Goal: Task Accomplishment & Management: Manage account settings

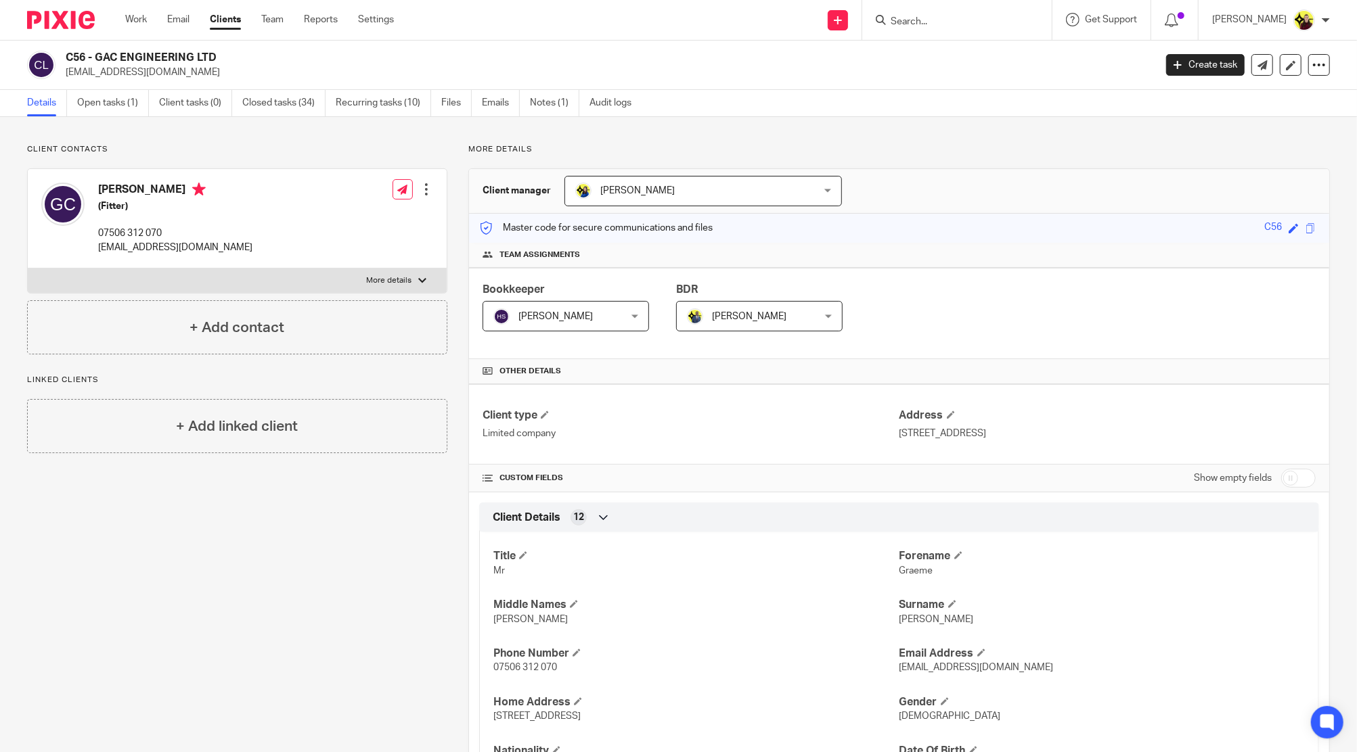
drag, startPoint x: 940, startPoint y: 4, endPoint x: 936, endPoint y: 10, distance: 7.0
click at [940, 4] on div at bounding box center [956, 20] width 189 height 40
click at [931, 20] on input "Search" at bounding box center [950, 22] width 122 height 12
paste input "Martin Eddu <bowdensoflondonltd@gmail.com>"
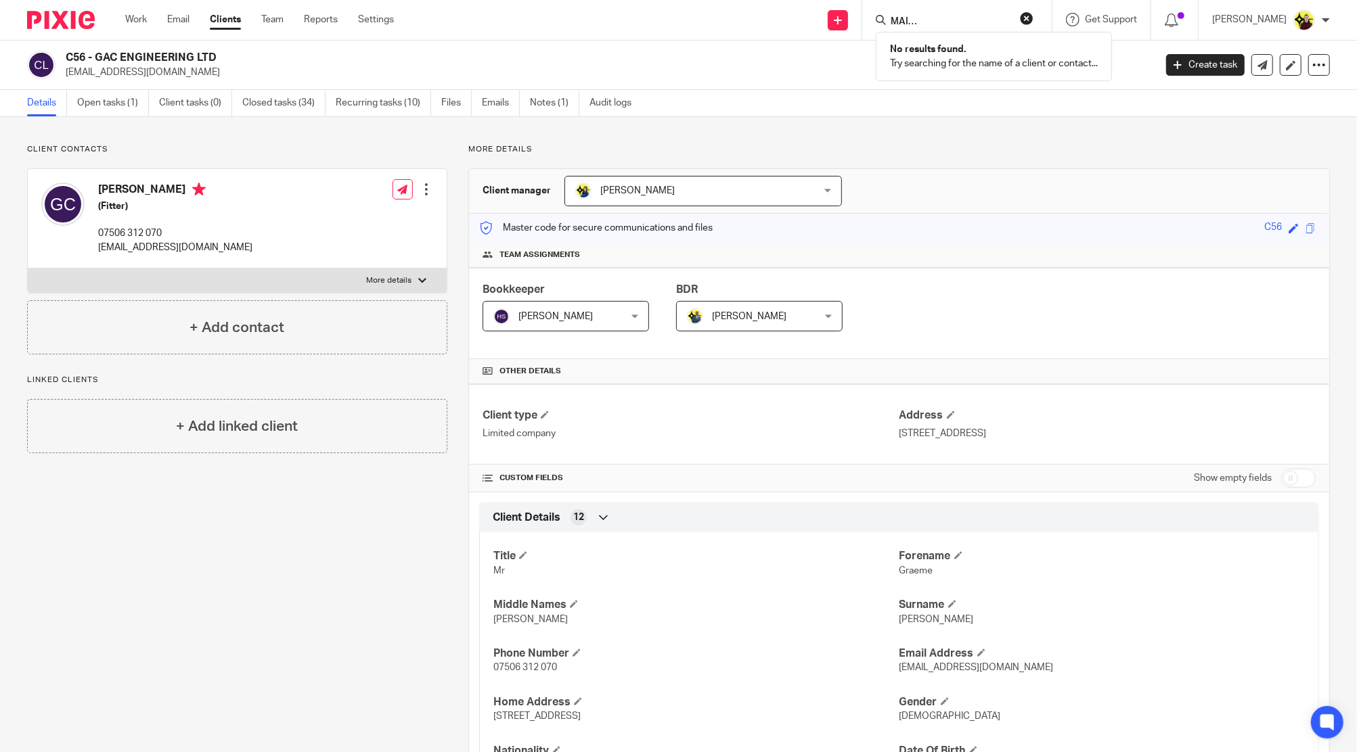
click at [959, 18] on input "Martin Eddu <bowdensoflondonltd@gmail.com>" at bounding box center [950, 22] width 122 height 12
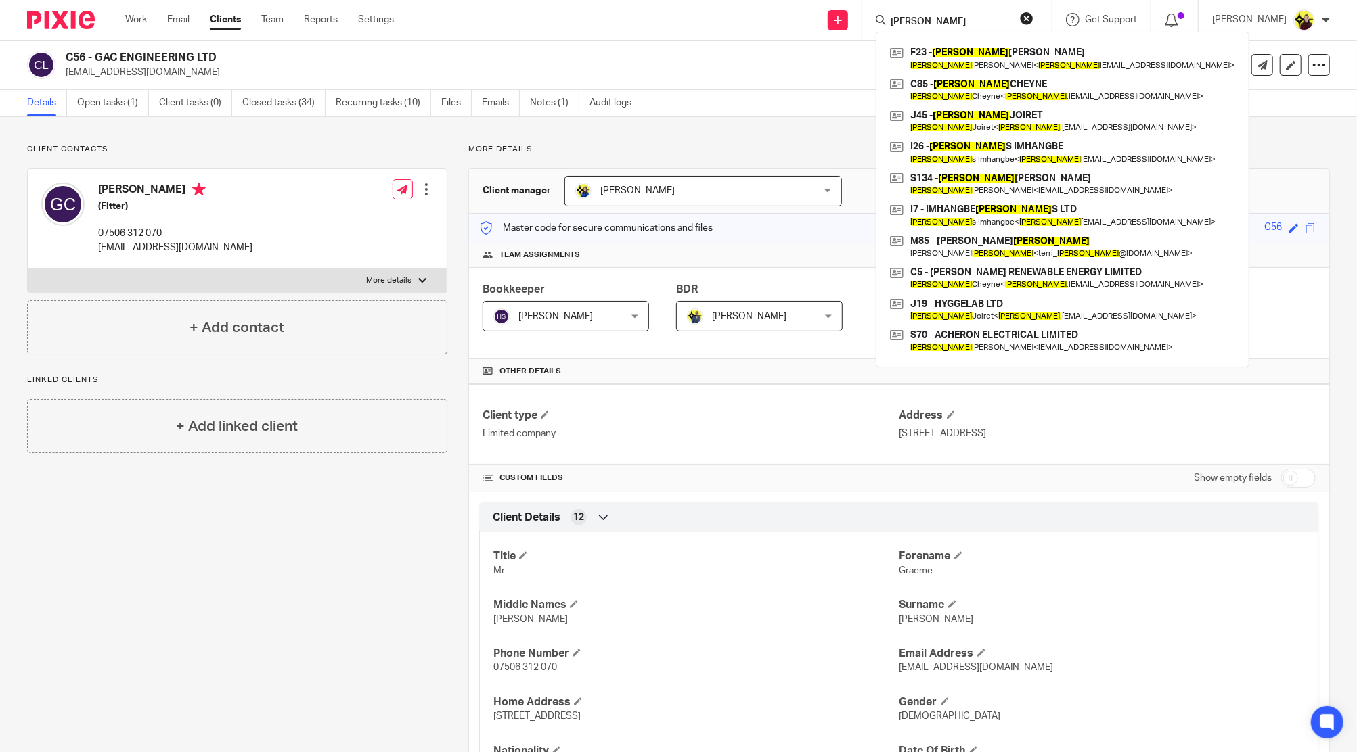
click at [984, 14] on form "martin" at bounding box center [961, 20] width 144 height 17
click at [963, 20] on input "martin" at bounding box center [950, 22] width 122 height 12
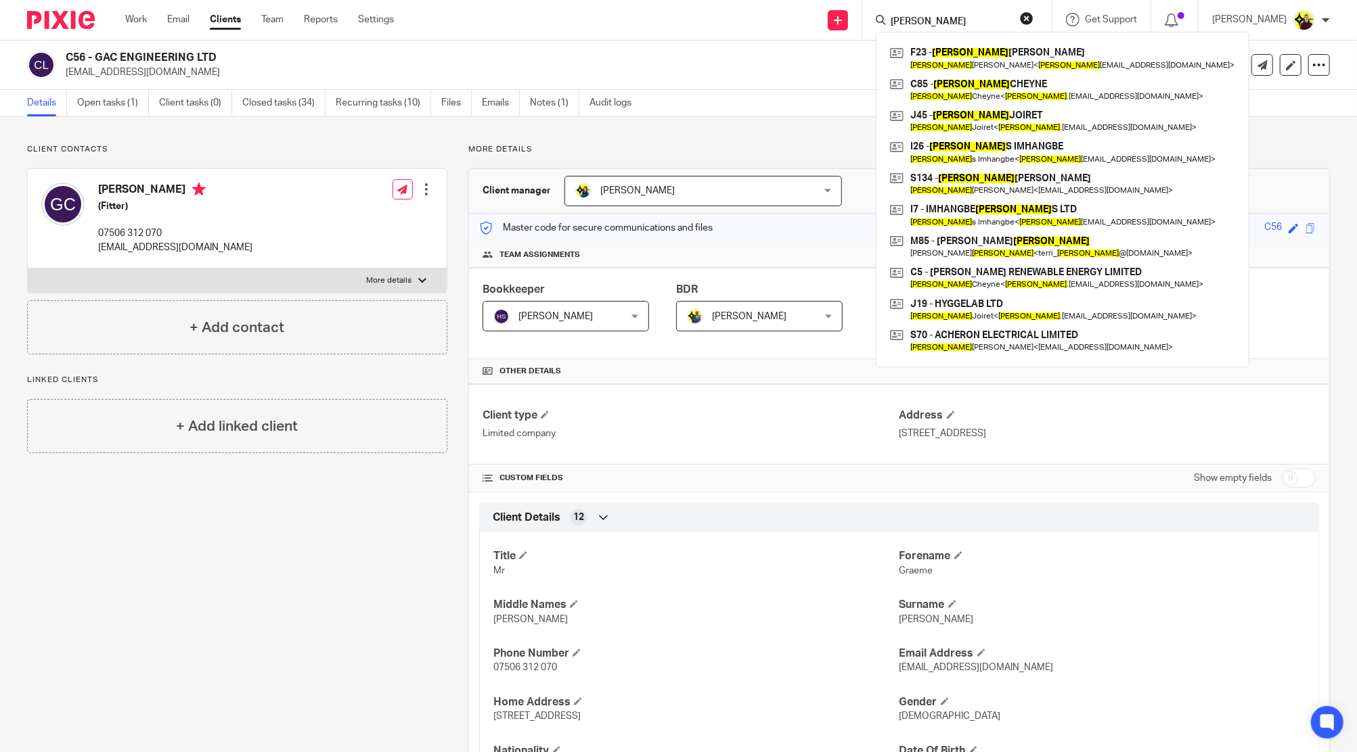
paste input "PROPERTY WISDOM LTD"
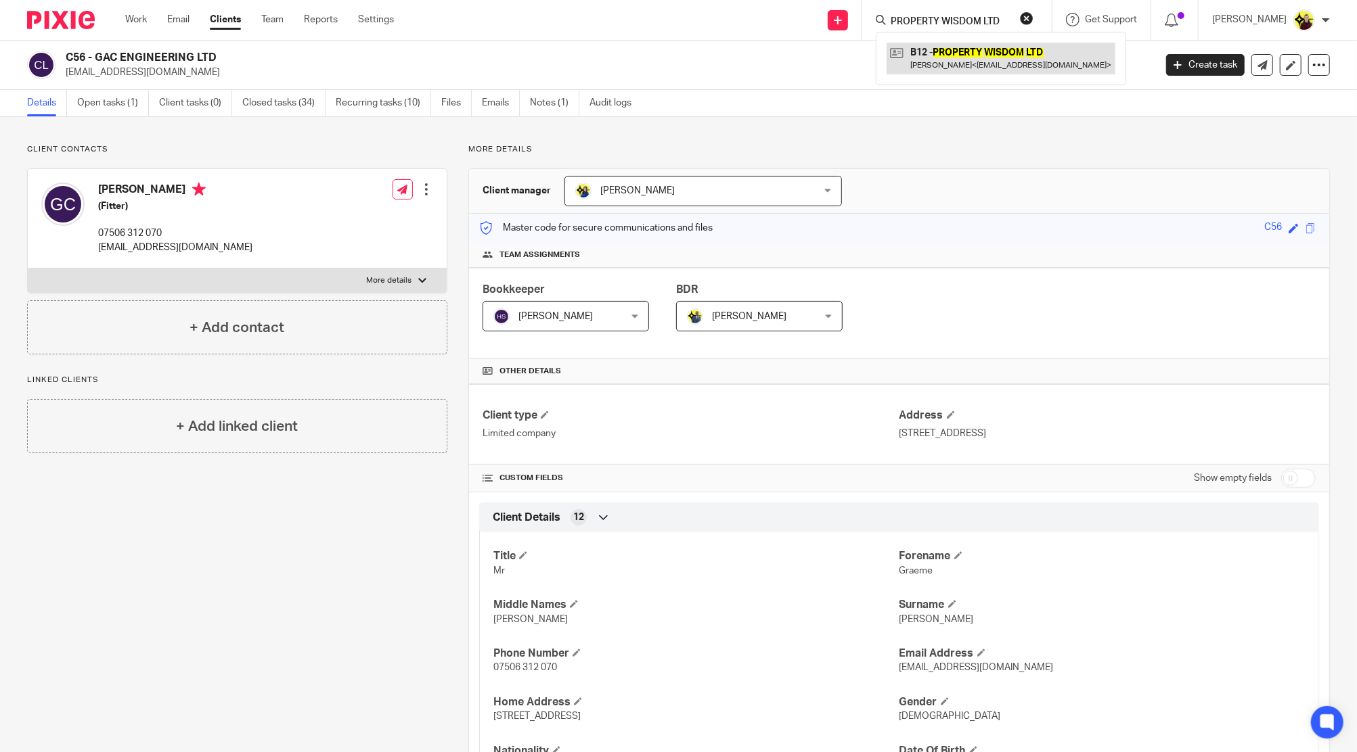
type input "PROPERTY WISDOM LTD"
click at [969, 71] on link at bounding box center [1000, 58] width 229 height 31
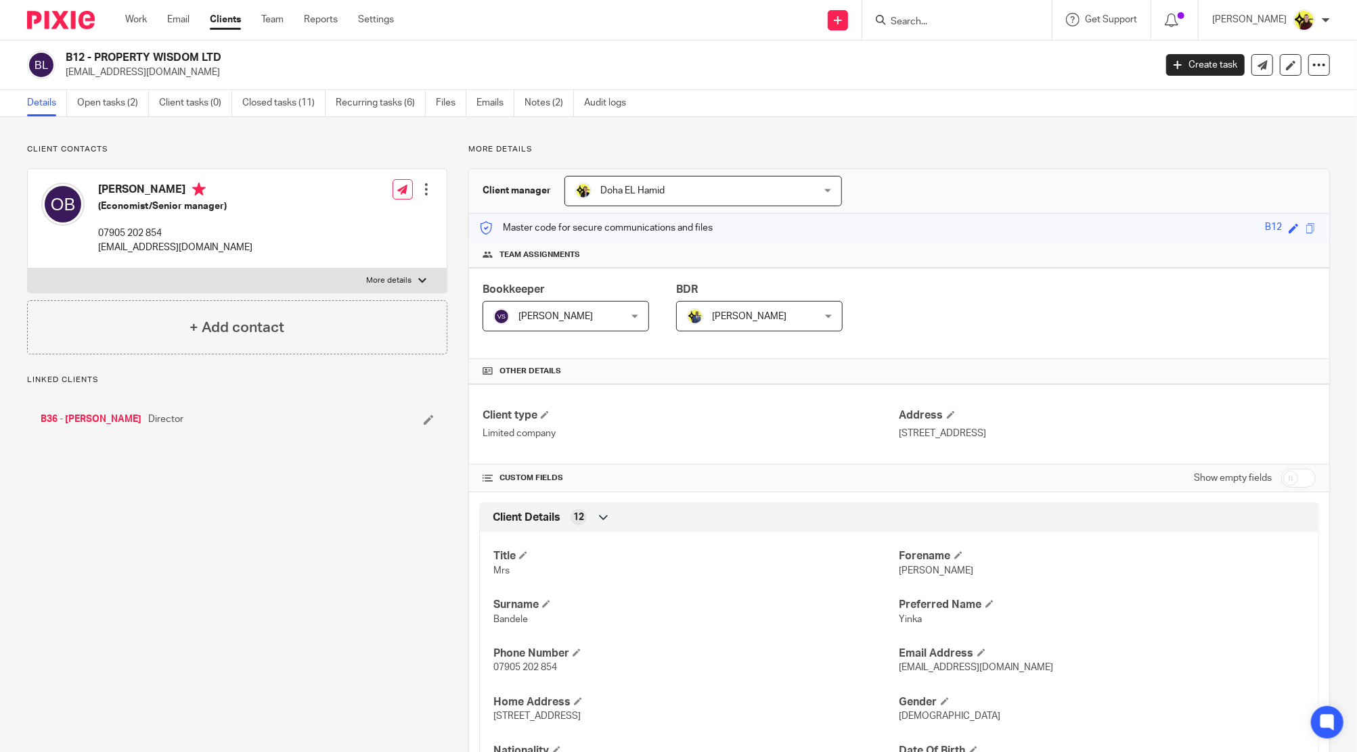
click at [114, 415] on link "B36 - OLAYINKA BANDELE" at bounding box center [91, 420] width 101 height 14
click at [129, 58] on h2 "B36 - [PERSON_NAME]" at bounding box center [498, 58] width 864 height 14
copy h2 "[PERSON_NAME]"
click at [131, 79] on div "B36 - [PERSON_NAME] [EMAIL_ADDRESS][DOMAIN_NAME] Create task Update from Compan…" at bounding box center [678, 65] width 1357 height 49
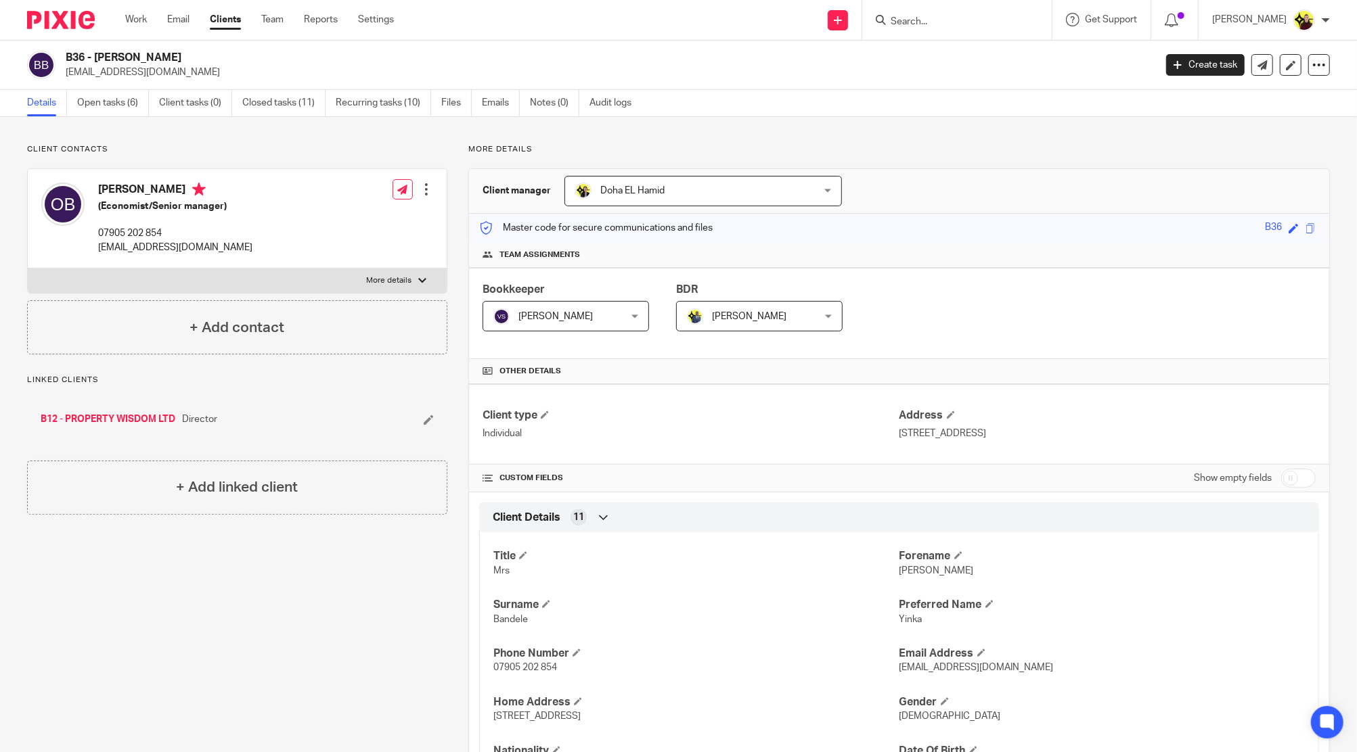
click at [131, 79] on div "B36 - [PERSON_NAME] [EMAIL_ADDRESS][DOMAIN_NAME] Create task Update from Compan…" at bounding box center [678, 65] width 1357 height 49
copy main "[EMAIL_ADDRESS][DOMAIN_NAME] Create task Update from Companies House Export dat…"
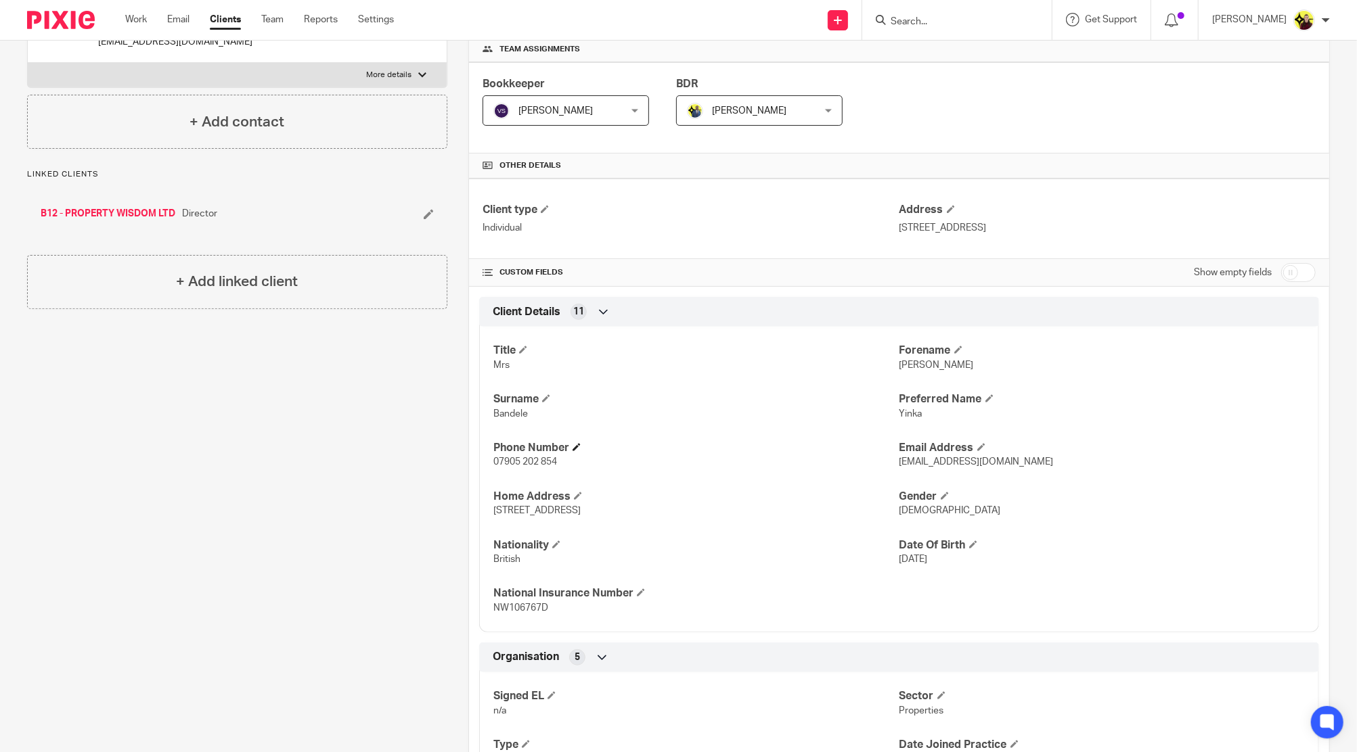
scroll to position [271, 0]
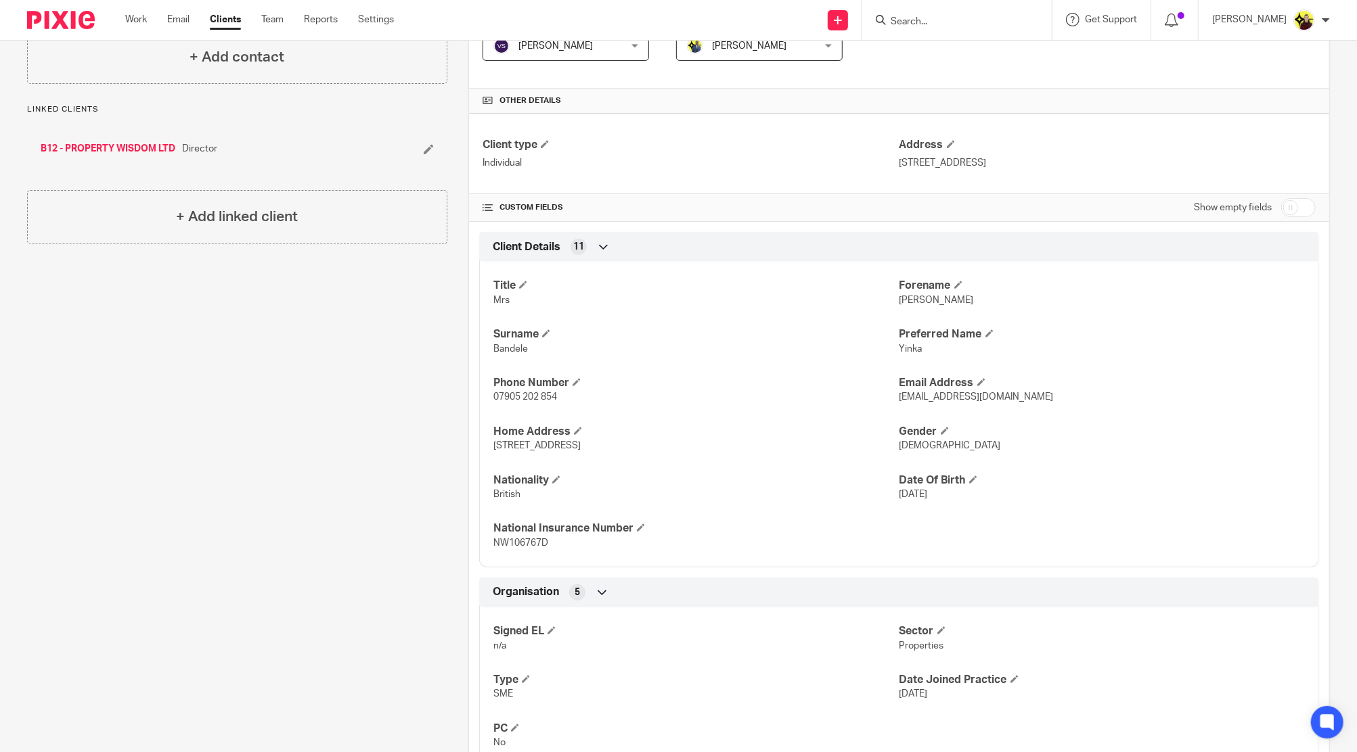
click at [899, 350] on span "Yinka" at bounding box center [910, 348] width 23 height 9
copy span "Yinka"
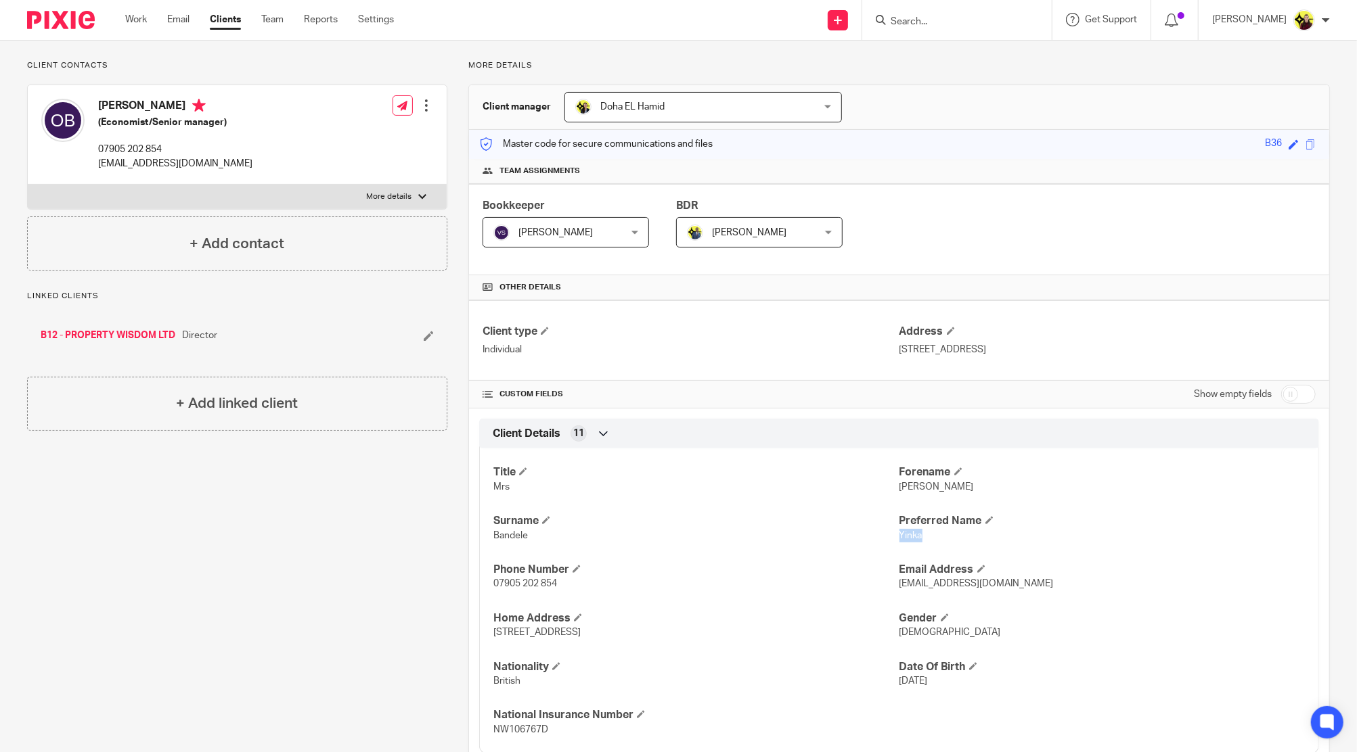
scroll to position [0, 0]
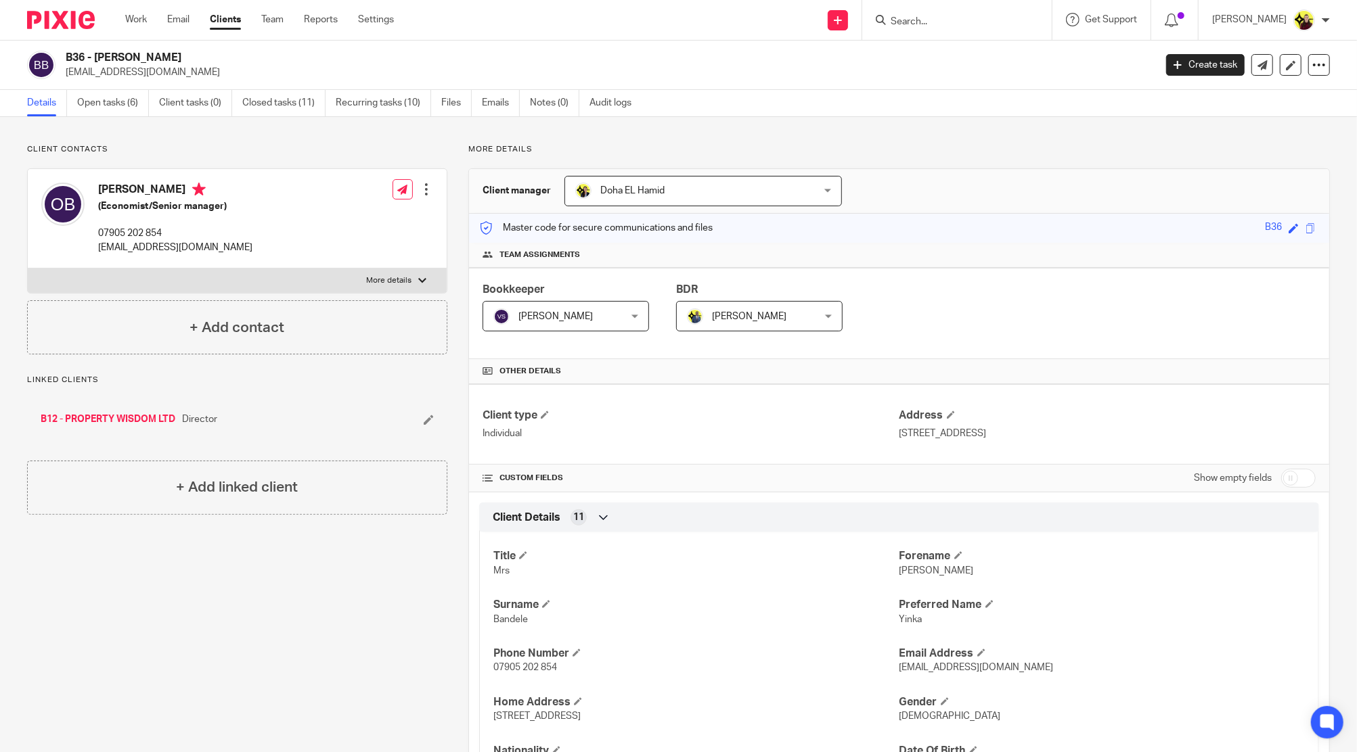
click at [147, 181] on div "[PERSON_NAME] (Economist/Senior manager) 07905 202 854 [EMAIL_ADDRESS][DOMAIN_N…" at bounding box center [146, 218] width 211 height 85
copy h4 "Bandele"
click at [108, 197] on h4 "[PERSON_NAME]" at bounding box center [175, 191] width 154 height 17
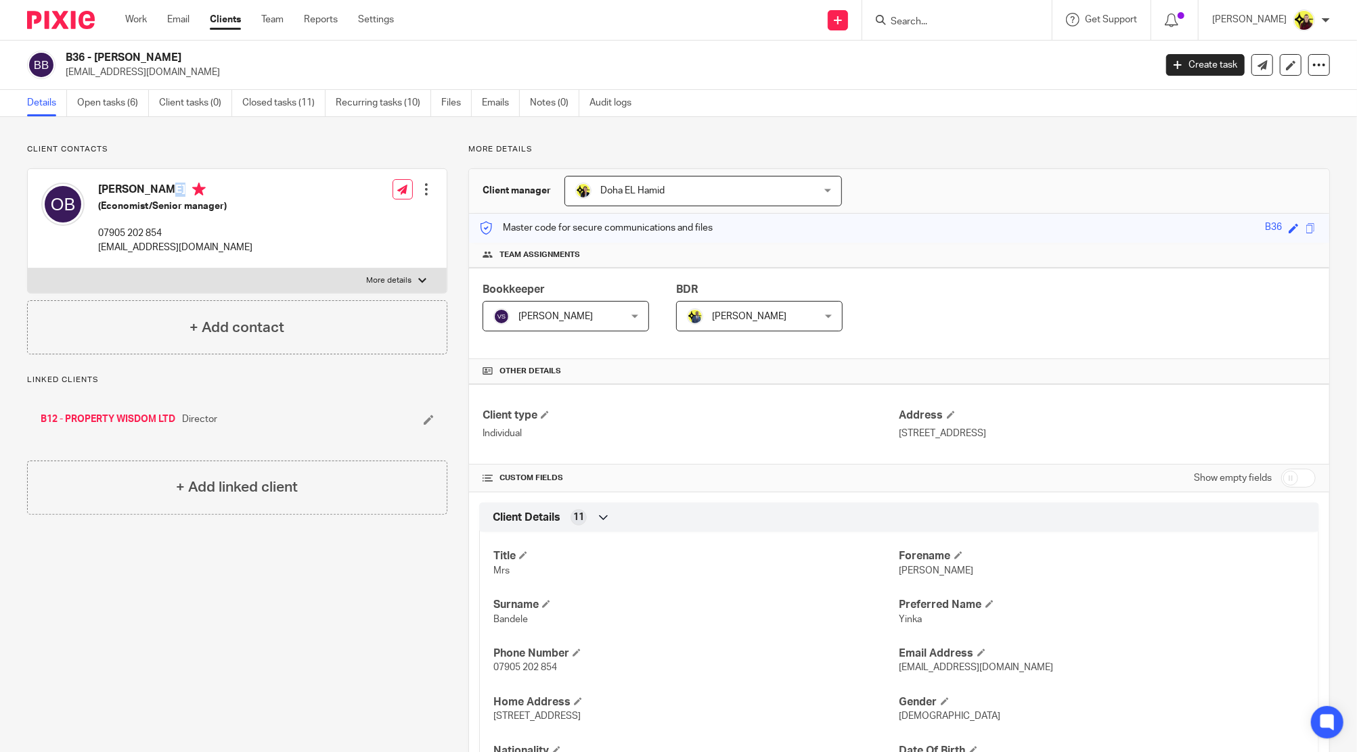
click at [108, 197] on h4 "[PERSON_NAME]" at bounding box center [175, 191] width 154 height 17
copy h4 "[PERSON_NAME]"
click at [989, 19] on input "Search" at bounding box center [950, 22] width 122 height 12
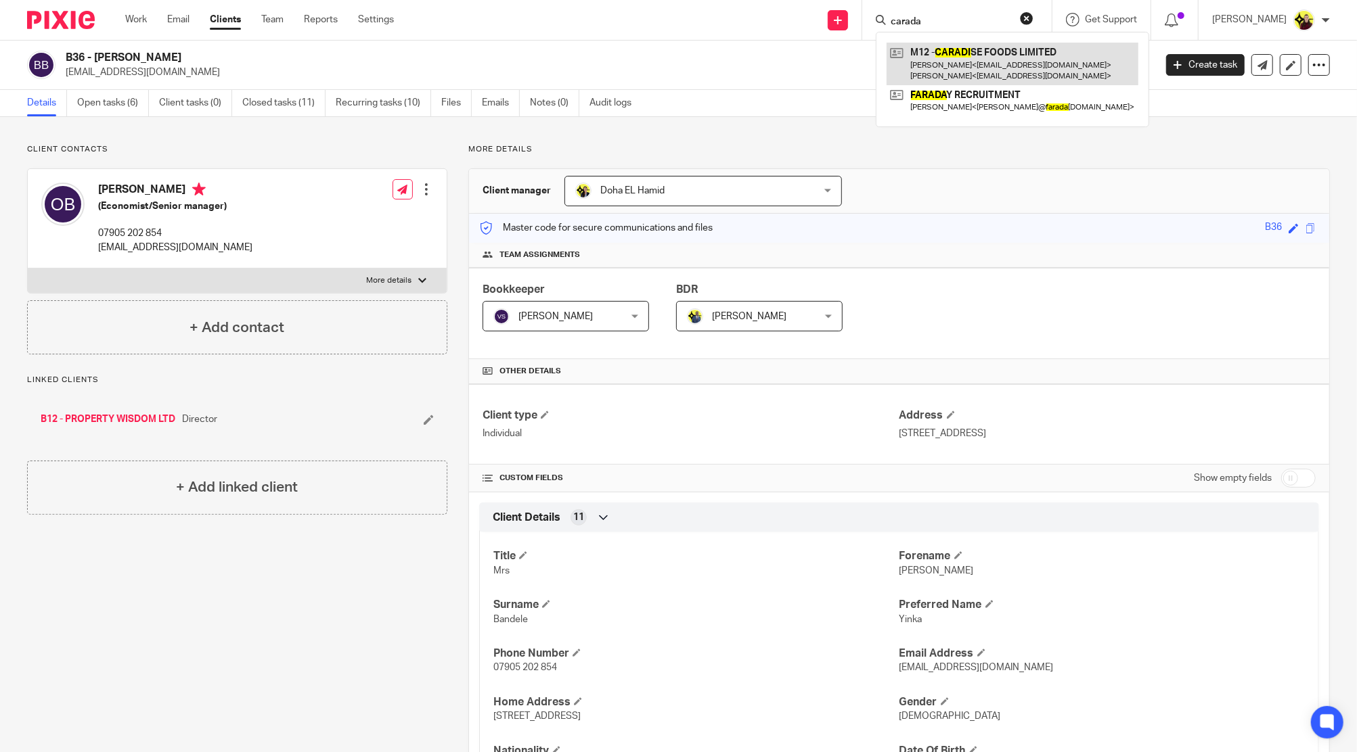
type input "carada"
click at [974, 43] on link at bounding box center [1012, 64] width 252 height 42
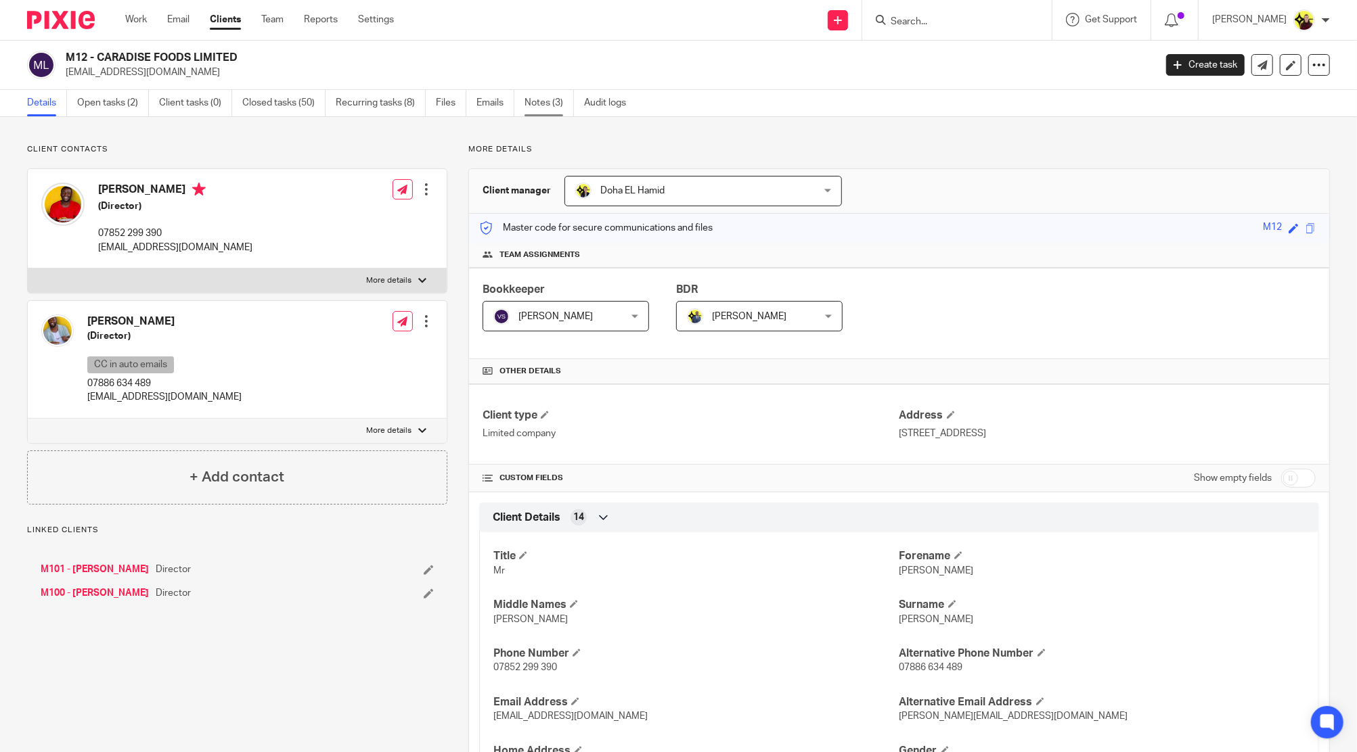
click at [530, 96] on link "Notes (3)" at bounding box center [548, 103] width 49 height 26
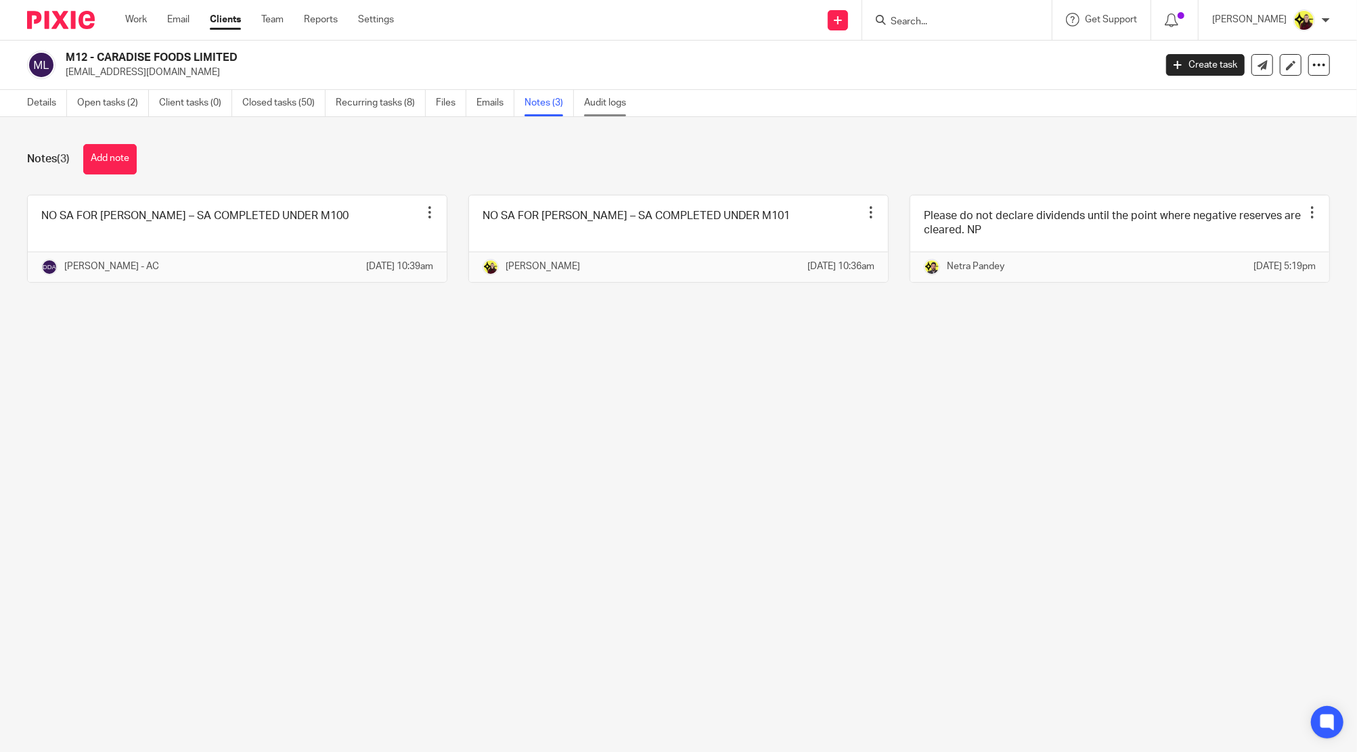
click at [629, 99] on link "Audit logs" at bounding box center [610, 103] width 52 height 26
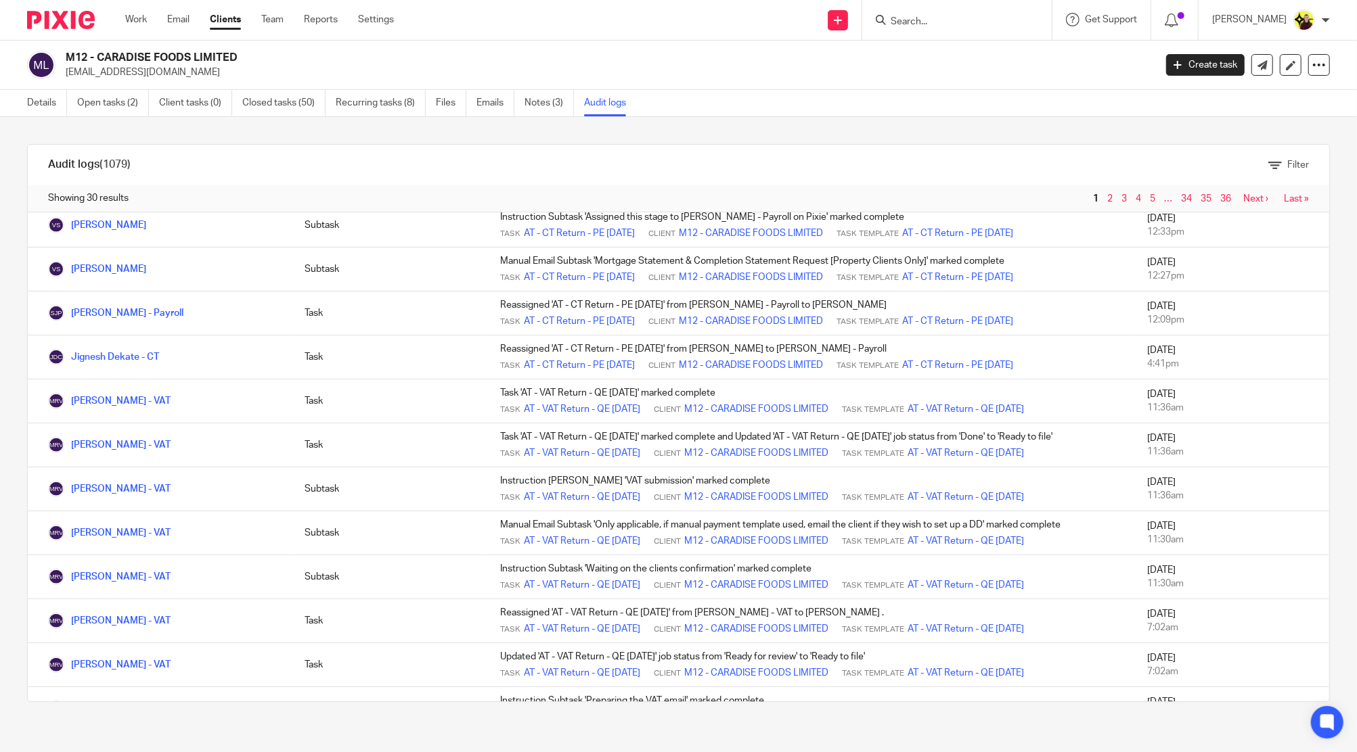
scroll to position [869, 0]
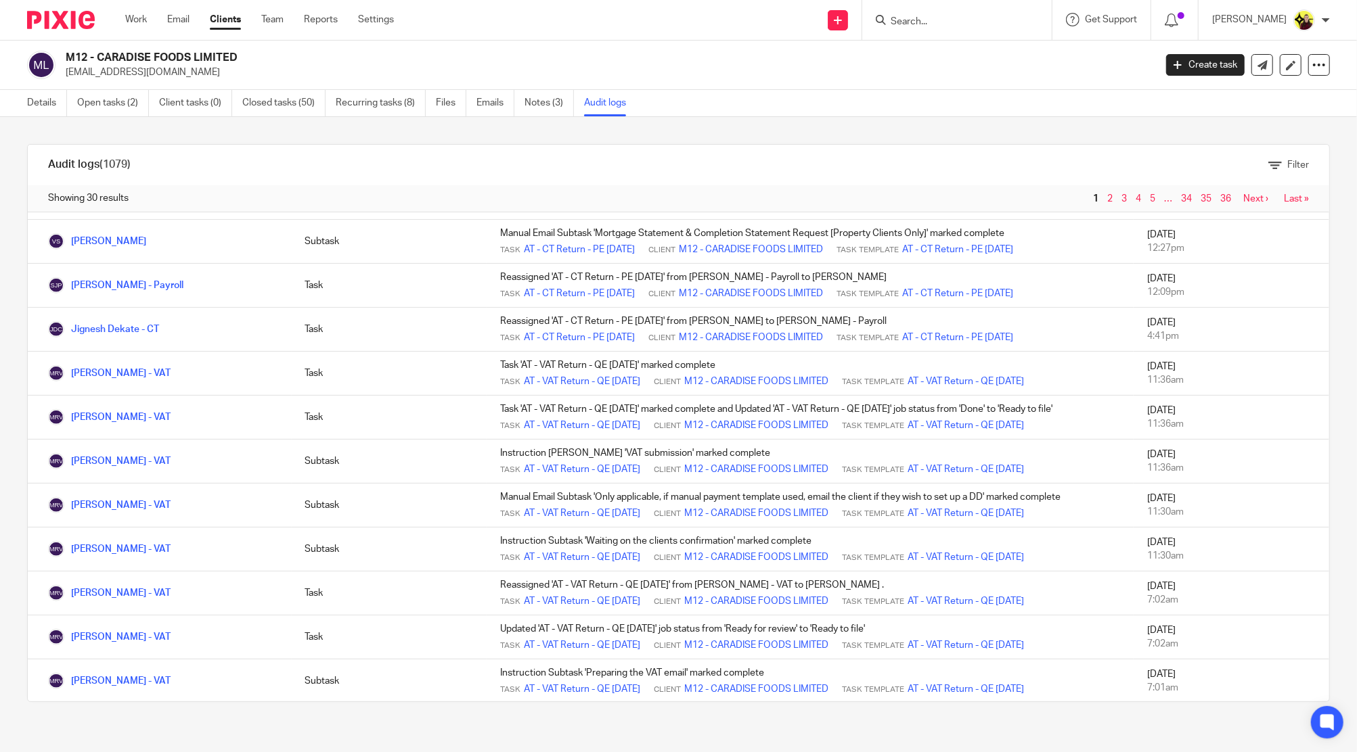
click at [1107, 198] on link "2" at bounding box center [1109, 198] width 5 height 9
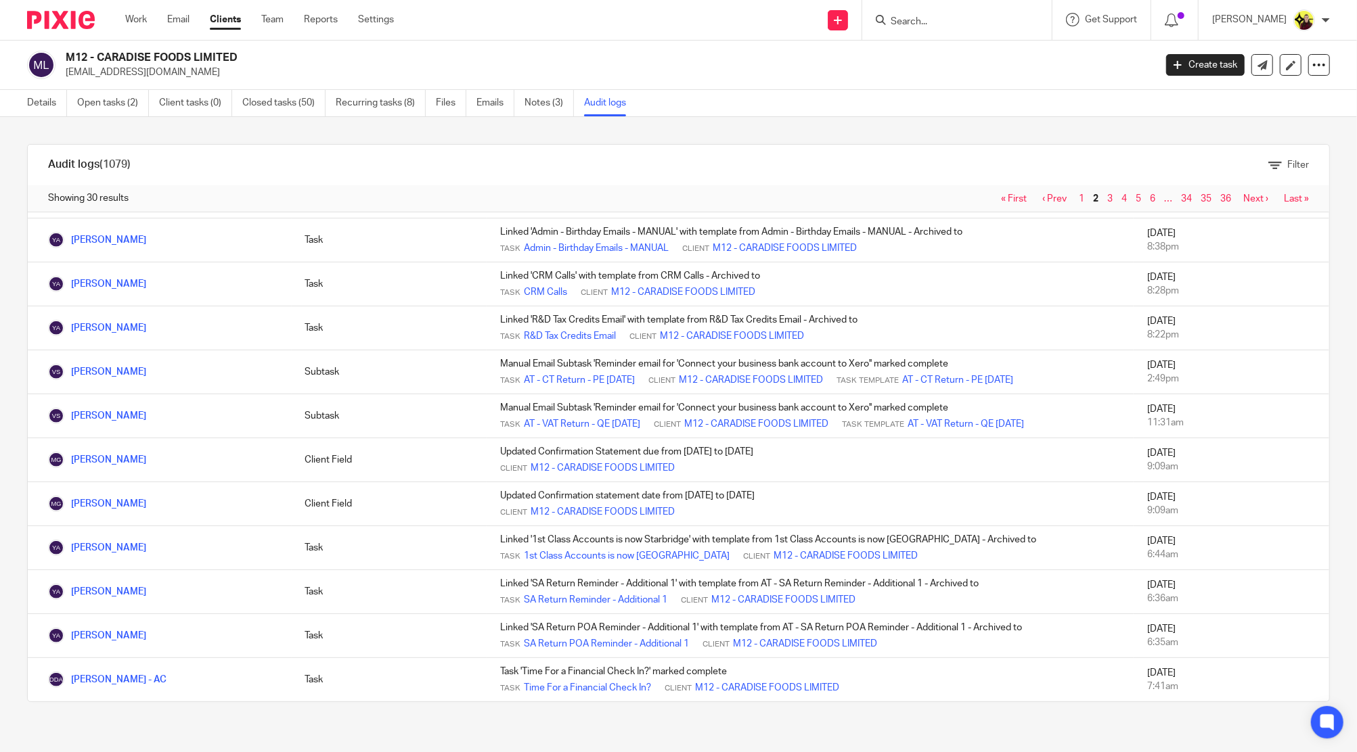
scroll to position [147, 0]
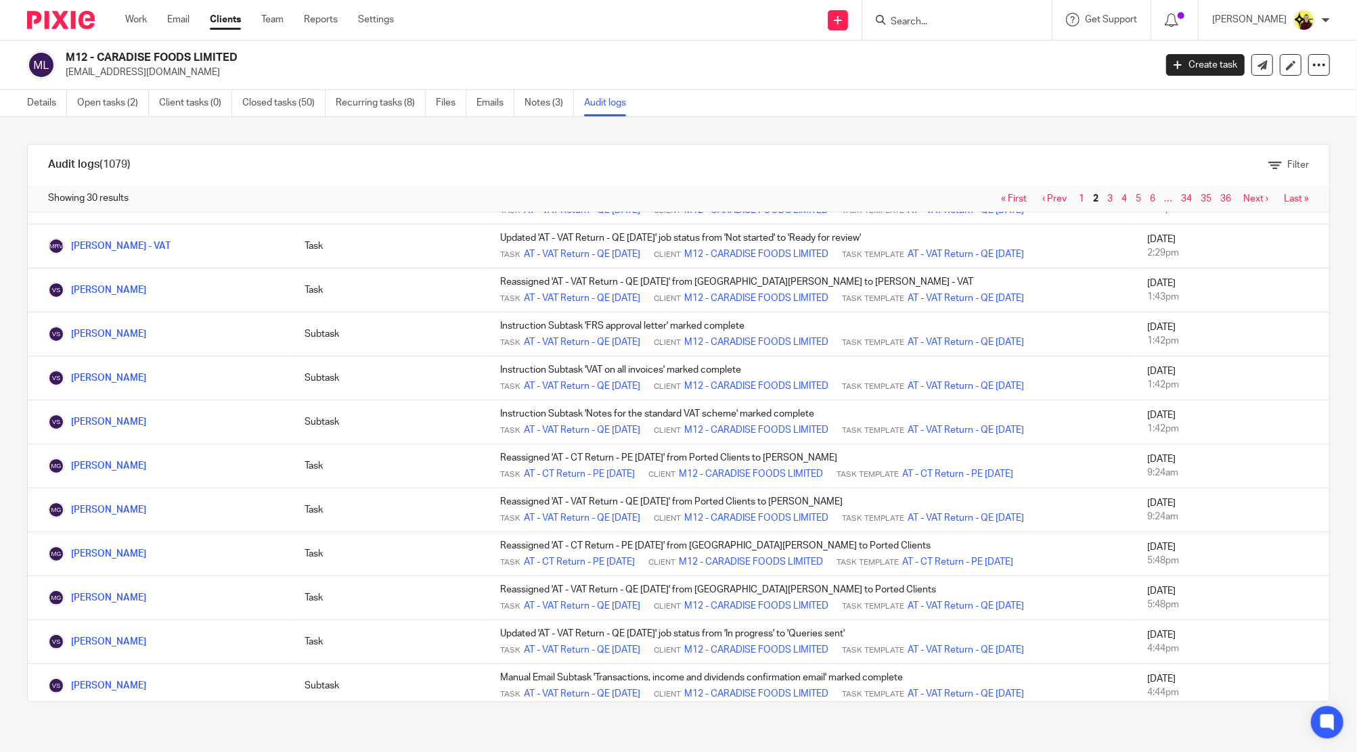
click at [1107, 198] on link "3" at bounding box center [1109, 198] width 5 height 9
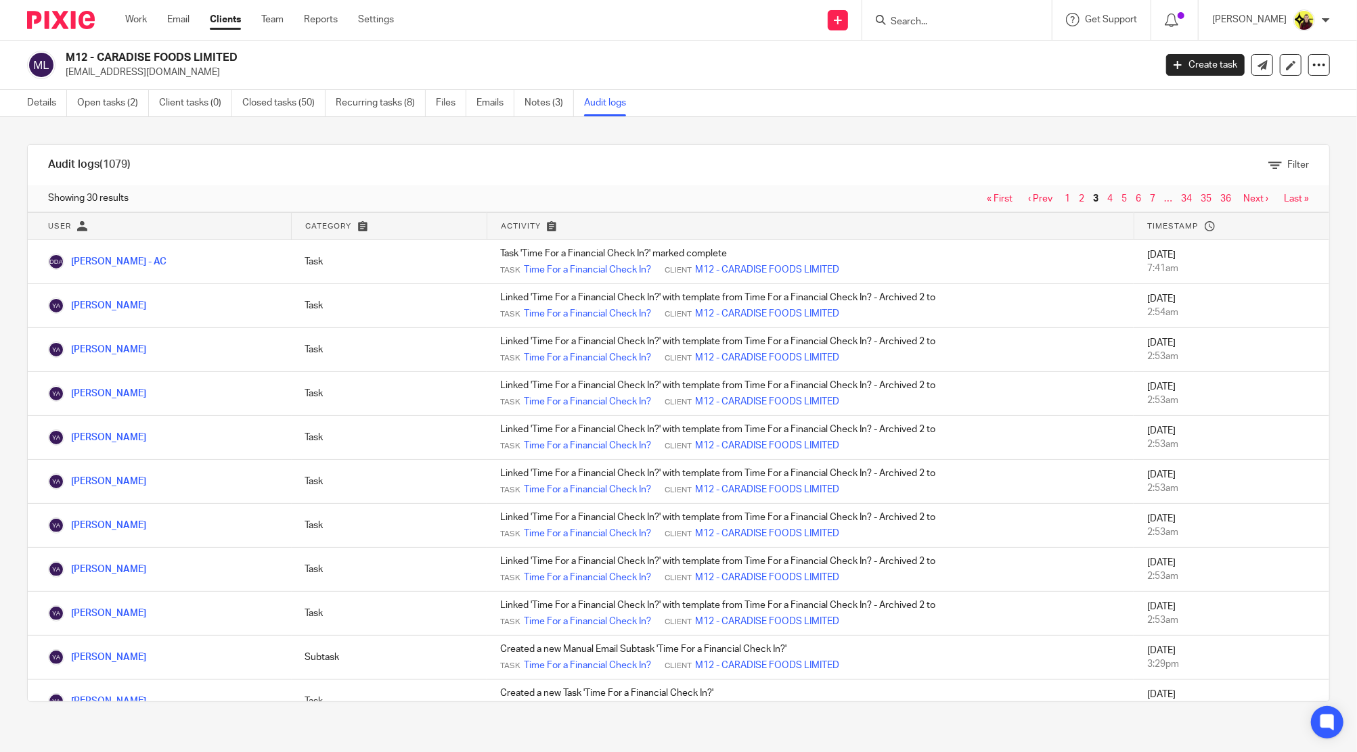
click at [1064, 198] on link "1" at bounding box center [1066, 198] width 5 height 9
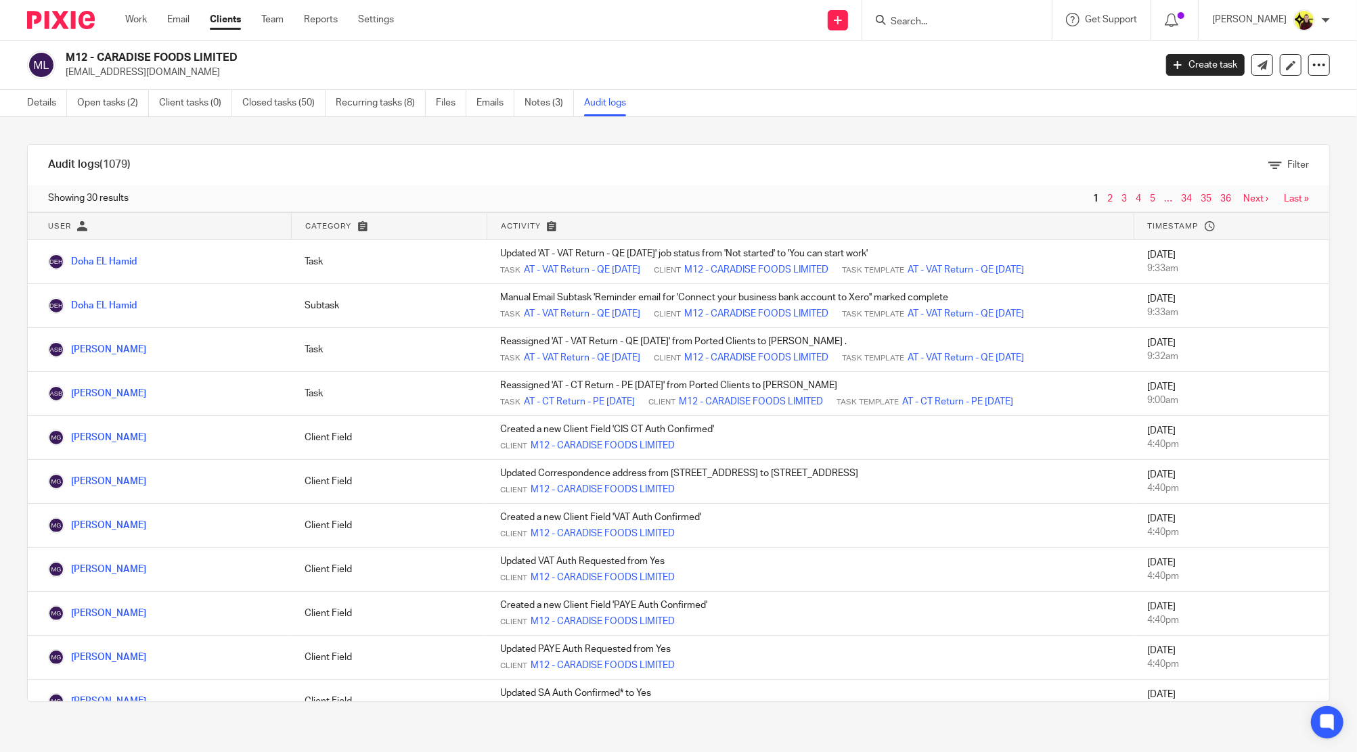
click at [978, 29] on div at bounding box center [956, 20] width 189 height 40
click at [962, 20] on input "Search" at bounding box center [950, 22] width 122 height 12
type input "property wi"
click at [974, 62] on link at bounding box center [1000, 58] width 229 height 31
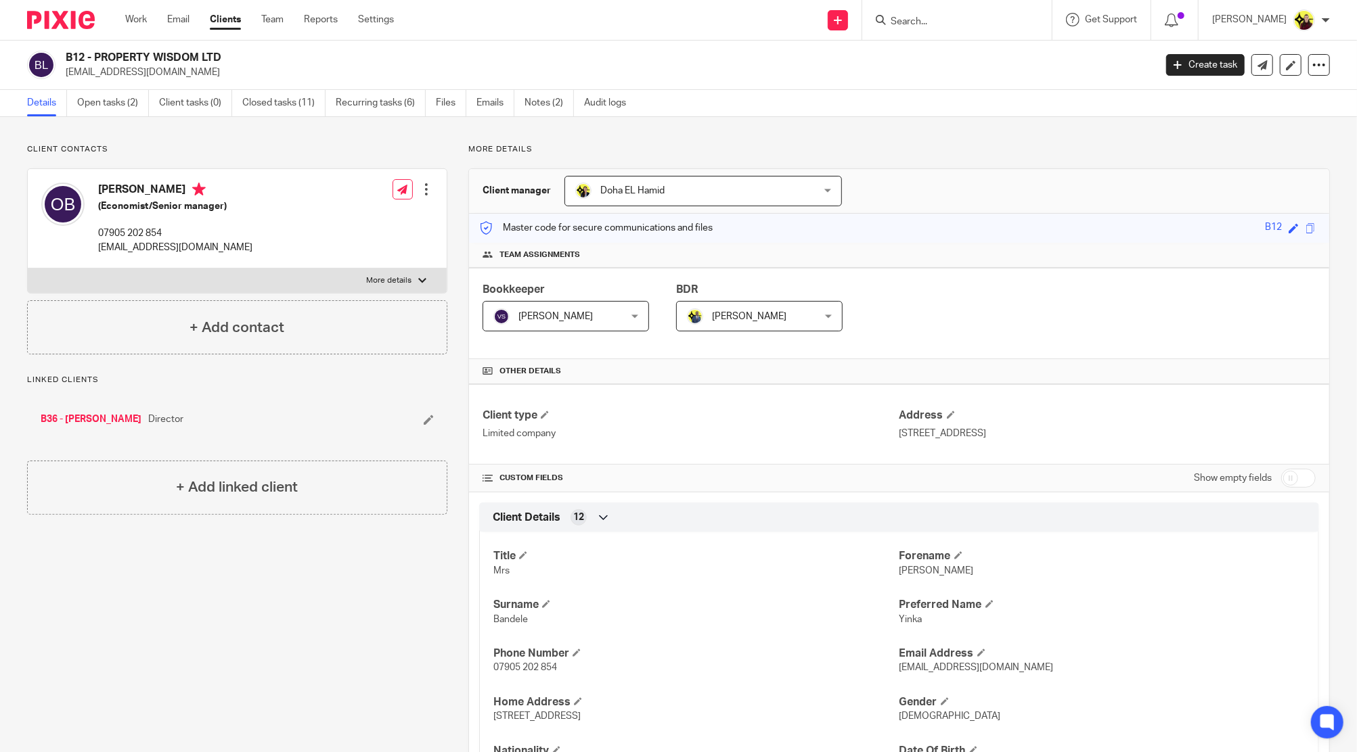
click at [972, 21] on input "Search" at bounding box center [950, 22] width 122 height 12
type input "07904 769 134"
click at [281, 22] on link "Team" at bounding box center [272, 20] width 22 height 14
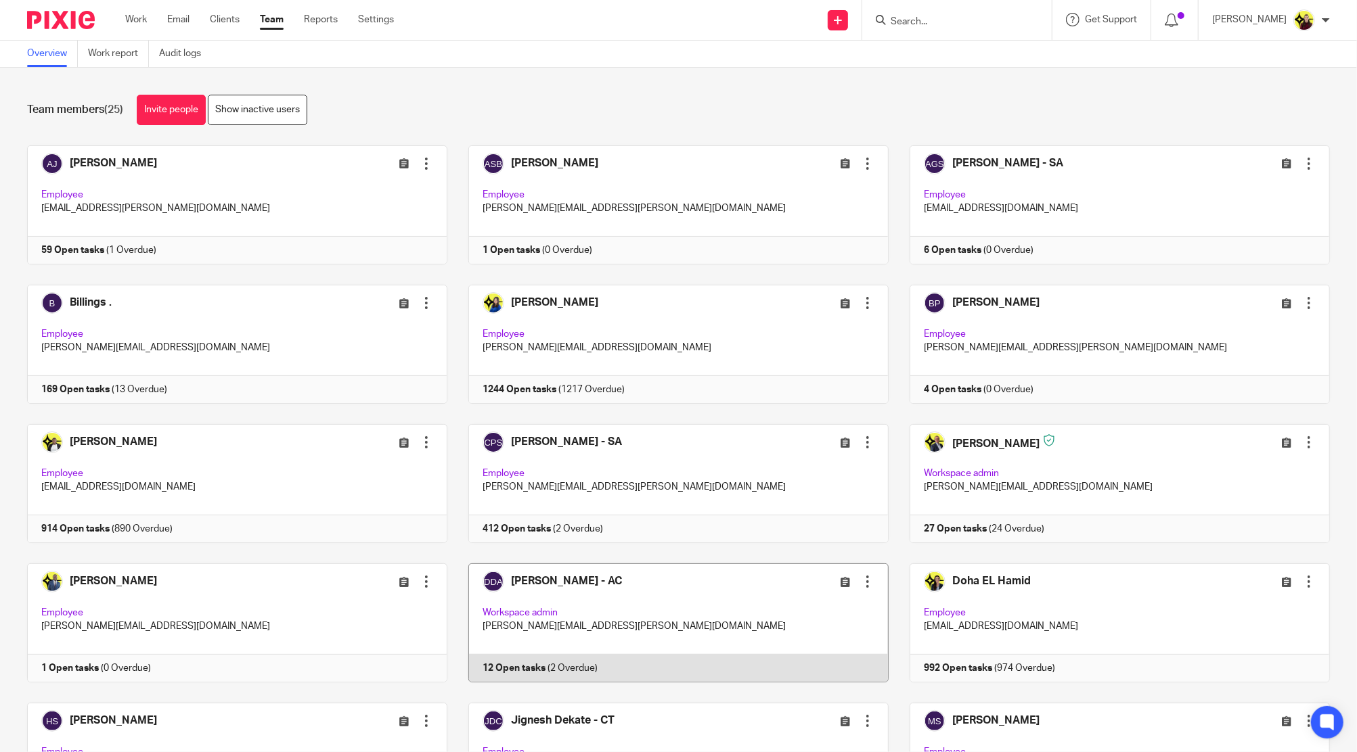
click at [564, 576] on link at bounding box center [667, 623] width 441 height 119
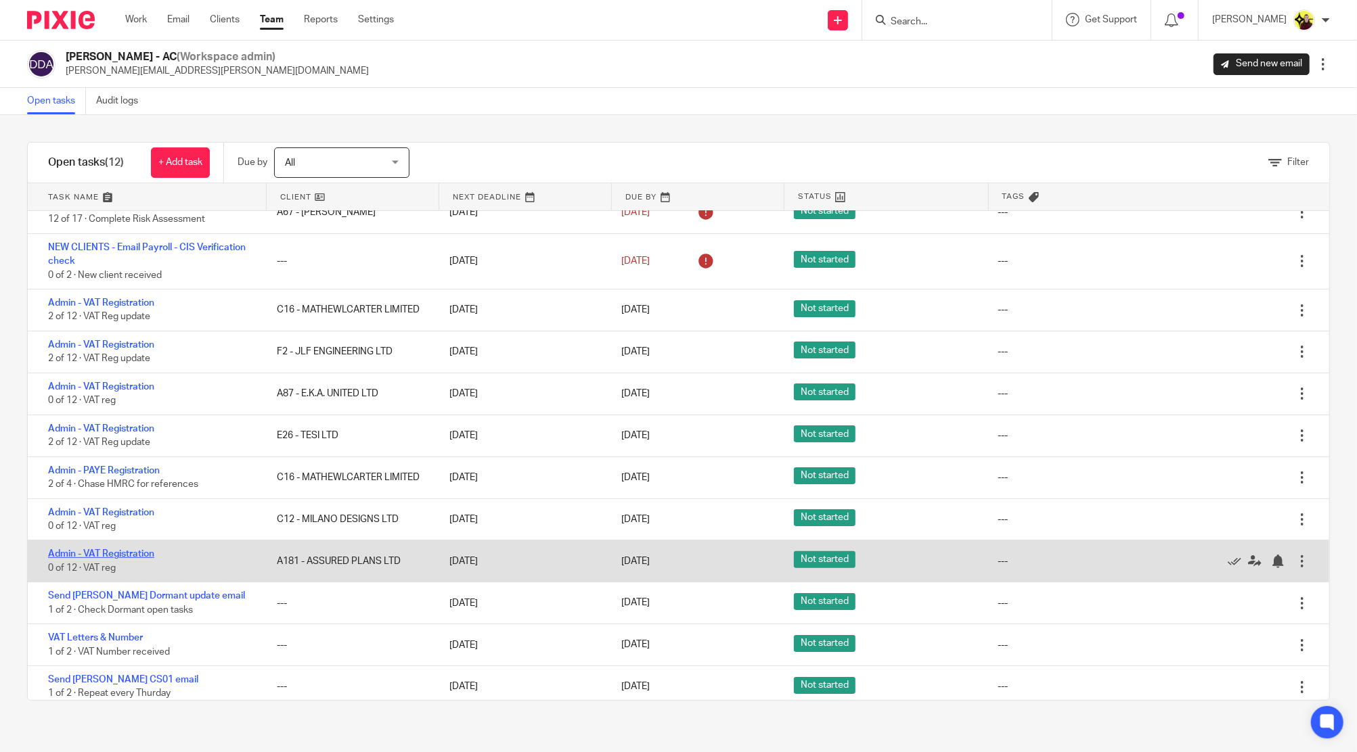
scroll to position [27, 0]
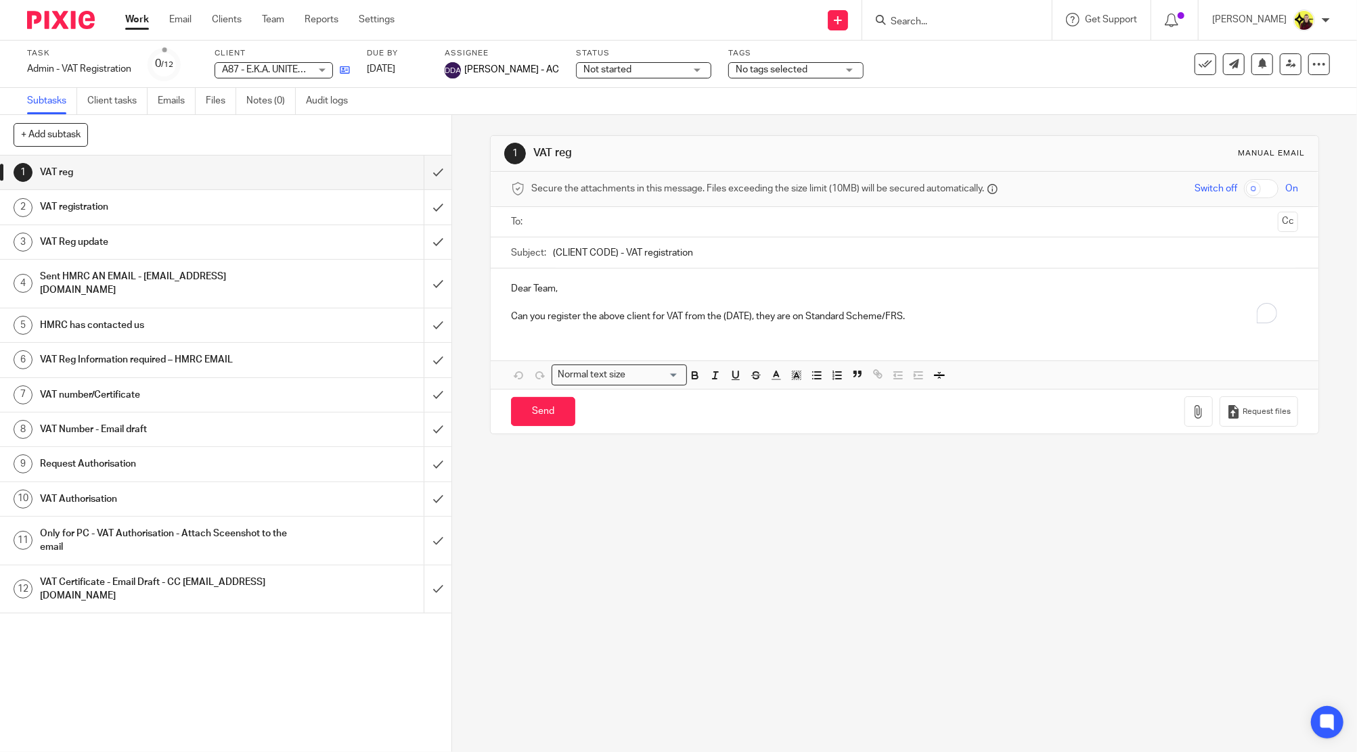
click at [339, 63] on link at bounding box center [341, 70] width 17 height 14
click at [342, 68] on icon at bounding box center [345, 70] width 10 height 10
click at [348, 68] on icon at bounding box center [345, 70] width 10 height 10
click at [138, 17] on link "Work" at bounding box center [137, 20] width 24 height 14
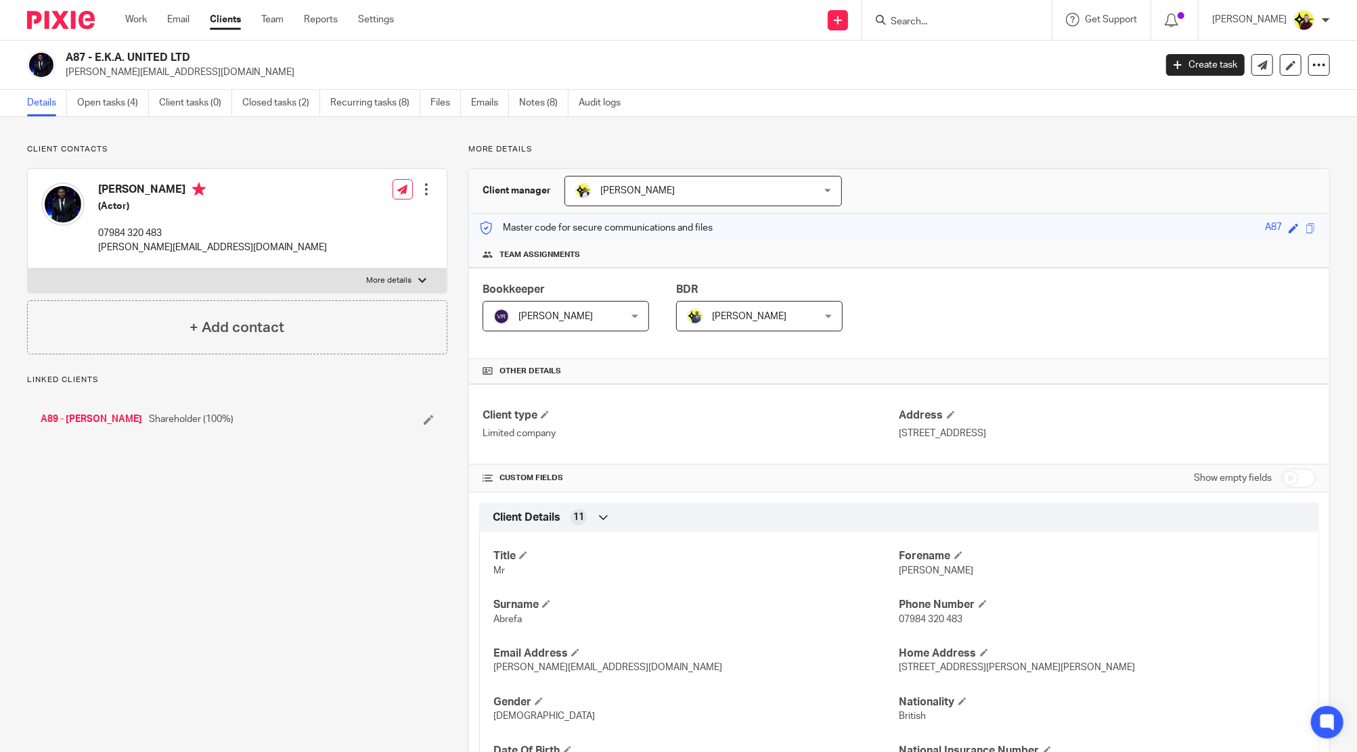
scroll to position [859, 0]
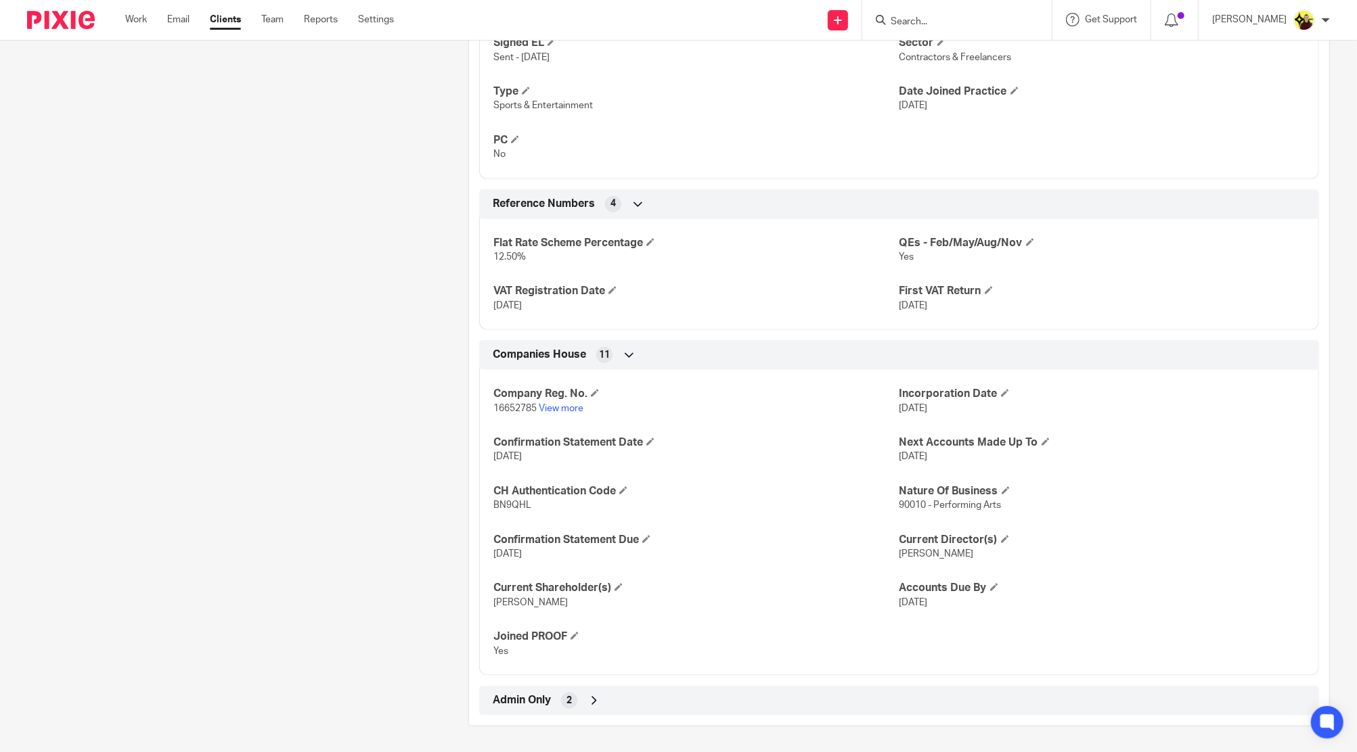
click at [678, 696] on div "Admin Only 2" at bounding box center [898, 700] width 819 height 23
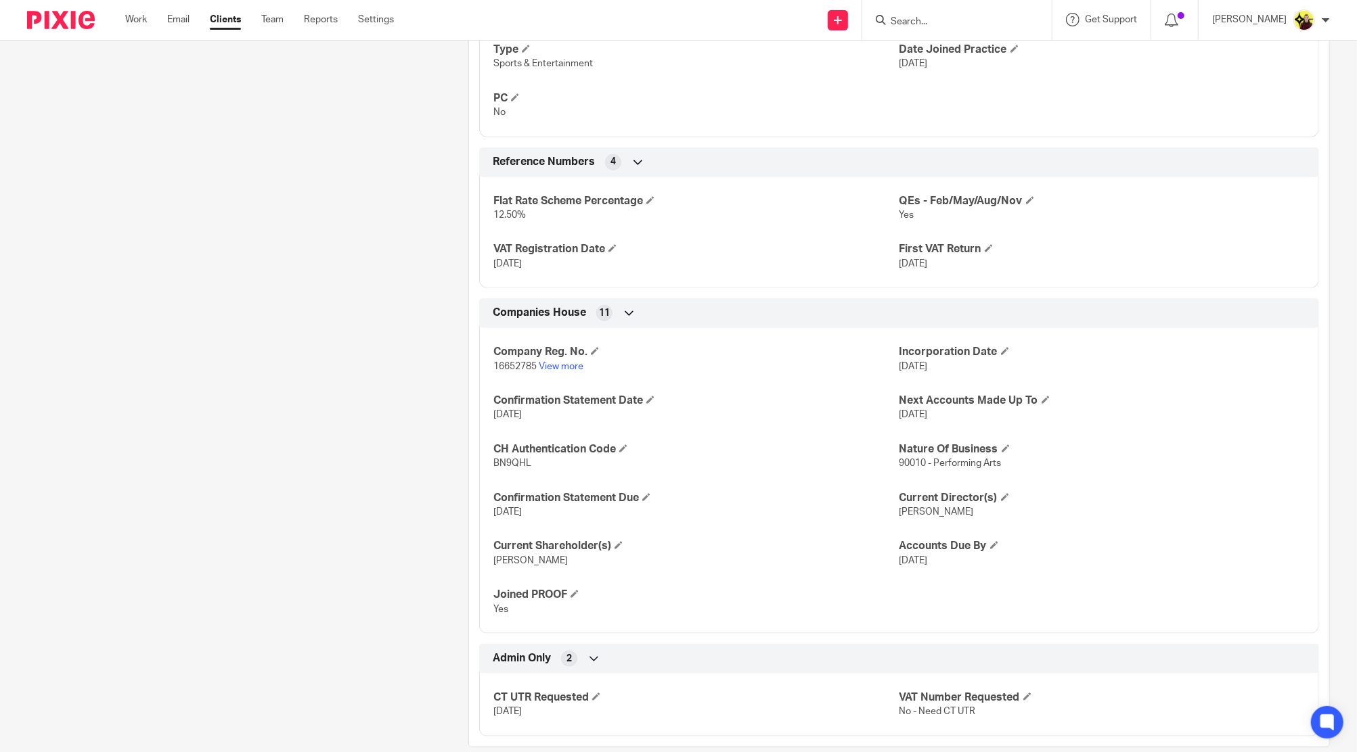
scroll to position [922, 0]
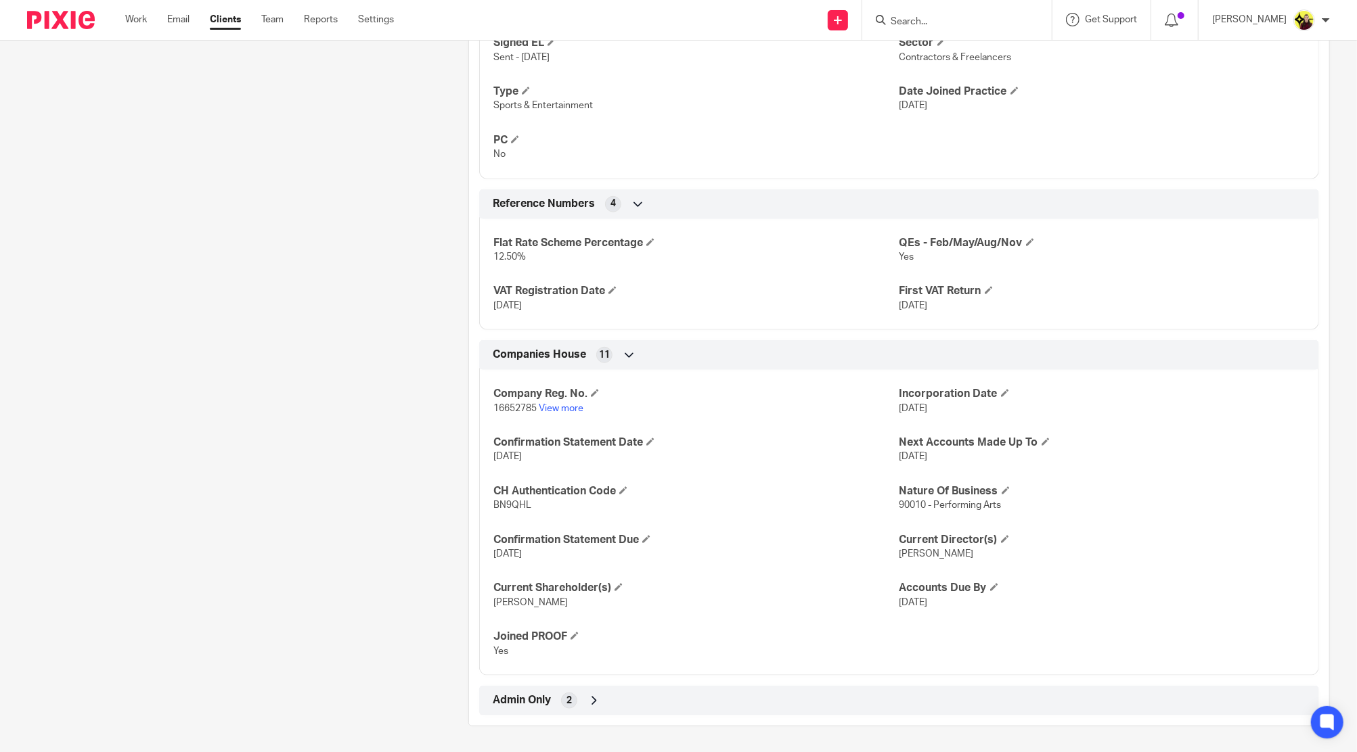
click at [602, 701] on div "Admin Only 2" at bounding box center [898, 700] width 819 height 23
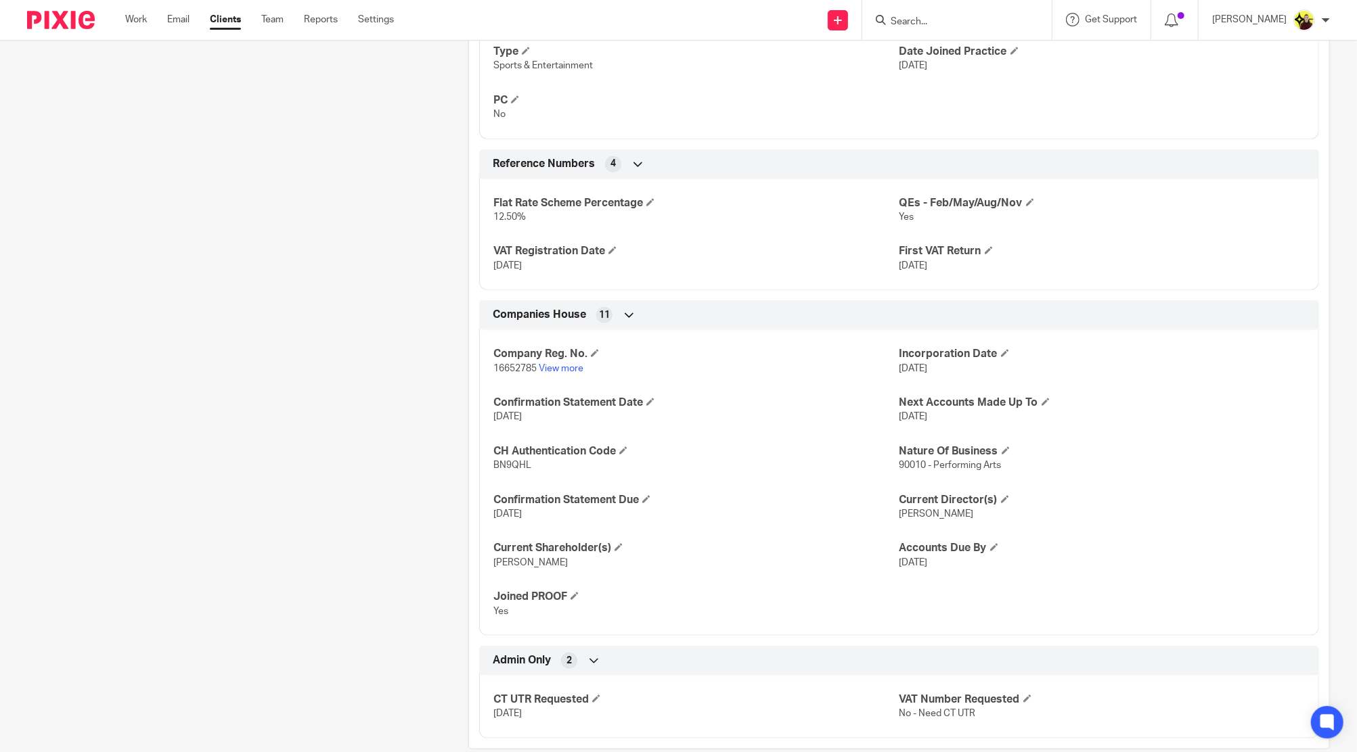
scroll to position [922, 0]
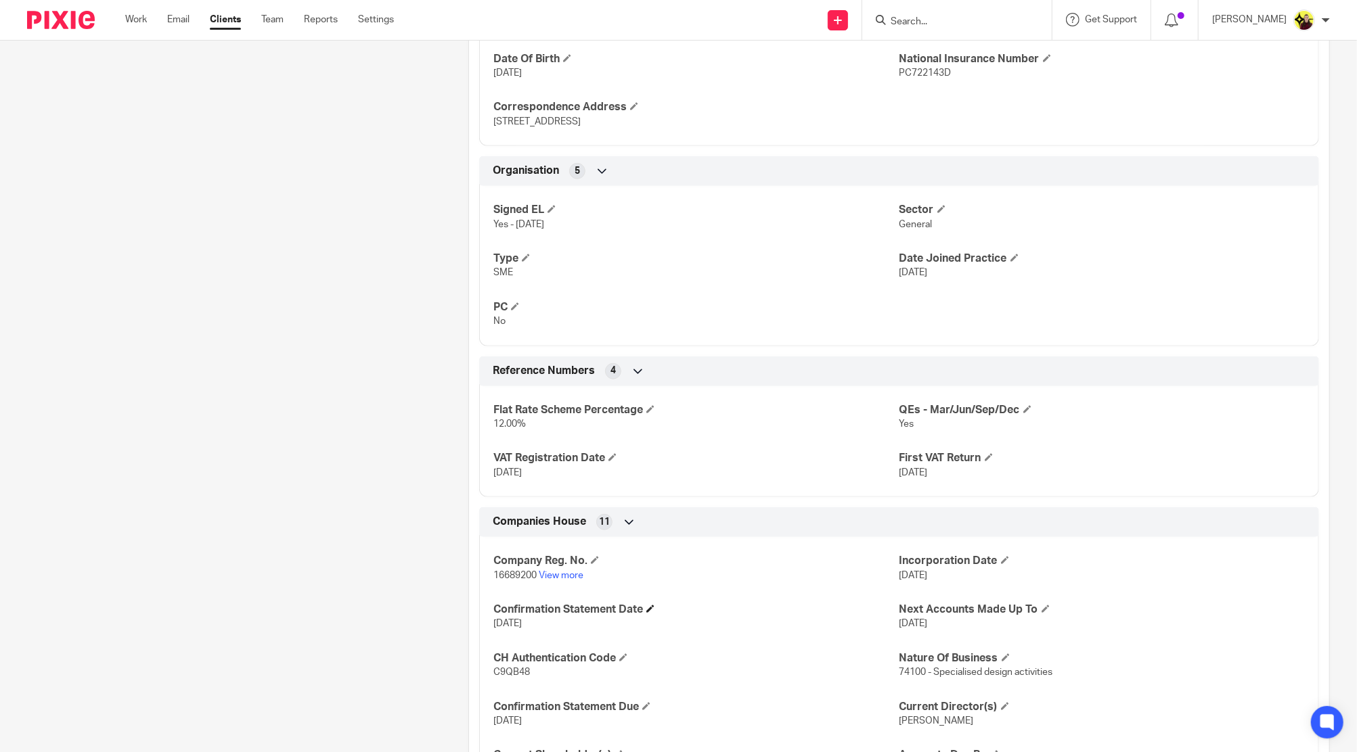
scroll to position [859, 0]
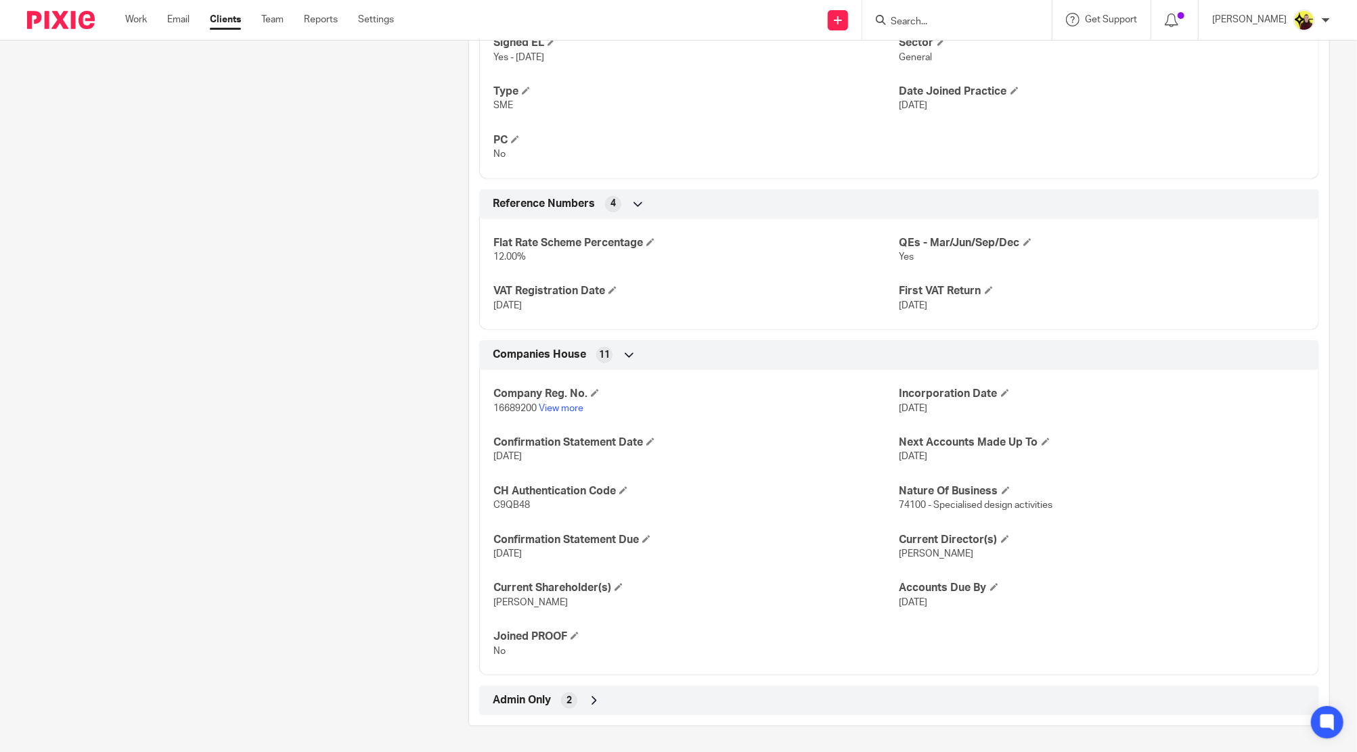
click at [550, 709] on div "Admin Only 2" at bounding box center [898, 700] width 819 height 23
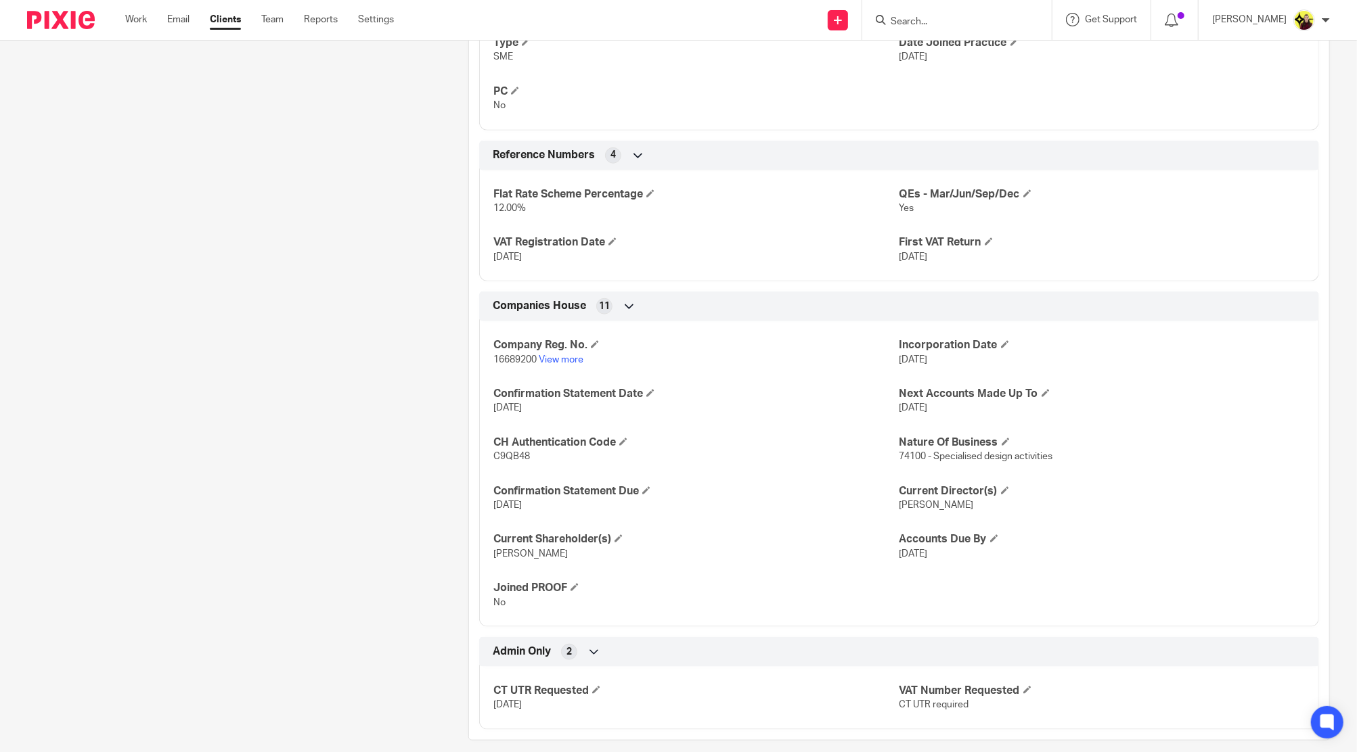
scroll to position [903, 0]
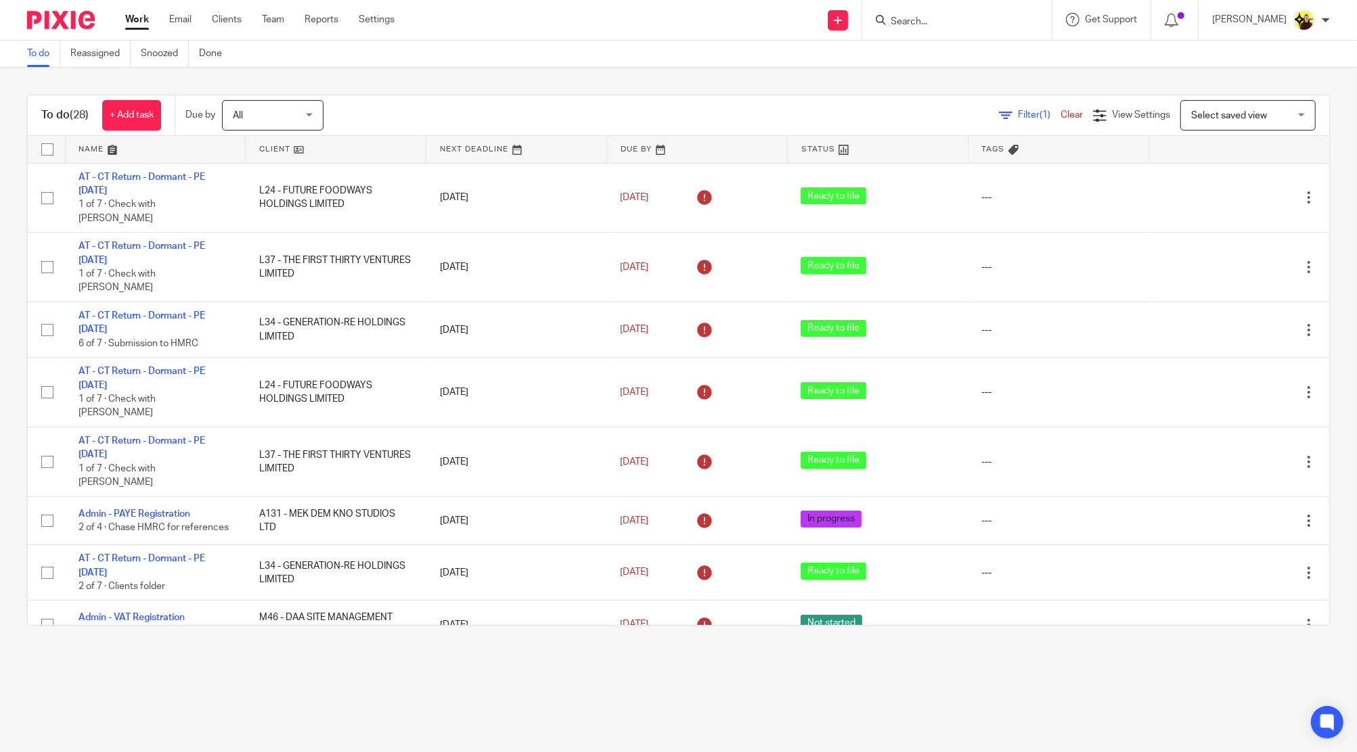
click at [1191, 112] on span "Select saved view" at bounding box center [1229, 115] width 76 height 9
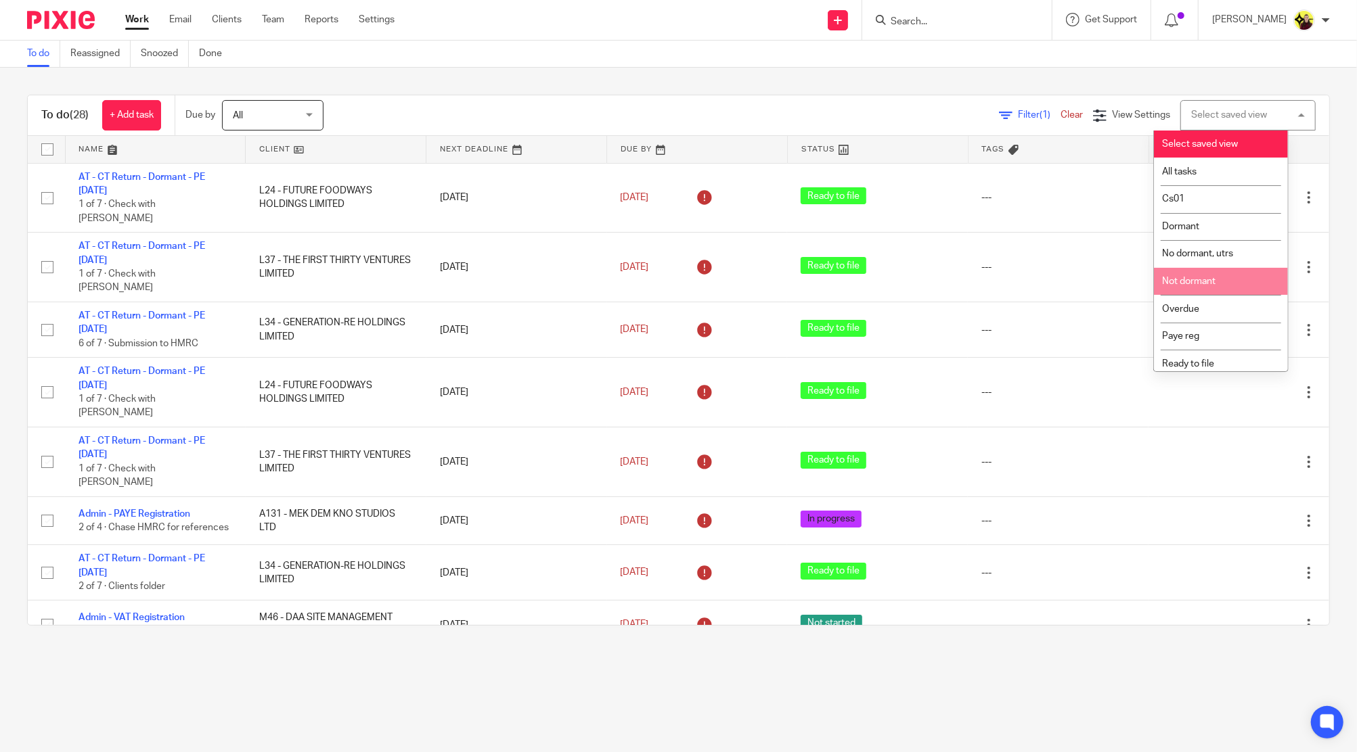
click at [1203, 275] on li "Not dormant" at bounding box center [1221, 282] width 134 height 28
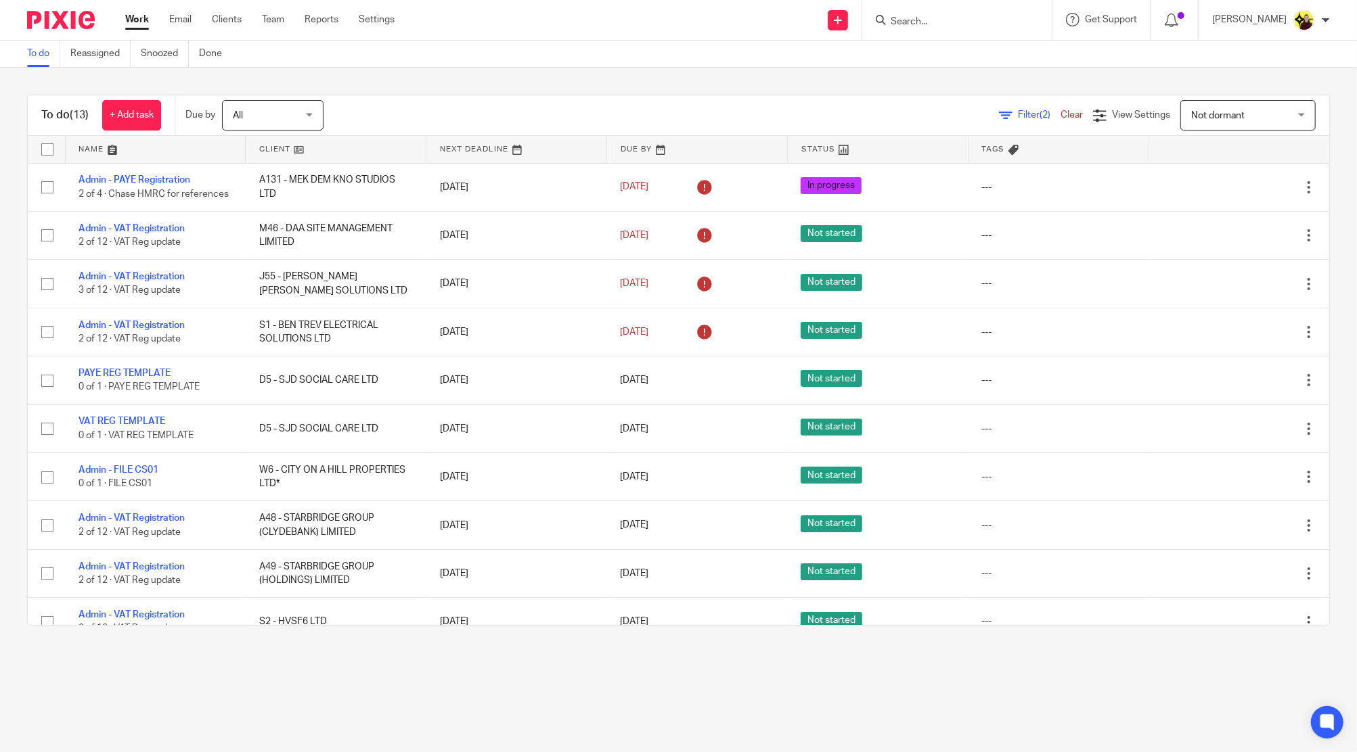
scroll to position [217, 0]
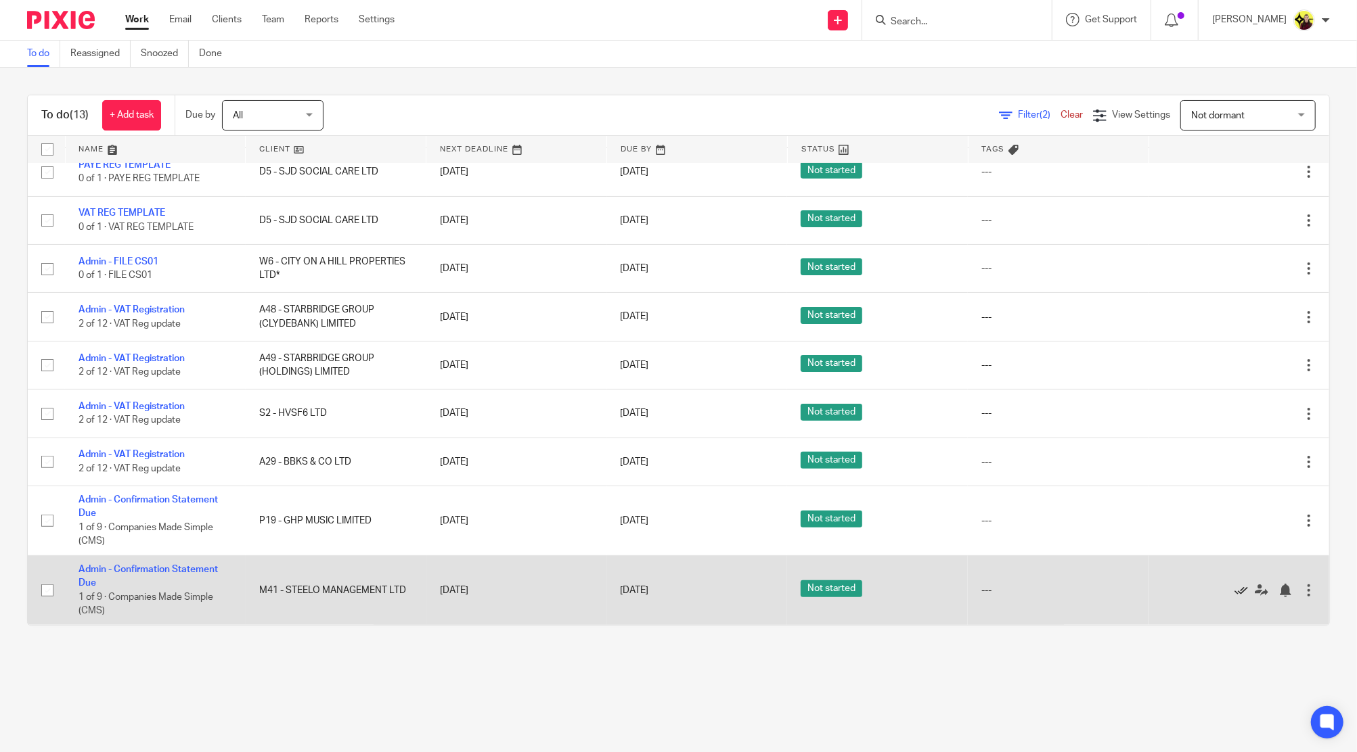
click at [1234, 592] on icon at bounding box center [1241, 591] width 14 height 14
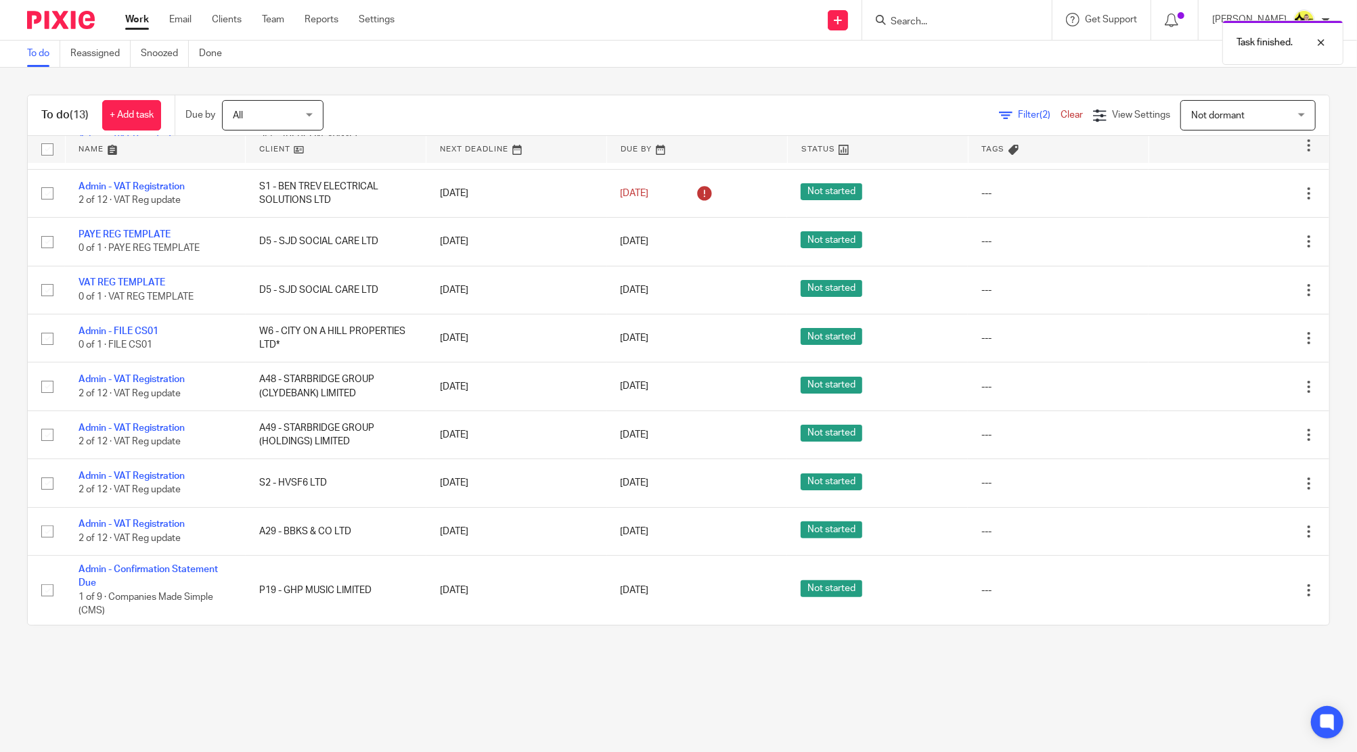
click at [1234, 592] on icon at bounding box center [1241, 591] width 14 height 14
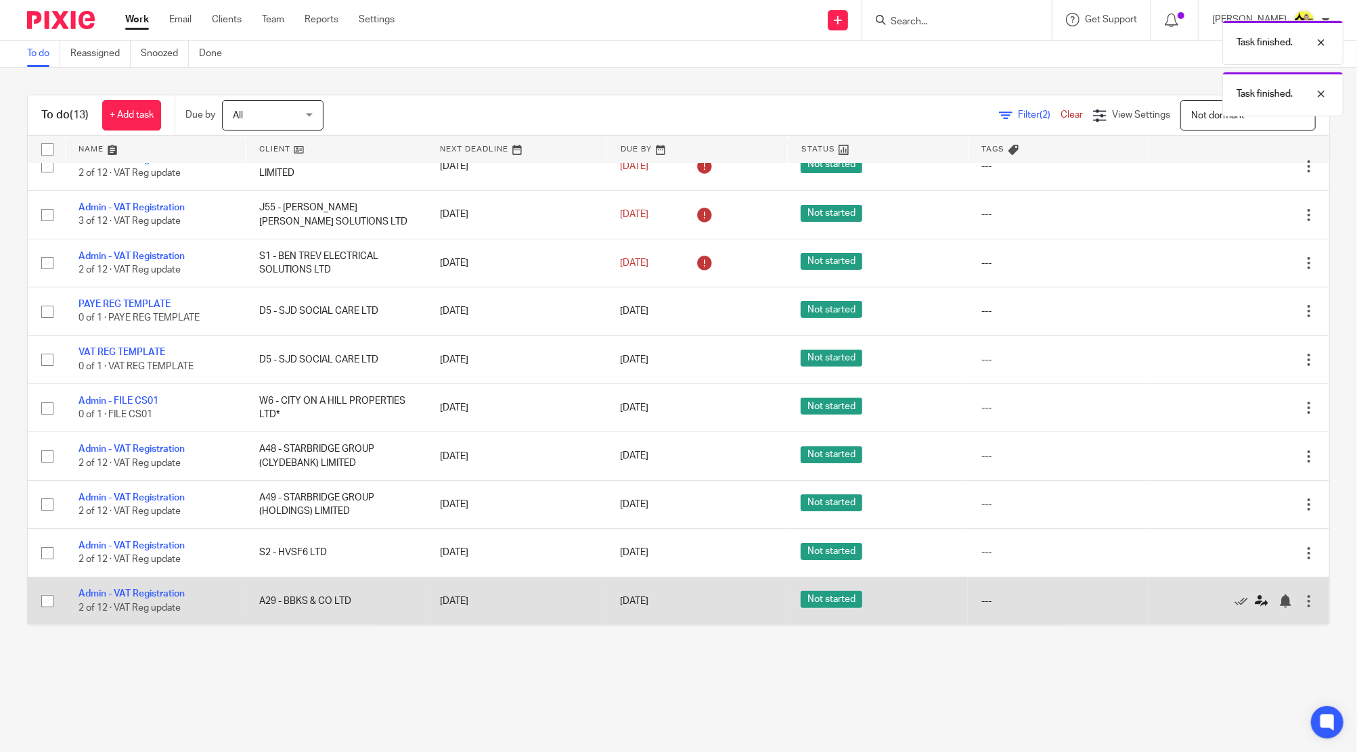
scroll to position [77, 0]
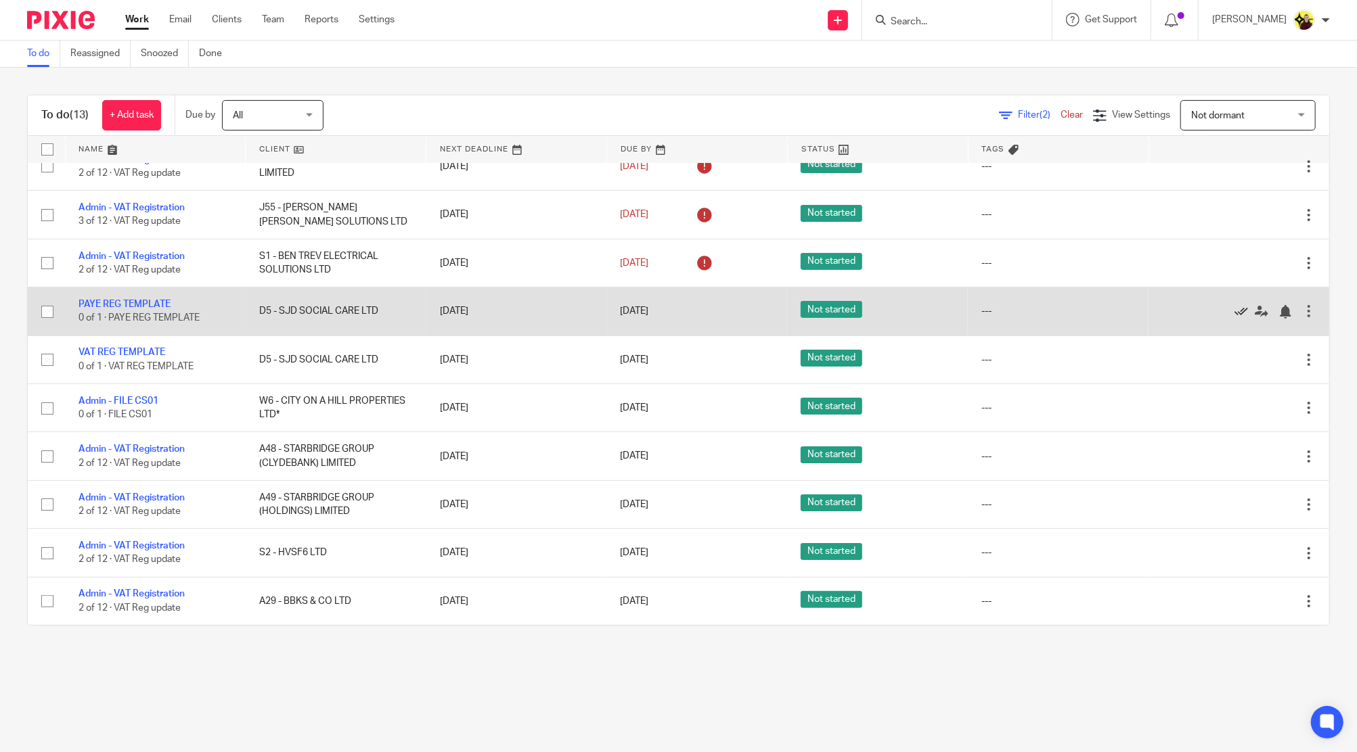
click at [1234, 307] on icon at bounding box center [1241, 312] width 14 height 14
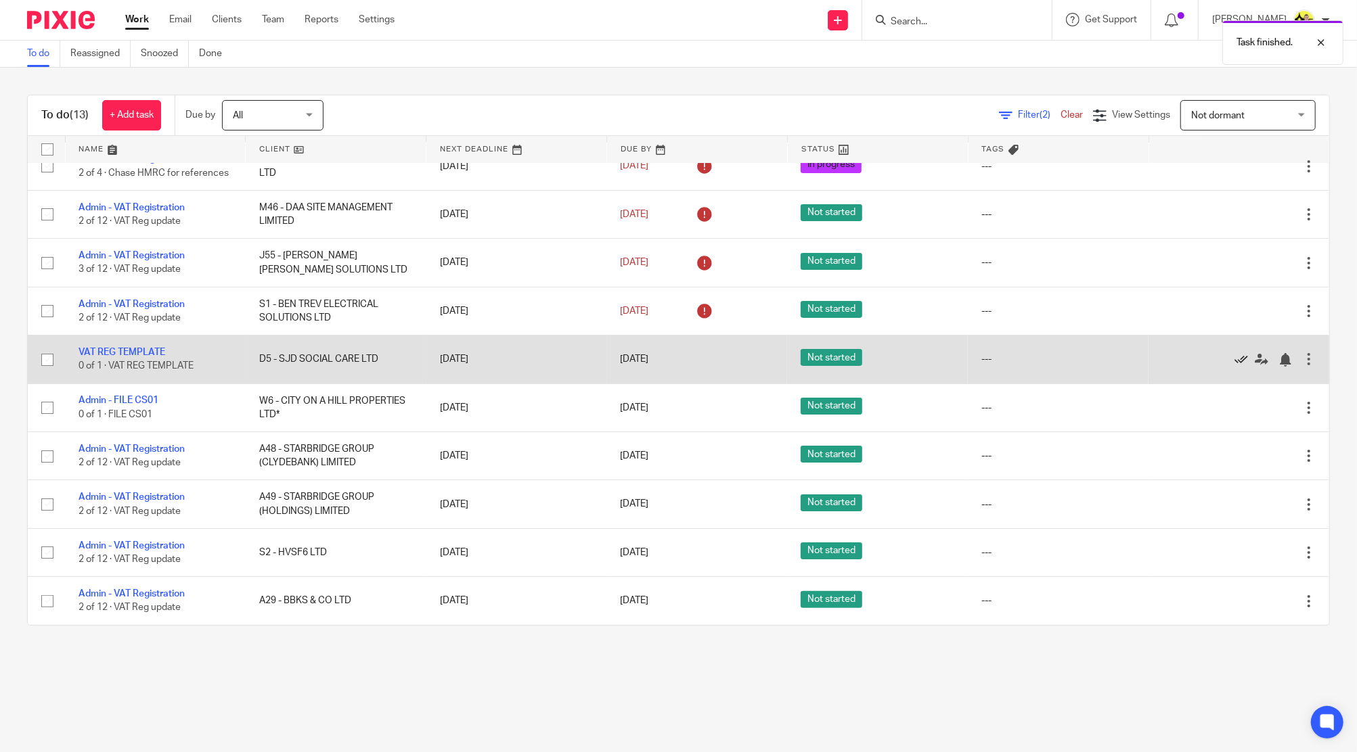
click at [1234, 359] on icon at bounding box center [1241, 360] width 14 height 14
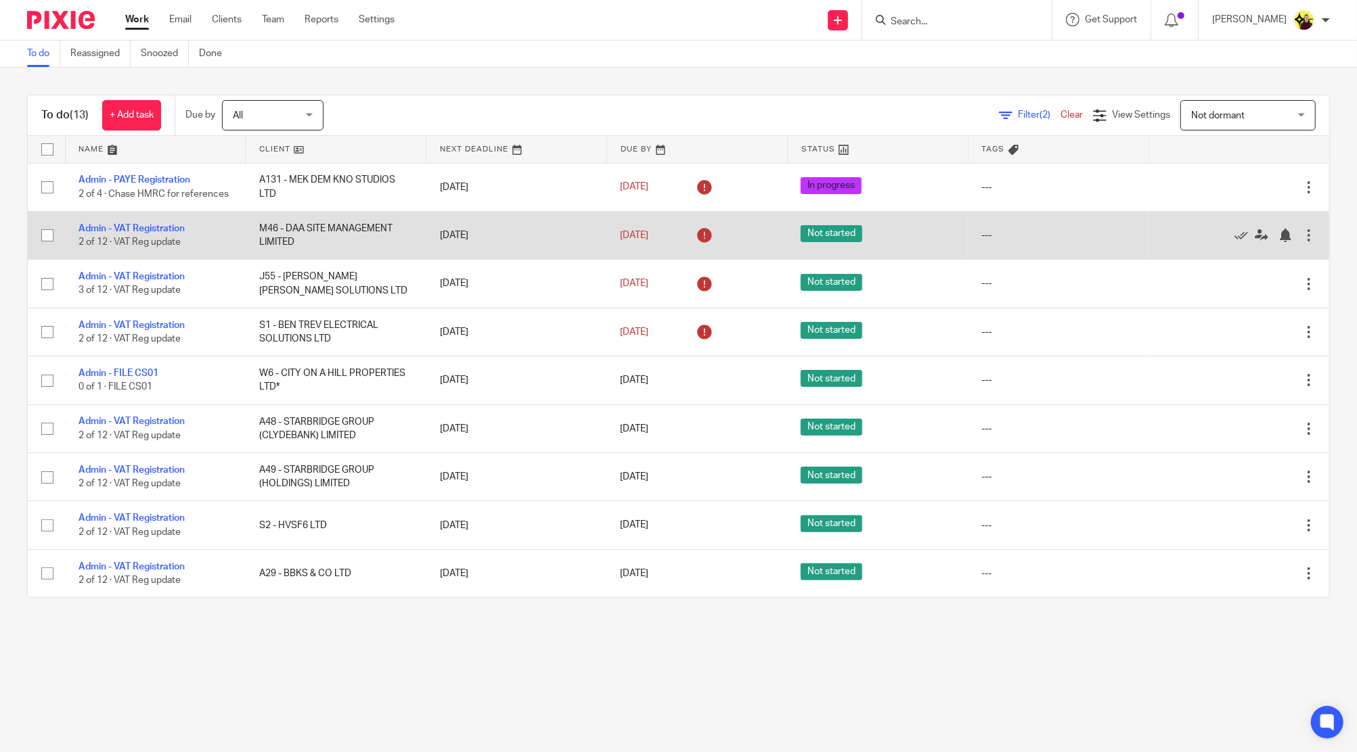
click at [45, 225] on input "checkbox" at bounding box center [48, 236] width 26 height 26
checkbox input "true"
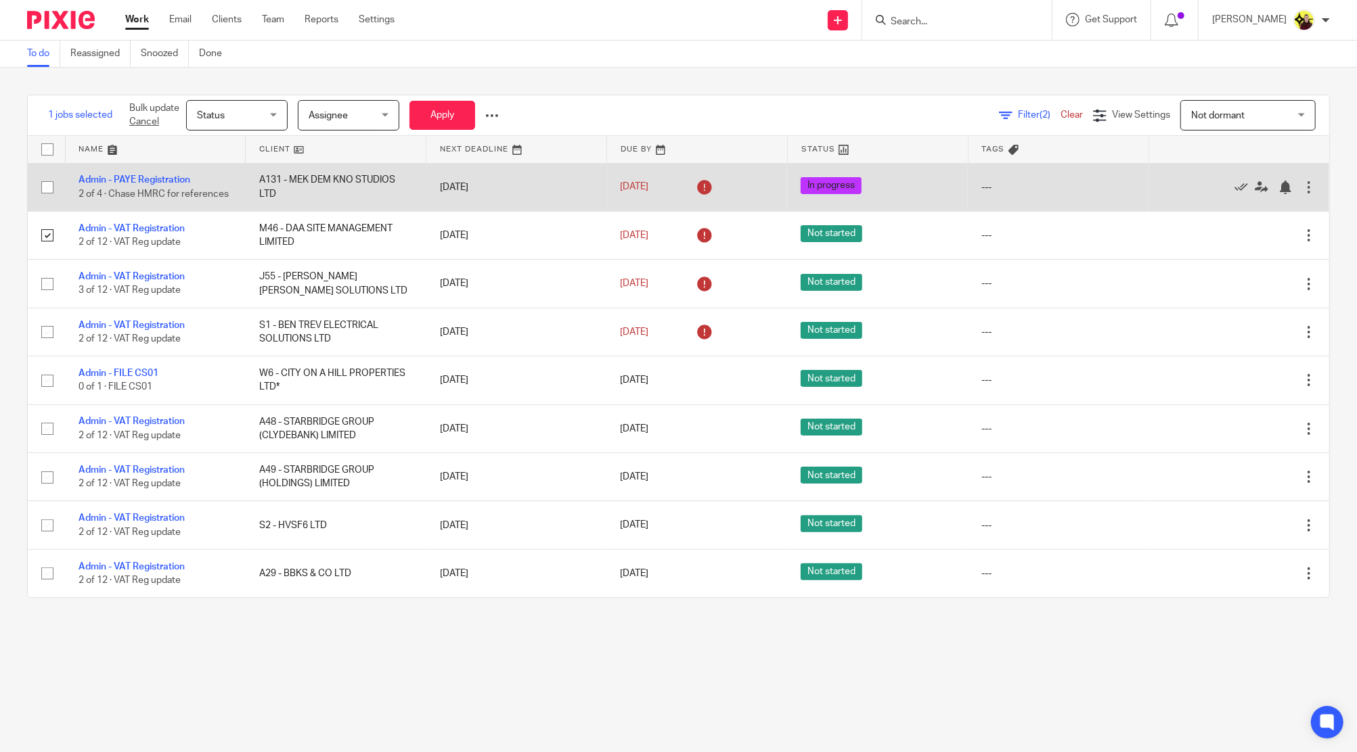
click at [43, 190] on input "checkbox" at bounding box center [48, 188] width 26 height 26
checkbox input "true"
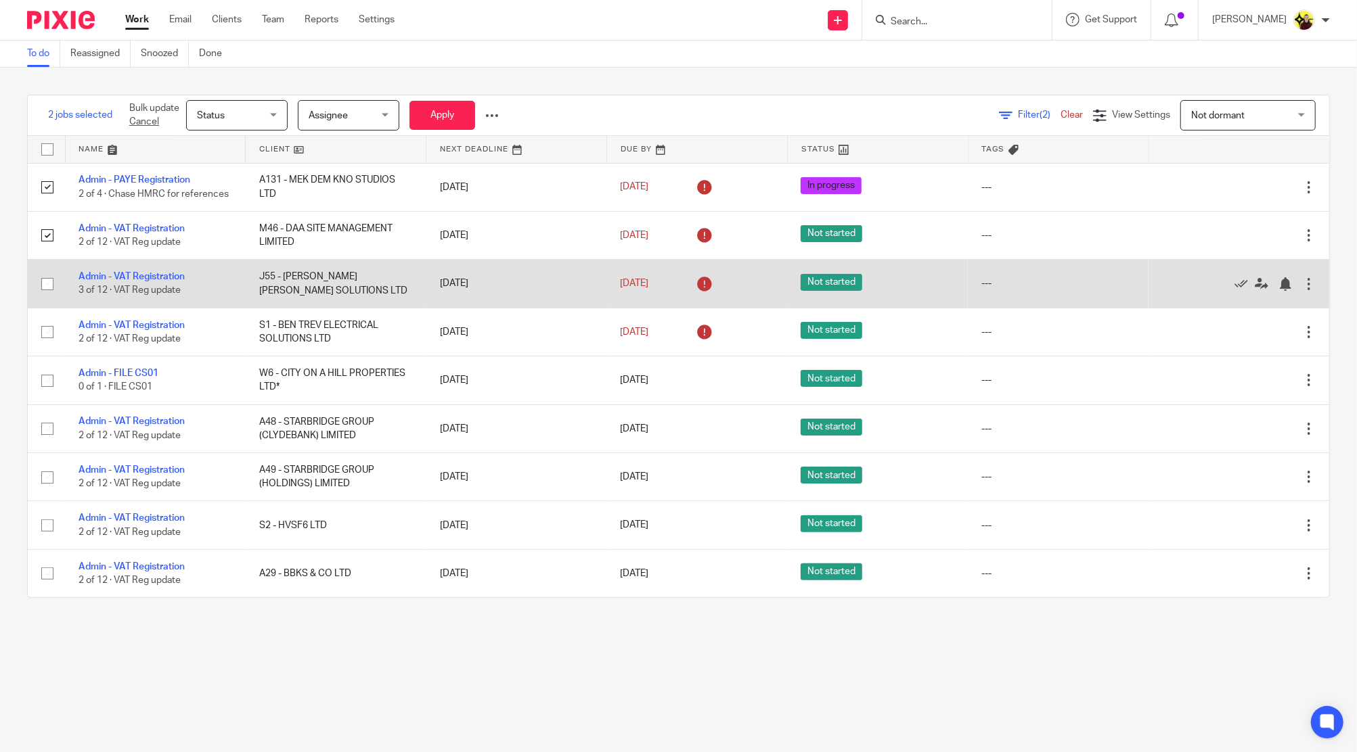
drag, startPoint x: 42, startPoint y: 284, endPoint x: 49, endPoint y: 298, distance: 16.0
click at [42, 286] on input "checkbox" at bounding box center [48, 284] width 26 height 26
checkbox input "true"
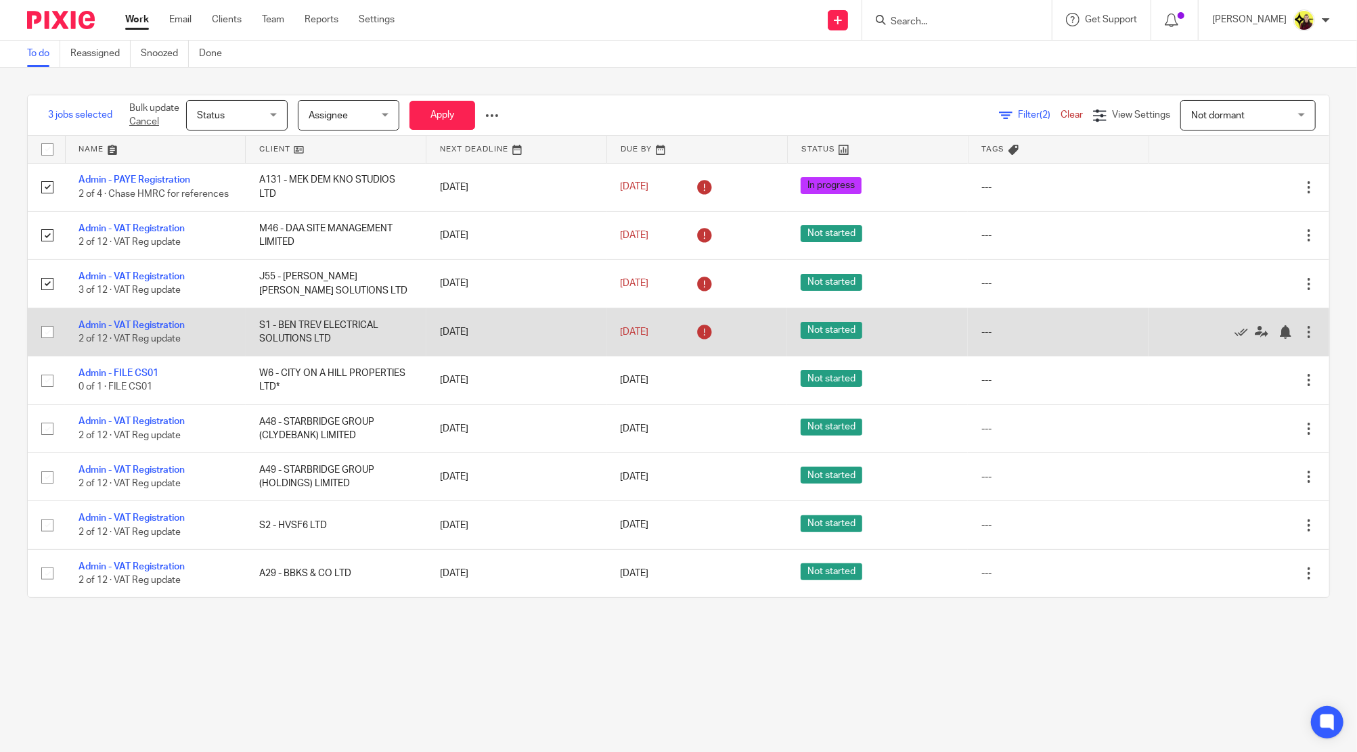
click at [53, 330] on input "checkbox" at bounding box center [48, 332] width 26 height 26
checkbox input "true"
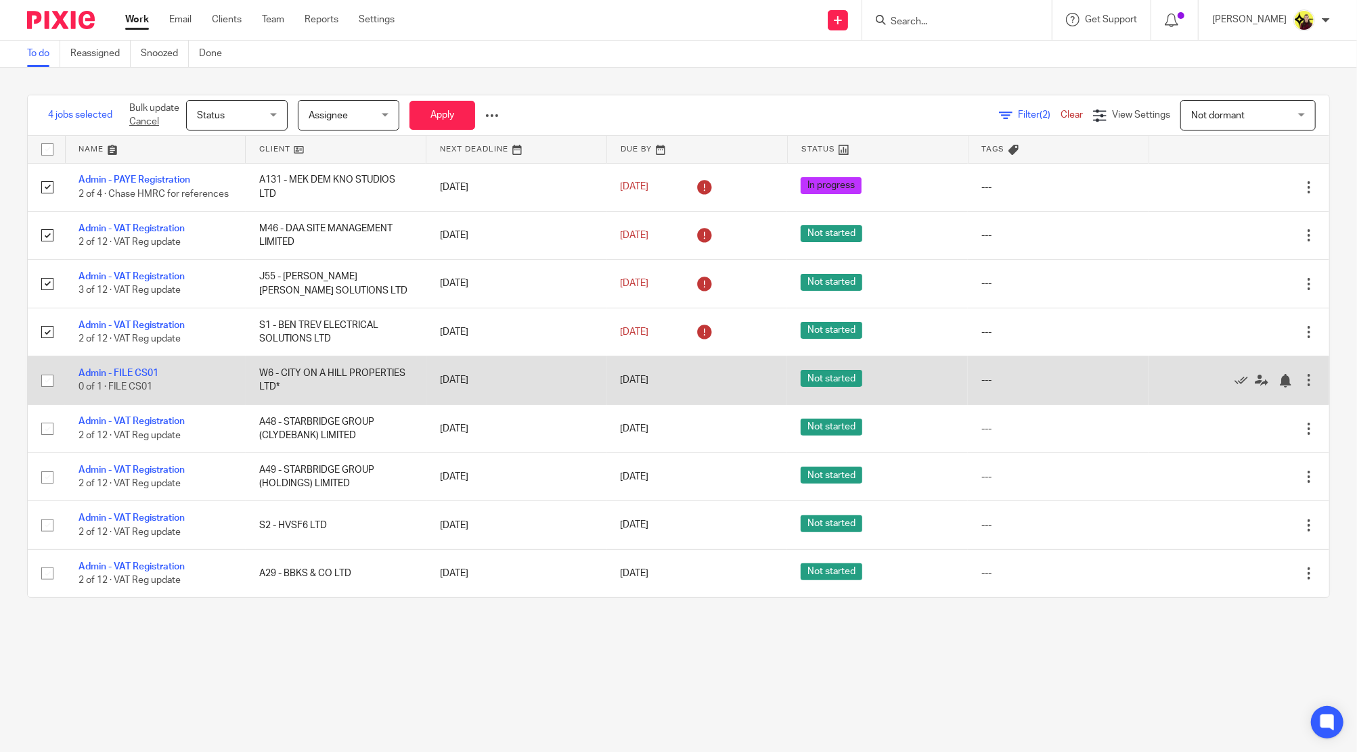
drag, startPoint x: 96, startPoint y: 367, endPoint x: 687, endPoint y: 219, distance: 609.0
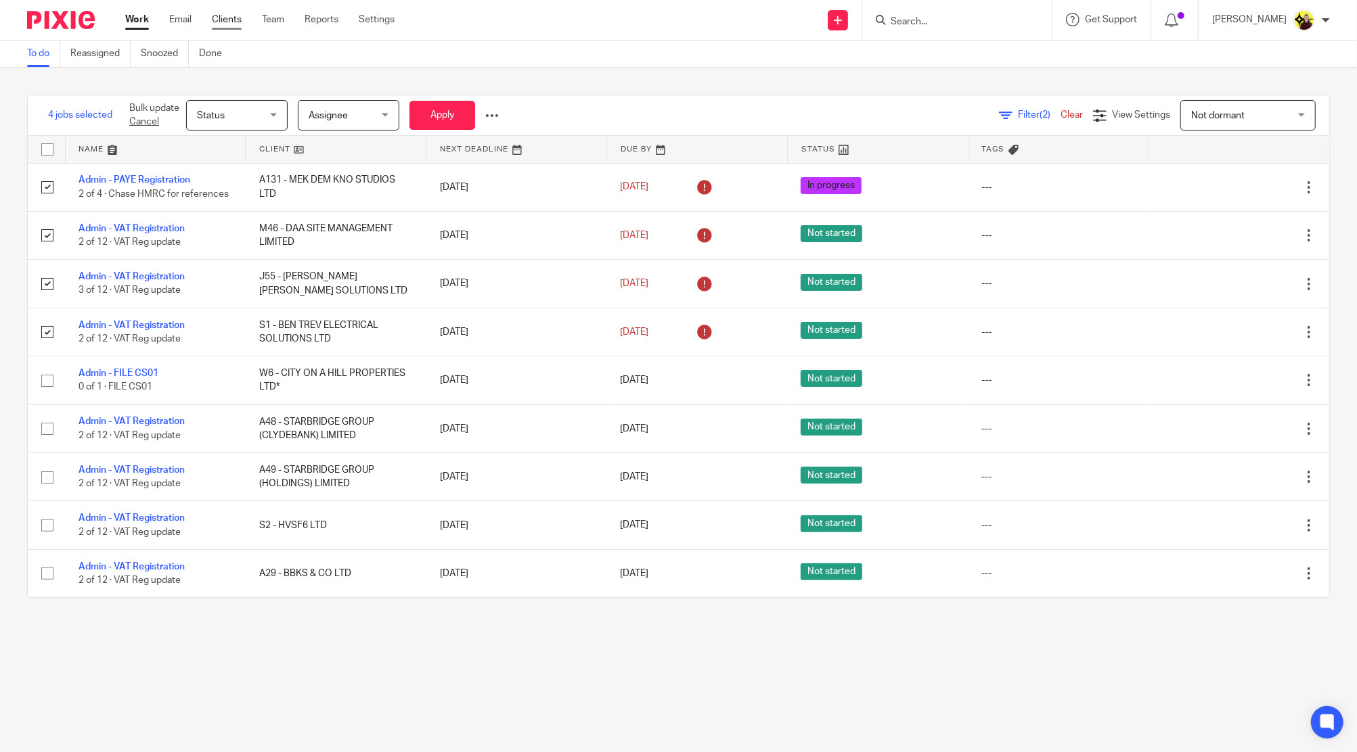
click at [213, 18] on link "Clients" at bounding box center [227, 20] width 30 height 14
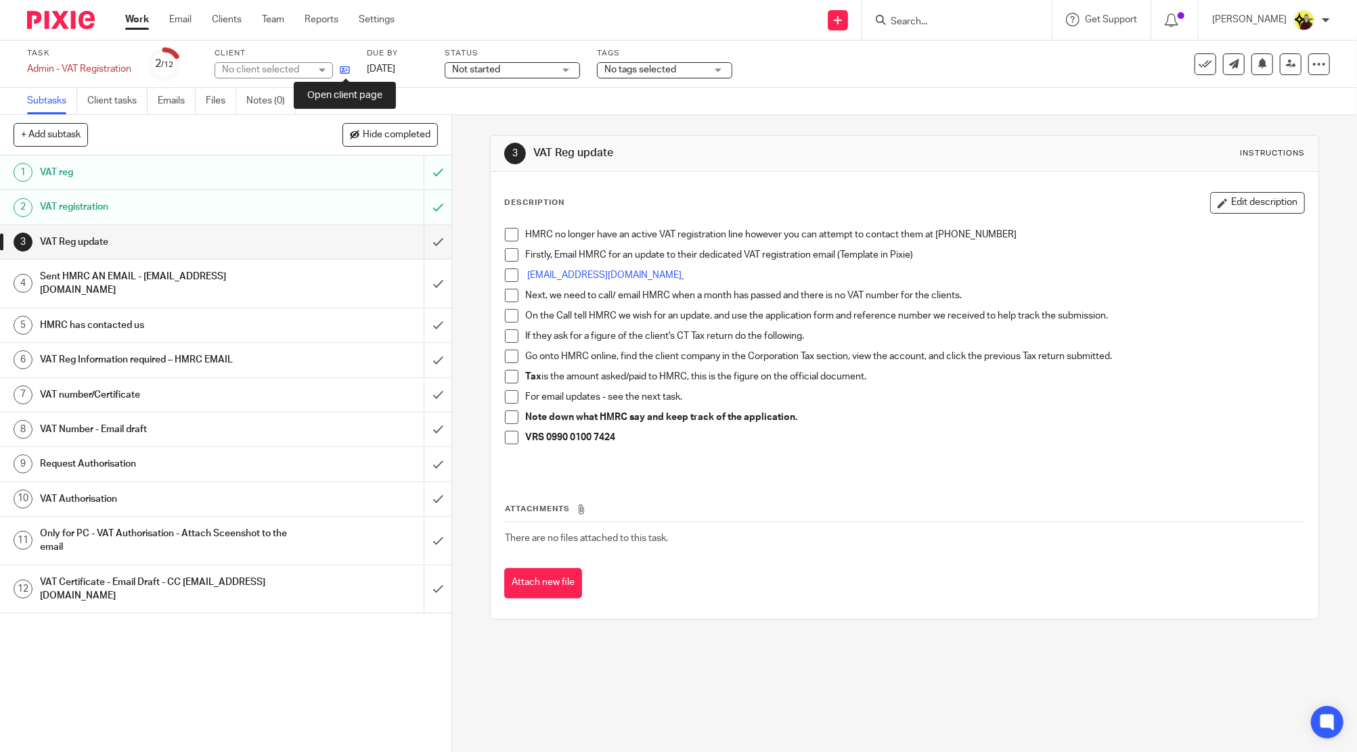
click at [344, 70] on icon at bounding box center [345, 70] width 10 height 10
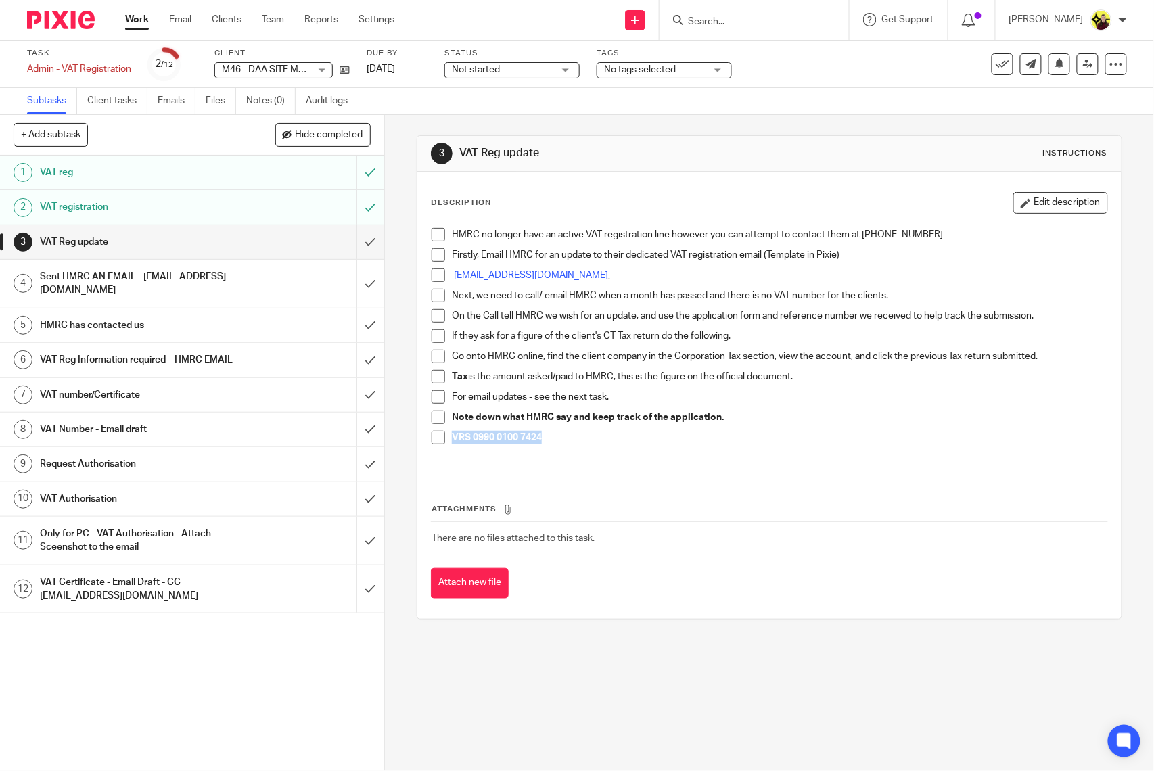
drag, startPoint x: 487, startPoint y: 445, endPoint x: 445, endPoint y: 447, distance: 42.0
click at [445, 447] on li "VRS 0990 0100 7424" at bounding box center [770, 441] width 676 height 20
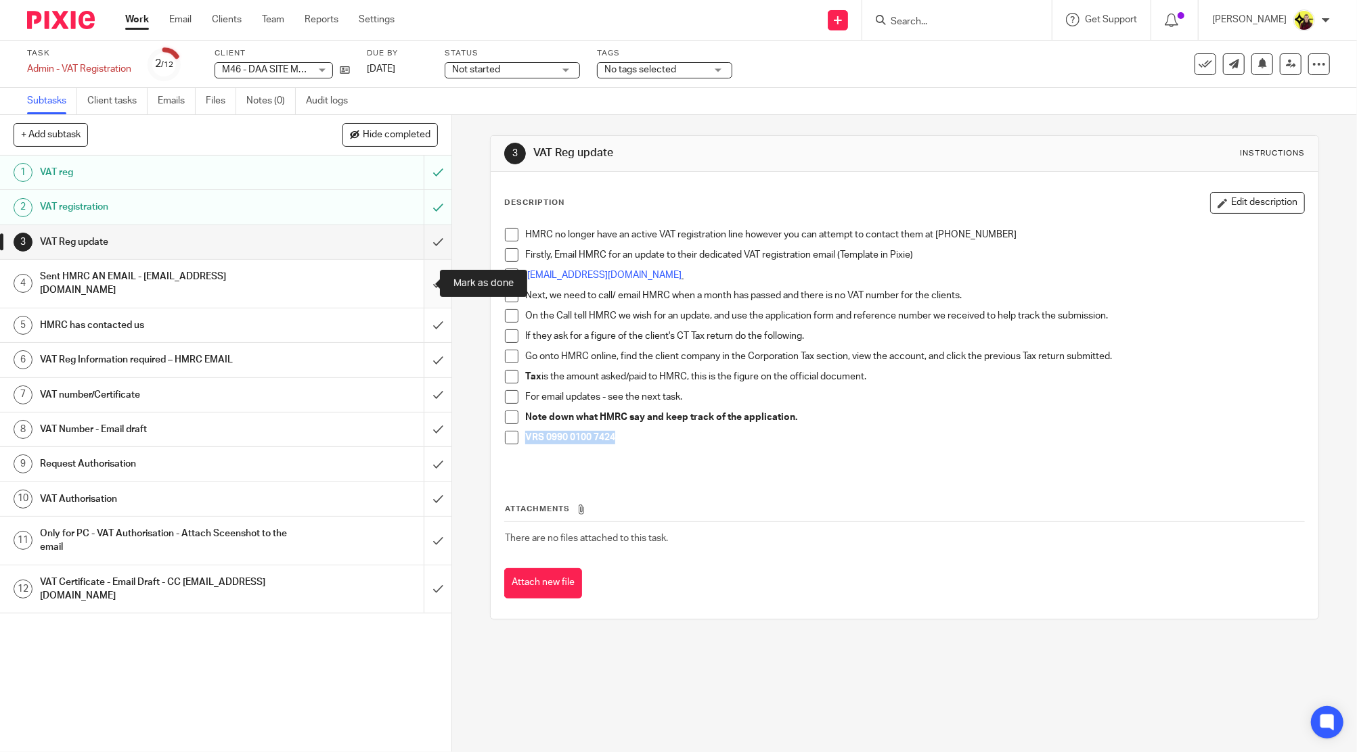
click at [422, 284] on input "submit" at bounding box center [225, 284] width 451 height 48
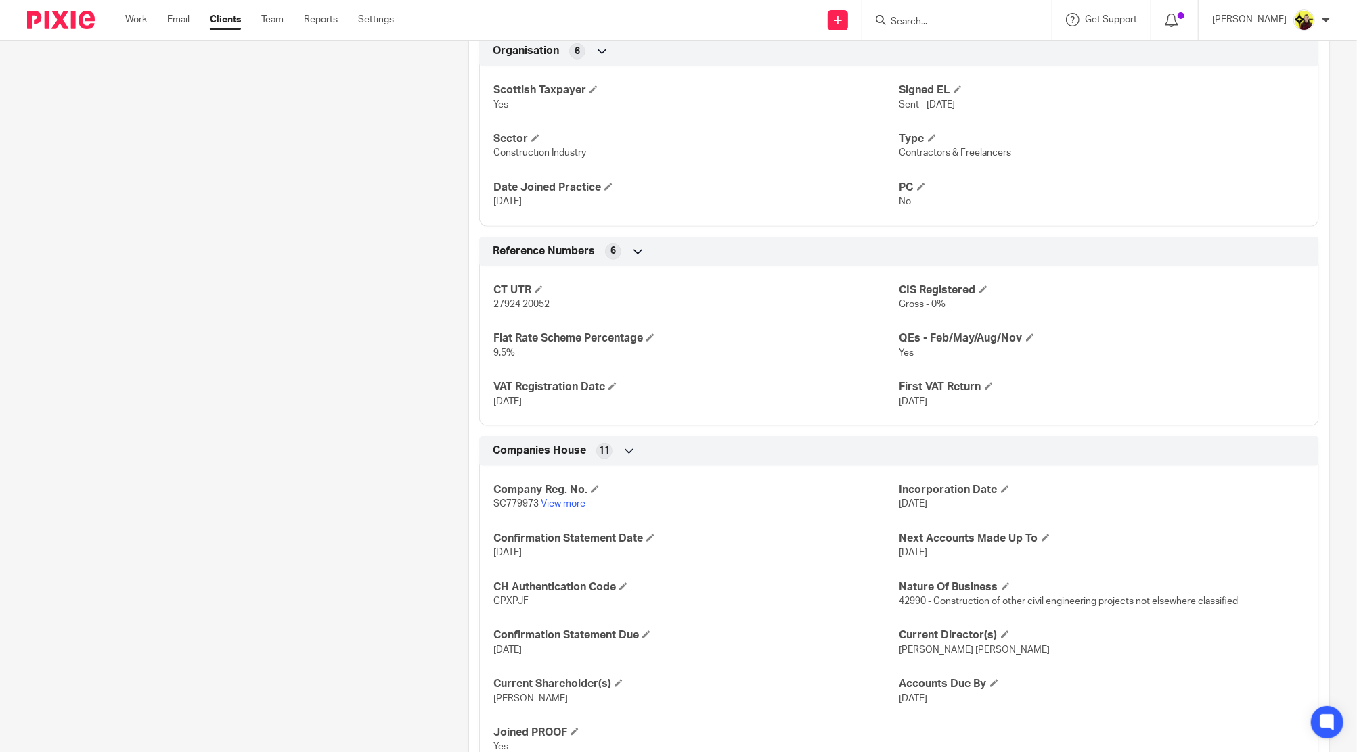
scroll to position [908, 0]
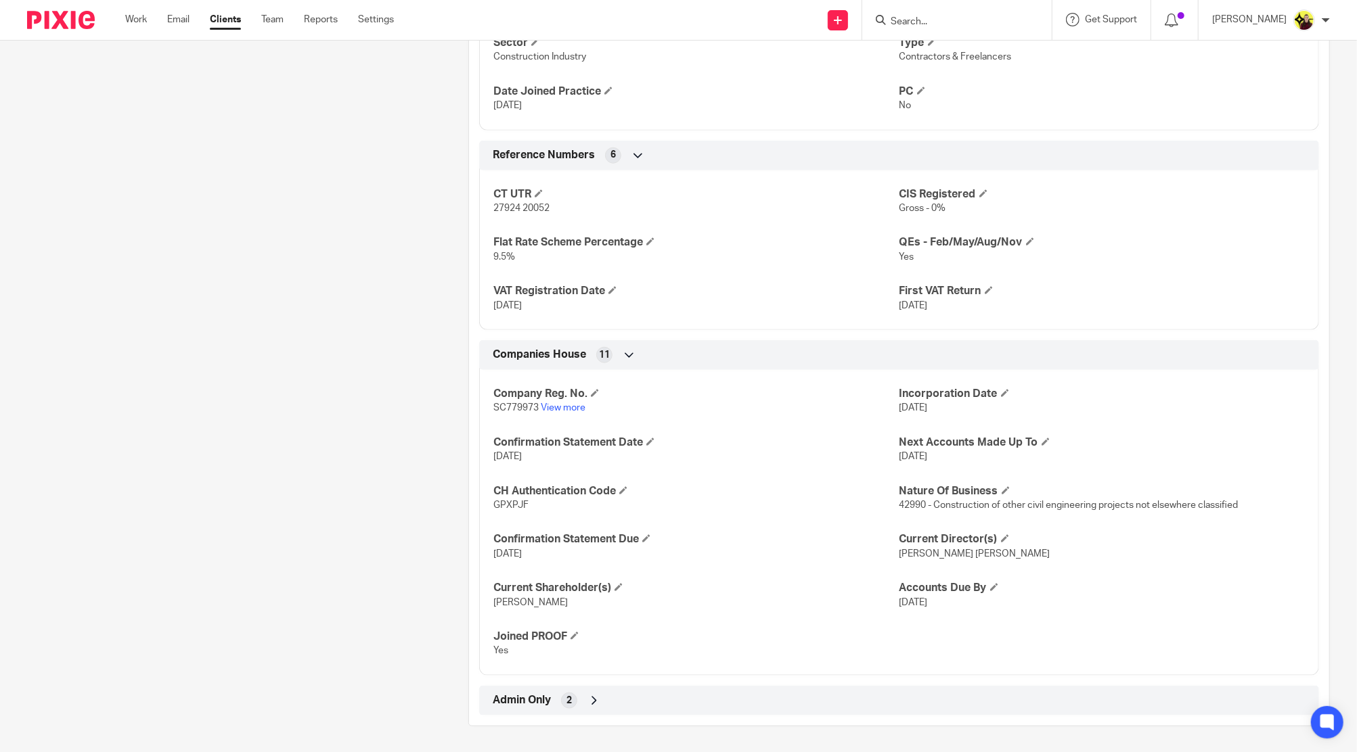
click at [764, 699] on div "Admin Only 2" at bounding box center [898, 700] width 819 height 23
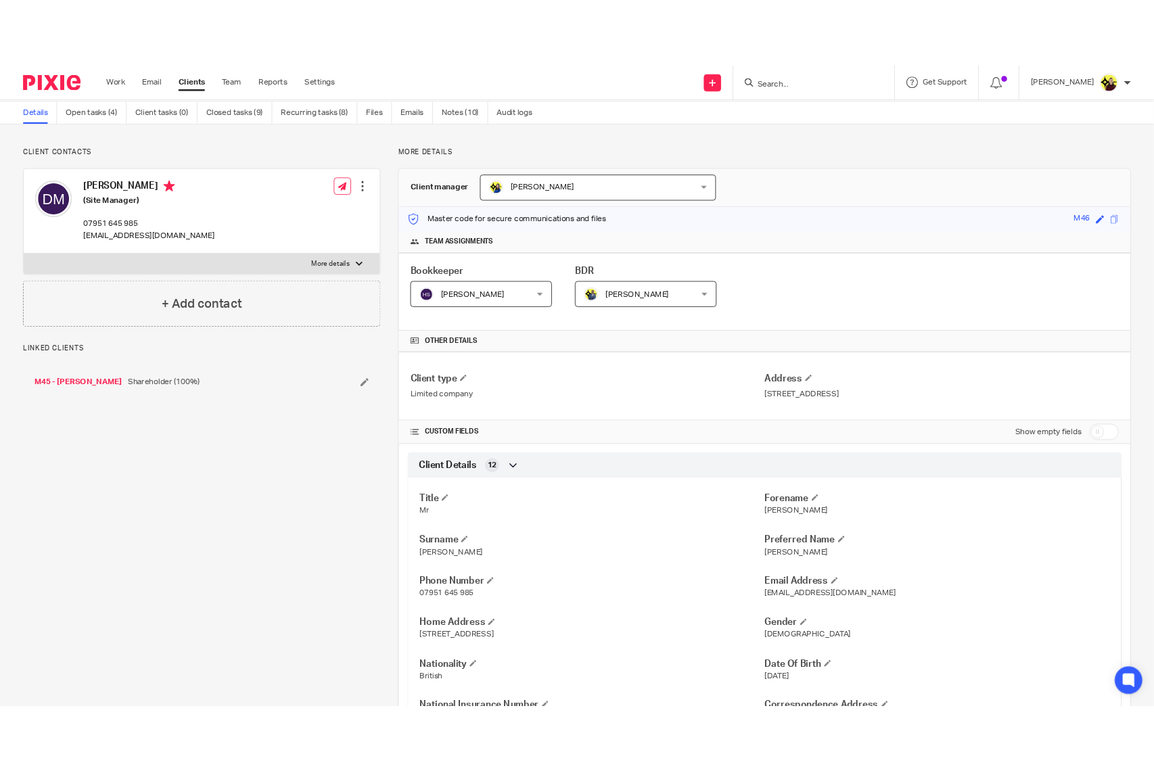
scroll to position [0, 0]
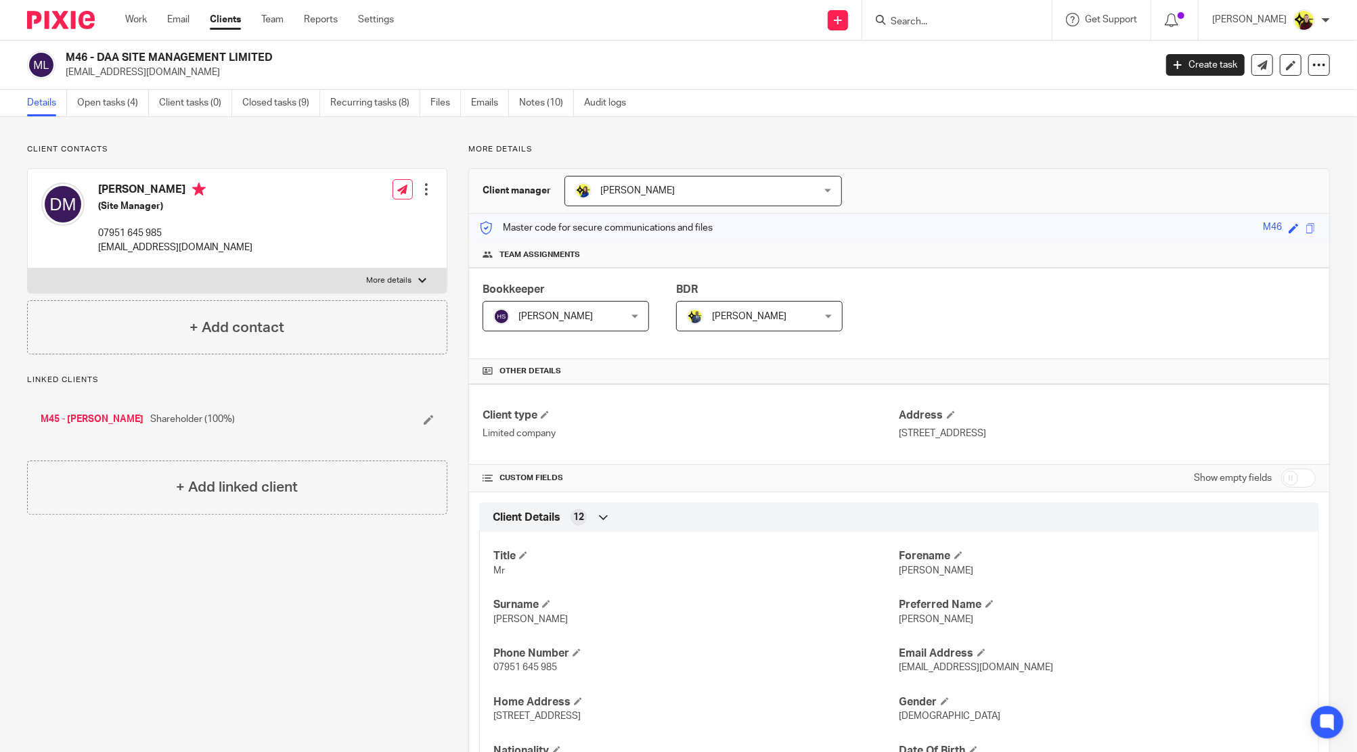
drag, startPoint x: 327, startPoint y: 45, endPoint x: 97, endPoint y: 60, distance: 229.8
click at [97, 60] on div "M46 - DAA SITE MANAGEMENT LIMITED peasos61@hotmail.com Create task Update from …" at bounding box center [678, 65] width 1357 height 49
copy h2 "DAA SITE MANAGEMENT LIMITED"
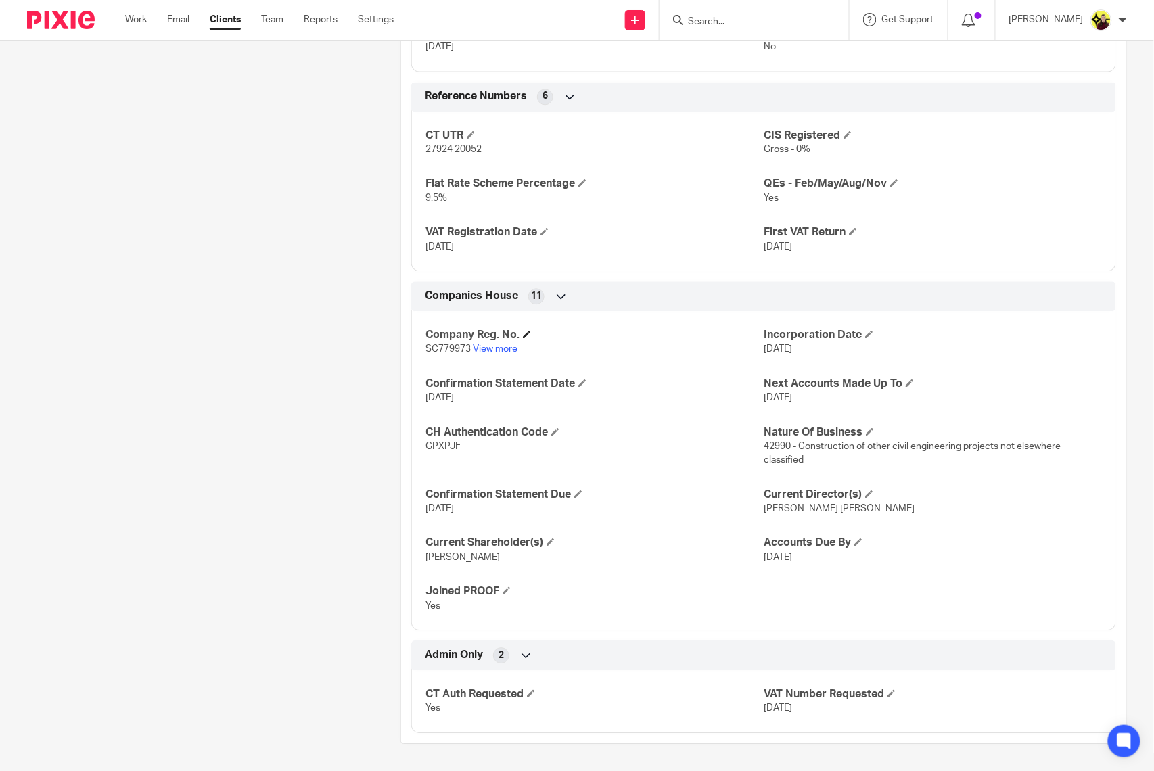
scroll to position [970, 0]
click at [444, 355] on p "SC779973 View more" at bounding box center [595, 349] width 338 height 14
copy span "SC779973"
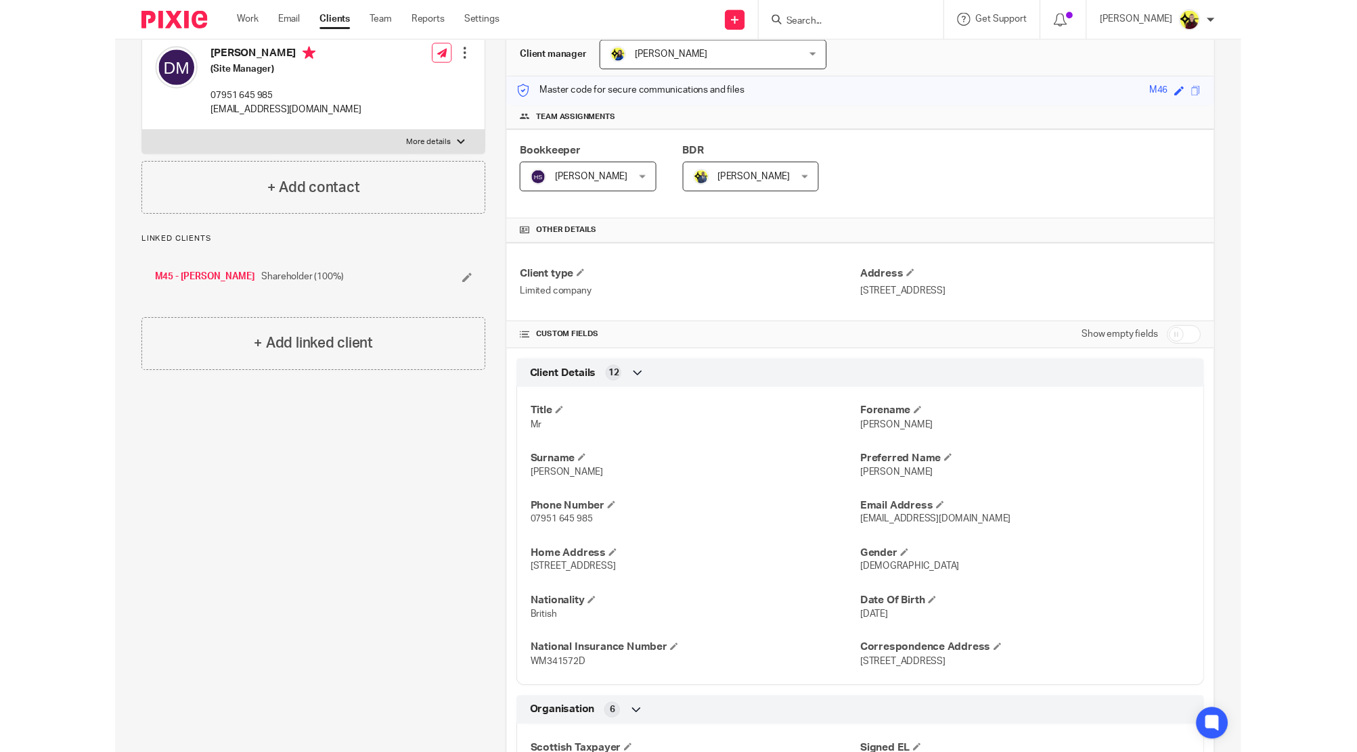
scroll to position [0, 0]
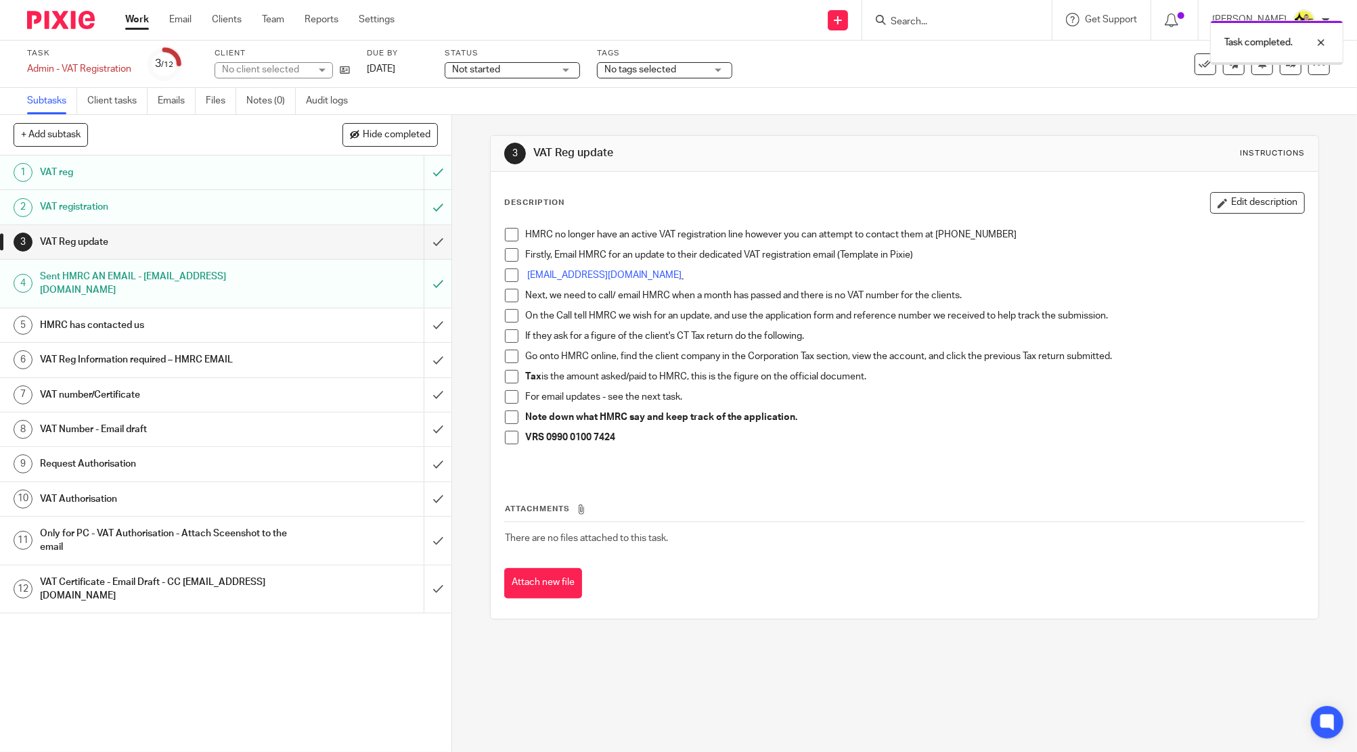
click at [281, 273] on div "Sent HMRC AN EMAIL - [EMAIL_ADDRESS][DOMAIN_NAME]" at bounding box center [225, 284] width 371 height 35
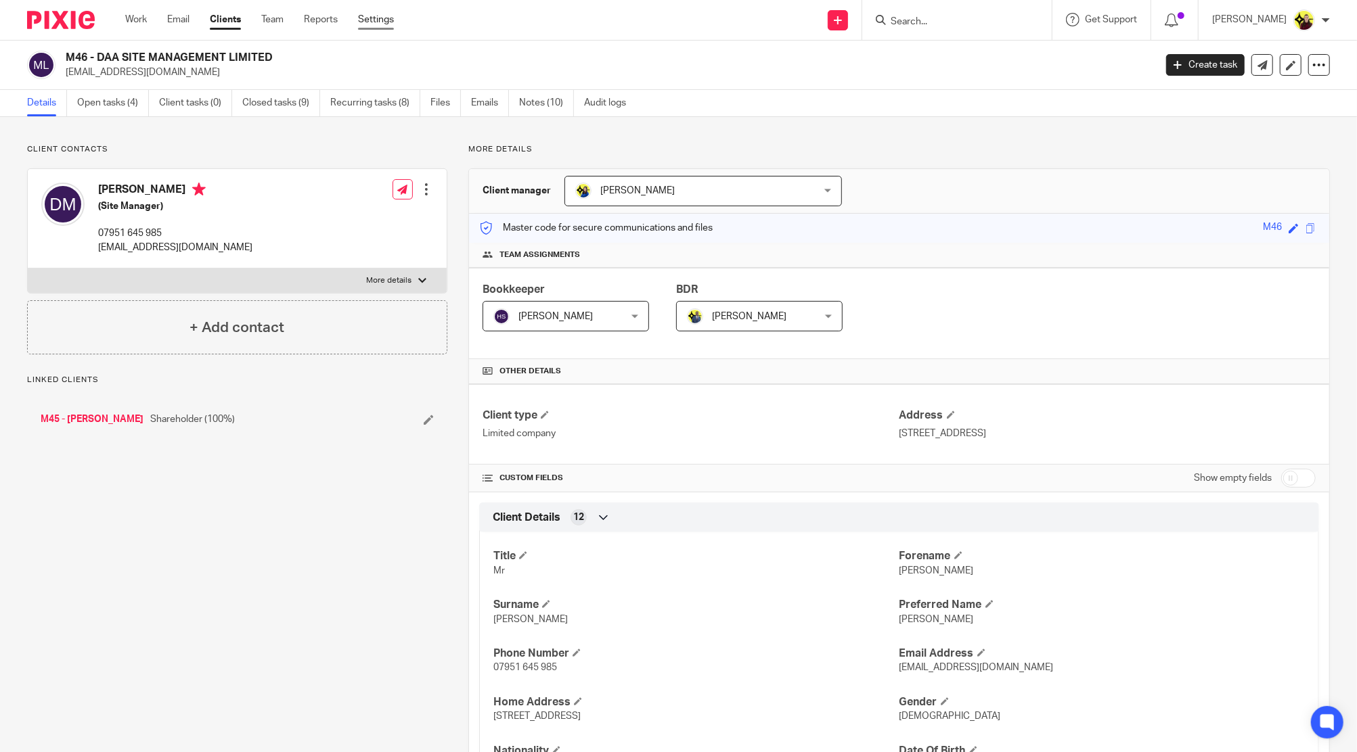
click at [392, 21] on link "Settings" at bounding box center [376, 20] width 36 height 14
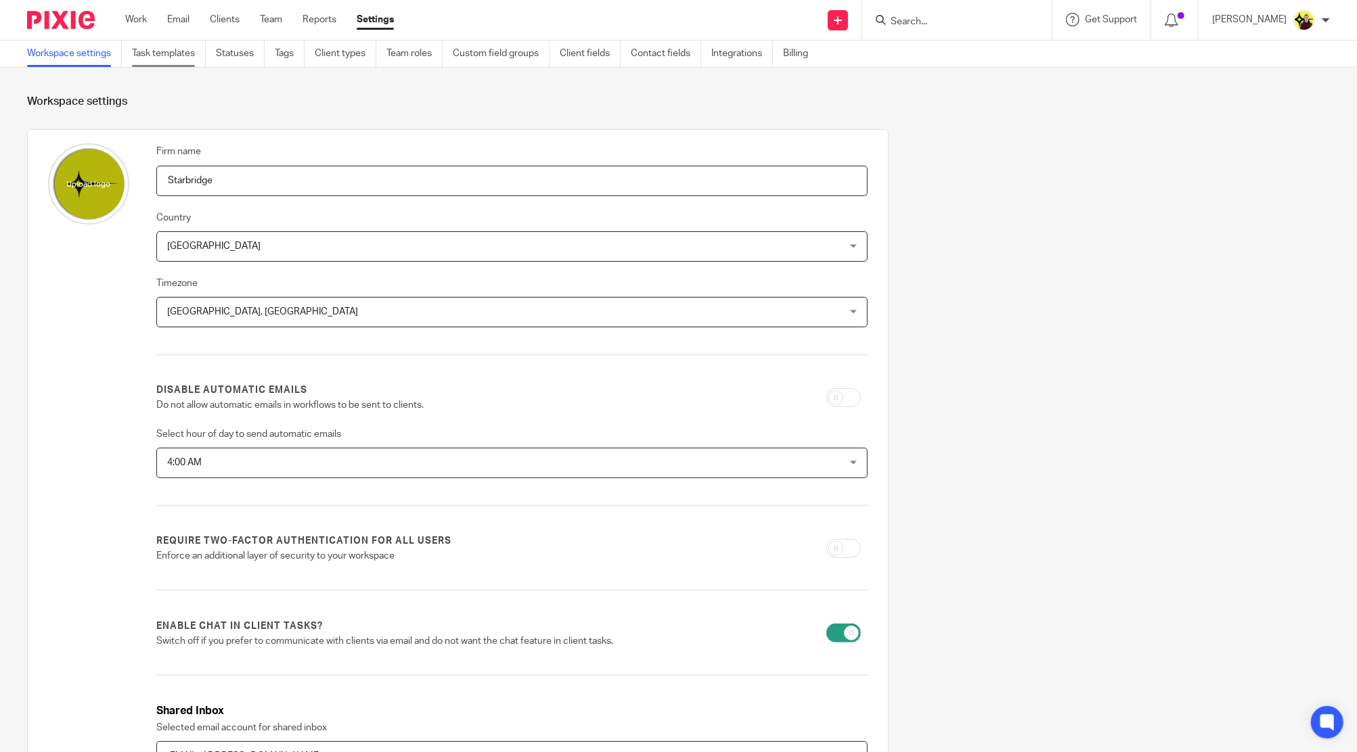
click at [167, 47] on link "Task templates" at bounding box center [169, 54] width 74 height 26
click at [198, 53] on link "Task templates" at bounding box center [169, 54] width 74 height 26
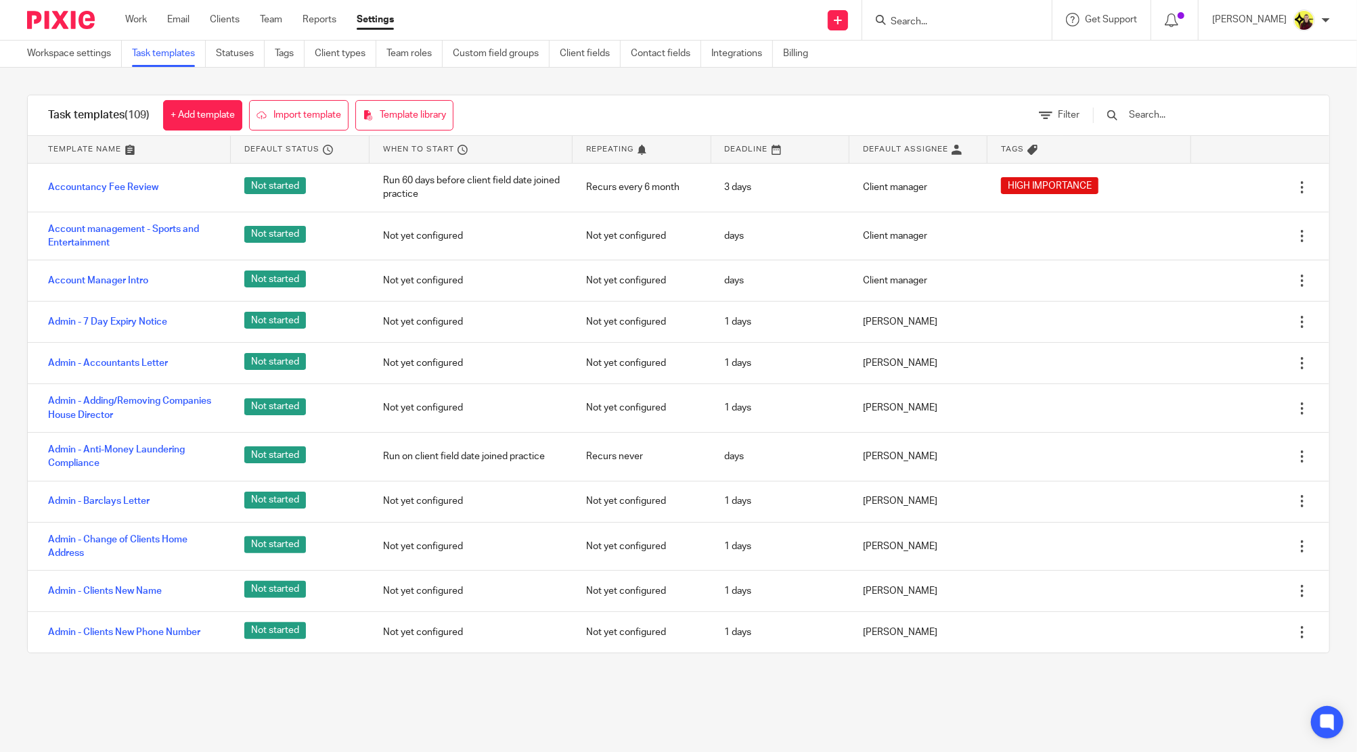
click at [1177, 108] on input "text" at bounding box center [1206, 115] width 158 height 15
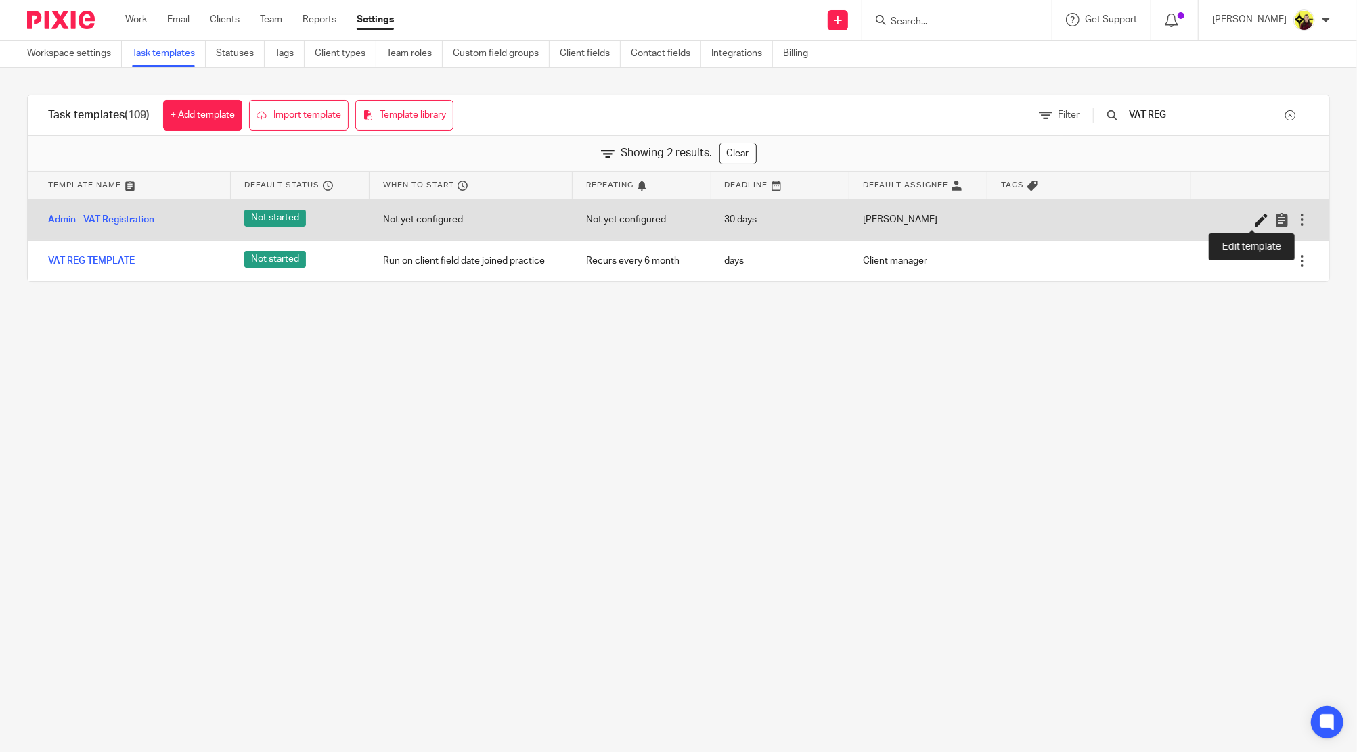
type input "VAT REG"
click at [1254, 215] on icon at bounding box center [1261, 220] width 14 height 14
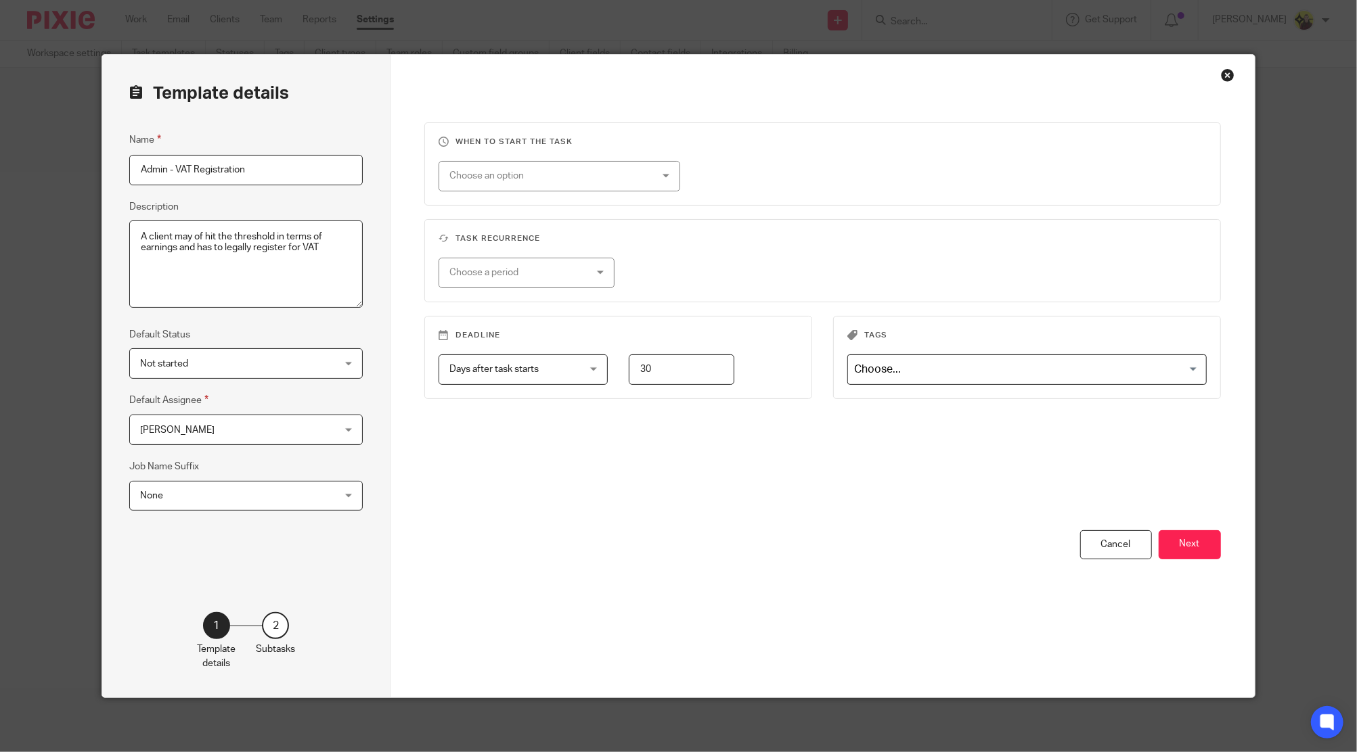
click at [1215, 556] on div "When to start the task Choose an option On date Week day Month day On client da…" at bounding box center [822, 376] width 864 height 643
click at [1196, 552] on button "Next" at bounding box center [1189, 544] width 62 height 29
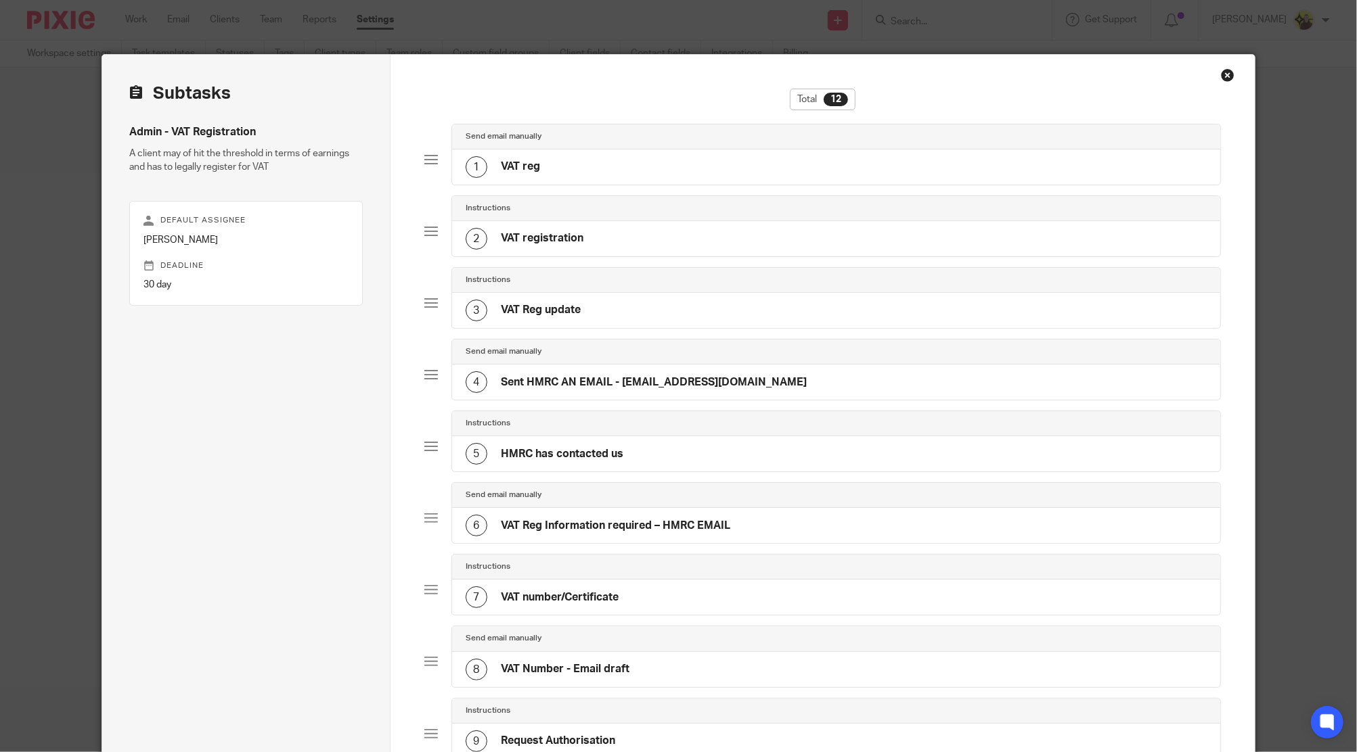
click at [594, 392] on div "4 Sent HMRC AN EMAIL - vrs.newregistrations@hmrc.gov.uk" at bounding box center [836, 382] width 768 height 35
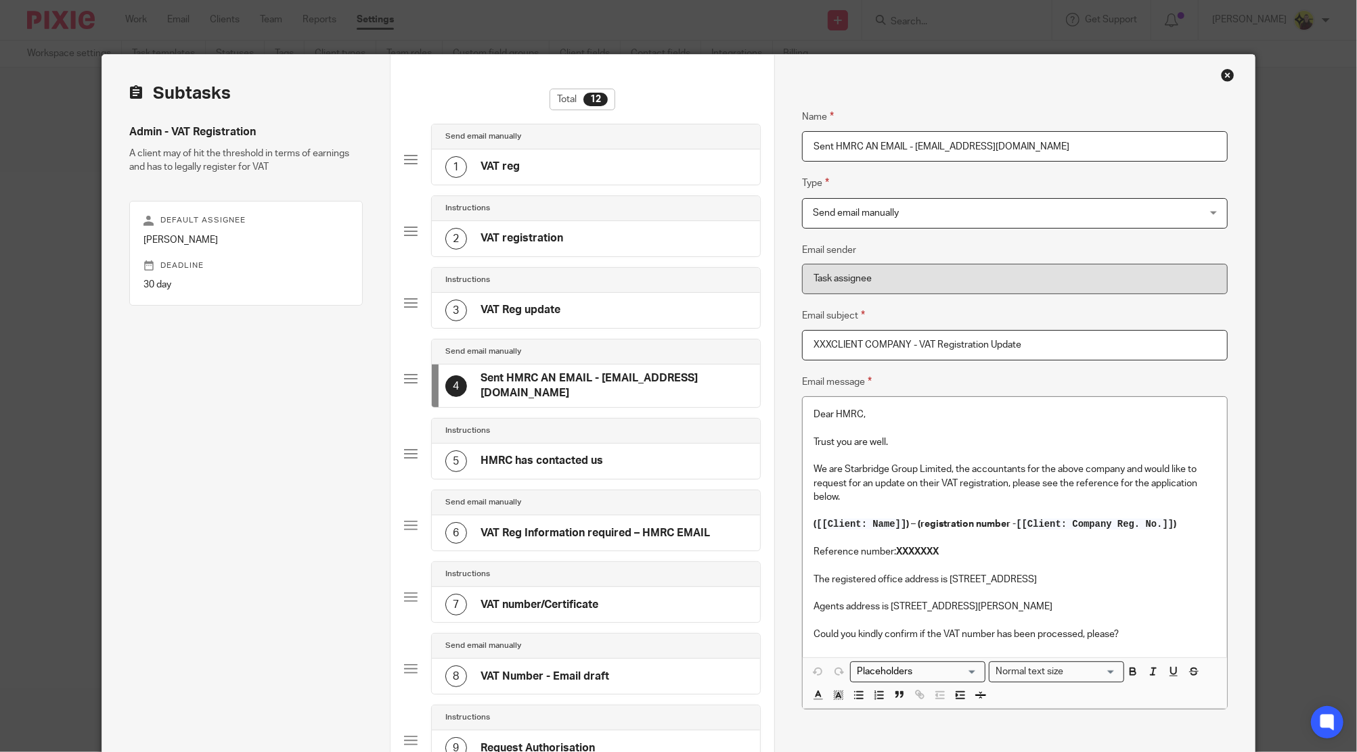
scroll to position [180, 0]
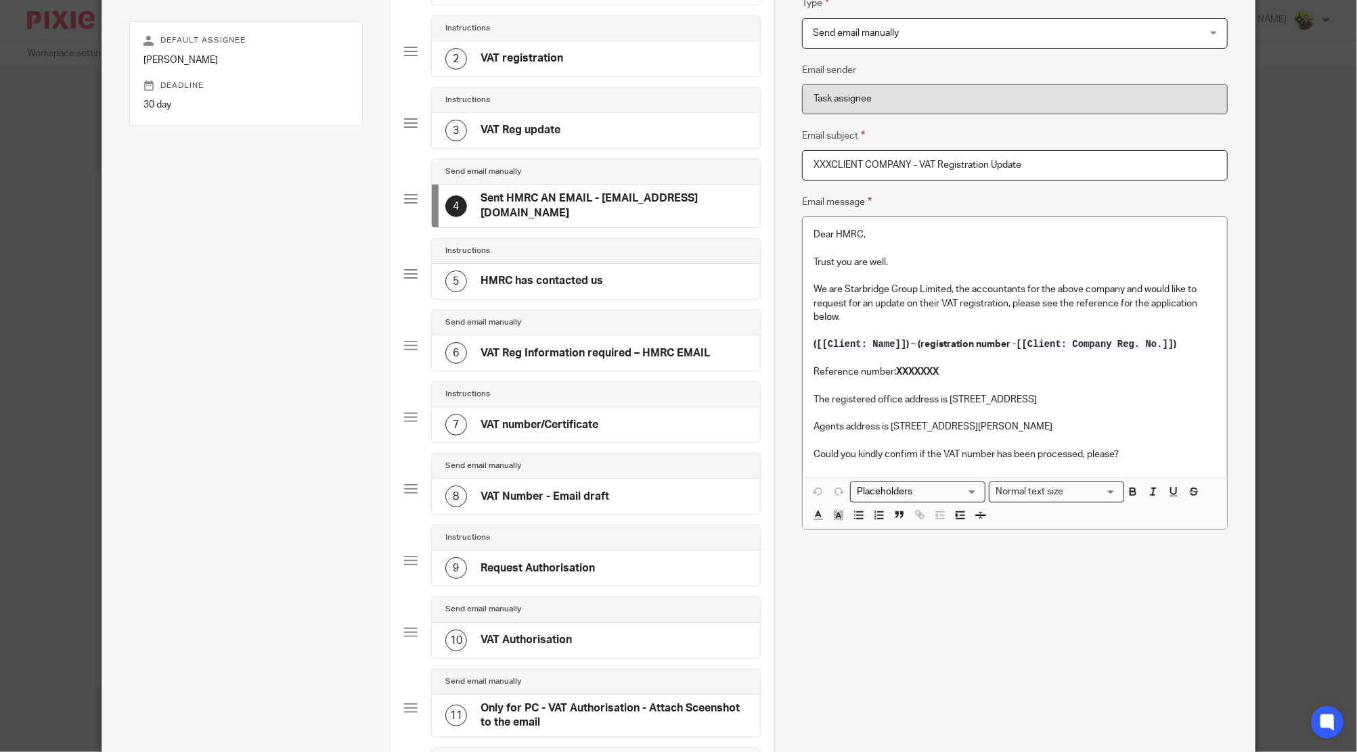
click at [1033, 464] on div "Dear HMRC, Trust you are well. We are Starbridge Group Limited, the accountants…" at bounding box center [1014, 347] width 424 height 260
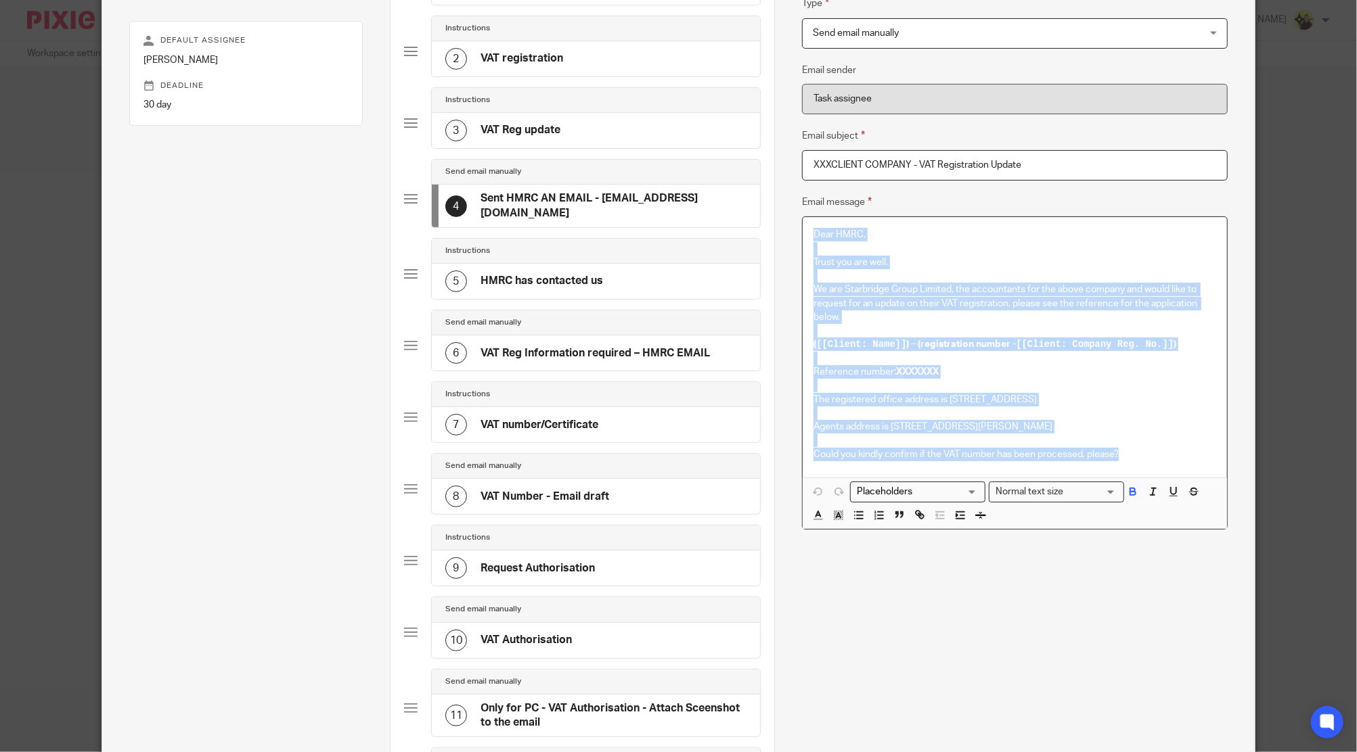
drag, startPoint x: 1139, startPoint y: 457, endPoint x: 668, endPoint y: 156, distance: 559.3
click at [668, 156] on div "Subtasks Admin - VAT Registration A client may of hit the threshold in terms of…" at bounding box center [678, 412] width 1152 height 1074
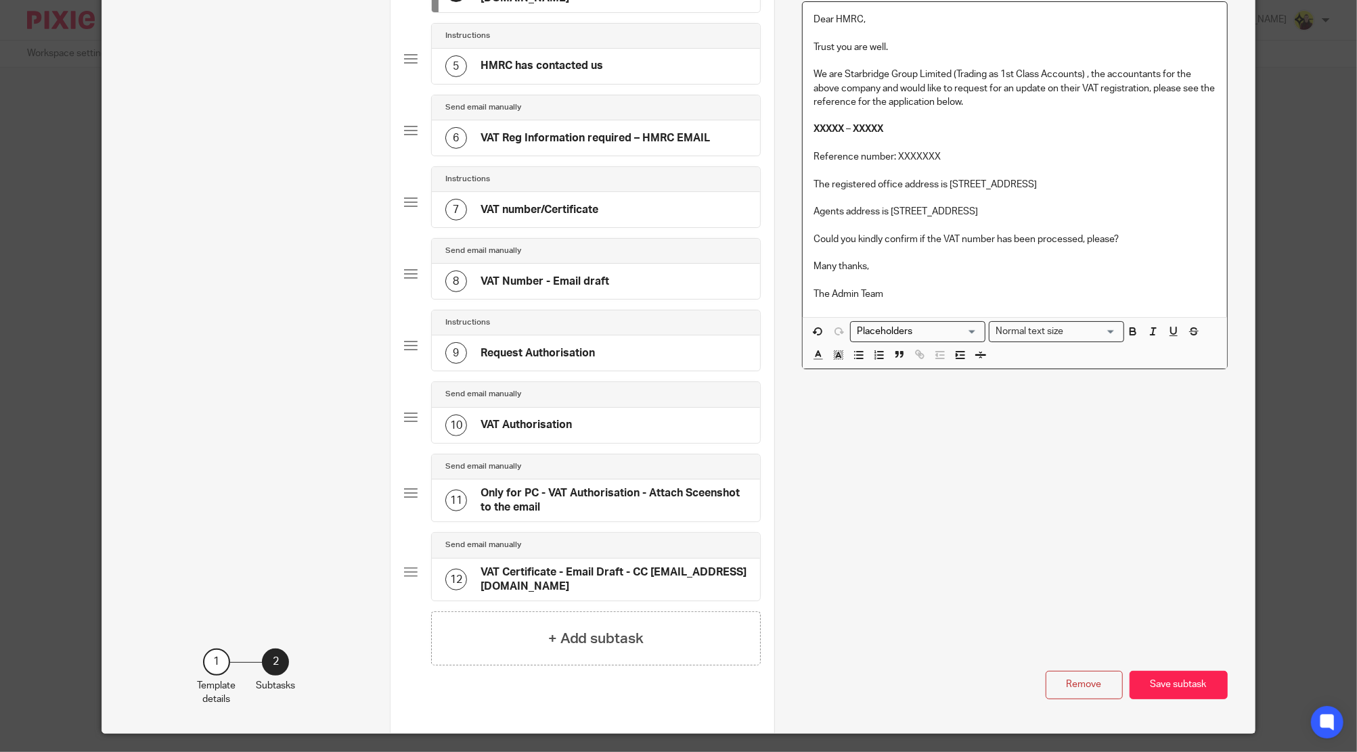
scroll to position [442, 0]
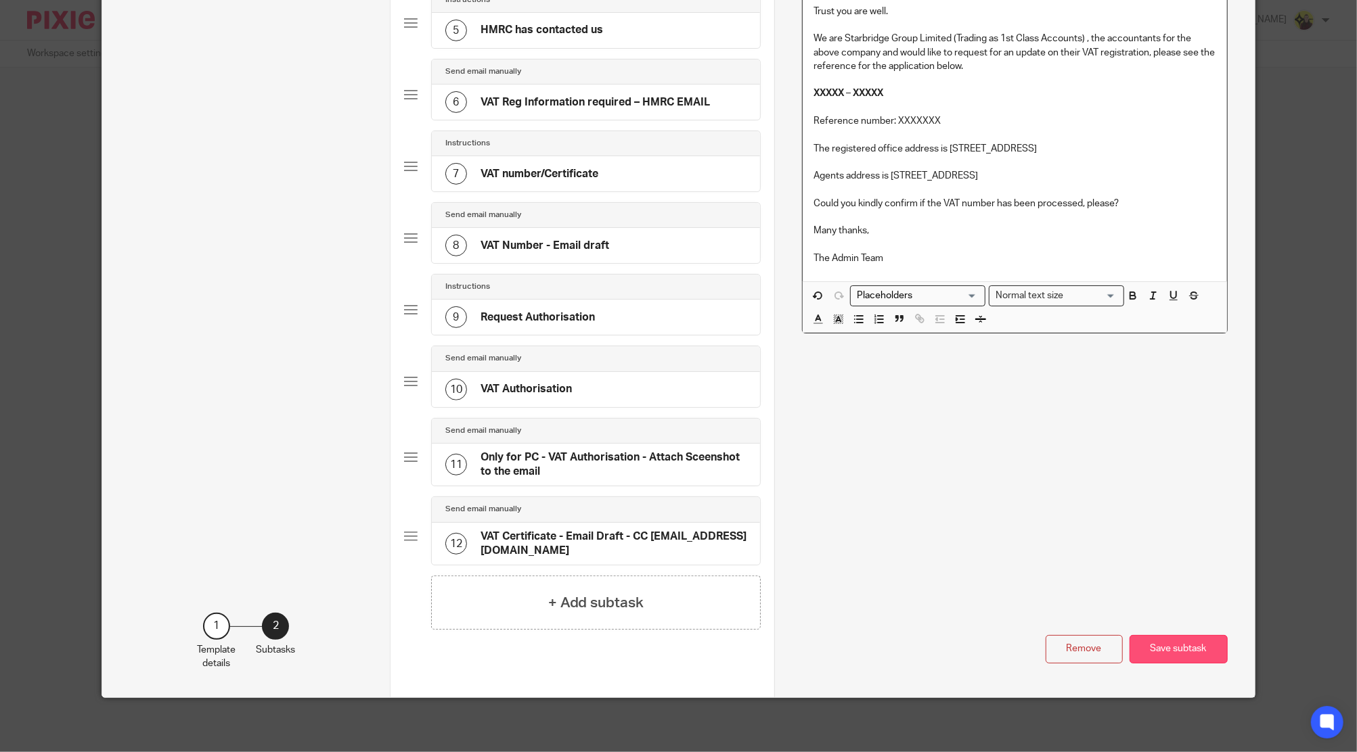
click at [1166, 635] on button "Save subtask" at bounding box center [1178, 649] width 98 height 29
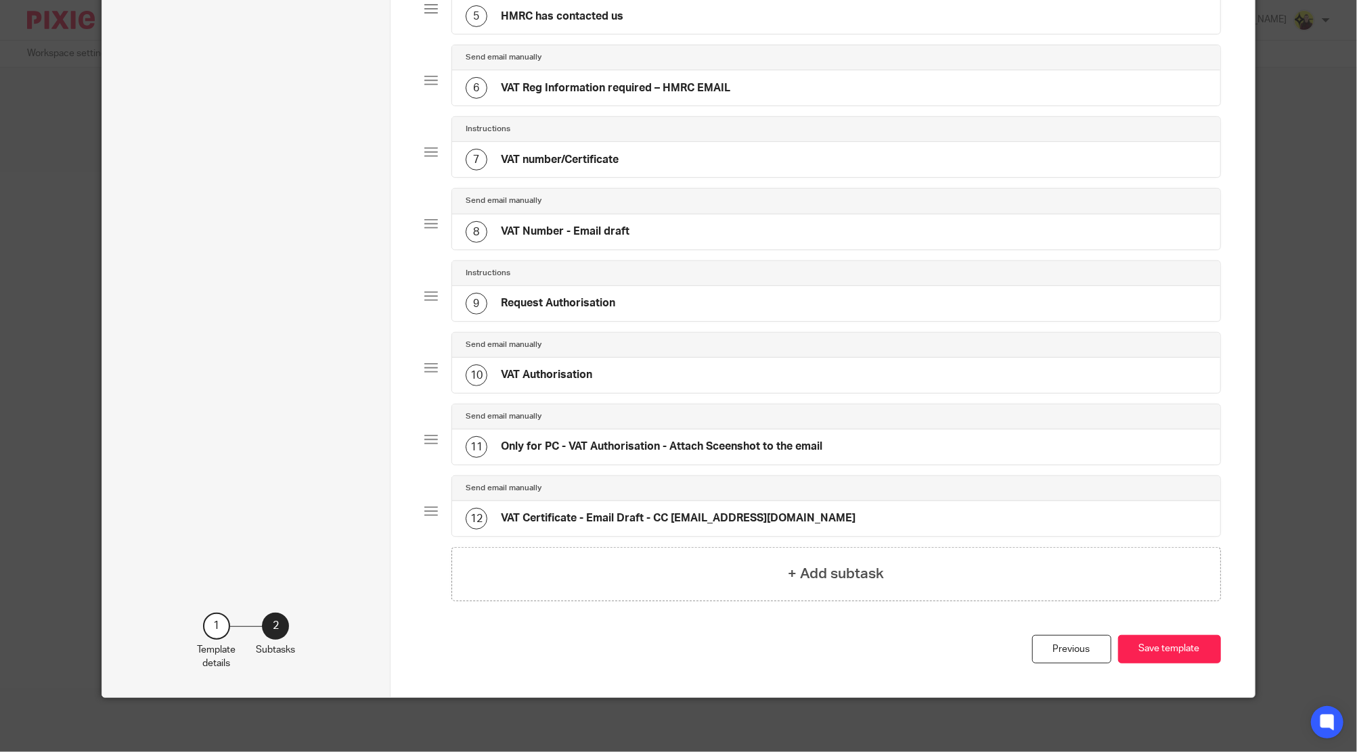
scroll to position [435, 0]
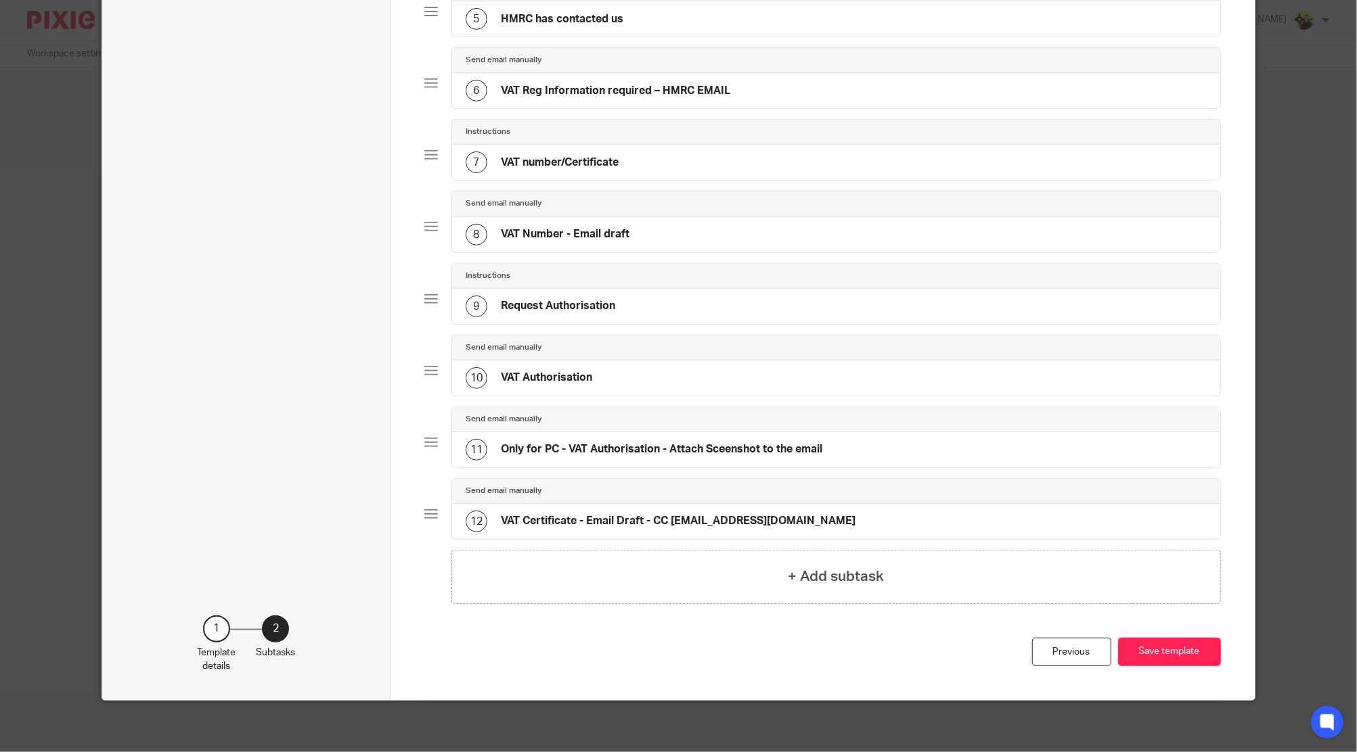
click at [1183, 638] on div "Previous Save template" at bounding box center [822, 669] width 796 height 63
click at [704, 84] on h4 "VAT Reg Information required – HMRC EMAIL" at bounding box center [615, 91] width 229 height 14
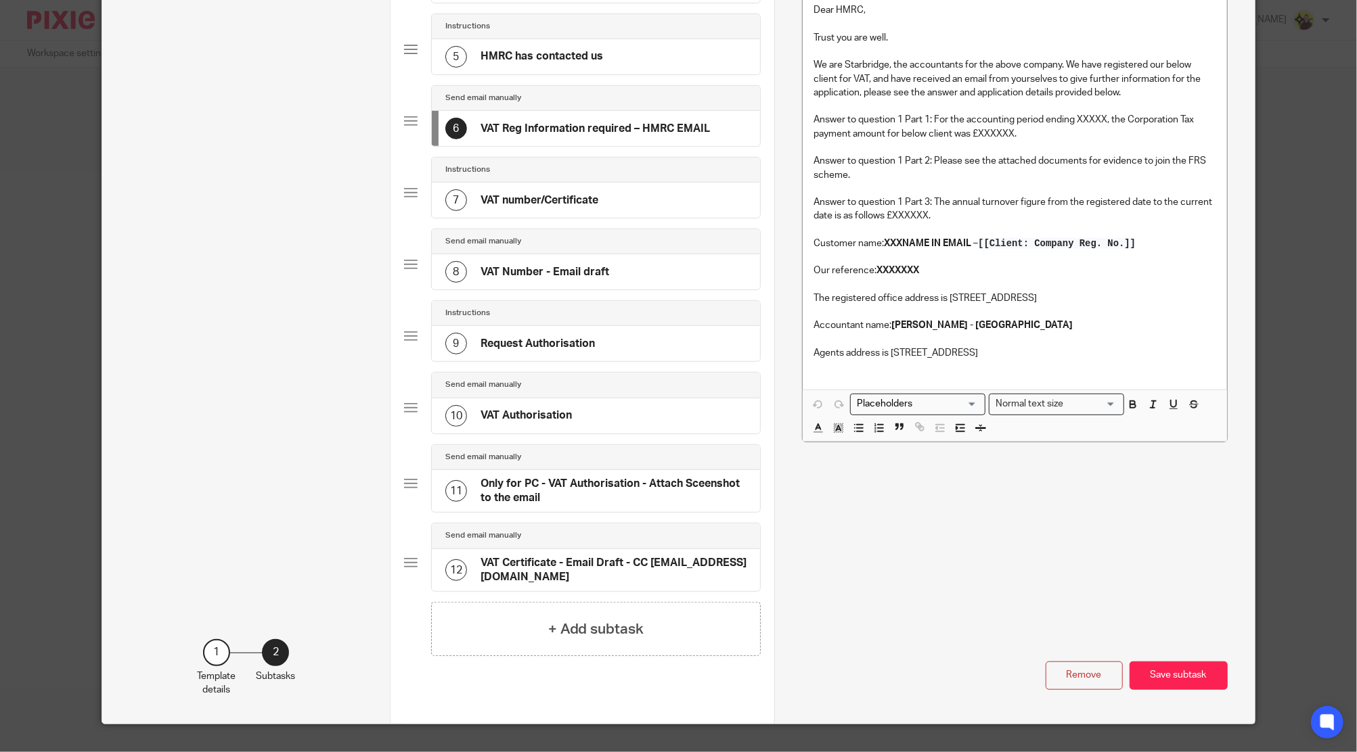
scroll to position [428, 0]
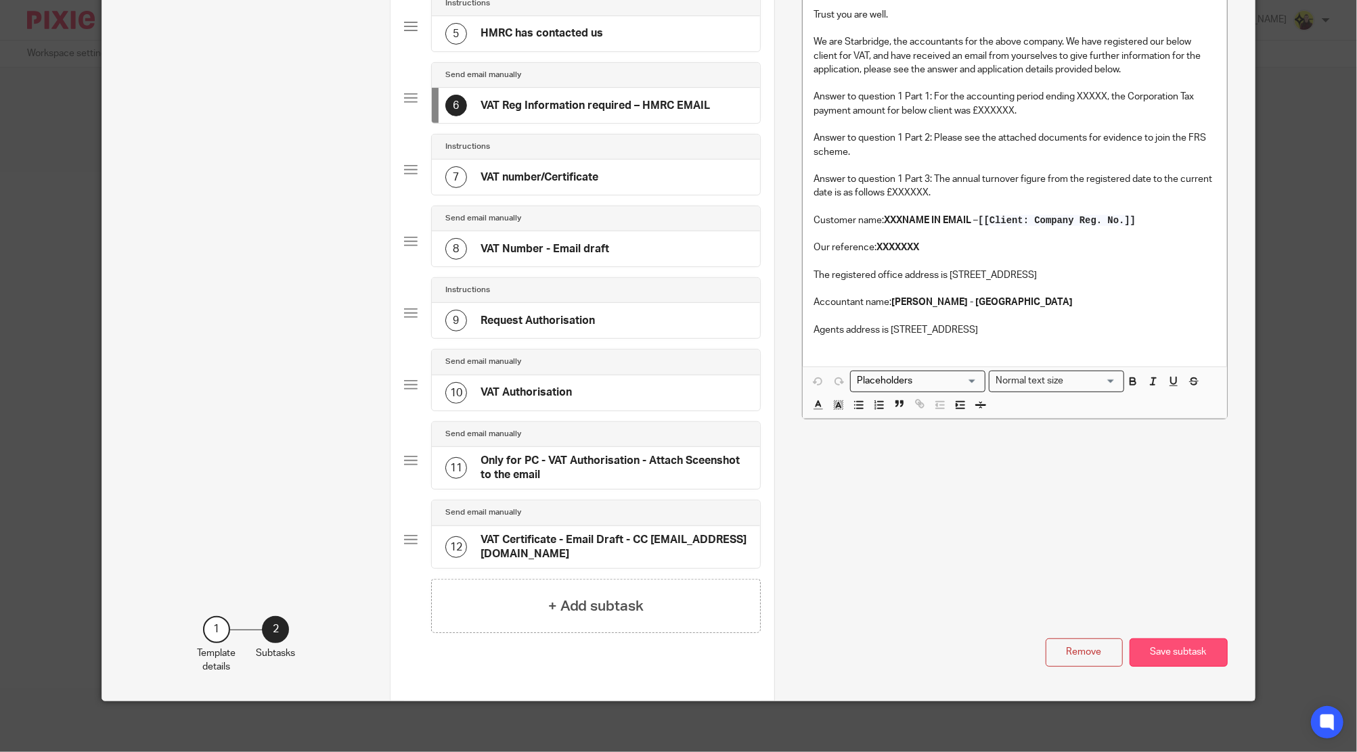
click at [1185, 648] on button "Save subtask" at bounding box center [1178, 653] width 98 height 29
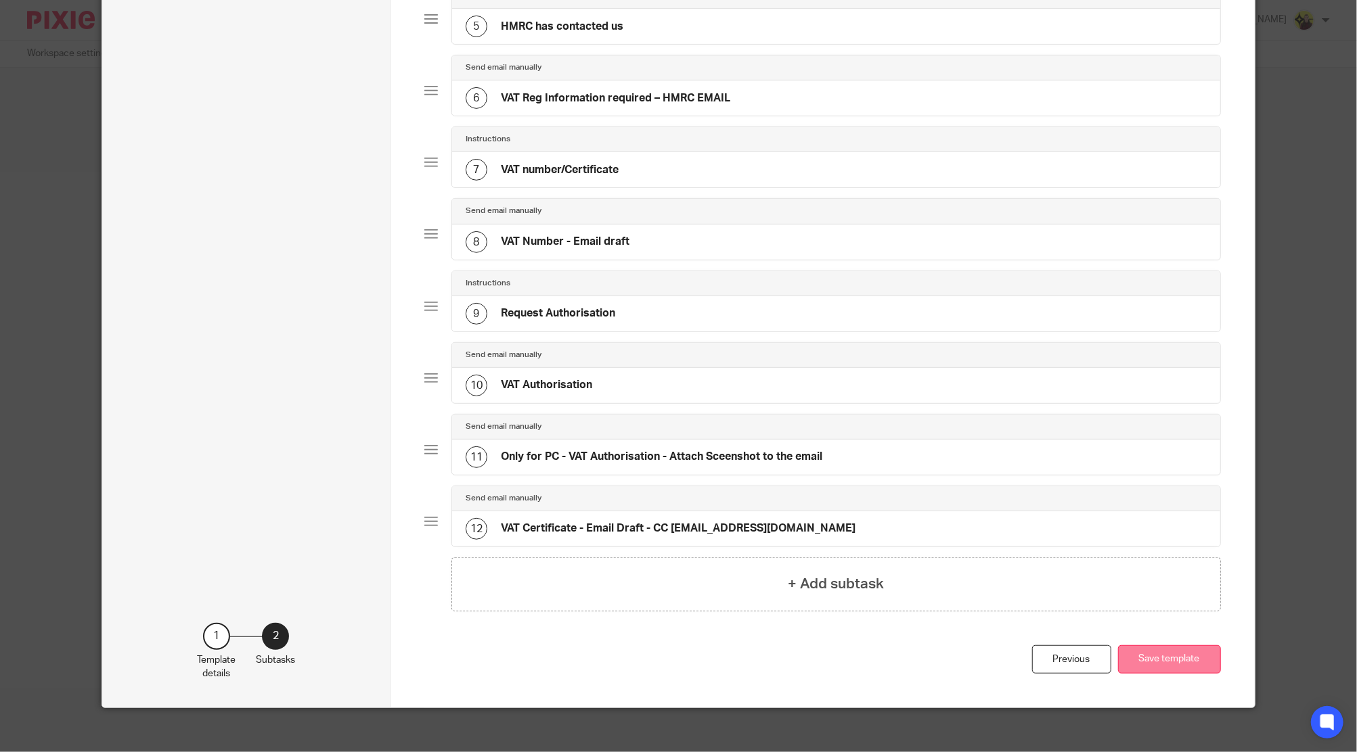
click at [1179, 652] on button "Save template" at bounding box center [1169, 659] width 103 height 29
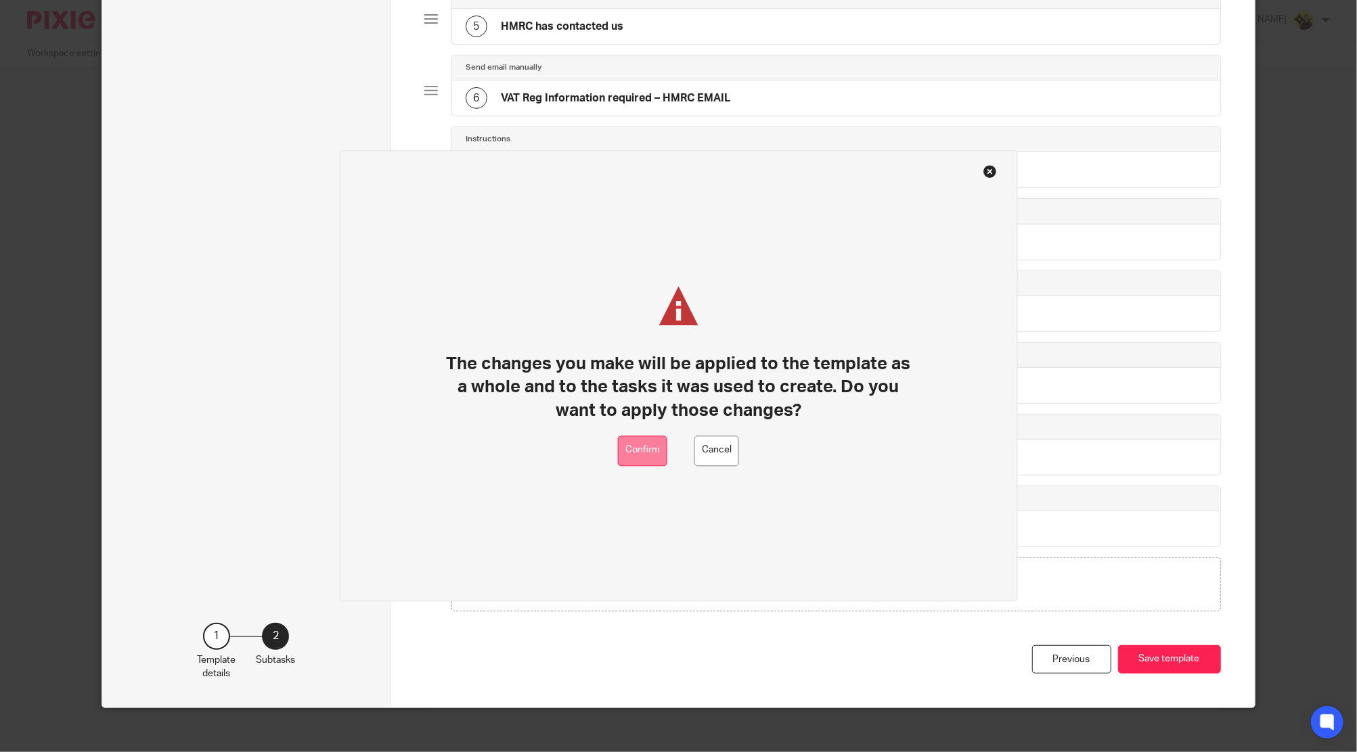
click at [647, 444] on button "Confirm" at bounding box center [642, 451] width 49 height 30
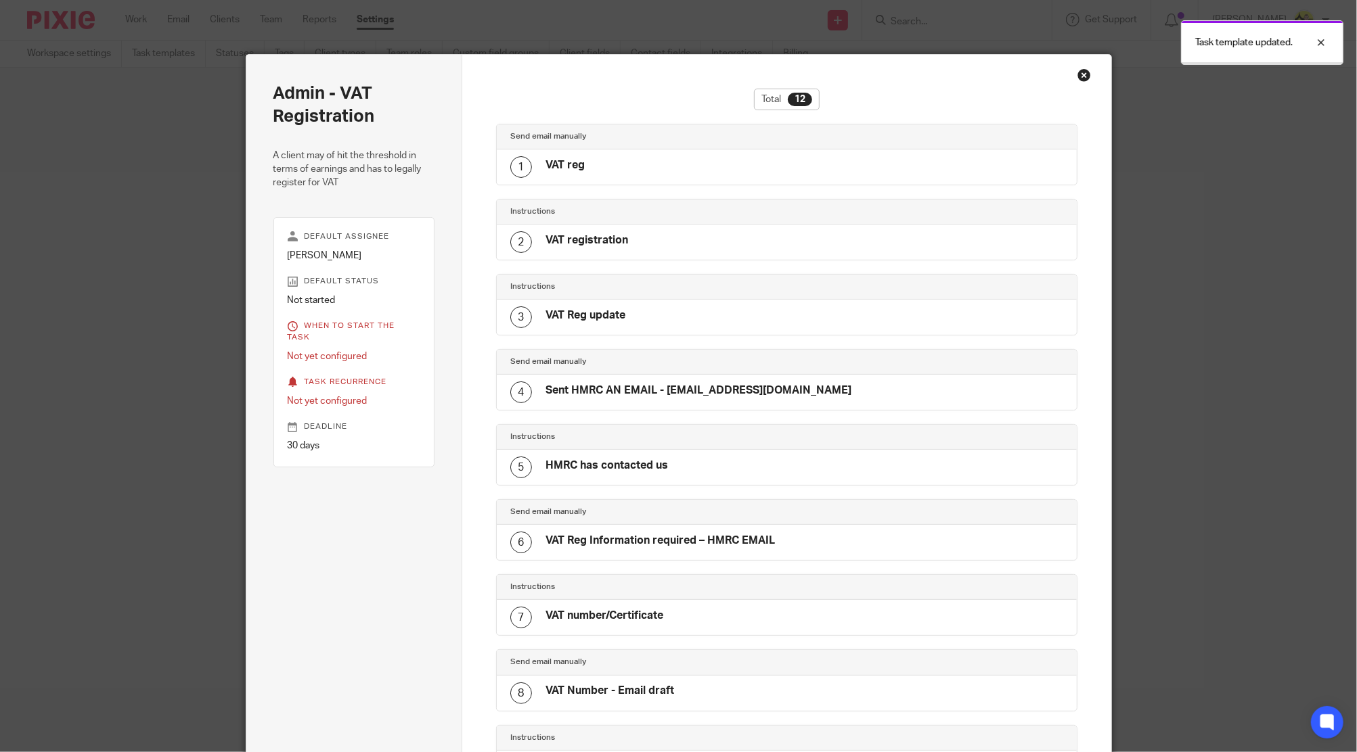
scroll to position [392, 0]
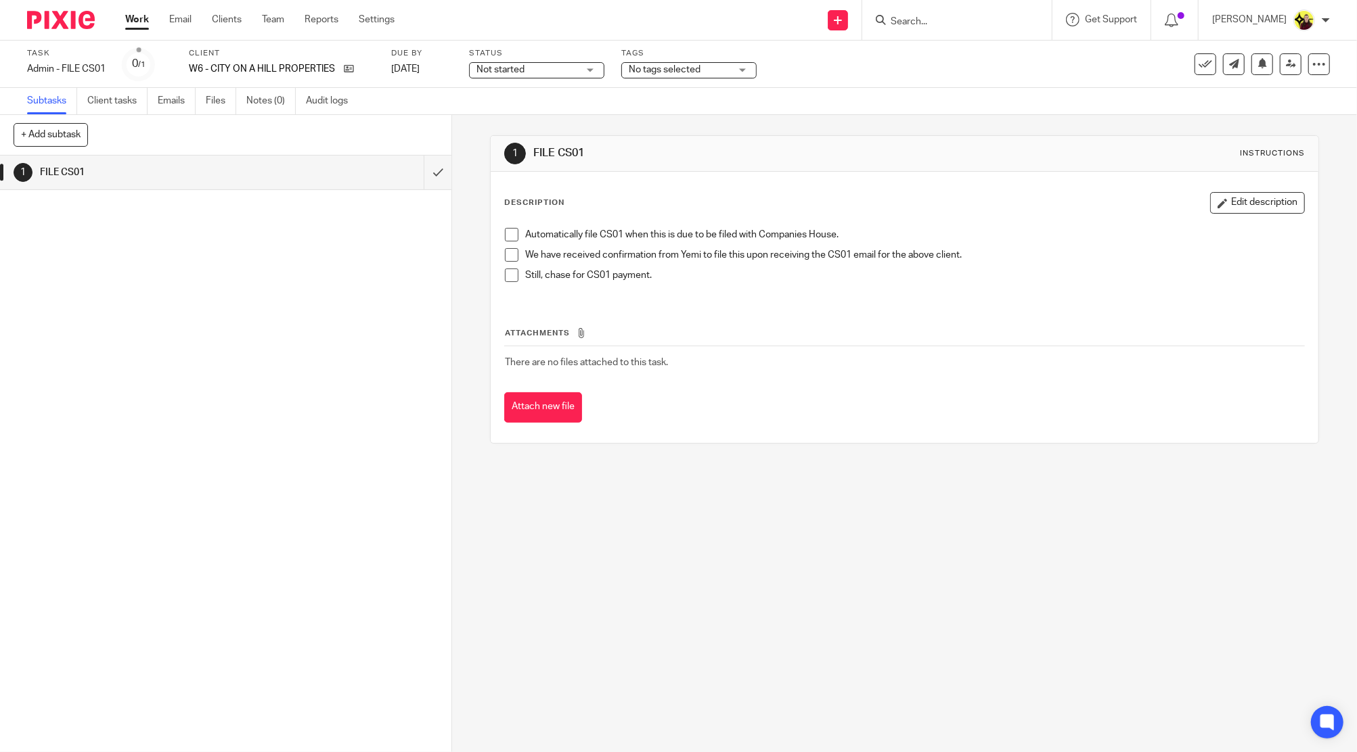
click at [356, 69] on div "W6 - CITY ON A HILL PROPERTIES LTD*" at bounding box center [281, 69] width 185 height 14
click at [346, 69] on icon at bounding box center [349, 69] width 10 height 10
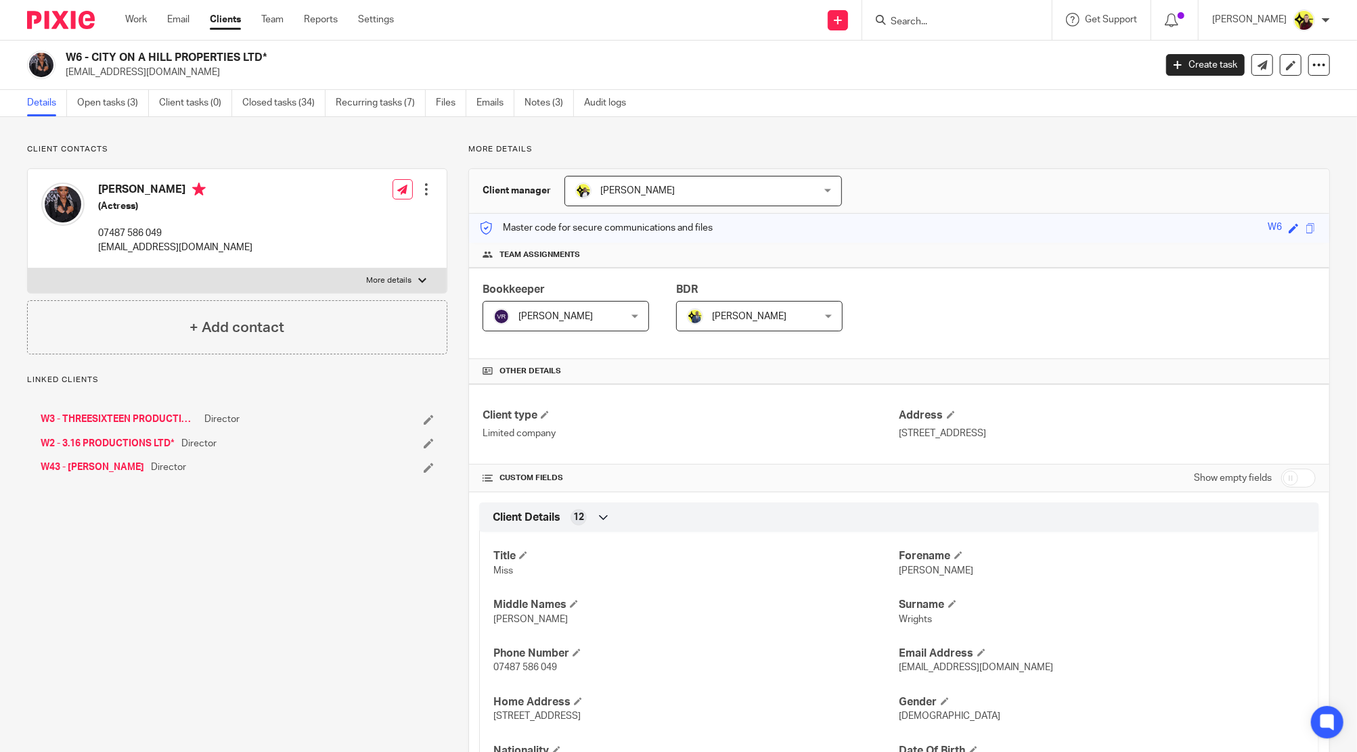
click at [390, 89] on div "W6 - CITY ON A HILL PROPERTIES LTD* cityonahillproperties@gmail.com Create task…" at bounding box center [678, 65] width 1357 height 49
click at [389, 94] on link "Recurring tasks (7)" at bounding box center [381, 103] width 90 height 26
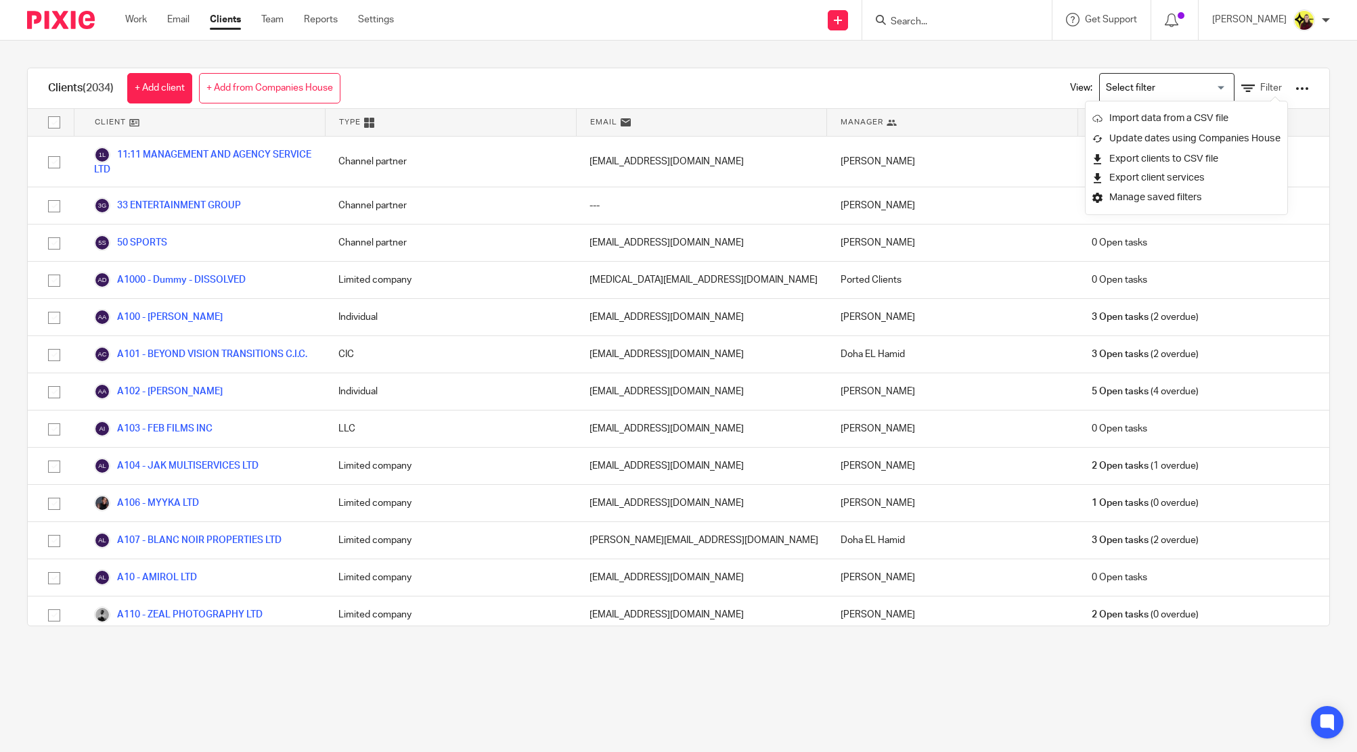
click at [1167, 160] on link "Export clients to CSV file" at bounding box center [1186, 159] width 188 height 20
click at [1181, 88] on input "Search for option" at bounding box center [1163, 88] width 125 height 24
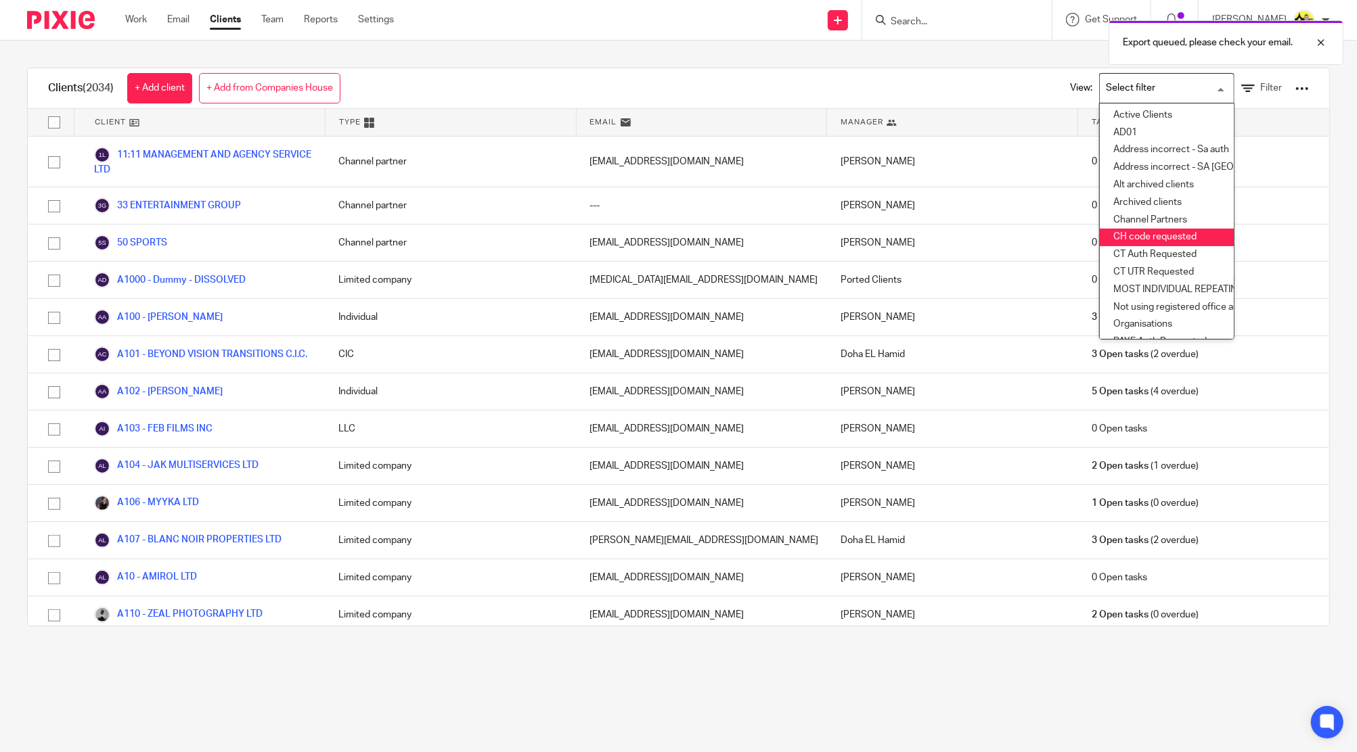
click at [1141, 241] on li "CH code requested" at bounding box center [1166, 238] width 134 height 18
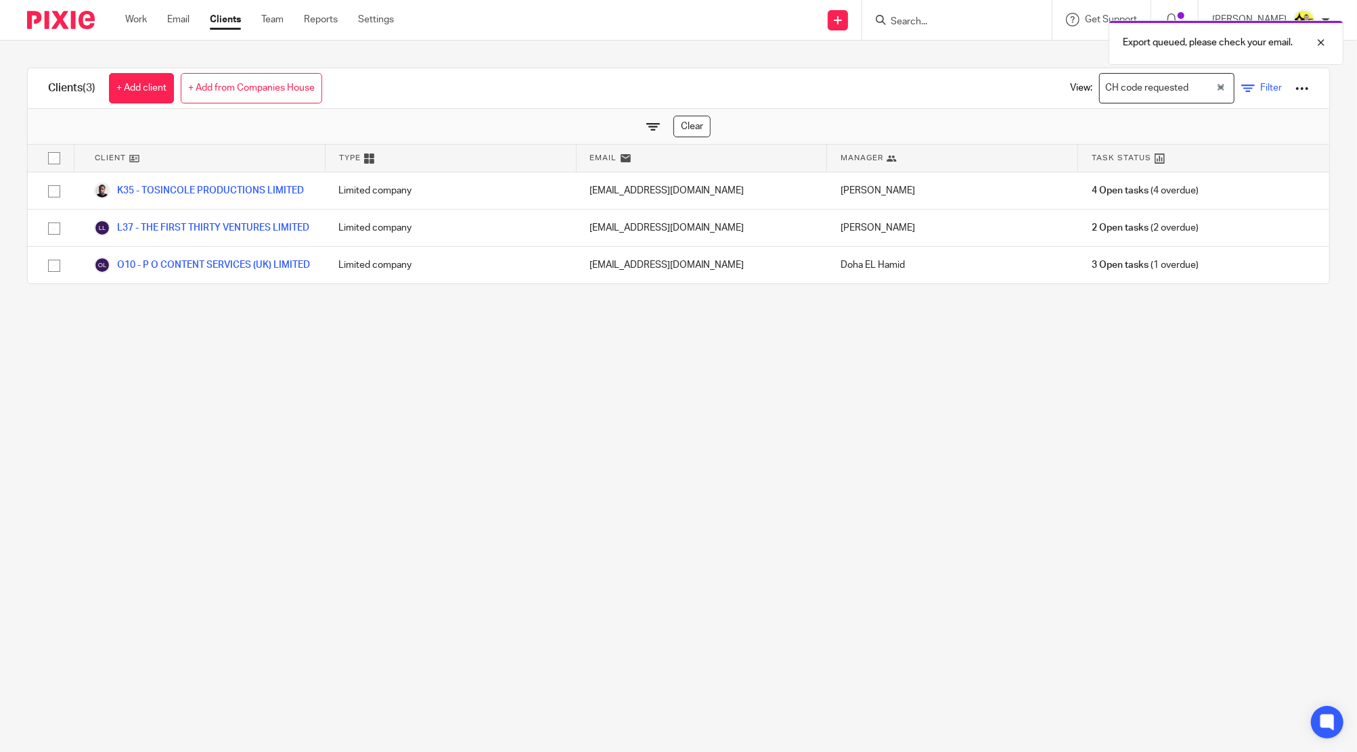
click at [1260, 92] on span "Filter" at bounding box center [1271, 87] width 22 height 9
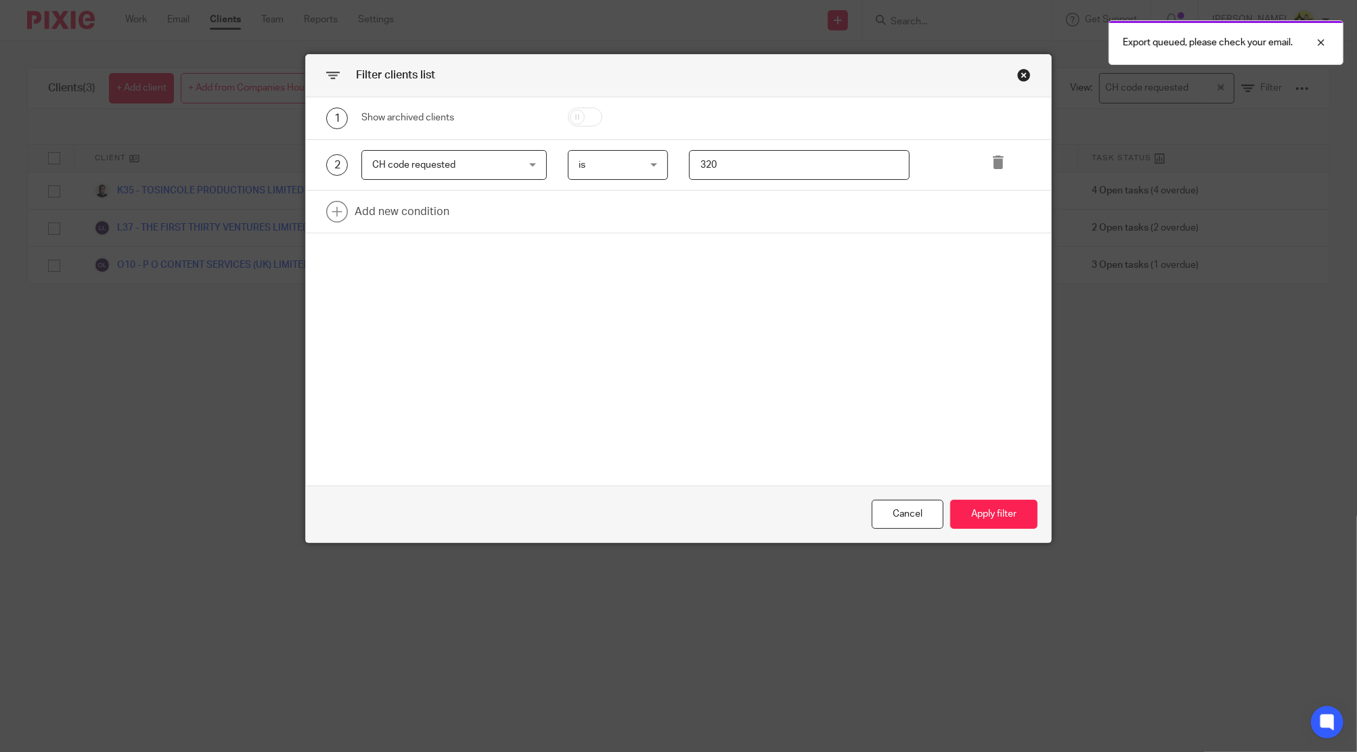
click at [765, 165] on input "320" at bounding box center [799, 165] width 221 height 30
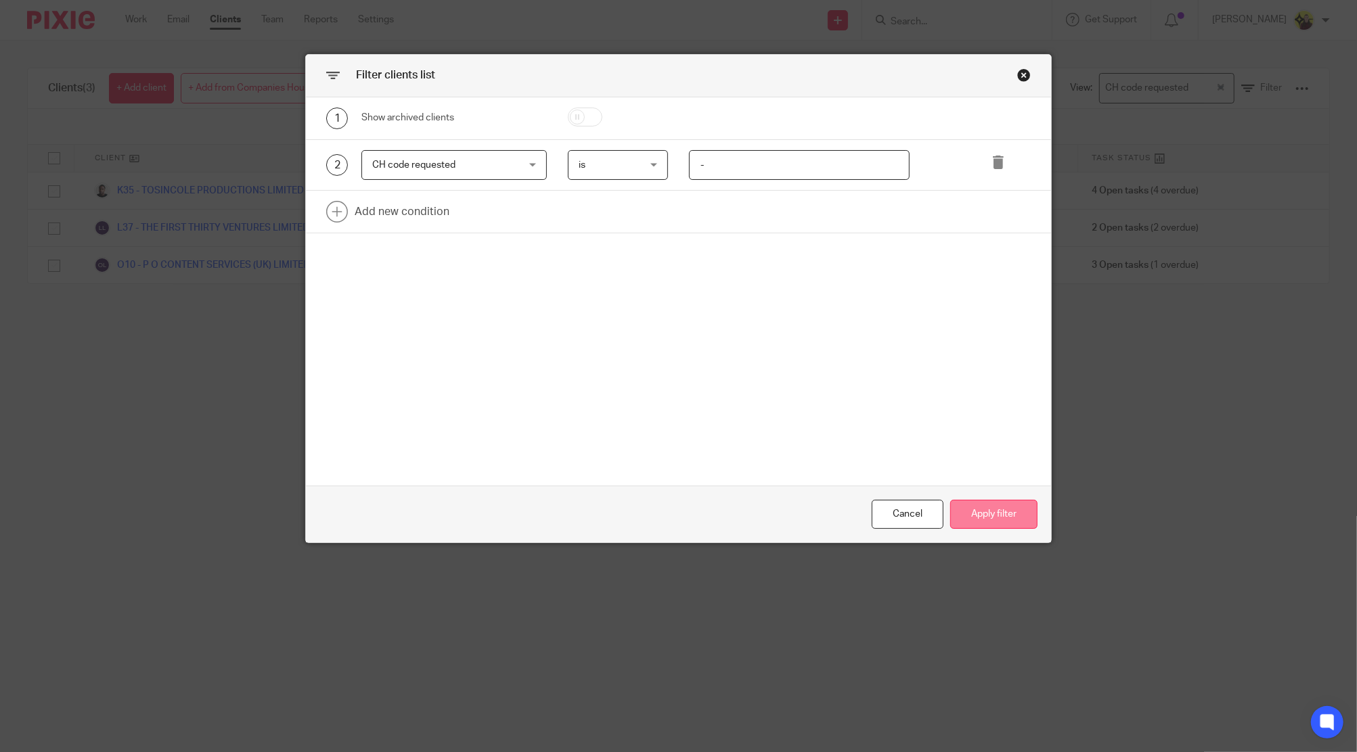
type input "-"
click at [986, 522] on button "Apply filter" at bounding box center [993, 514] width 87 height 29
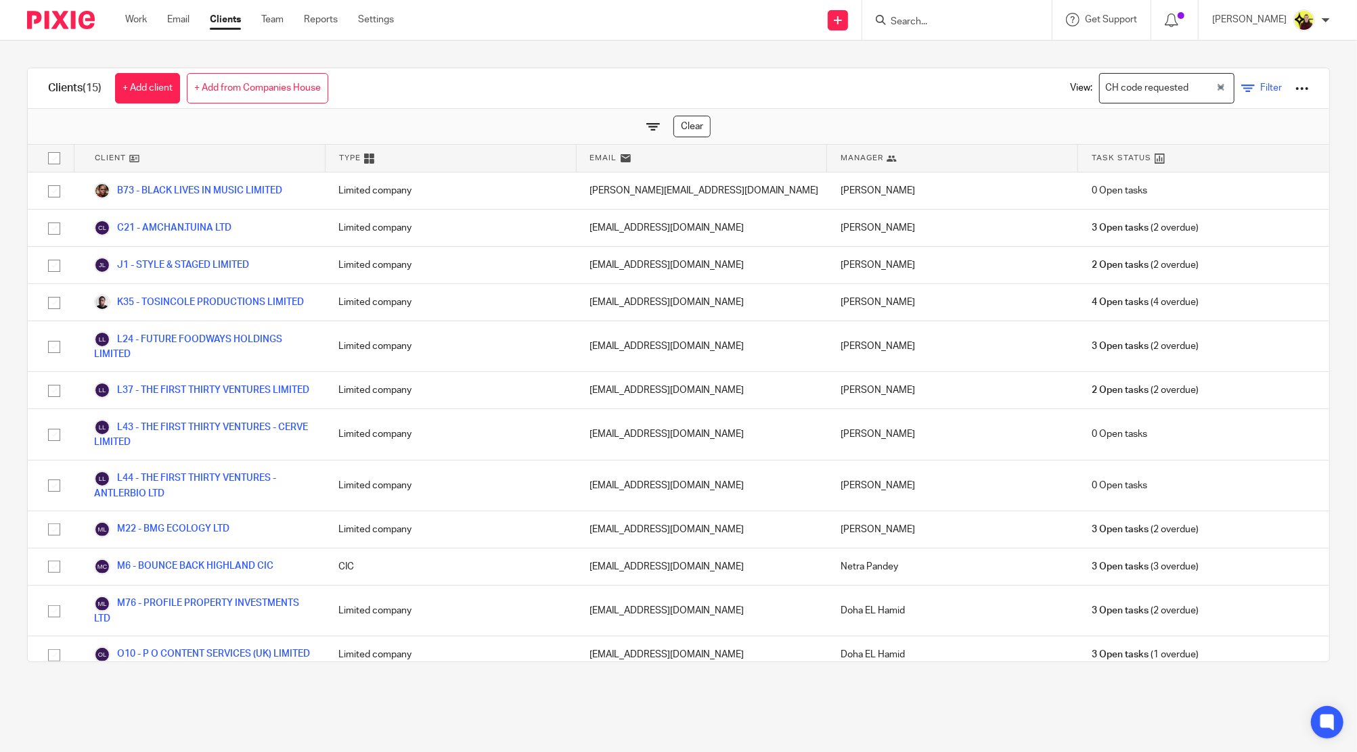
click at [1241, 91] on icon at bounding box center [1248, 89] width 14 height 14
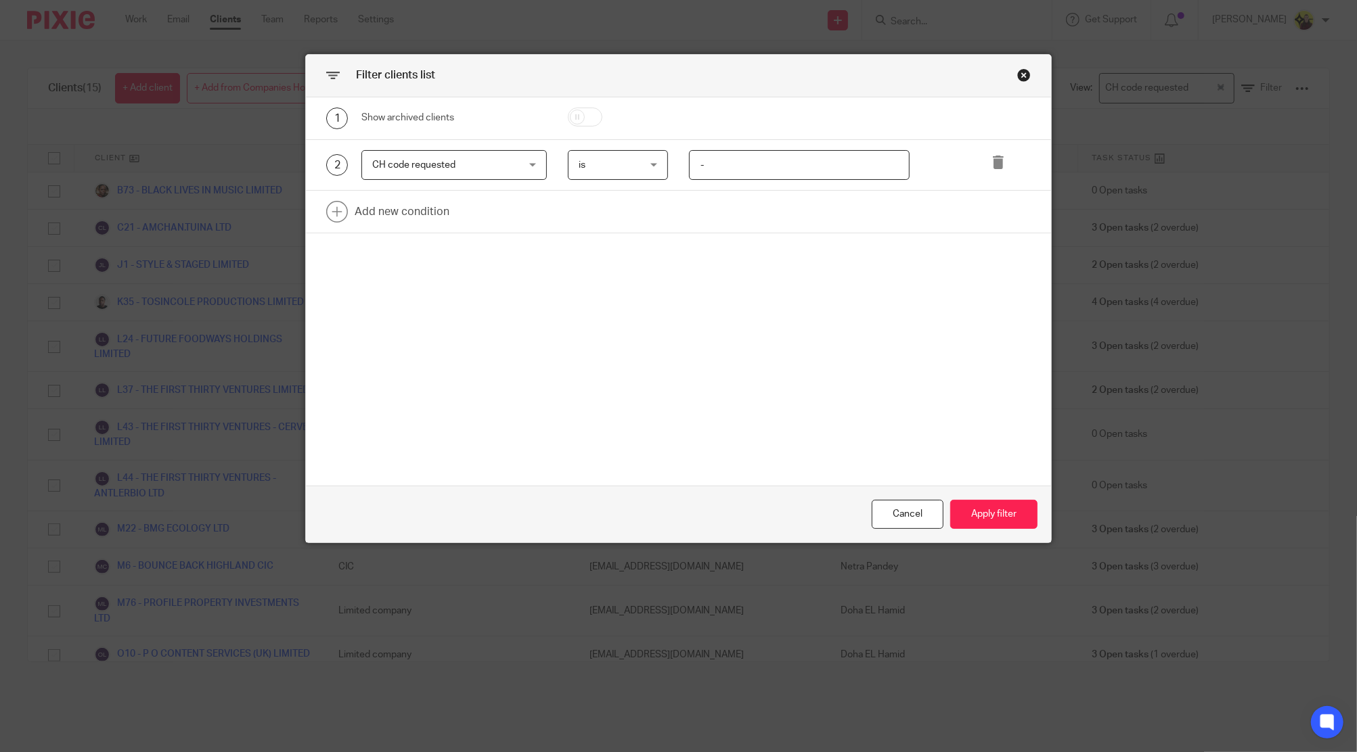
click at [1017, 73] on div "Close this dialog window" at bounding box center [1024, 75] width 14 height 14
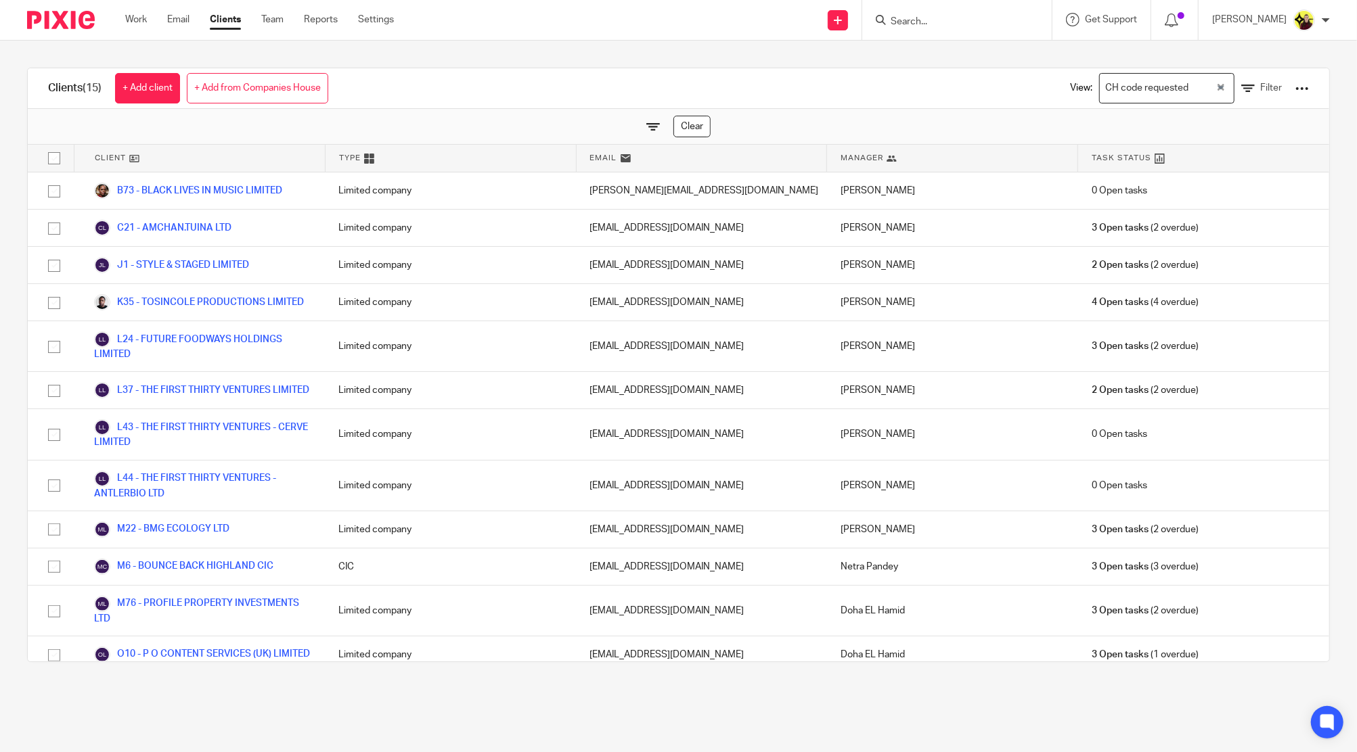
click at [1193, 98] on input "Search for option" at bounding box center [1203, 88] width 21 height 24
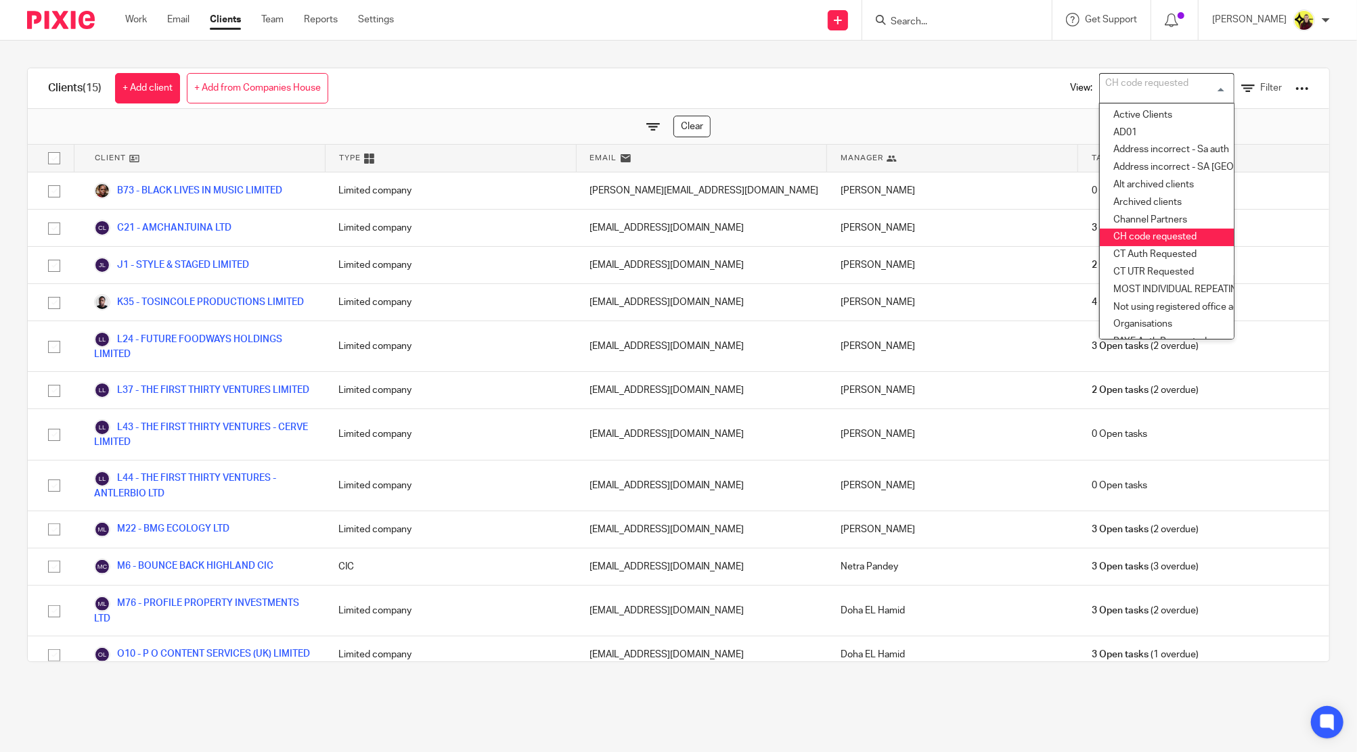
click at [1133, 229] on li "CH code requested" at bounding box center [1166, 238] width 134 height 18
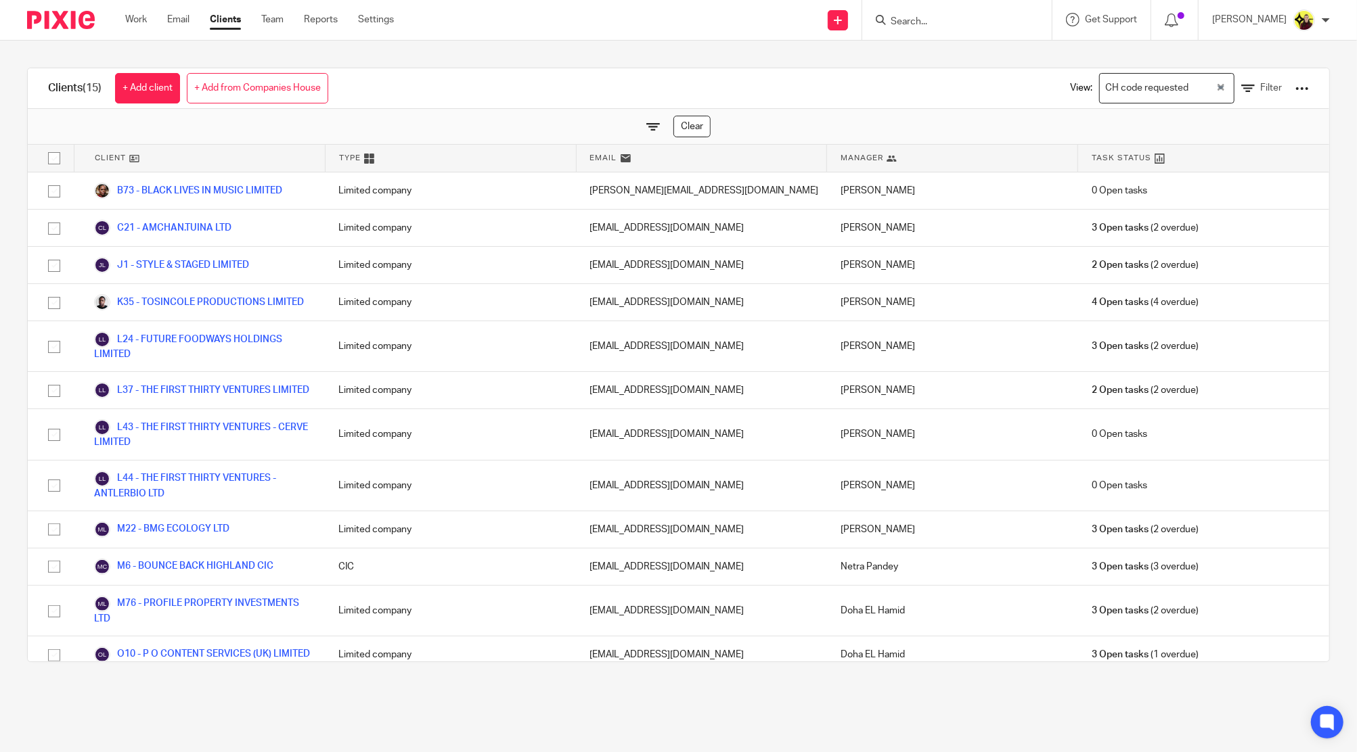
click at [1194, 89] on div "CH code requested Loading..." at bounding box center [1166, 88] width 135 height 30
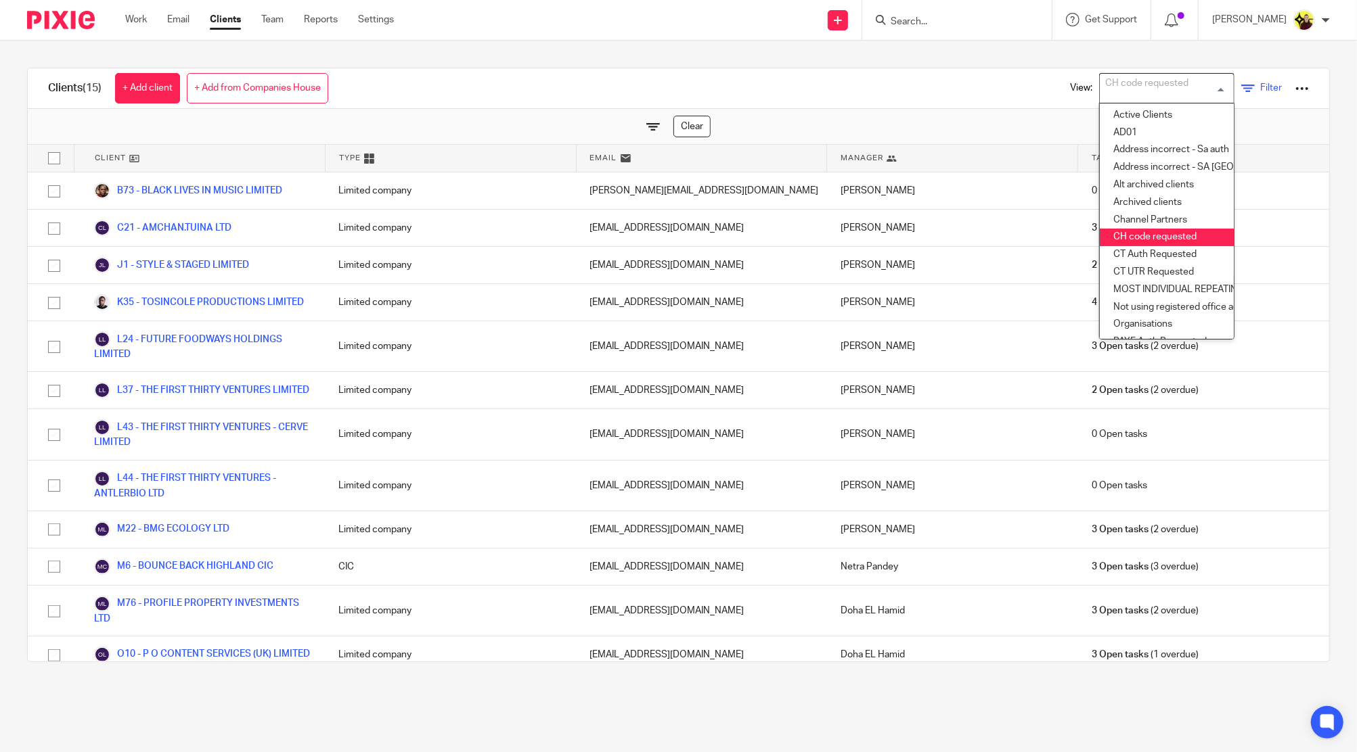
click at [1241, 92] on icon at bounding box center [1248, 89] width 14 height 14
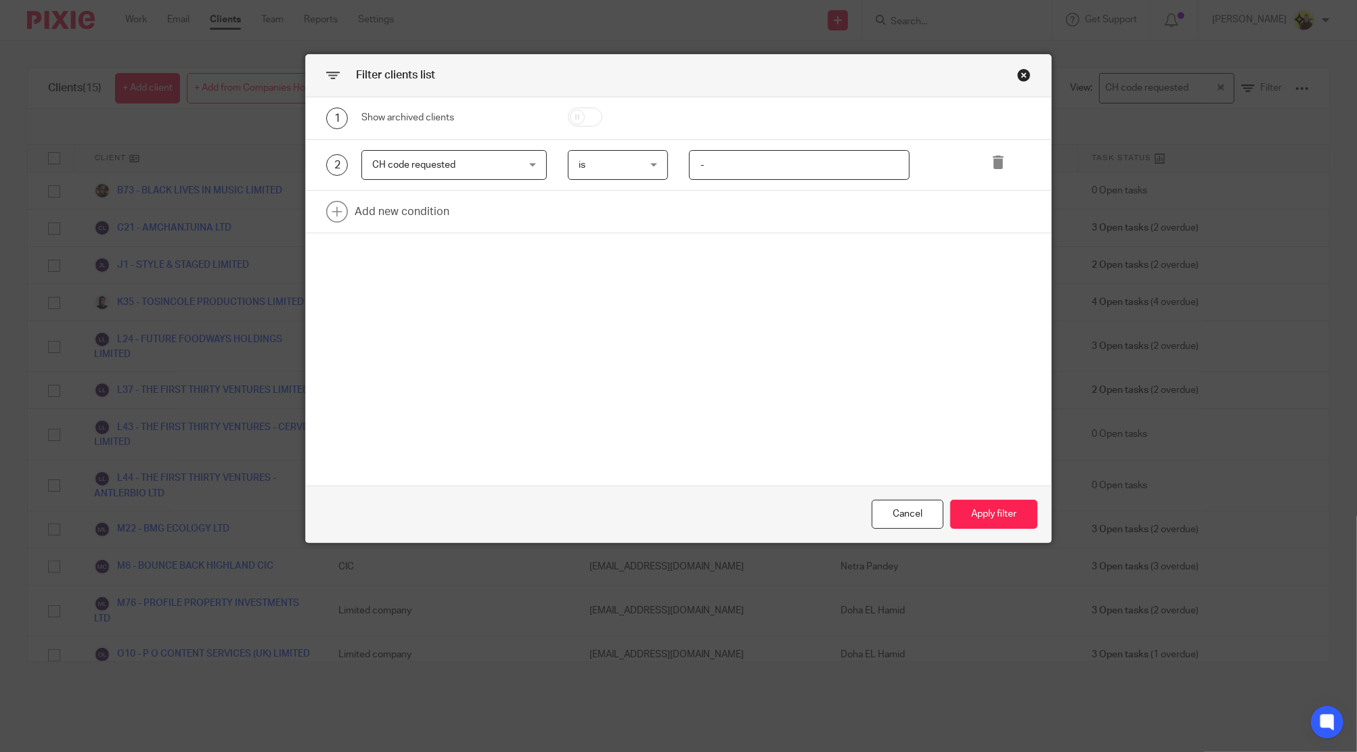
click at [1018, 79] on div "Close this dialog window" at bounding box center [1024, 75] width 14 height 14
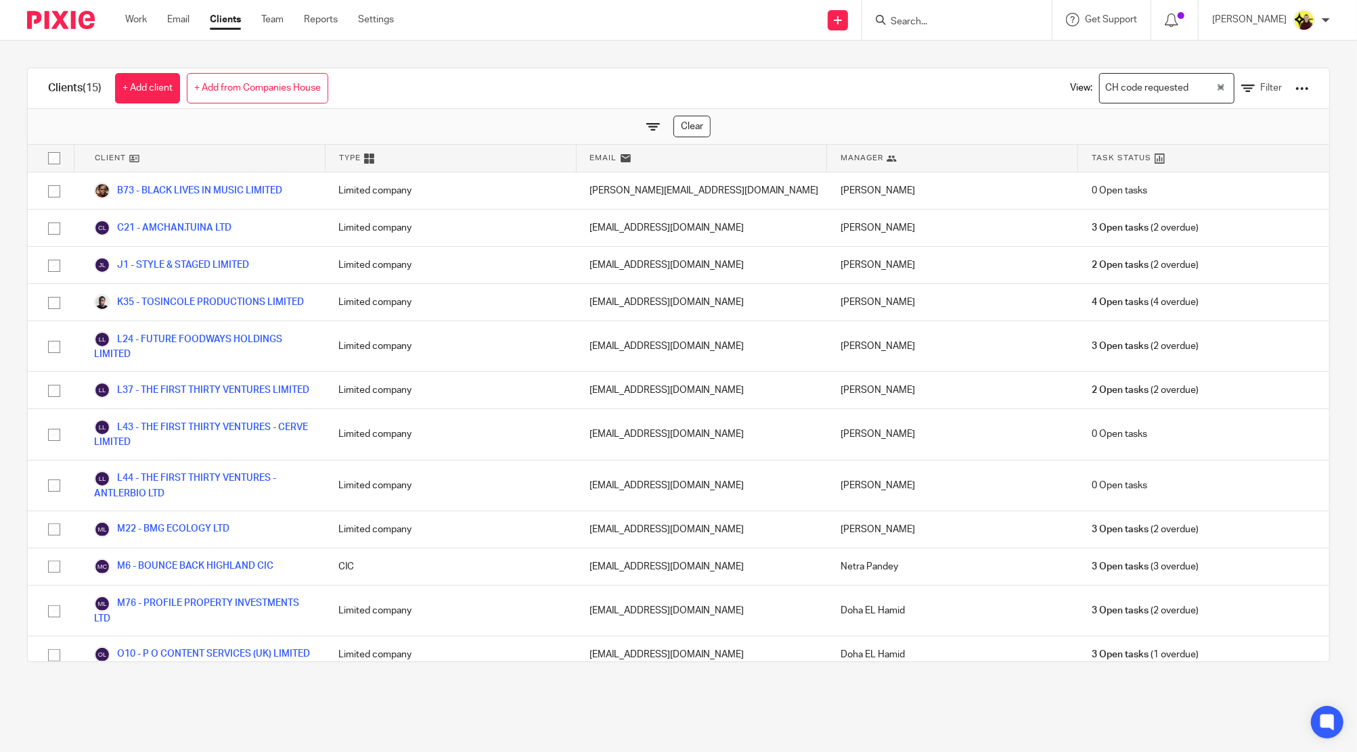
click at [58, 167] on input "checkbox" at bounding box center [54, 158] width 26 height 26
checkbox input "true"
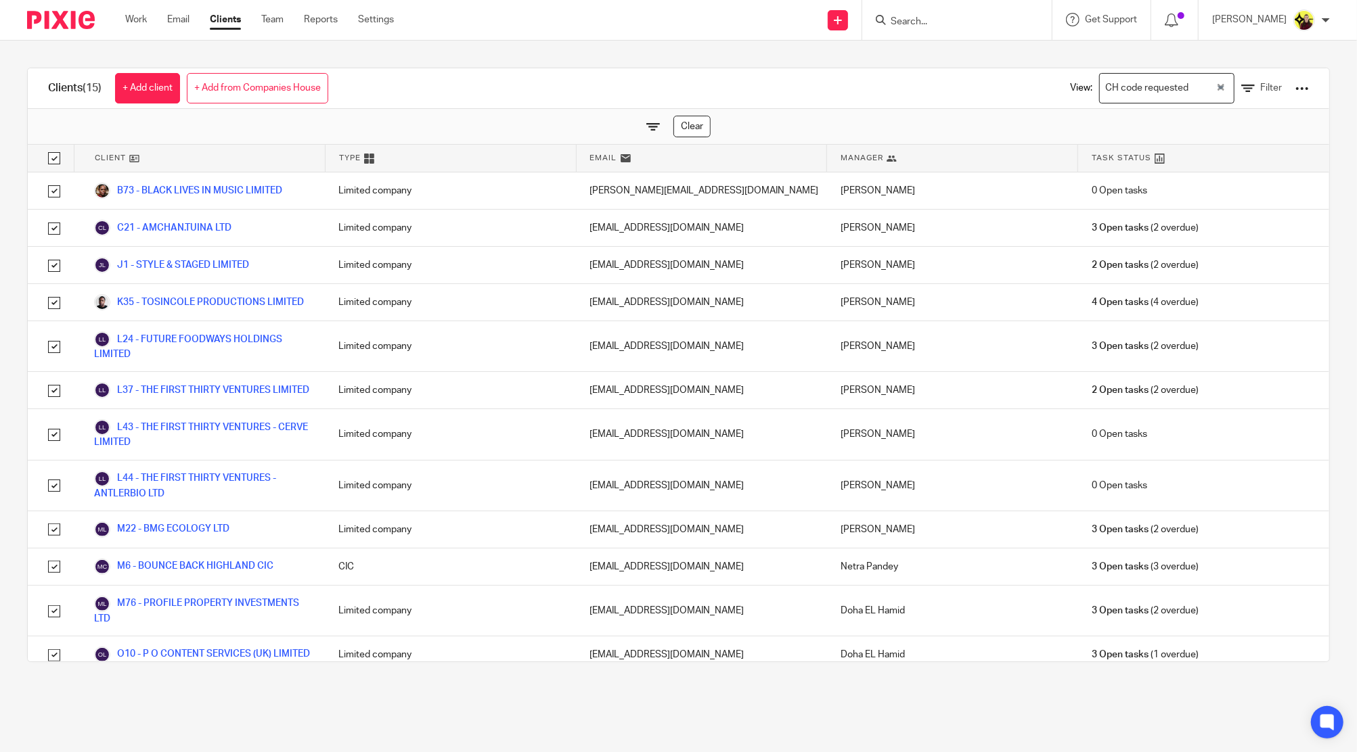
checkbox input "true"
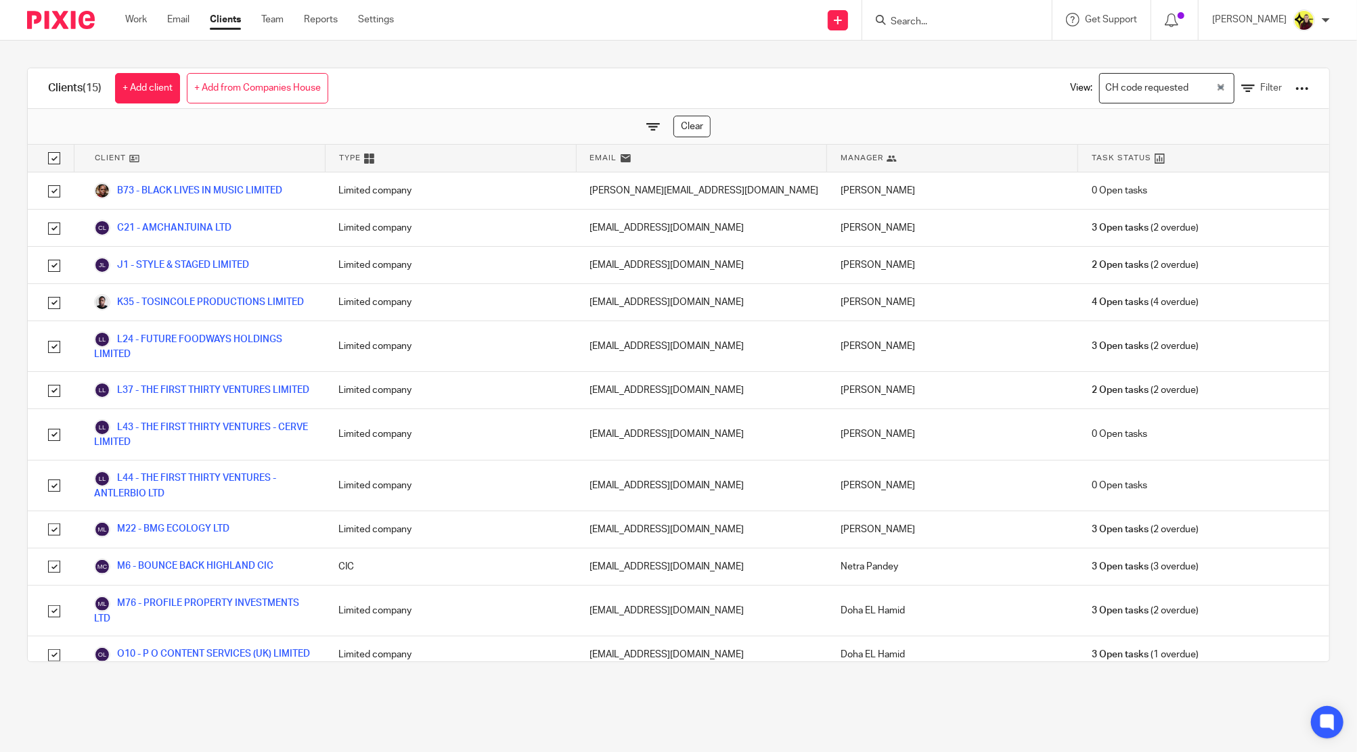
checkbox input "true"
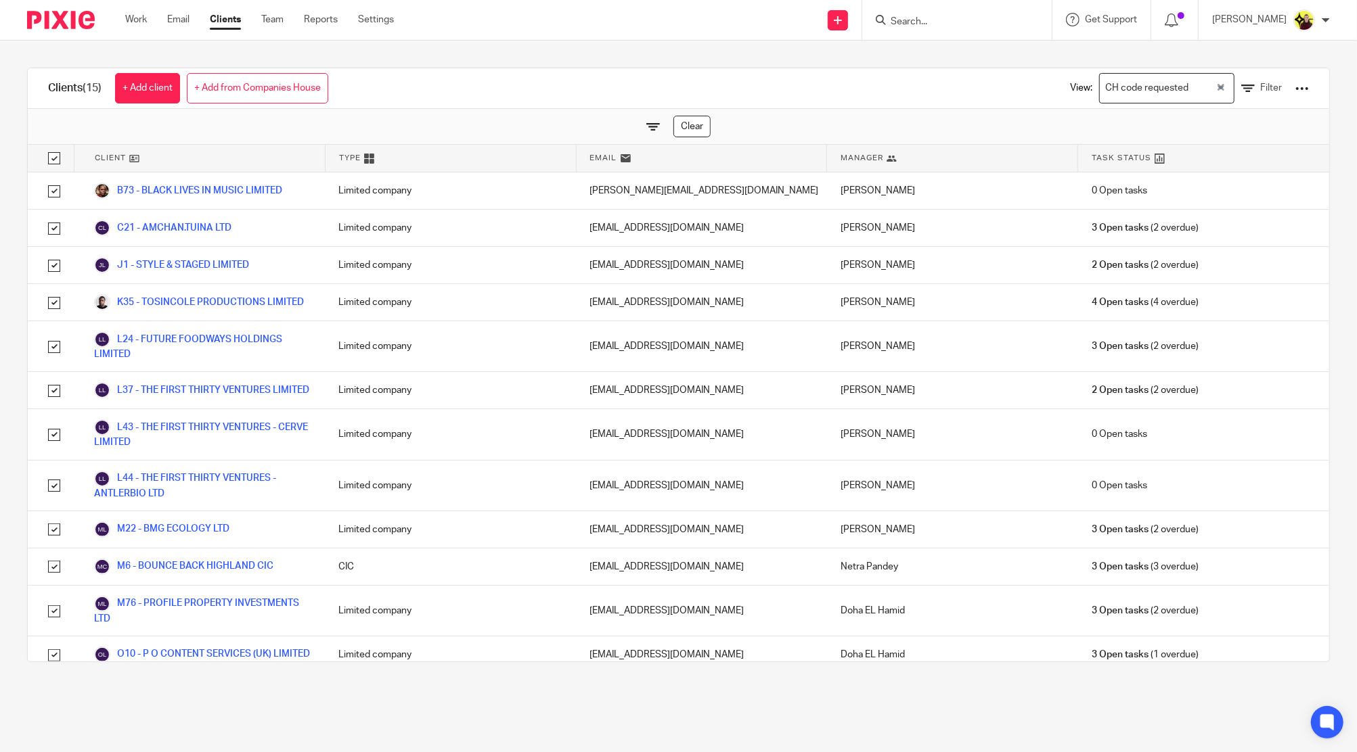
checkbox input "true"
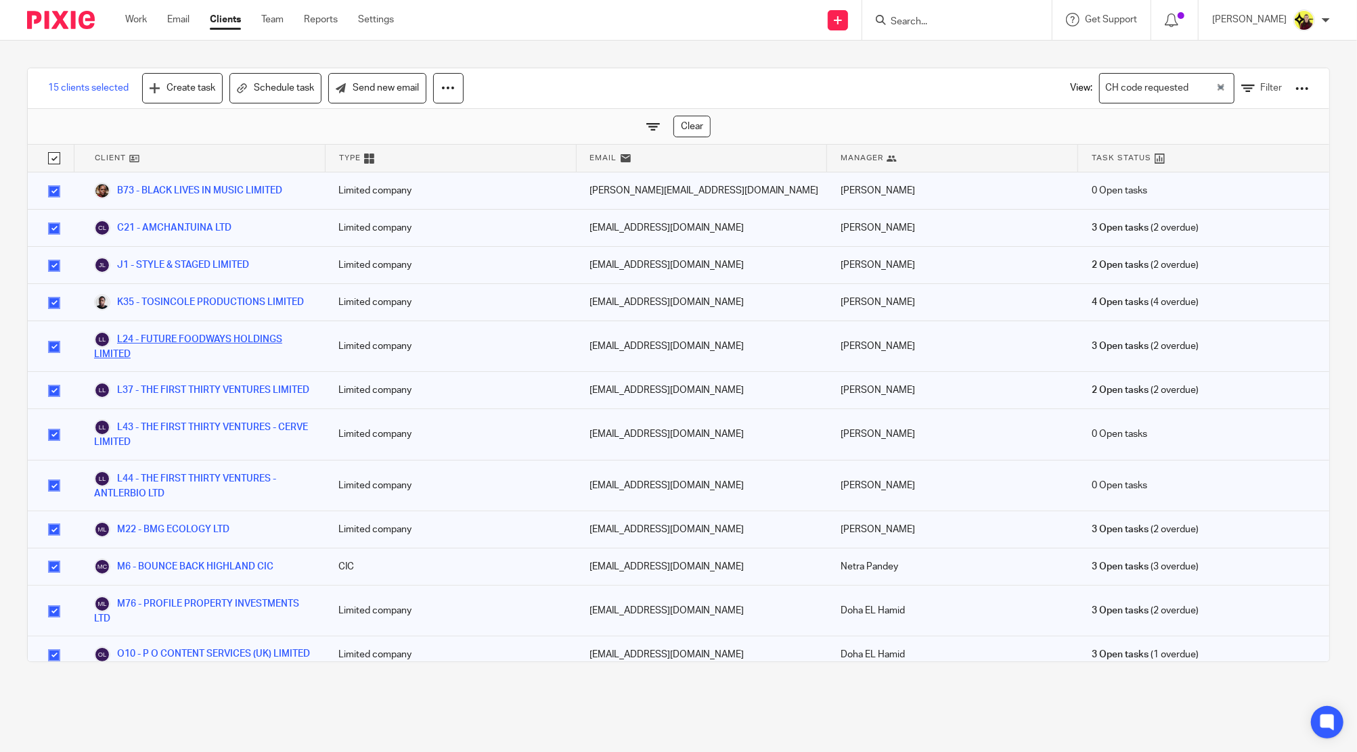
drag, startPoint x: 221, startPoint y: 349, endPoint x: 222, endPoint y: 369, distance: 20.3
drag, startPoint x: 186, startPoint y: 495, endPoint x: 184, endPoint y: 502, distance: 7.1
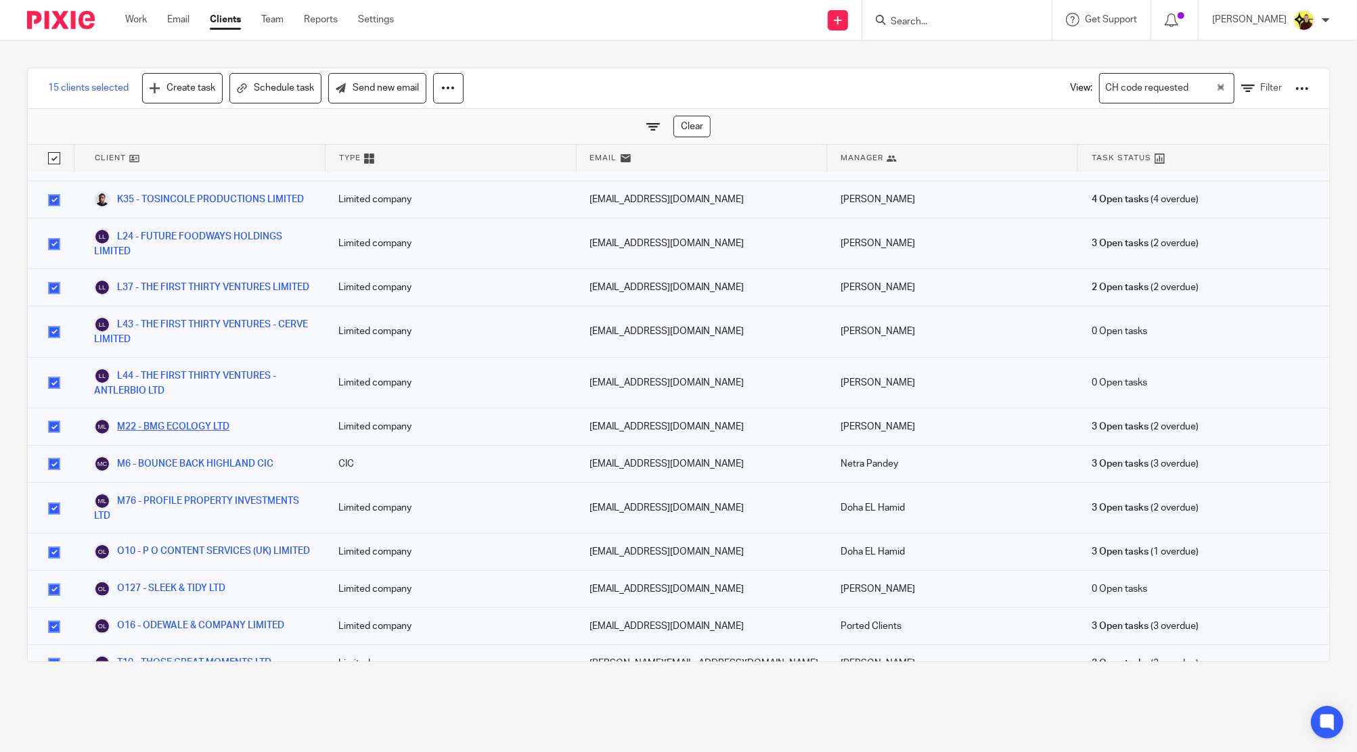
scroll to position [163, 0]
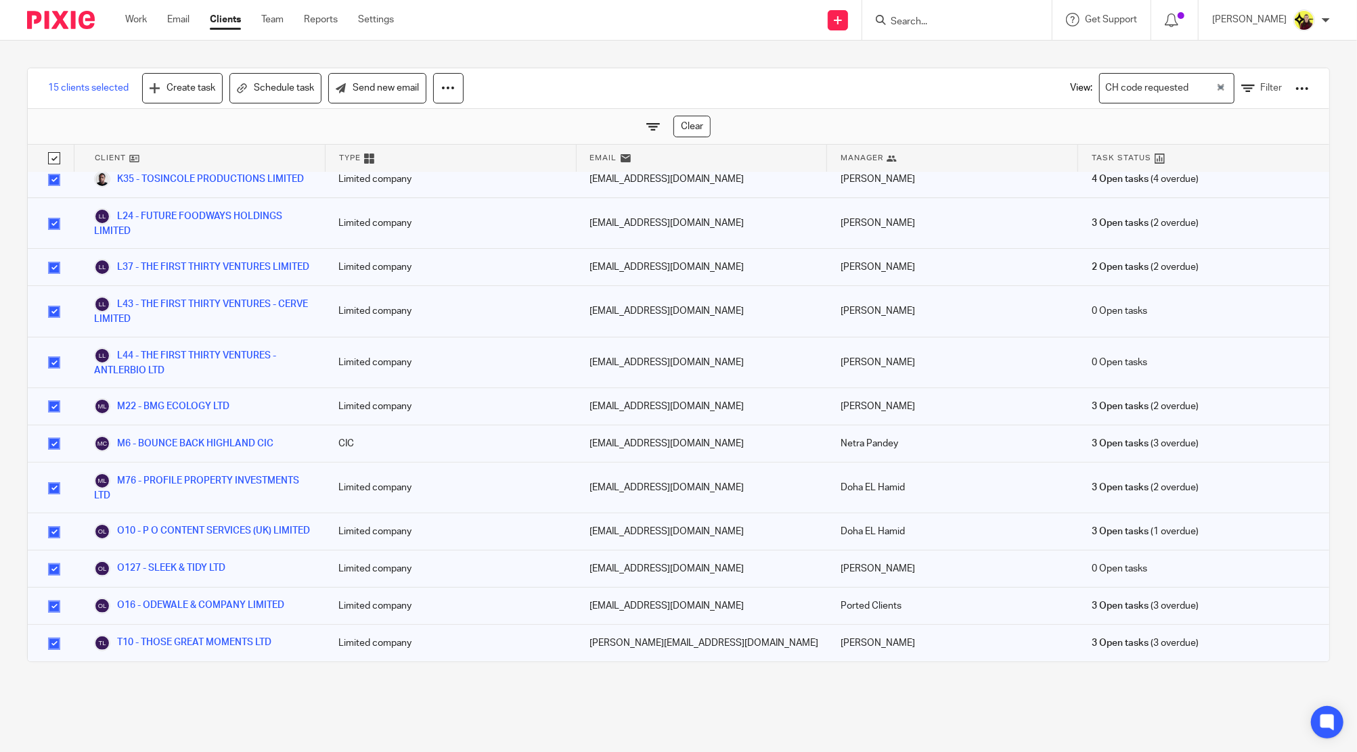
click at [687, 126] on link "Clear" at bounding box center [691, 127] width 37 height 22
checkbox input "false"
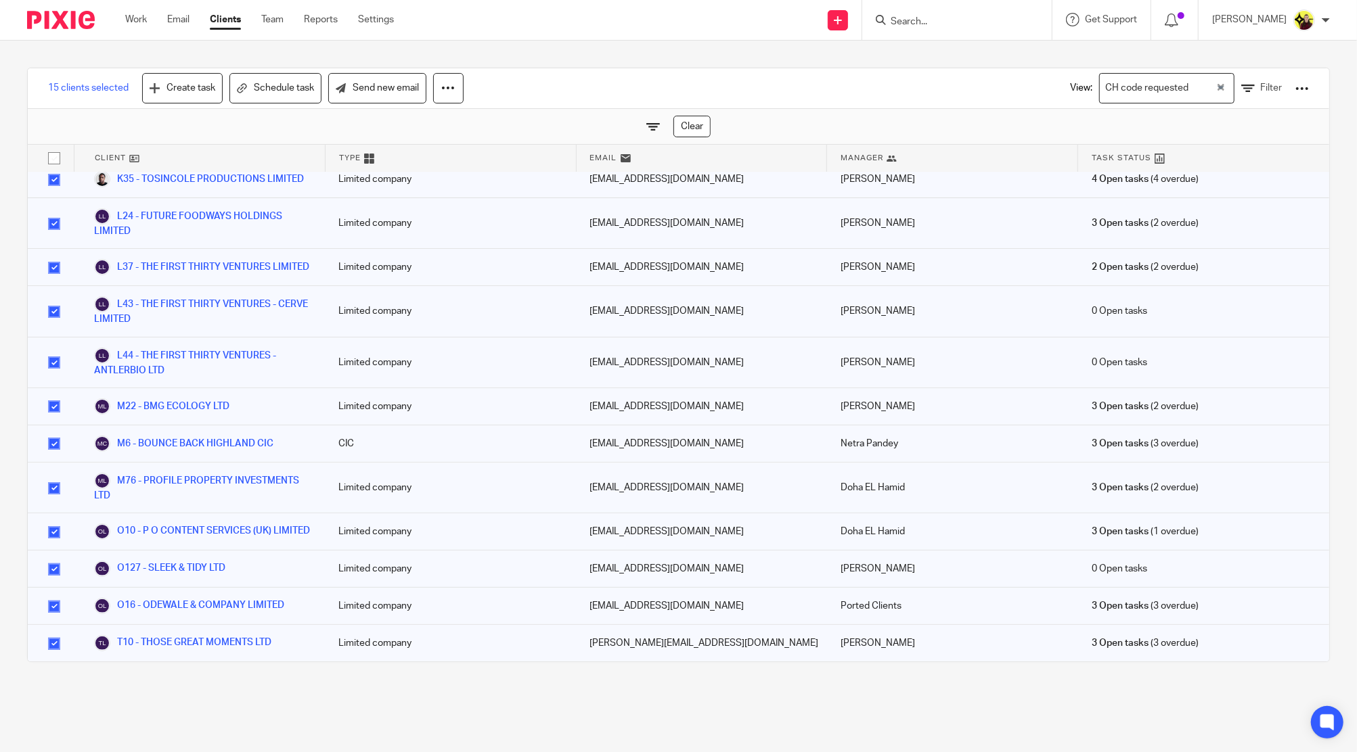
checkbox input "false"
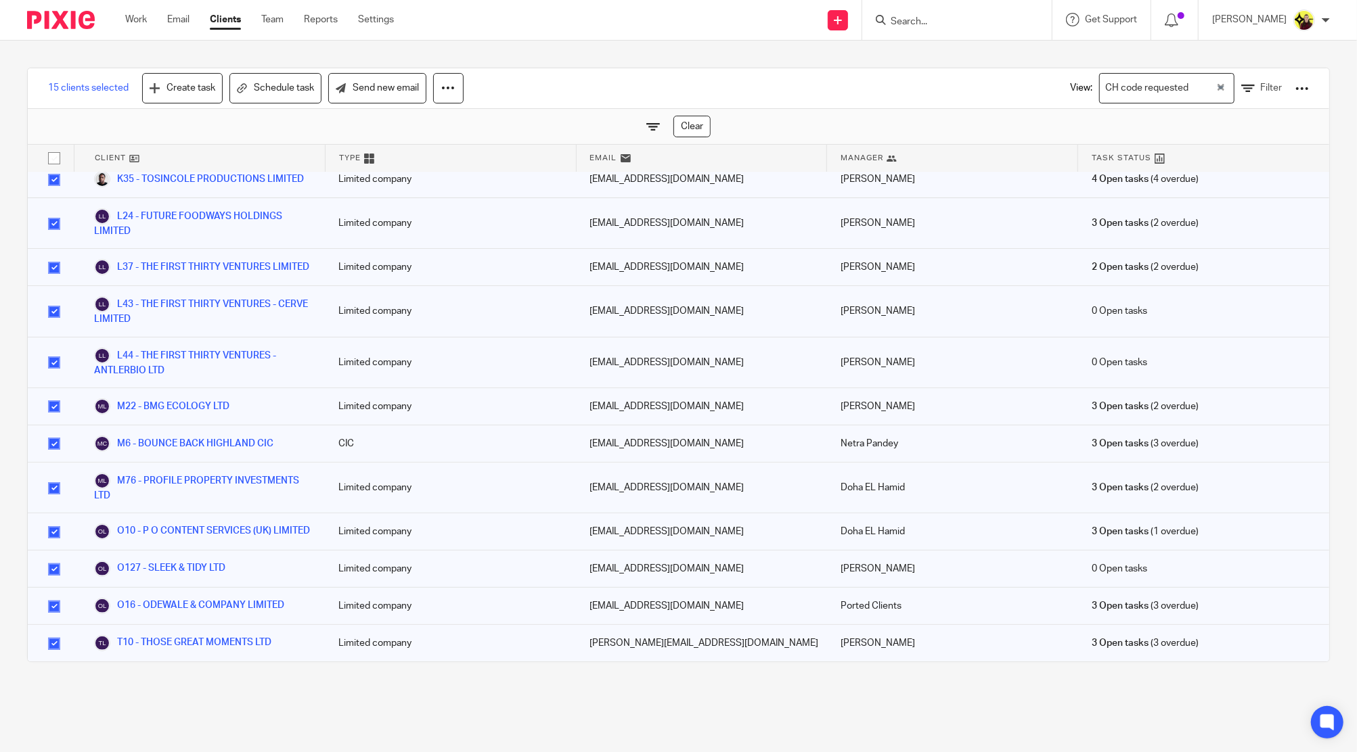
checkbox input "false"
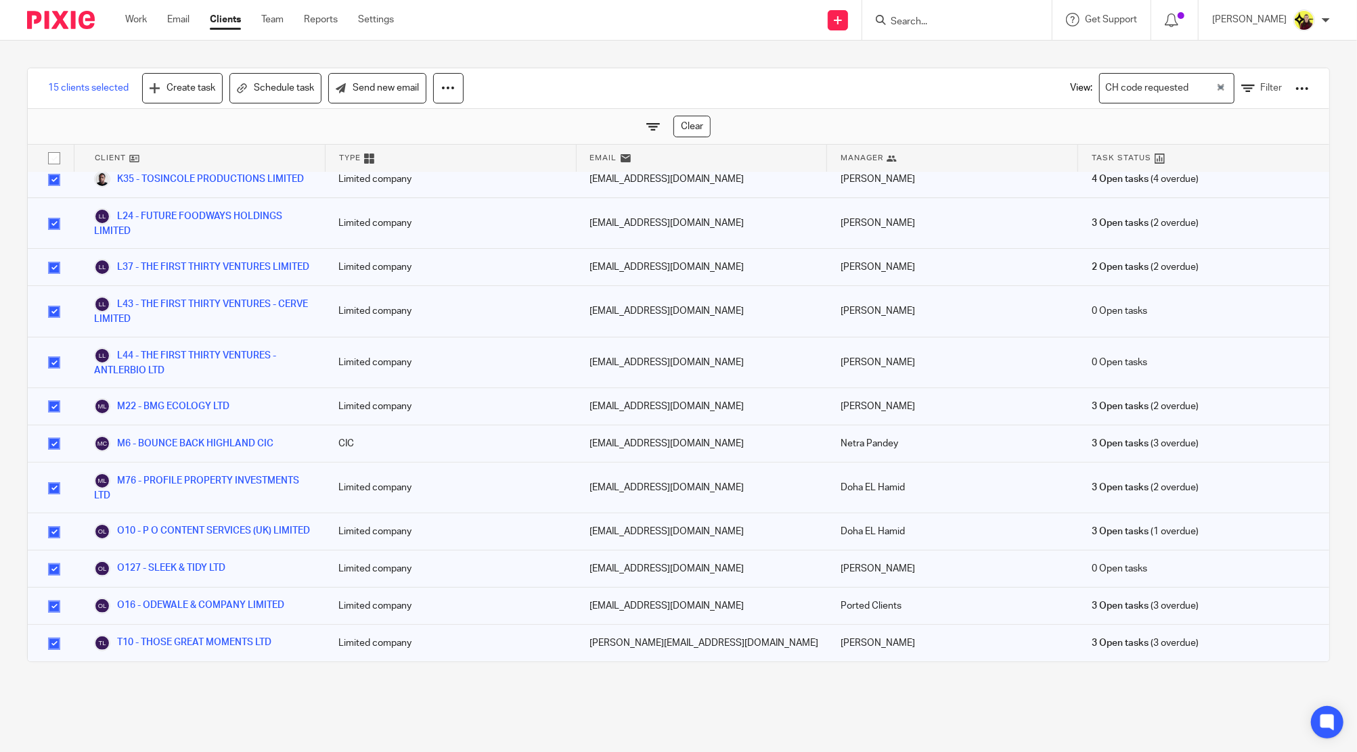
checkbox input "false"
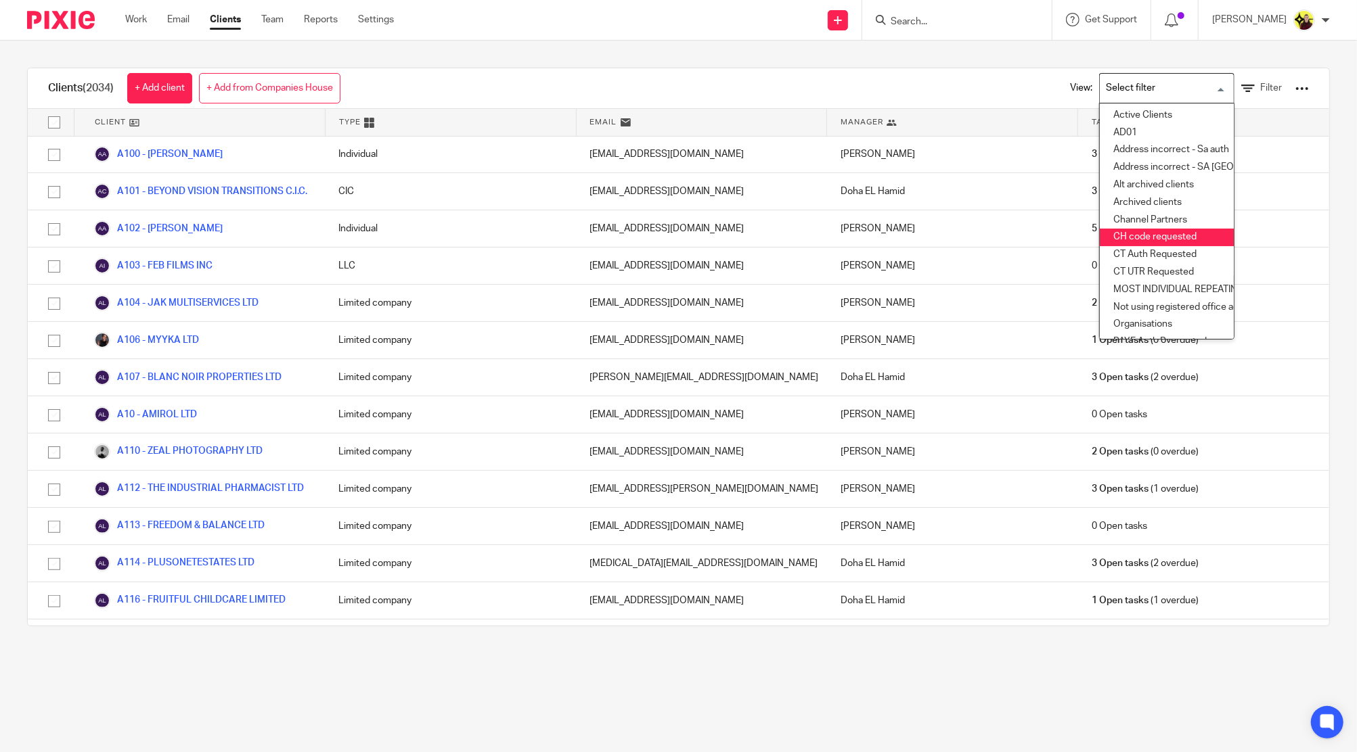
scroll to position [41160, 0]
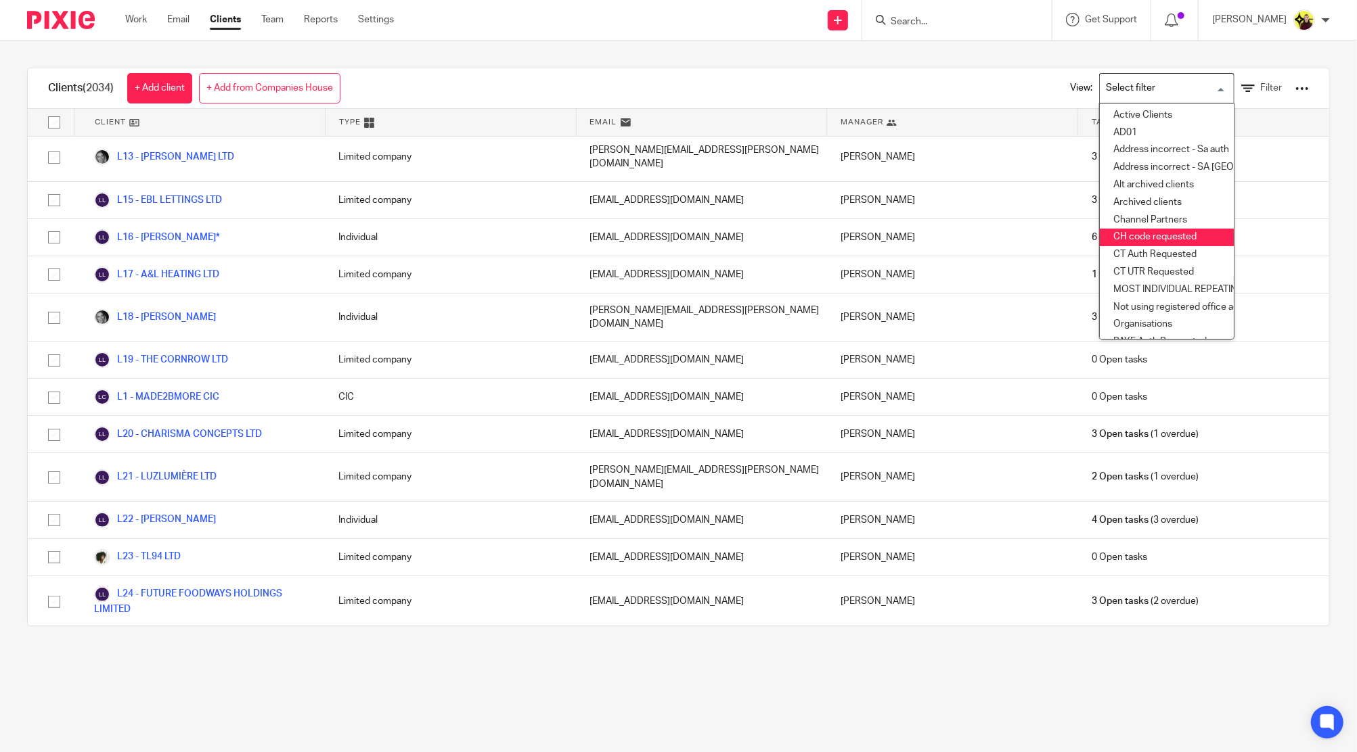
click at [1146, 89] on input "Search for option" at bounding box center [1163, 88] width 125 height 24
click at [1241, 91] on icon at bounding box center [1248, 89] width 14 height 14
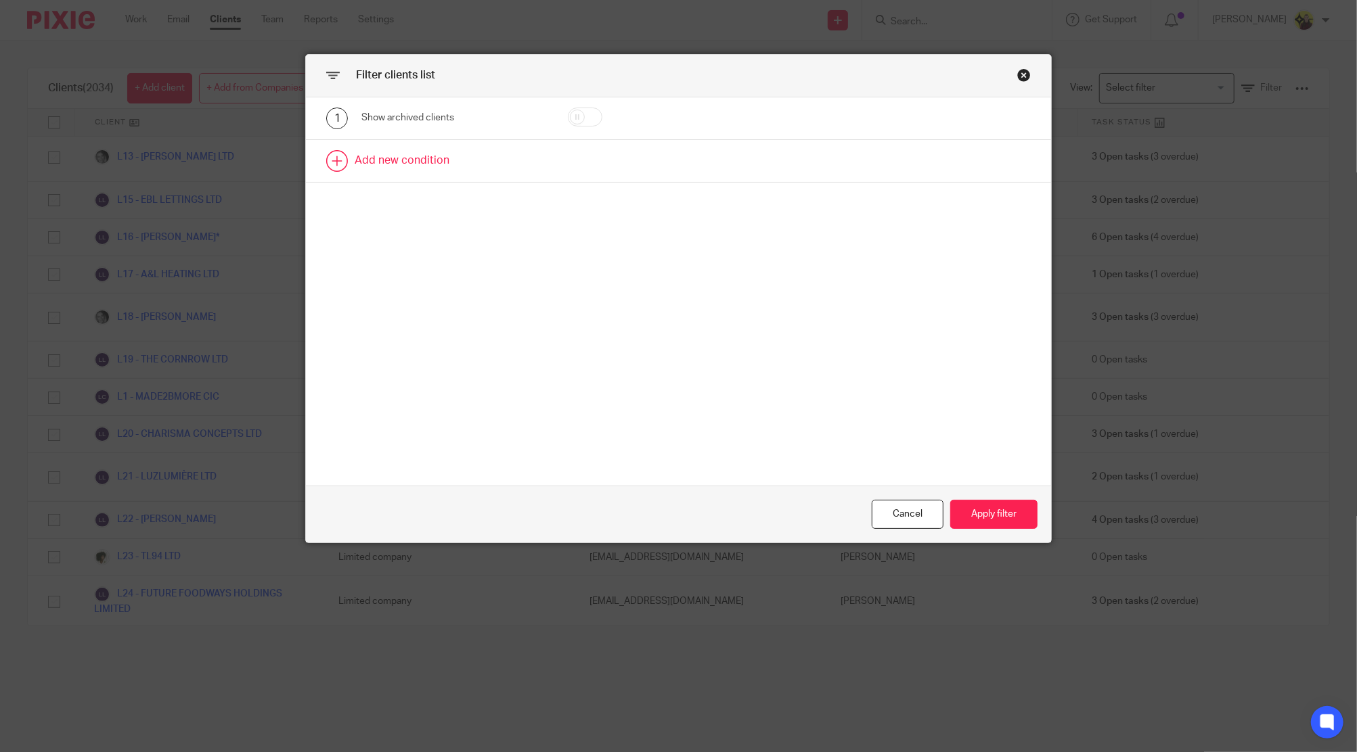
click at [404, 147] on link at bounding box center [678, 161] width 745 height 42
click at [1017, 69] on div "Close this dialog window" at bounding box center [1024, 75] width 14 height 14
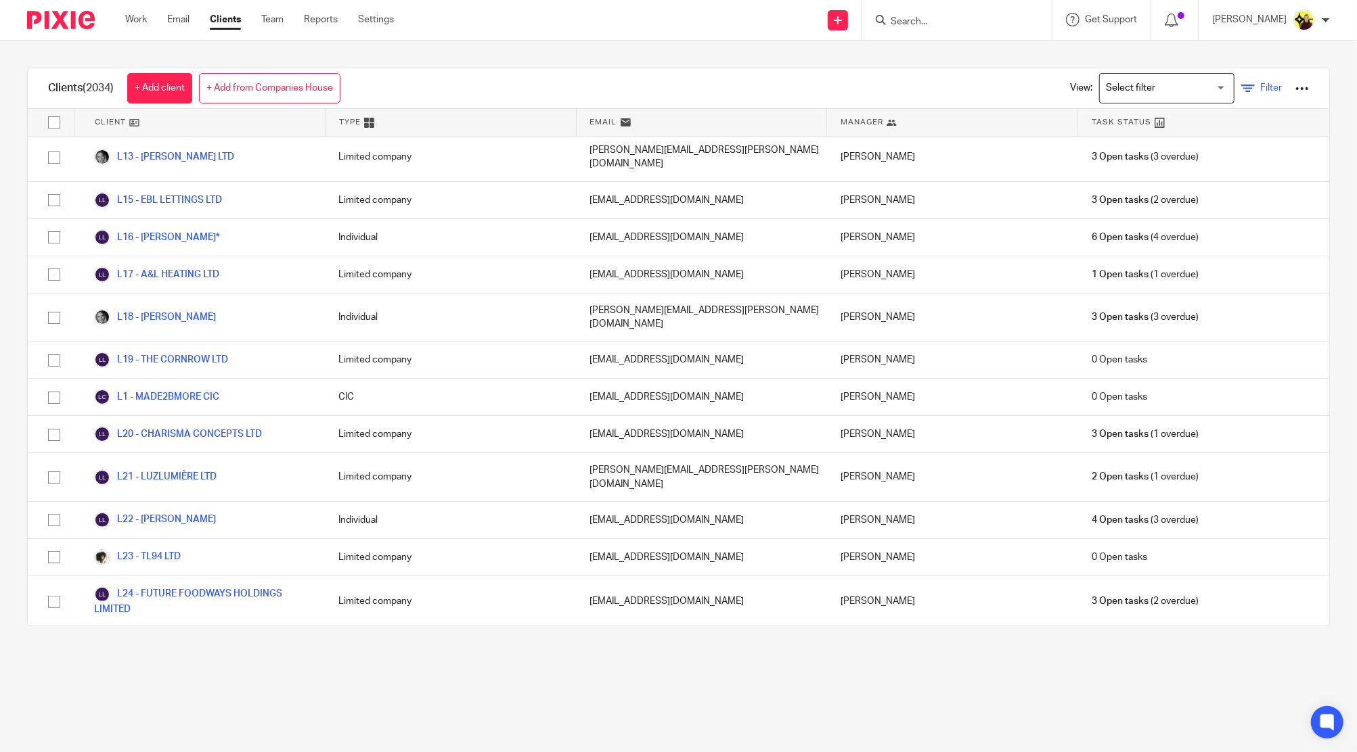
click at [1241, 94] on link "Filter" at bounding box center [1261, 88] width 41 height 14
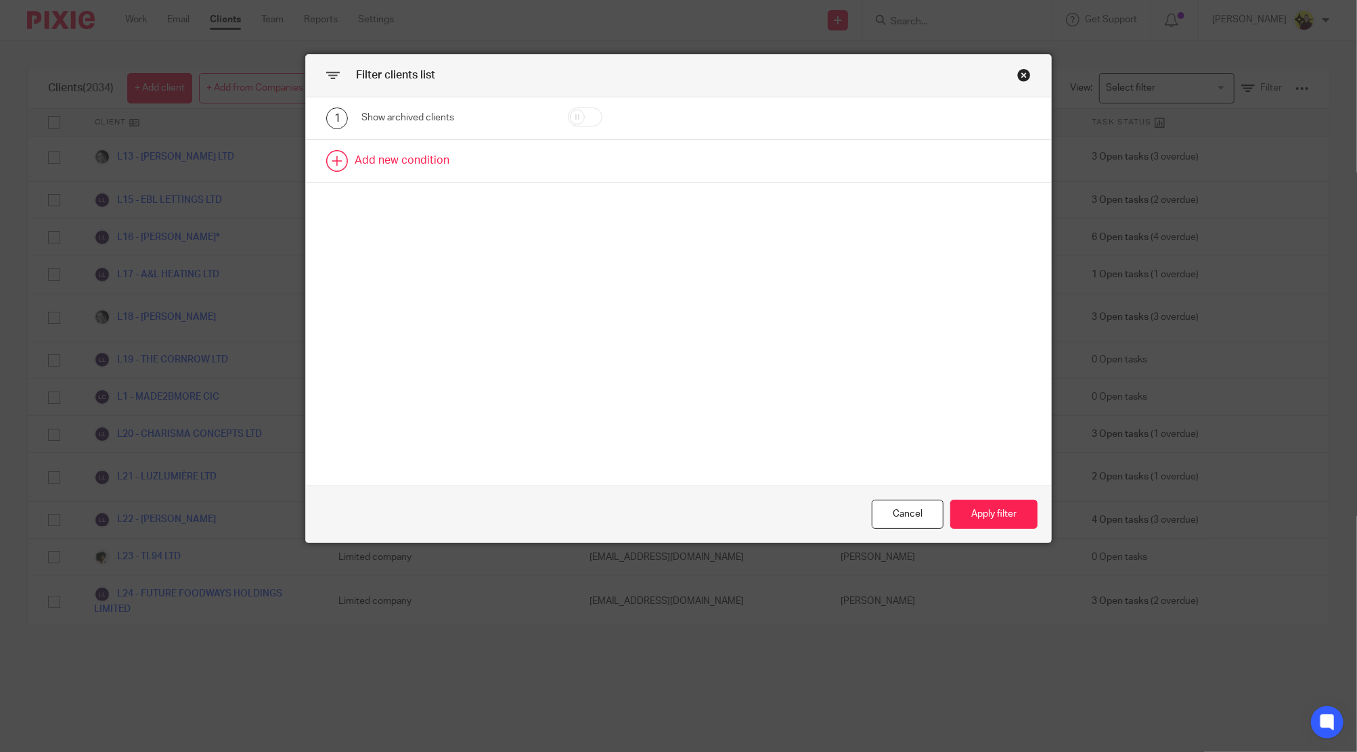
click at [430, 154] on link at bounding box center [678, 161] width 745 height 42
click at [489, 158] on div "Field" at bounding box center [441, 165] width 139 height 28
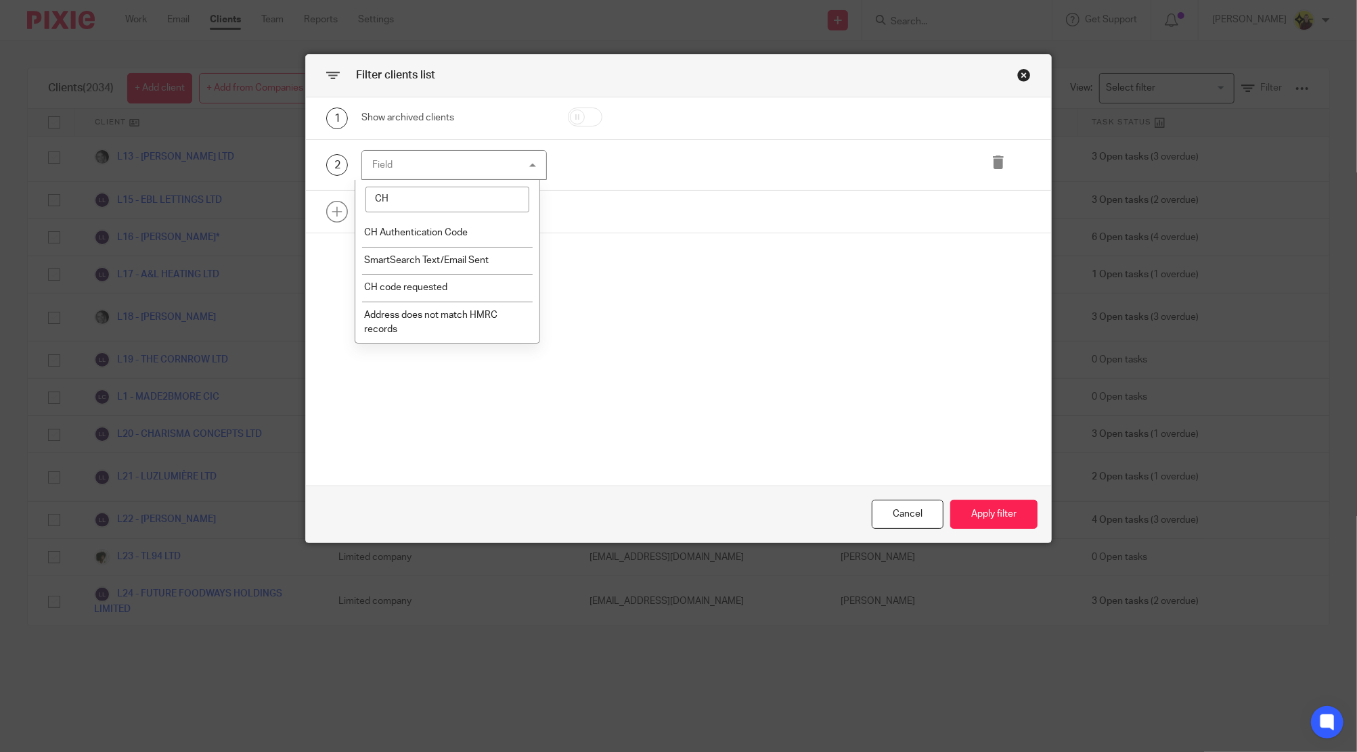
type input "CH"
click at [439, 287] on span "CH code requested" at bounding box center [405, 287] width 83 height 9
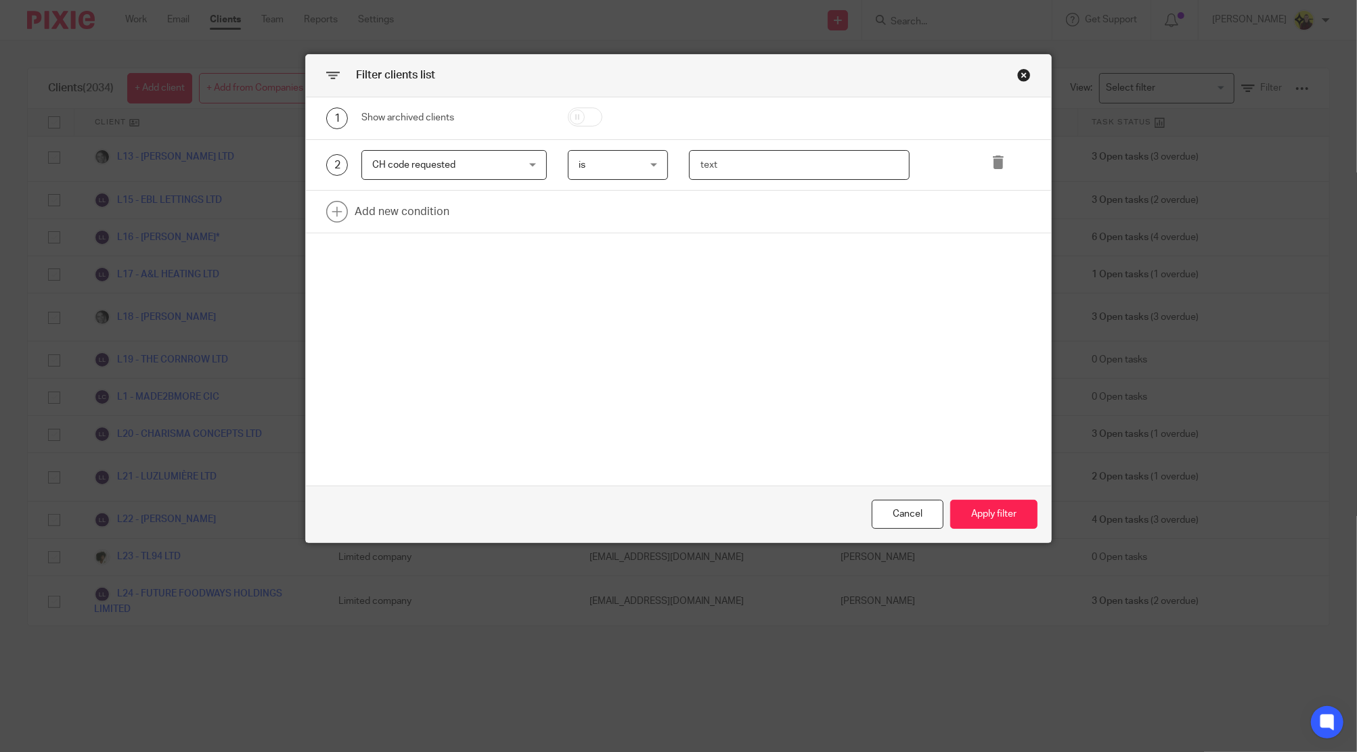
click at [798, 154] on input "text" at bounding box center [799, 165] width 221 height 30
type input "-"
click at [986, 509] on button "Apply filter" at bounding box center [993, 514] width 87 height 29
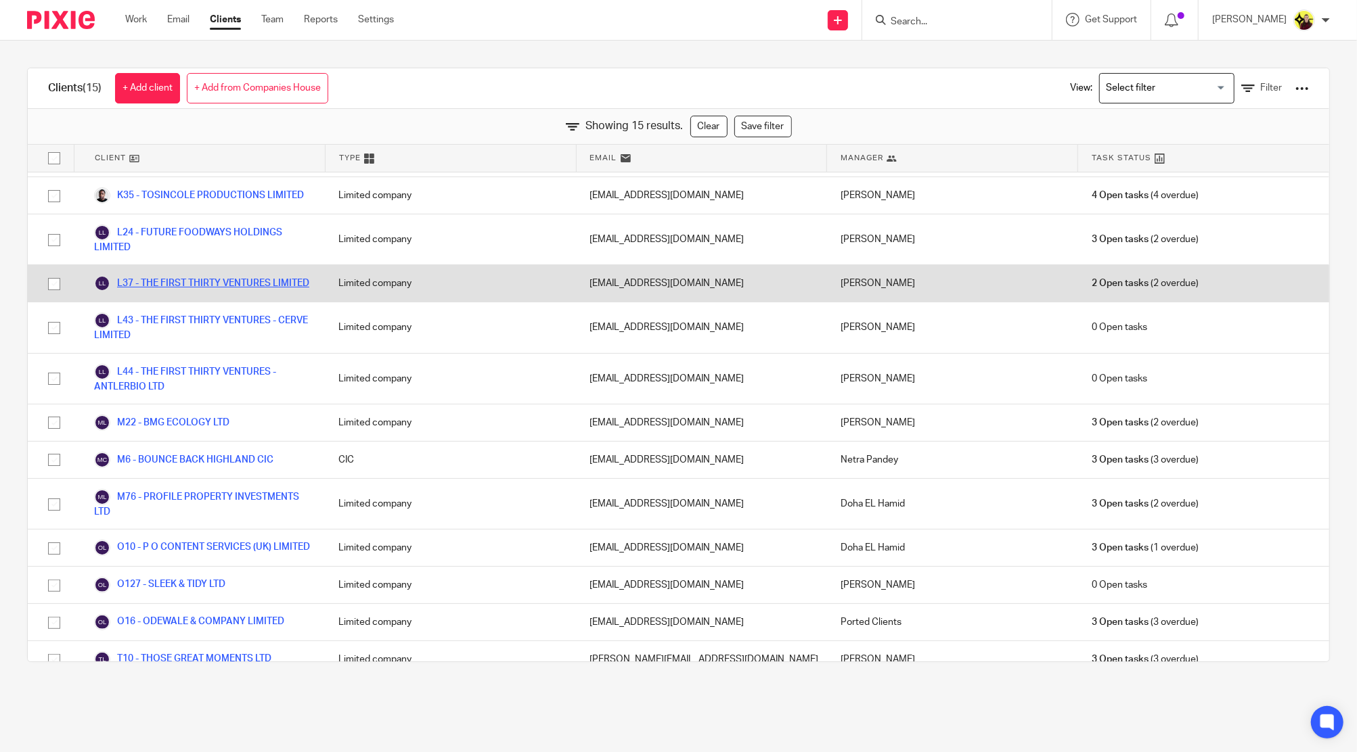
scroll to position [163, 0]
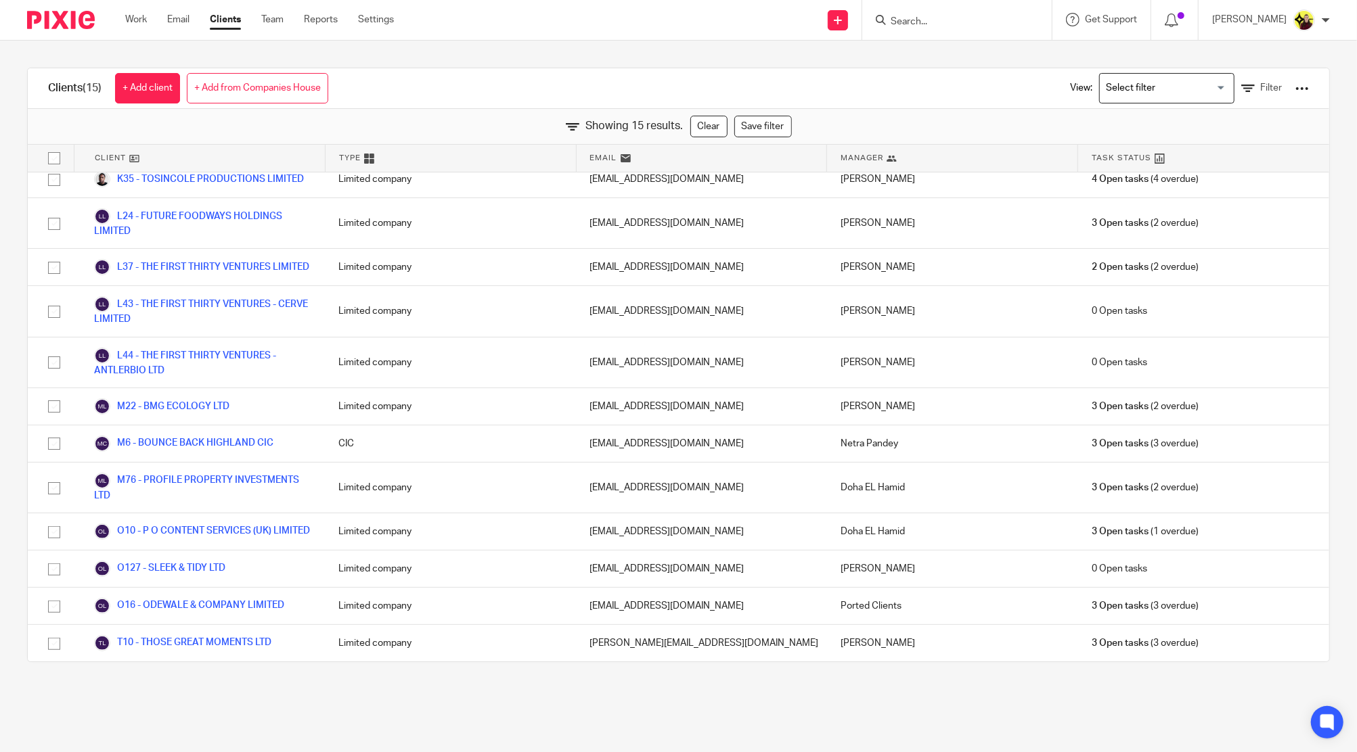
click at [1128, 85] on input "Search for option" at bounding box center [1163, 88] width 125 height 24
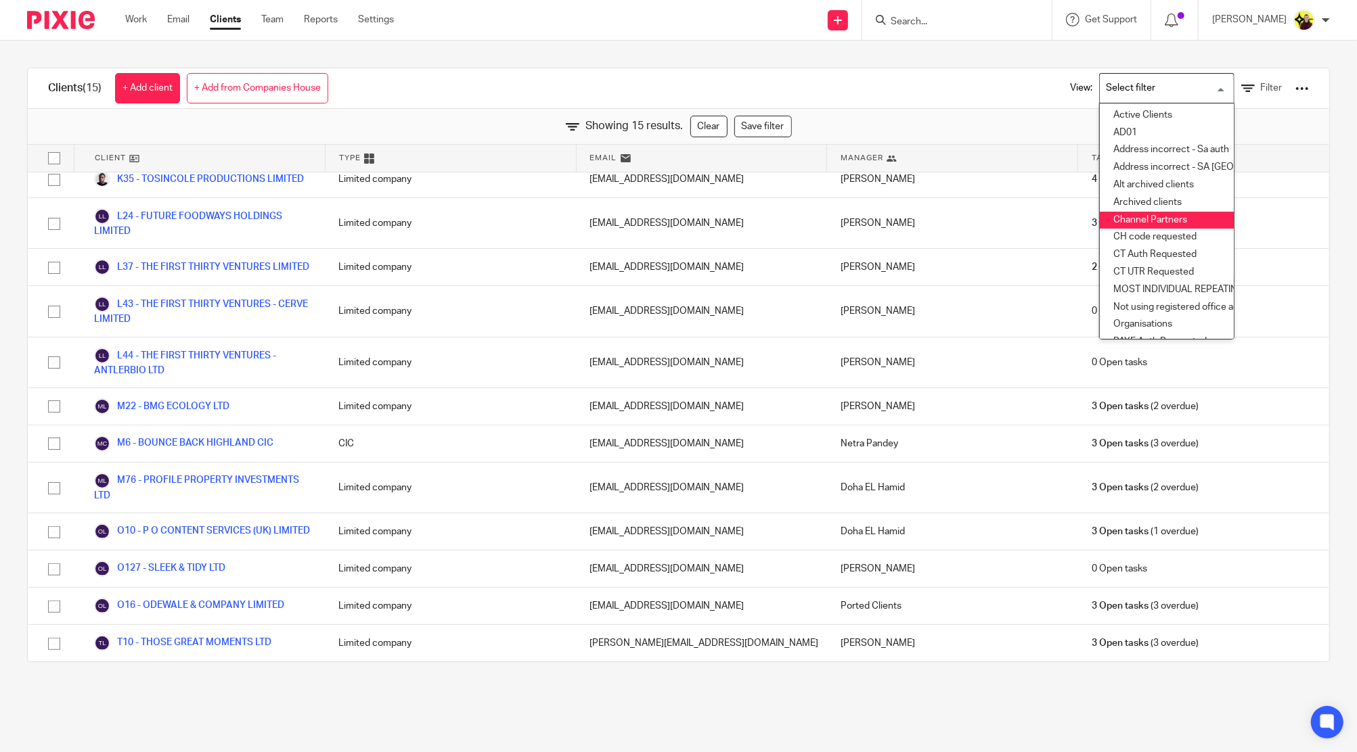
click at [1115, 227] on li "Channel Partners" at bounding box center [1166, 221] width 134 height 18
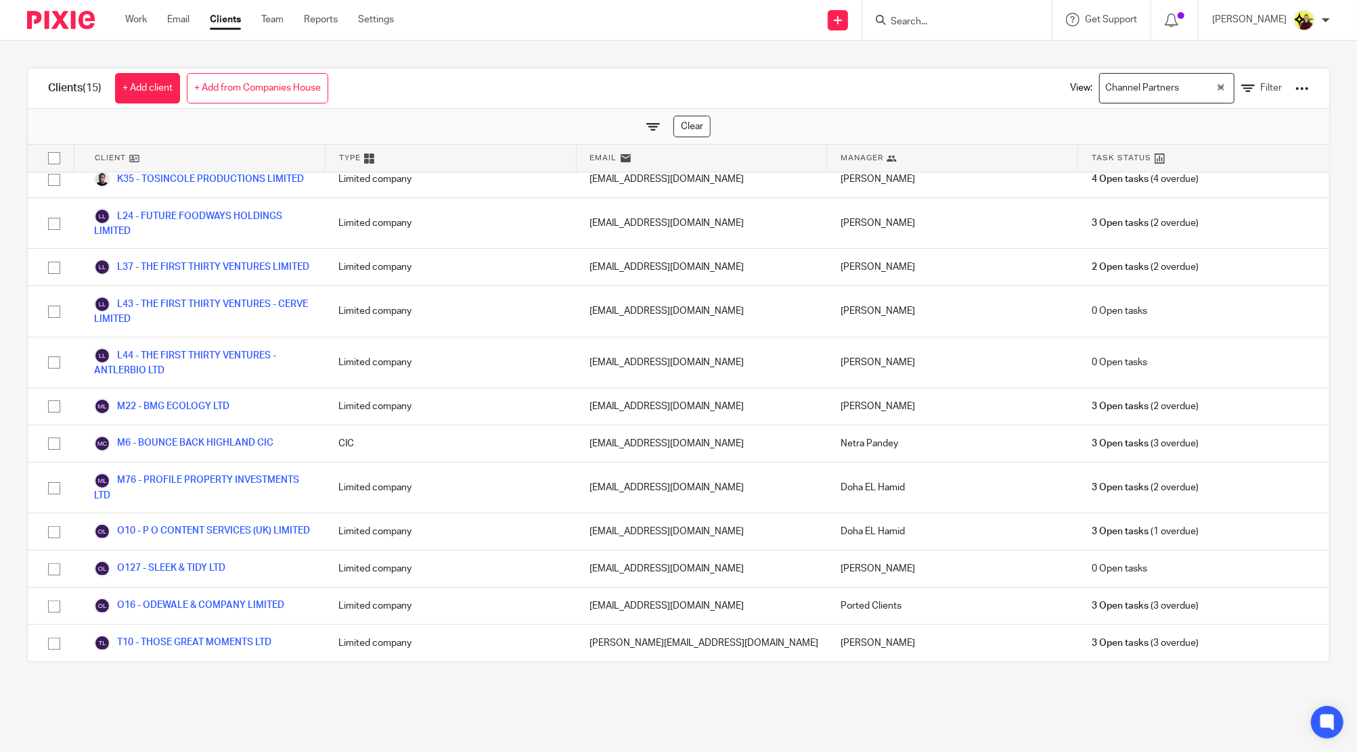
click at [1133, 95] on div "Channel Partners" at bounding box center [1157, 87] width 116 height 26
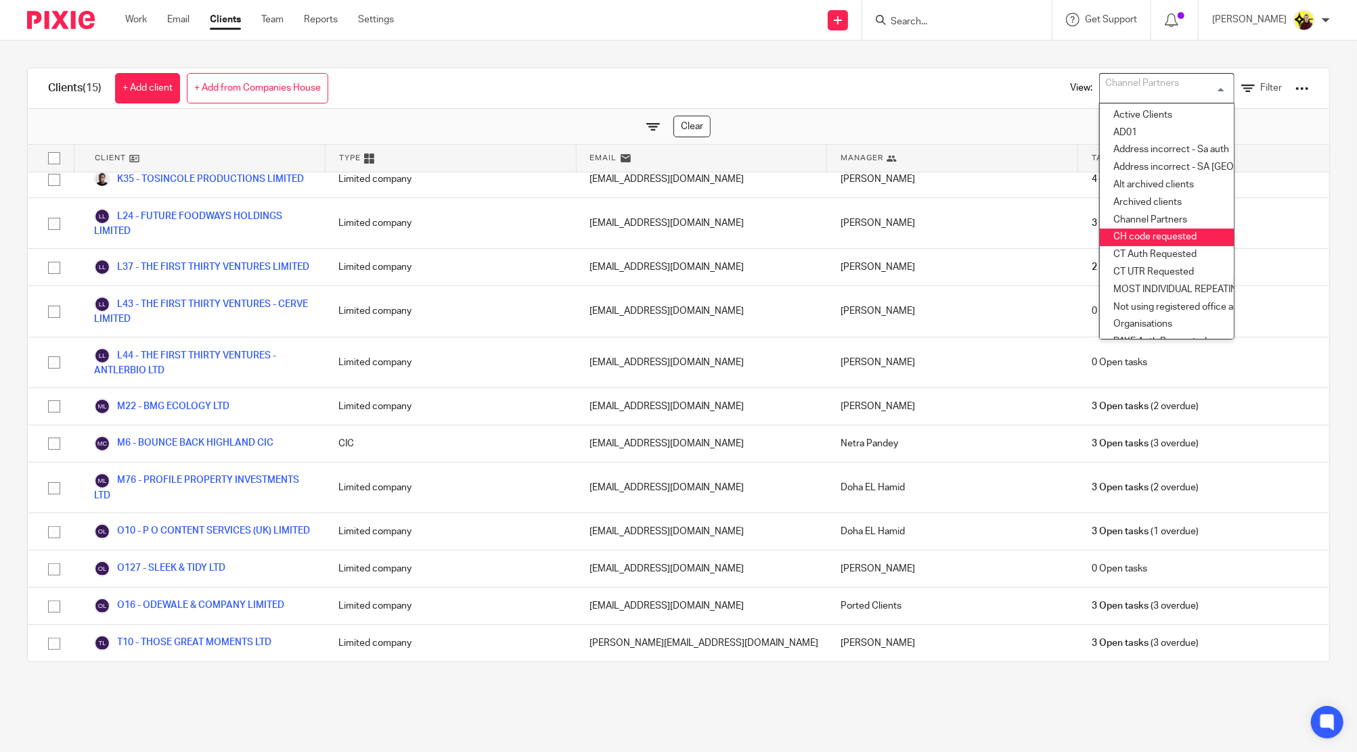
click at [1142, 236] on li "CH code requested" at bounding box center [1166, 238] width 134 height 18
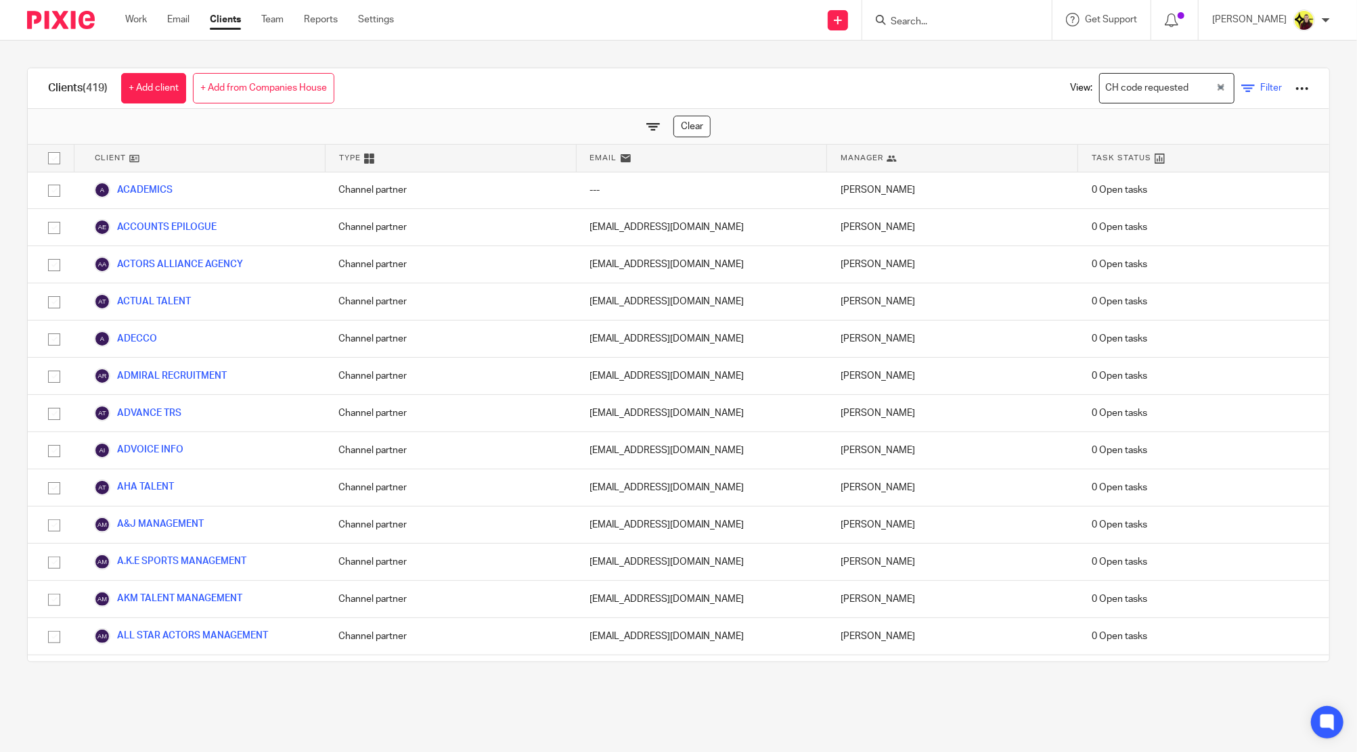
click at [1241, 84] on link "Filter" at bounding box center [1261, 88] width 41 height 14
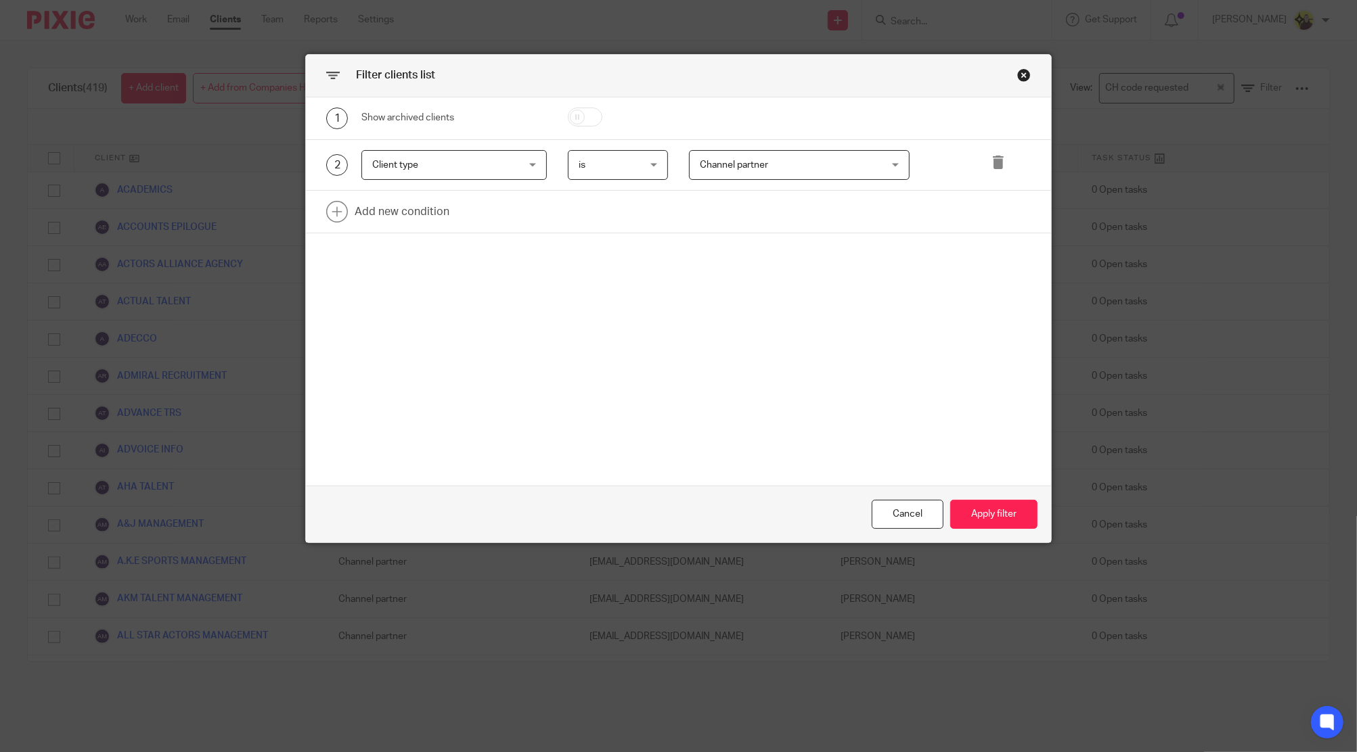
click at [1017, 74] on div "Close this dialog window" at bounding box center [1024, 75] width 14 height 14
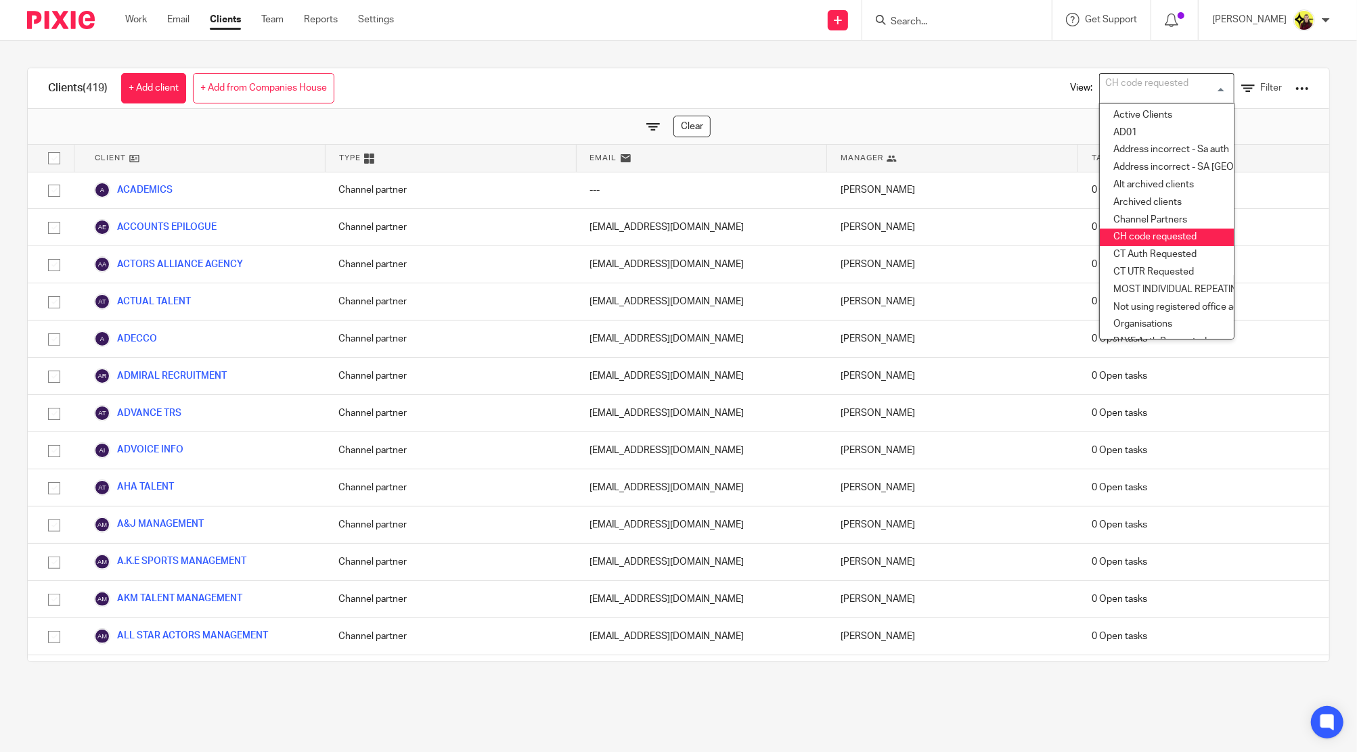
click at [1099, 93] on div "CH code requested" at bounding box center [1163, 87] width 128 height 26
click at [1099, 234] on li "CH code requested" at bounding box center [1166, 238] width 134 height 18
click at [1115, 269] on li "CT UTR Requested" at bounding box center [1166, 273] width 134 height 18
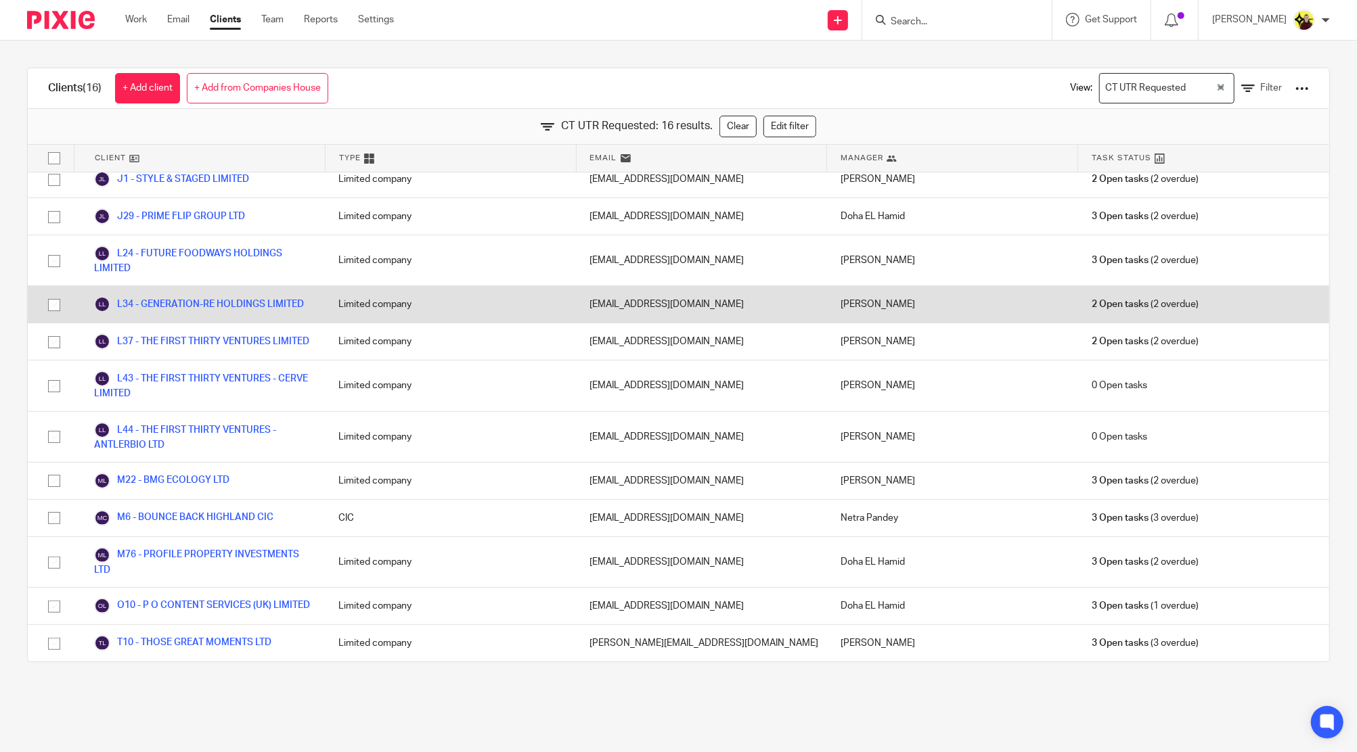
scroll to position [0, 0]
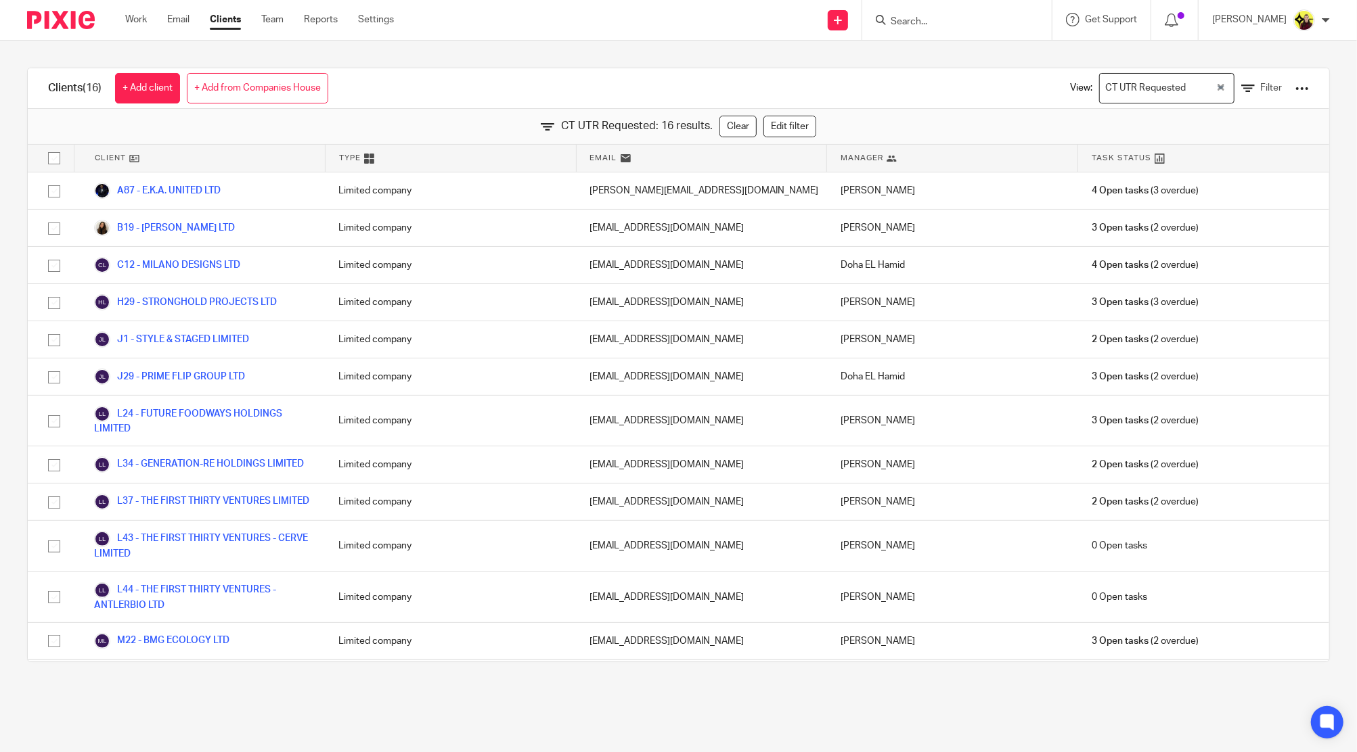
click at [1233, 102] on div "View: CT UTR Requested Loading... Filter" at bounding box center [1178, 88] width 259 height 40
click at [1230, 99] on div "View: CT UTR Requested Loading... Filter" at bounding box center [1178, 88] width 259 height 40
click at [1228, 95] on div "View: CT UTR Requested Loading... Filter" at bounding box center [1178, 88] width 259 height 40
click at [1241, 92] on icon at bounding box center [1248, 89] width 14 height 14
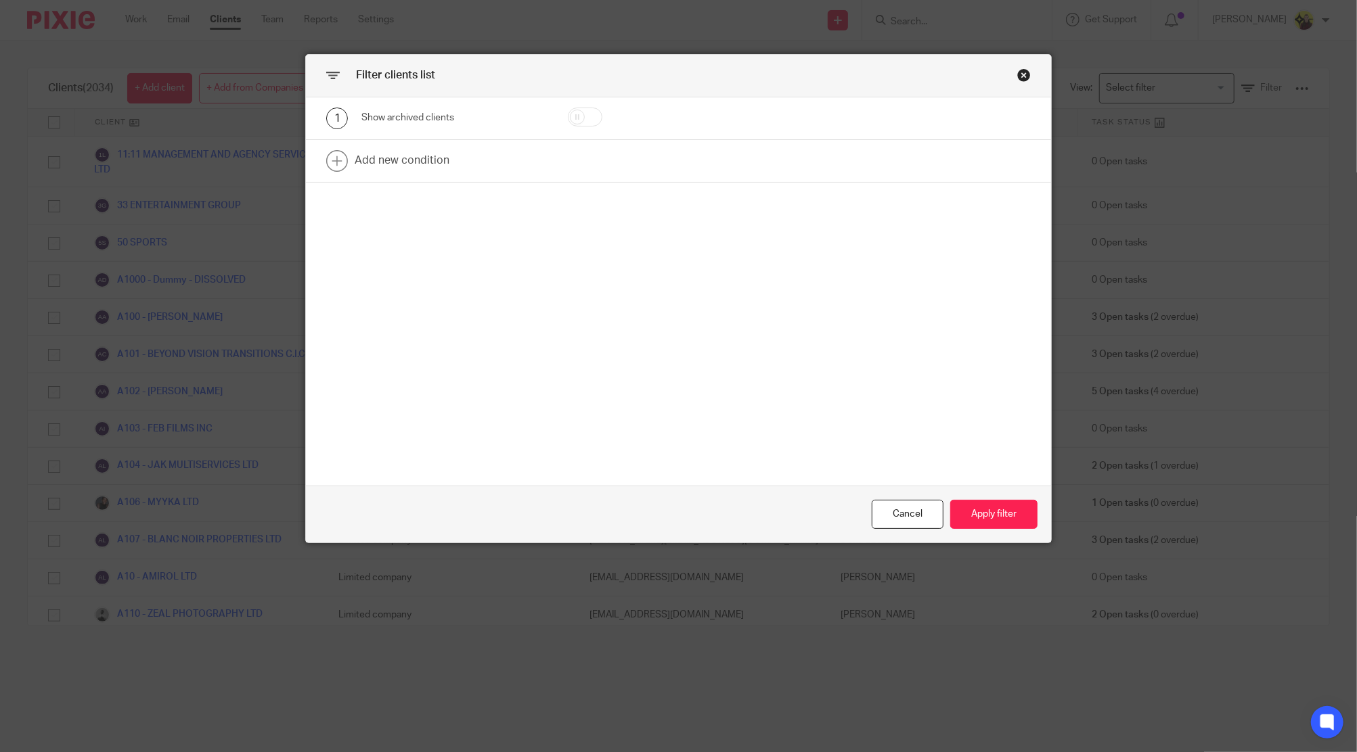
click at [1025, 72] on div "Filter clients list" at bounding box center [678, 76] width 745 height 43
click at [1006, 83] on div "Filter clients list" at bounding box center [678, 76] width 745 height 43
drag, startPoint x: 1012, startPoint y: 81, endPoint x: 1019, endPoint y: 78, distance: 7.3
click at [1017, 81] on div "Close this dialog window" at bounding box center [1024, 75] width 14 height 14
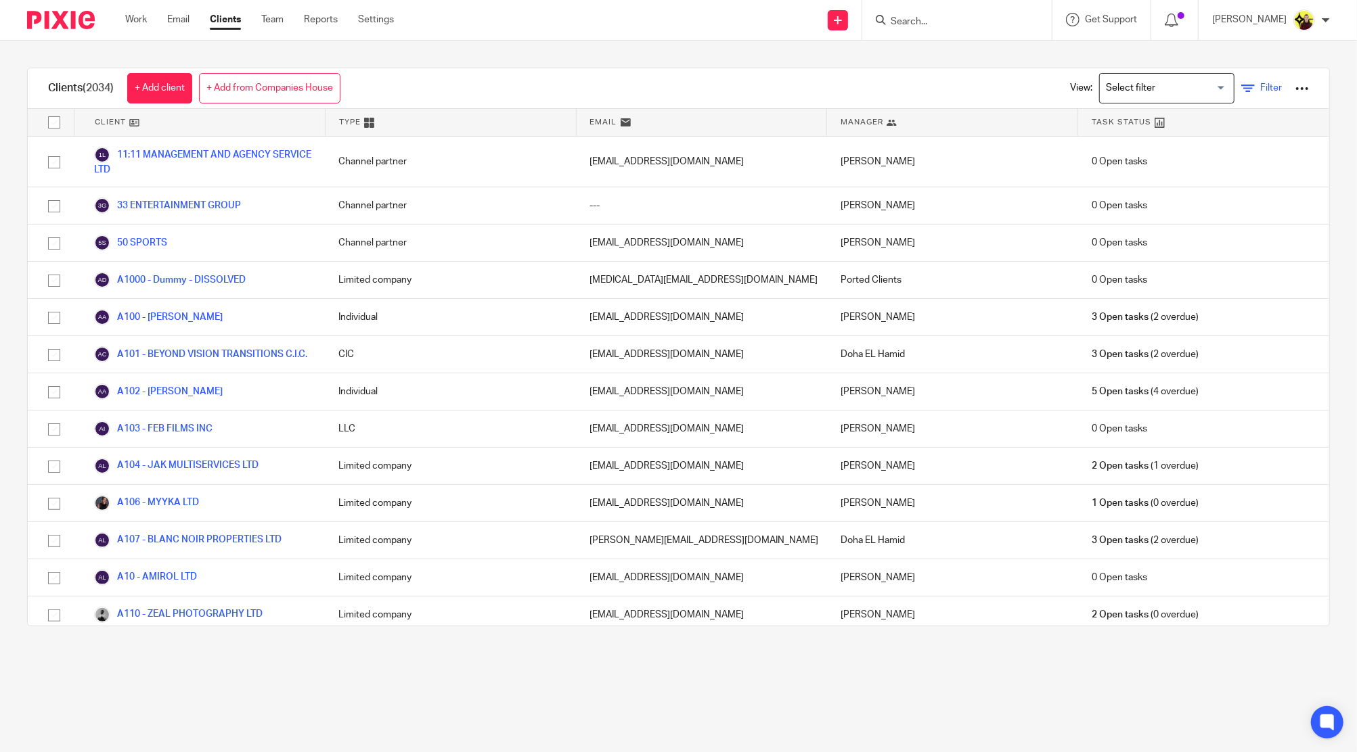
click at [1241, 89] on icon at bounding box center [1248, 89] width 14 height 14
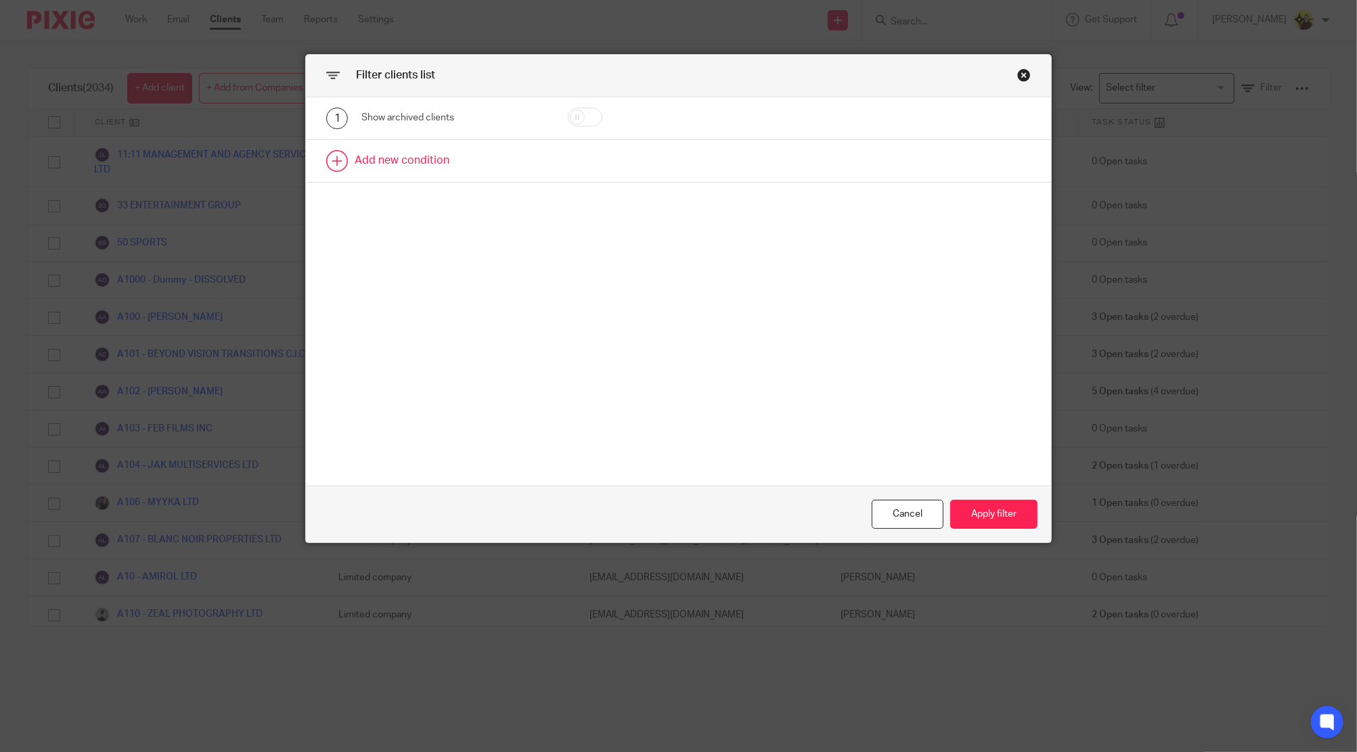
click at [402, 154] on link at bounding box center [678, 161] width 745 height 42
click at [431, 174] on div "Field" at bounding box center [441, 165] width 139 height 28
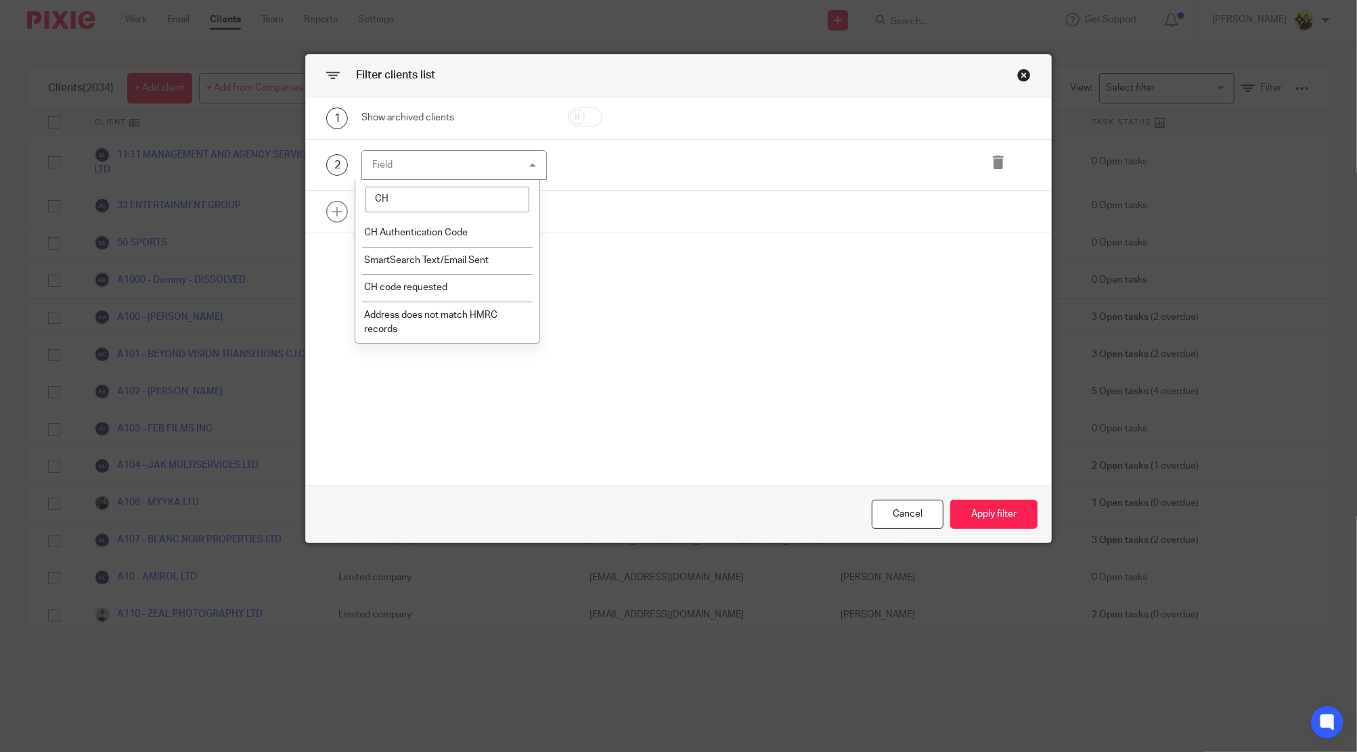
type input "CH"
click at [437, 230] on span "CH Authentication Code" at bounding box center [416, 232] width 104 height 9
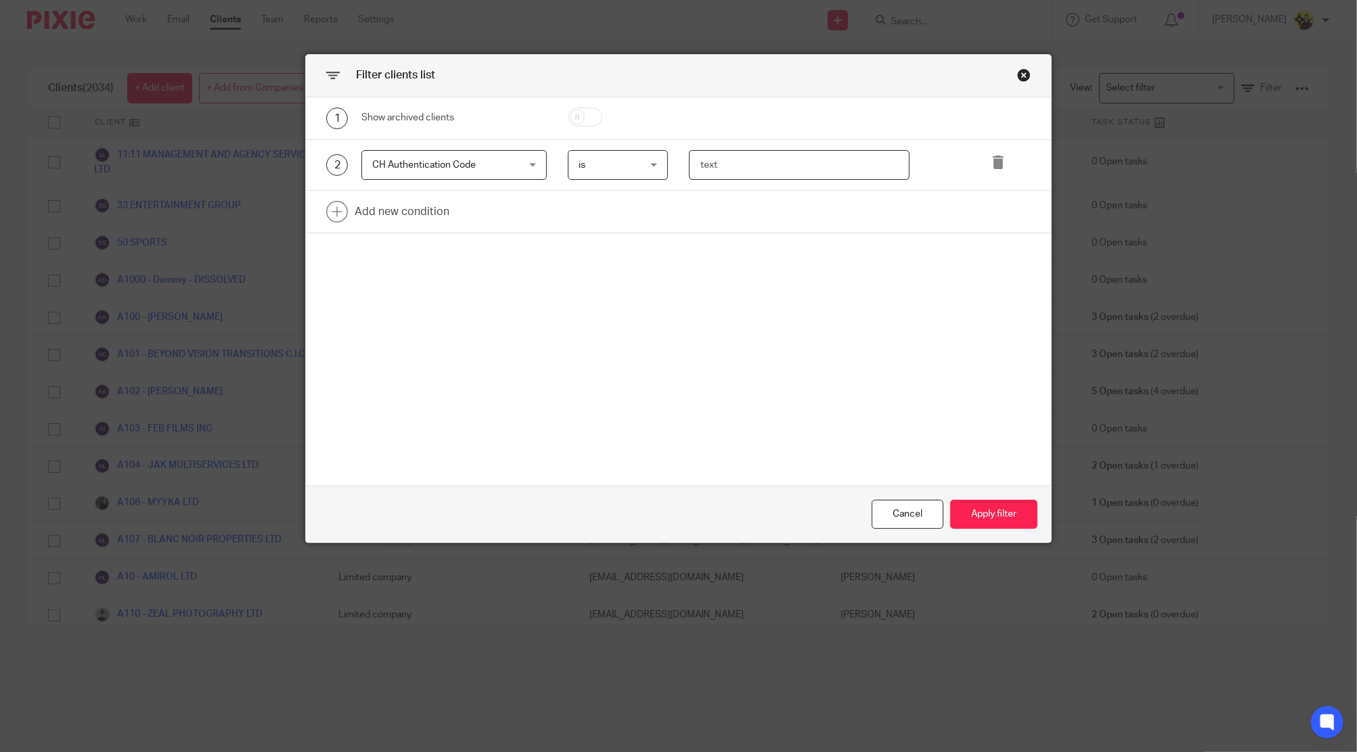
click at [765, 178] on input "text" at bounding box center [799, 165] width 221 height 30
type input "-"
click at [388, 215] on link at bounding box center [678, 212] width 745 height 42
click at [433, 222] on div "Field" at bounding box center [441, 216] width 139 height 28
type input "CH C"
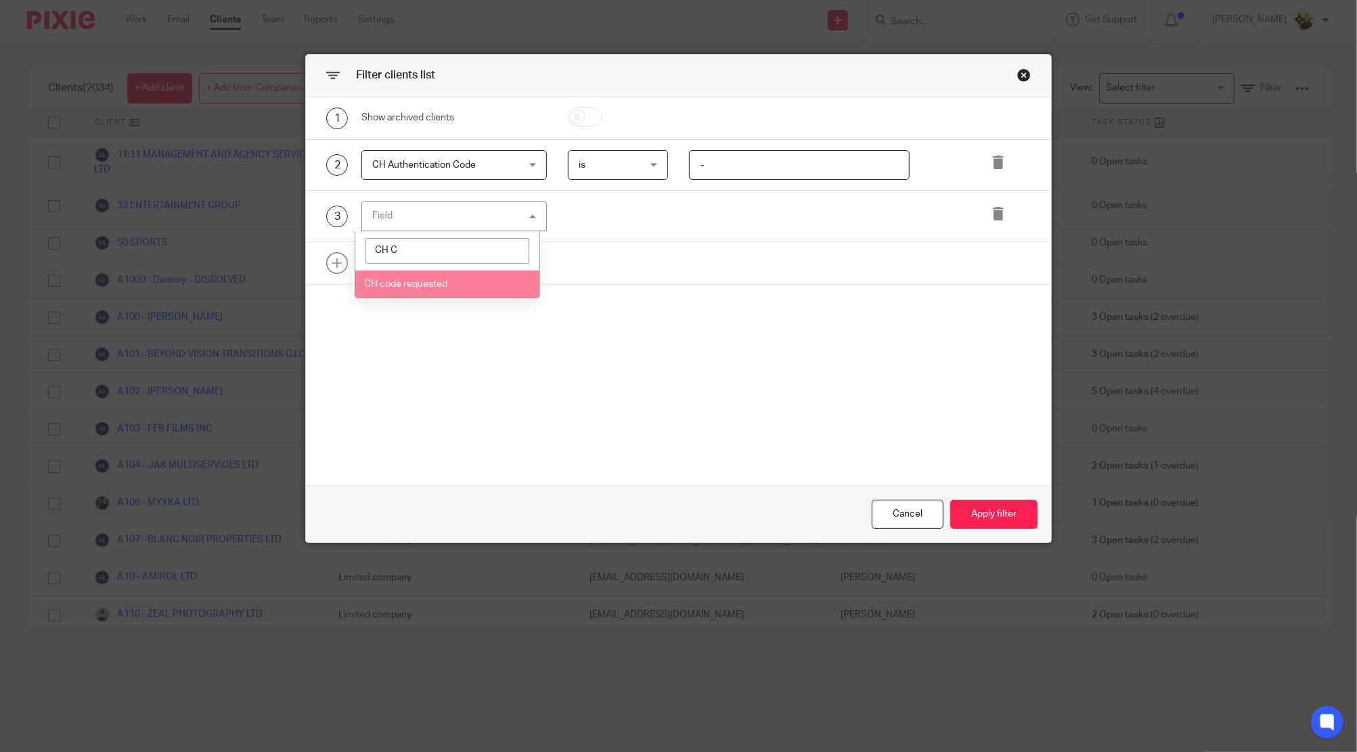
click at [451, 276] on li "CH code requested" at bounding box center [447, 285] width 184 height 28
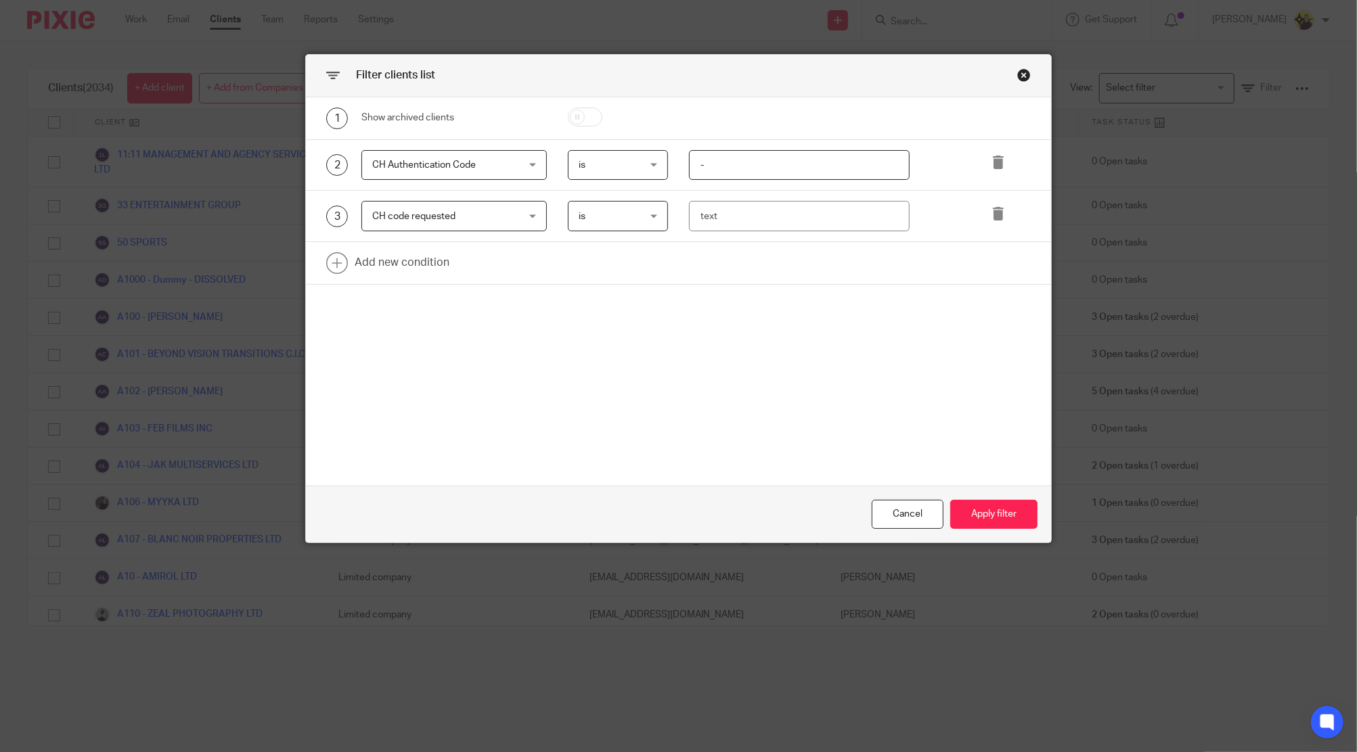
click at [600, 168] on span "is" at bounding box center [613, 165] width 70 height 28
click at [618, 250] on li "is anything" at bounding box center [611, 249] width 99 height 28
click at [982, 212] on div at bounding box center [1000, 216] width 60 height 30
click at [995, 204] on div at bounding box center [1000, 216] width 60 height 30
click at [991, 219] on icon at bounding box center [998, 214] width 14 height 14
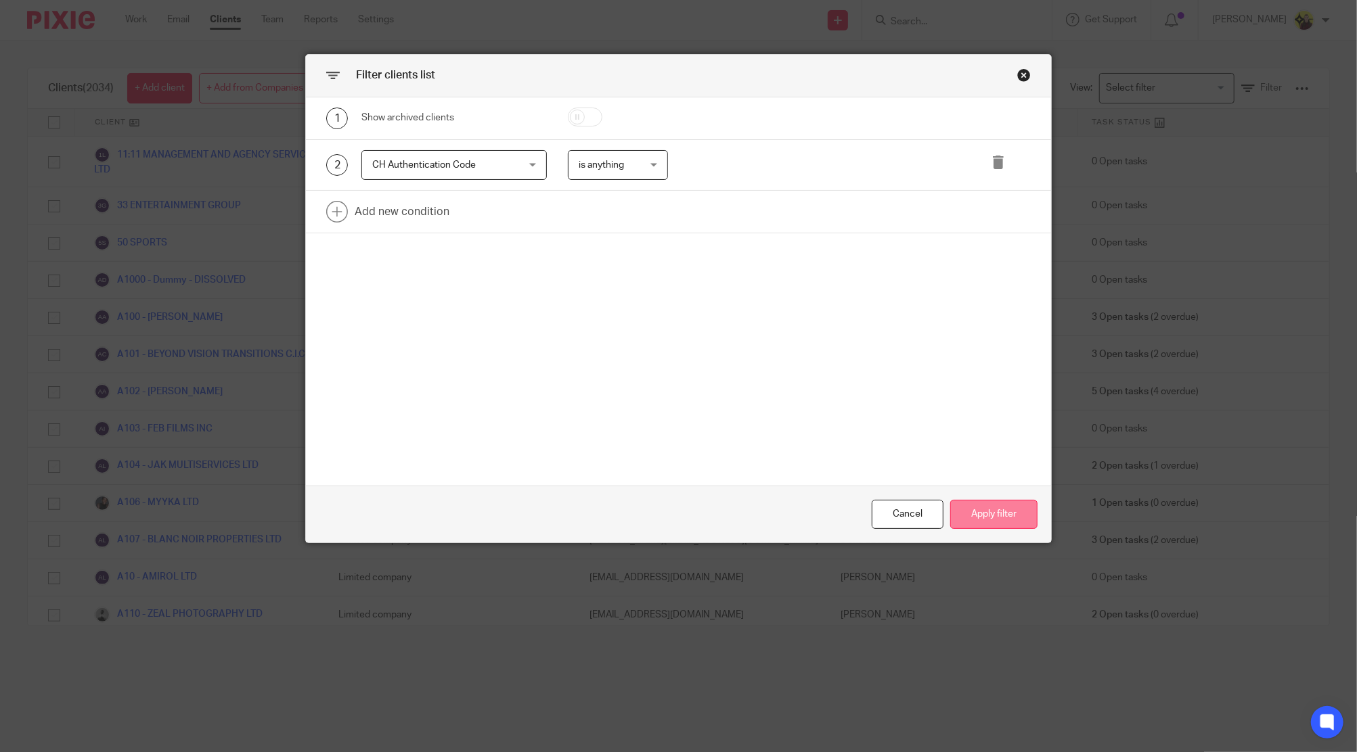
click at [1000, 506] on button "Apply filter" at bounding box center [993, 514] width 87 height 29
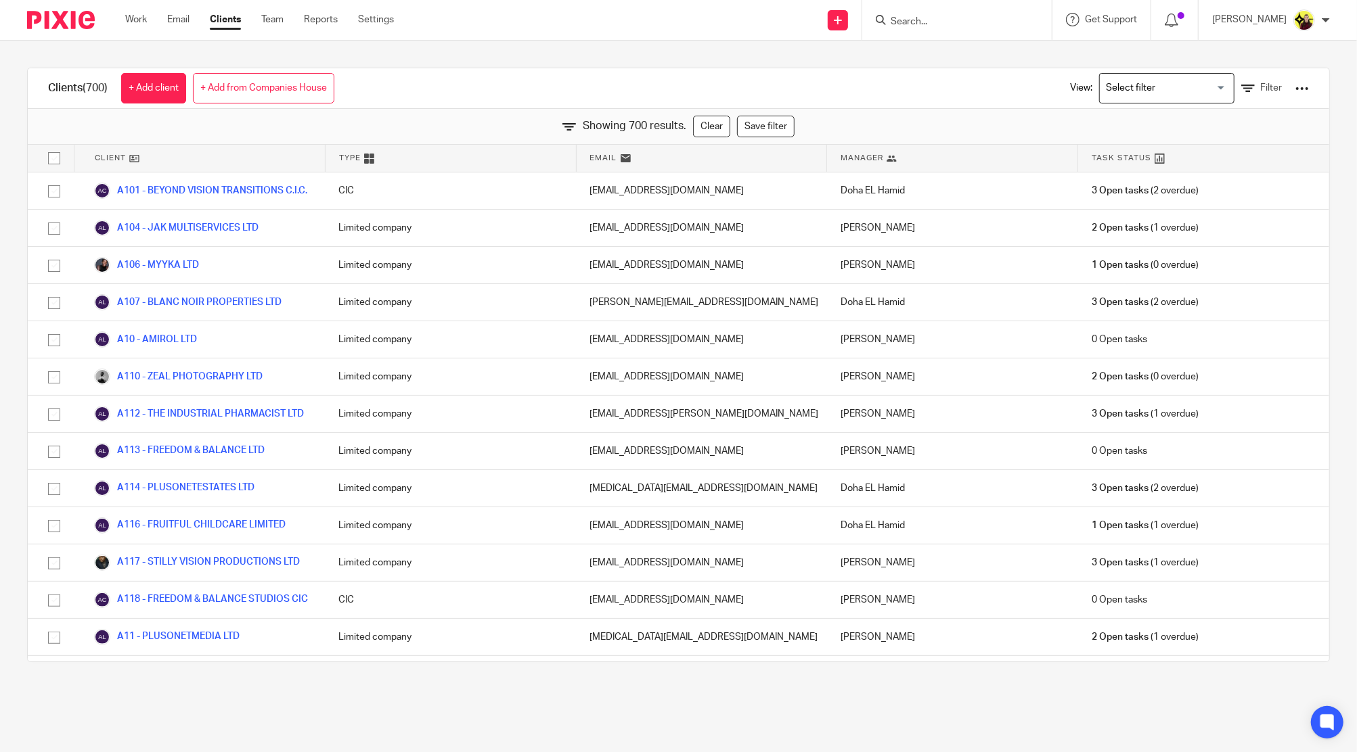
click at [1235, 73] on div "View: Loading... Filter" at bounding box center [1178, 88] width 259 height 40
click at [1241, 90] on icon at bounding box center [1248, 89] width 14 height 14
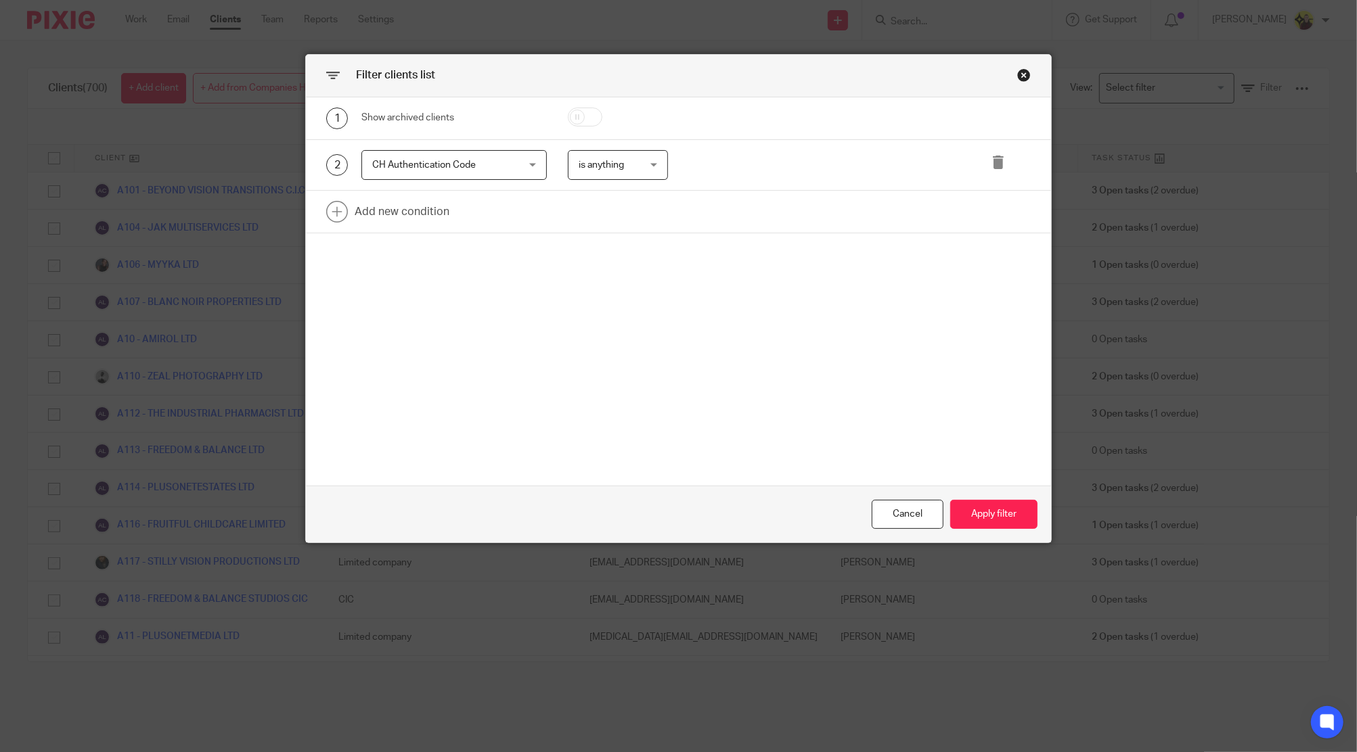
click at [591, 153] on span "is anything" at bounding box center [613, 165] width 70 height 28
click at [595, 192] on li "is" at bounding box center [611, 194] width 99 height 28
click at [790, 156] on input "-" at bounding box center [799, 165] width 221 height 30
drag, startPoint x: 600, startPoint y: 169, endPoint x: 608, endPoint y: 172, distance: 8.6
click at [602, 169] on span "is" at bounding box center [613, 165] width 70 height 28
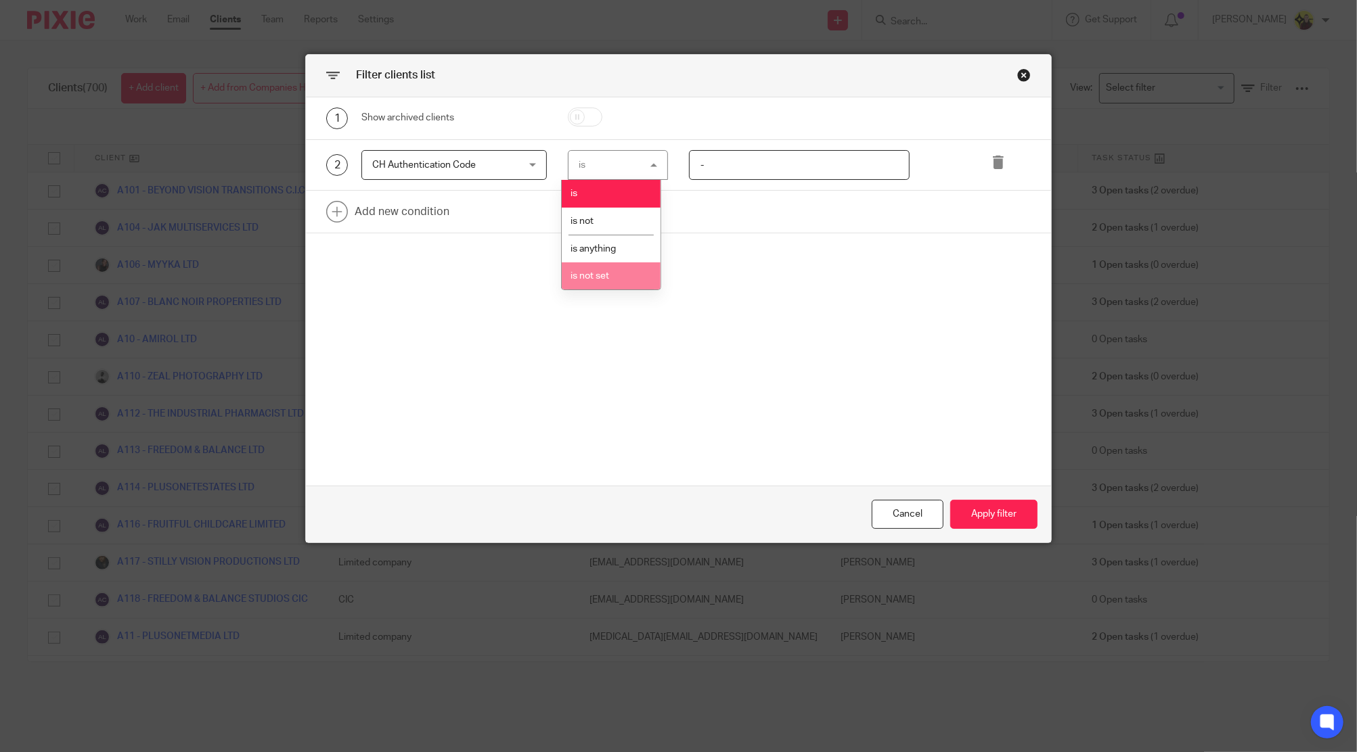
click at [636, 288] on li "is not set" at bounding box center [611, 277] width 99 height 28
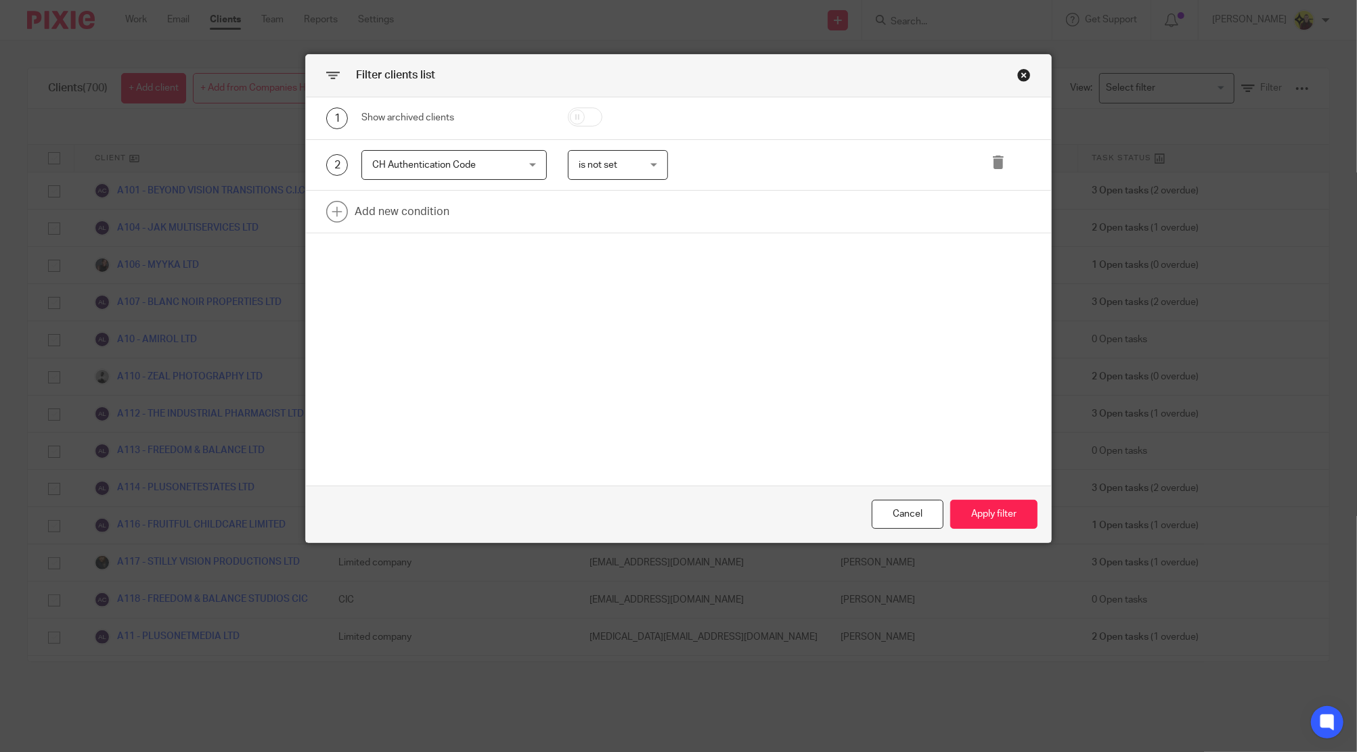
click at [622, 149] on div "2 CH Authentication Code CH Authentication Code Name Email Client type Manager …" at bounding box center [678, 165] width 745 height 51
click at [617, 165] on span "is not set" at bounding box center [613, 165] width 70 height 28
click at [620, 215] on li "is not" at bounding box center [611, 222] width 99 height 28
click at [741, 172] on input "-" at bounding box center [799, 165] width 221 height 30
drag, startPoint x: 996, startPoint y: 517, endPoint x: 1024, endPoint y: 521, distance: 28.7
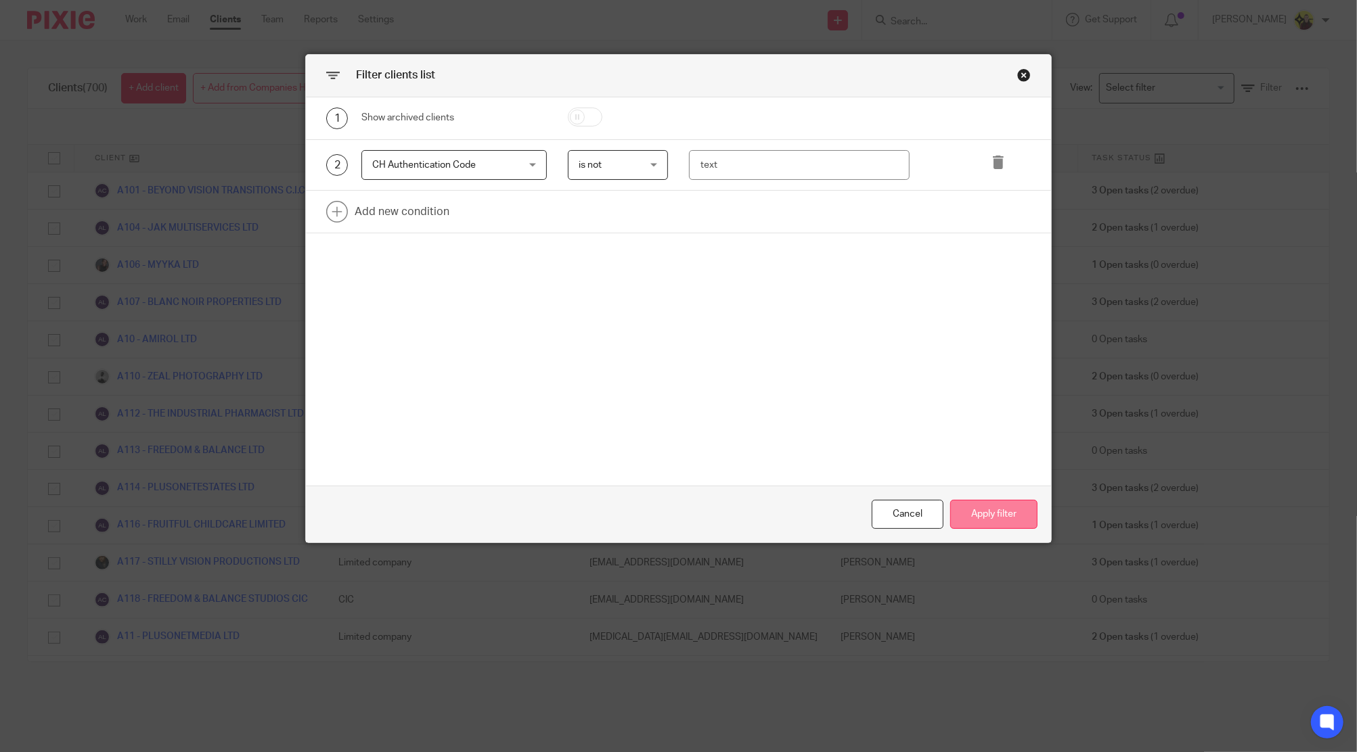
click at [995, 517] on button "Apply filter" at bounding box center [993, 514] width 87 height 29
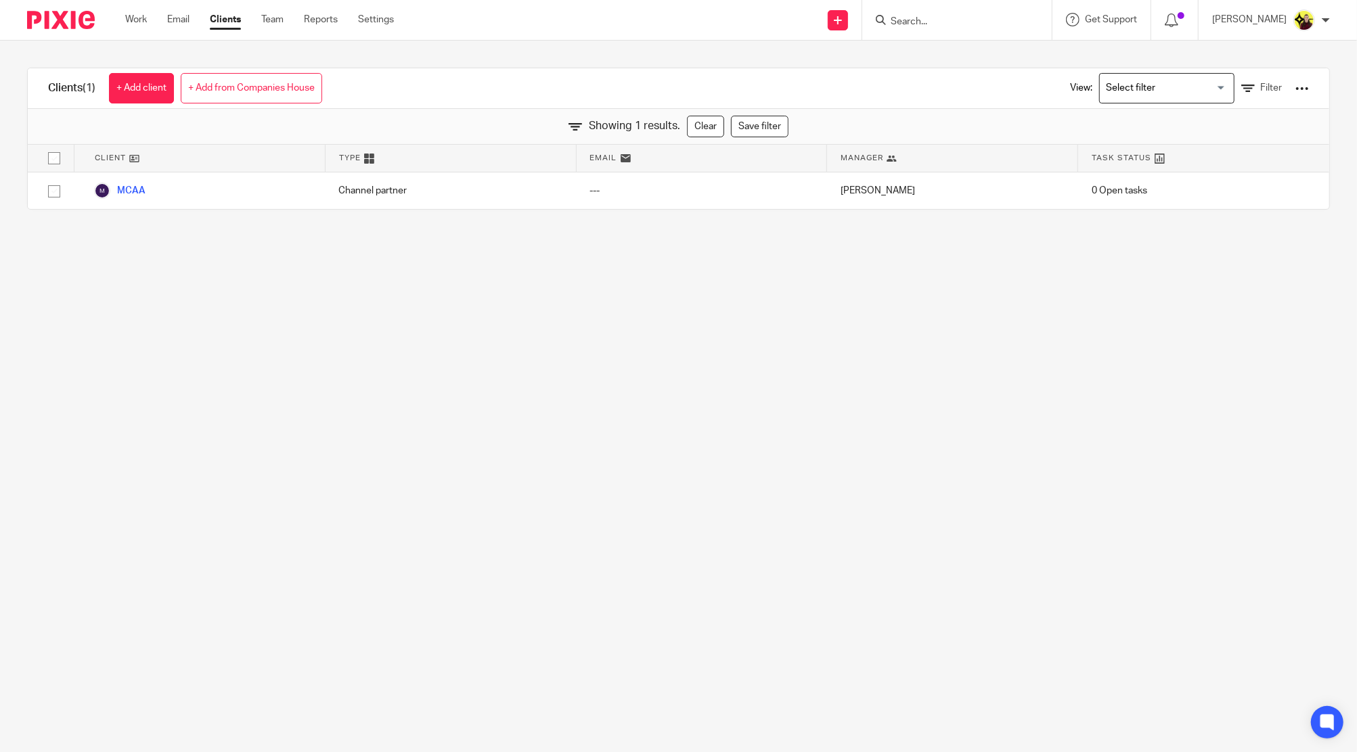
click at [1209, 91] on div "View: Loading... Filter" at bounding box center [1178, 88] width 259 height 40
click at [1212, 89] on div "View: Loading... Filter" at bounding box center [1178, 88] width 259 height 40
click at [1137, 82] on input "Search for option" at bounding box center [1163, 88] width 125 height 24
click at [1241, 88] on icon at bounding box center [1248, 89] width 14 height 14
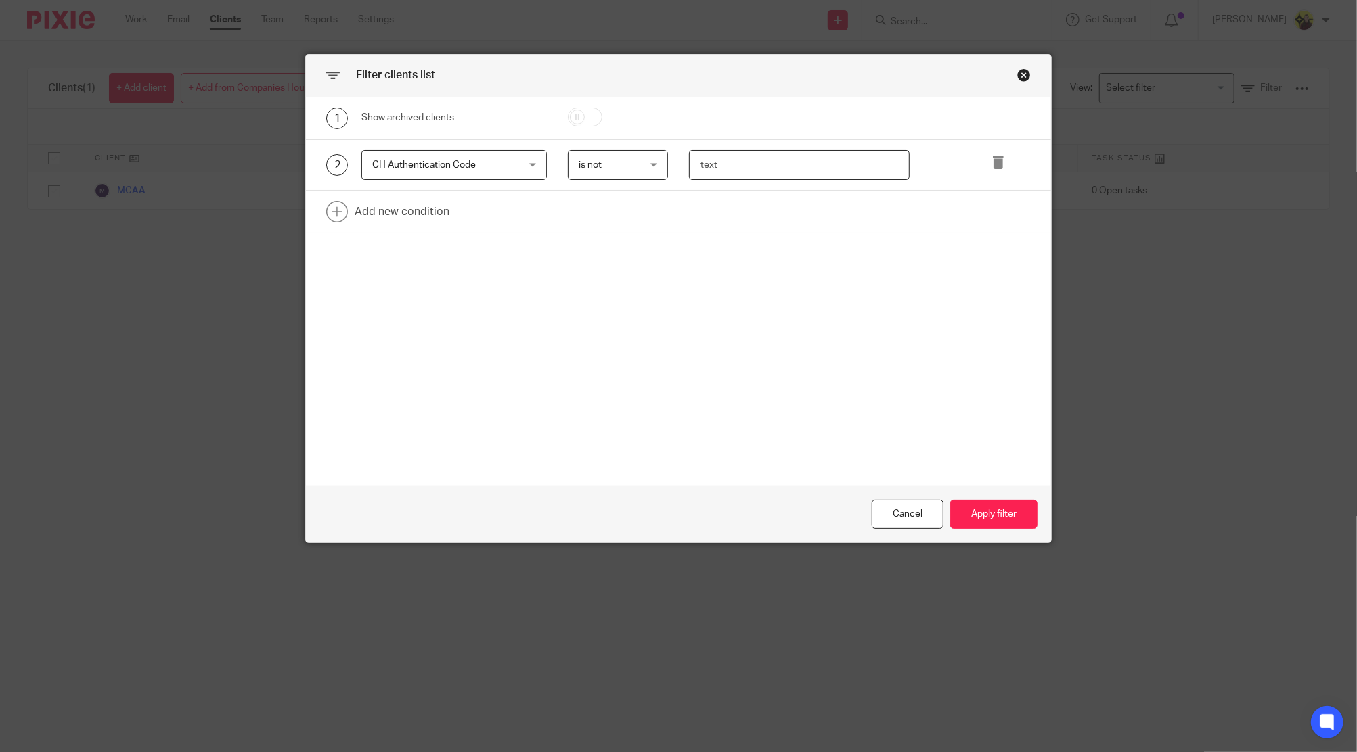
click at [758, 154] on input "text" at bounding box center [799, 165] width 221 height 30
type input "/"
click at [617, 165] on span "is not" at bounding box center [613, 165] width 70 height 28
click at [601, 187] on li "is" at bounding box center [611, 194] width 99 height 28
click at [972, 501] on button "Apply filter" at bounding box center [993, 514] width 87 height 29
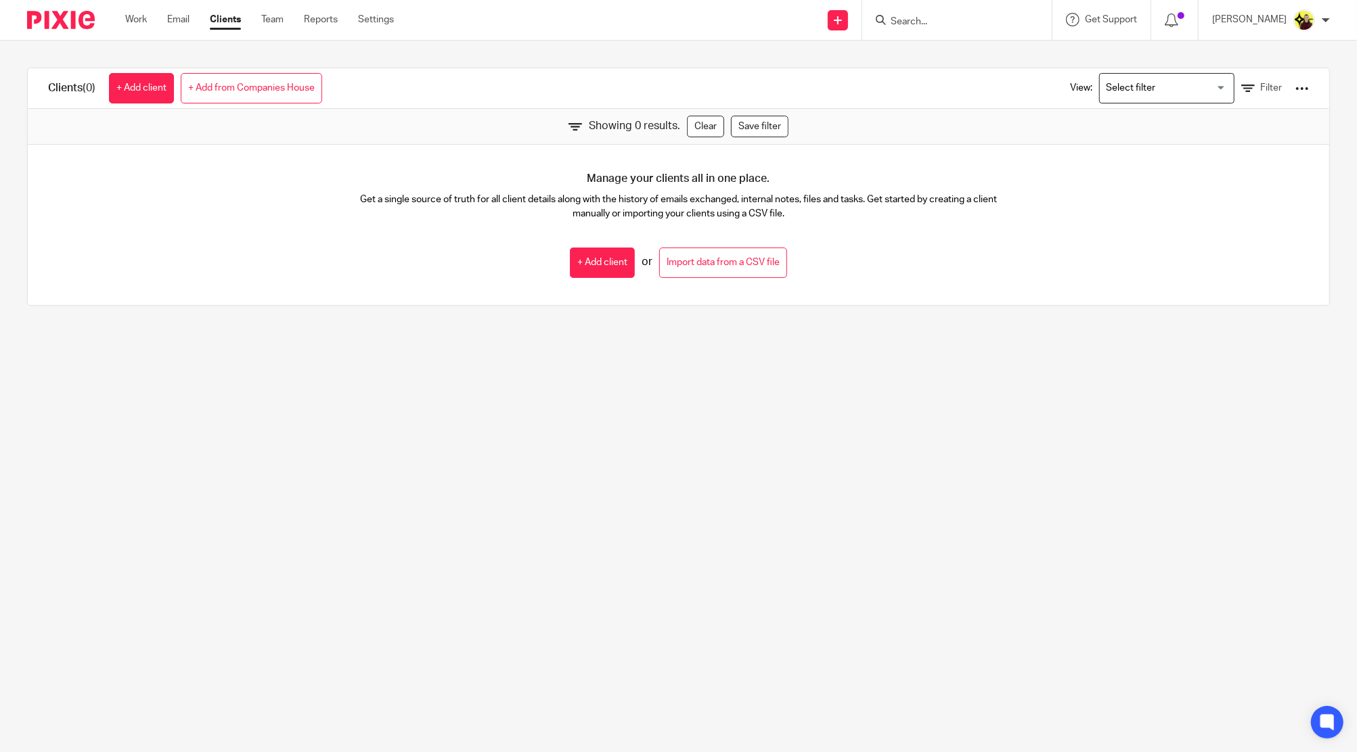
click at [1223, 97] on div "View: Loading... Filter" at bounding box center [1178, 88] width 259 height 40
click at [1196, 86] on input "Search for option" at bounding box center [1163, 88] width 125 height 24
click at [1241, 82] on icon at bounding box center [1248, 89] width 14 height 14
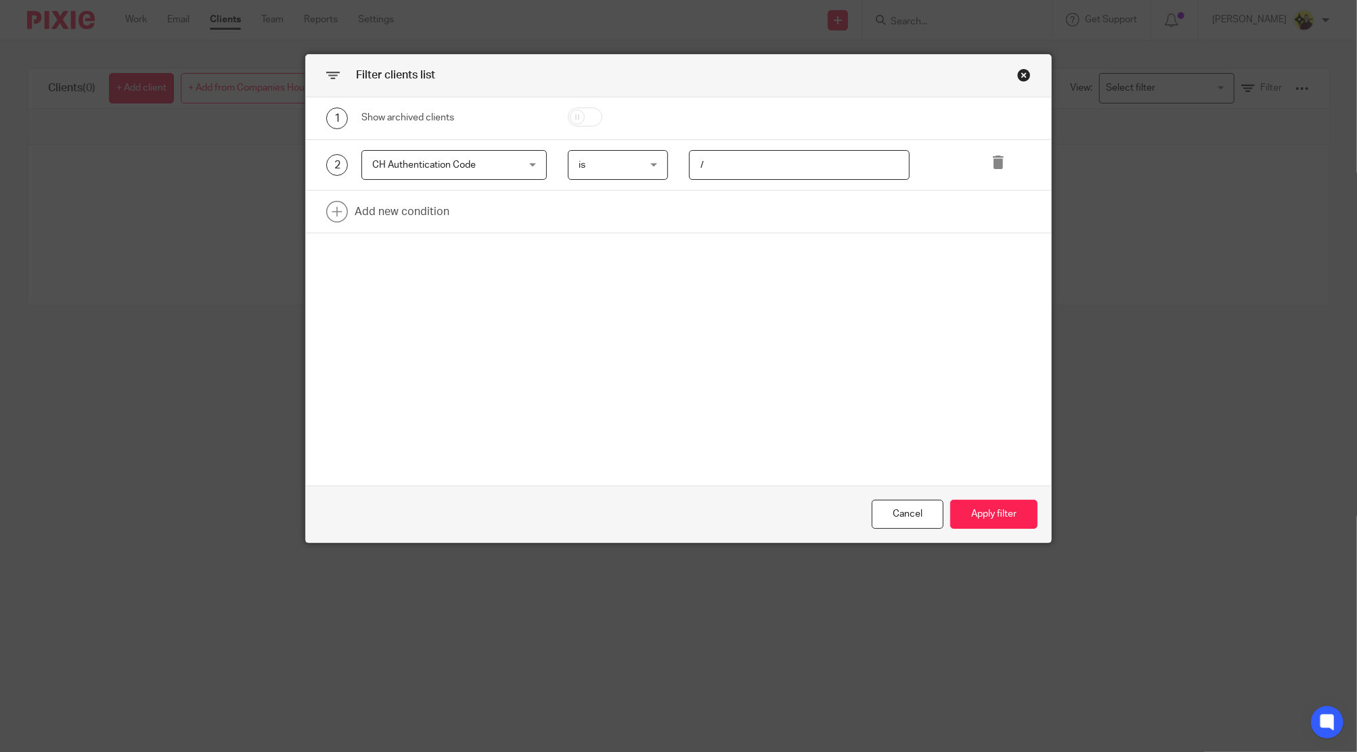
click at [770, 172] on input "/" at bounding box center [799, 165] width 221 height 30
type input "-"
click at [991, 521] on button "Apply filter" at bounding box center [993, 514] width 87 height 29
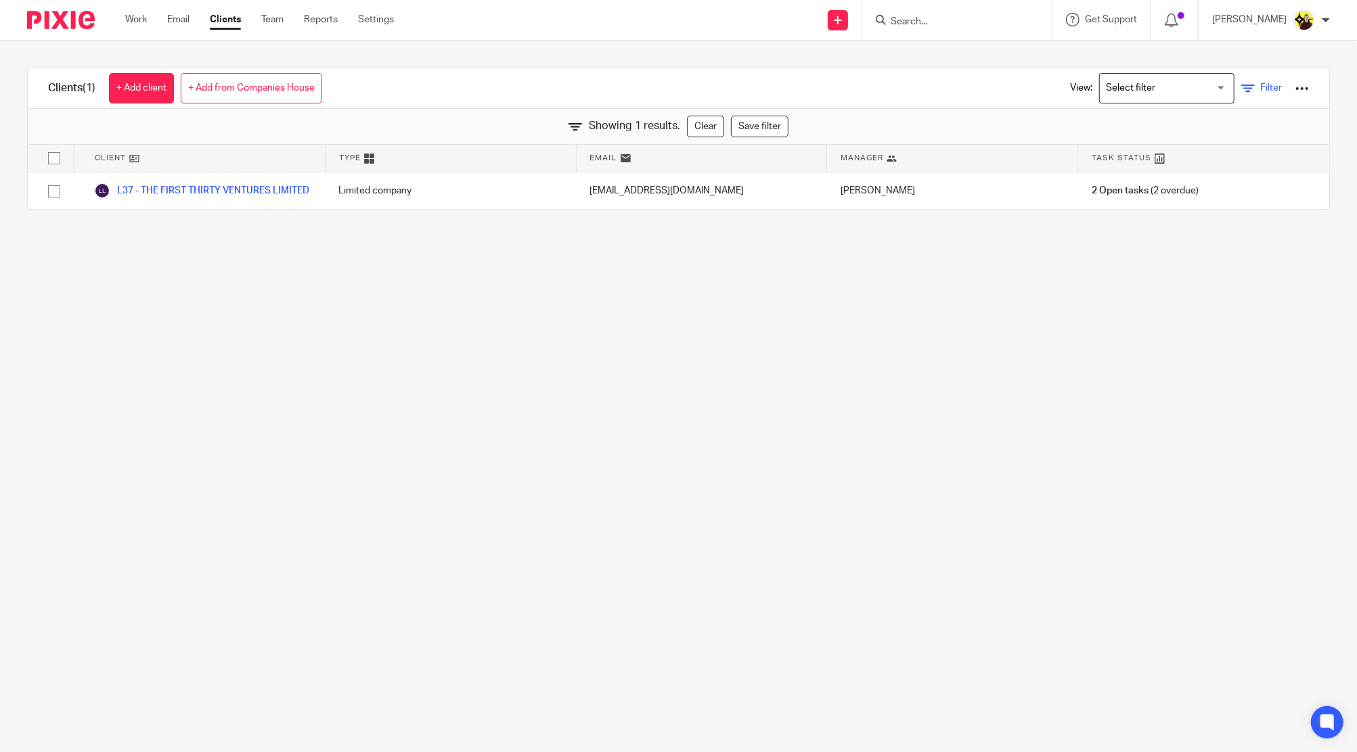
click at [1241, 92] on link "Filter" at bounding box center [1261, 88] width 41 height 14
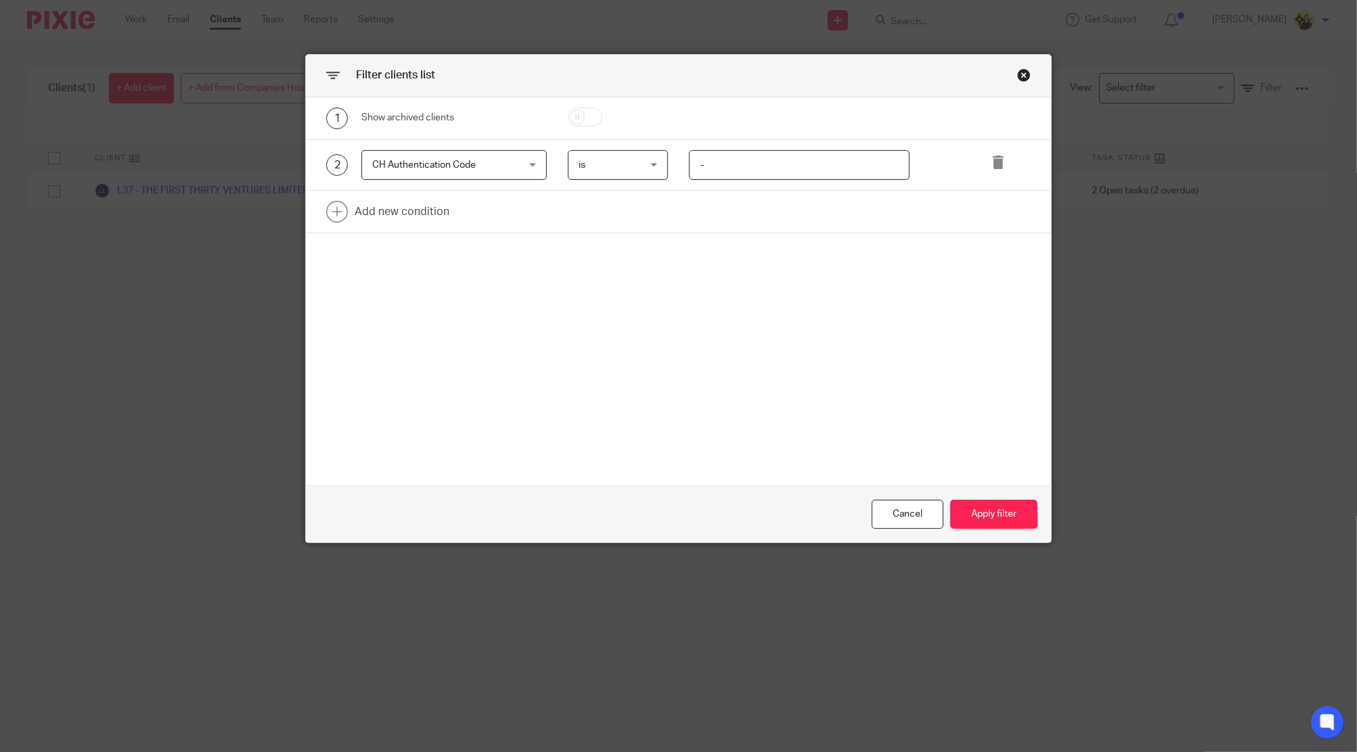
click at [1138, 91] on div "Filter clients list 1 Show archived clients 2 CH Authentication Code CH Authent…" at bounding box center [678, 376] width 1357 height 752
click at [456, 151] on span "CH Authentication Code" at bounding box center [441, 165] width 139 height 28
type input "CH CODE"
click at [475, 245] on li "CH code requested" at bounding box center [447, 233] width 184 height 28
click at [772, 168] on input "text" at bounding box center [799, 165] width 221 height 30
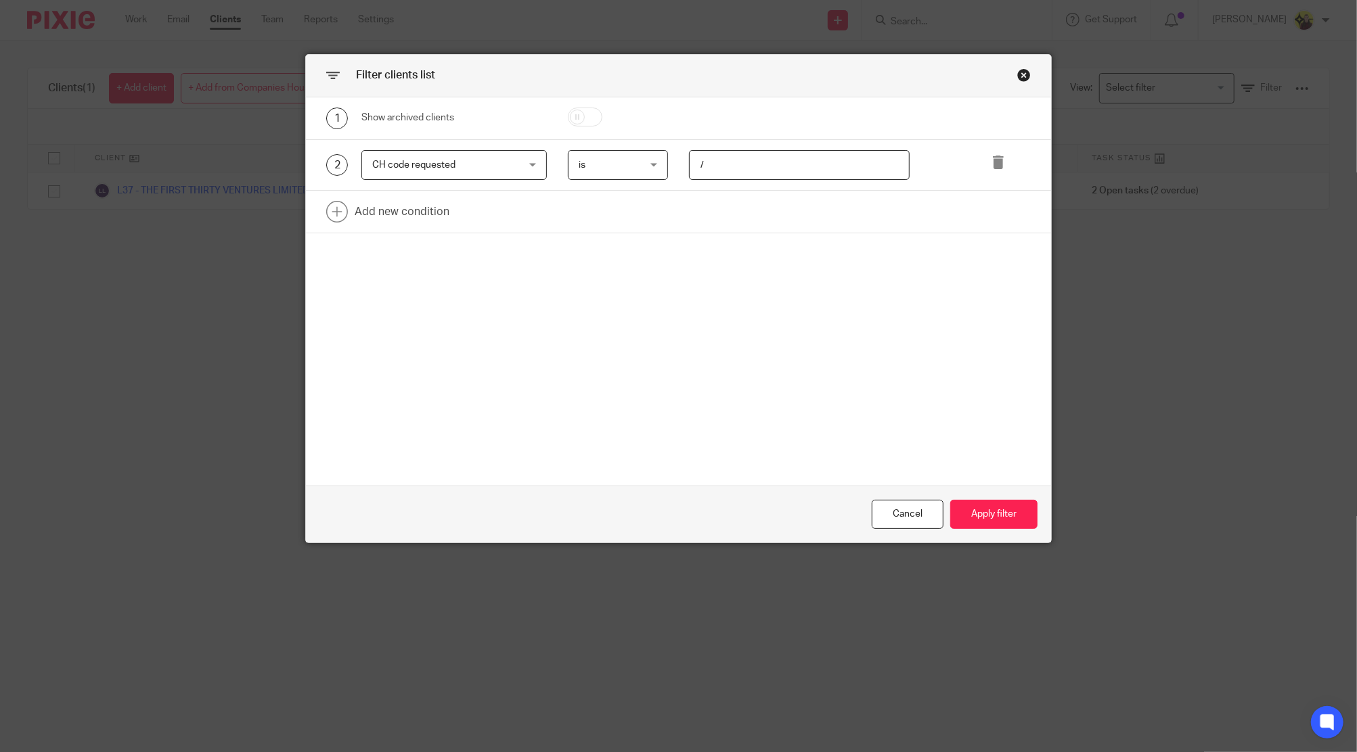
type input "/"
click at [631, 149] on div "2 CH code requested CH code requested Name Email Client type Manager Open tasks…" at bounding box center [678, 165] width 745 height 51
click at [618, 155] on span "is" at bounding box center [613, 165] width 70 height 28
click at [618, 275] on li "is not set" at bounding box center [611, 277] width 99 height 28
click at [608, 151] on span "is not set" at bounding box center [613, 165] width 70 height 28
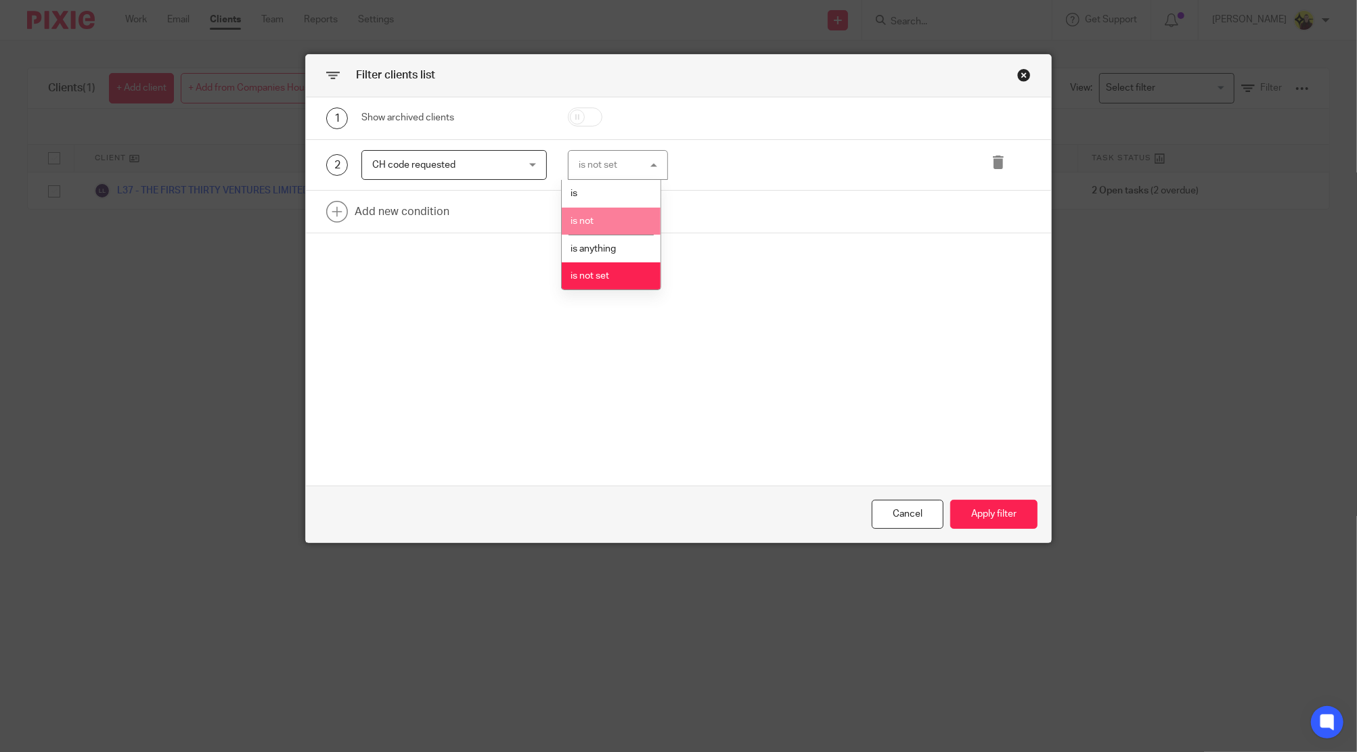
drag, startPoint x: 800, startPoint y: 396, endPoint x: 909, endPoint y: 479, distance: 136.5
click at [801, 399] on div "1 Show archived clients 2 CH code requested CH code requested Name Email Client…" at bounding box center [678, 291] width 745 height 389
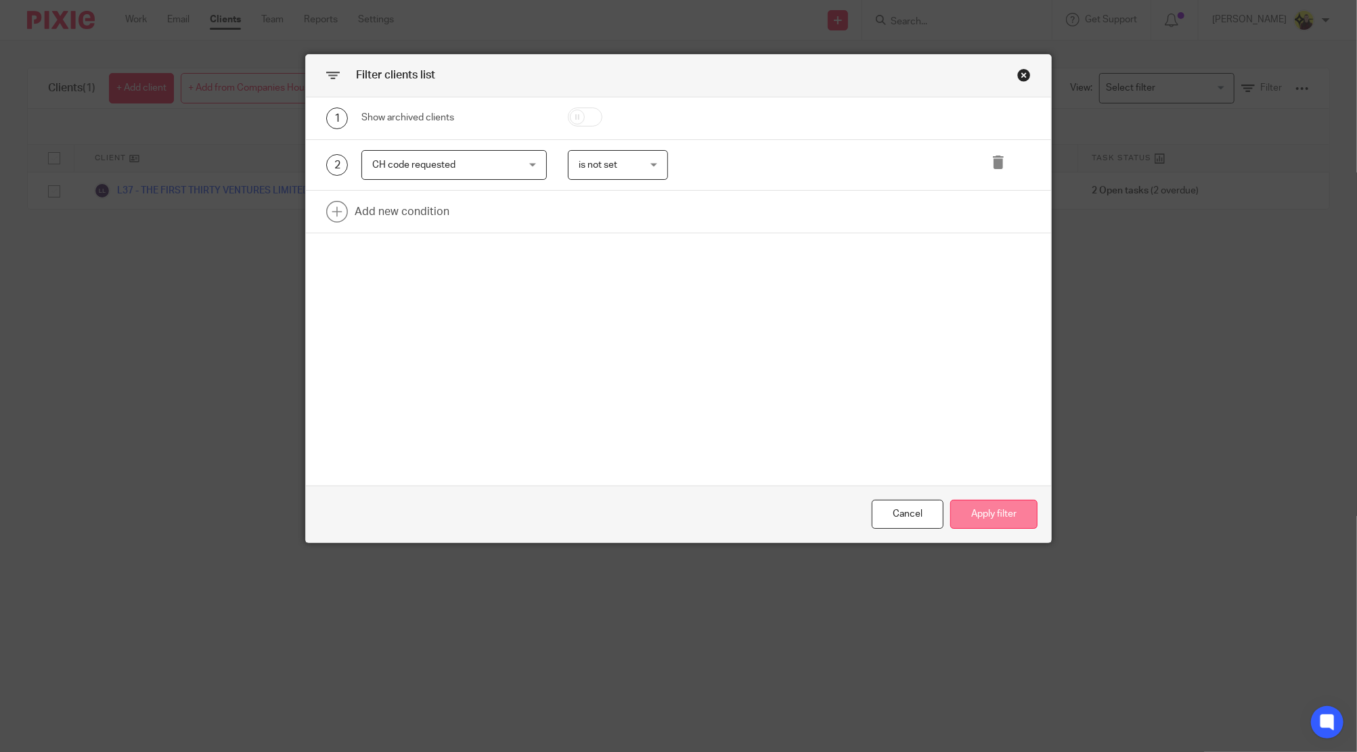
drag, startPoint x: 1005, startPoint y: 526, endPoint x: 988, endPoint y: 504, distance: 28.4
click at [998, 515] on button "Apply filter" at bounding box center [993, 514] width 87 height 29
click at [988, 504] on button "Apply filter" at bounding box center [993, 514] width 87 height 29
click at [983, 517] on button "Apply filter" at bounding box center [993, 514] width 87 height 29
click at [970, 501] on button "Apply filter" at bounding box center [993, 514] width 87 height 29
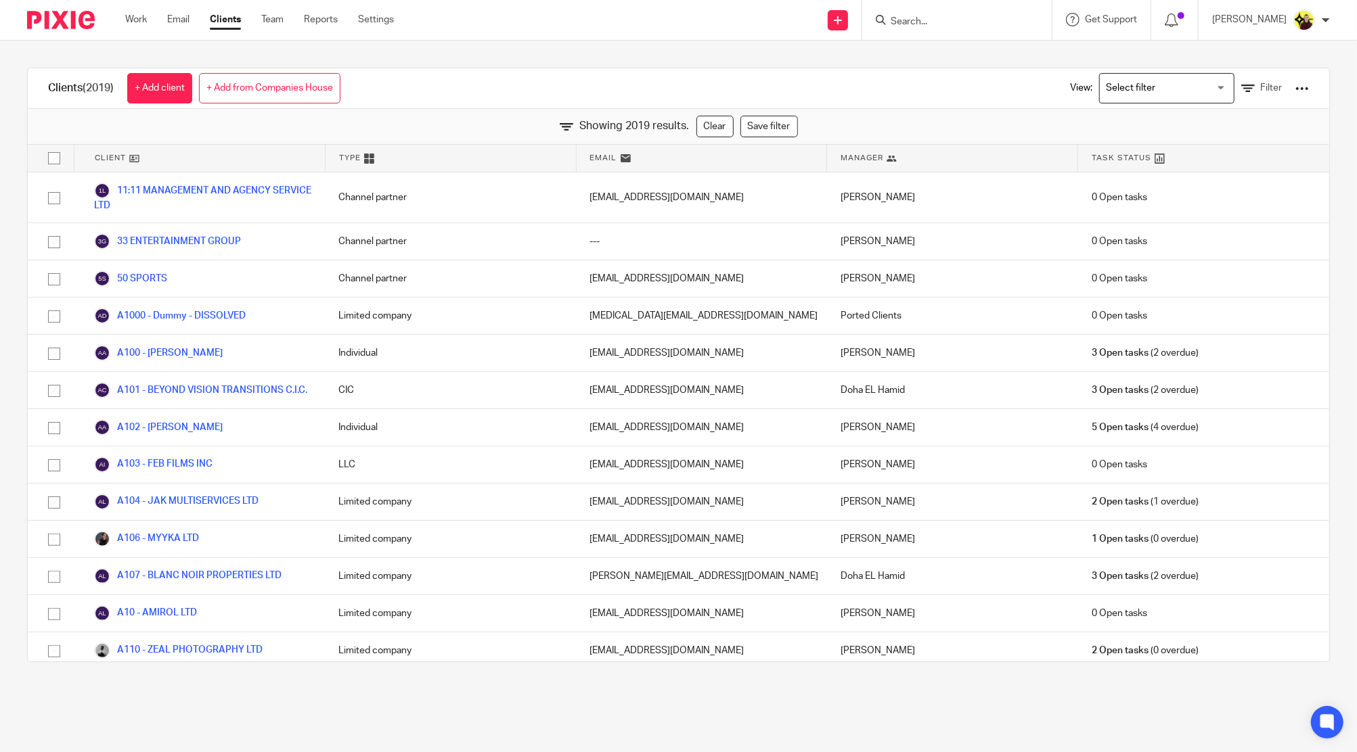
scroll to position [90, 0]
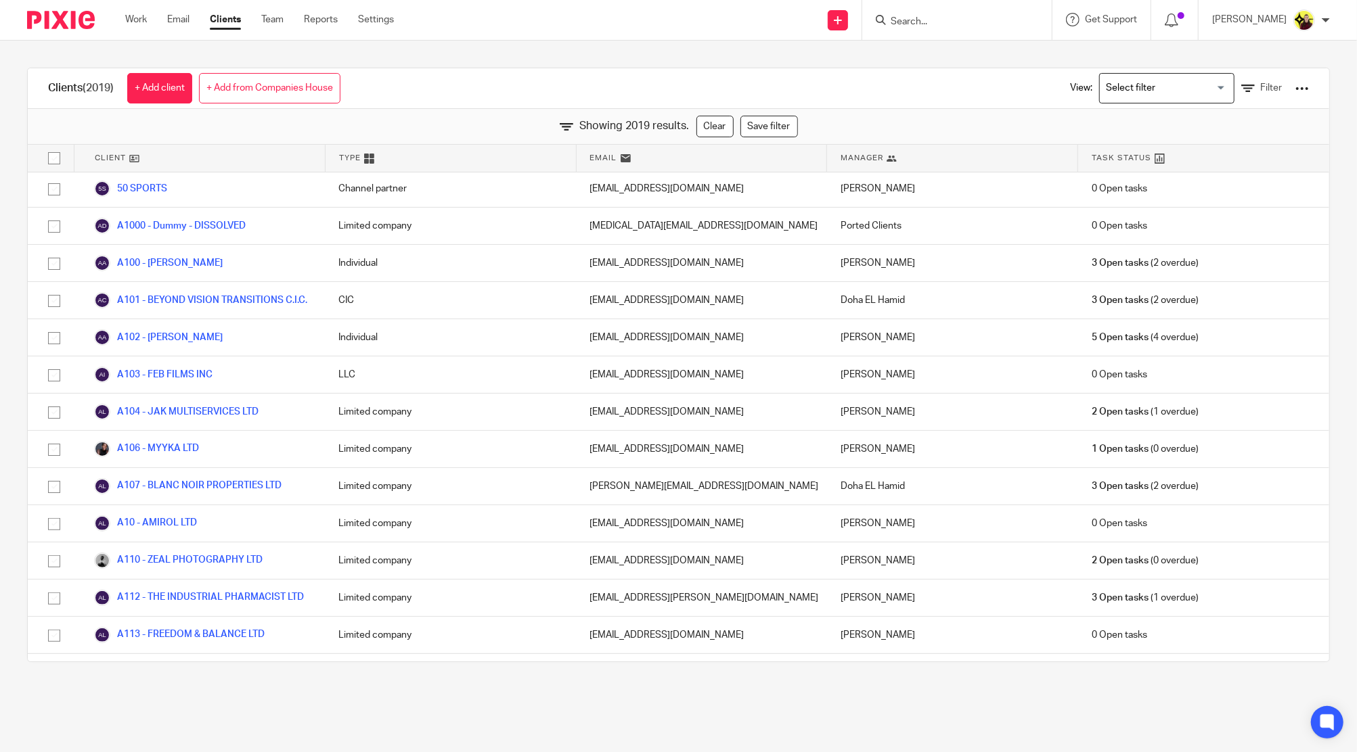
click at [1230, 80] on div "View: Loading... Filter" at bounding box center [1178, 88] width 259 height 40
click at [1226, 78] on div "View: Loading... Filter" at bounding box center [1178, 88] width 259 height 40
click at [1241, 84] on icon at bounding box center [1248, 89] width 14 height 14
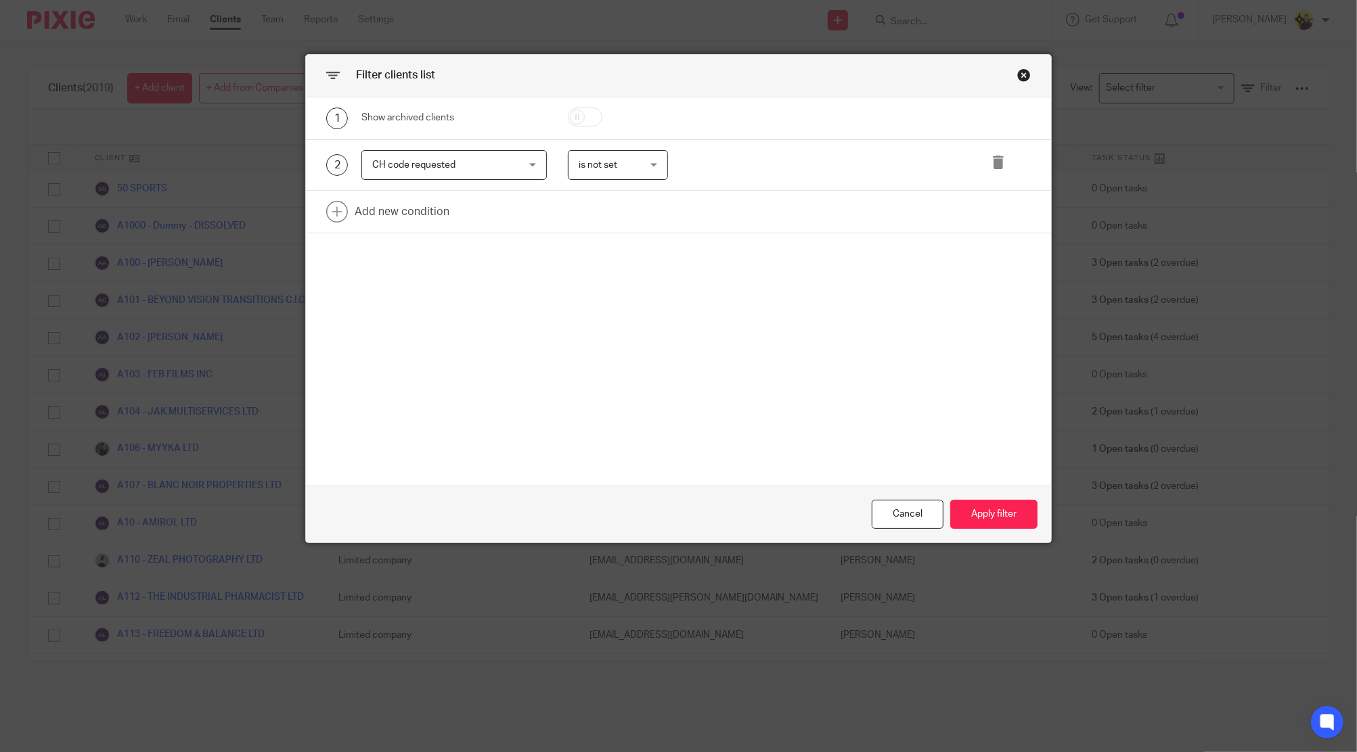
drag, startPoint x: 584, startPoint y: 190, endPoint x: 604, endPoint y: 171, distance: 27.7
click at [594, 181] on div "1 Show archived clients 2 CH code requested CH code requested Name Email Client…" at bounding box center [678, 165] width 745 height 137
click at [604, 171] on span "is not set" at bounding box center [613, 165] width 70 height 28
click at [601, 208] on li "is not" at bounding box center [611, 222] width 99 height 28
click at [593, 168] on span "is not" at bounding box center [589, 164] width 23 height 9
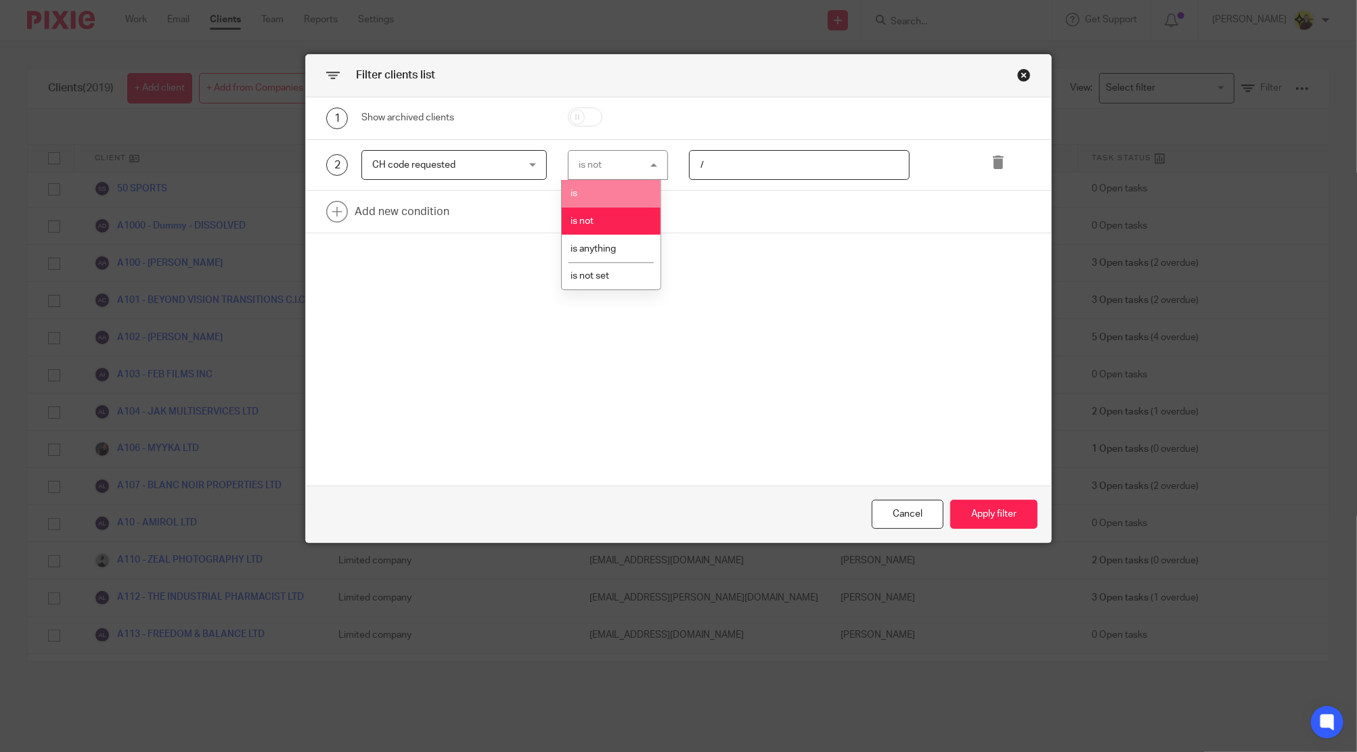
click at [616, 194] on li "is" at bounding box center [611, 194] width 99 height 28
click at [767, 156] on input "/" at bounding box center [799, 165] width 221 height 30
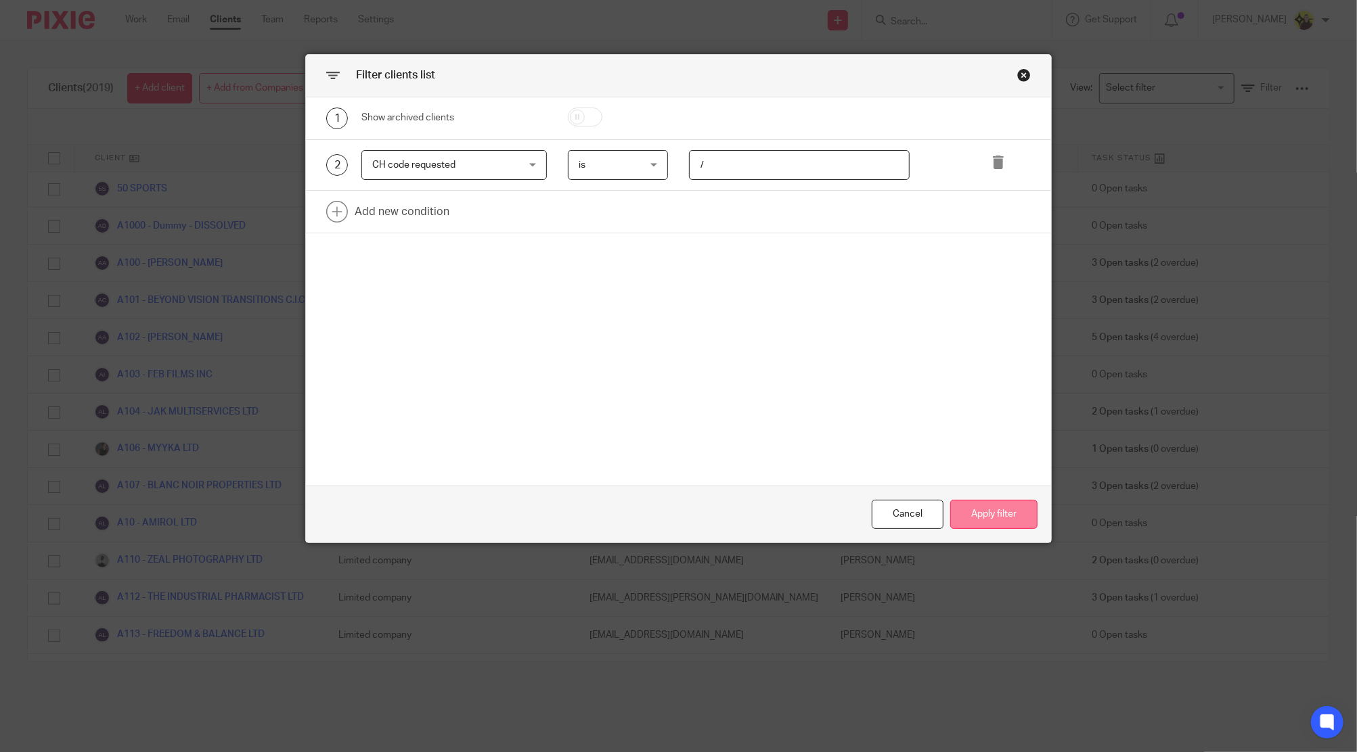
click at [968, 503] on button "Apply filter" at bounding box center [993, 514] width 87 height 29
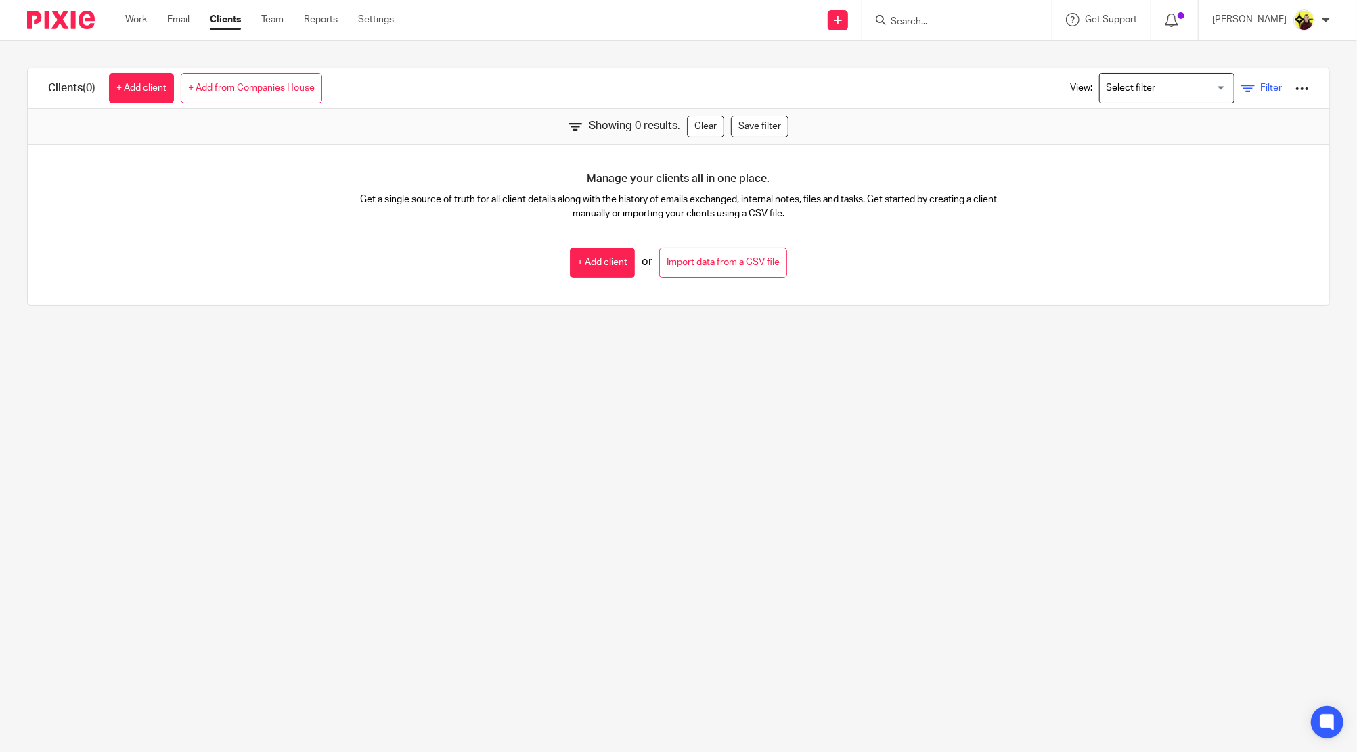
click at [1260, 86] on span "Filter" at bounding box center [1271, 87] width 22 height 9
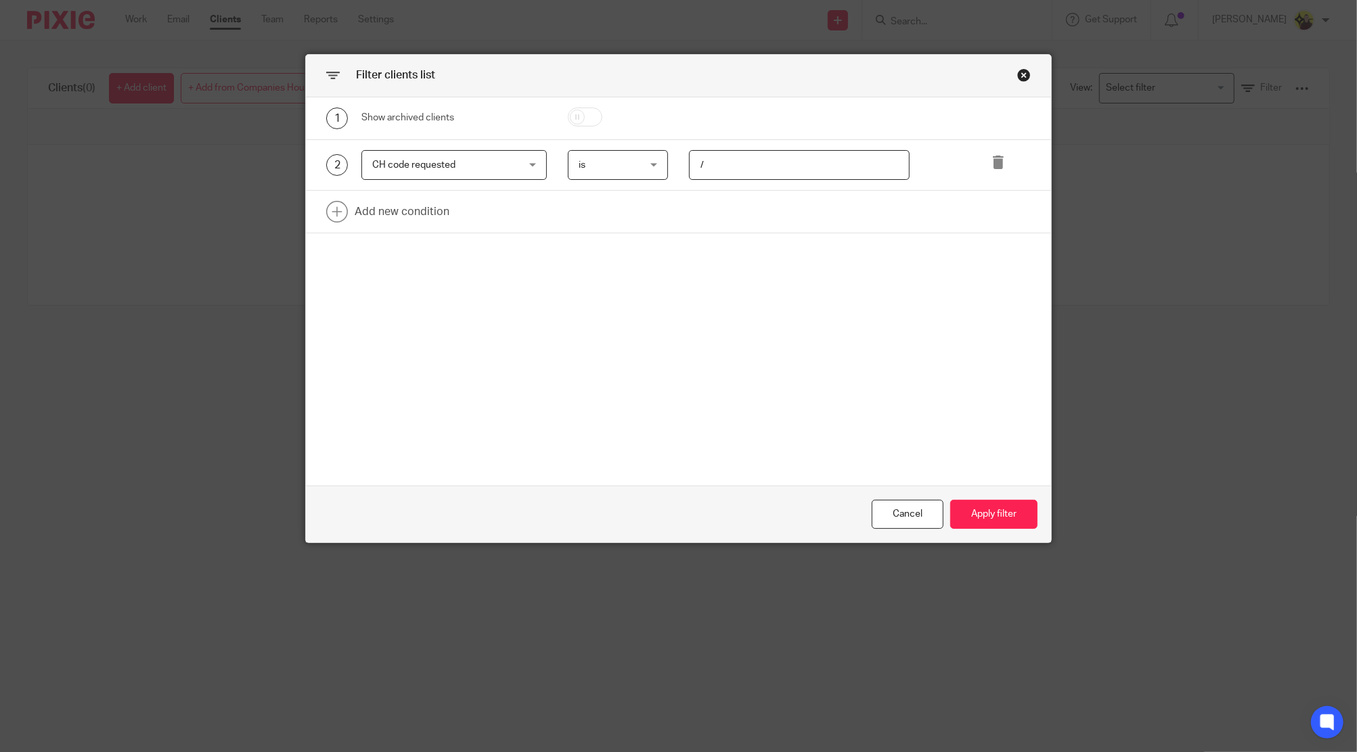
click at [802, 151] on input "/" at bounding box center [799, 165] width 221 height 30
type input "-"
click at [963, 512] on button "Apply filter" at bounding box center [993, 514] width 87 height 29
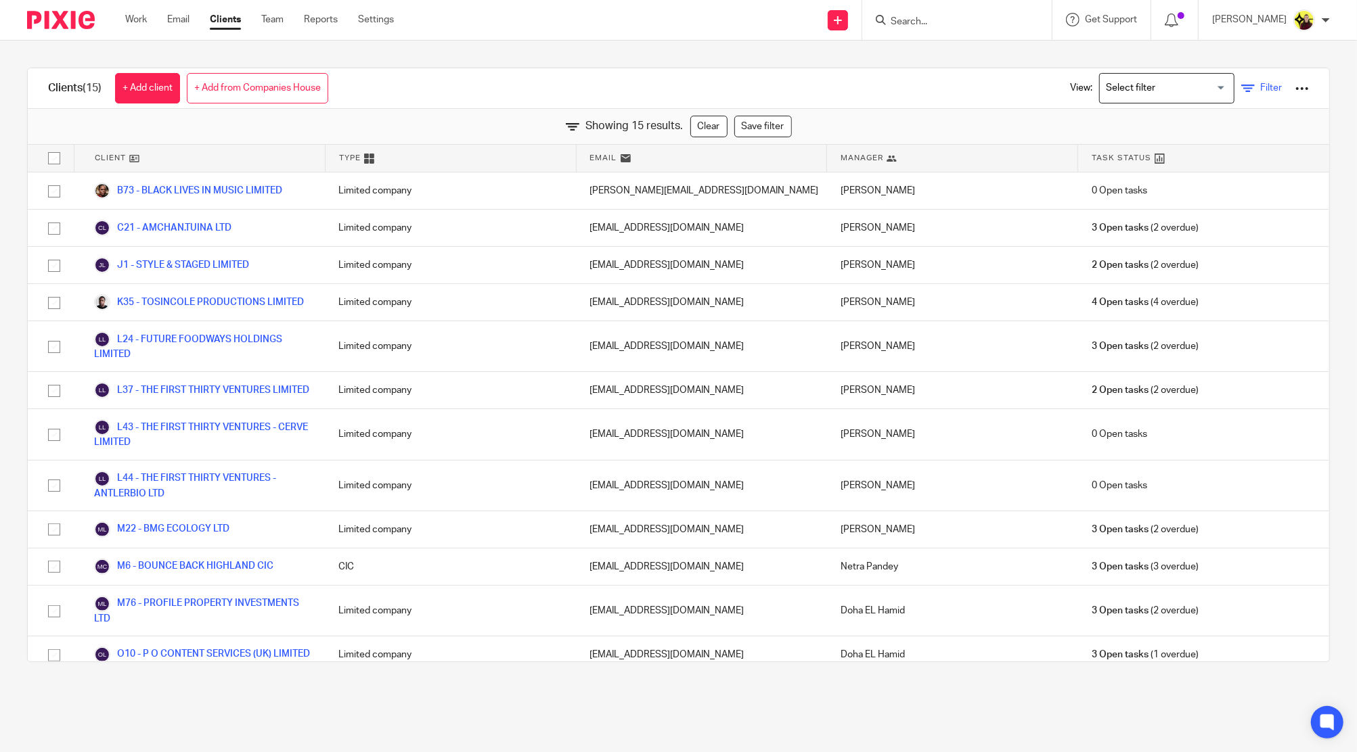
click at [1241, 85] on icon at bounding box center [1248, 89] width 14 height 14
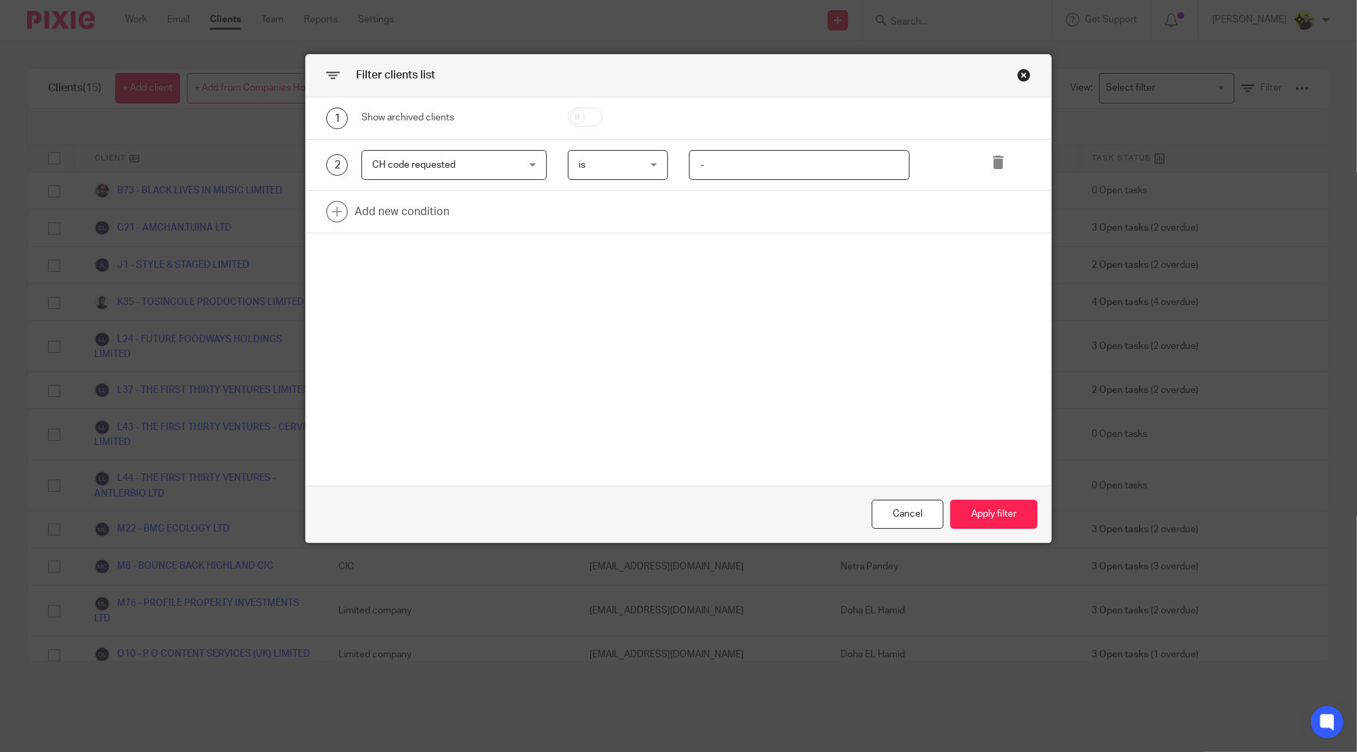
click at [745, 162] on input "-" at bounding box center [799, 165] width 221 height 30
click at [486, 160] on span "CH code requested" at bounding box center [441, 165] width 139 height 28
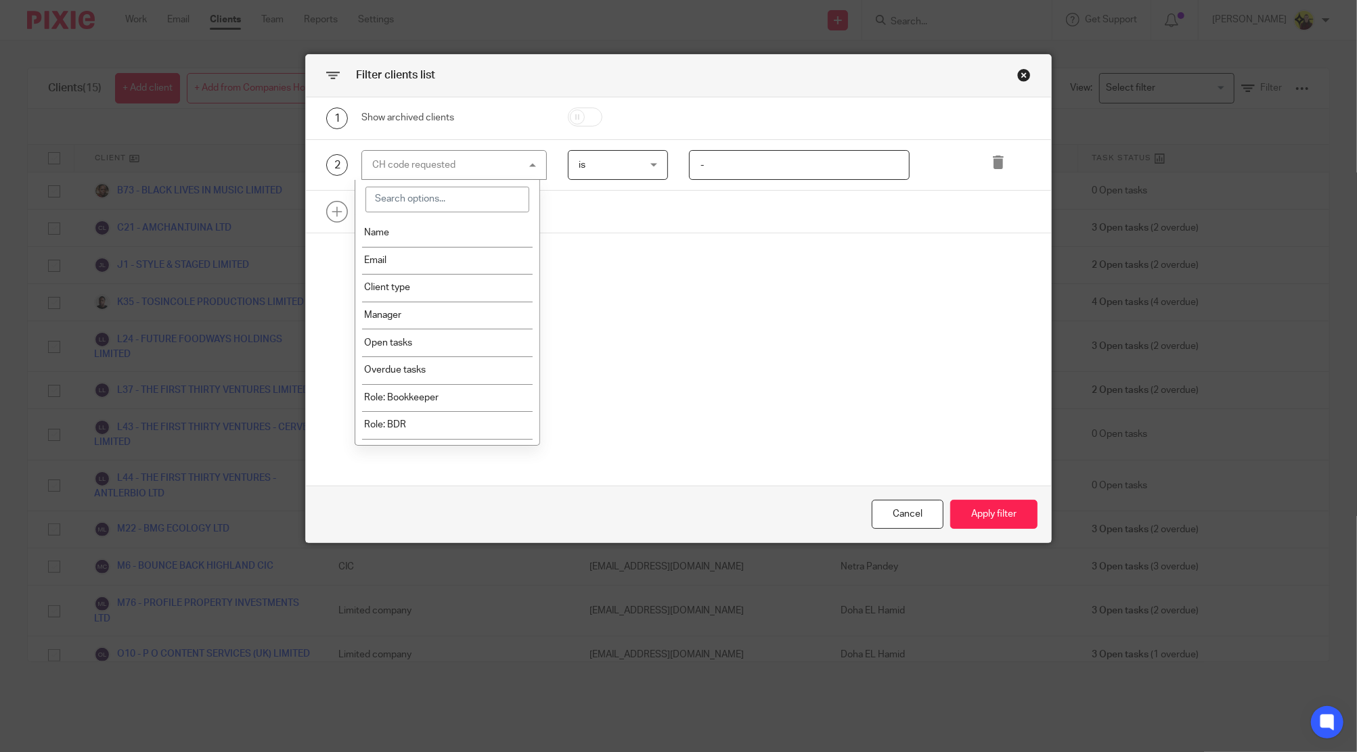
click at [441, 210] on input "search" at bounding box center [447, 200] width 164 height 26
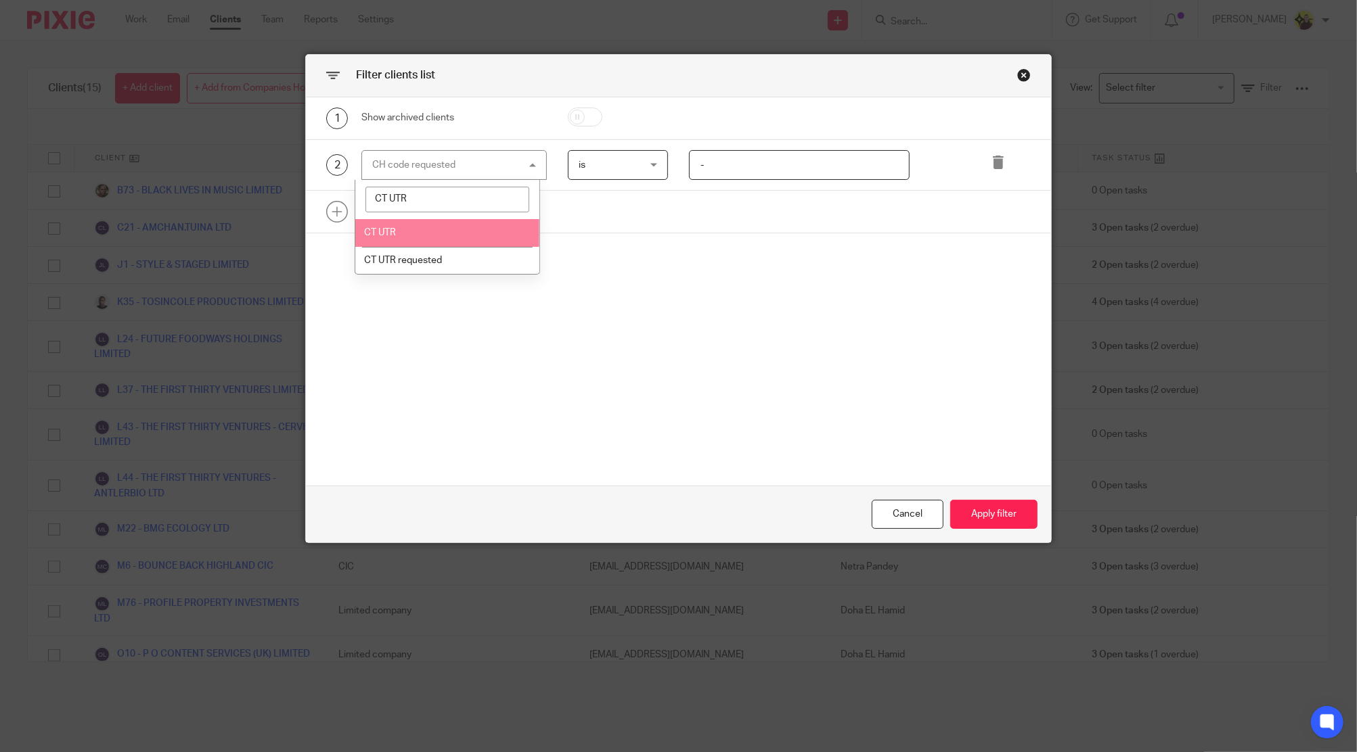
type input "CT UTR"
drag, startPoint x: 435, startPoint y: 255, endPoint x: 580, endPoint y: 217, distance: 149.8
click at [436, 256] on span "CT UTR requested" at bounding box center [403, 260] width 78 height 9
click at [772, 176] on input "text" at bounding box center [799, 165] width 221 height 30
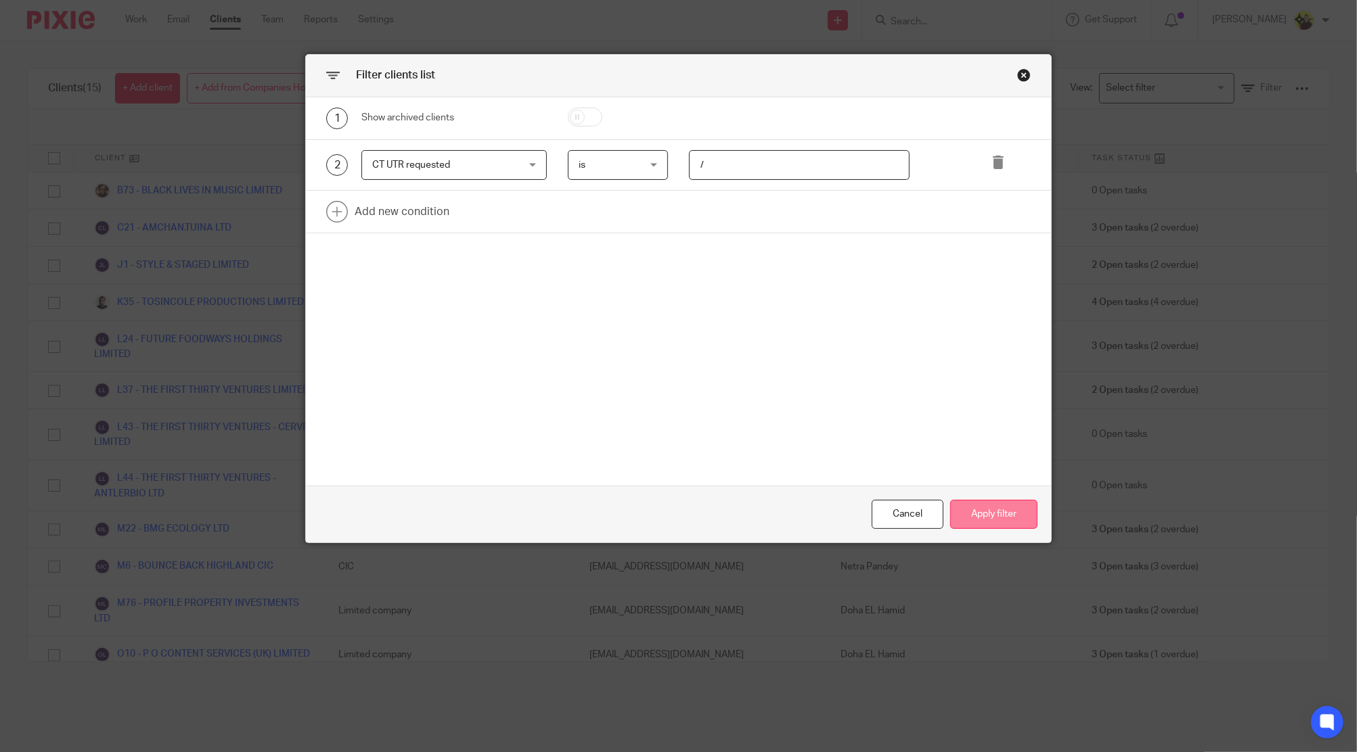
type input "/"
click at [1012, 514] on button "Apply filter" at bounding box center [993, 514] width 87 height 29
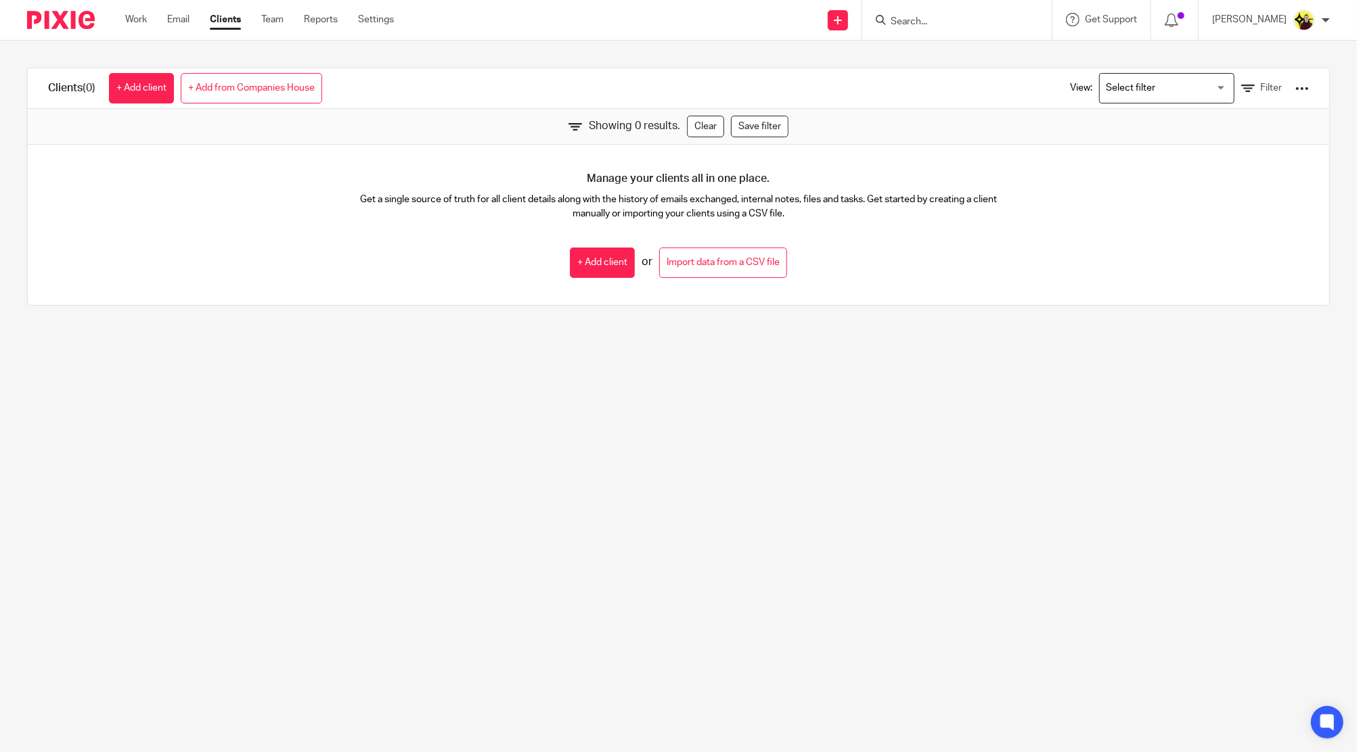
click at [1208, 76] on div "View: Loading... Filter" at bounding box center [1178, 88] width 259 height 40
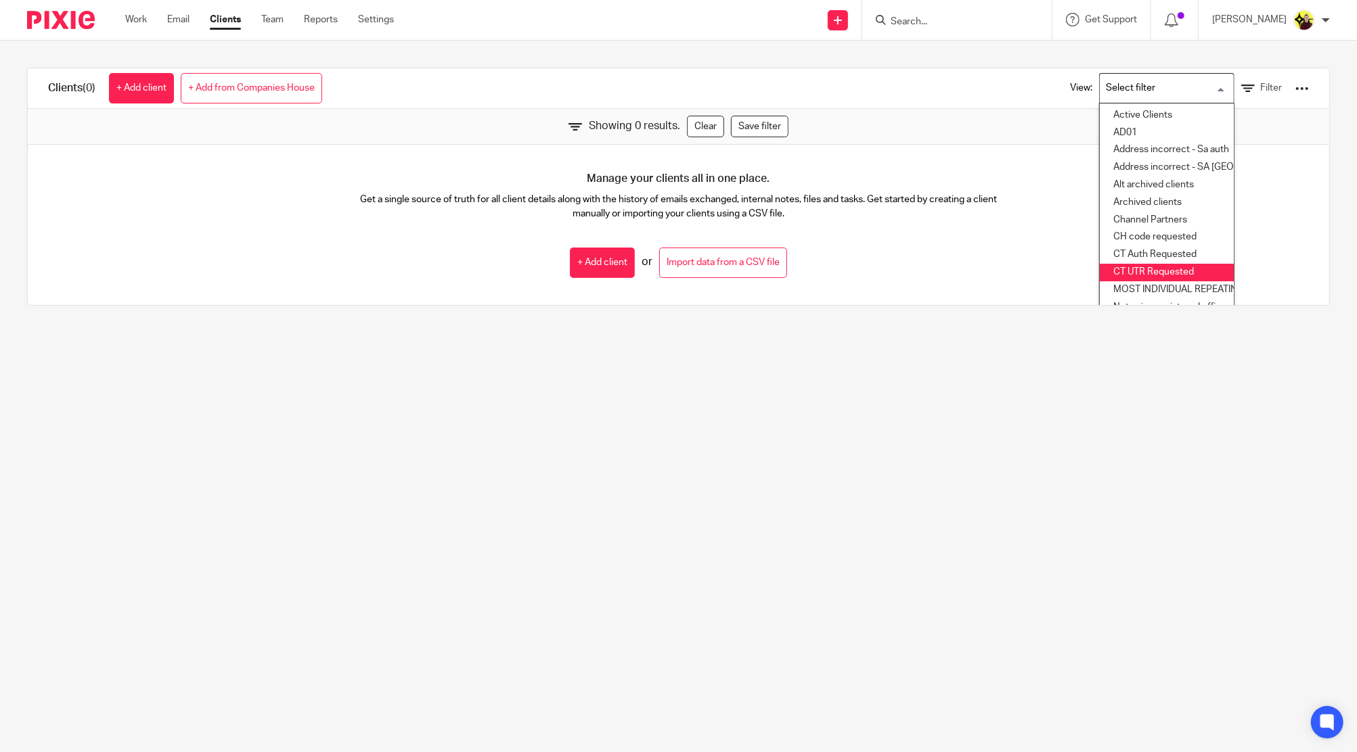
click at [1227, 80] on div "View: Loading... Active Clients AD01 Address incorrect - Sa auth Address incorr…" at bounding box center [1178, 88] width 259 height 40
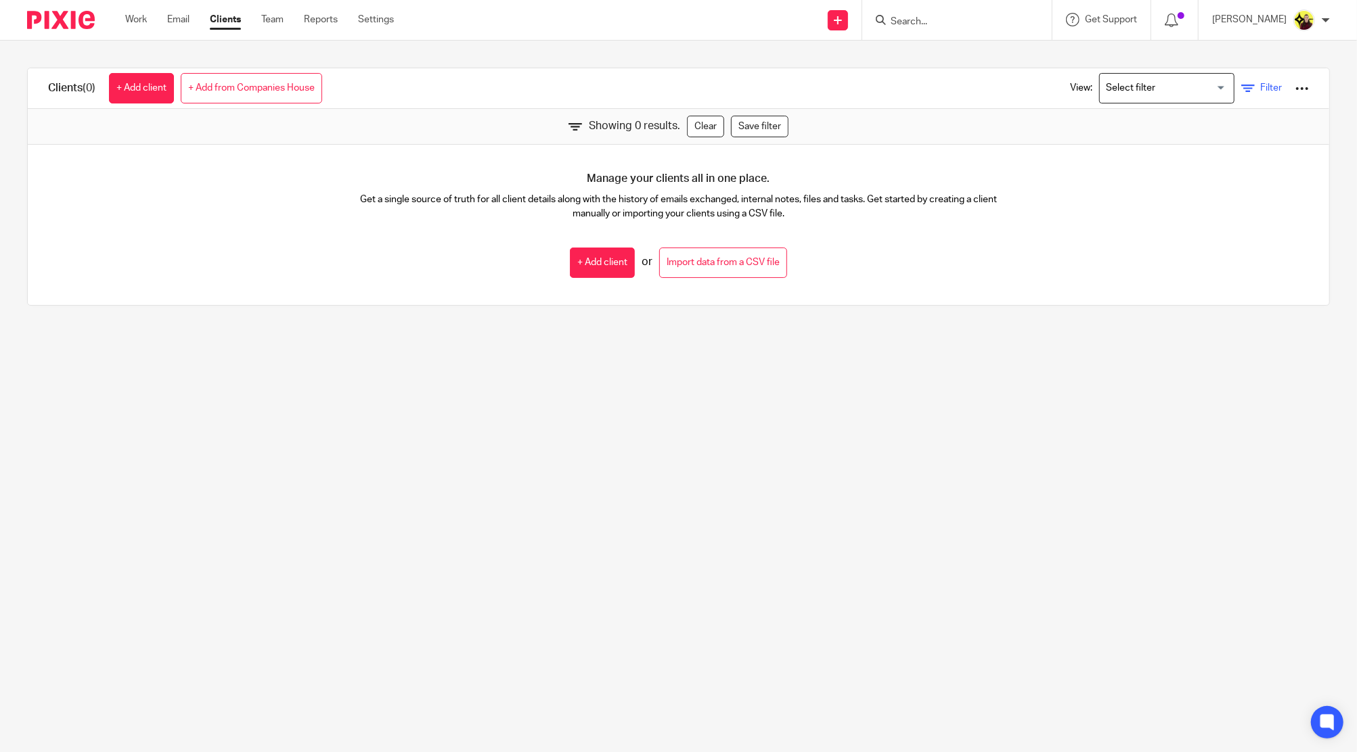
click at [1241, 92] on icon at bounding box center [1248, 89] width 14 height 14
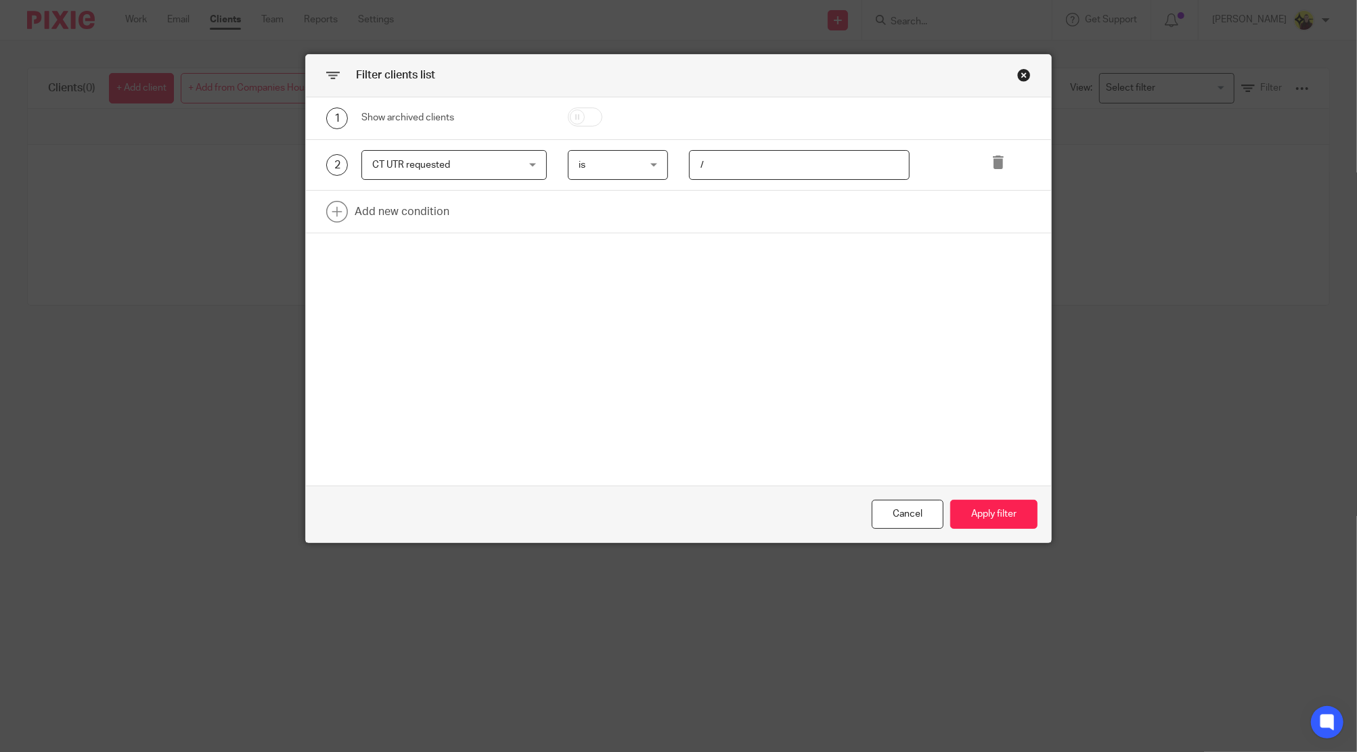
click at [843, 171] on input "/" at bounding box center [799, 165] width 221 height 30
click at [842, 171] on input "/" at bounding box center [799, 165] width 221 height 30
click at [841, 171] on input "/" at bounding box center [799, 165] width 221 height 30
type input "-"
click at [977, 503] on div "Cancel Apply filter" at bounding box center [678, 514] width 745 height 57
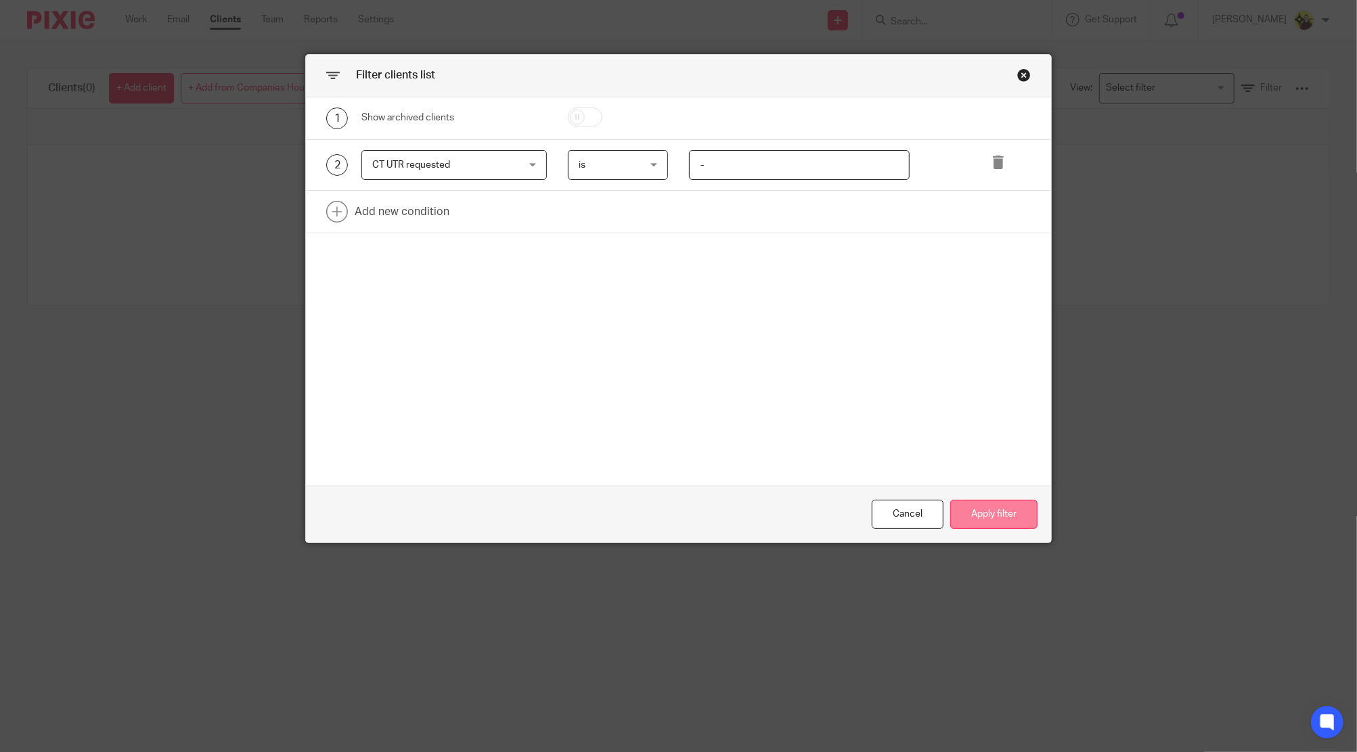
click at [980, 506] on button "Apply filter" at bounding box center [993, 514] width 87 height 29
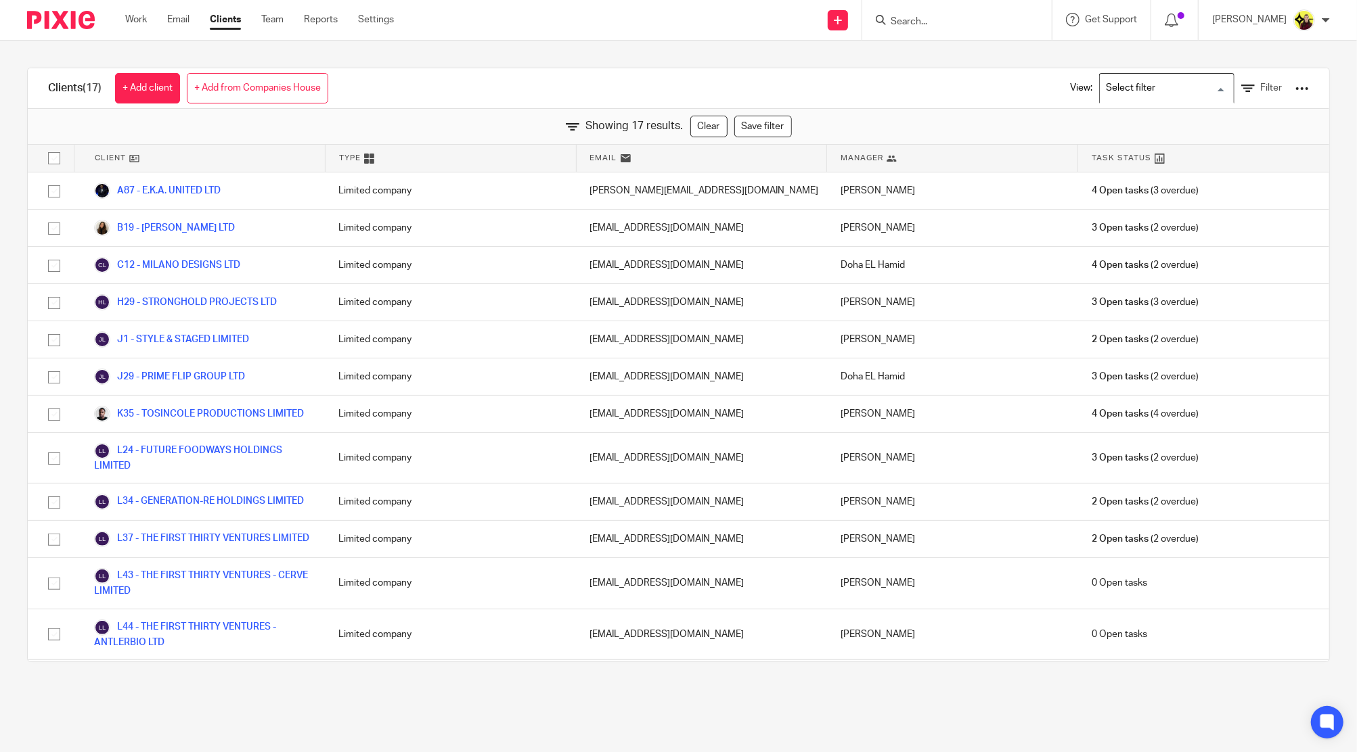
click at [1150, 84] on input "Search for option" at bounding box center [1163, 88] width 125 height 24
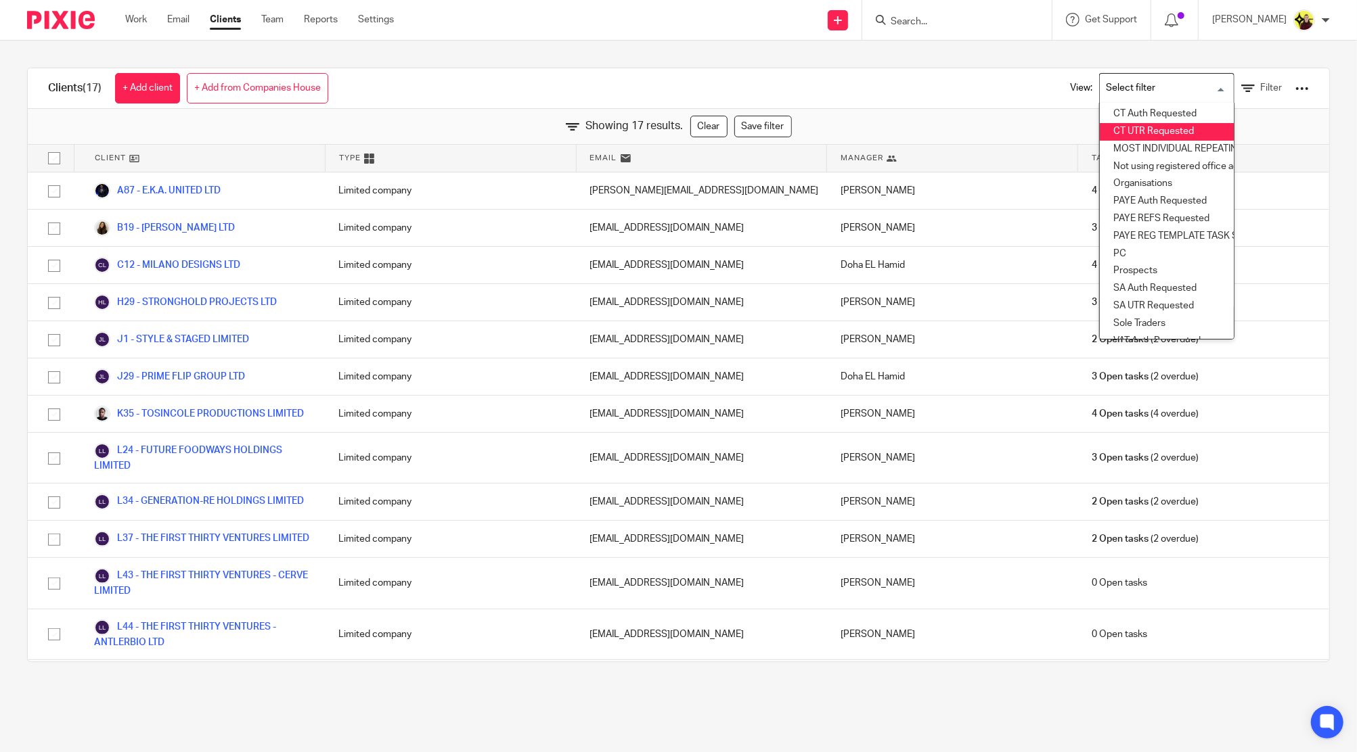
scroll to position [180, 0]
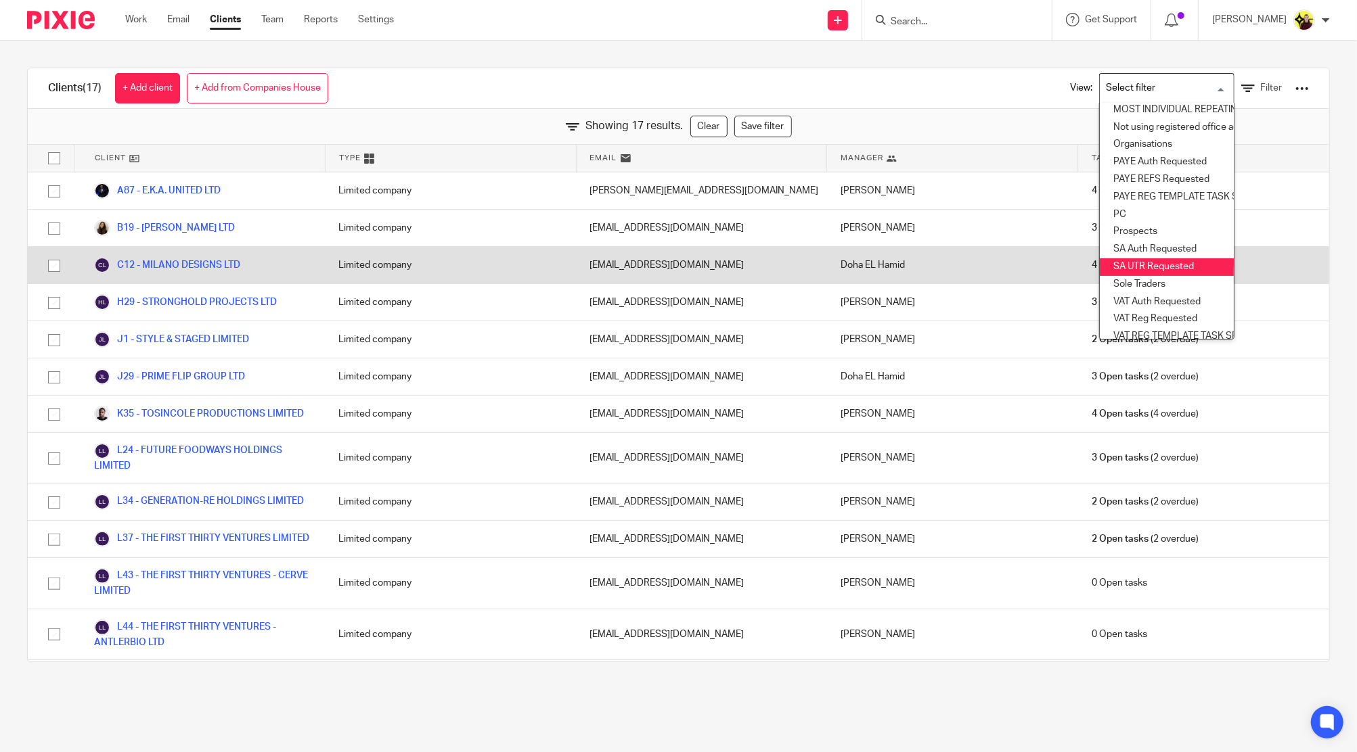
click at [1136, 265] on li "SA UTR Requested" at bounding box center [1166, 267] width 134 height 18
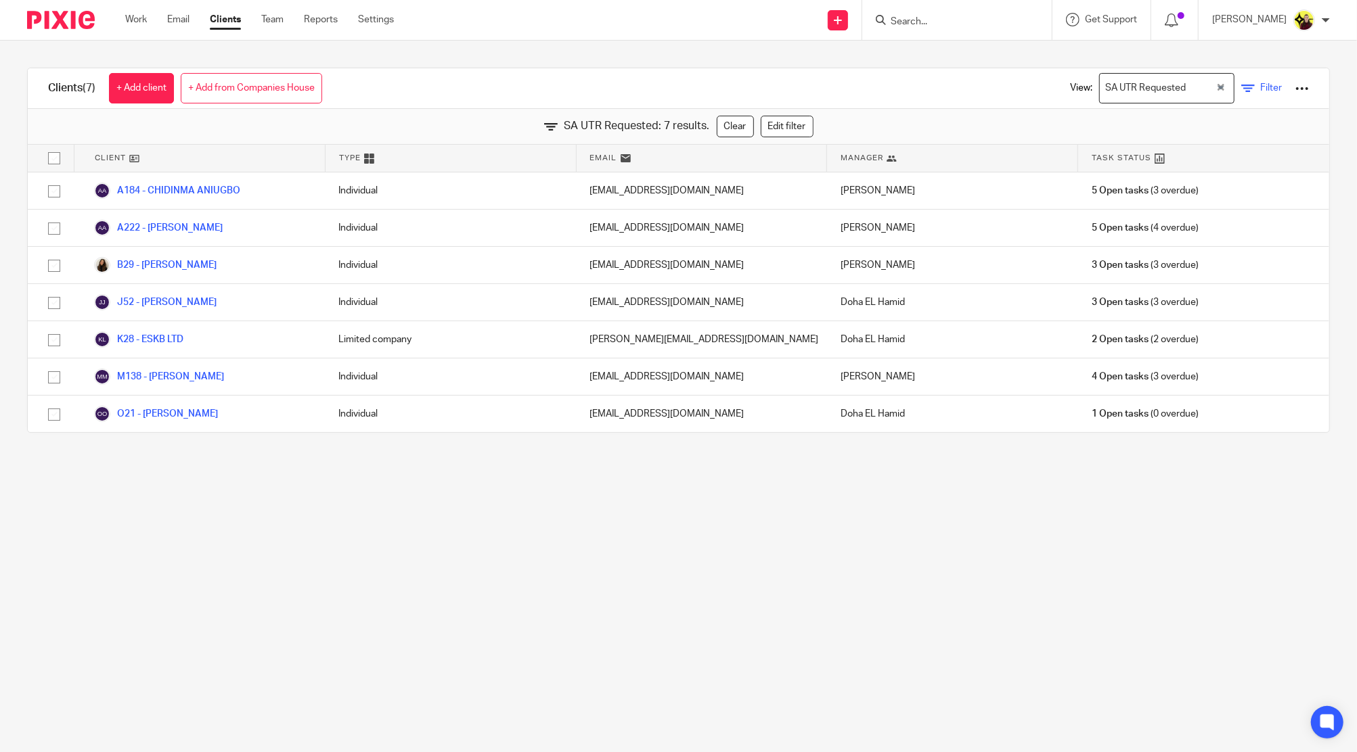
click at [1241, 84] on icon at bounding box center [1248, 89] width 14 height 14
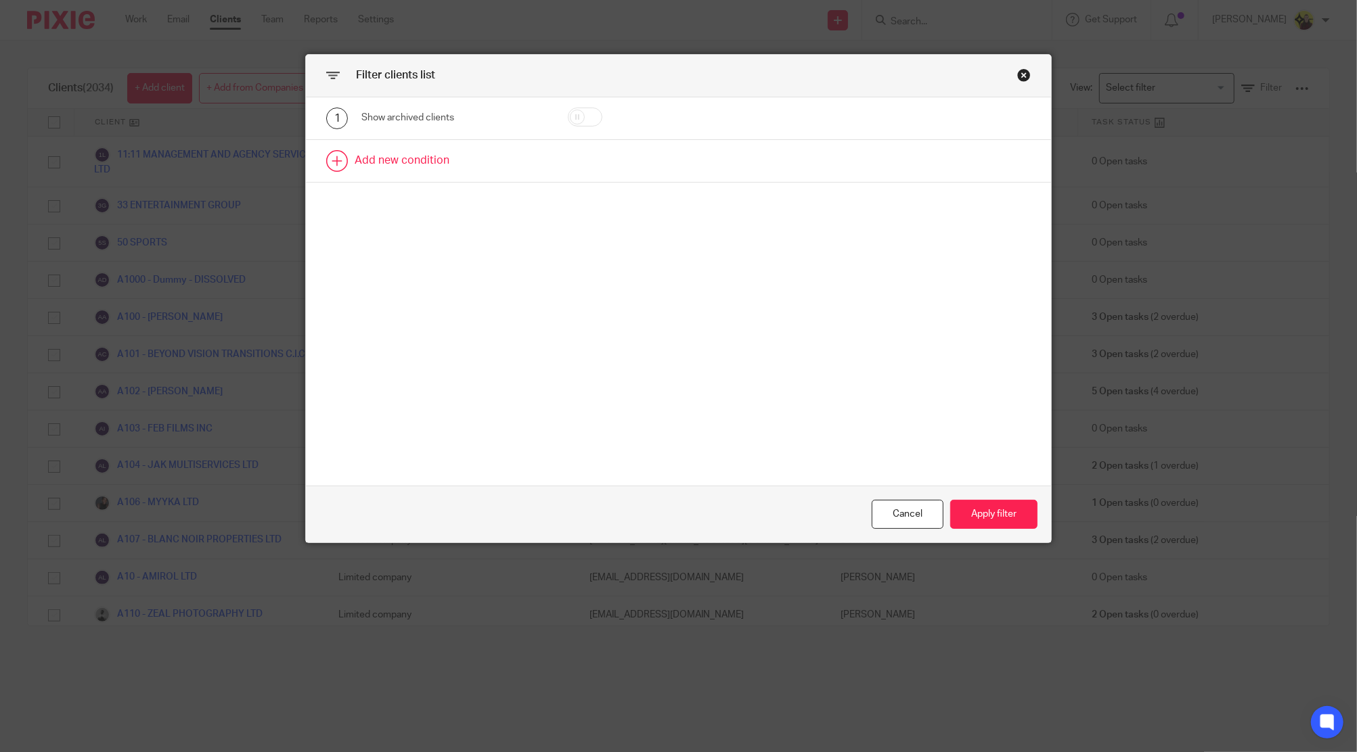
click at [1229, 89] on div "Filter clients list 1 Show archived clients Add new condition Cancel Apply filt…" at bounding box center [678, 376] width 1357 height 752
click at [1022, 76] on div "Close this dialog window" at bounding box center [1024, 75] width 14 height 14
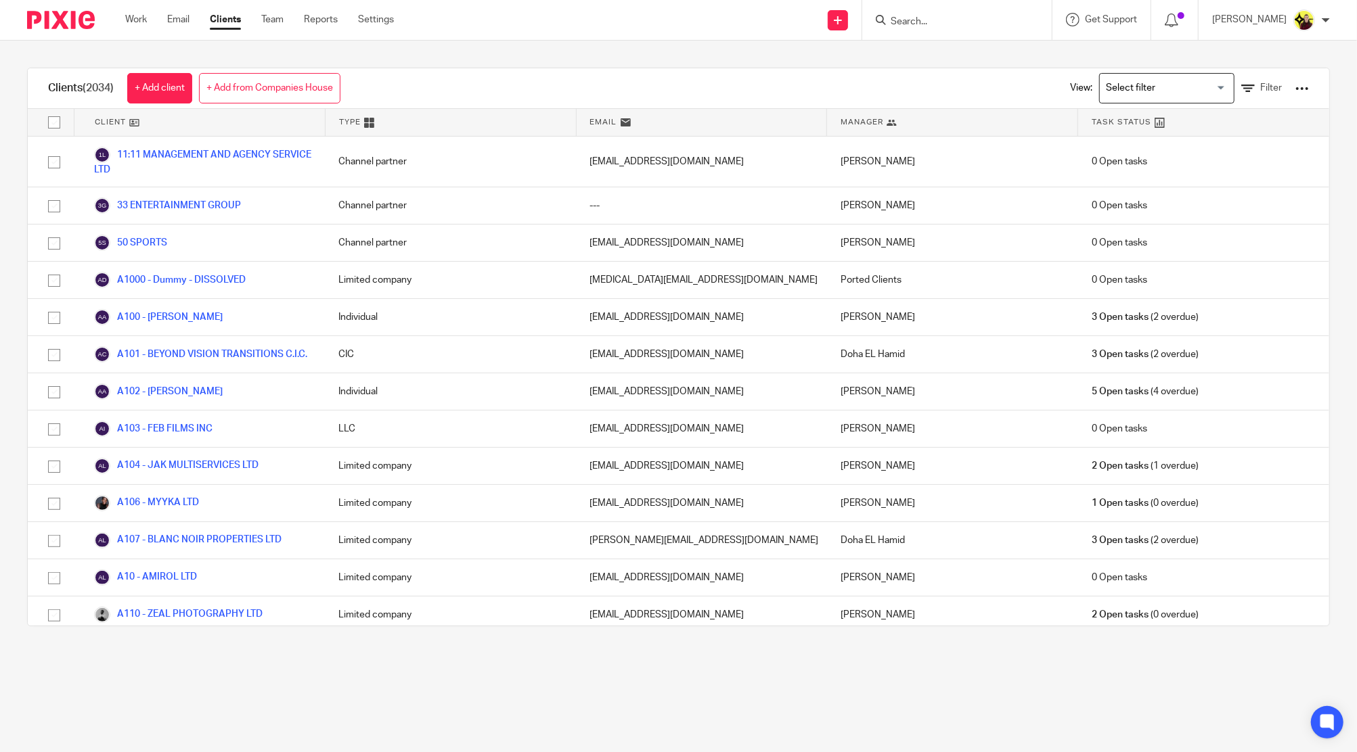
click at [1107, 97] on input "Search for option" at bounding box center [1163, 88] width 125 height 24
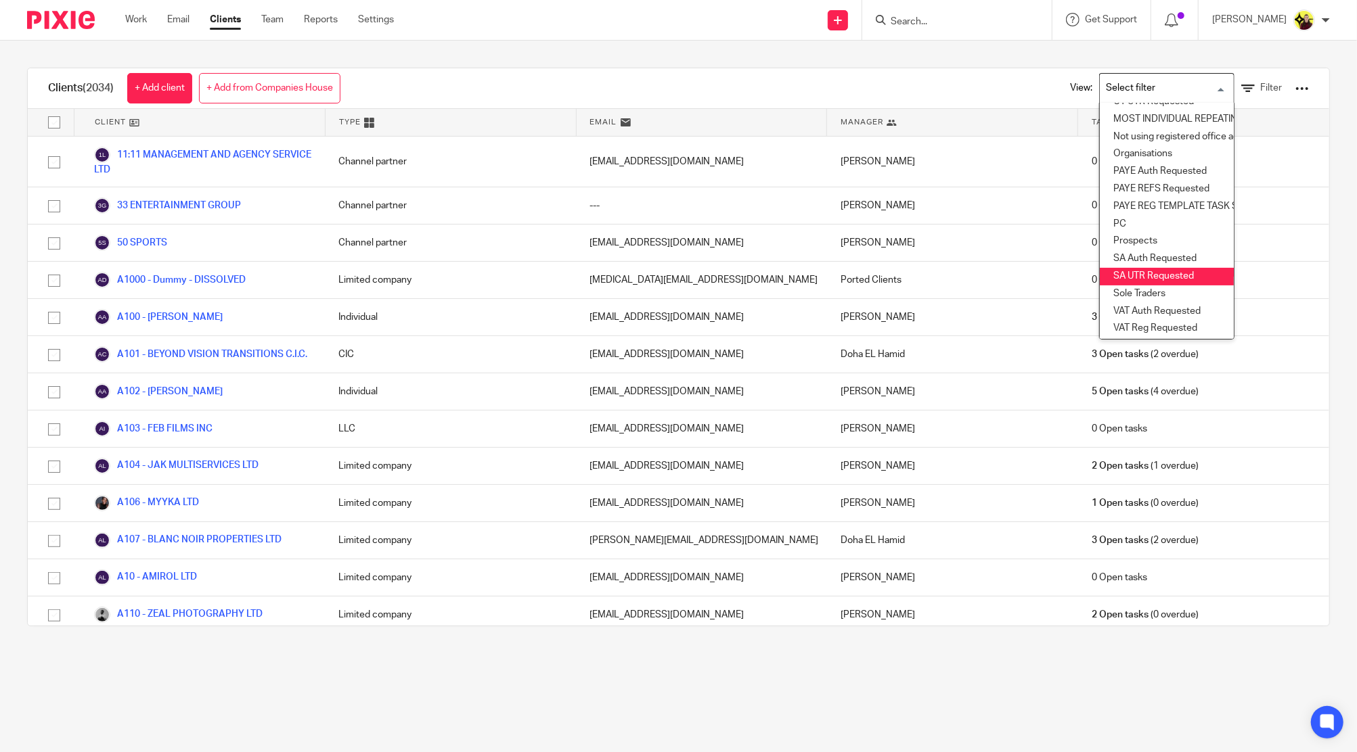
scroll to position [198, 0]
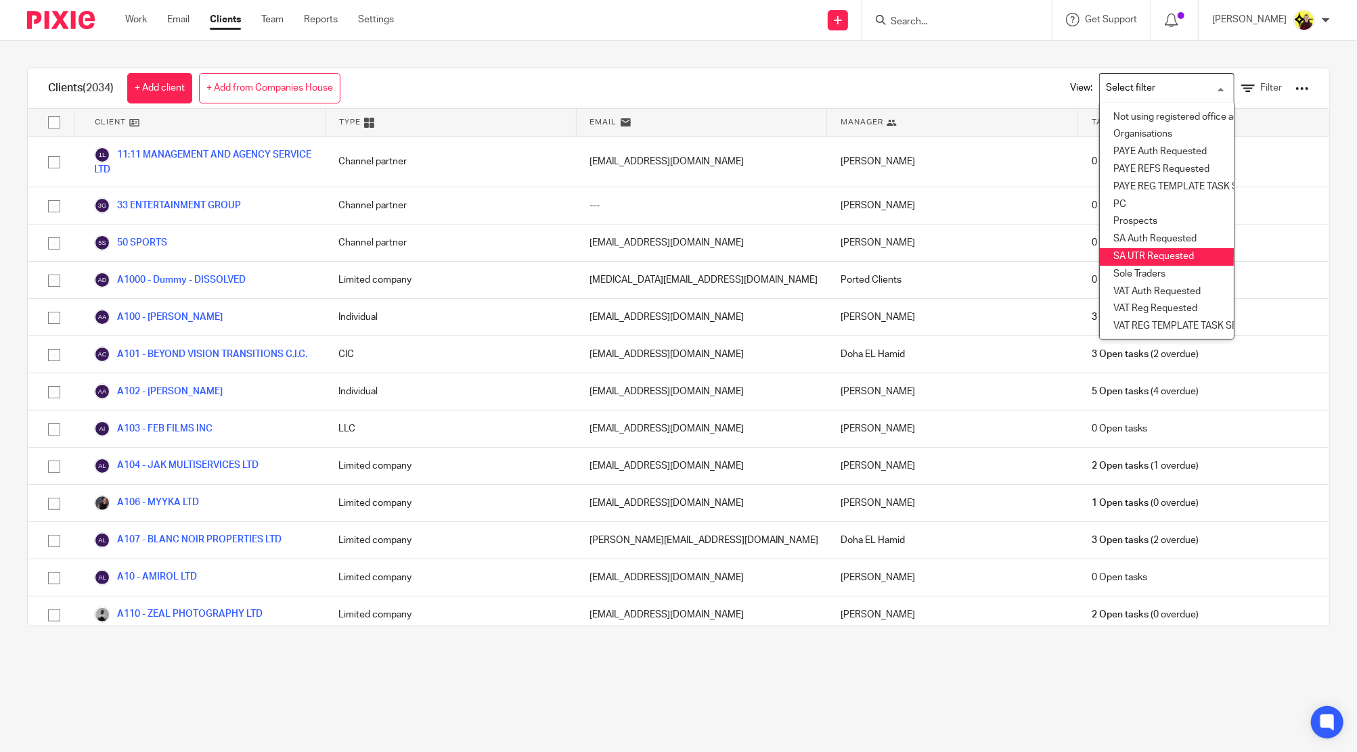
click at [1149, 254] on li "SA UTR Requested" at bounding box center [1166, 257] width 134 height 18
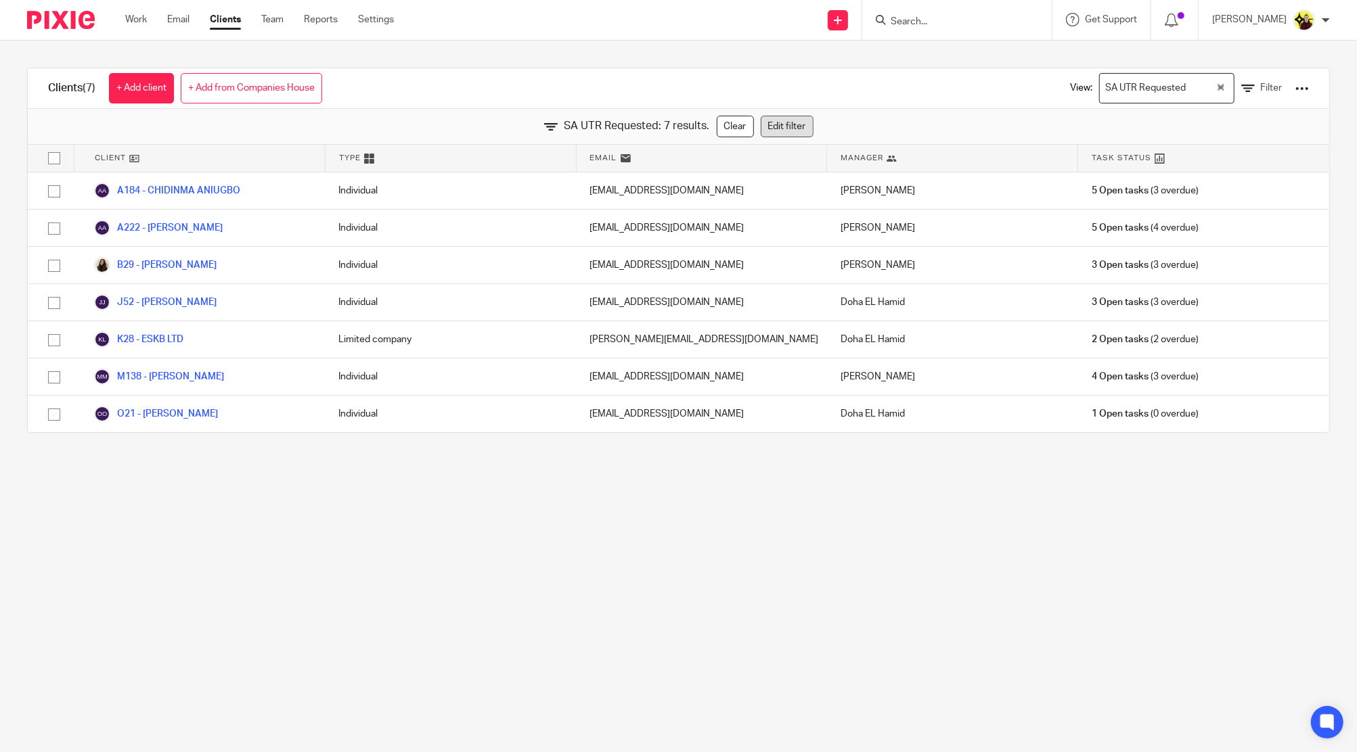
click at [773, 130] on link "Edit filter" at bounding box center [786, 127] width 53 height 22
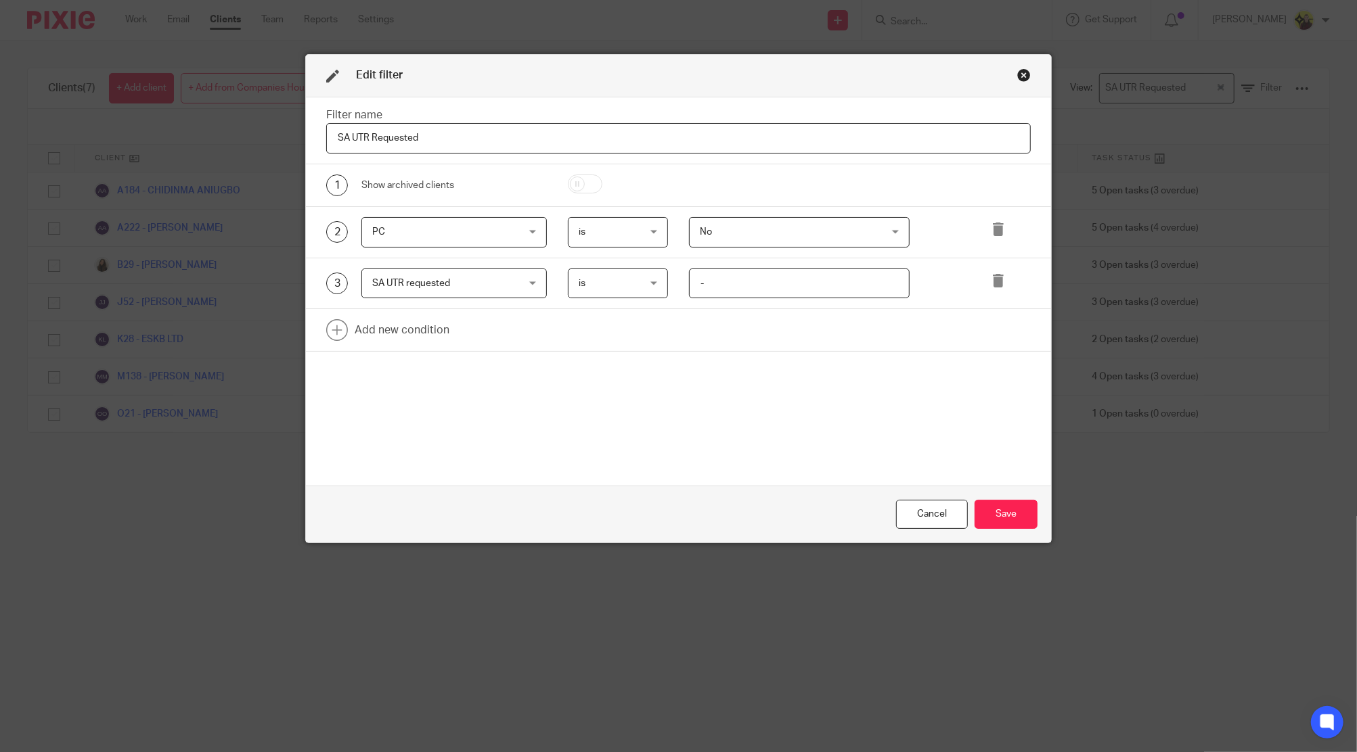
click at [720, 287] on input "-" at bounding box center [799, 284] width 221 height 30
type input "/"
click at [1001, 516] on button "Save" at bounding box center [1005, 514] width 63 height 29
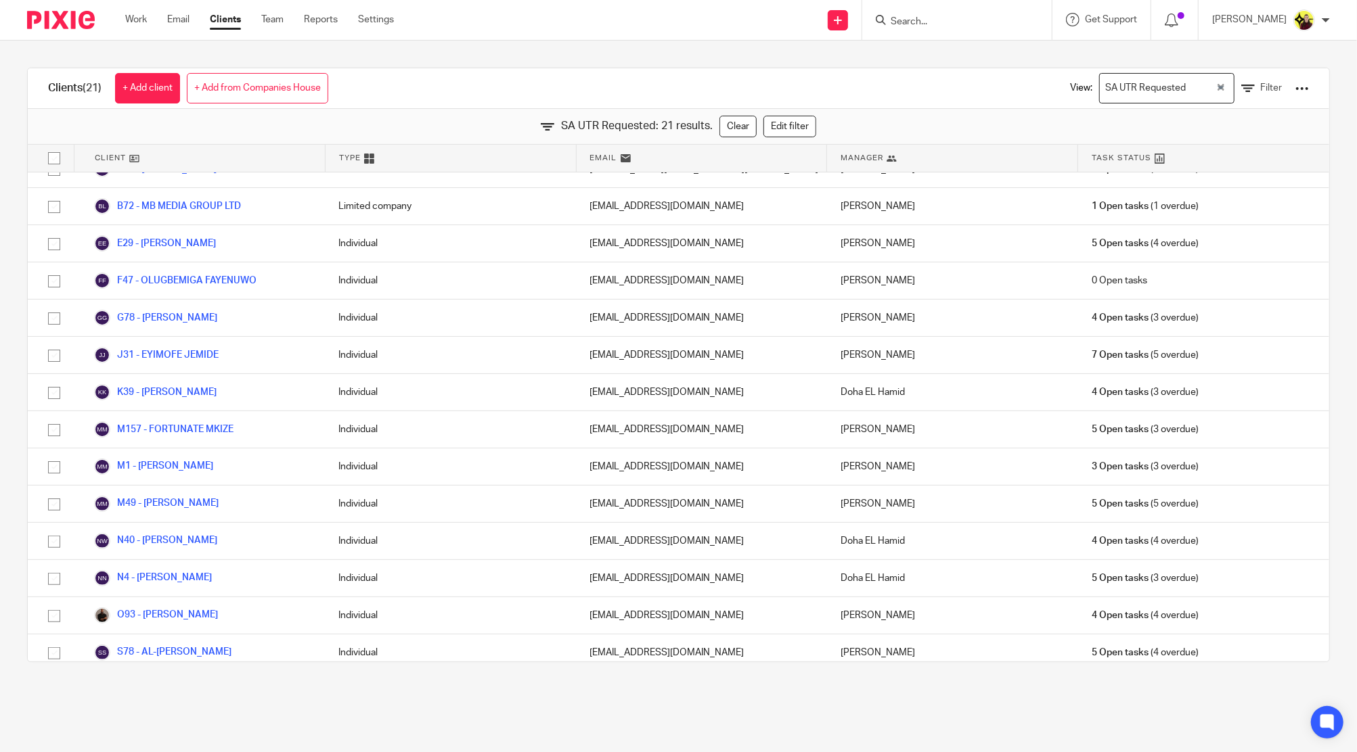
scroll to position [0, 0]
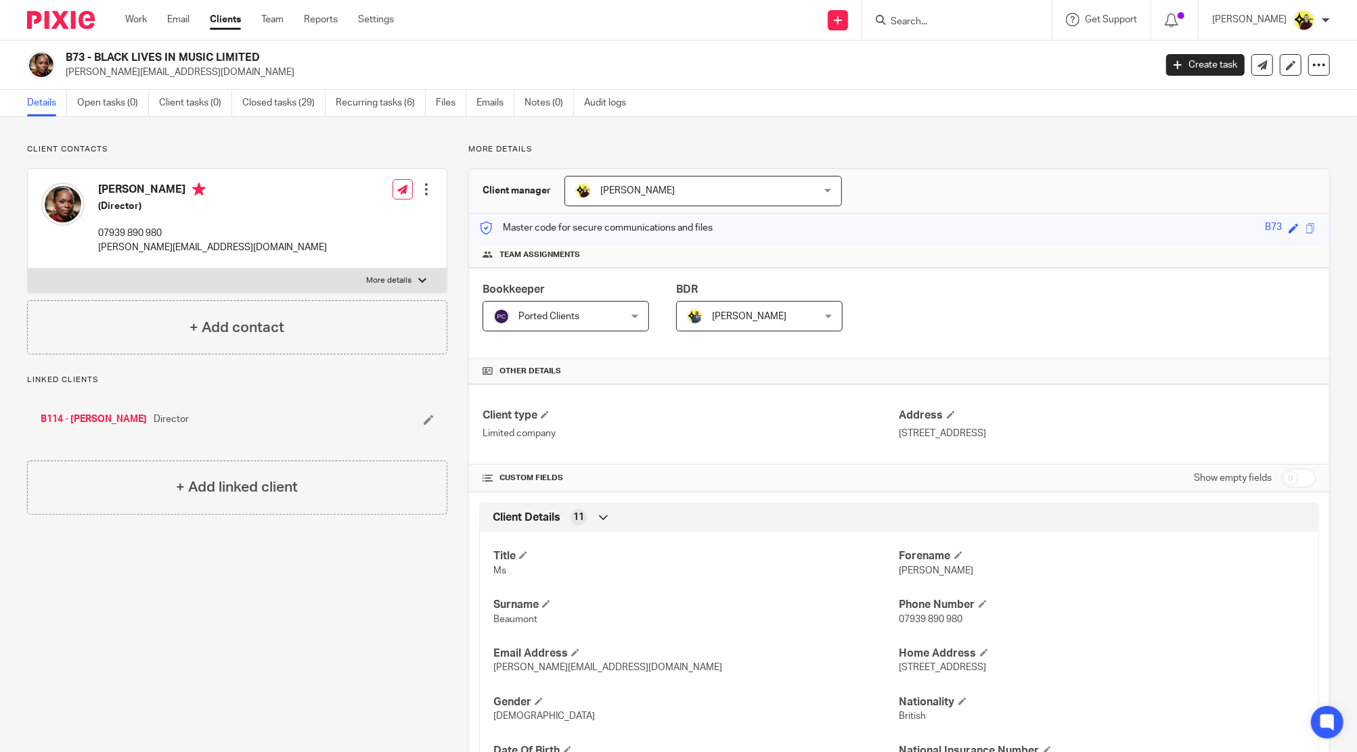
drag, startPoint x: 873, startPoint y: 434, endPoint x: 1191, endPoint y: 475, distance: 320.0
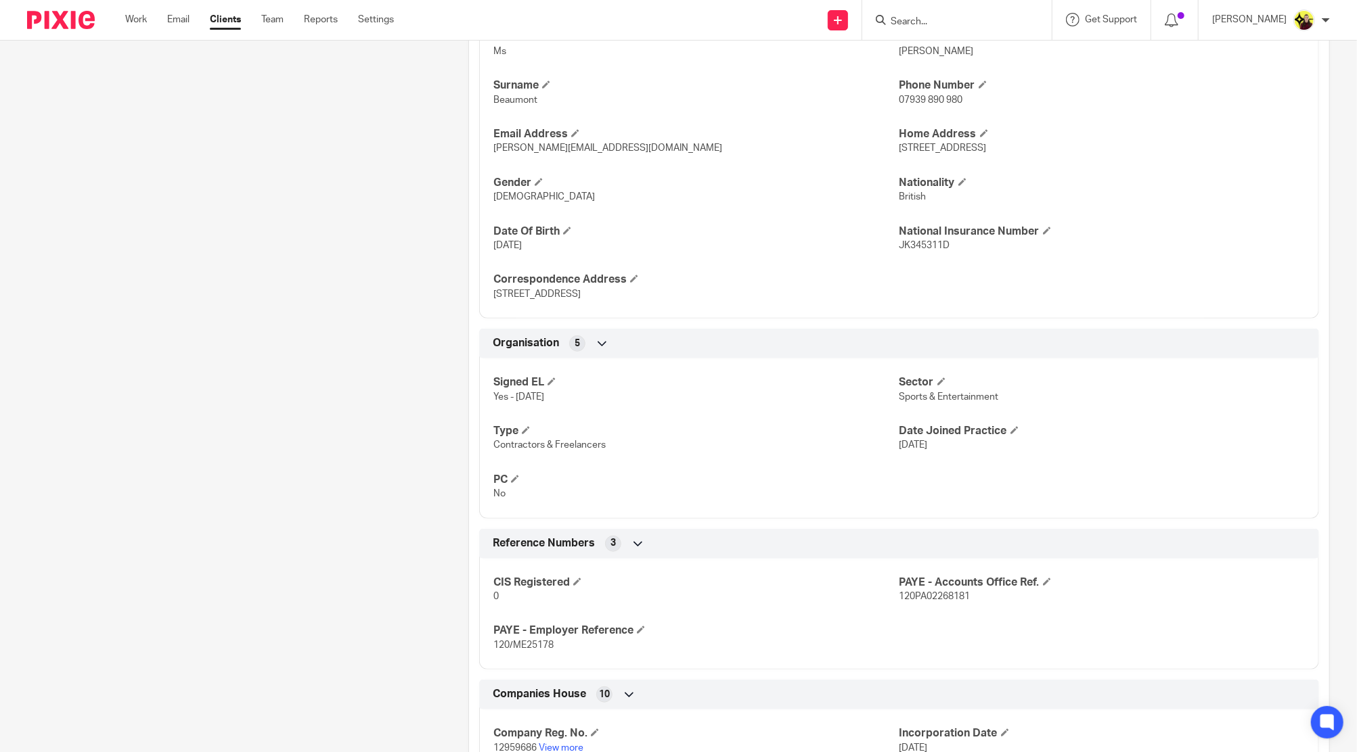
scroll to position [865, 0]
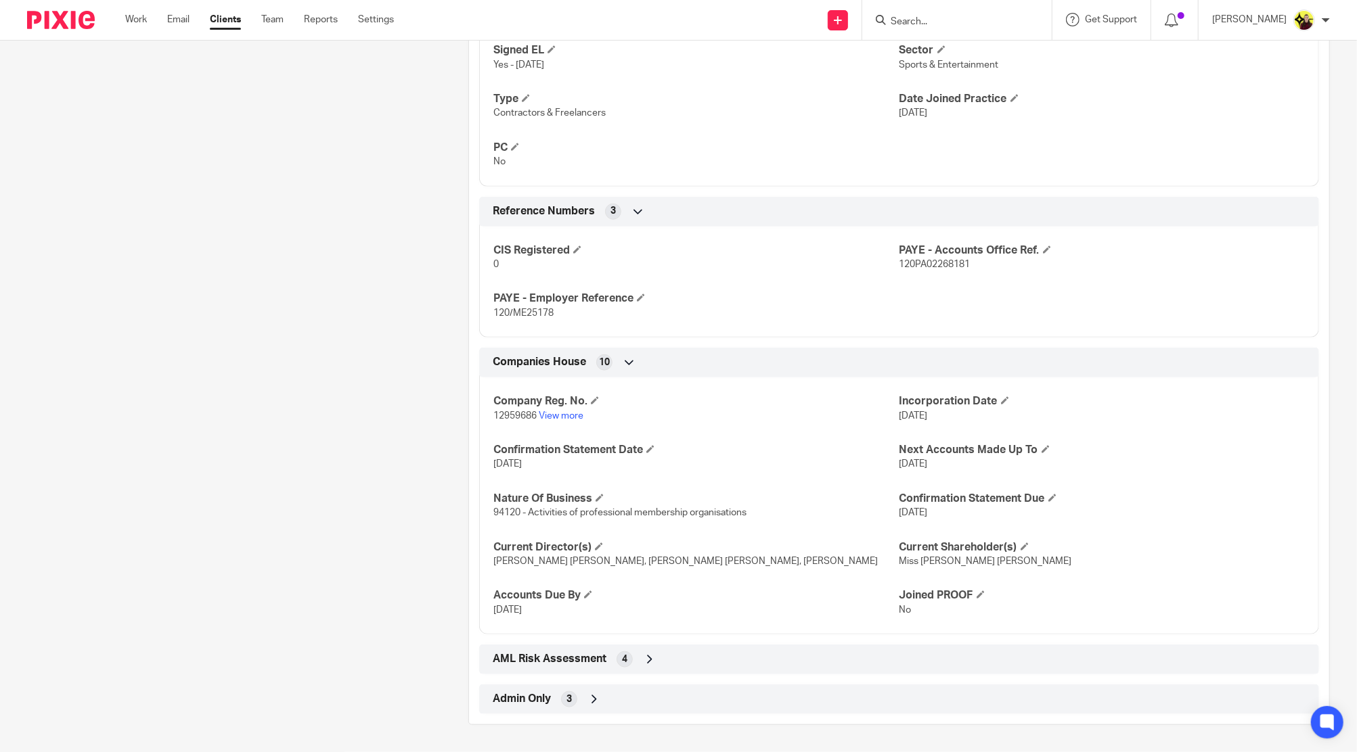
drag, startPoint x: 606, startPoint y: 734, endPoint x: 598, endPoint y: 696, distance: 39.4
click at [603, 733] on div "Client contacts Charisse Beaumont (Director) 07939 890 980 charisse.beaumont@bl…" at bounding box center [678, 8] width 1357 height 1487
click at [598, 696] on div "Admin Only 3" at bounding box center [898, 699] width 819 height 23
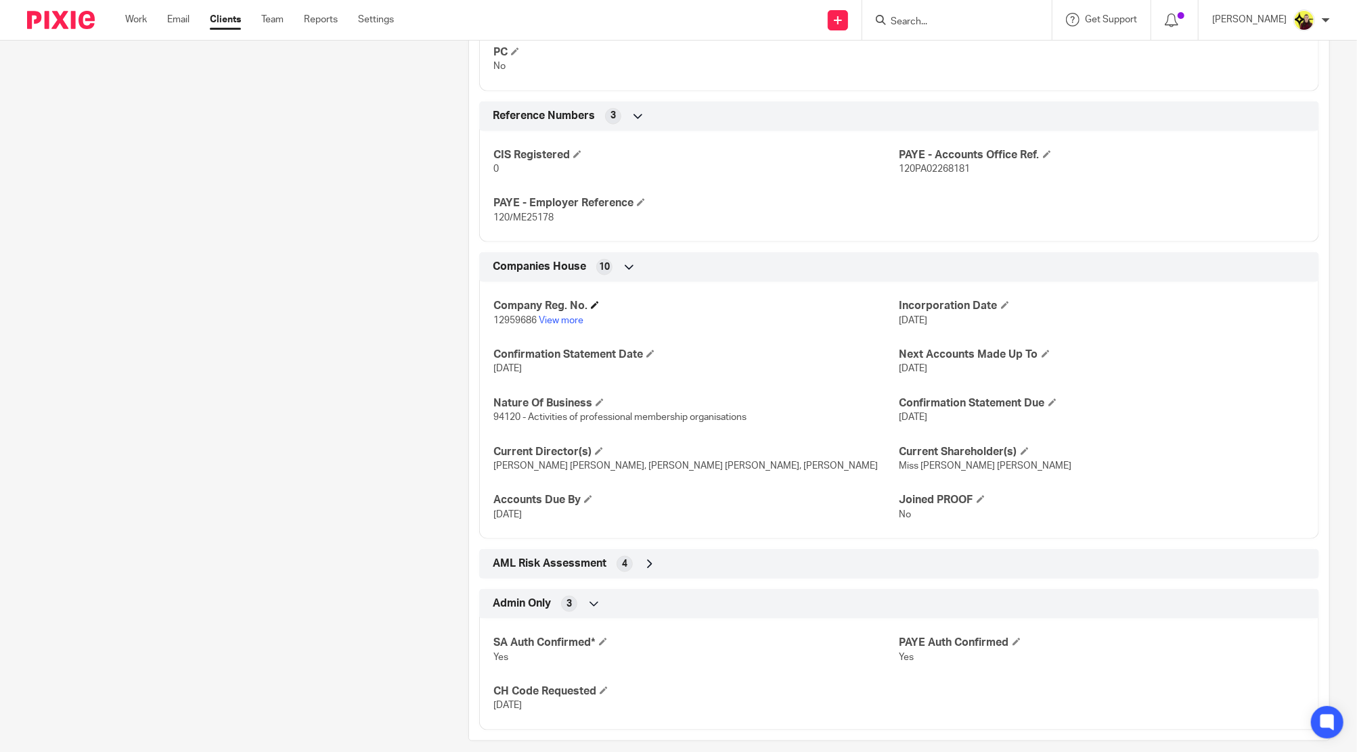
scroll to position [976, 0]
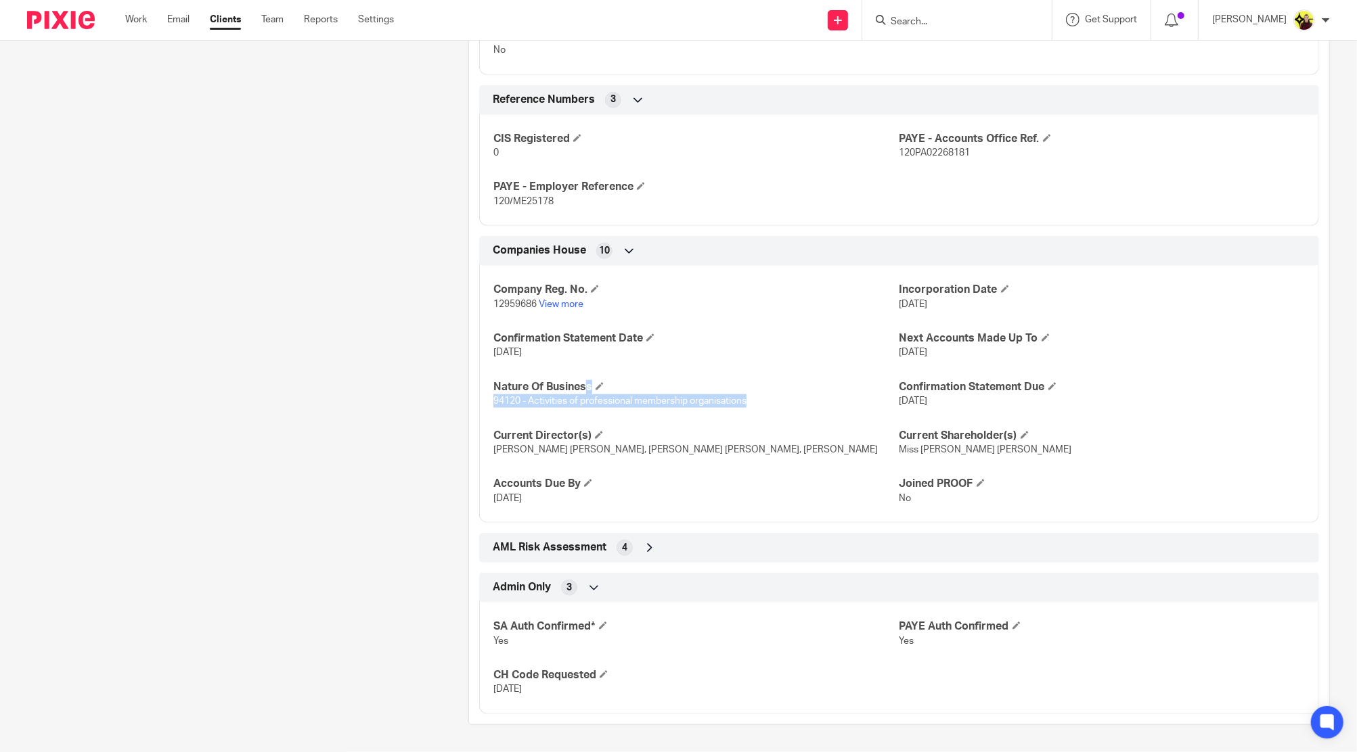
drag, startPoint x: 483, startPoint y: 362, endPoint x: 802, endPoint y: 392, distance: 320.8
click at [802, 392] on div "Company Reg. No. 12959686 View more Incorporation Date 19 Oct 2020 Confirmation…" at bounding box center [899, 389] width 840 height 267
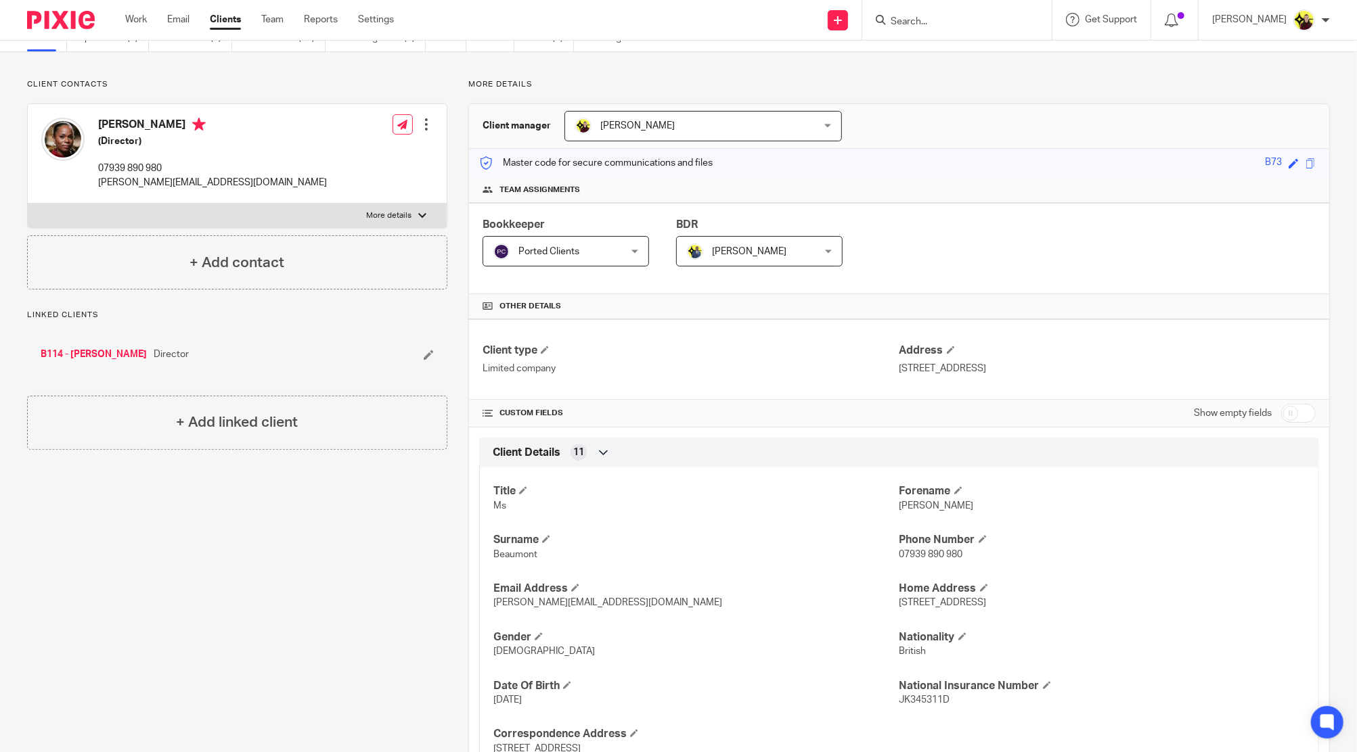
scroll to position [0, 0]
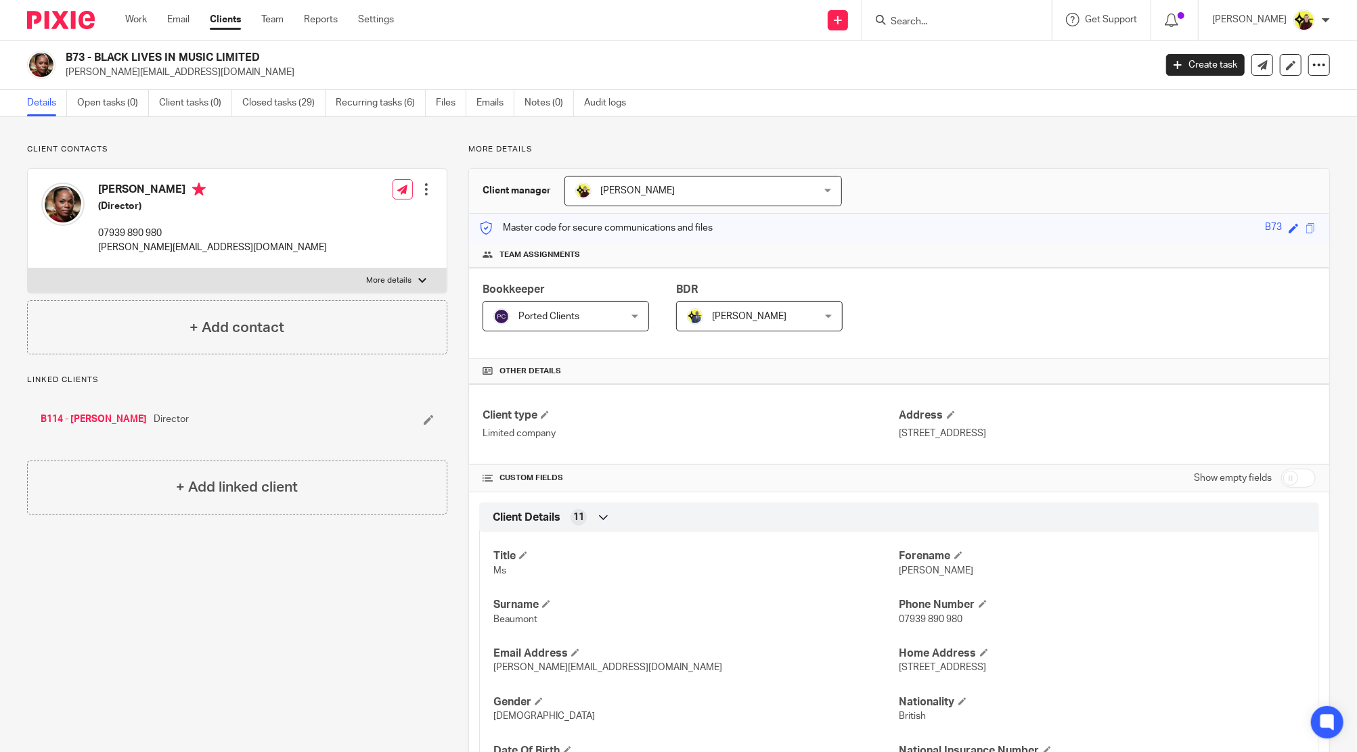
drag, startPoint x: 281, startPoint y: 51, endPoint x: 95, endPoint y: 58, distance: 186.9
click at [95, 58] on div "B73 - BLACK LIVES IN MUSIC LIMITED charisse.beaumont@blim.org.uk Create task Up…" at bounding box center [678, 65] width 1357 height 49
copy h2 "BLACK LIVES IN MUSIC LIMITED"
click at [103, 183] on h4 "Charisse Beaumont" at bounding box center [212, 191] width 229 height 17
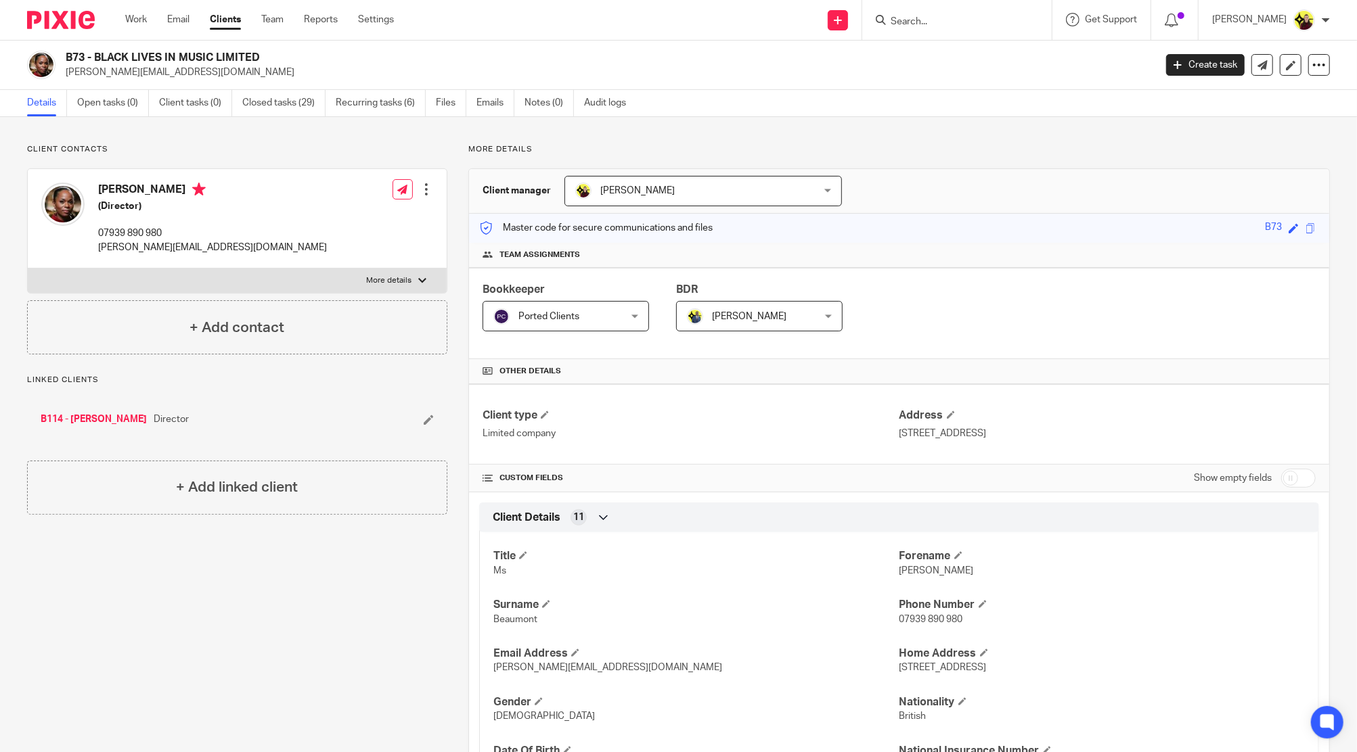
copy h4 "Charisse"
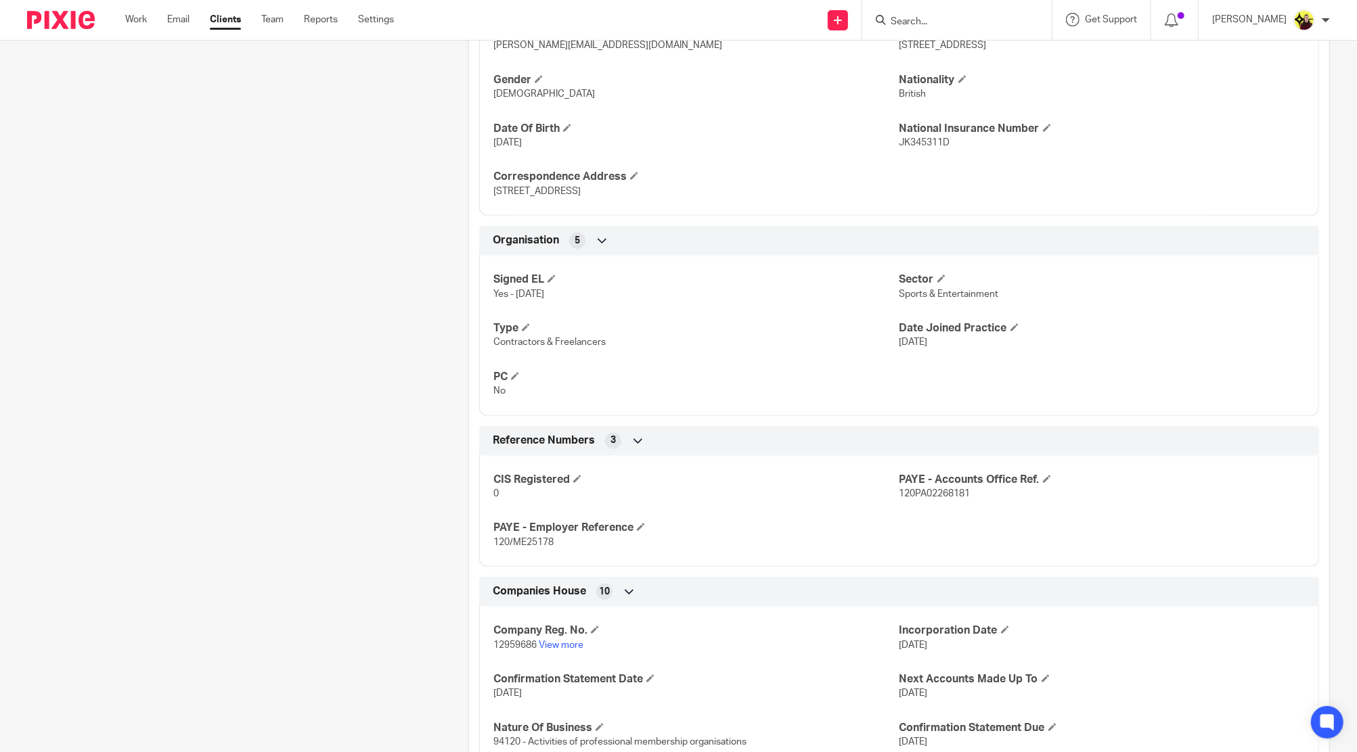
scroll to position [976, 0]
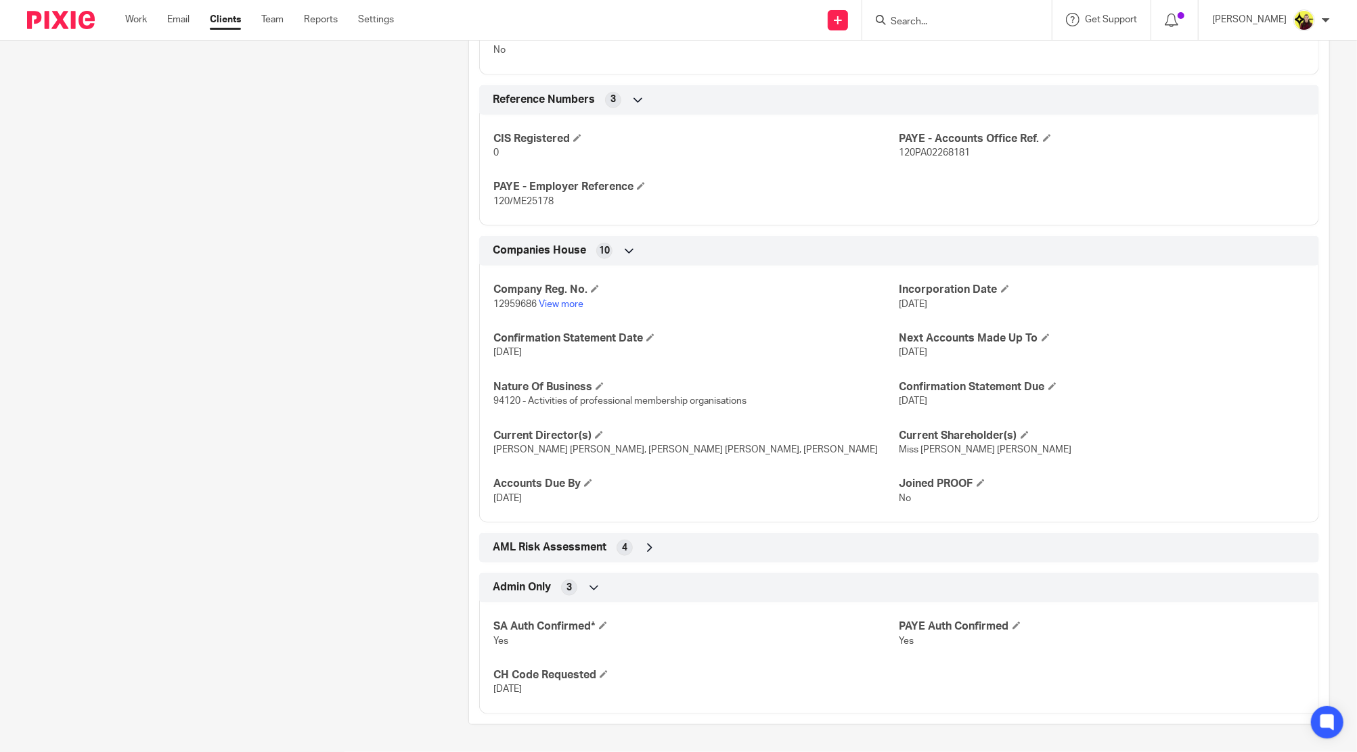
drag, startPoint x: 539, startPoint y: 701, endPoint x: 470, endPoint y: 668, distance: 76.6
click at [470, 668] on div "Admin Only 3 SA Auth Confirmed* Yes PAYE Auth Confirmed Yes CH Code Requested 0…" at bounding box center [899, 643] width 860 height 141
drag, startPoint x: 484, startPoint y: 373, endPoint x: 848, endPoint y: 399, distance: 364.9
click at [845, 401] on div "Company Reg. No. 12959686 View more Incorporation Date 19 Oct 2020 Confirmation…" at bounding box center [899, 389] width 840 height 267
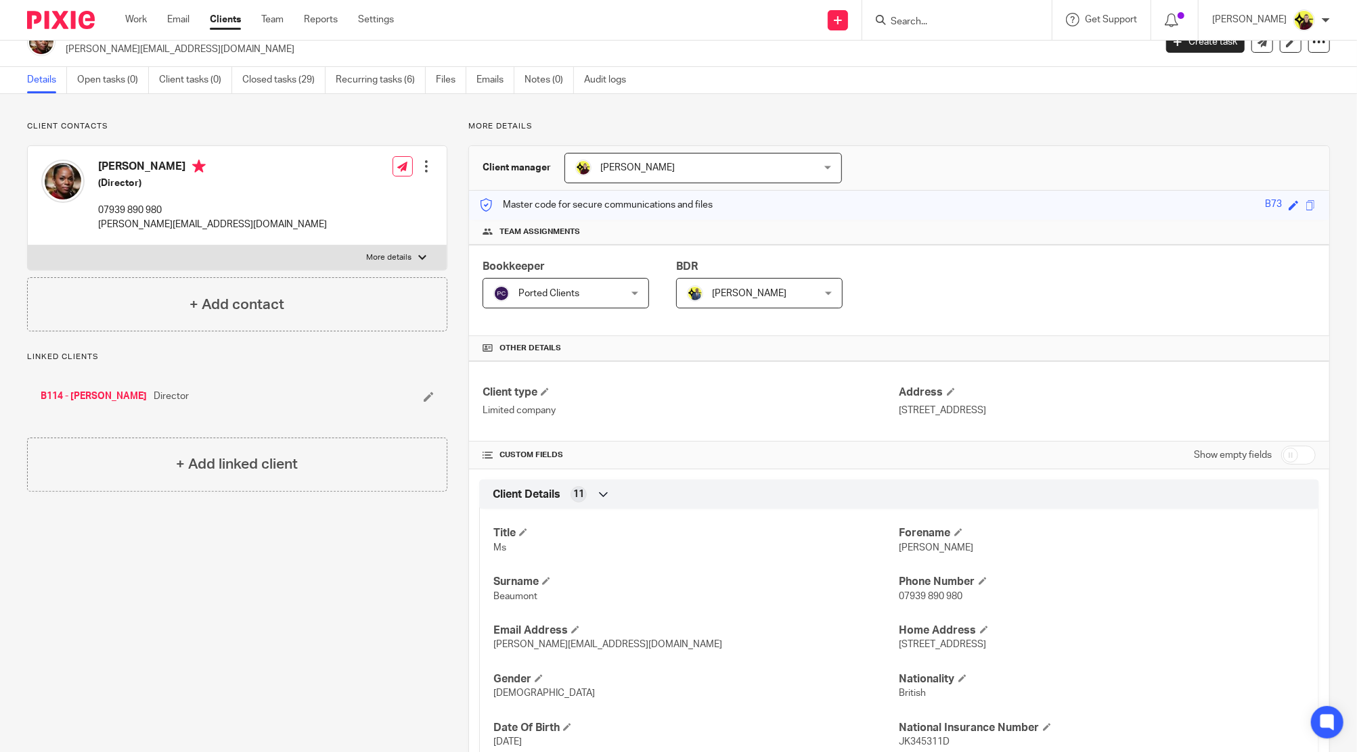
scroll to position [0, 0]
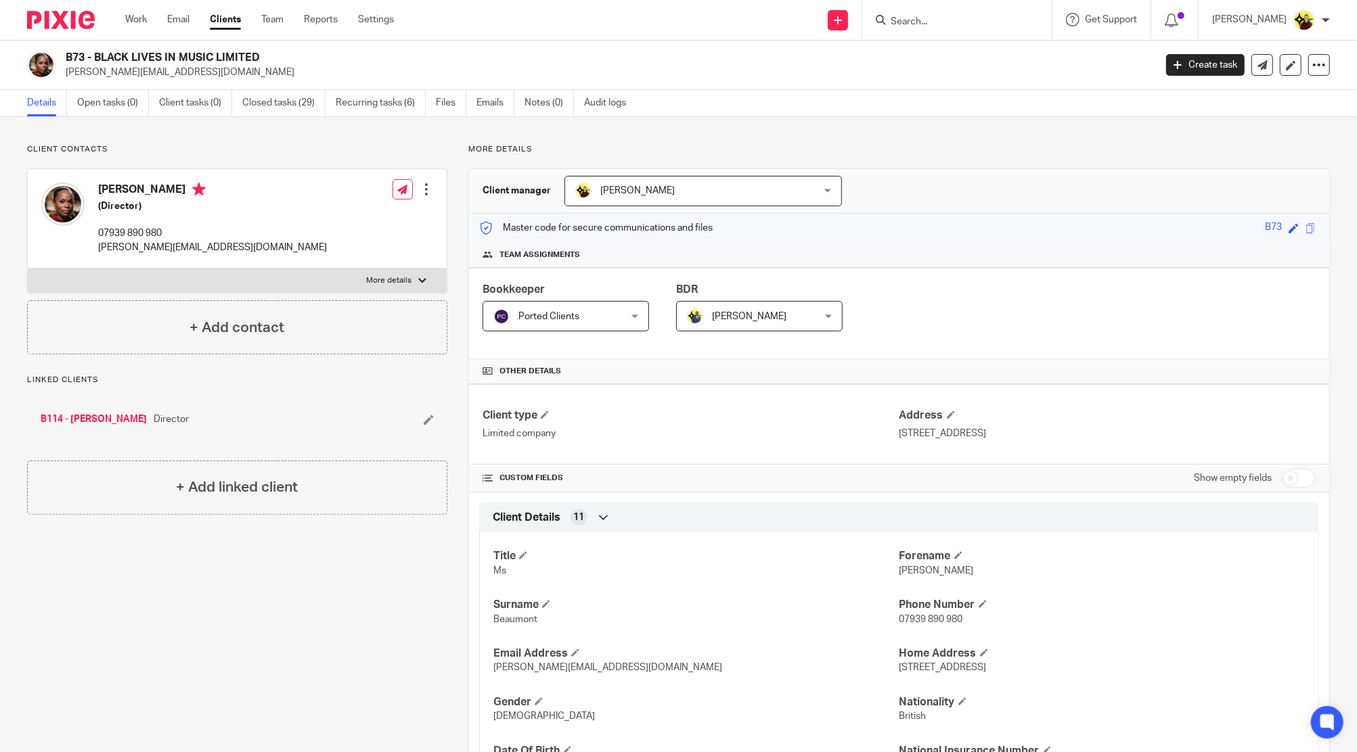
click at [135, 85] on div "B73 - BLACK LIVES IN MUSIC LIMITED charisse.beaumont@blim.org.uk Create task Up…" at bounding box center [678, 65] width 1357 height 49
copy main "charisse.beaumont@blim.org.uk Create task Update from Companies House Export da…"
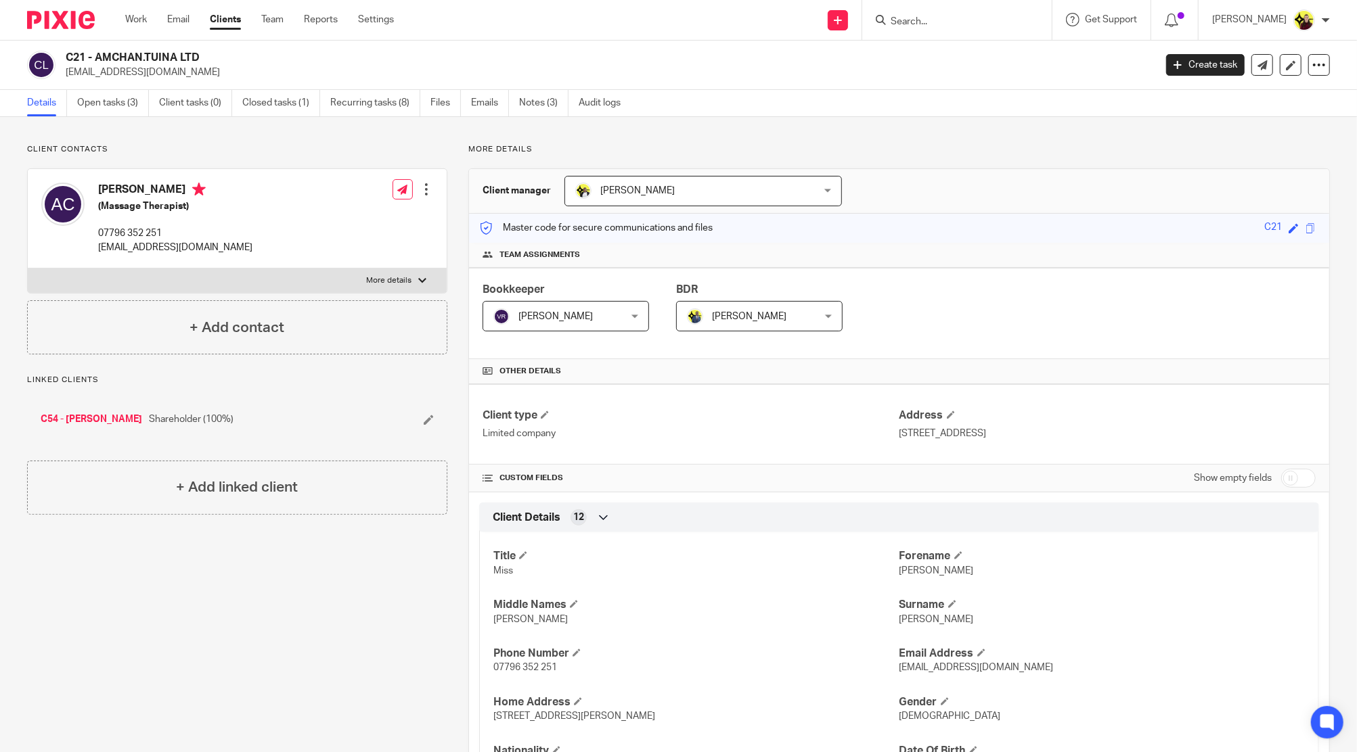
drag, startPoint x: 894, startPoint y: 433, endPoint x: 1093, endPoint y: 428, distance: 199.0
click at [1093, 428] on p "320 City Road, London, England, EC1V 2NZ" at bounding box center [1107, 434] width 416 height 14
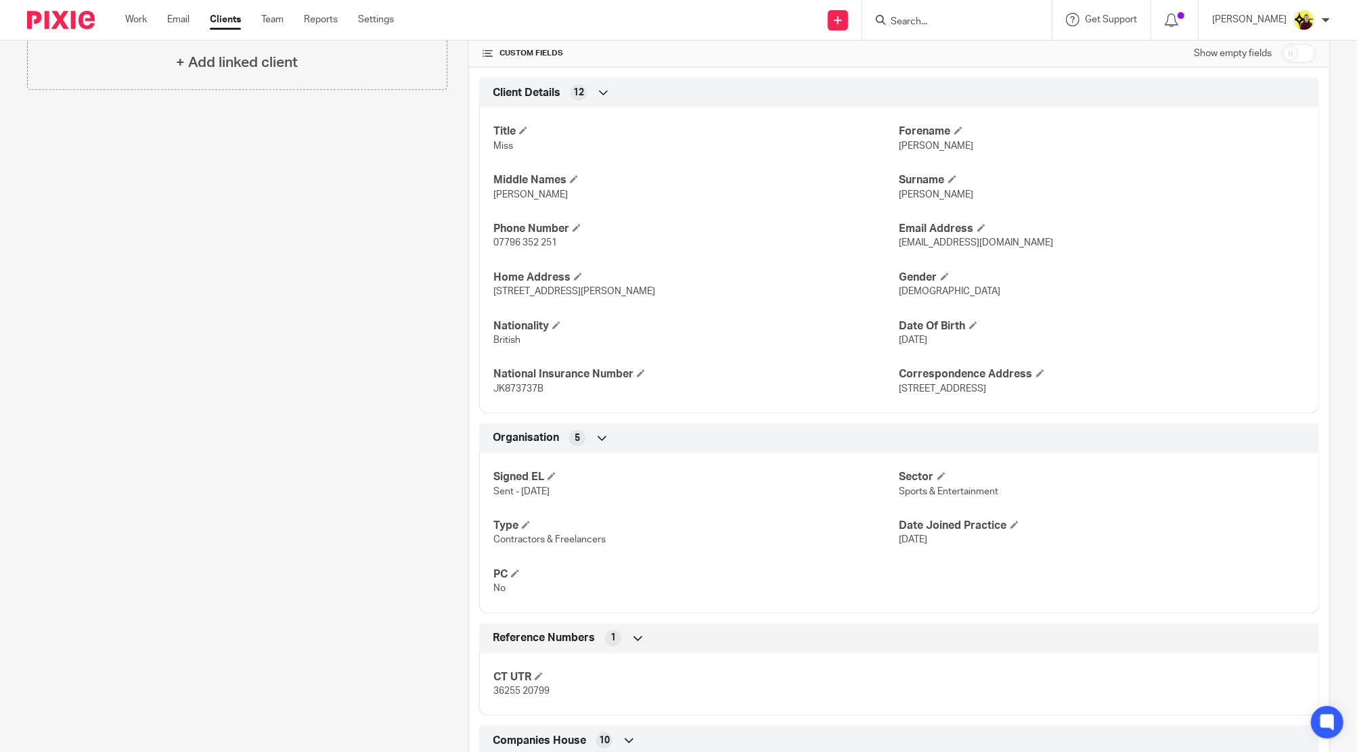
scroll to position [131, 0]
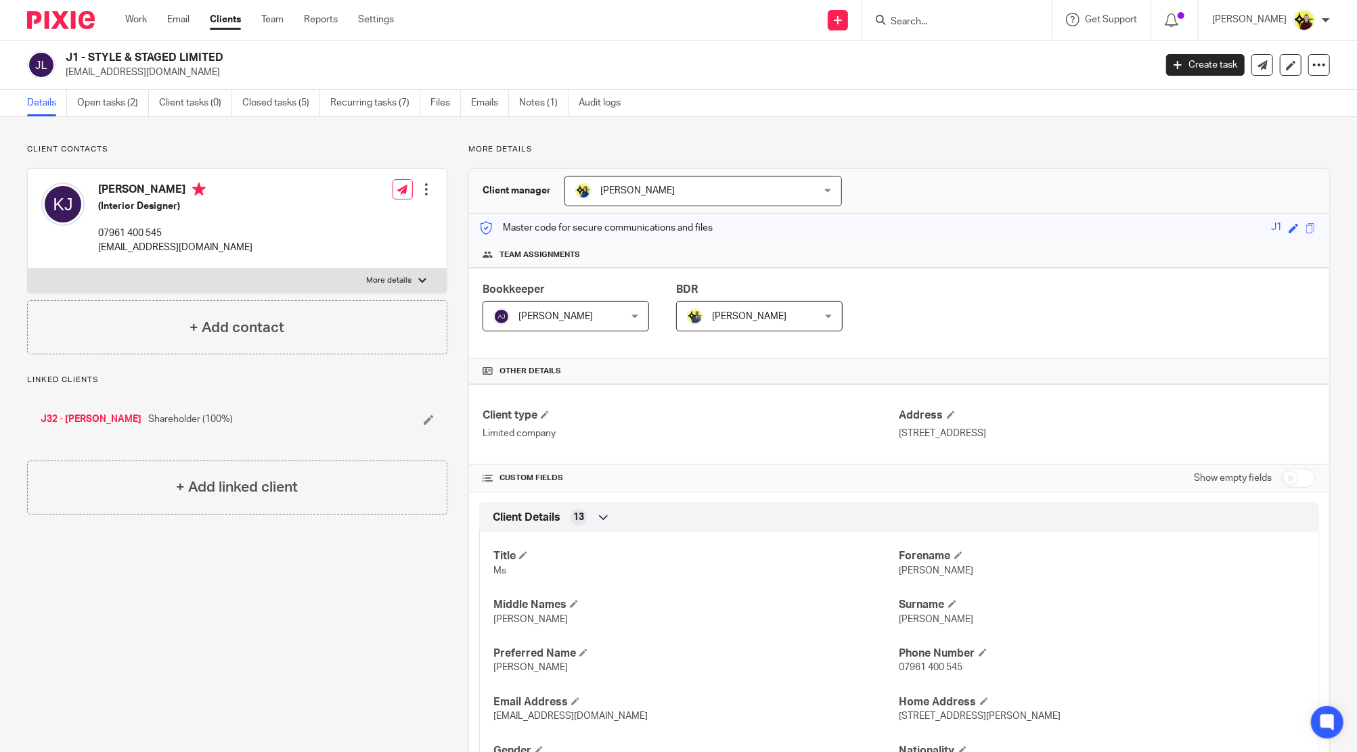
click at [208, 30] on div "Work Email Clients Team Reports Settings Work Email Clients Team Reports Settin…" at bounding box center [263, 20] width 302 height 40
click at [214, 26] on link "Clients" at bounding box center [225, 20] width 31 height 14
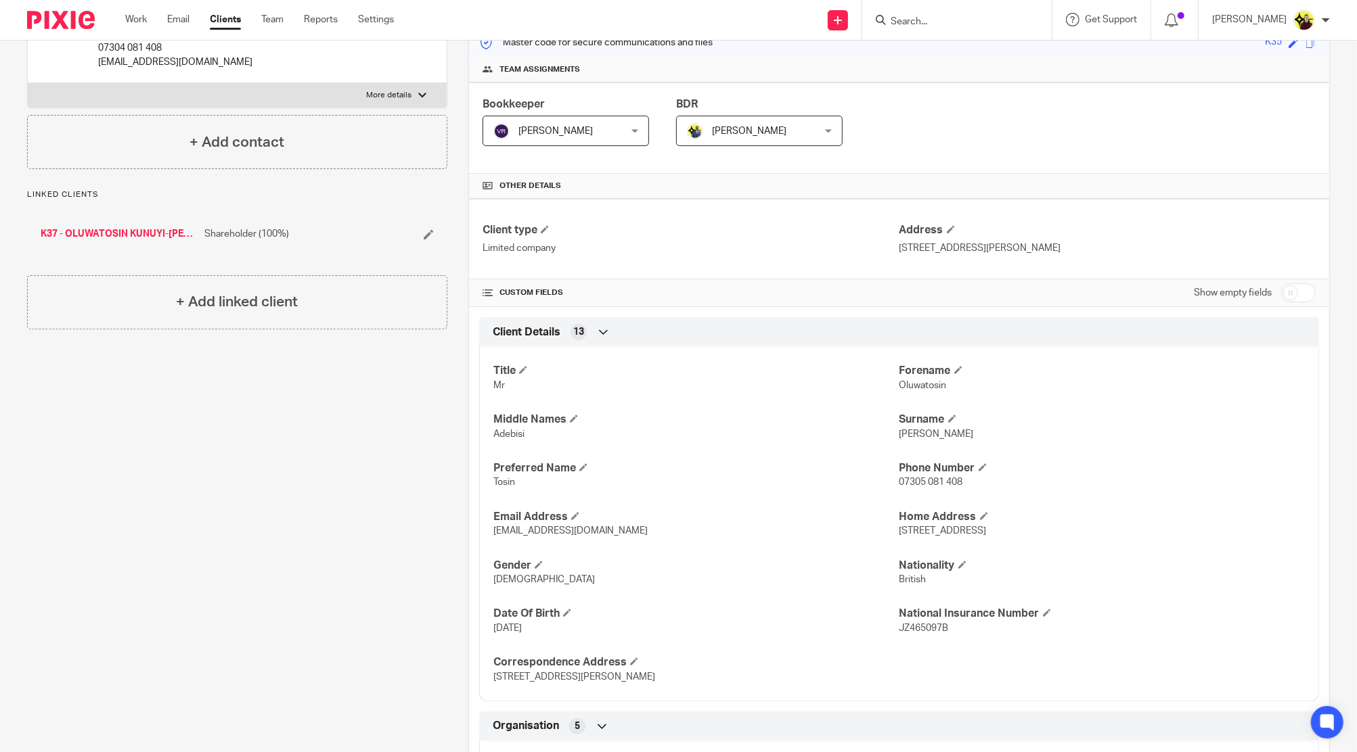
scroll to position [708, 0]
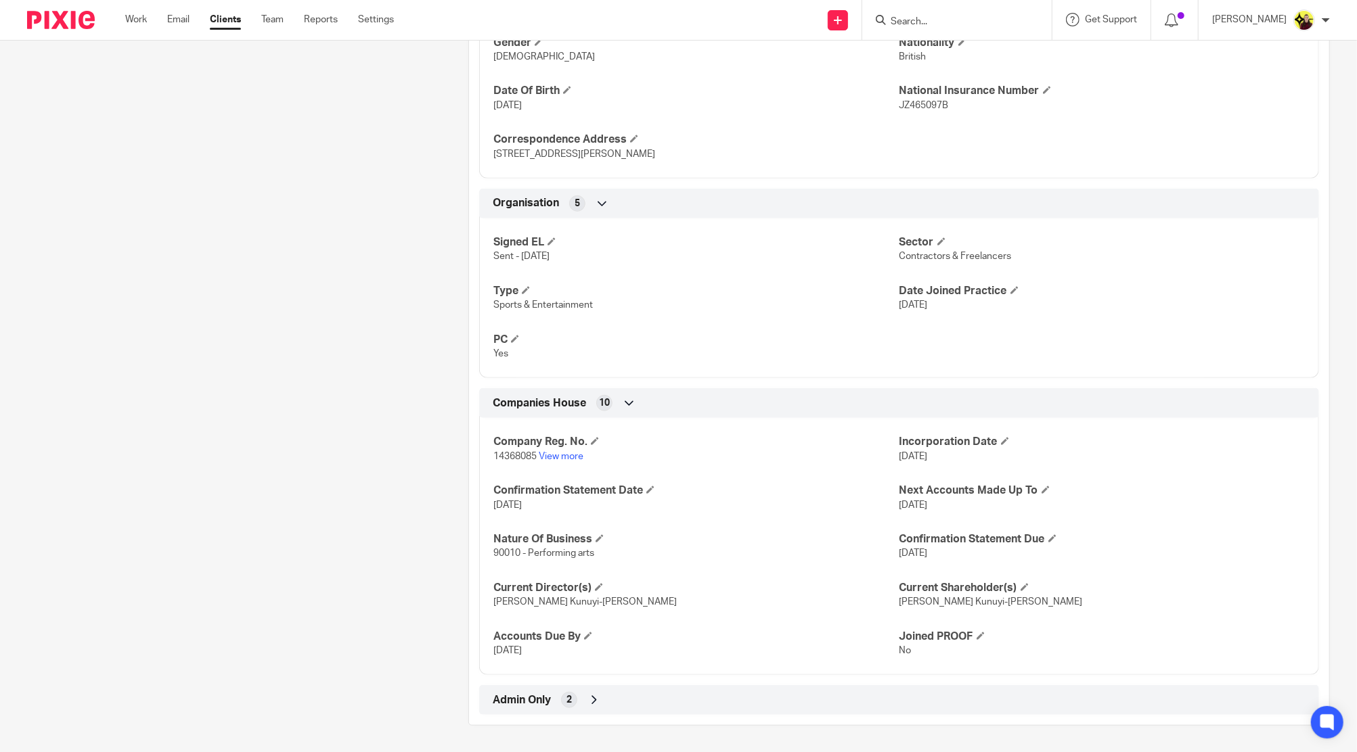
click at [807, 729] on div "Client contacts [PERSON_NAME] Kunuyi-[PERSON_NAME] (Actor) 07304 081 408 [EMAIL…" at bounding box center [678, 81] width 1357 height 1344
click at [806, 706] on div "Admin Only 2" at bounding box center [898, 700] width 819 height 23
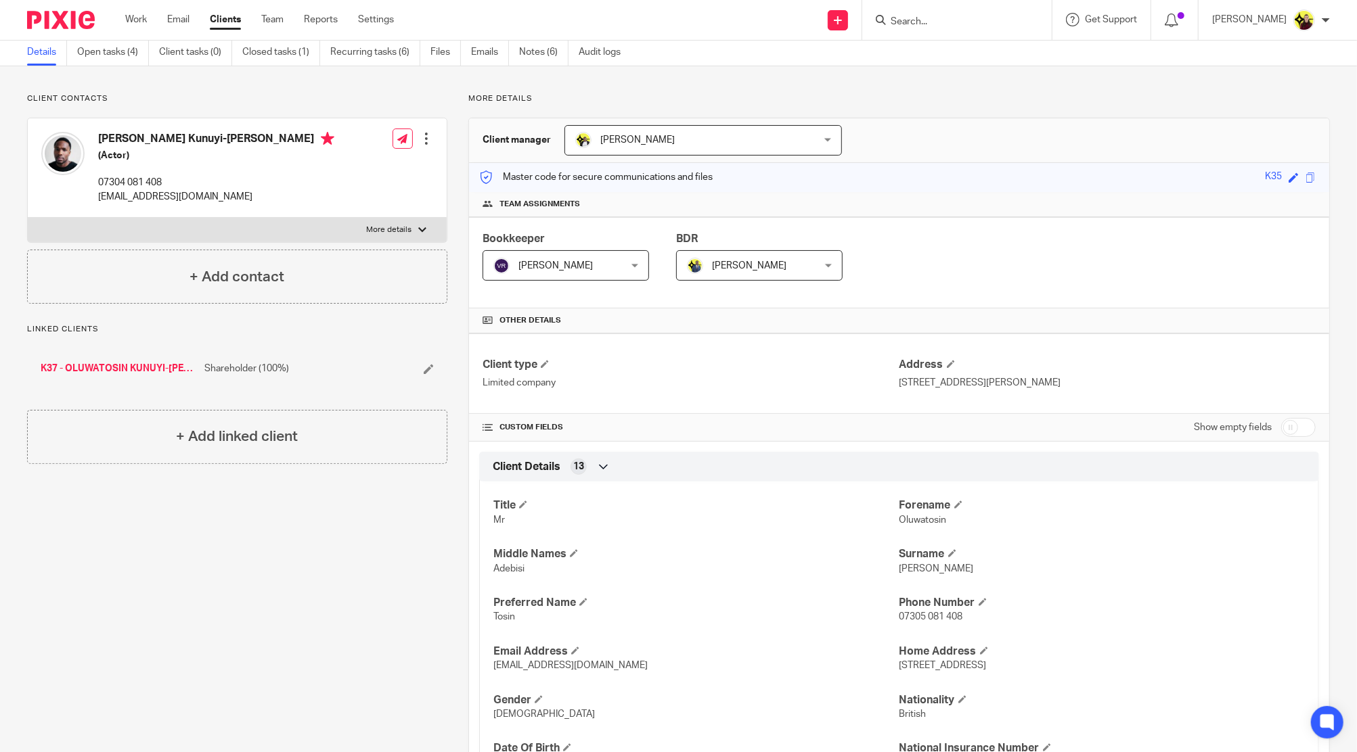
scroll to position [0, 0]
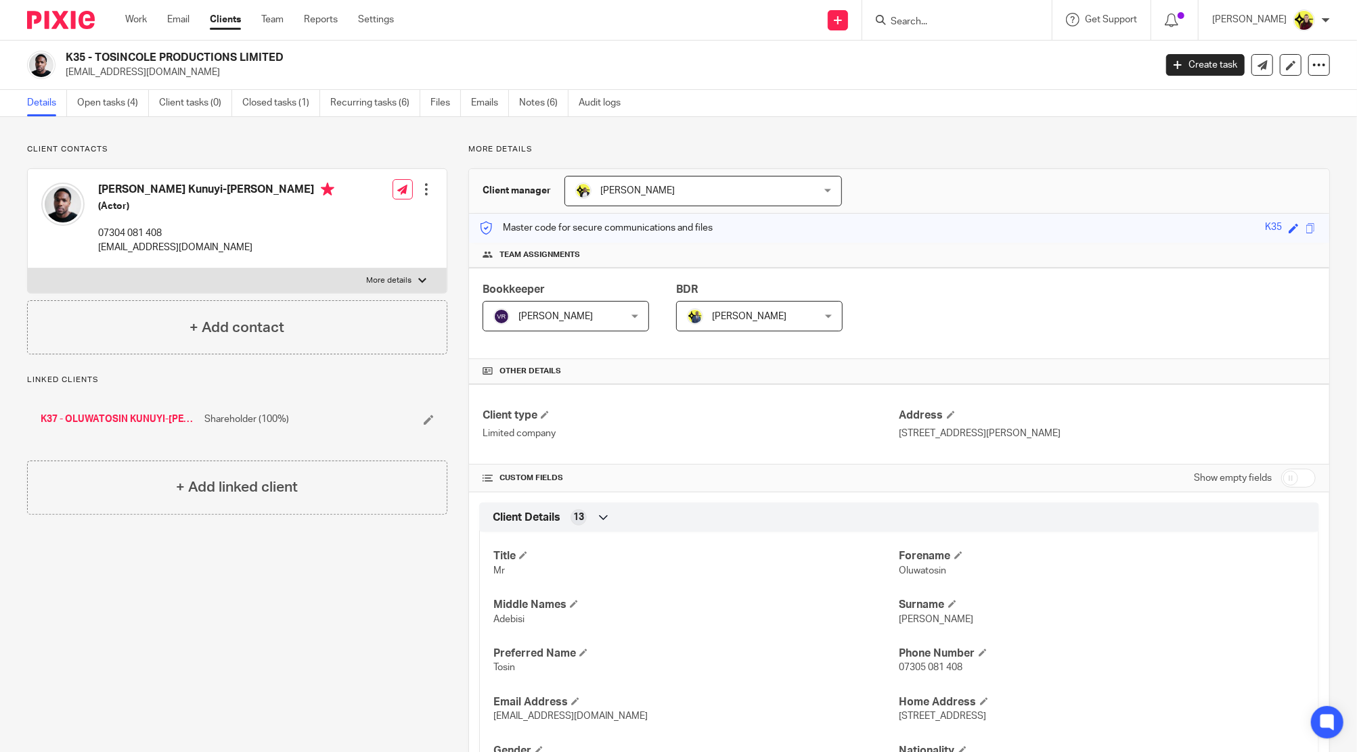
click at [1288, 484] on input "checkbox" at bounding box center [1298, 478] width 35 height 19
checkbox input "true"
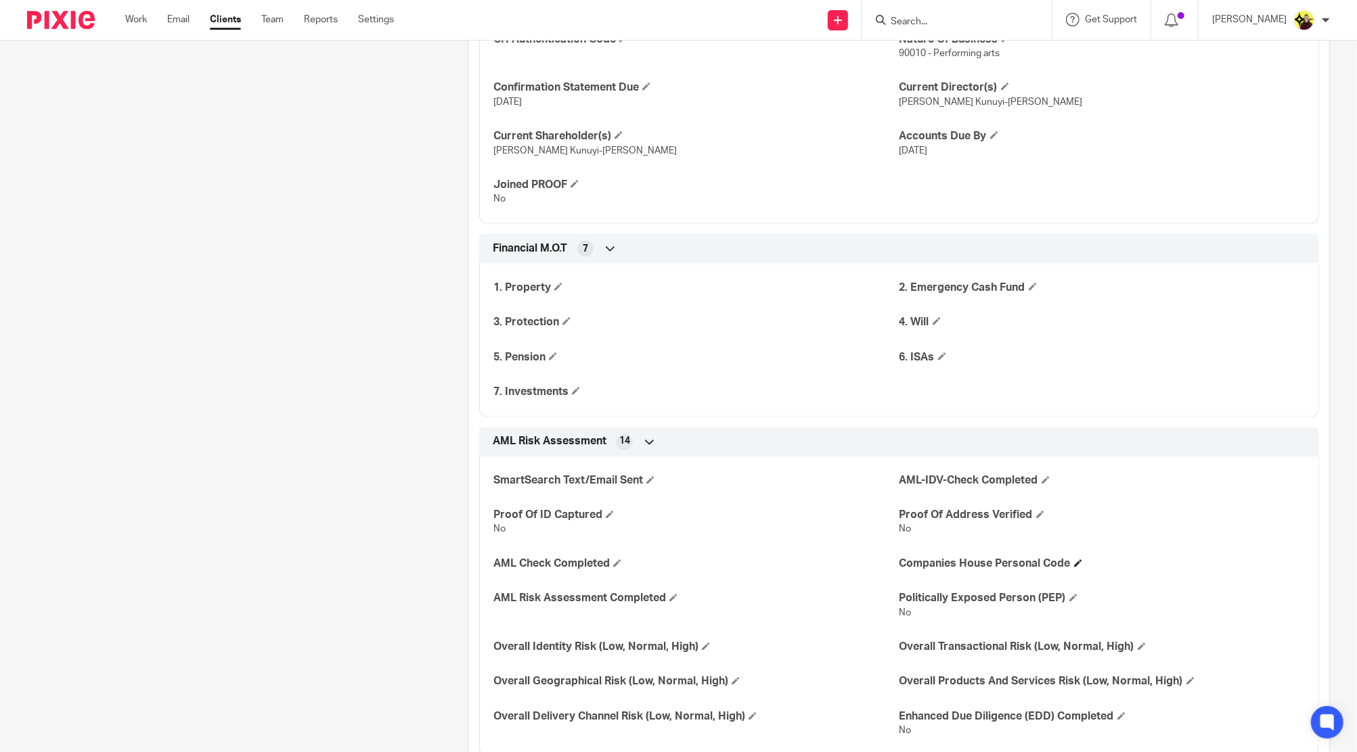
scroll to position [2169, 0]
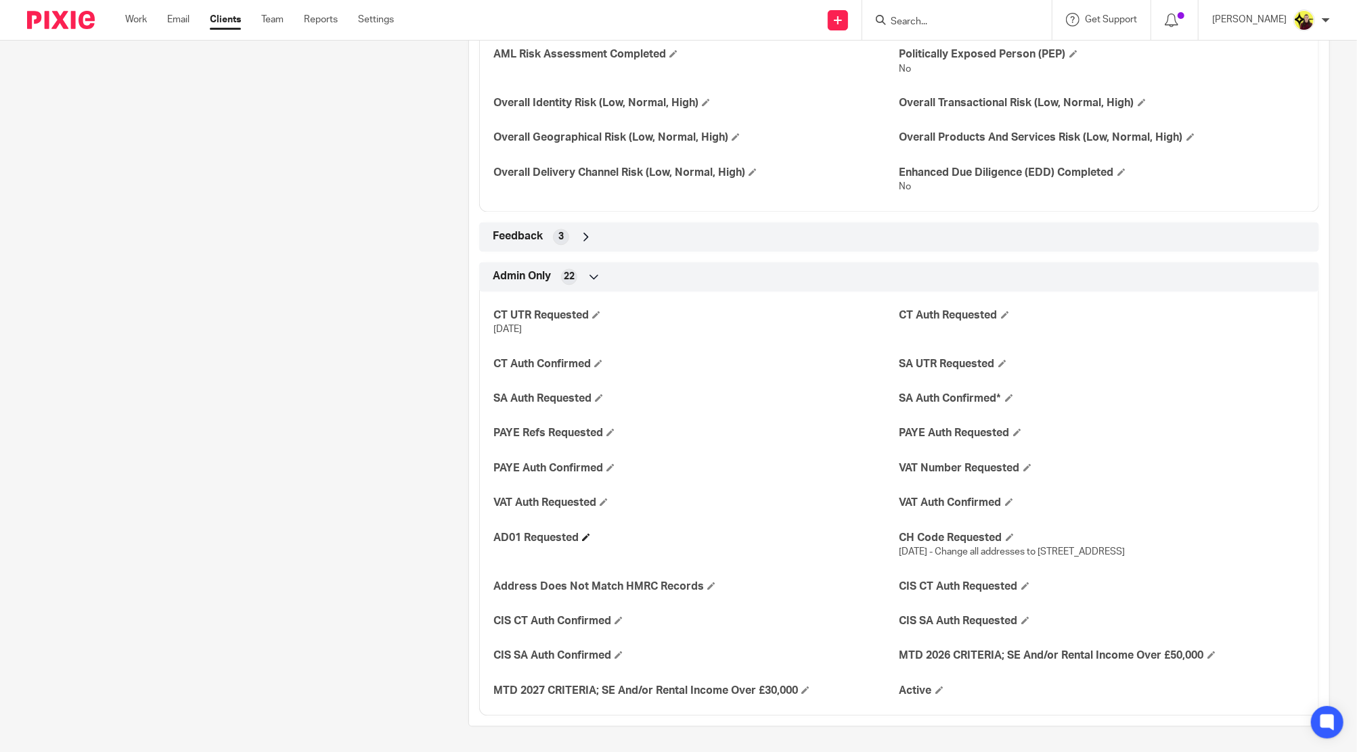
drag, startPoint x: 1142, startPoint y: 561, endPoint x: 873, endPoint y: 534, distance: 270.0
click at [873, 534] on div "CT UTR Requested [DATE] CT Auth Requested CT Auth Confirmed SA UTR Requested SA…" at bounding box center [899, 498] width 840 height 435
drag, startPoint x: 476, startPoint y: 306, endPoint x: 614, endPoint y: 349, distance: 143.8
click at [614, 349] on div "CT UTR Requested 15-08-2025 CT Auth Requested CT Auth Confirmed SA UTR Requeste…" at bounding box center [899, 498] width 840 height 435
drag, startPoint x: 488, startPoint y: 428, endPoint x: 608, endPoint y: 439, distance: 121.0
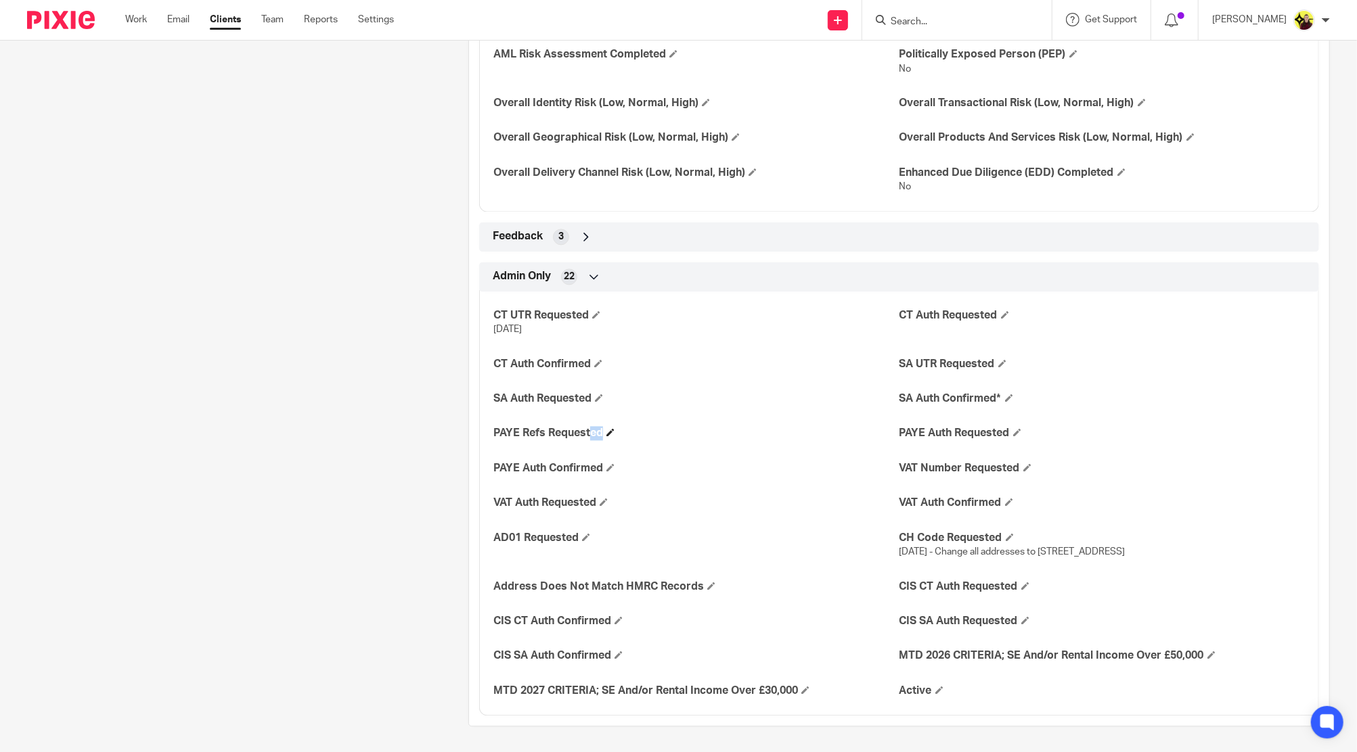
click at [608, 439] on h4 "PAYE Refs Requested" at bounding box center [695, 433] width 405 height 14
drag, startPoint x: 884, startPoint y: 463, endPoint x: 1039, endPoint y: 474, distance: 156.0
click at [1039, 474] on div "CT UTR Requested 15-08-2025 CT Auth Requested CT Auth Confirmed SA UTR Requeste…" at bounding box center [899, 498] width 840 height 435
drag, startPoint x: 474, startPoint y: 427, endPoint x: 1083, endPoint y: 470, distance: 611.1
click at [1083, 470] on div "CT UTR Requested 15-08-2025 CT Auth Requested CT Auth Confirmed SA UTR Requeste…" at bounding box center [899, 498] width 840 height 435
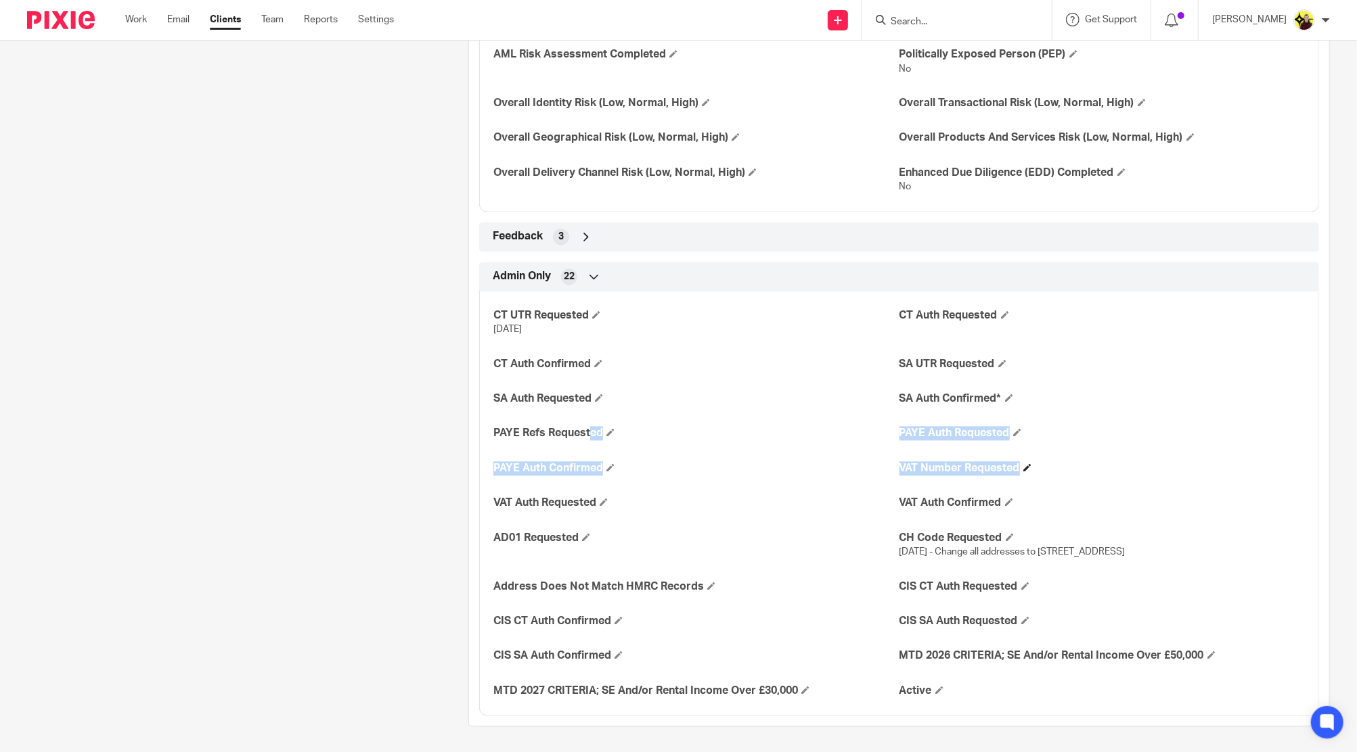
click at [1046, 472] on h4 "VAT Number Requested" at bounding box center [1101, 468] width 405 height 14
drag, startPoint x: 1012, startPoint y: 468, endPoint x: 482, endPoint y: 442, distance: 531.1
click at [482, 442] on div "CT UTR Requested 15-08-2025 CT Auth Requested CT Auth Confirmed SA UTR Requeste…" at bounding box center [899, 498] width 840 height 435
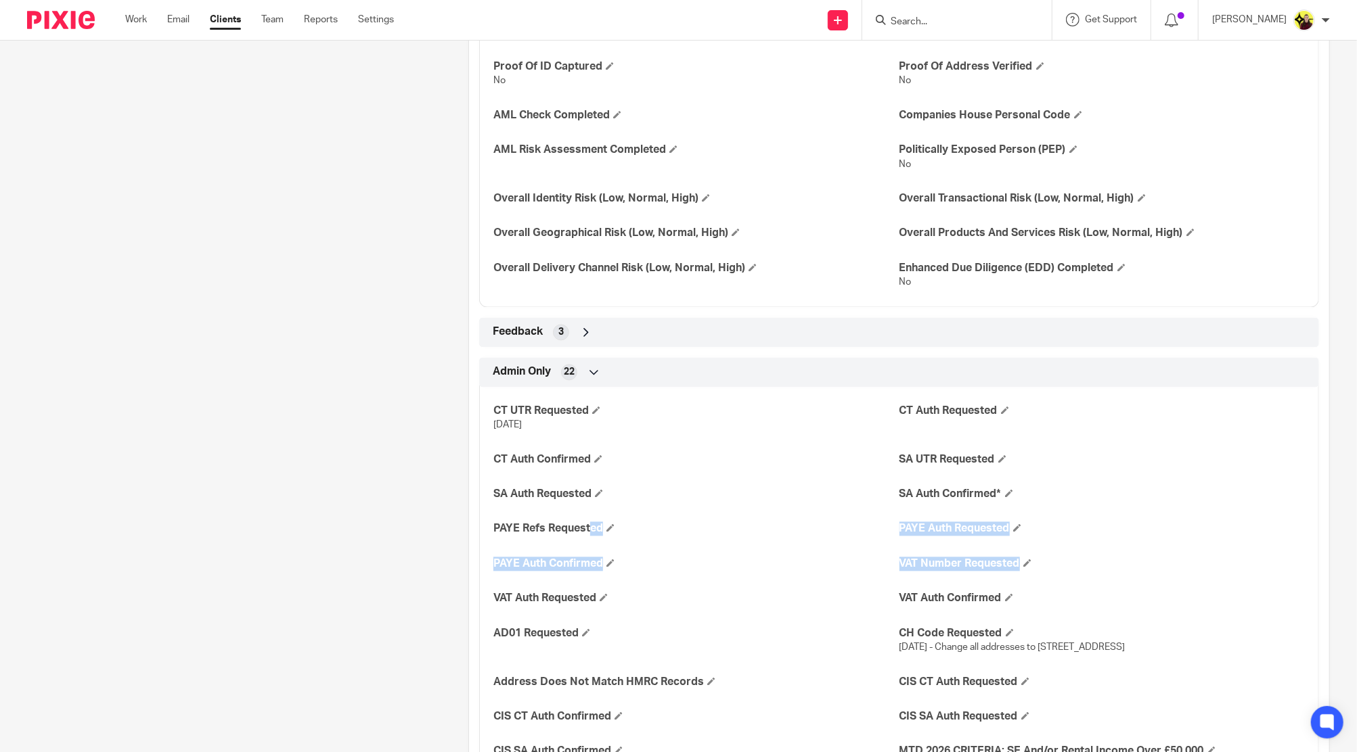
scroll to position [1988, 0]
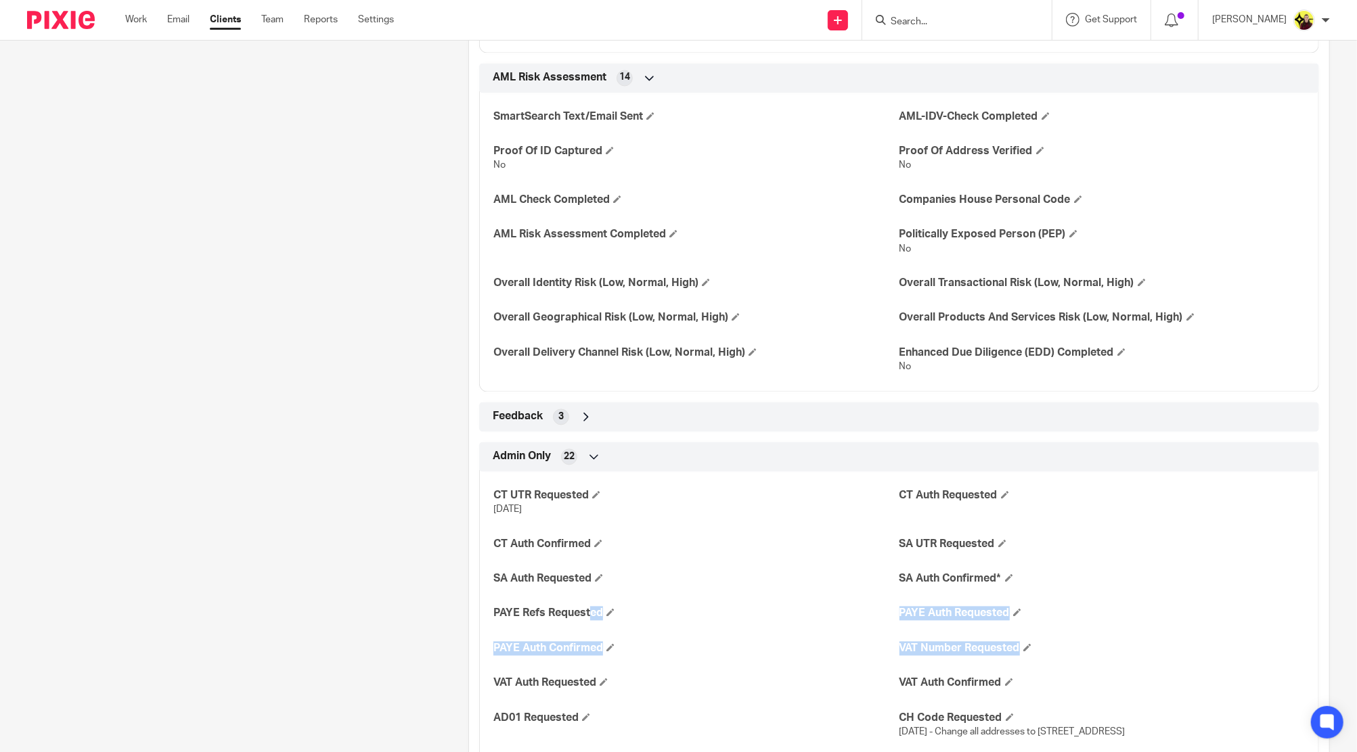
drag, startPoint x: 490, startPoint y: 492, endPoint x: 600, endPoint y: 522, distance: 114.2
click at [600, 522] on div "CT UTR Requested 15-08-2025 CT Auth Requested CT Auth Confirmed SA UTR Requeste…" at bounding box center [899, 679] width 840 height 435
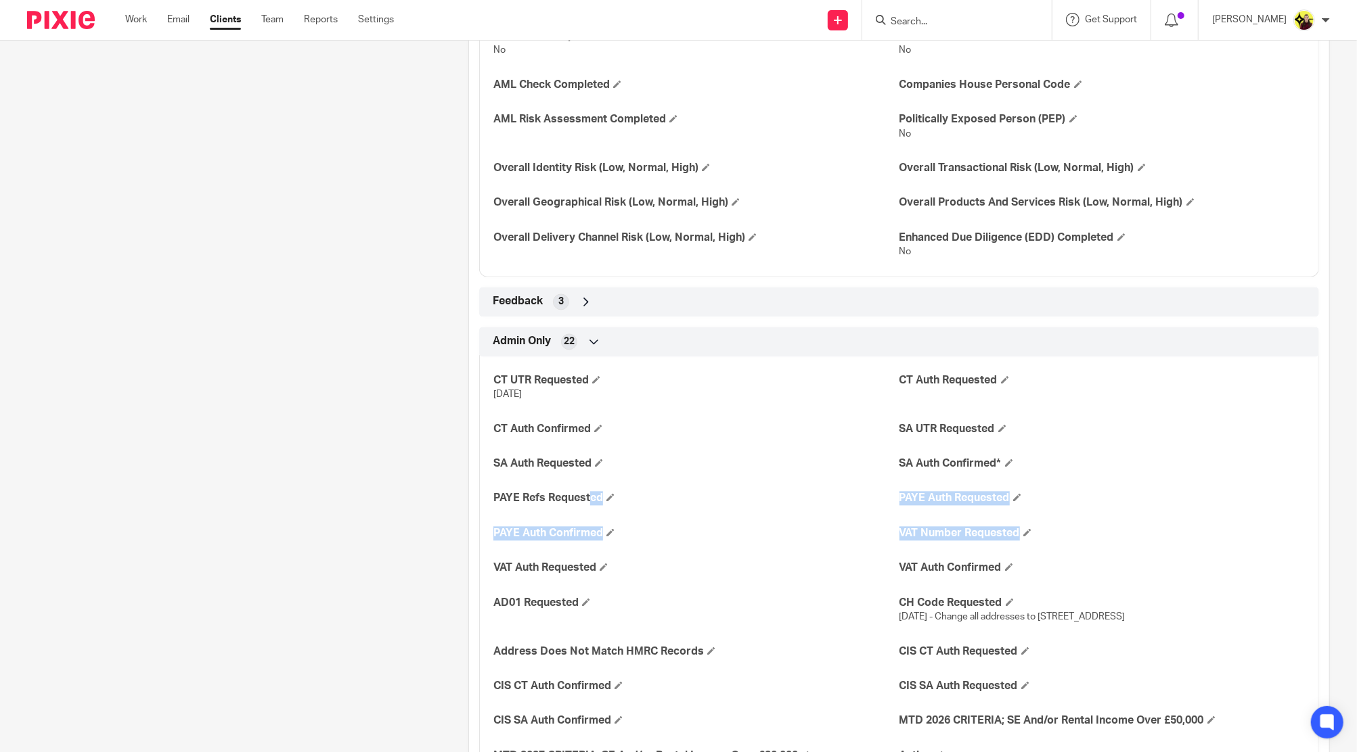
scroll to position [2169, 0]
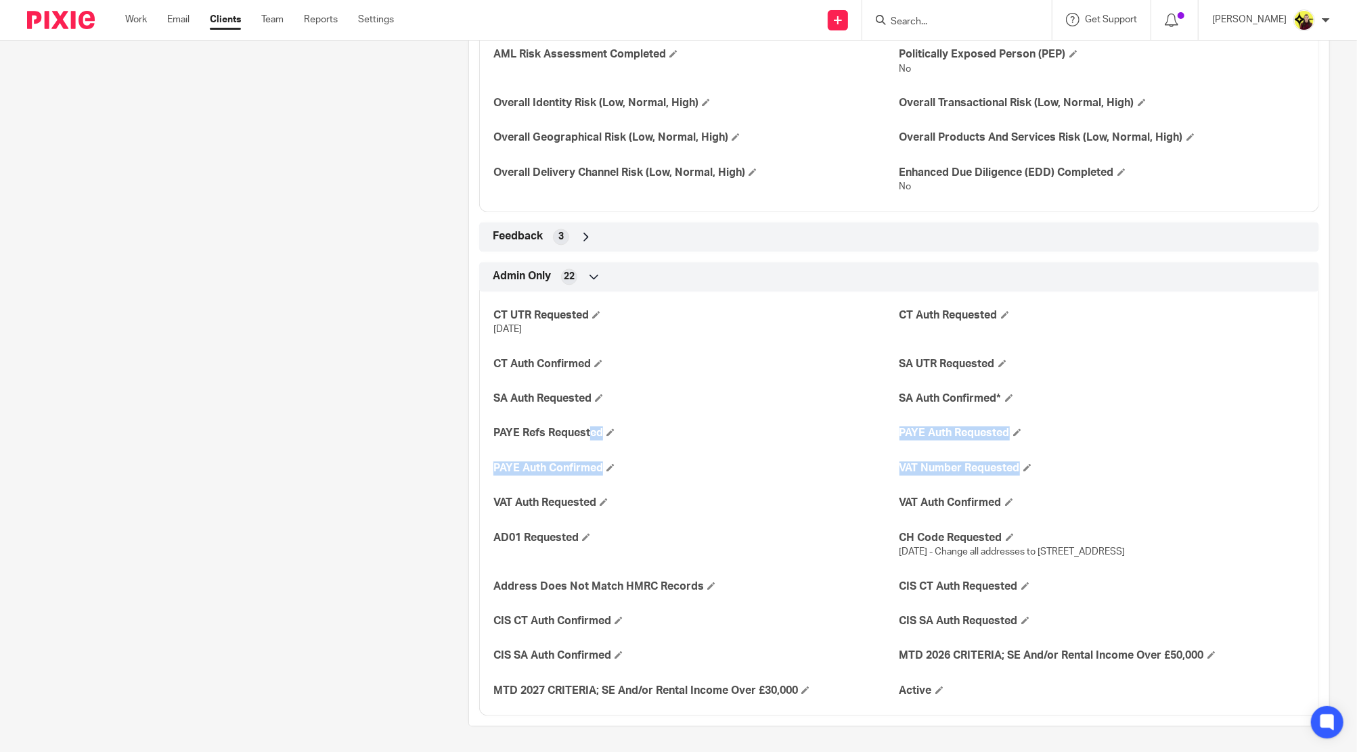
drag, startPoint x: 896, startPoint y: 527, endPoint x: 1162, endPoint y: 549, distance: 266.8
click at [1162, 549] on div "CT UTR Requested 15-08-2025 CT Auth Requested CT Auth Confirmed SA UTR Requeste…" at bounding box center [899, 498] width 840 height 435
click at [1116, 572] on div "CT UTR Requested 15-08-2025 CT Auth Requested CT Auth Confirmed SA UTR Requeste…" at bounding box center [899, 498] width 840 height 435
drag, startPoint x: 1129, startPoint y: 564, endPoint x: 727, endPoint y: 442, distance: 419.9
click at [823, 506] on div "CT UTR Requested 15-08-2025 CT Auth Requested CT Auth Confirmed SA UTR Requeste…" at bounding box center [899, 498] width 840 height 435
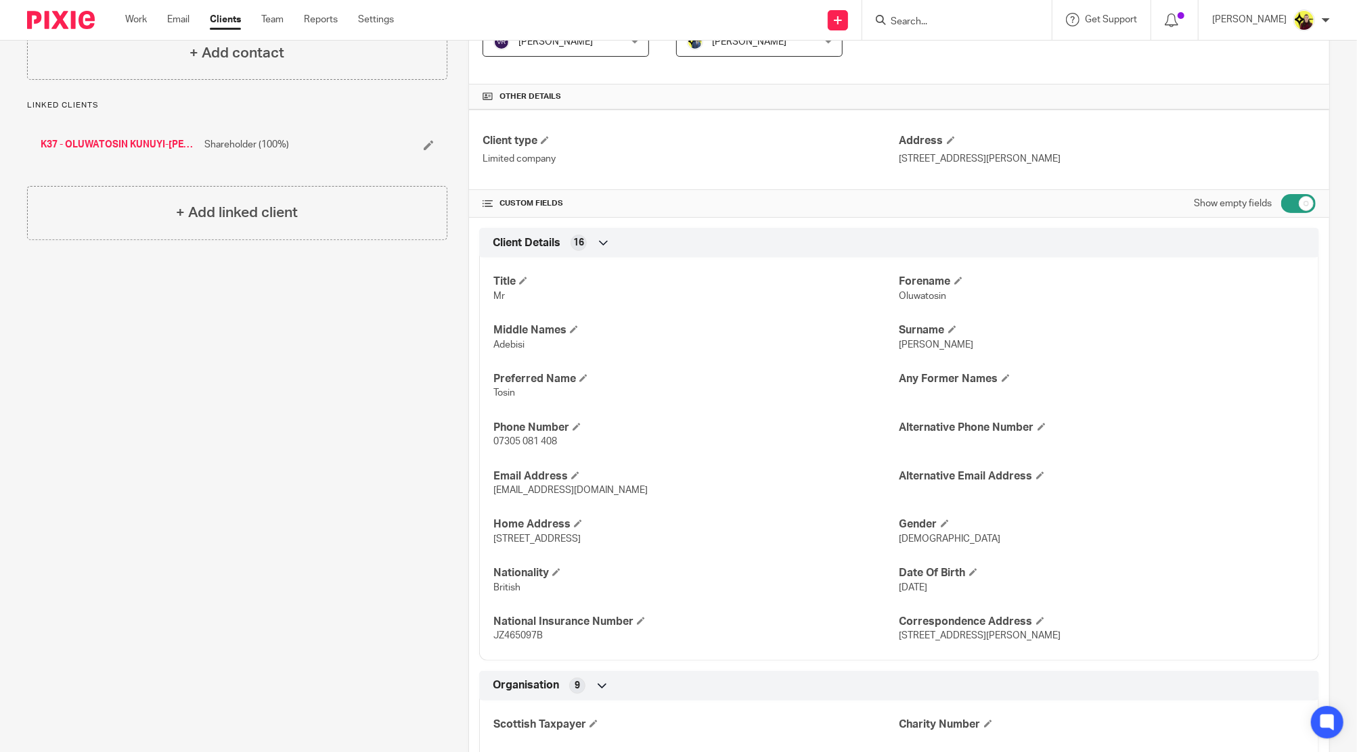
scroll to position [0, 0]
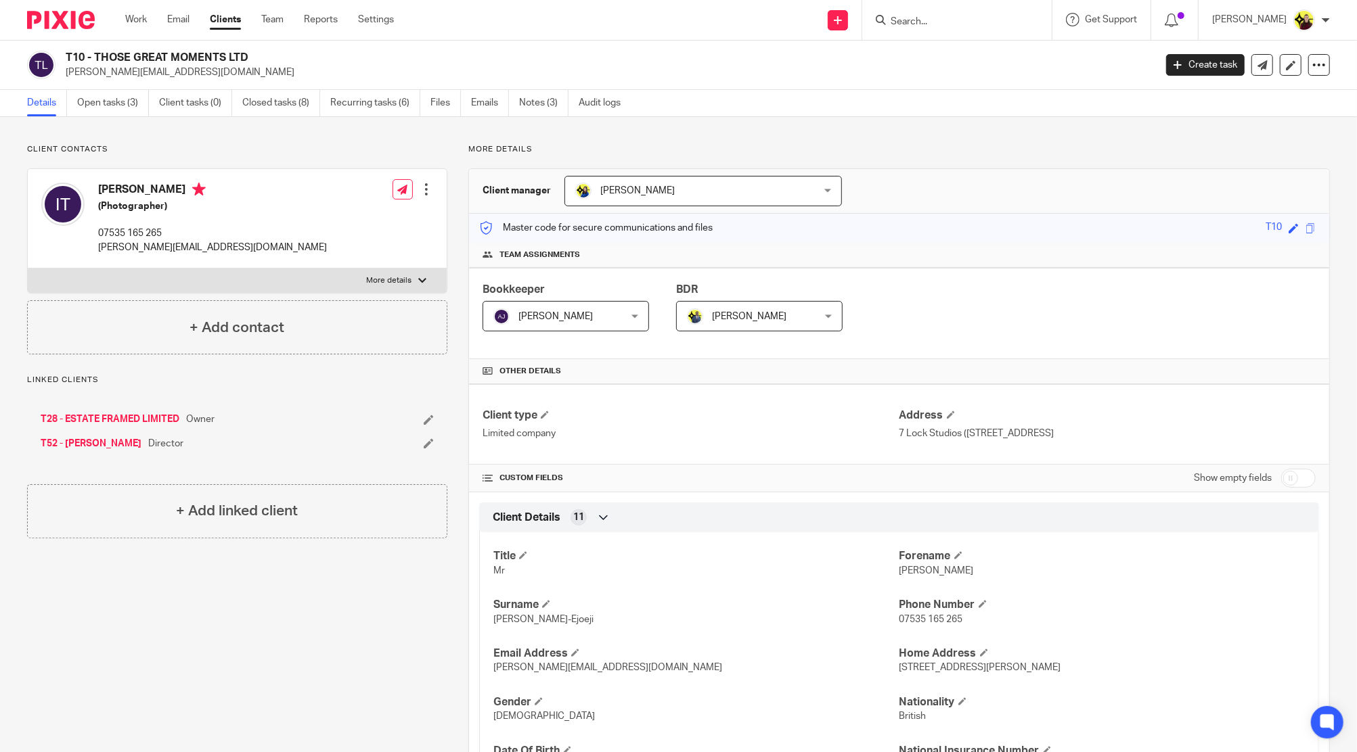
click at [936, 20] on input "Search" at bounding box center [950, 22] width 122 height 12
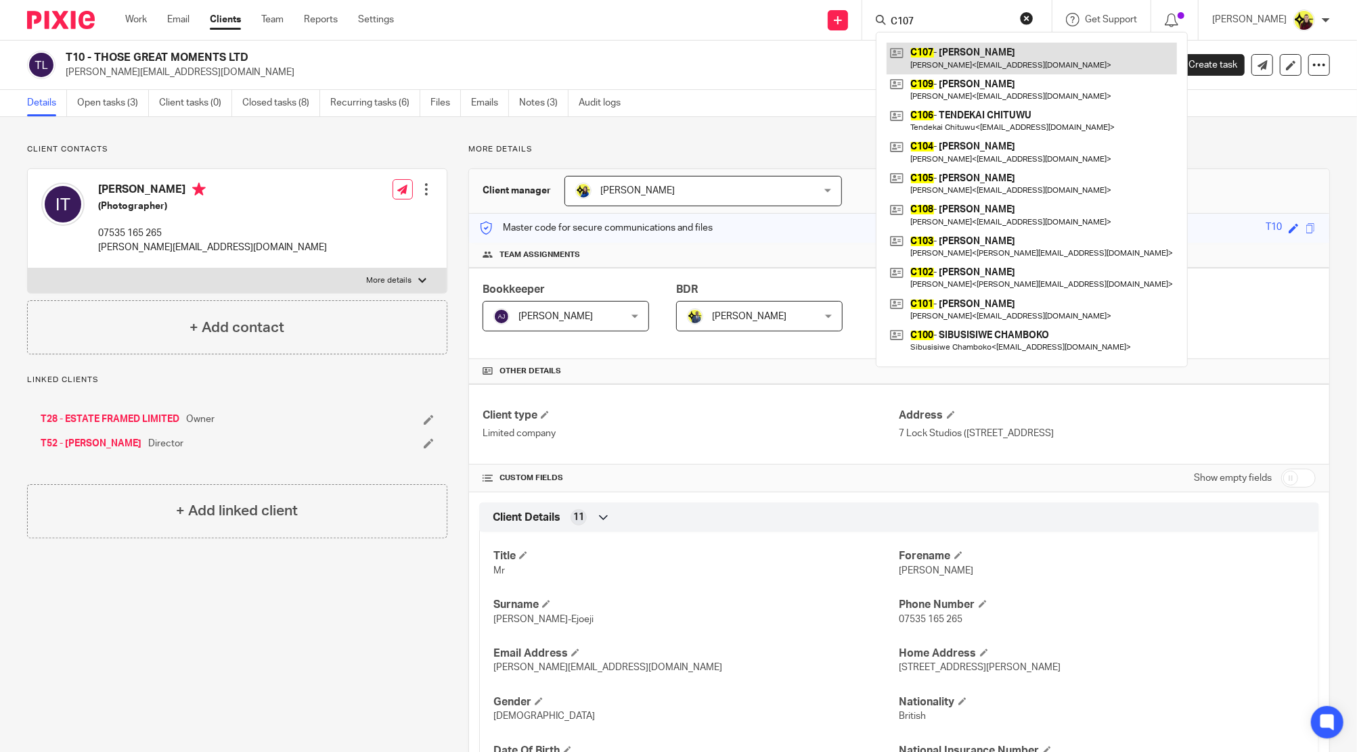
type input "C107"
click at [966, 68] on link at bounding box center [1031, 58] width 290 height 31
click at [974, 62] on link at bounding box center [1031, 58] width 290 height 31
click at [1014, 65] on link at bounding box center [1031, 58] width 290 height 31
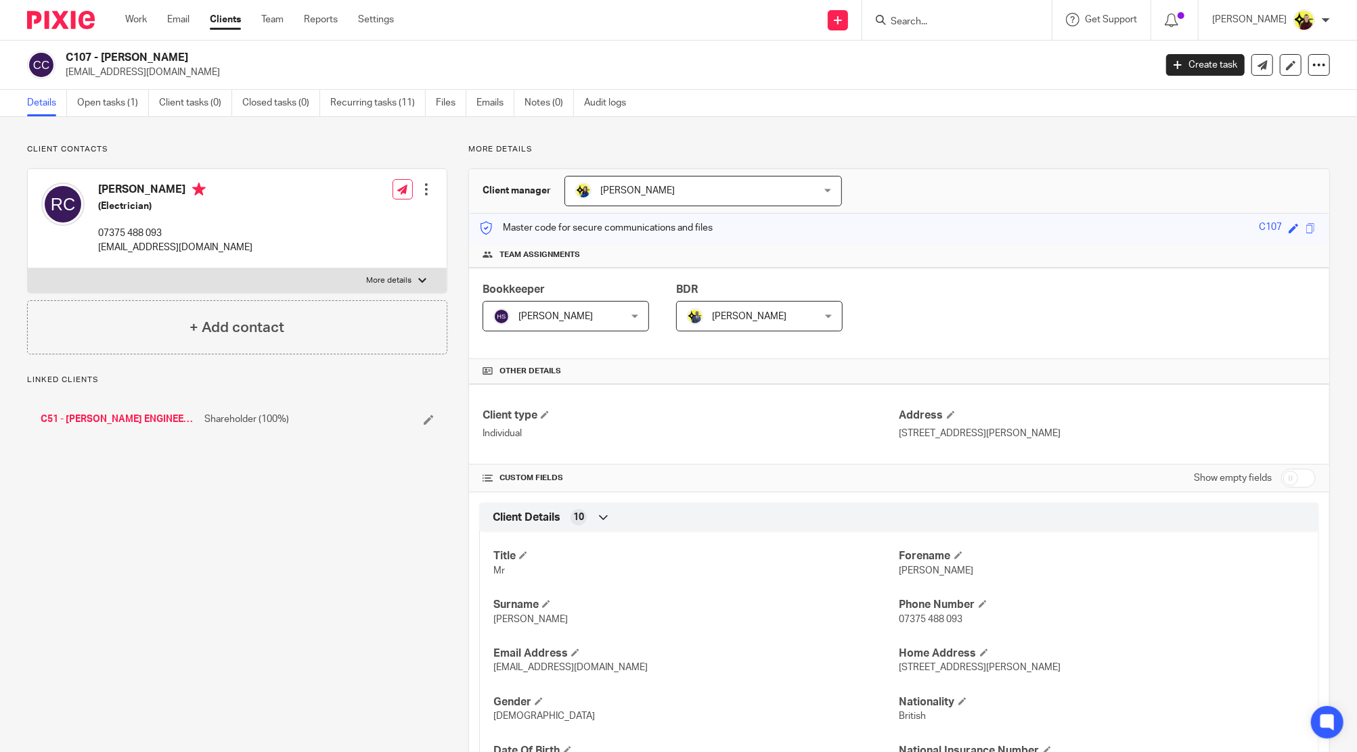
scroll to position [417, 0]
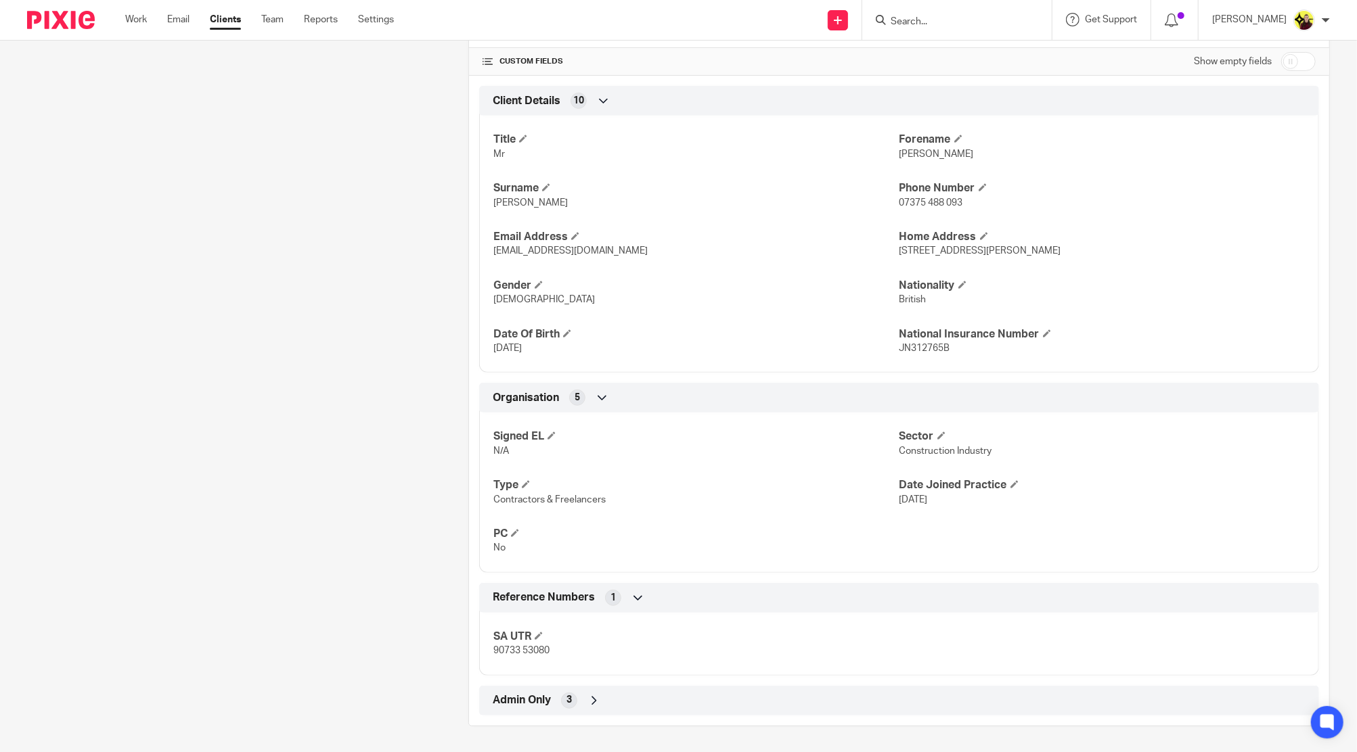
click at [721, 693] on div "Admin Only 3" at bounding box center [898, 700] width 819 height 23
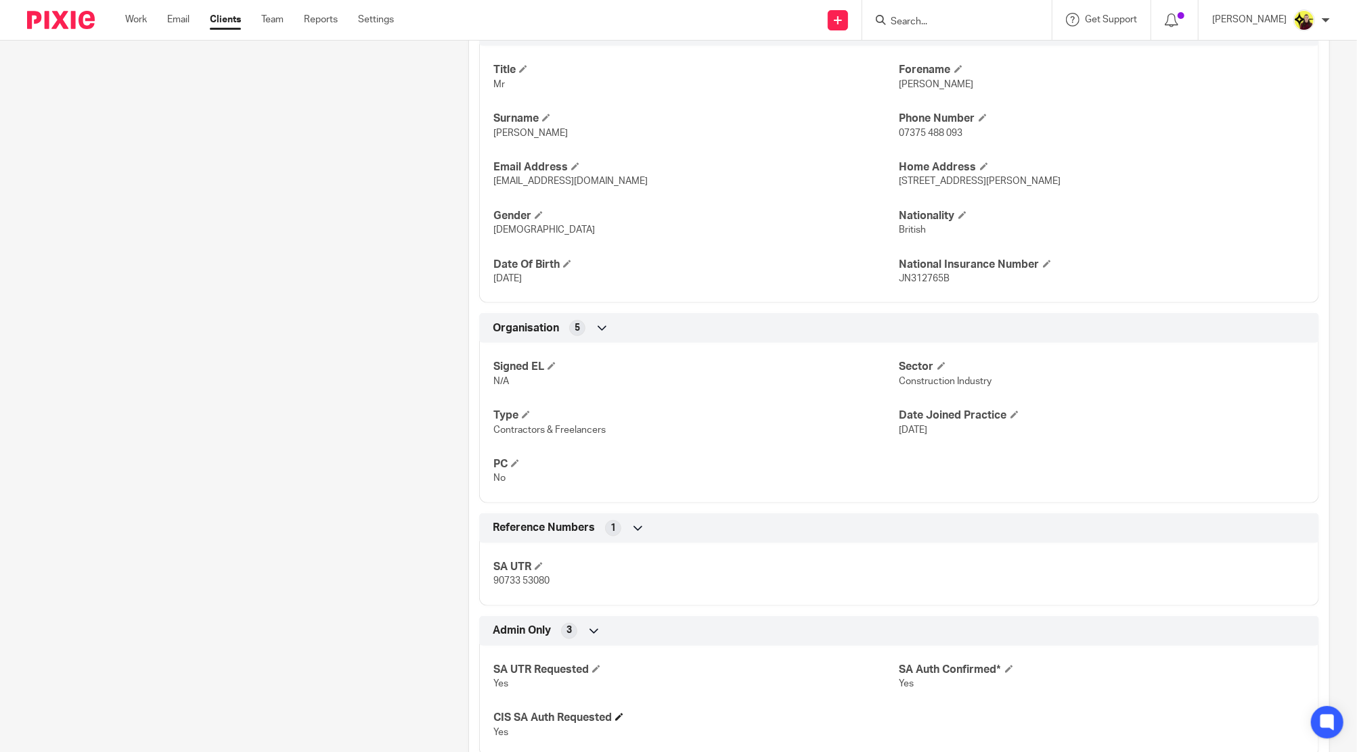
scroll to position [528, 0]
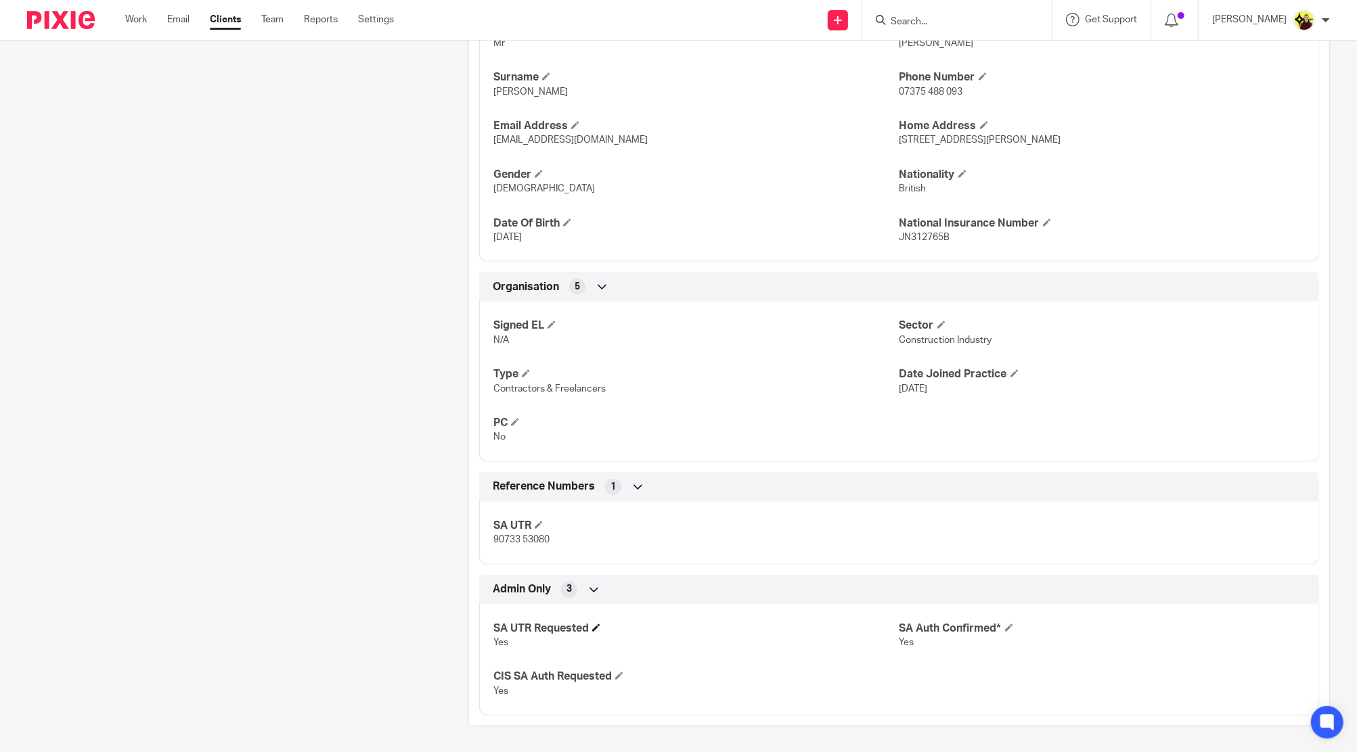
click at [598, 631] on h4 "SA UTR Requested" at bounding box center [695, 629] width 405 height 14
click at [595, 631] on h4 "SA UTR Requested" at bounding box center [695, 629] width 405 height 14
click at [589, 623] on h4 "SA UTR Requested" at bounding box center [695, 629] width 405 height 14
click at [596, 627] on span at bounding box center [596, 628] width 8 height 8
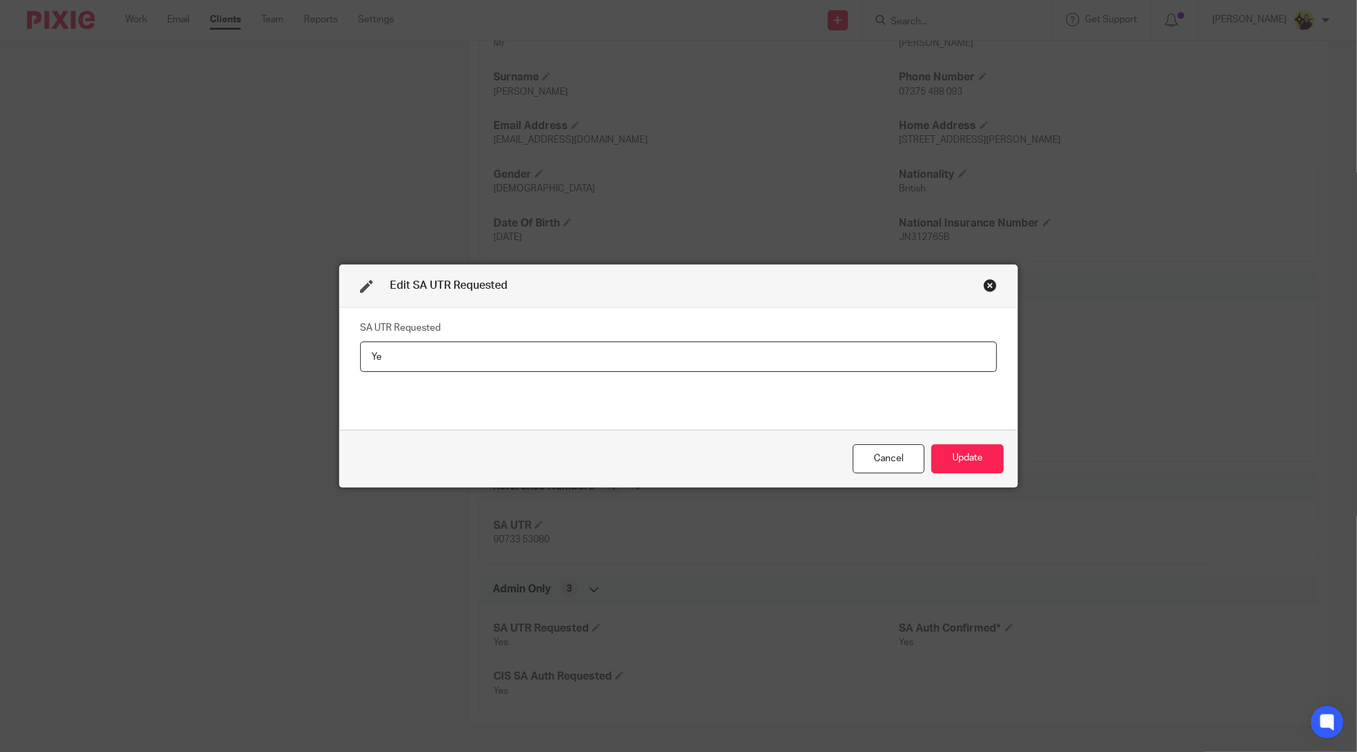
type input "Y"
click at [954, 460] on button "Update" at bounding box center [967, 459] width 72 height 29
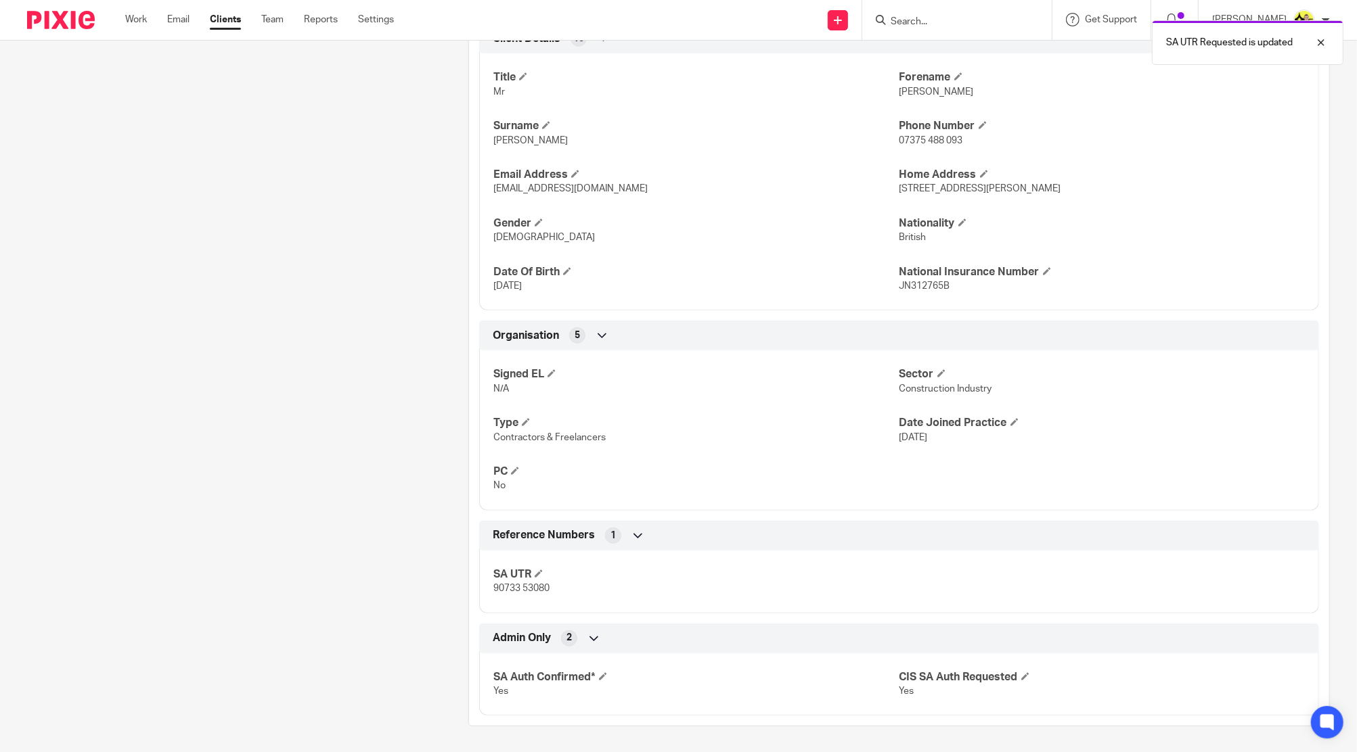
drag, startPoint x: 963, startPoint y: 16, endPoint x: 944, endPoint y: 28, distance: 22.5
click at [962, 16] on div "SA UTR Requested is updated" at bounding box center [1011, 39] width 665 height 51
click at [1237, 50] on div "SA UTR Requested is updated" at bounding box center [1247, 42] width 191 height 45
click at [963, 18] on input "Search" at bounding box center [950, 22] width 122 height 12
drag, startPoint x: 980, startPoint y: 58, endPoint x: 956, endPoint y: 14, distance: 50.3
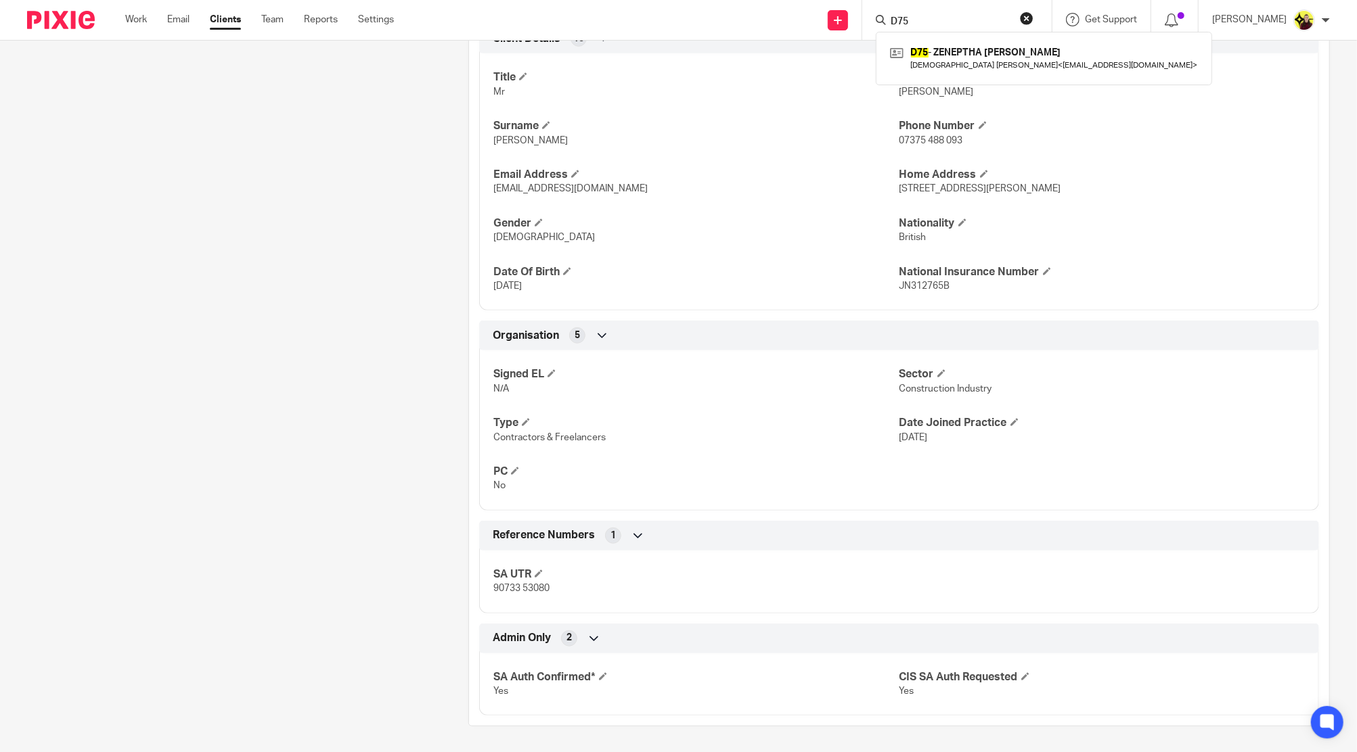
click at [942, 19] on input "D75" at bounding box center [950, 22] width 122 height 12
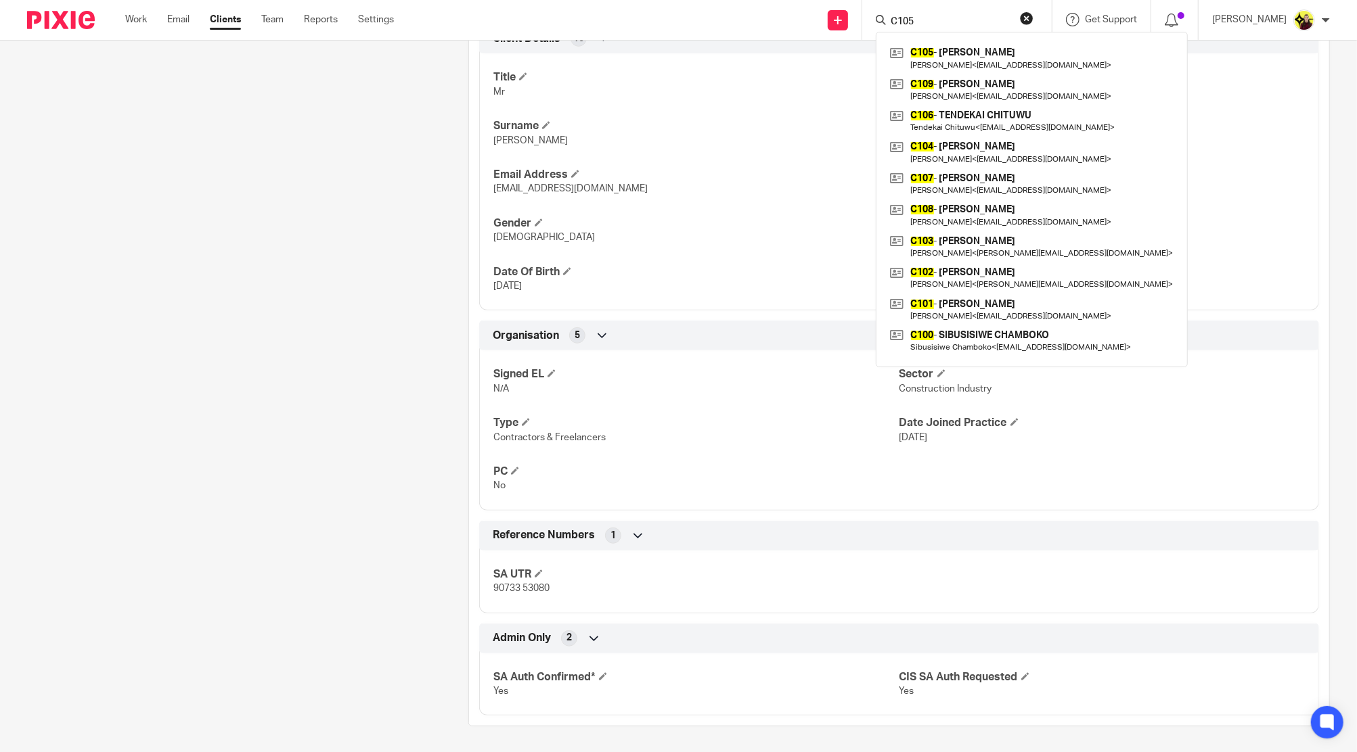
click at [934, 24] on input "C105" at bounding box center [950, 22] width 122 height 12
type input "C107"
click at [1001, 60] on link at bounding box center [1031, 58] width 290 height 31
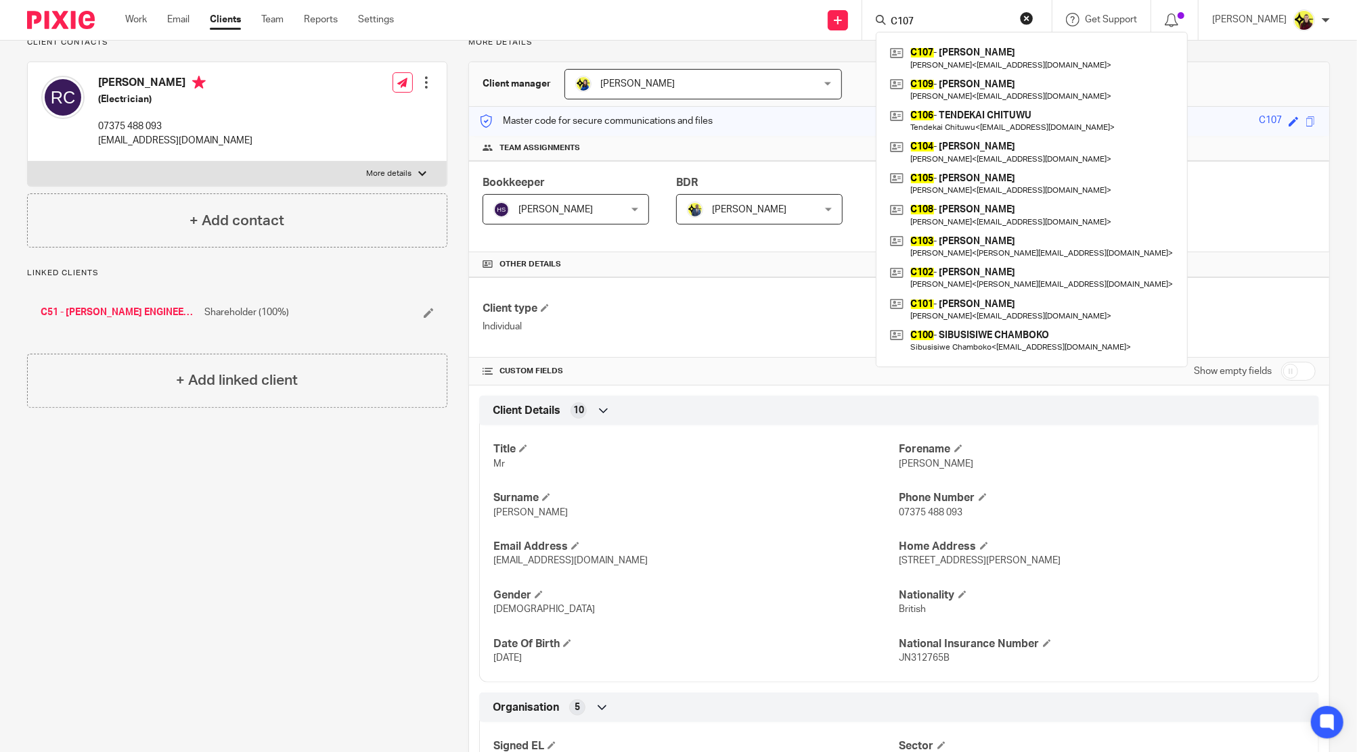
scroll to position [0, 0]
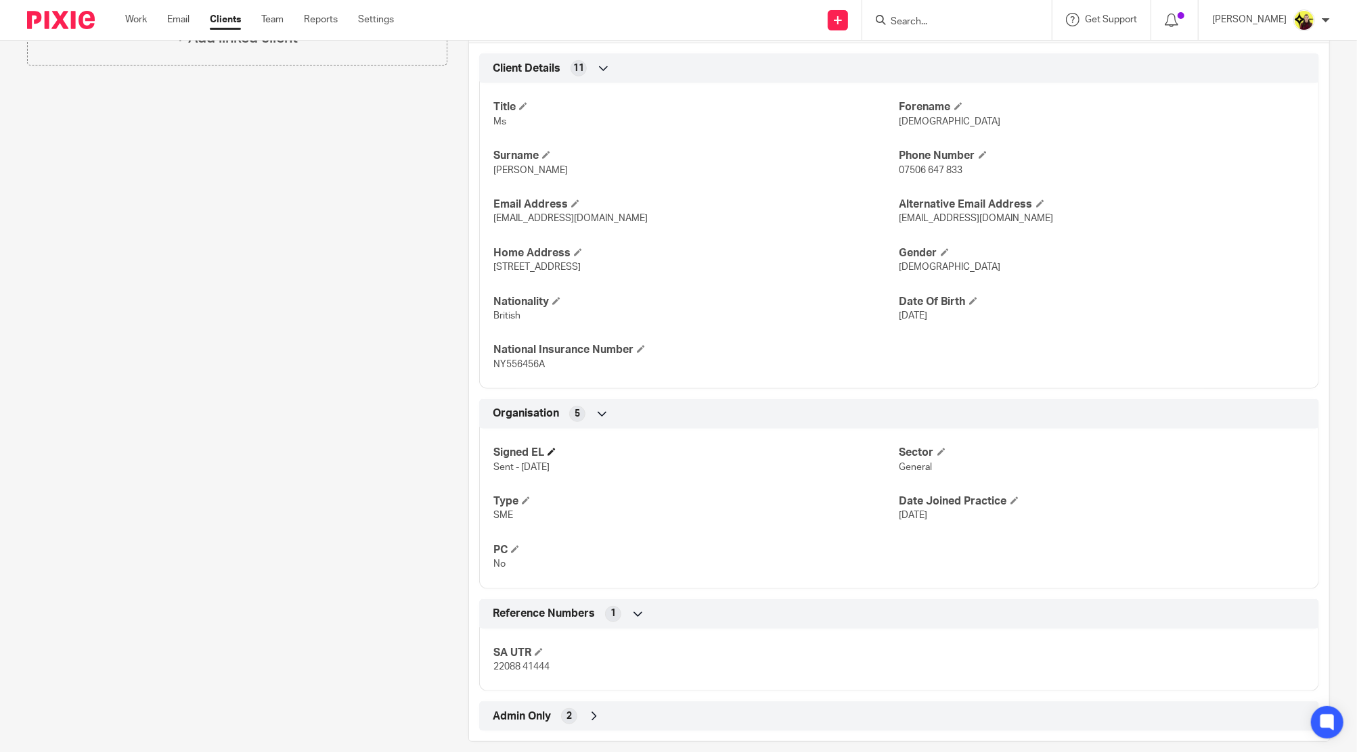
scroll to position [465, 0]
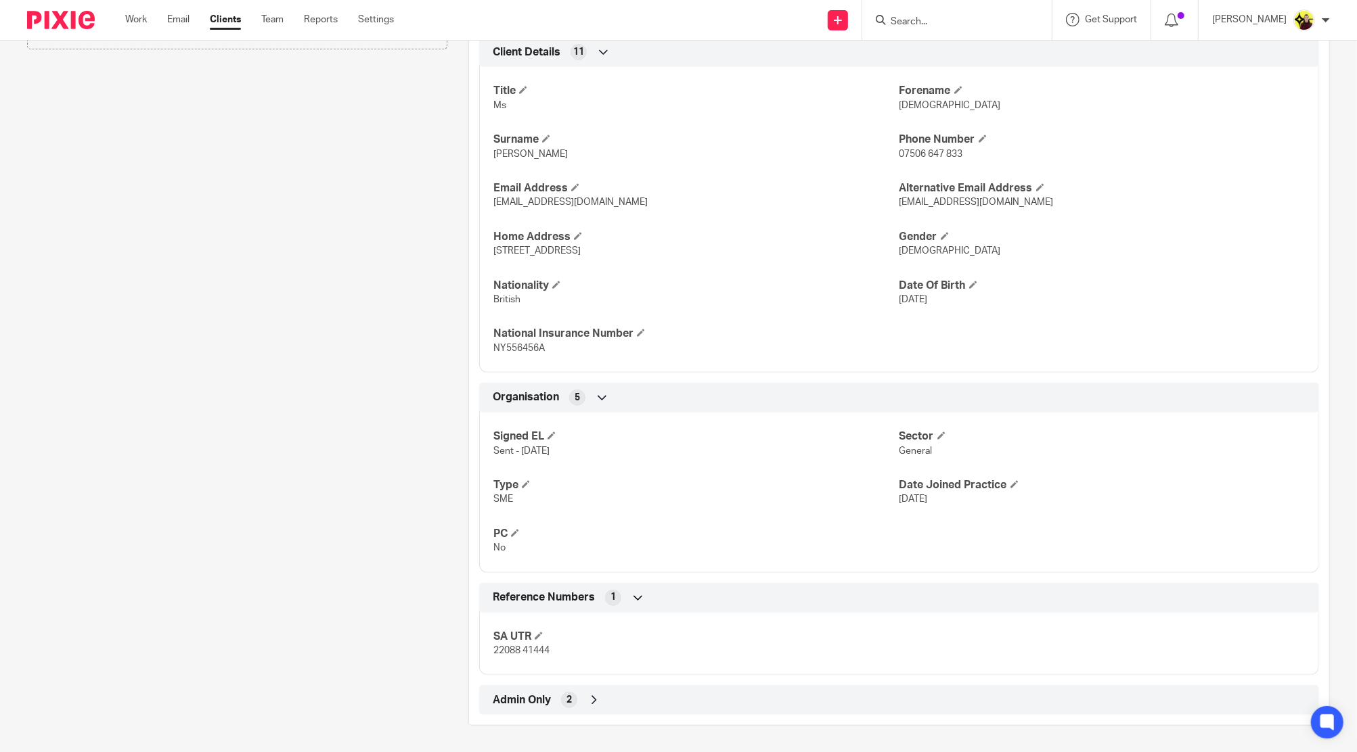
click at [674, 684] on div "Client type Individual Address 10 Macclesfield Road, London, SE25 4RZ CUSTOM FI…" at bounding box center [899, 317] width 860 height 796
click at [662, 702] on div "Admin Only 2" at bounding box center [898, 700] width 819 height 23
click at [599, 737] on h4 "SA UTR Requested" at bounding box center [695, 739] width 405 height 14
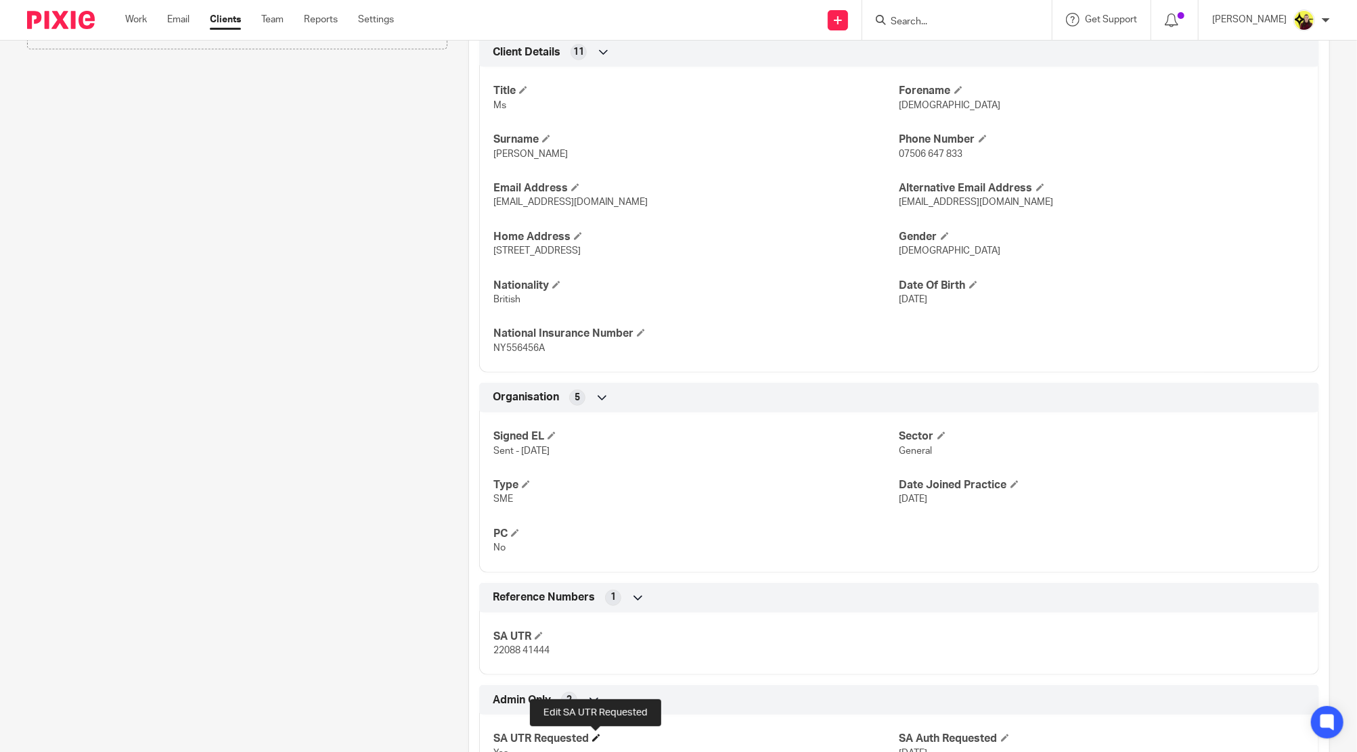
click at [595, 737] on span at bounding box center [596, 738] width 8 height 8
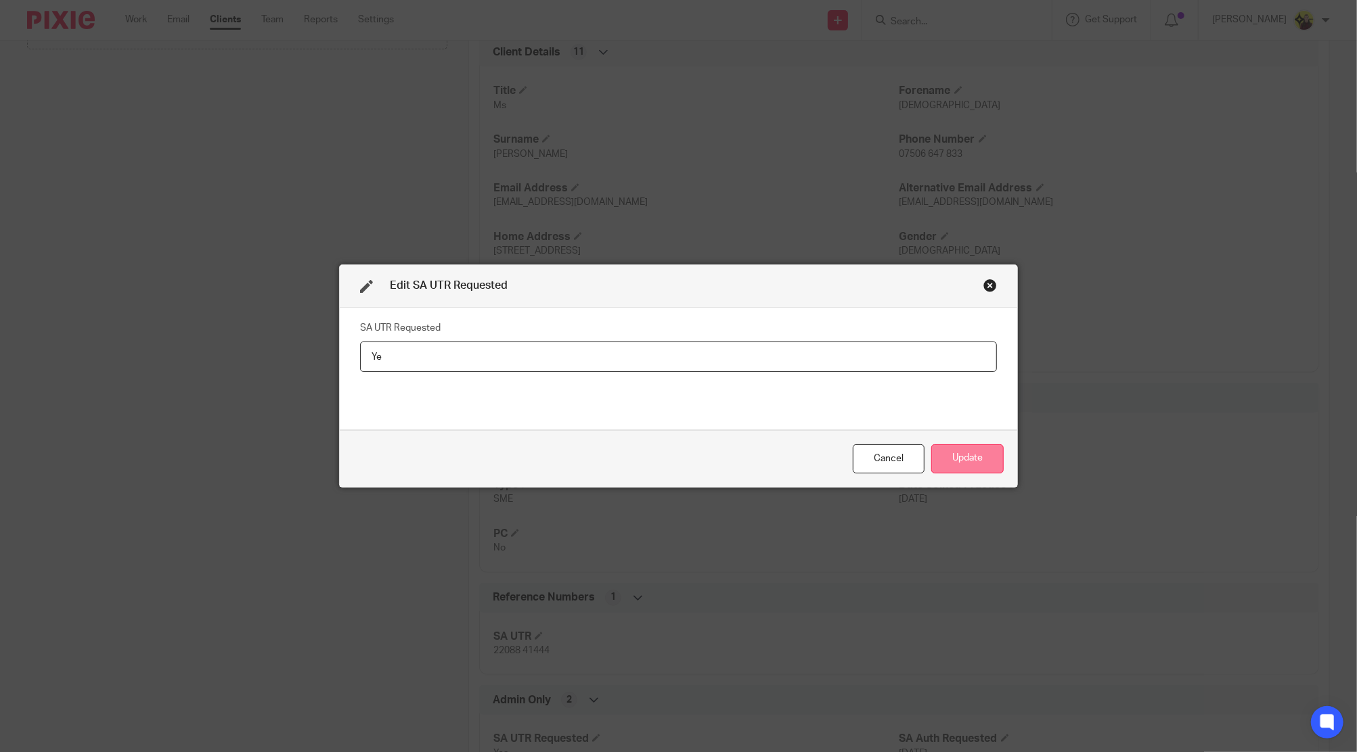
type input "Y"
click at [953, 452] on button "Update" at bounding box center [967, 459] width 72 height 29
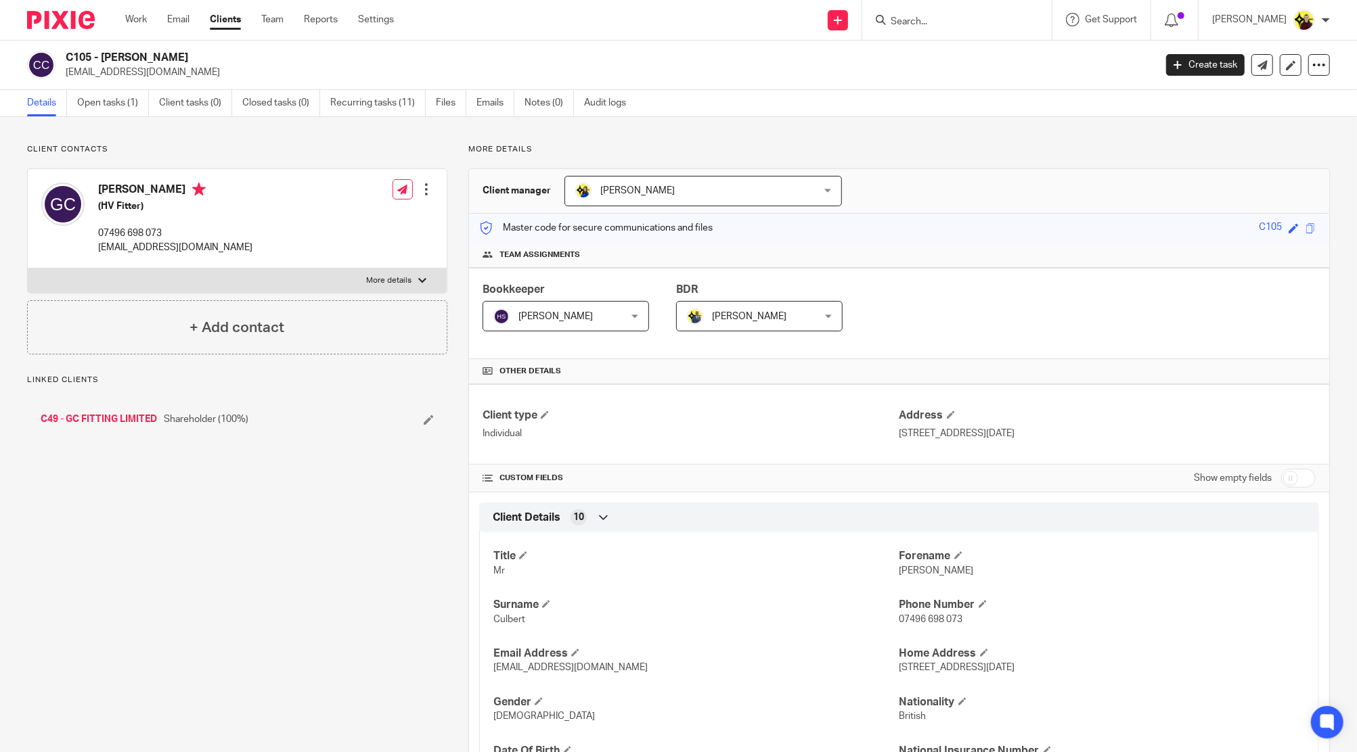
scroll to position [417, 0]
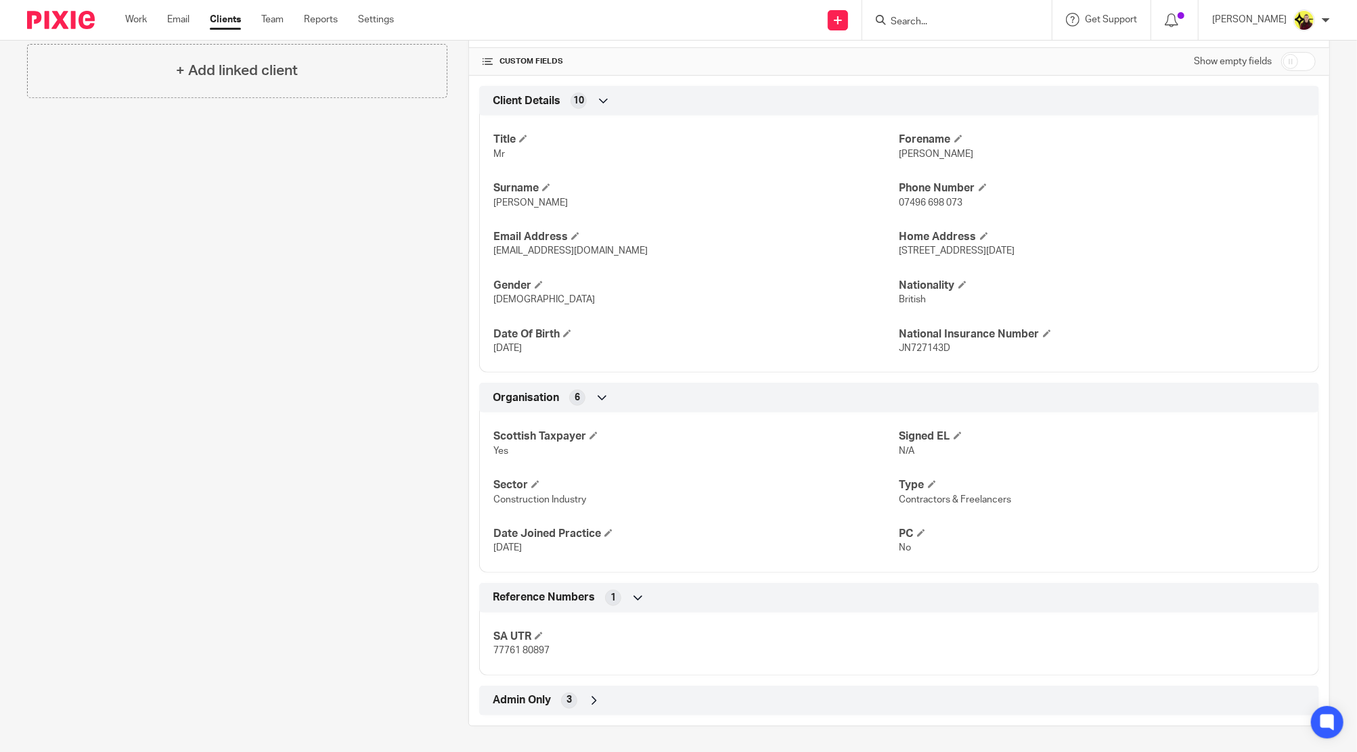
click div "Admin Only 3"
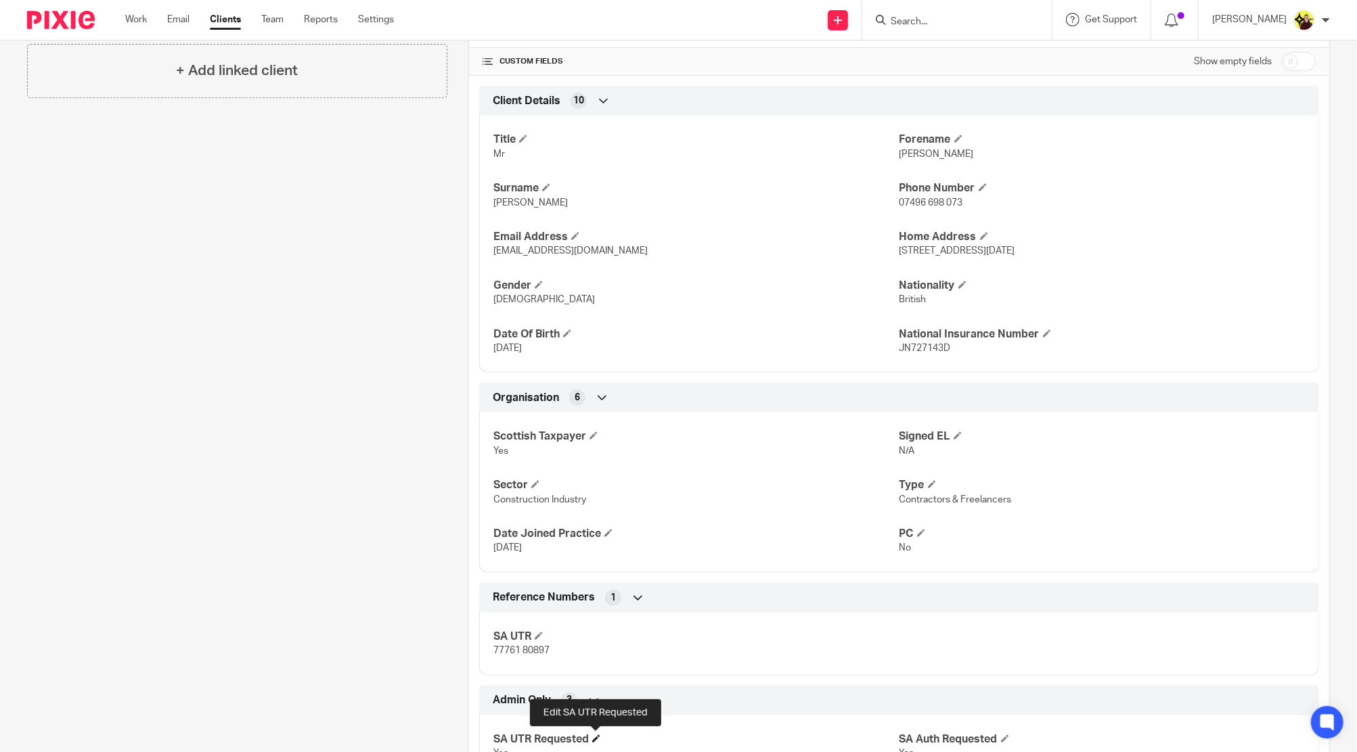
click span
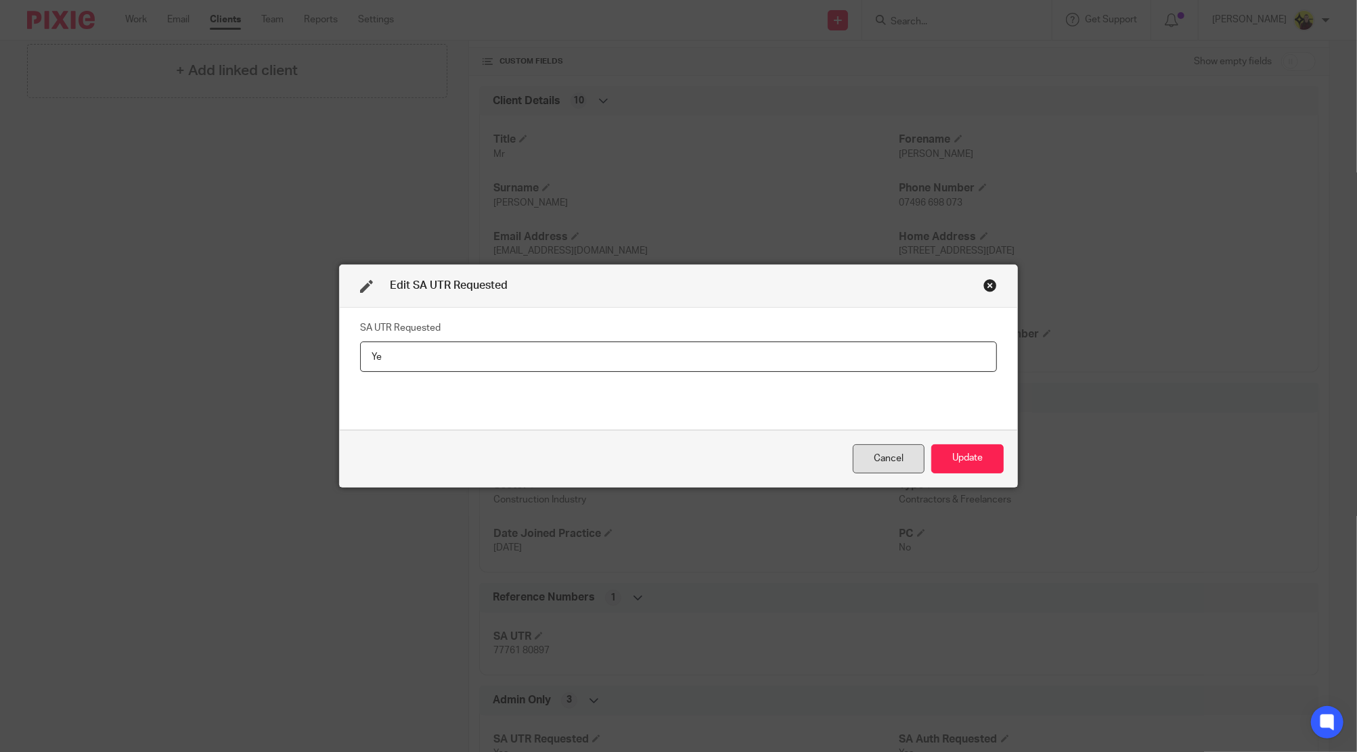
type input "Y"
click button "Update"
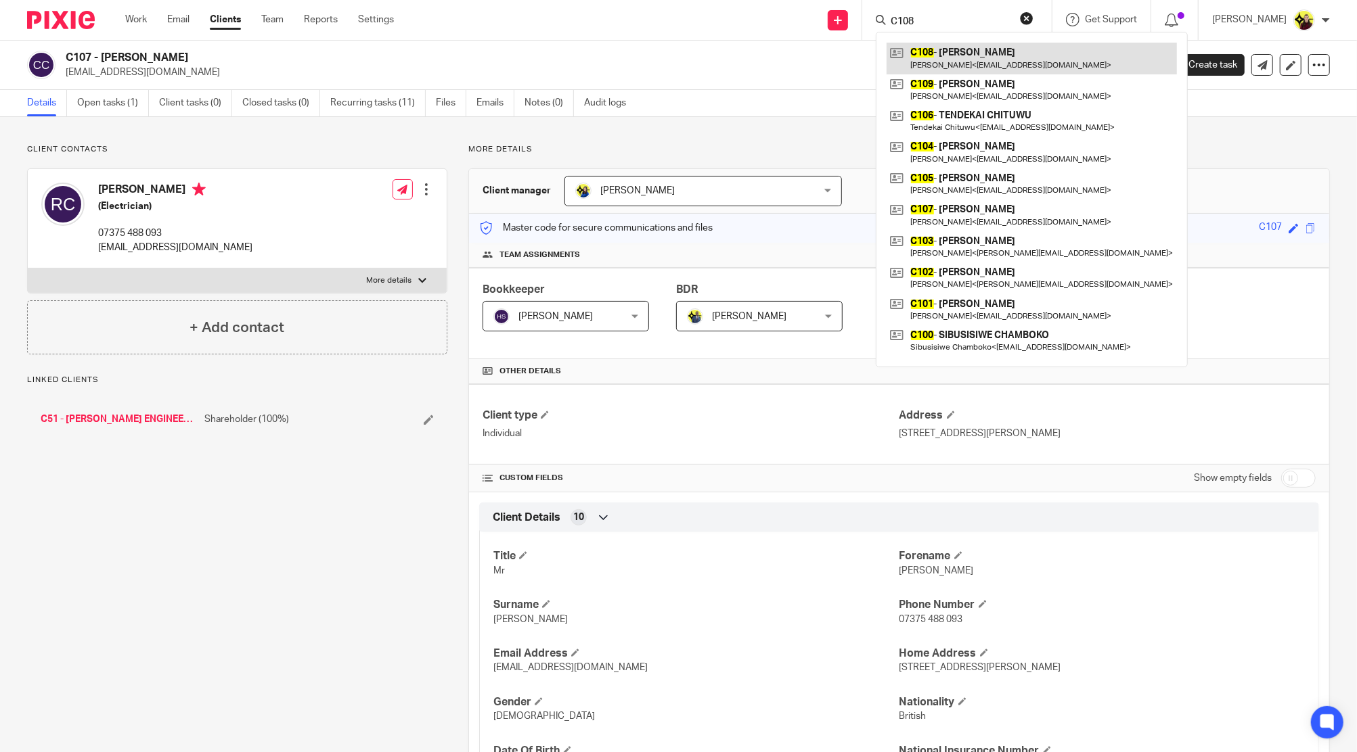
type input "C108"
click at [1044, 49] on link at bounding box center [1031, 58] width 290 height 31
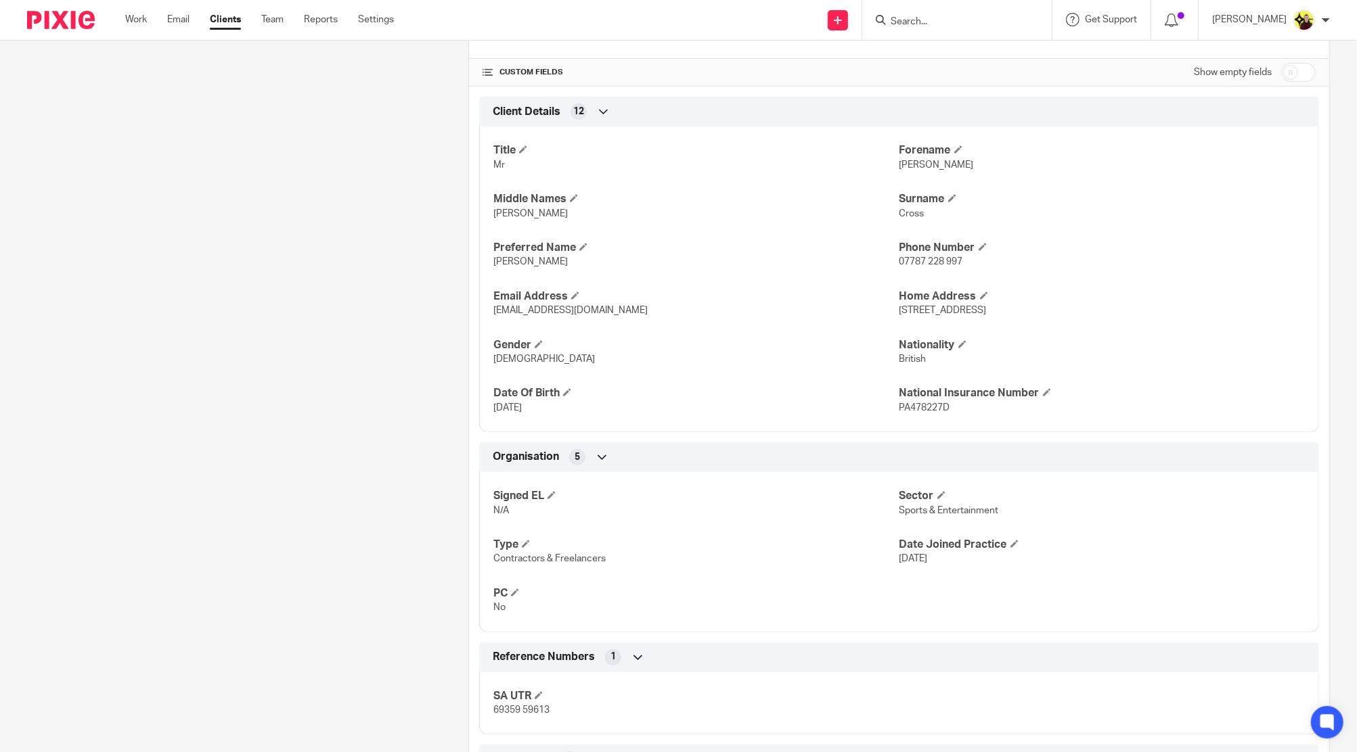
scroll to position [465, 0]
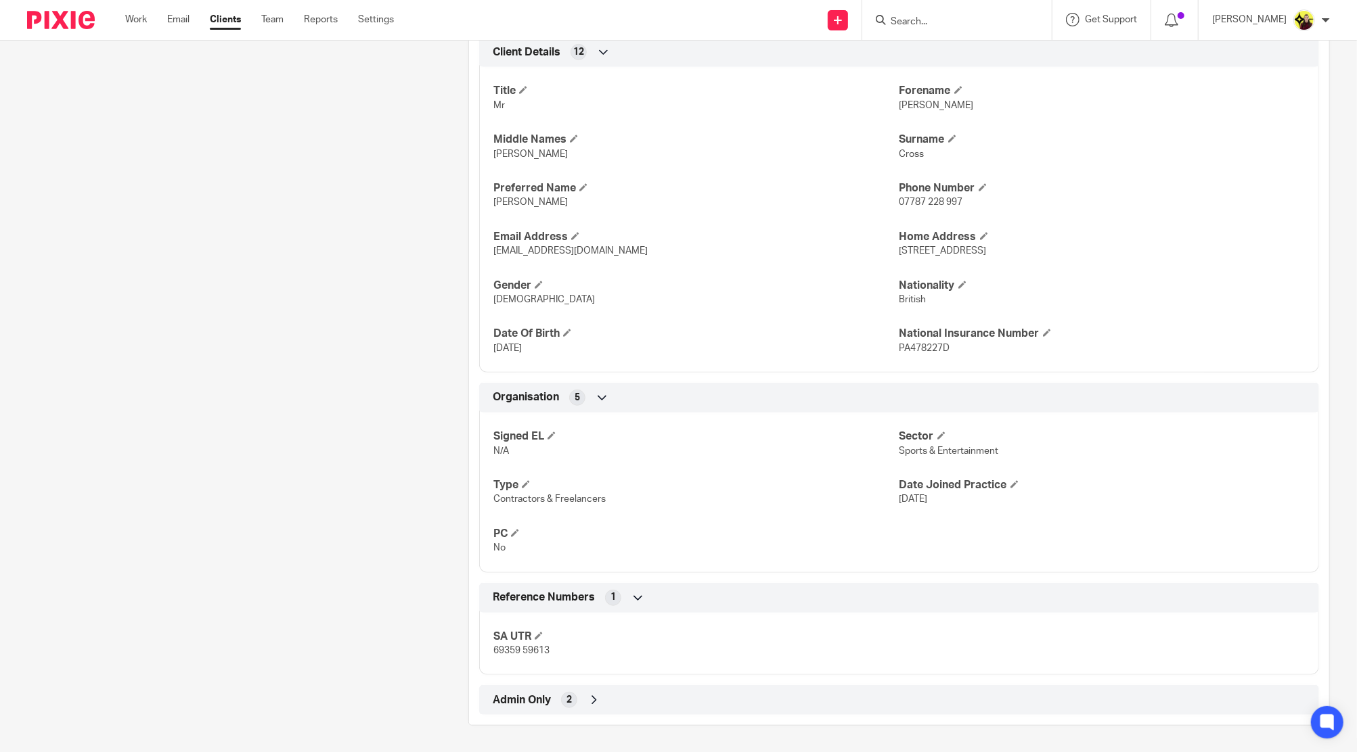
click at [668, 706] on div "Admin Only 2" at bounding box center [898, 700] width 819 height 23
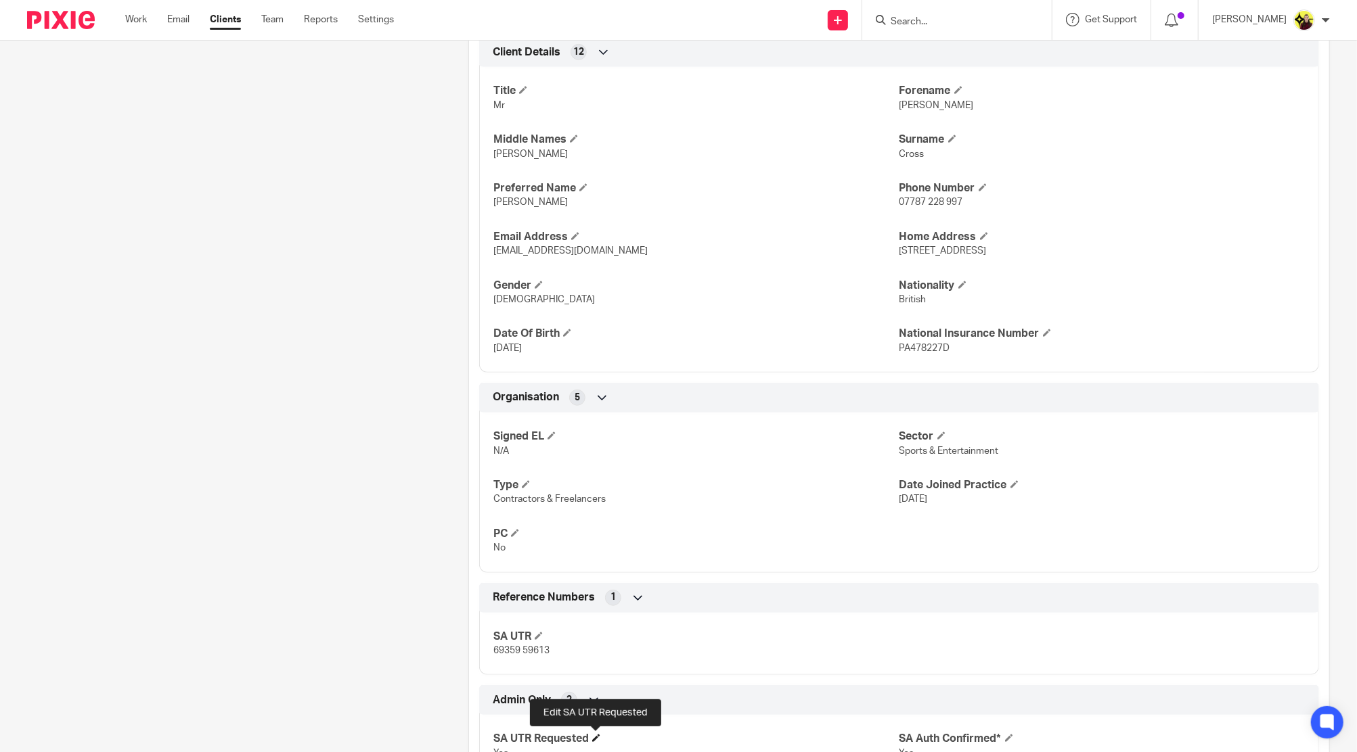
click at [592, 734] on span at bounding box center [596, 738] width 8 height 8
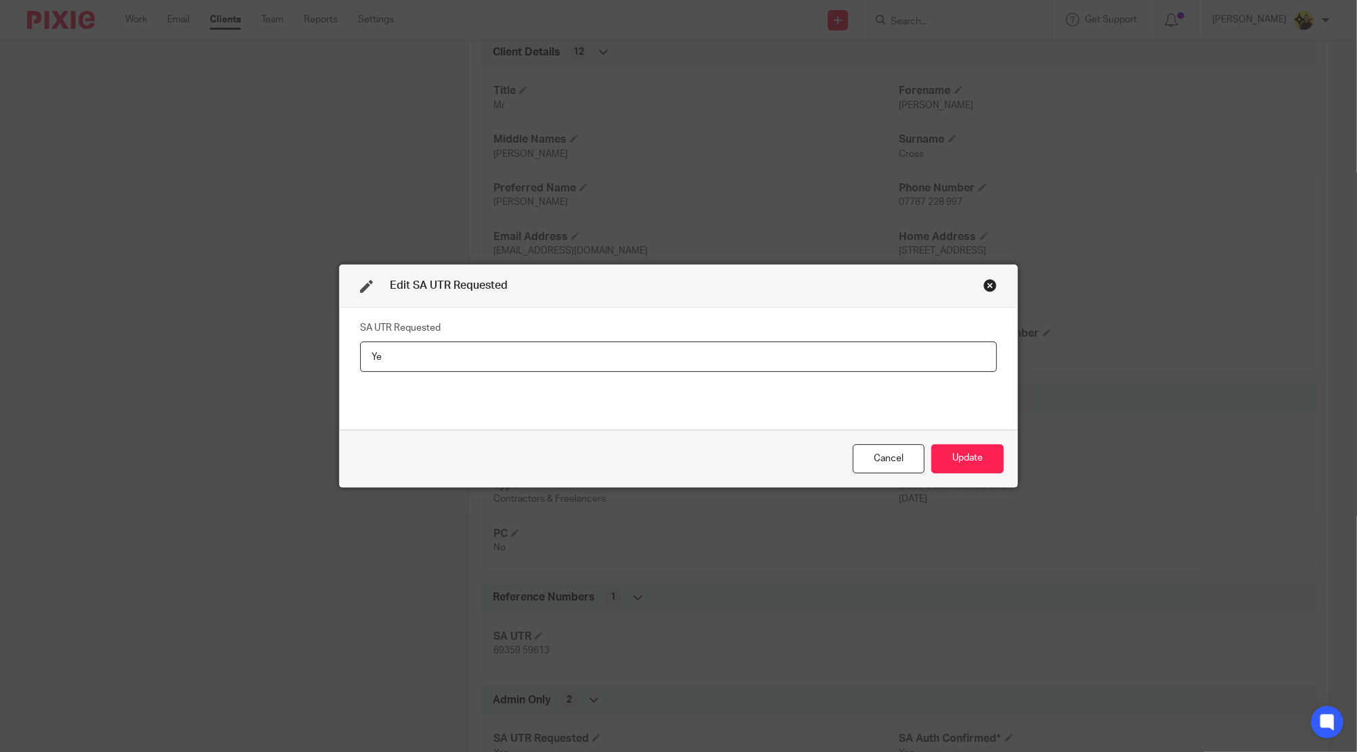
type input "Y"
click at [957, 468] on button "Update" at bounding box center [967, 459] width 72 height 29
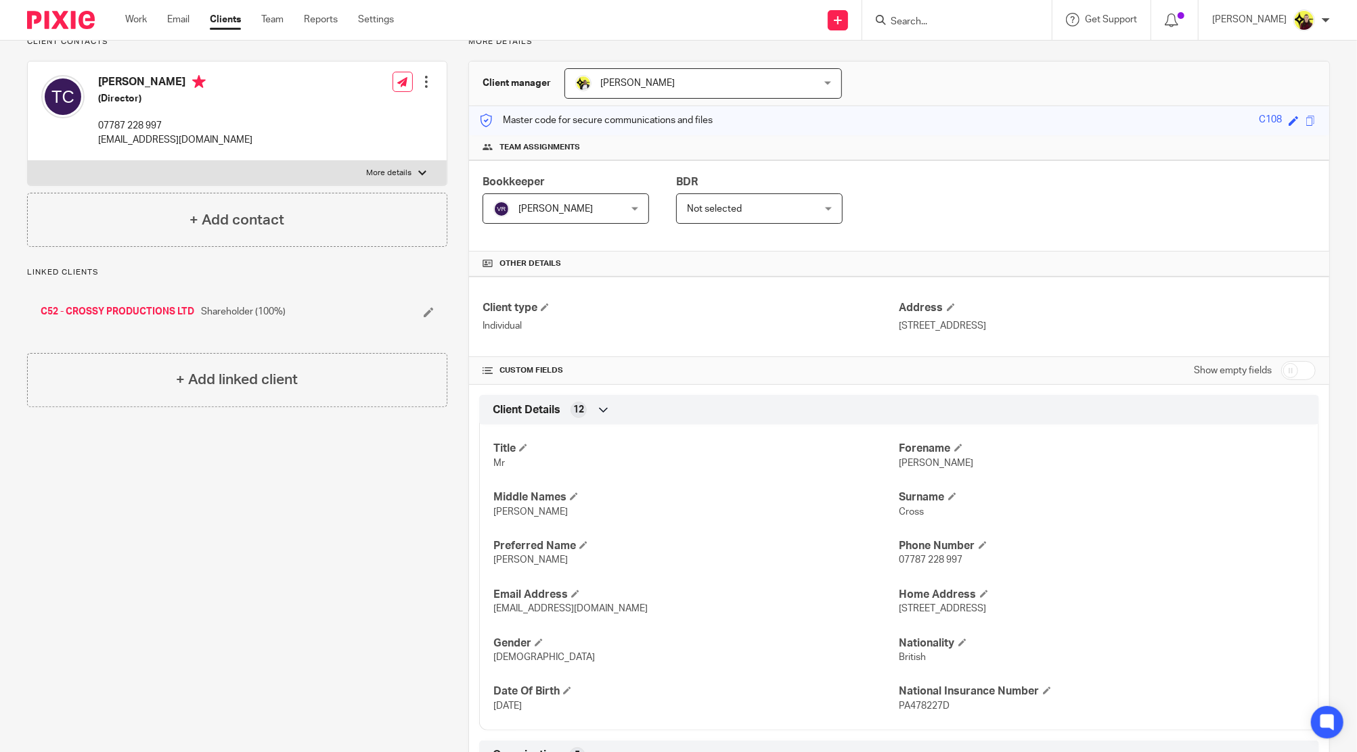
scroll to position [0, 0]
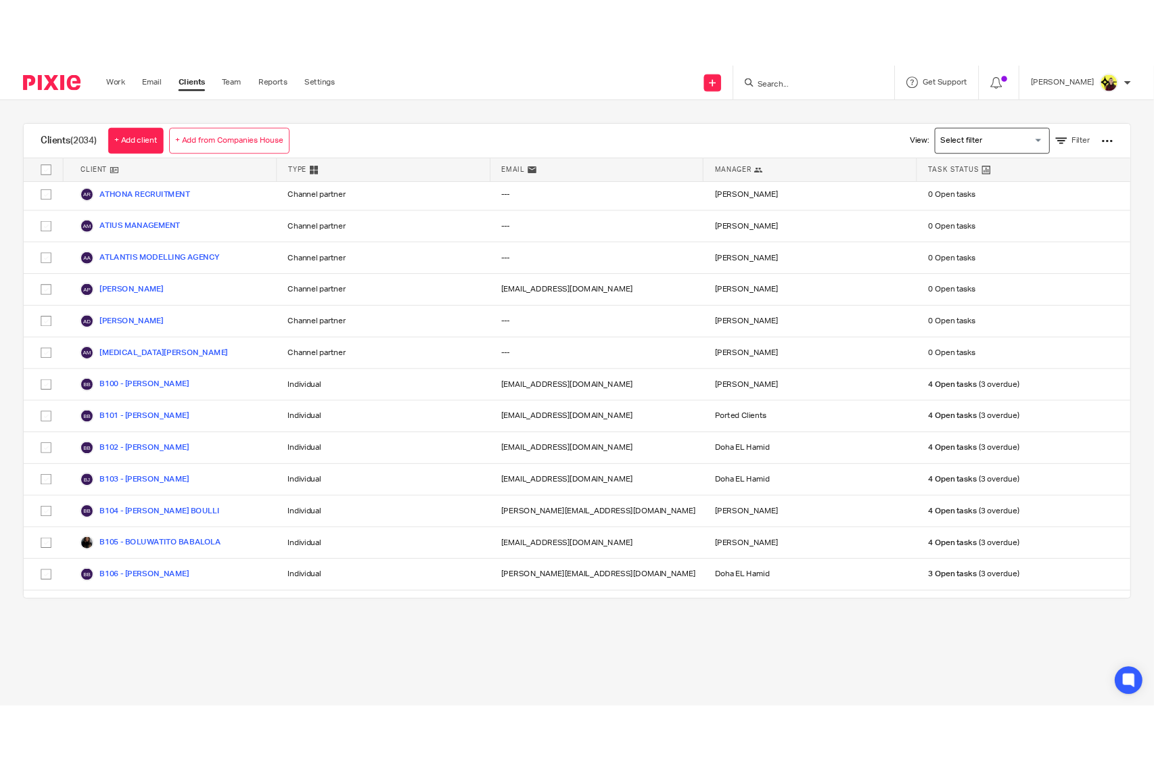
scroll to position [9111, 0]
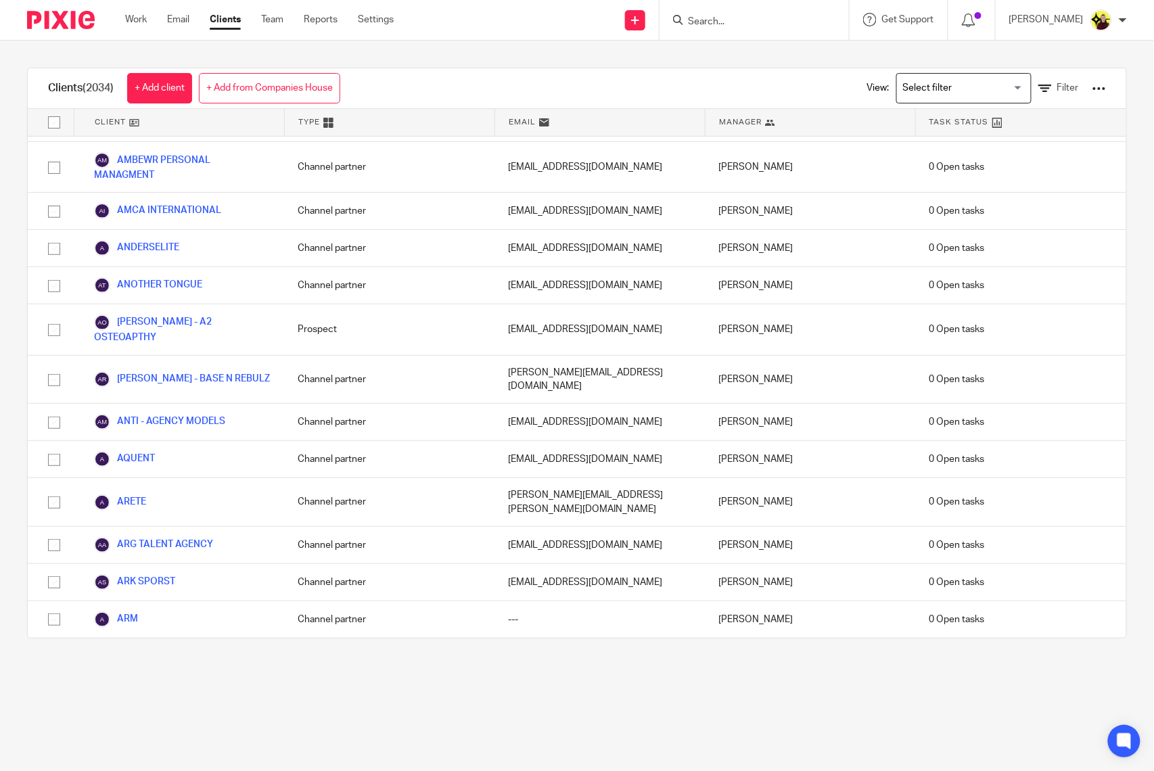
click at [817, 14] on form at bounding box center [759, 20] width 144 height 17
click at [796, 20] on input "Search" at bounding box center [748, 22] width 122 height 12
click at [762, 19] on input "Search" at bounding box center [748, 22] width 122 height 12
paste input "Rebecca Le Flufy <rleflufy@gmail.com>"
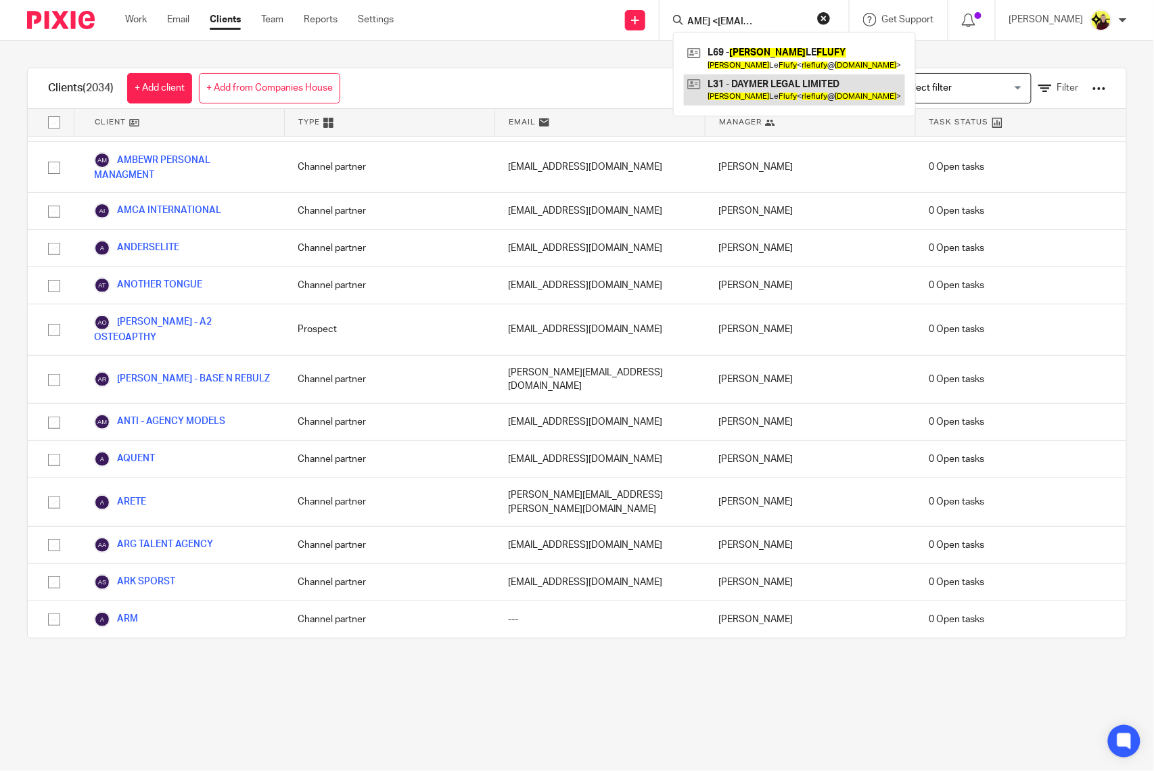
type input "Rebecca Le Flufy <rleflufy@gmail.com>"
click at [746, 87] on link at bounding box center [794, 89] width 221 height 31
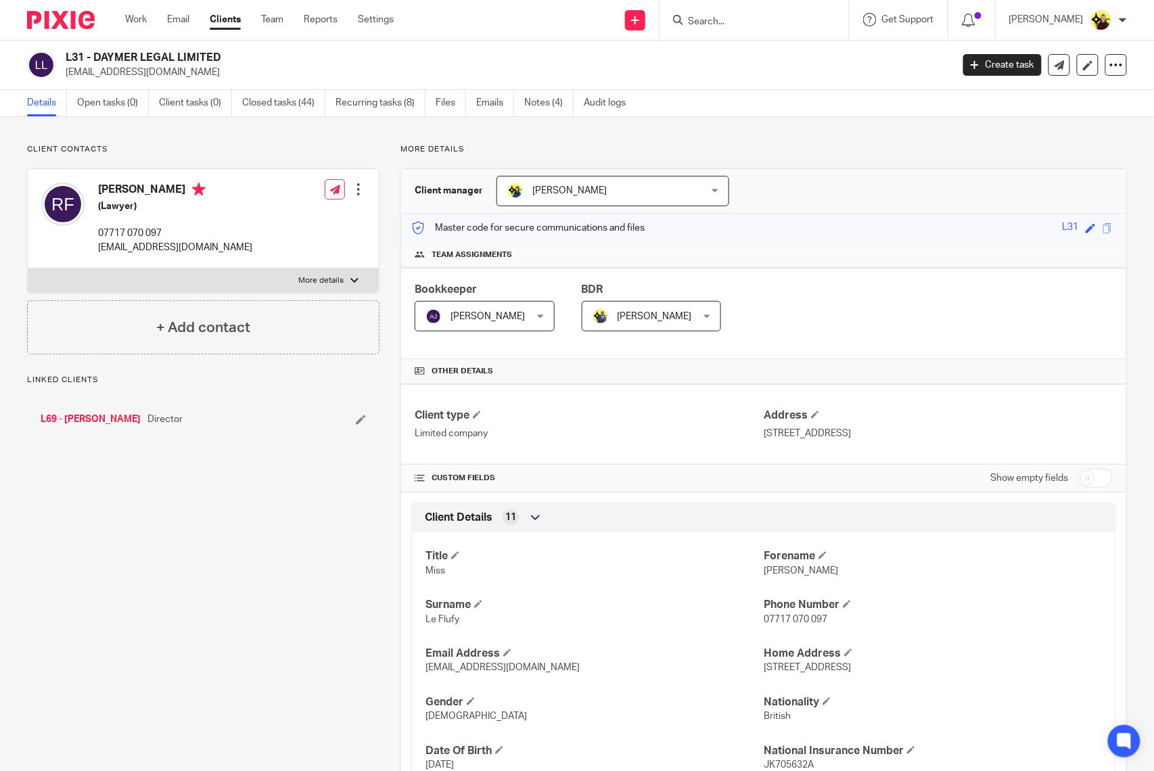
click at [176, 61] on h2 "L31 - DAYMER LEGAL LIMITED" at bounding box center [417, 58] width 702 height 14
copy div "L31 - DAYMER LEGAL LIMITED"
click at [743, 26] on input "Search" at bounding box center [748, 22] width 122 height 12
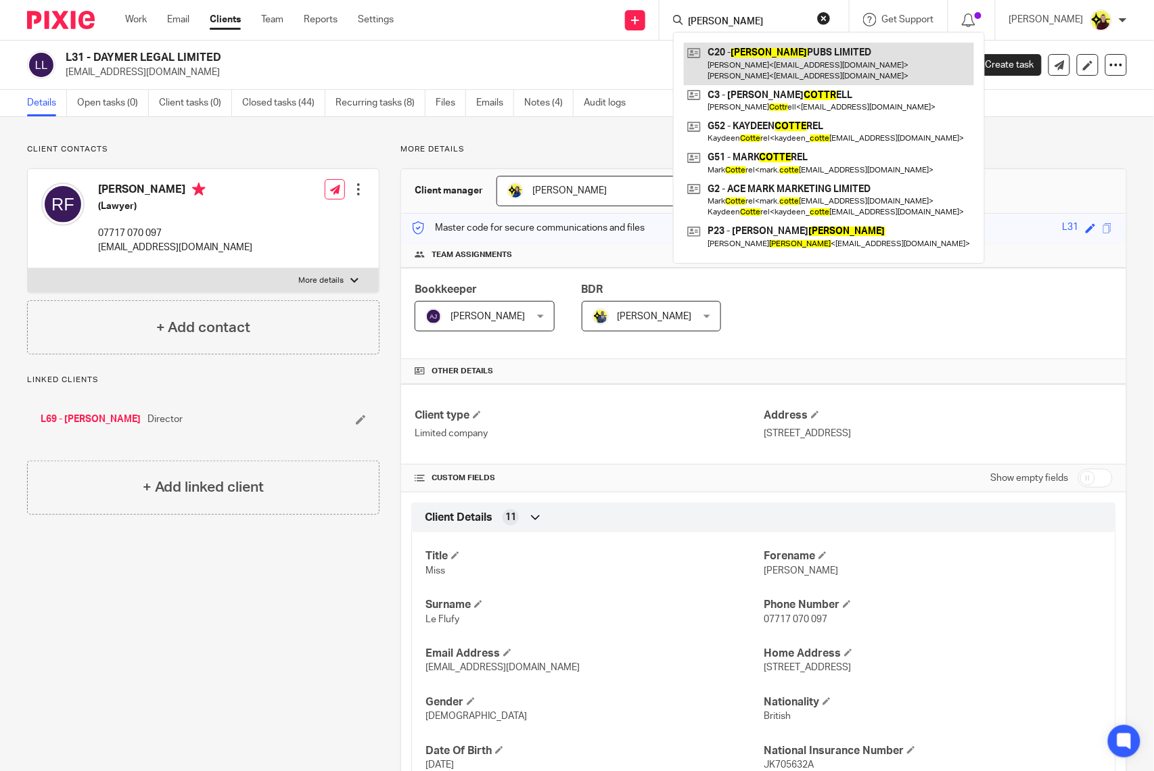
type input "[PERSON_NAME]"
click at [756, 71] on link at bounding box center [829, 64] width 290 height 42
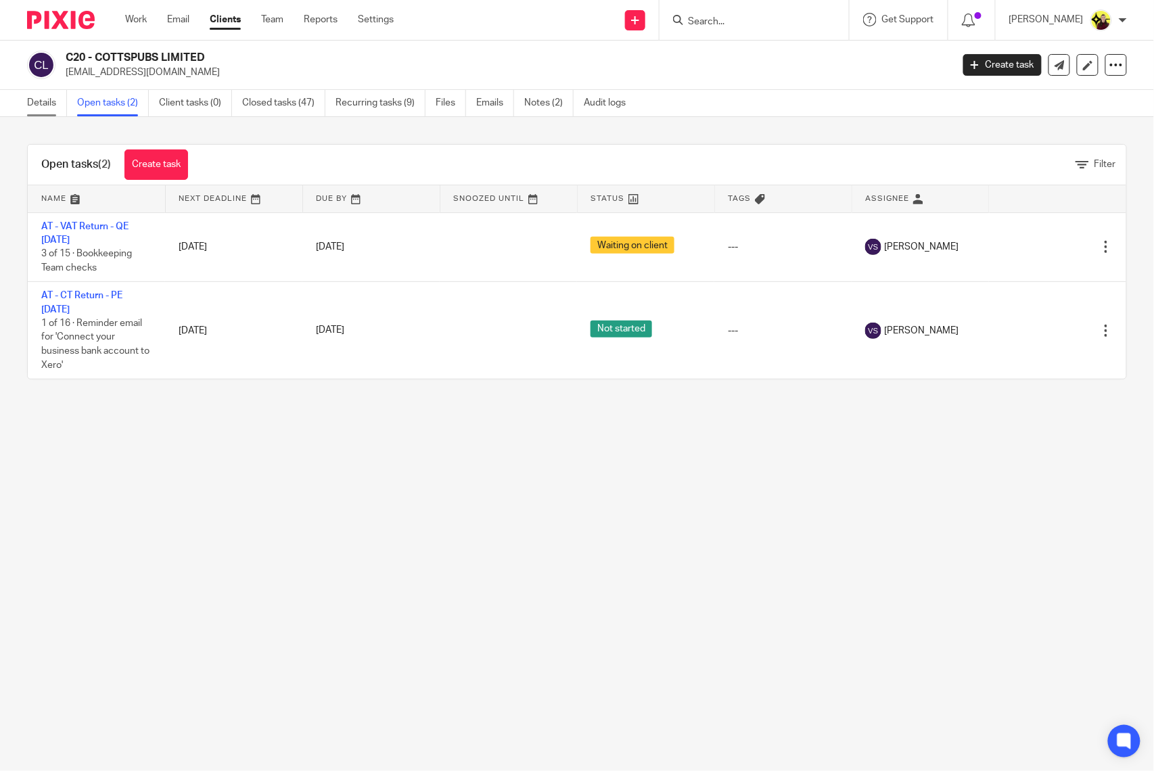
click at [43, 98] on link "Details" at bounding box center [47, 103] width 40 height 26
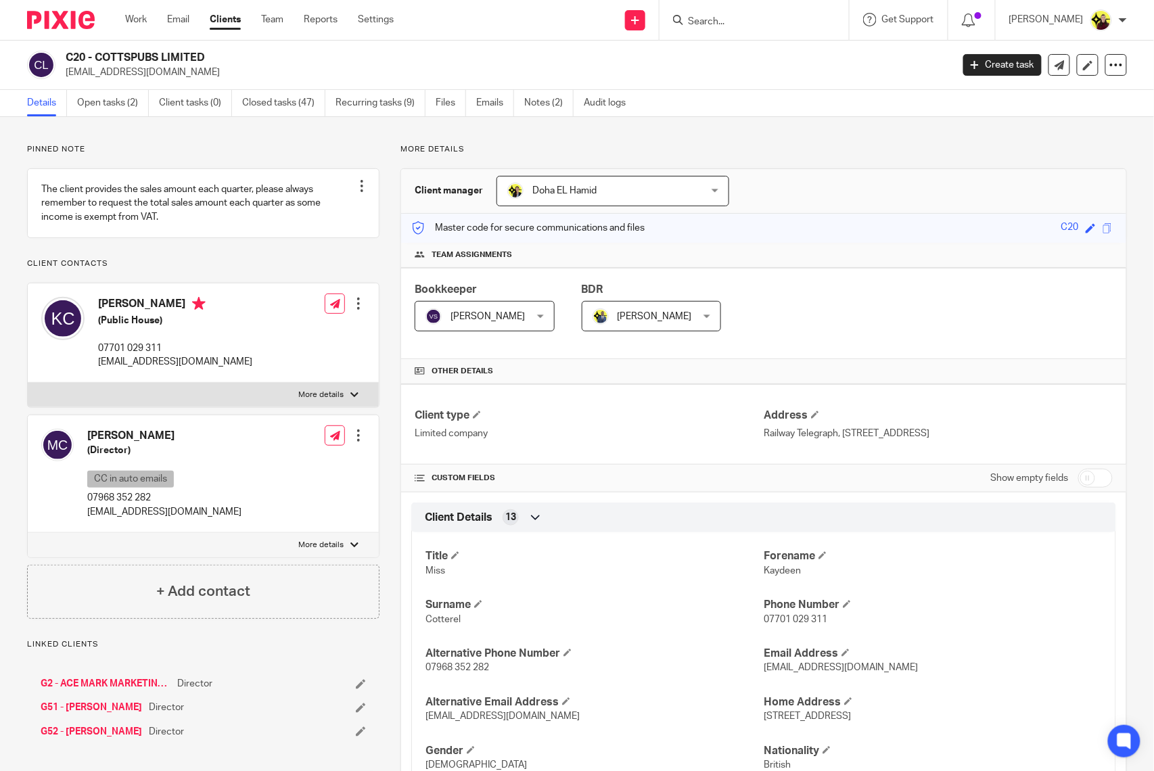
click at [775, 24] on input "Search" at bounding box center [748, 22] width 122 height 12
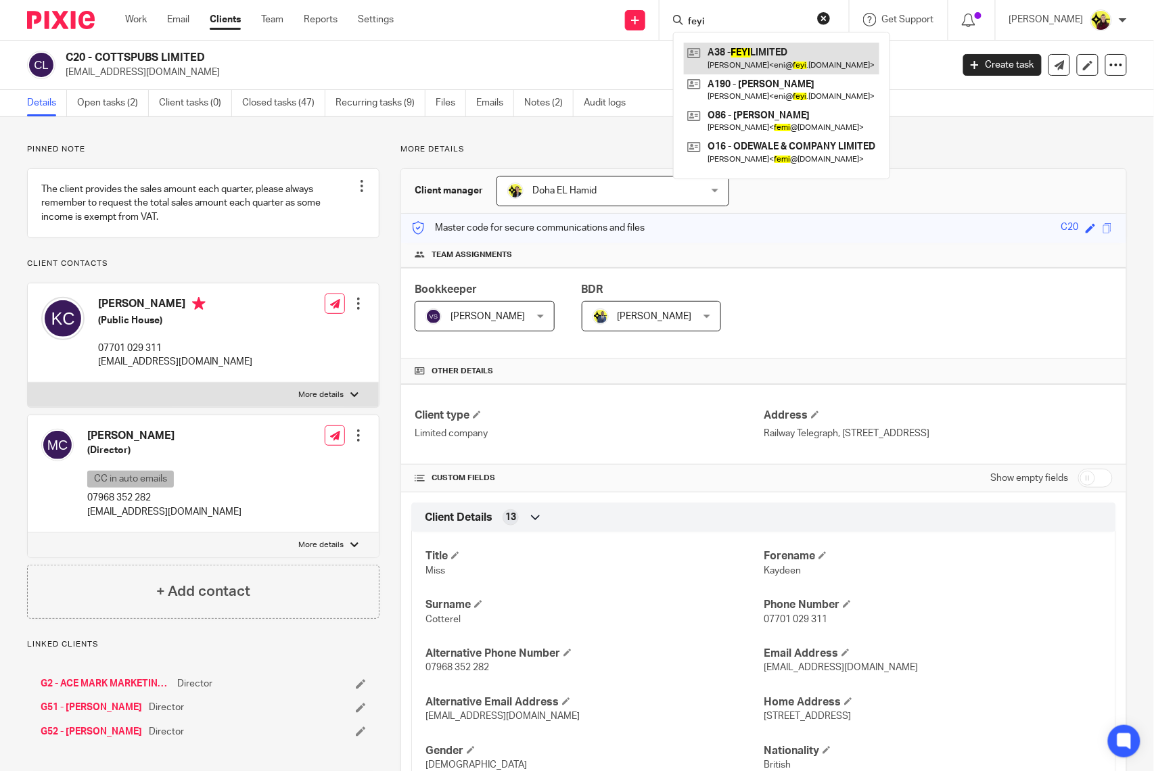
type input "feyi"
click at [800, 72] on link at bounding box center [782, 58] width 196 height 31
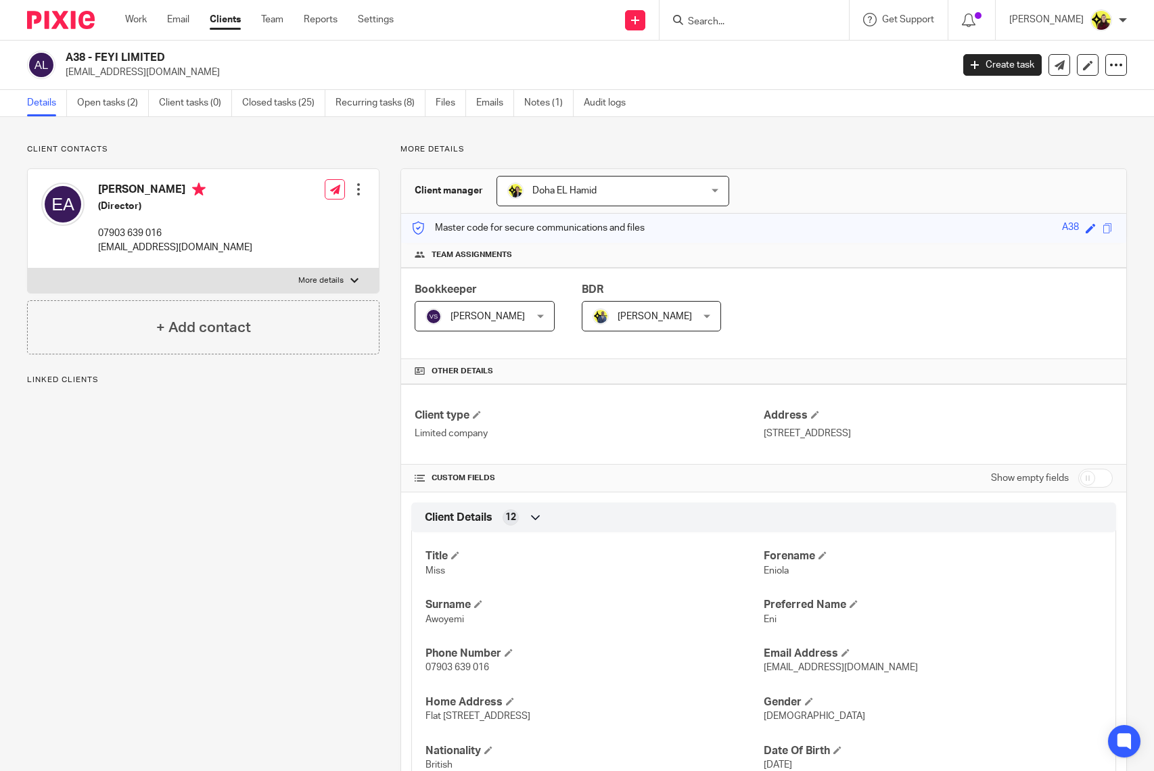
click at [350, 91] on link "Recurring tasks (8)" at bounding box center [381, 103] width 90 height 26
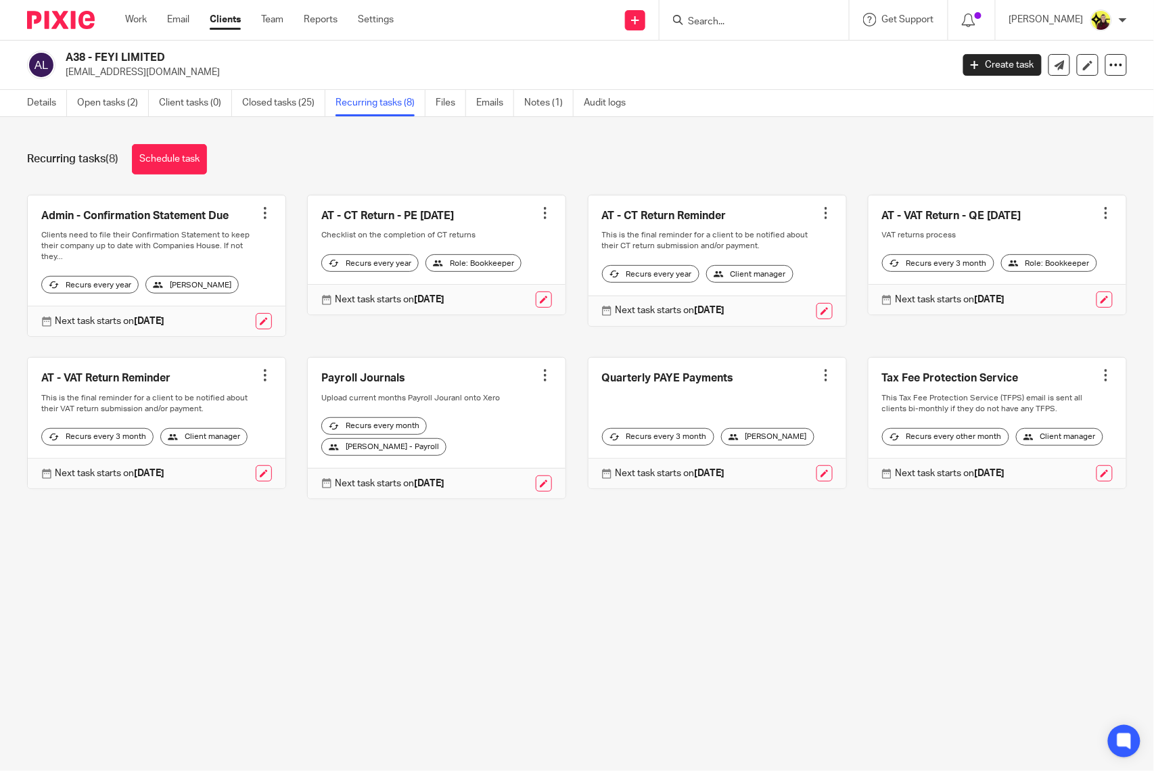
click at [754, 16] on input "Search" at bounding box center [748, 22] width 122 height 12
type input "assured"
click at [742, 61] on link at bounding box center [798, 58] width 229 height 31
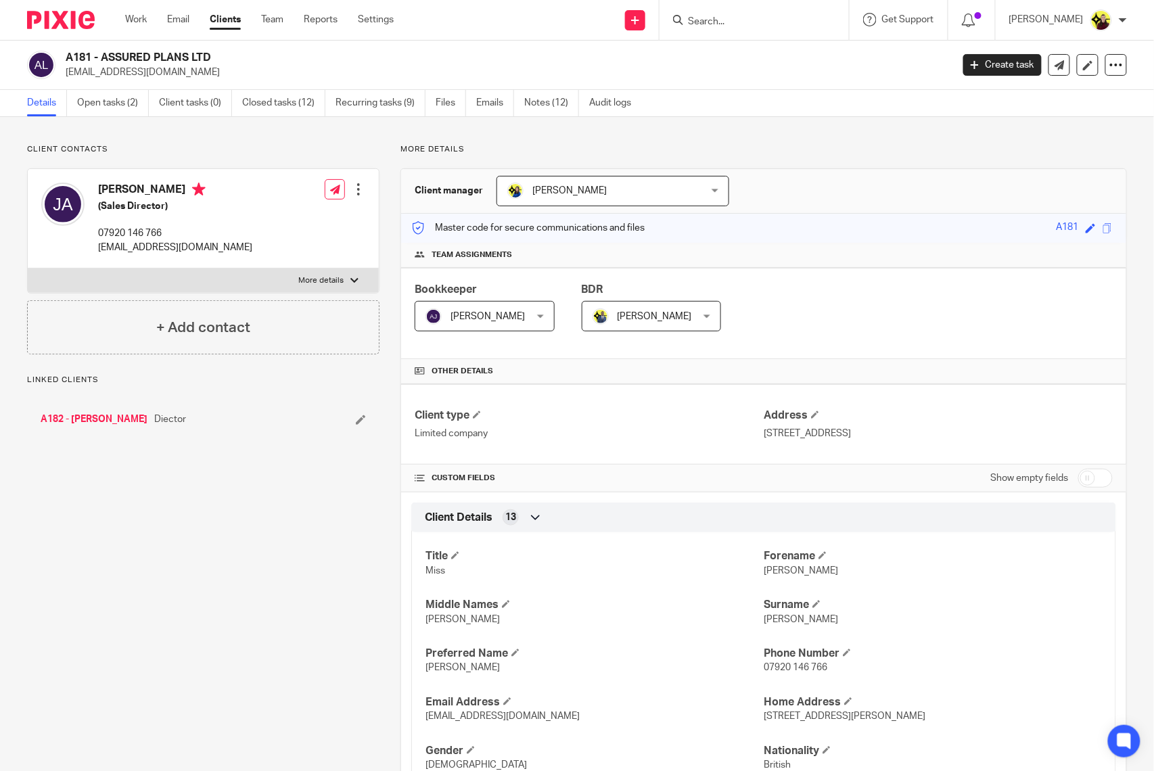
click at [153, 47] on div "A181 - ASSURED PLANS LTD [EMAIL_ADDRESS][DOMAIN_NAME] Create task Update from C…" at bounding box center [577, 65] width 1154 height 49
click at [153, 47] on div "A181 - ASSURED PLANS LTD info@assuredplans.co.uk Create task Update from Compan…" at bounding box center [577, 65] width 1154 height 49
copy div "A181 - ASSURED PLANS LTD"
click at [122, 104] on link "Open tasks (2)" at bounding box center [113, 103] width 72 height 26
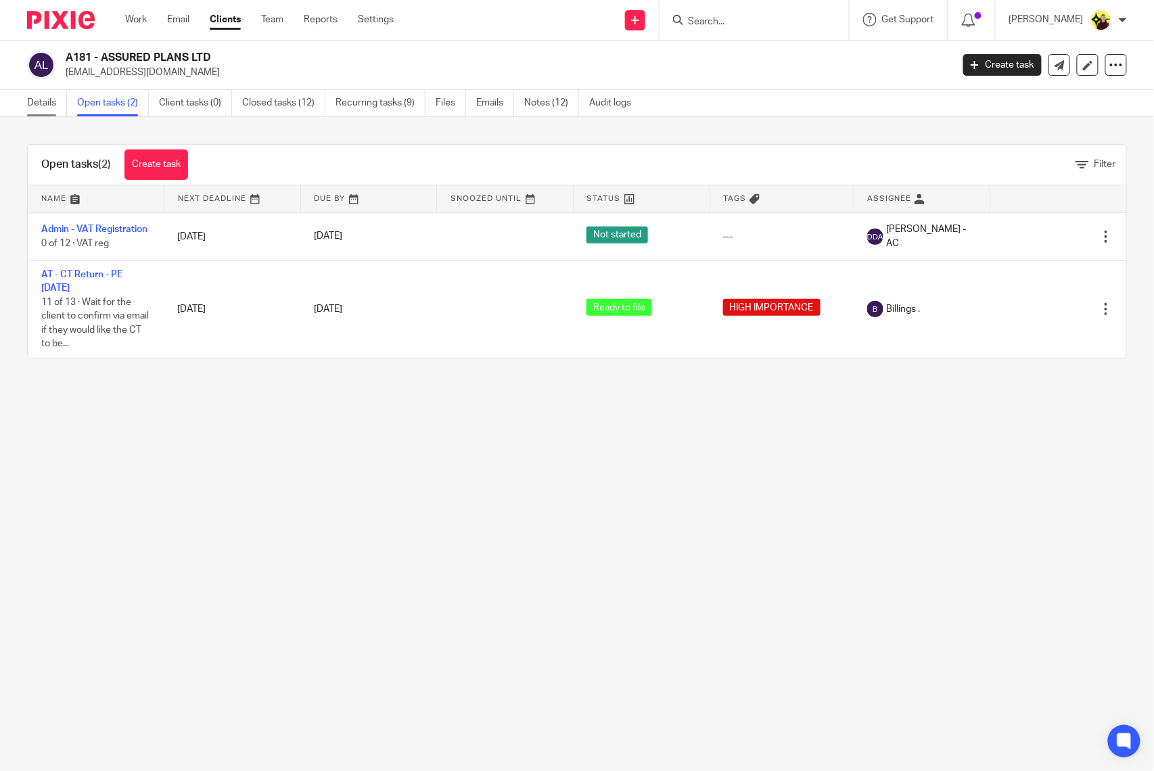
click at [54, 115] on link "Details" at bounding box center [47, 103] width 40 height 26
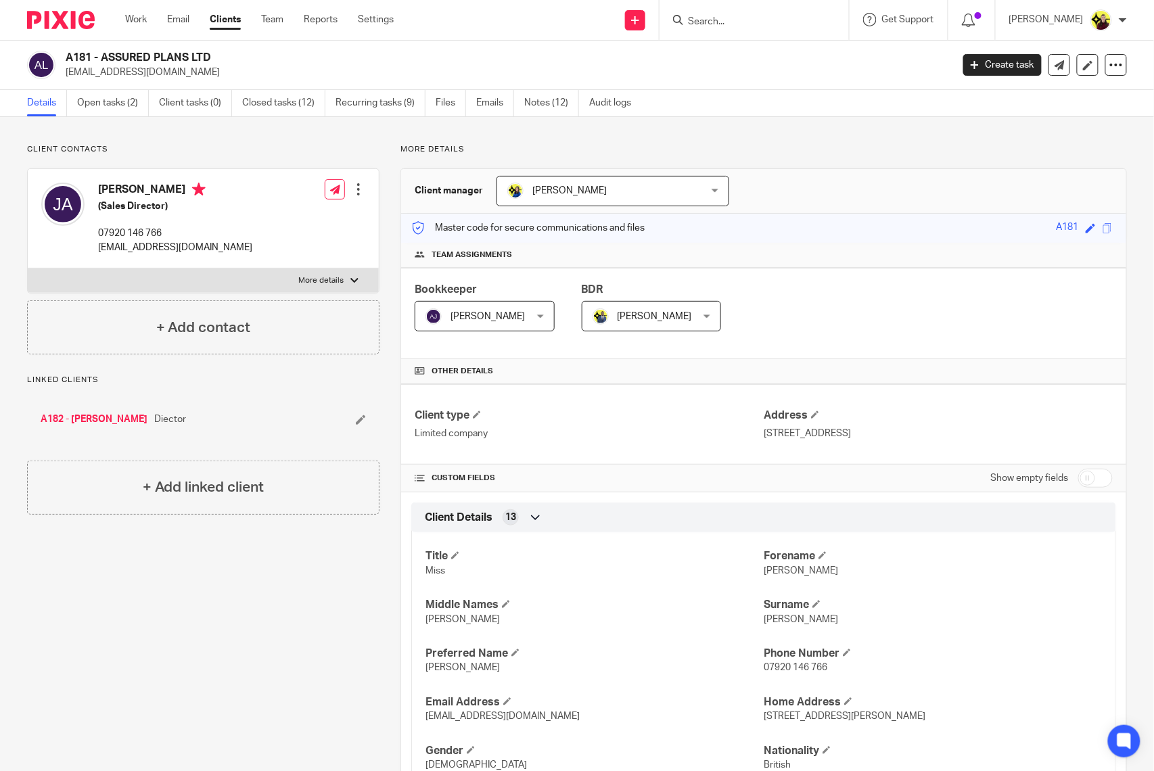
click at [118, 49] on div "A181 - ASSURED PLANS LTD [EMAIL_ADDRESS][DOMAIN_NAME] Create task Update from C…" at bounding box center [577, 65] width 1154 height 49
copy div "A181 - ASSURED PLANS LTD"
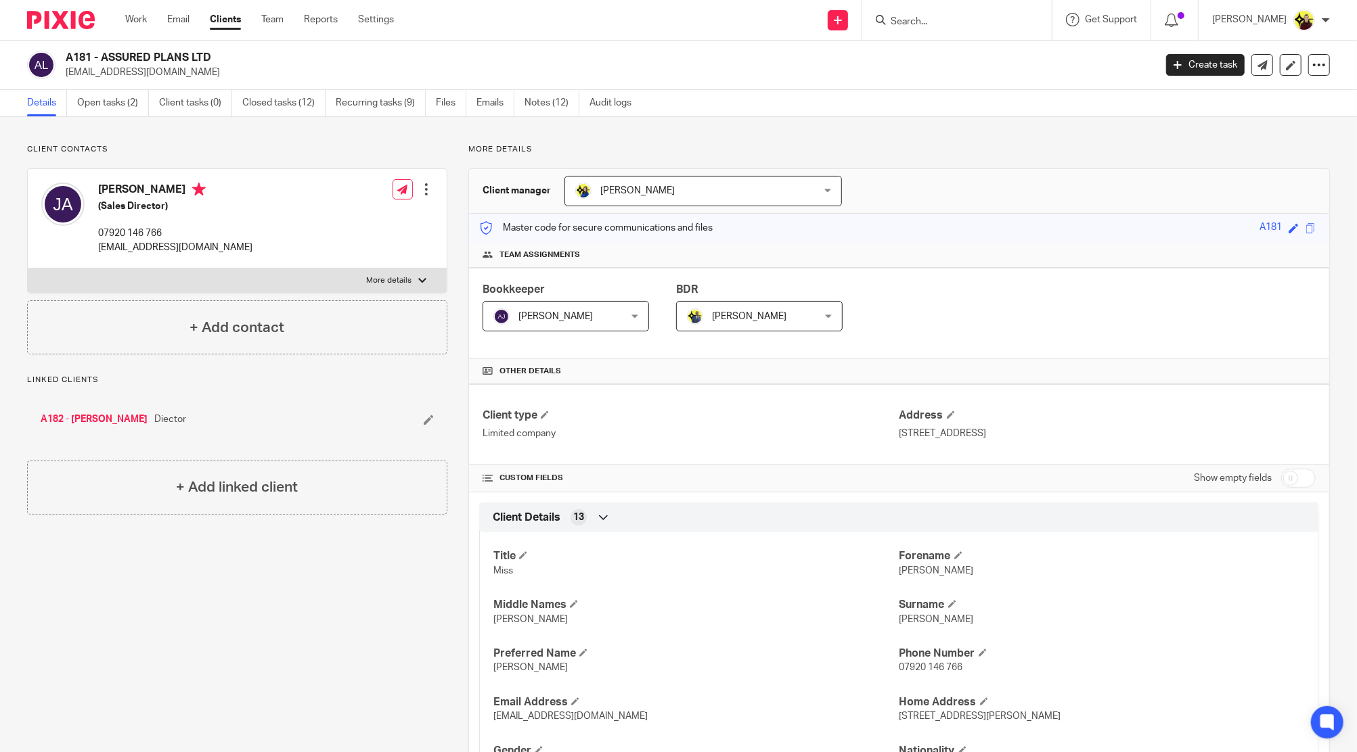
click at [923, 19] on input "Search" at bounding box center [950, 22] width 122 height 12
type input "n26"
click at [963, 55] on link at bounding box center [1000, 58] width 229 height 31
click at [898, 144] on p "More details" at bounding box center [898, 149] width 861 height 11
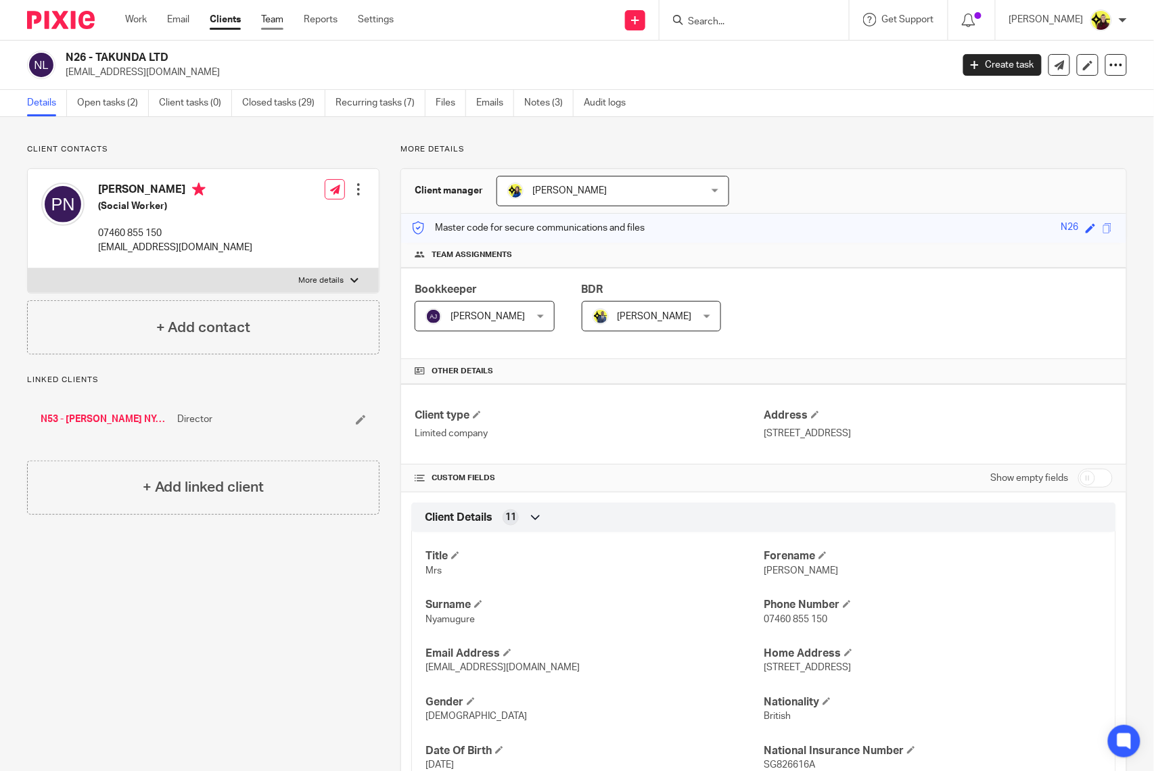
click at [277, 20] on link "Team" at bounding box center [272, 20] width 22 height 14
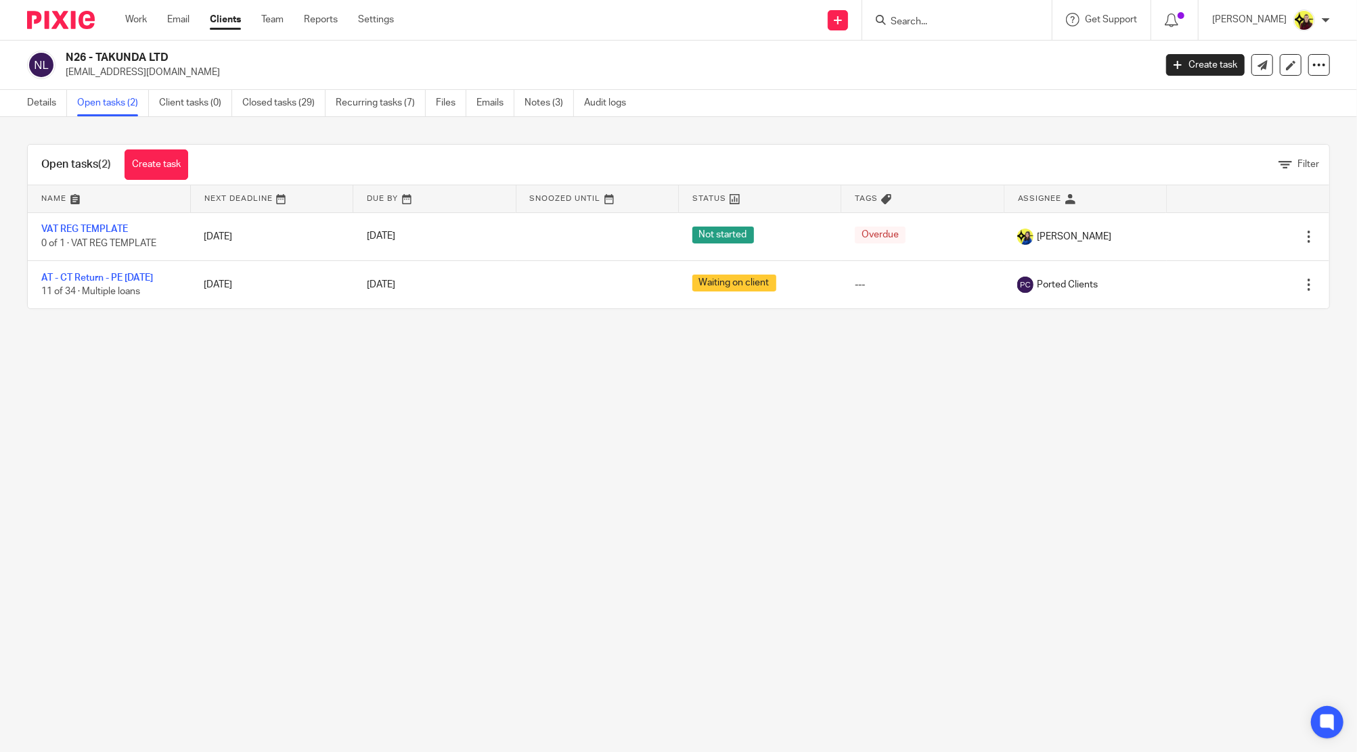
click at [717, 510] on main "N26 - TAKUNDA LTD [EMAIL_ADDRESS][DOMAIN_NAME] Create task Update from Companie…" at bounding box center [678, 376] width 1357 height 752
click at [50, 110] on link "Details" at bounding box center [47, 103] width 40 height 26
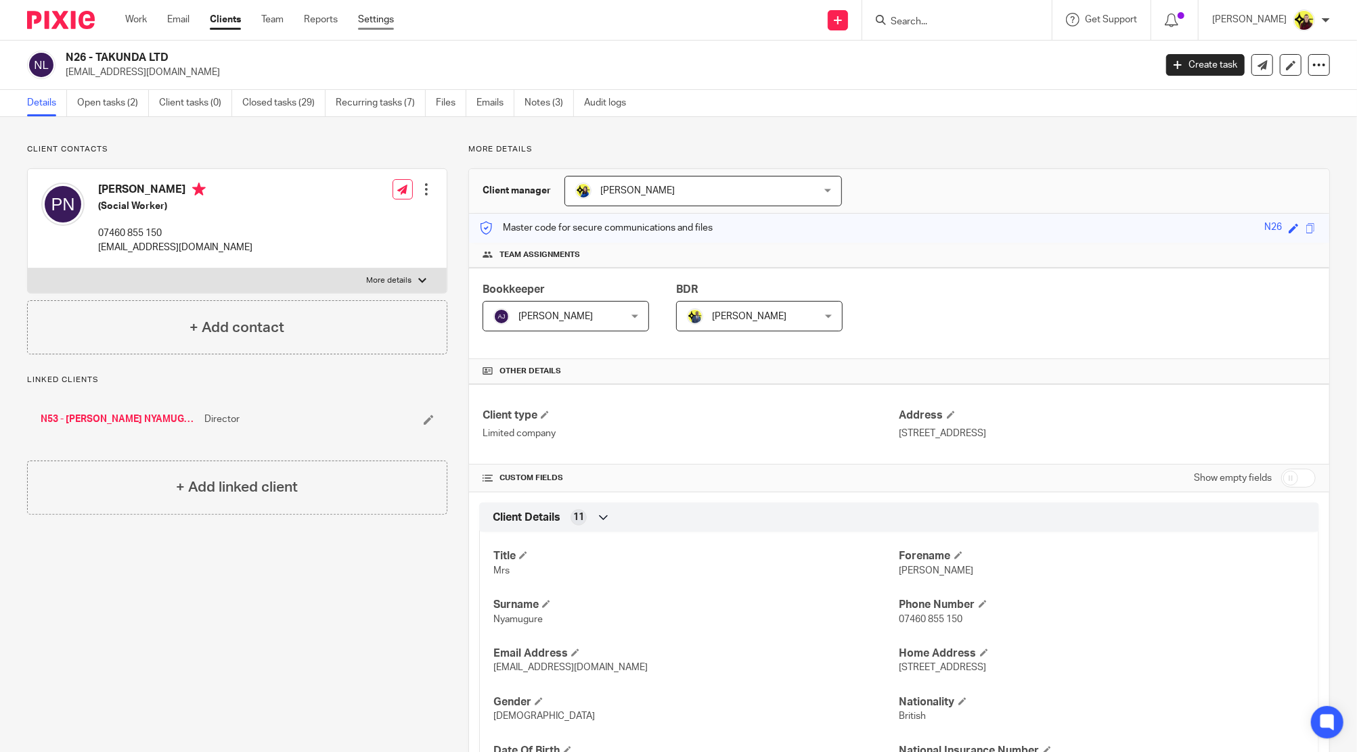
click at [370, 26] on link "Settings" at bounding box center [376, 20] width 36 height 14
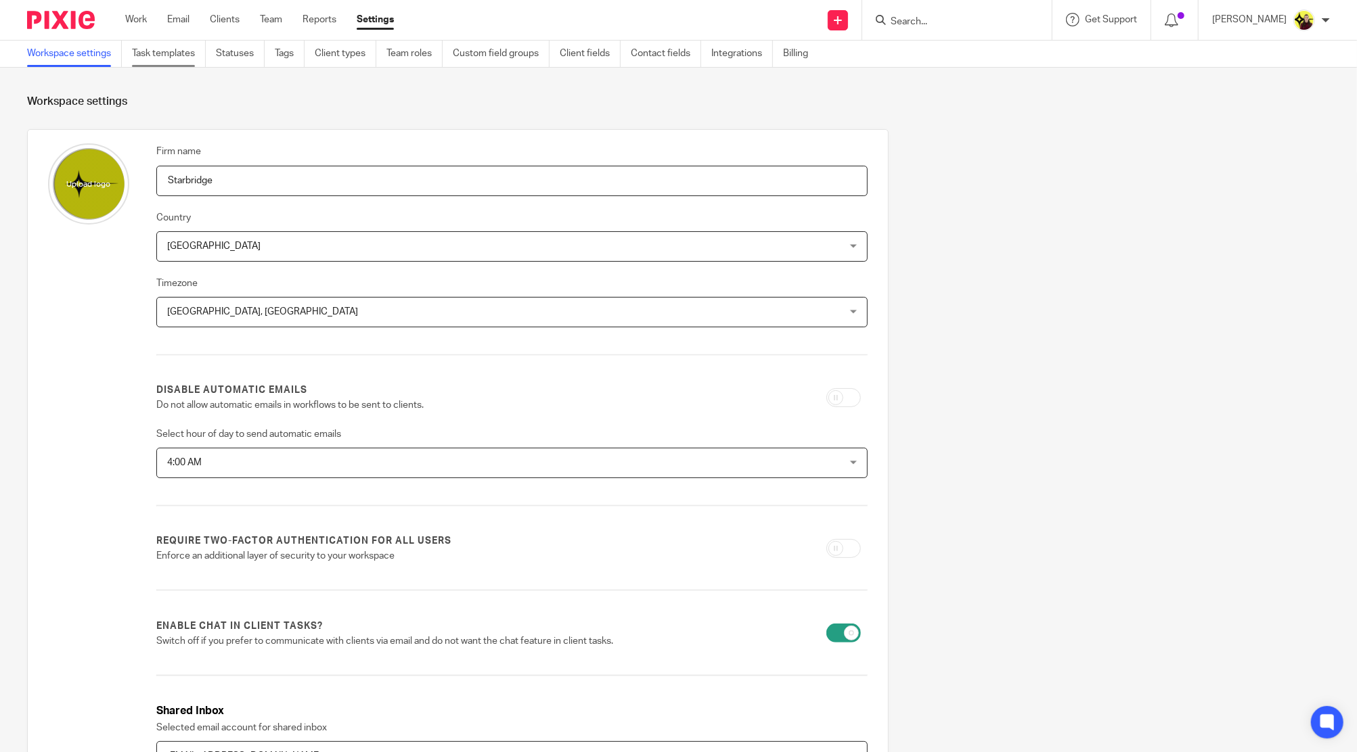
click at [137, 59] on link "Task templates" at bounding box center [169, 54] width 74 height 26
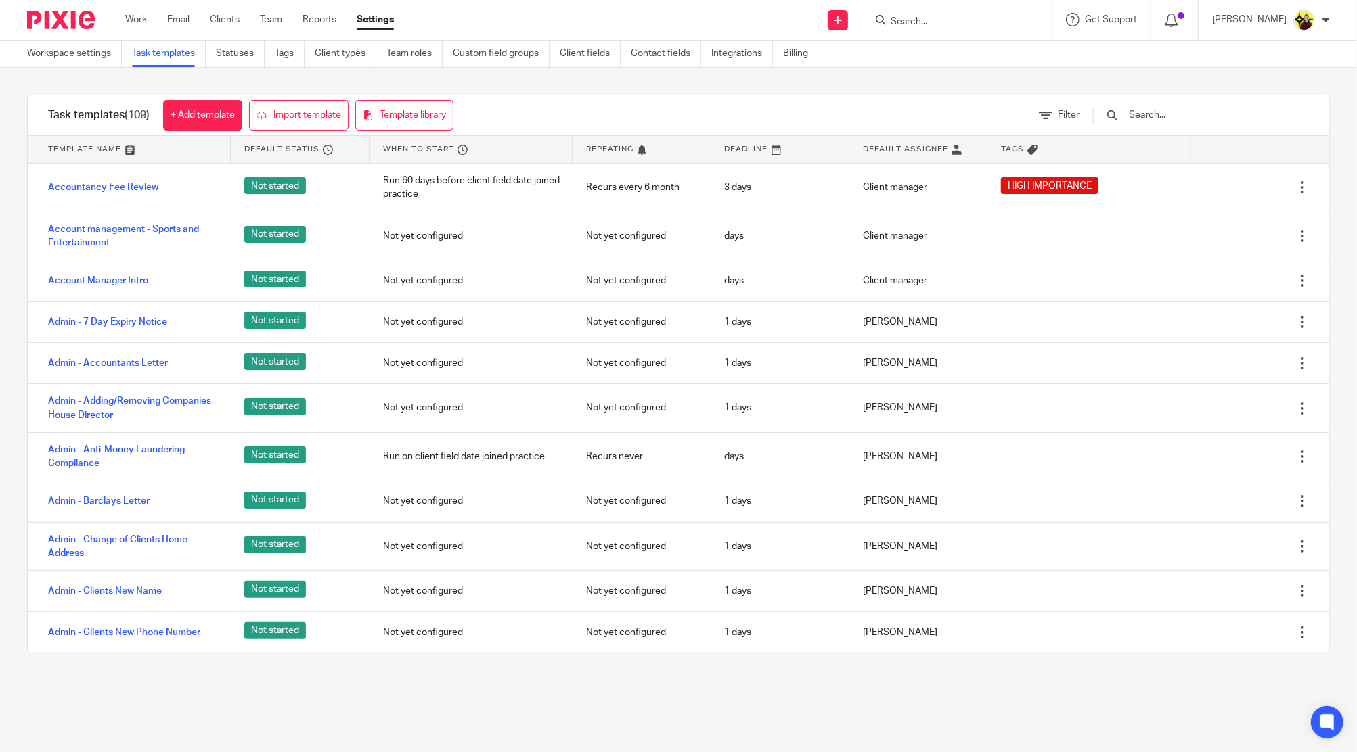
drag, startPoint x: 1150, startPoint y: 106, endPoint x: 1166, endPoint y: 110, distance: 16.7
click at [1166, 110] on div at bounding box center [1193, 115] width 229 height 40
click at [1168, 110] on input "text" at bounding box center [1206, 115] width 158 height 15
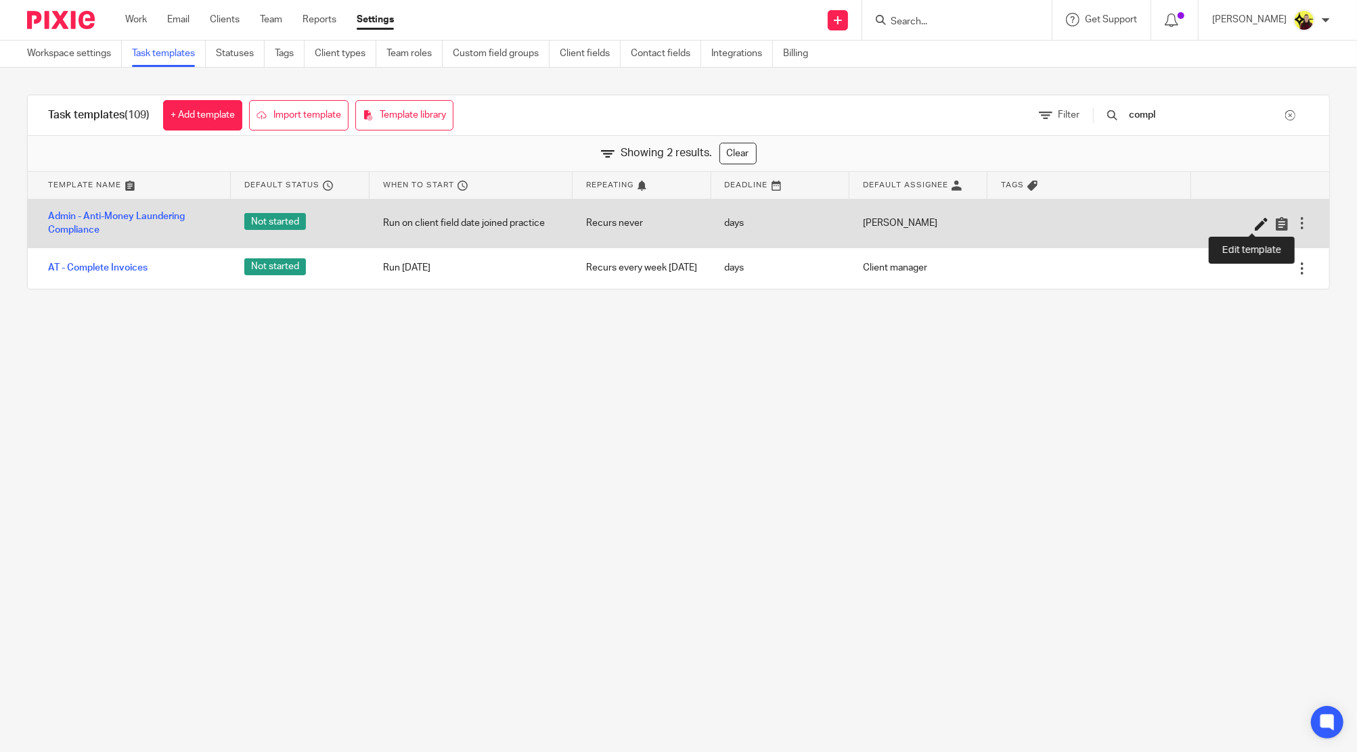
type input "compl"
click at [1254, 229] on icon at bounding box center [1261, 224] width 14 height 14
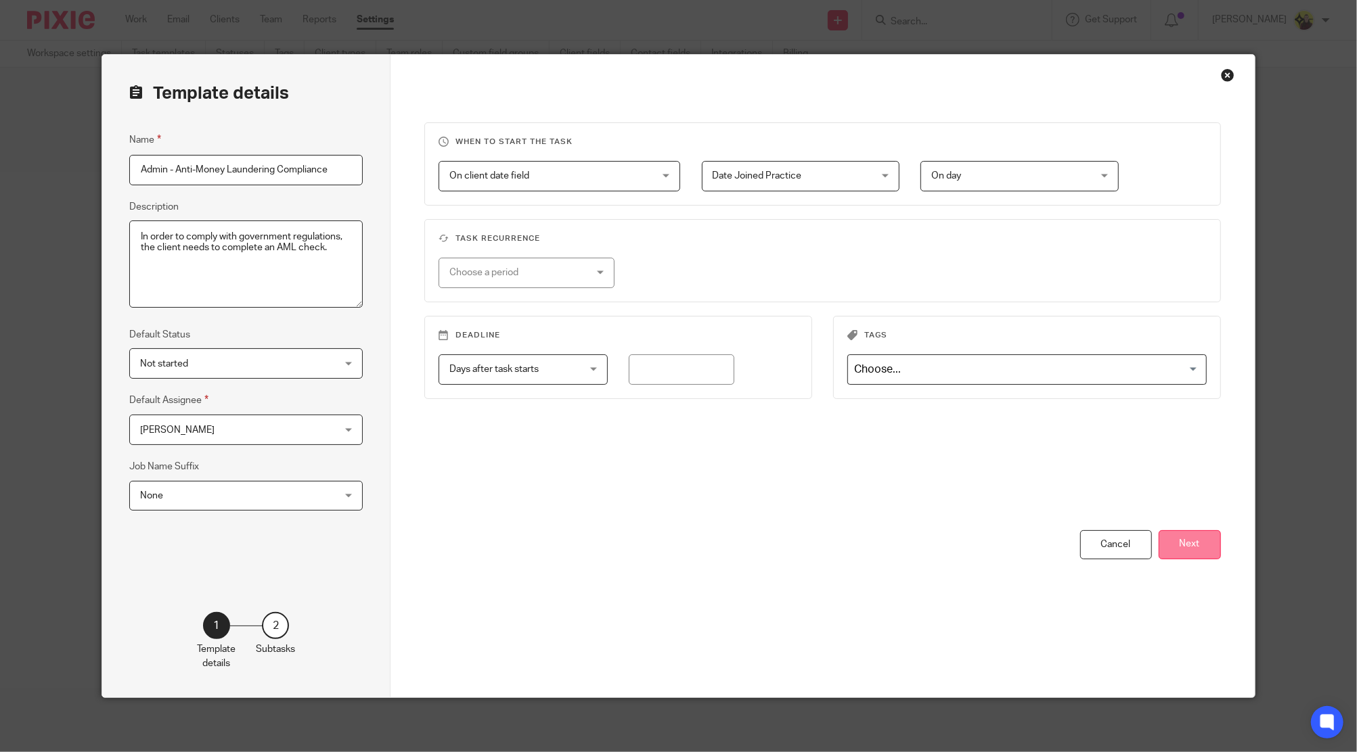
click at [1179, 551] on button "Next" at bounding box center [1189, 544] width 62 height 29
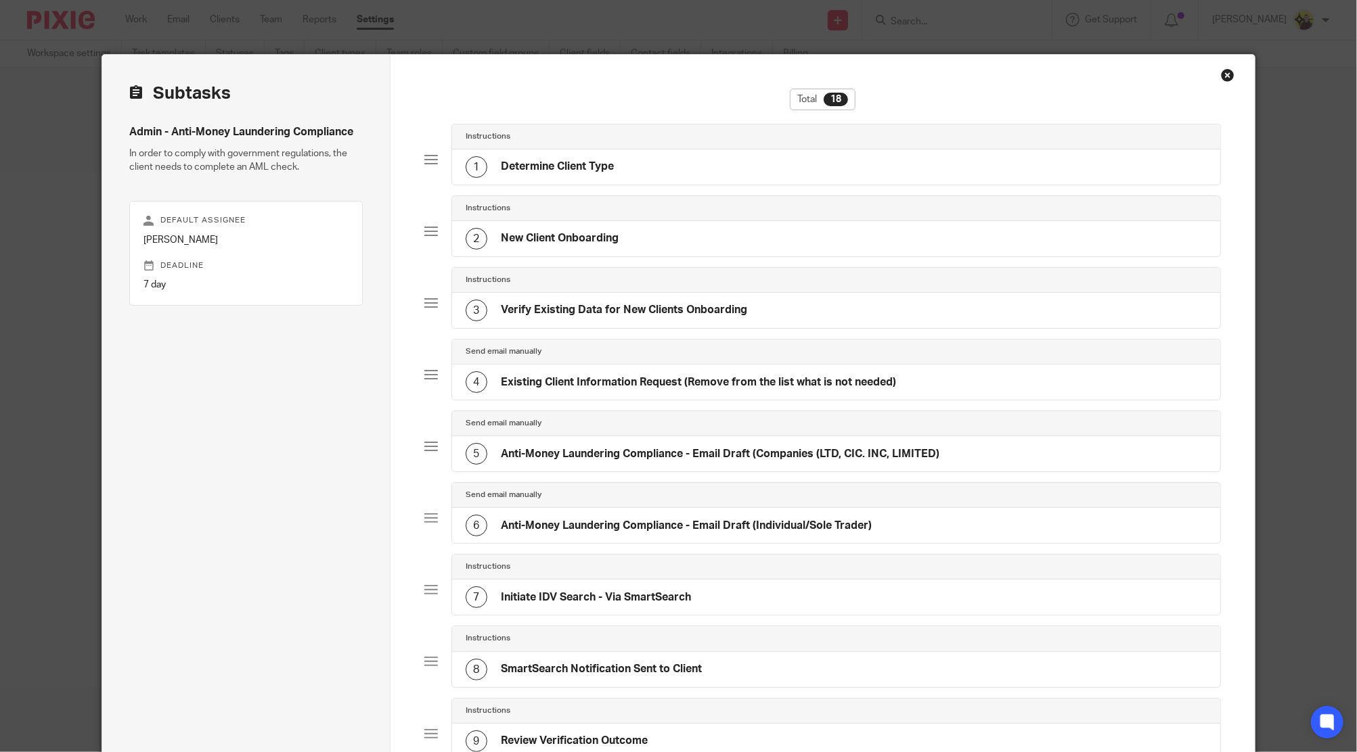
click at [713, 150] on div "1 Determine Client Type" at bounding box center [836, 167] width 768 height 35
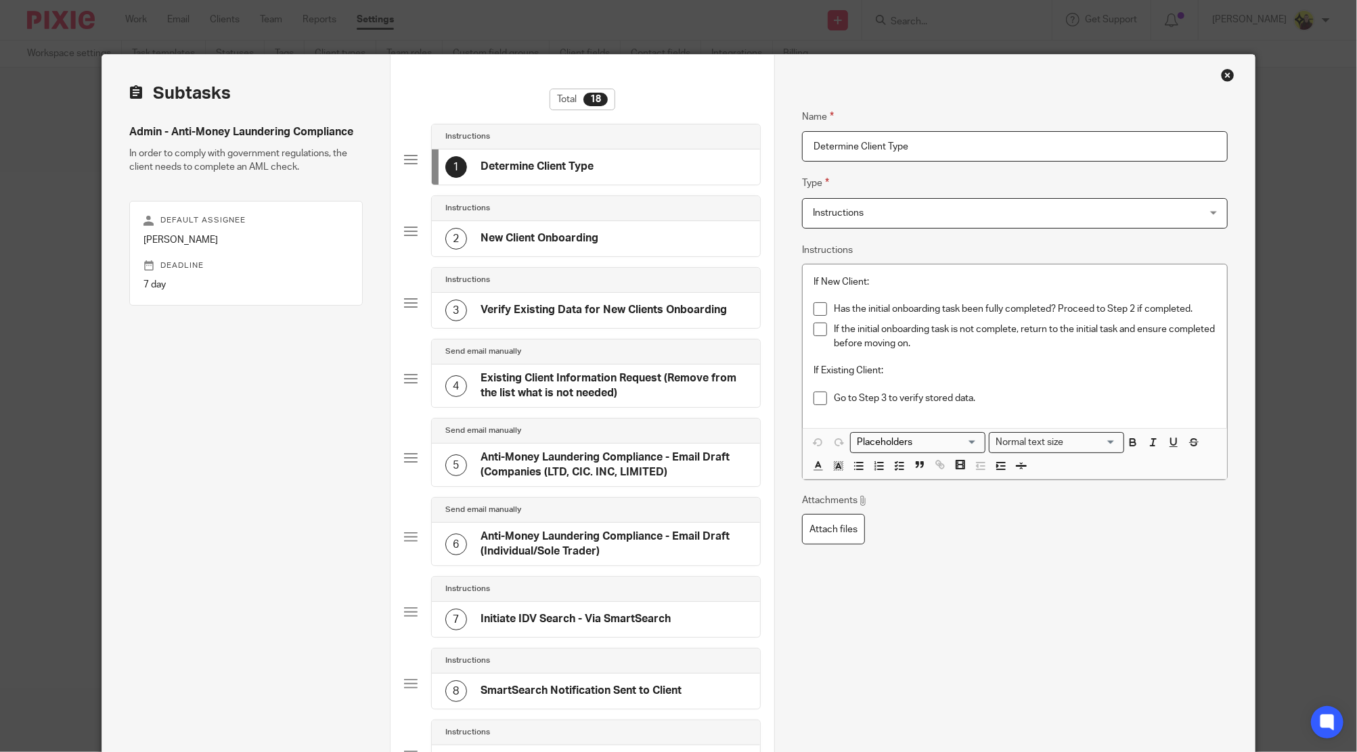
click at [613, 251] on div "2 New Client Onboarding" at bounding box center [596, 238] width 328 height 35
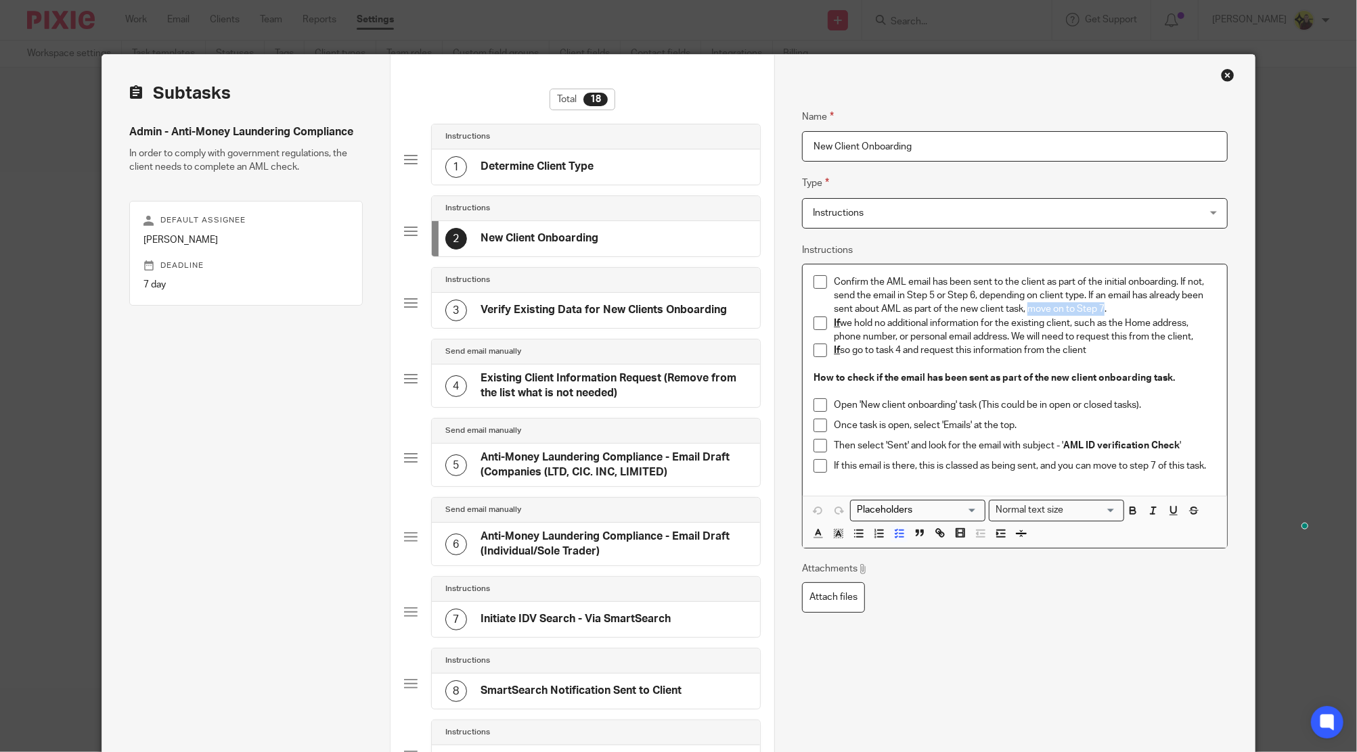
drag, startPoint x: 1099, startPoint y: 305, endPoint x: 1024, endPoint y: 306, distance: 74.4
click at [1023, 306] on p "Confirm the AML email has been sent to the client as part of the initial onboar…" at bounding box center [1025, 295] width 382 height 41
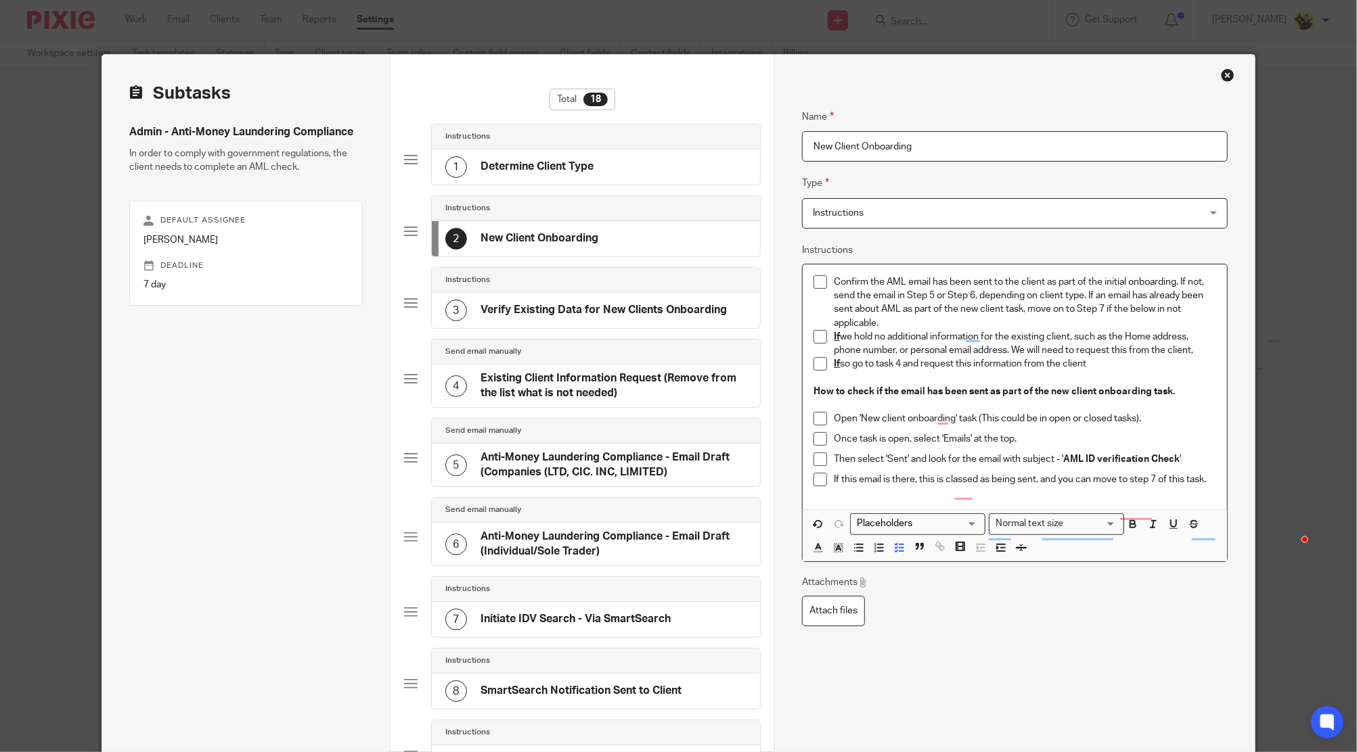
click at [939, 372] on p "To enrich screen reader interactions, please activate Accessibility in Grammarl…" at bounding box center [1025, 378] width 382 height 14
click at [1102, 308] on p "Confirm the AML email has been sent to the client as part of the initial onboar…" at bounding box center [1025, 302] width 382 height 55
drag, startPoint x: 1141, startPoint y: 522, endPoint x: 1130, endPoint y: 522, distance: 10.8
click at [1147, 522] on icon "button" at bounding box center [1153, 524] width 12 height 12
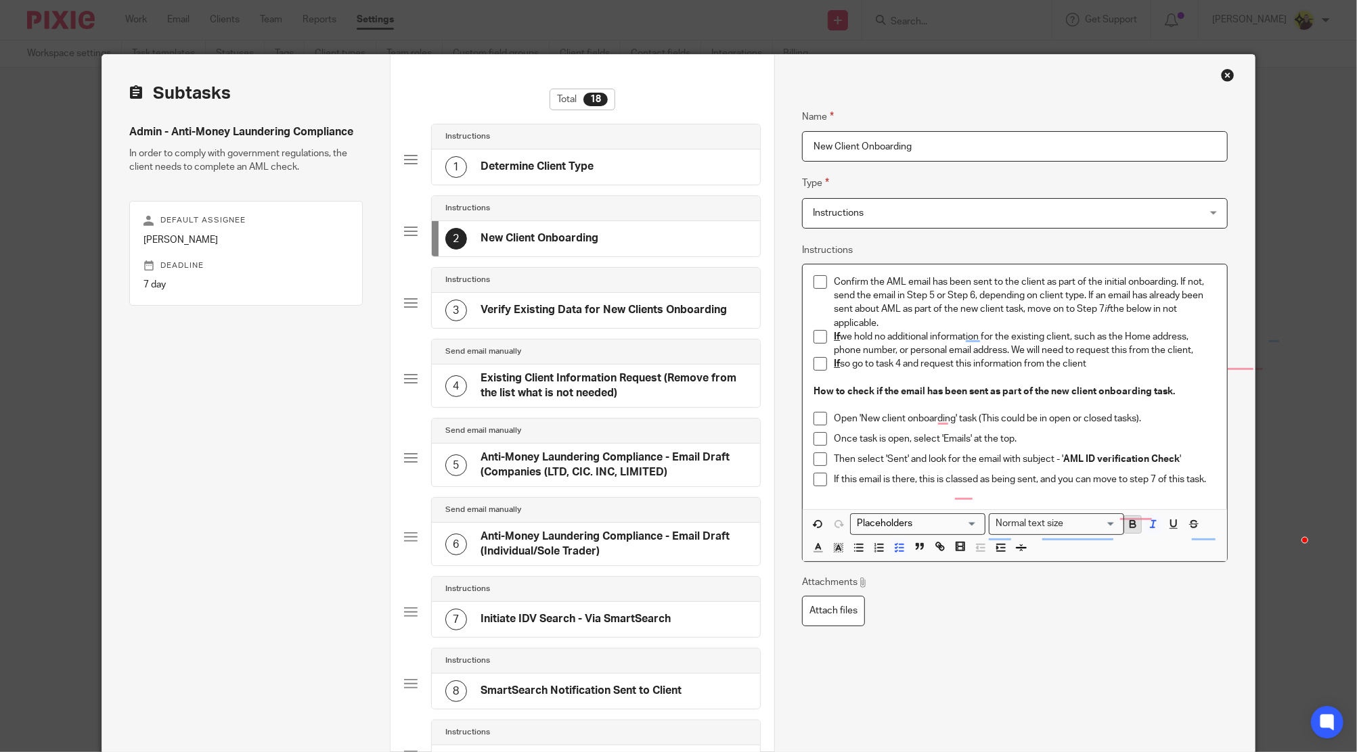
click at [1127, 522] on icon "button" at bounding box center [1133, 524] width 12 height 12
click at [1106, 378] on p "To enrich screen reader interactions, please activate Accessibility in Grammarl…" at bounding box center [1025, 378] width 382 height 14
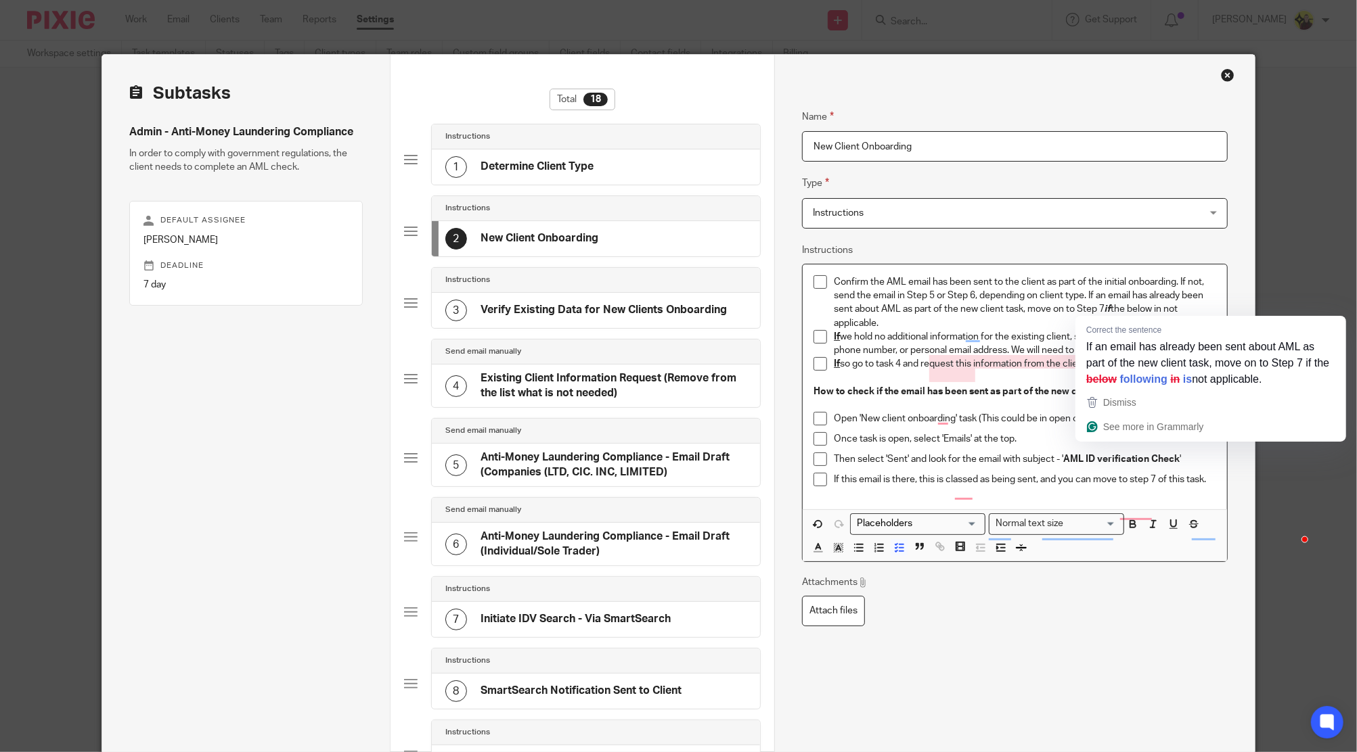
click at [1119, 313] on p "Confirm the AML email has been sent to the client as part of the initial onboar…" at bounding box center [1025, 302] width 382 height 55
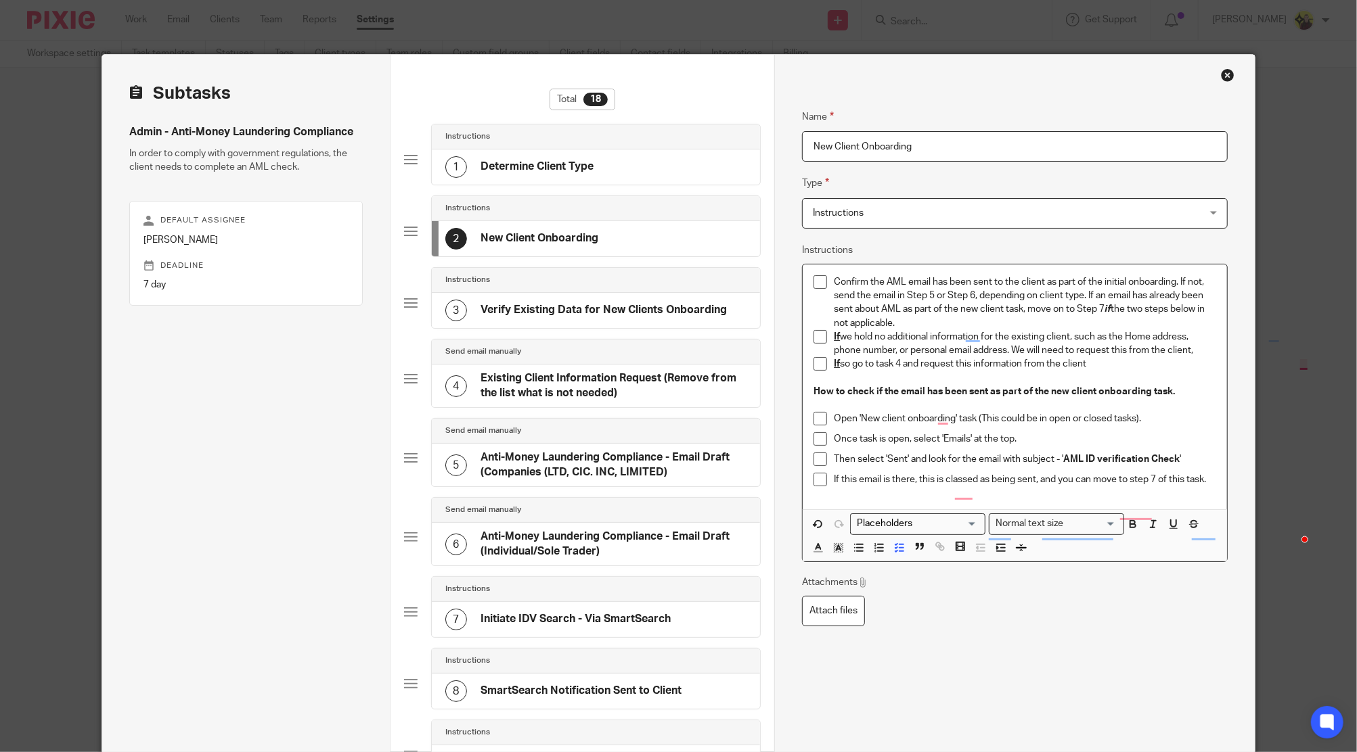
click at [1198, 309] on p "Confirm the AML email has been sent to the client as part of the initial onboar…" at bounding box center [1025, 302] width 382 height 55
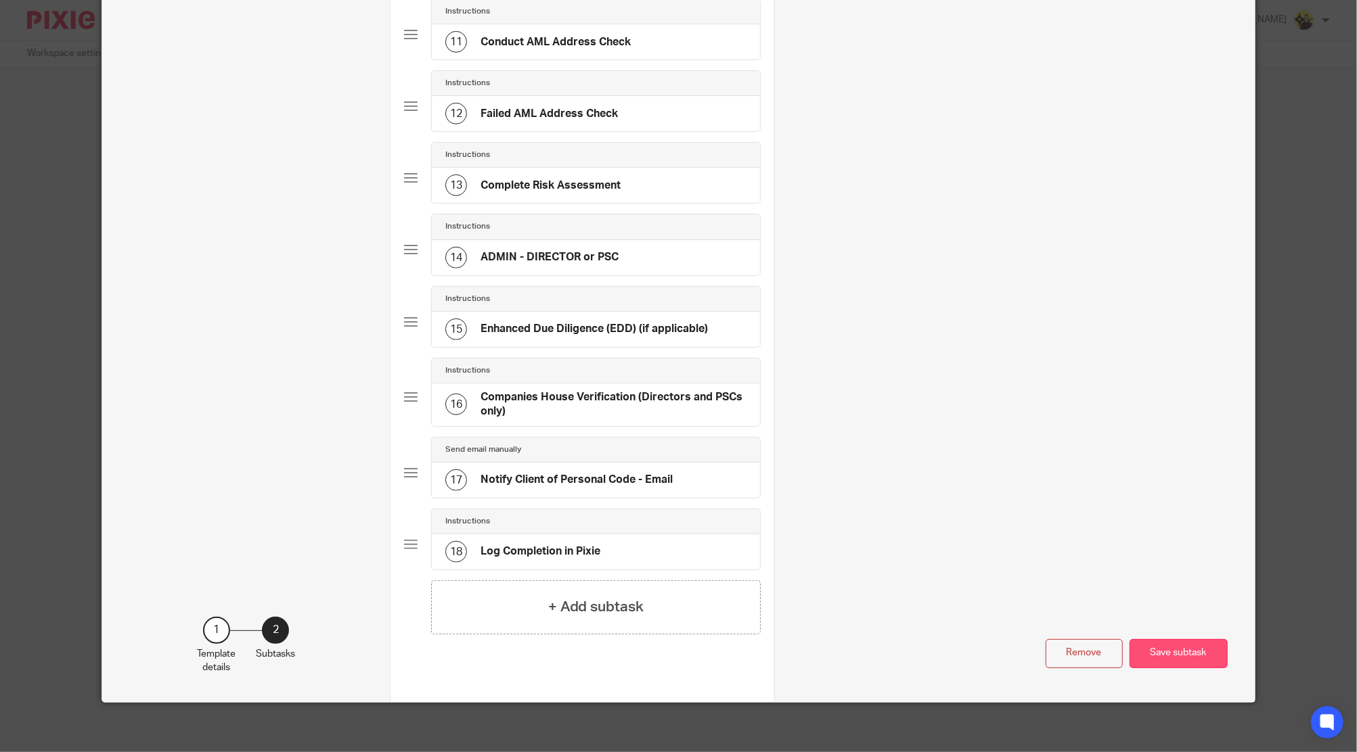
click at [1162, 645] on button "Save subtask" at bounding box center [1178, 653] width 98 height 29
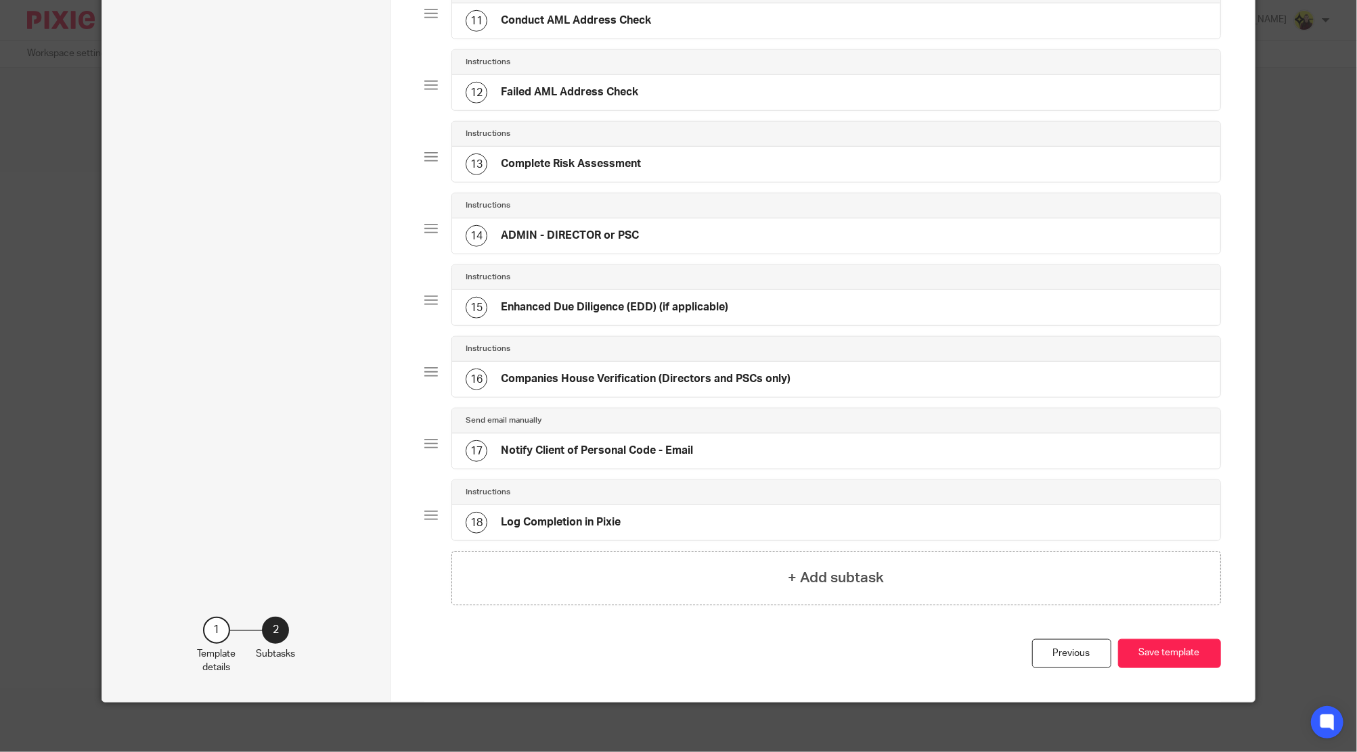
click at [1162, 666] on div "Previous Save template" at bounding box center [822, 670] width 796 height 63
click at [1166, 648] on button "Save template" at bounding box center [1169, 653] width 103 height 29
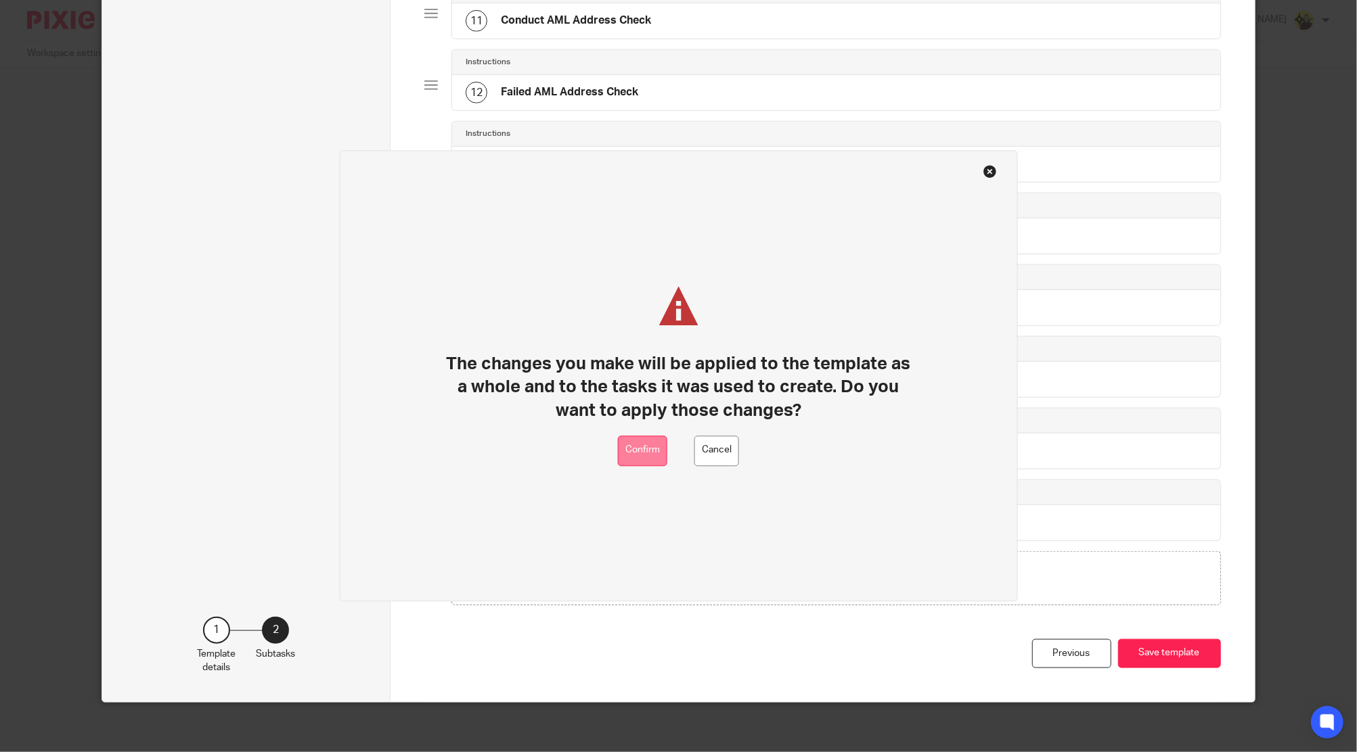
click at [637, 451] on button "Confirm" at bounding box center [642, 451] width 49 height 30
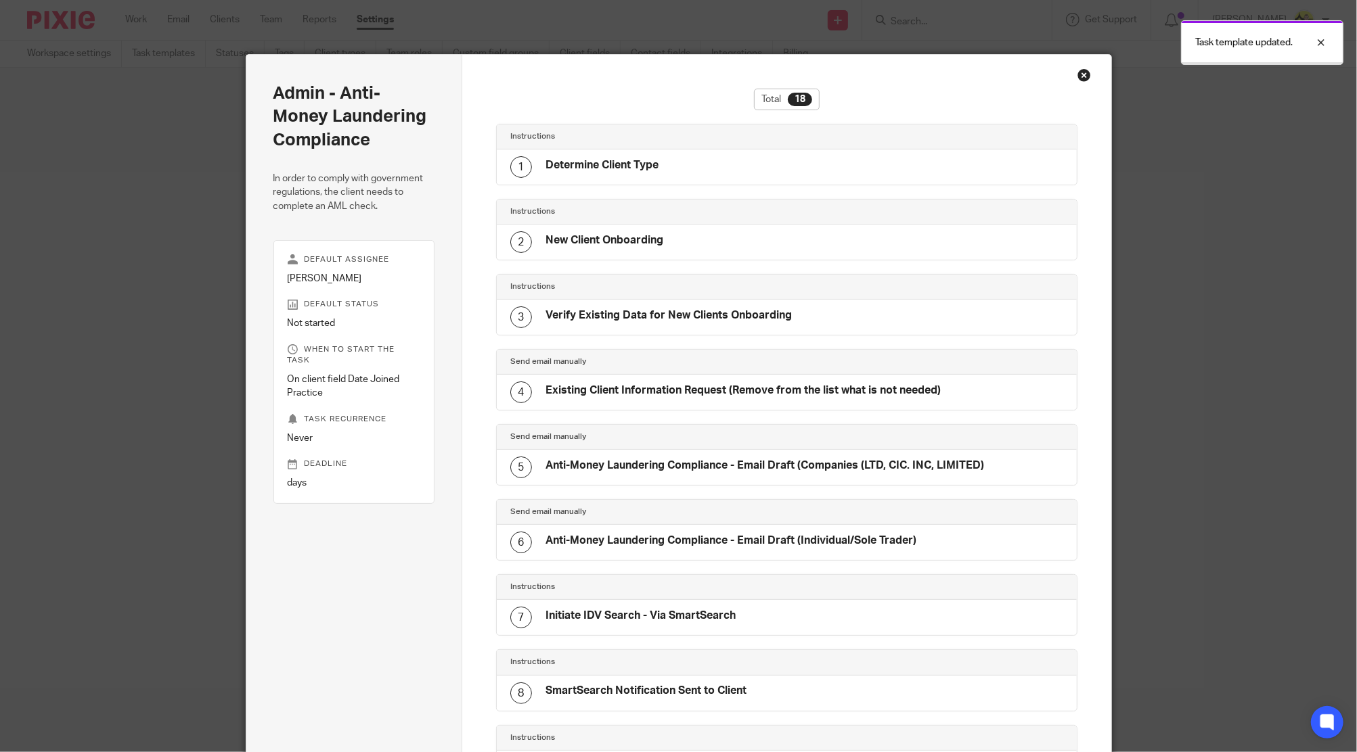
scroll to position [842, 0]
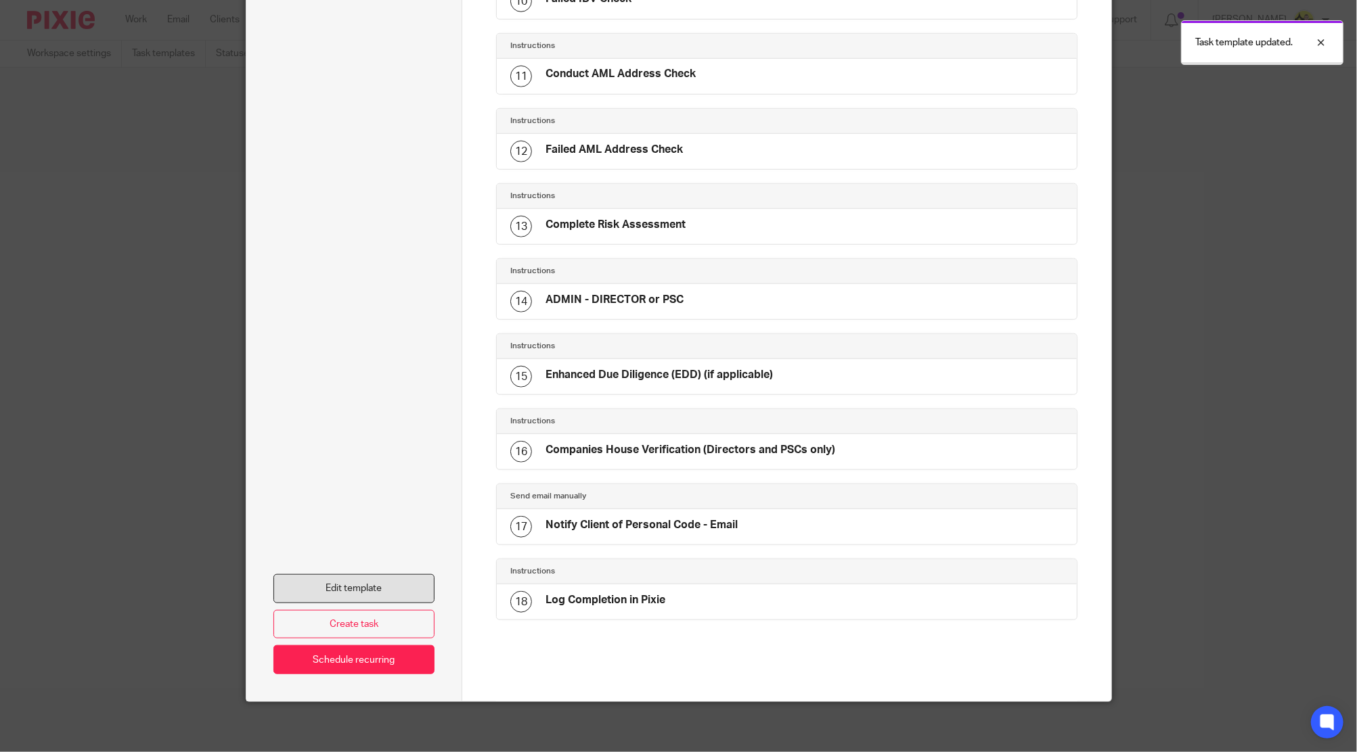
click at [405, 581] on link "Edit template" at bounding box center [354, 588] width 162 height 29
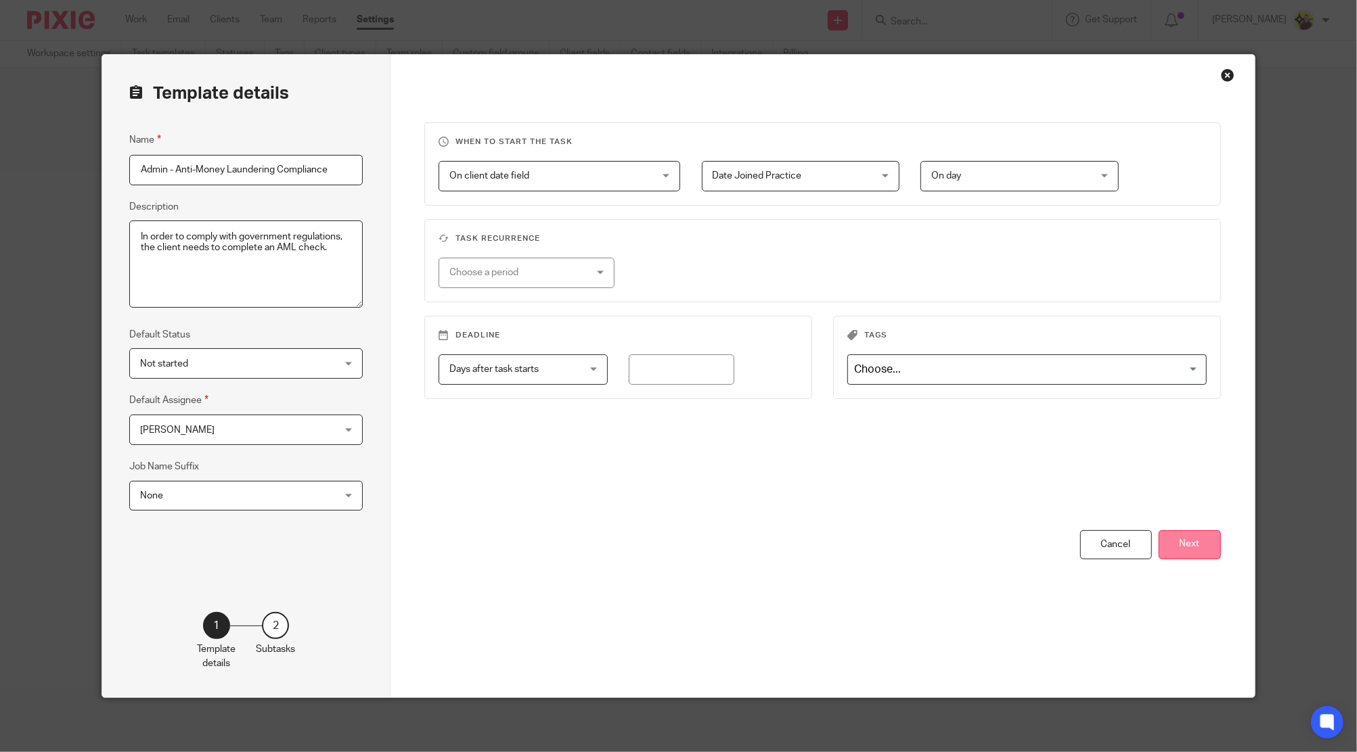
click at [1194, 549] on button "Next" at bounding box center [1189, 544] width 62 height 29
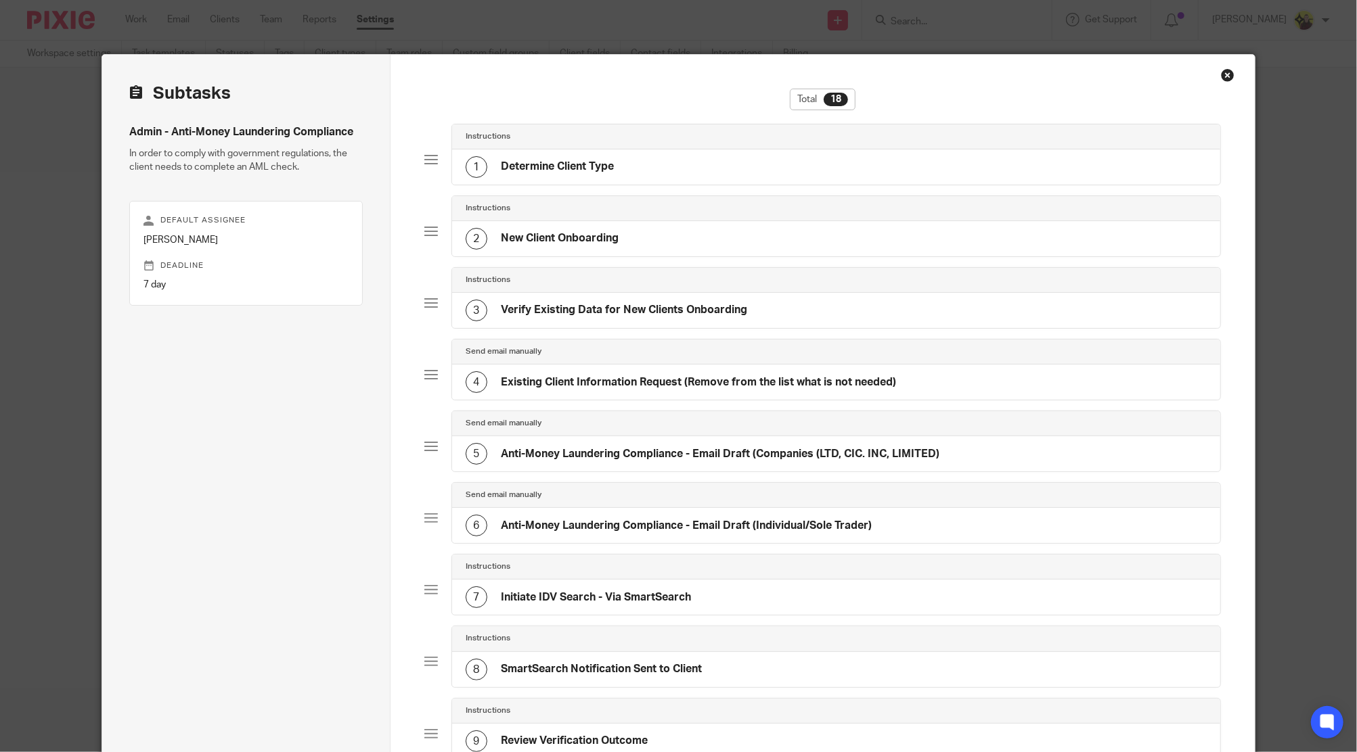
click at [606, 241] on h4 "New Client Onboarding" at bounding box center [560, 238] width 118 height 14
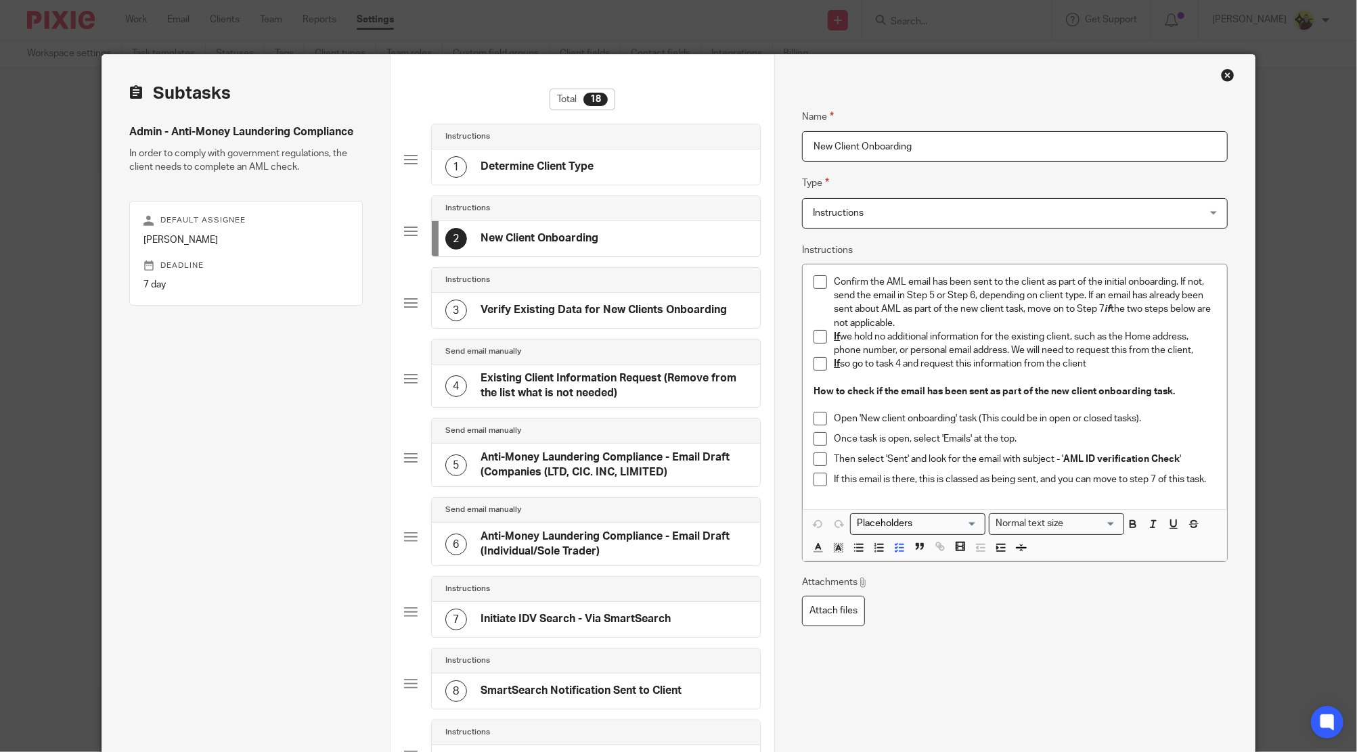
click at [539, 325] on div "3 Verify Existing Data for New Clients Onboarding" at bounding box center [596, 310] width 328 height 35
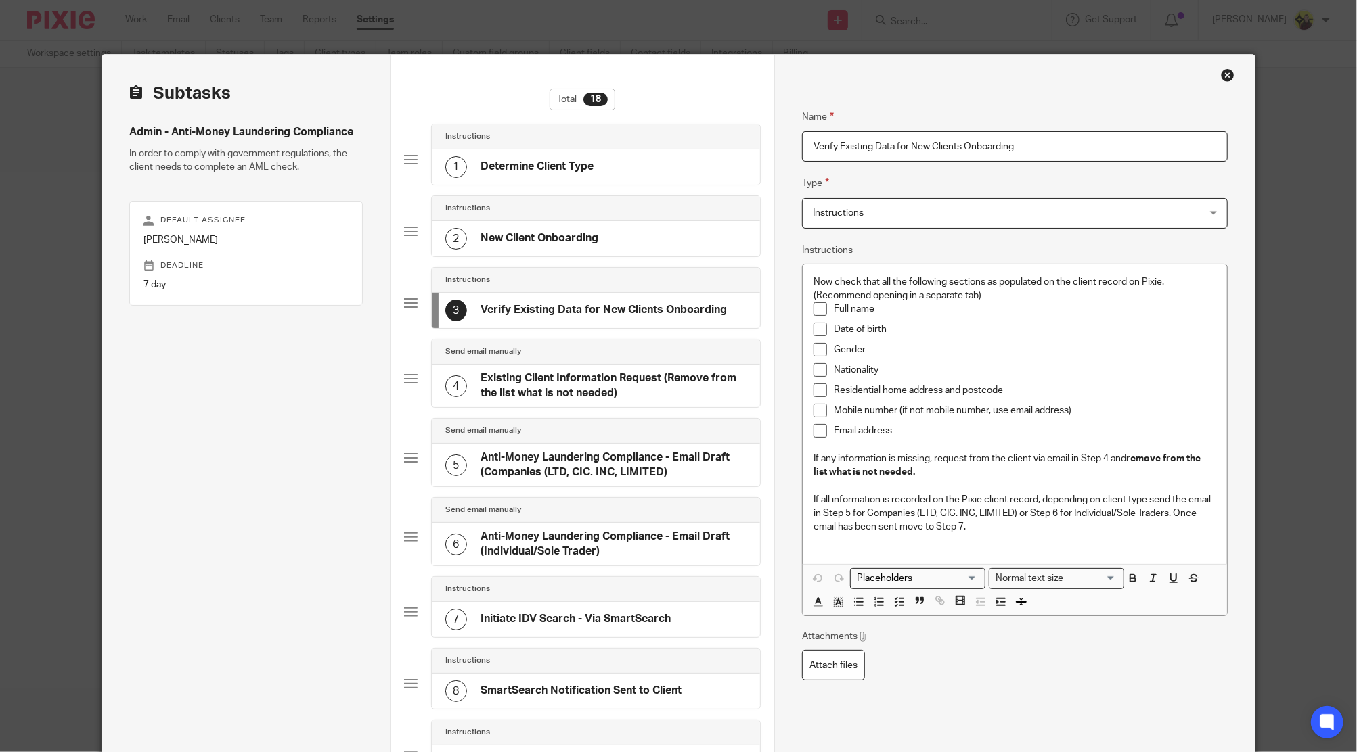
click at [532, 368] on div "4 Existing Client Information Request (Remove from the list what is not needed)" at bounding box center [596, 386] width 328 height 43
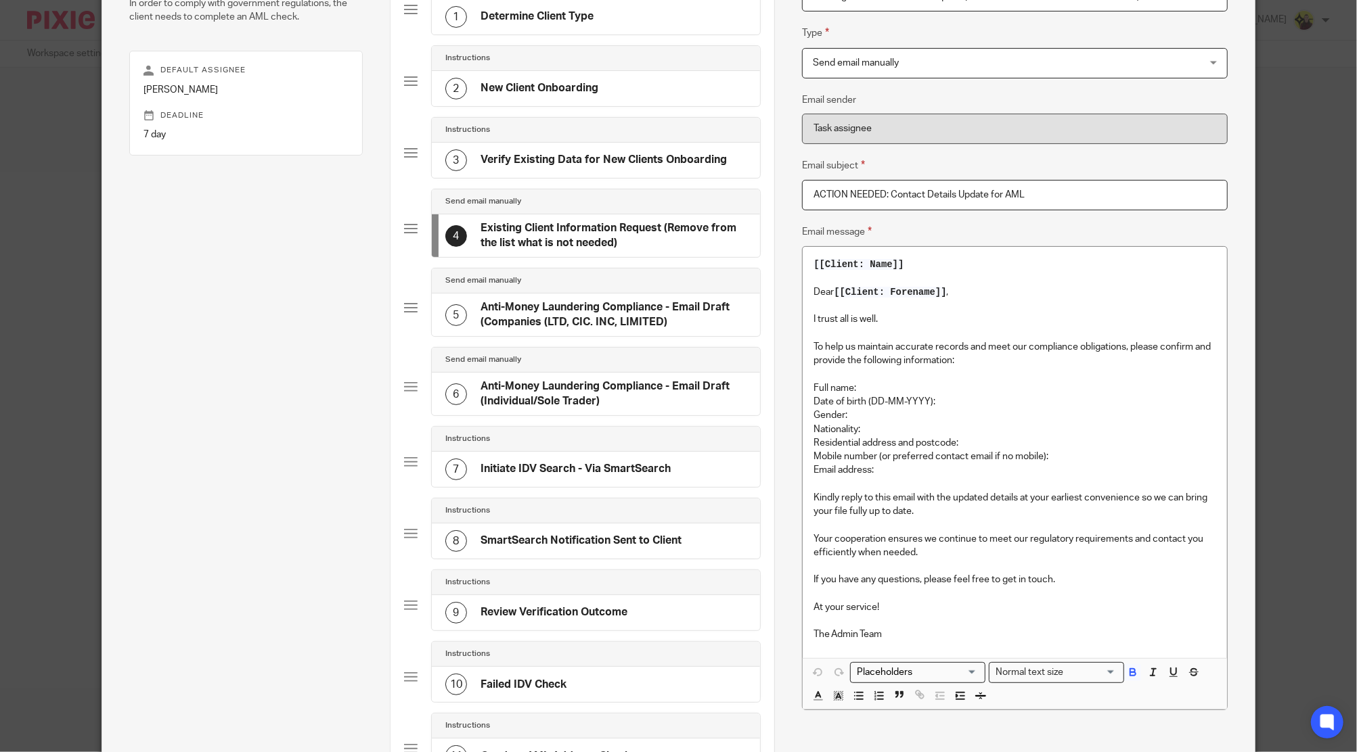
scroll to position [361, 0]
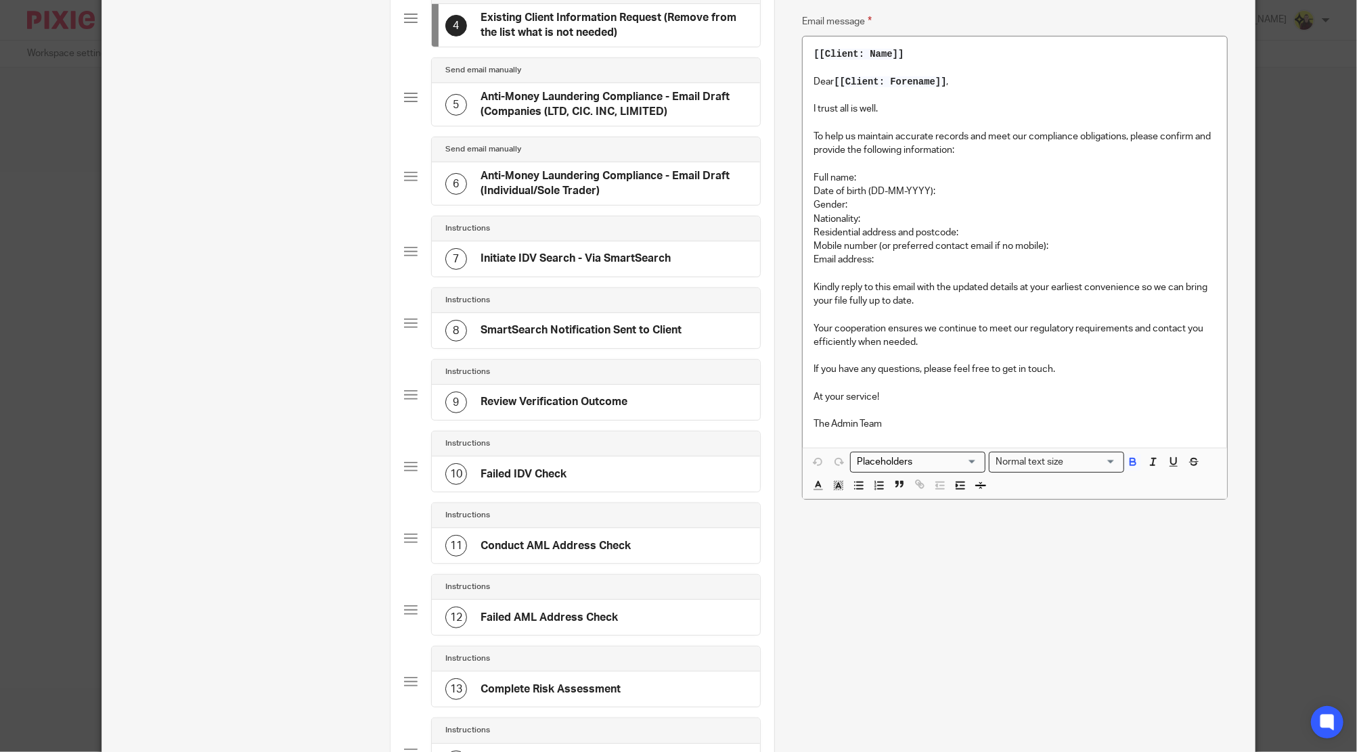
click at [520, 124] on div "5 Anti-Money Laundering Compliance - Email Draft (Companies (LTD, CIC. INC, LIM…" at bounding box center [596, 104] width 328 height 43
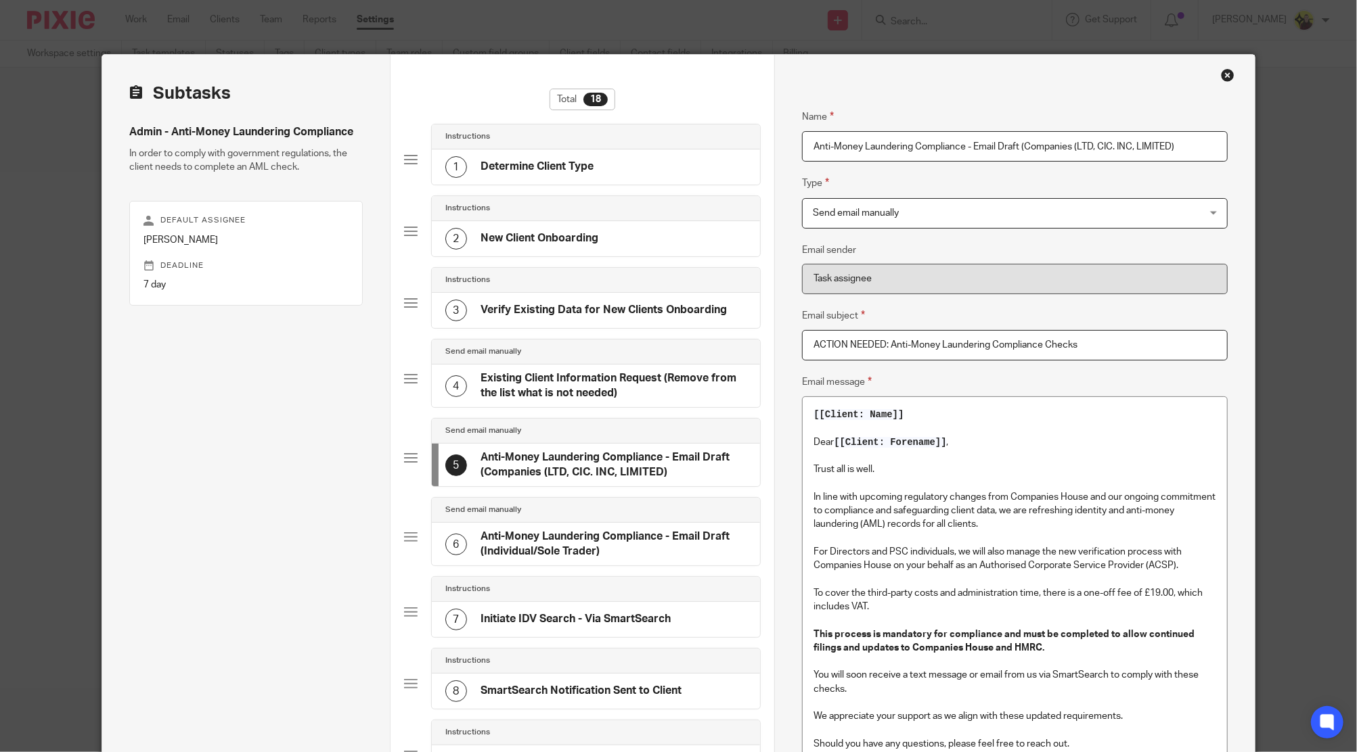
click at [587, 516] on div "Send email manually" at bounding box center [596, 510] width 328 height 25
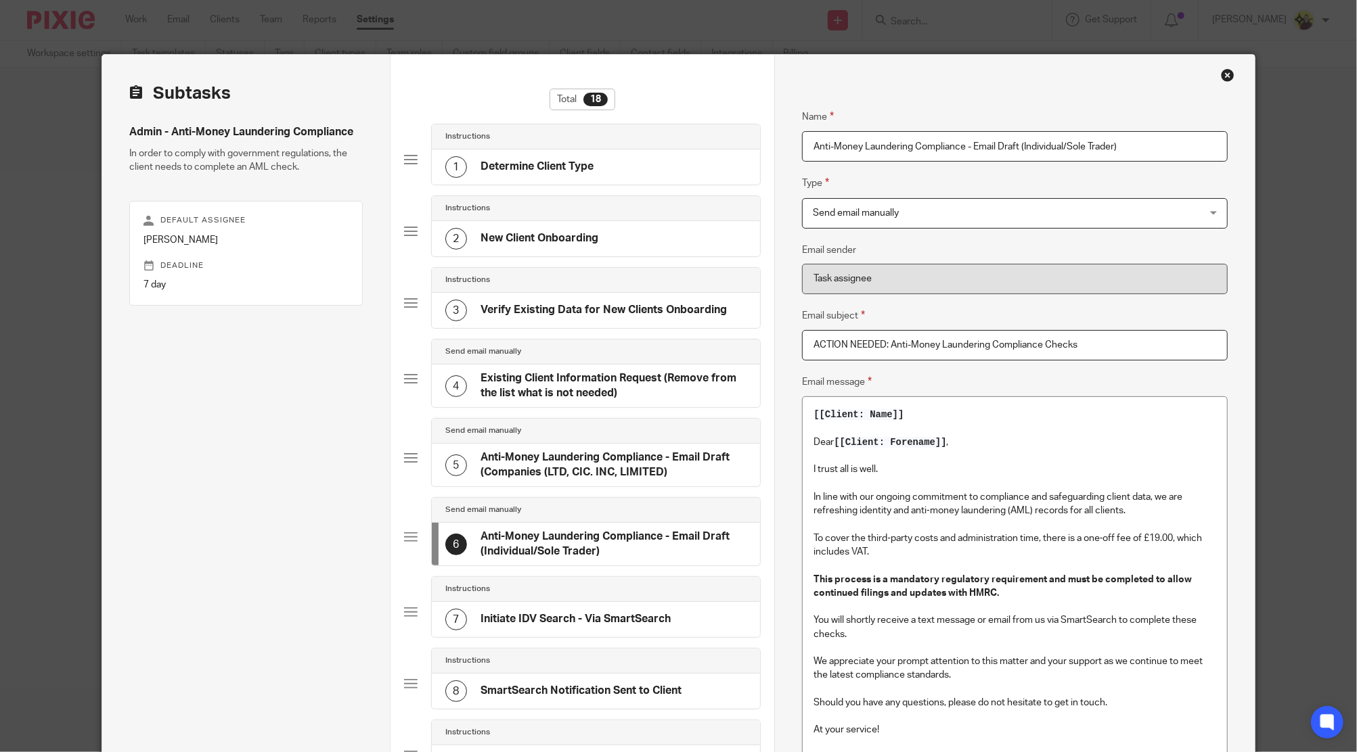
click at [601, 598] on div "Instructions" at bounding box center [596, 589] width 328 height 25
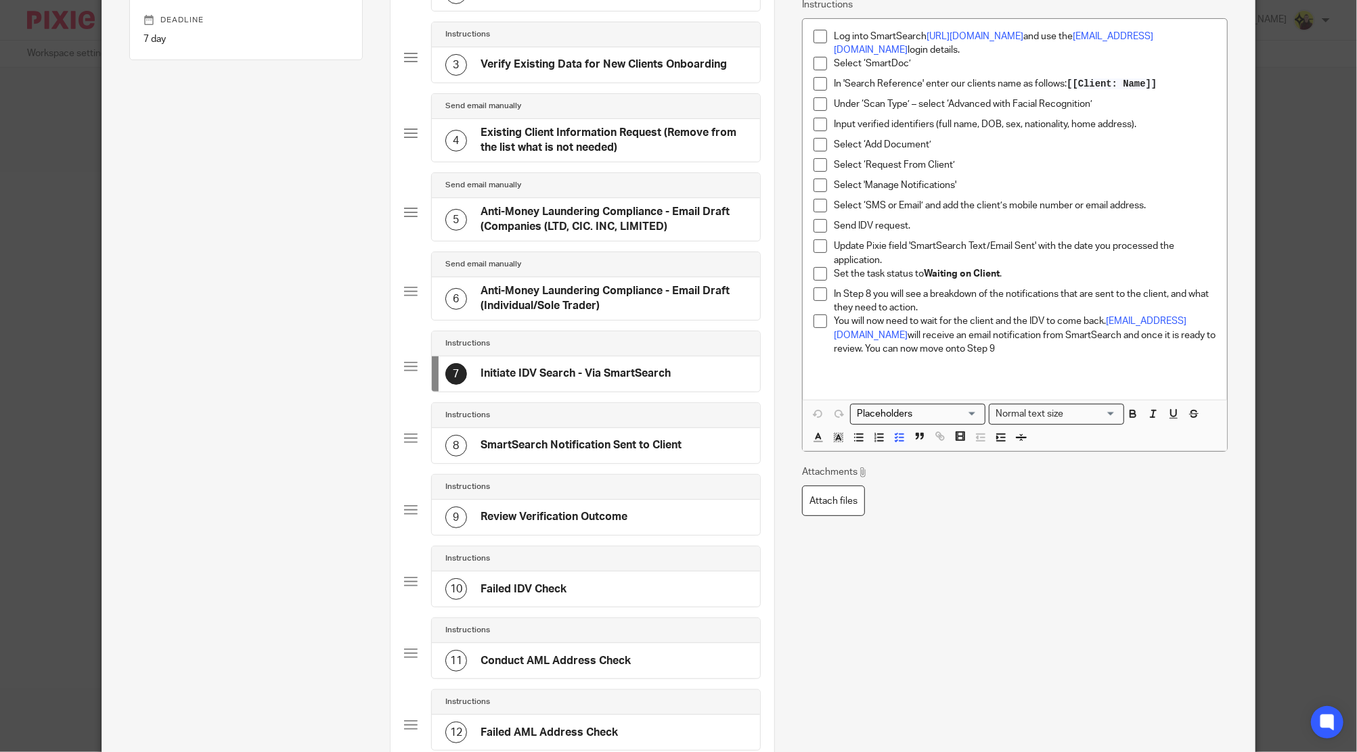
scroll to position [271, 0]
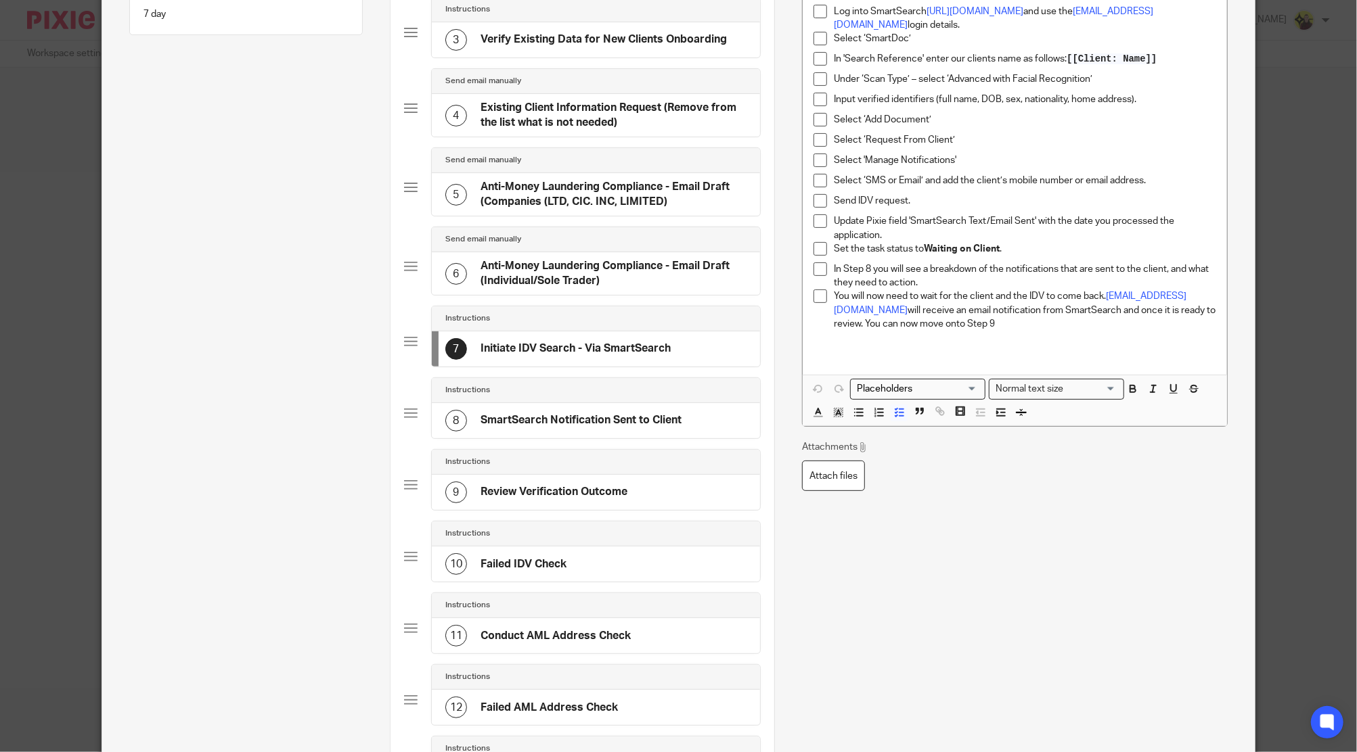
click at [528, 475] on div "9 Review Verification Outcome" at bounding box center [596, 492] width 328 height 35
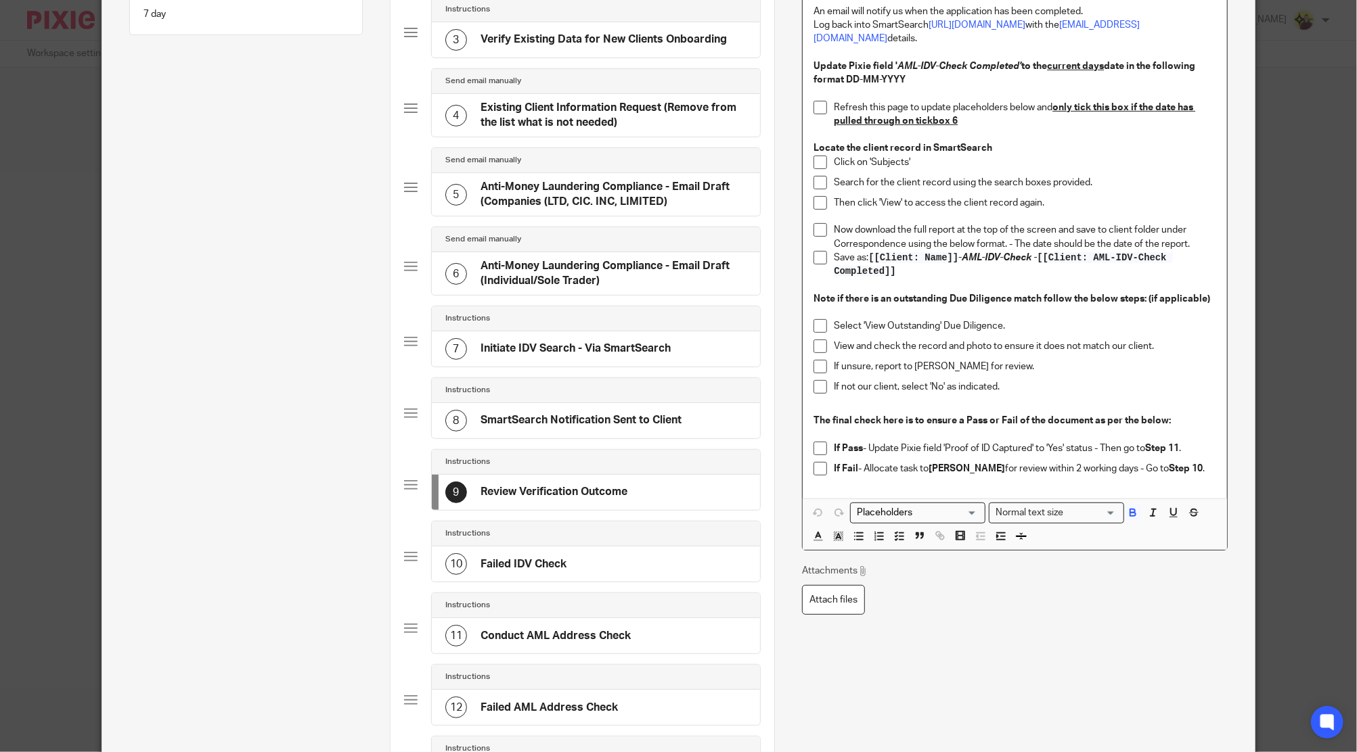
click at [905, 69] on p "Update Pixie field ' AML-IDV-Check Completed' to the current days date in the f…" at bounding box center [1014, 74] width 402 height 28
click at [571, 551] on div "10 Failed IDV Check" at bounding box center [596, 564] width 328 height 35
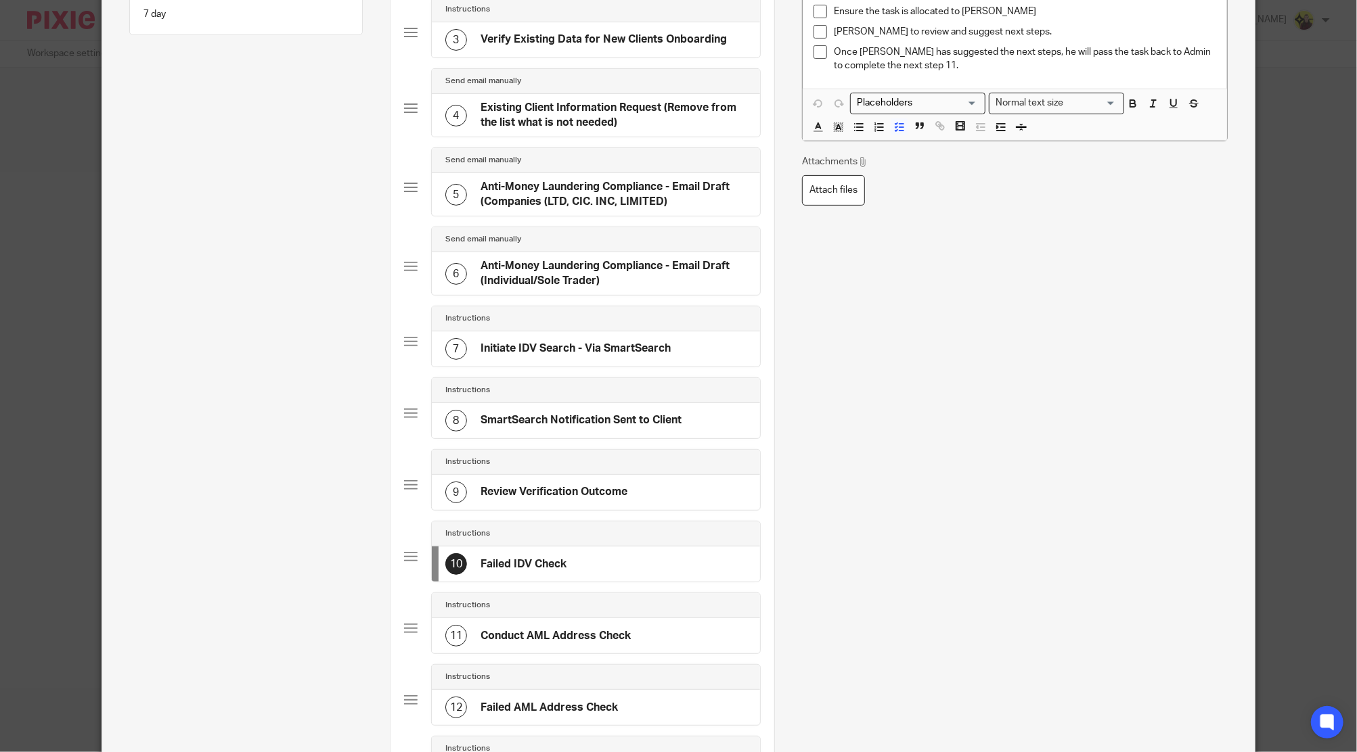
click at [525, 629] on h4 "Conduct AML Address Check" at bounding box center [555, 636] width 150 height 14
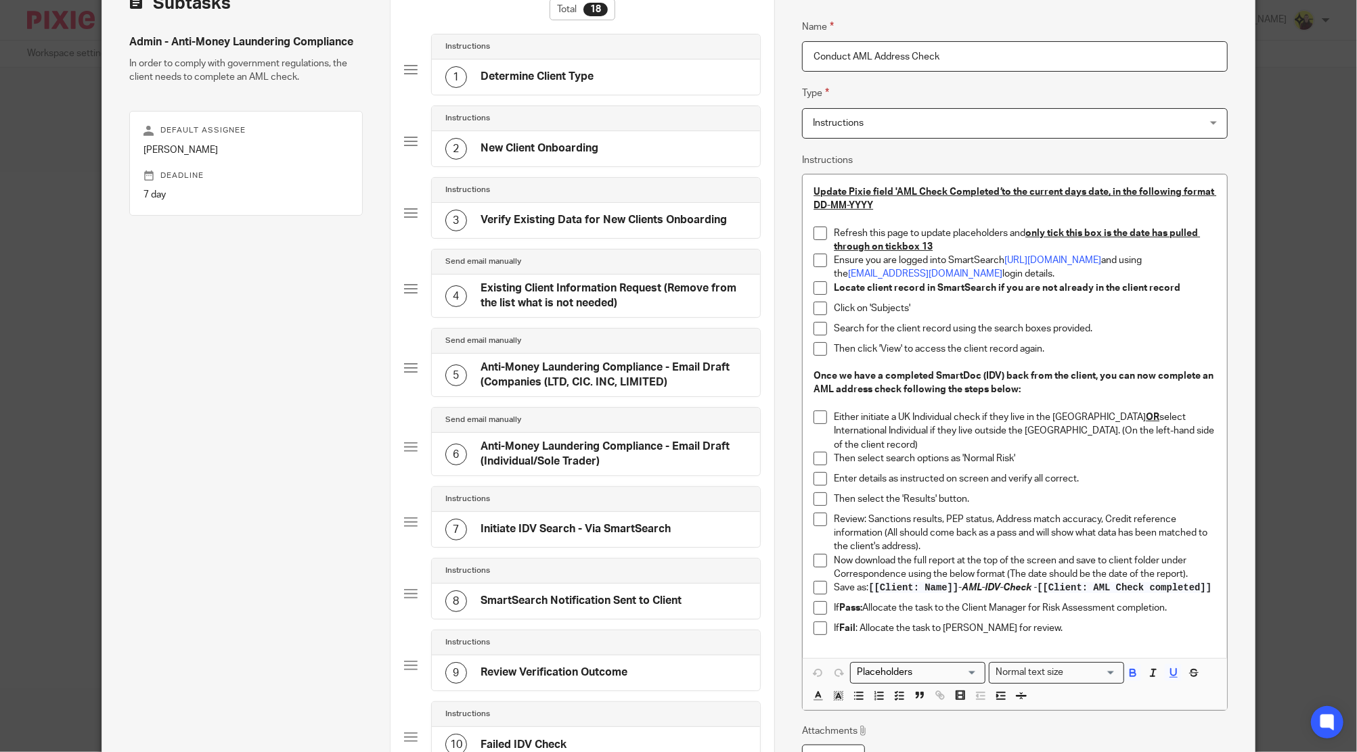
scroll to position [180, 0]
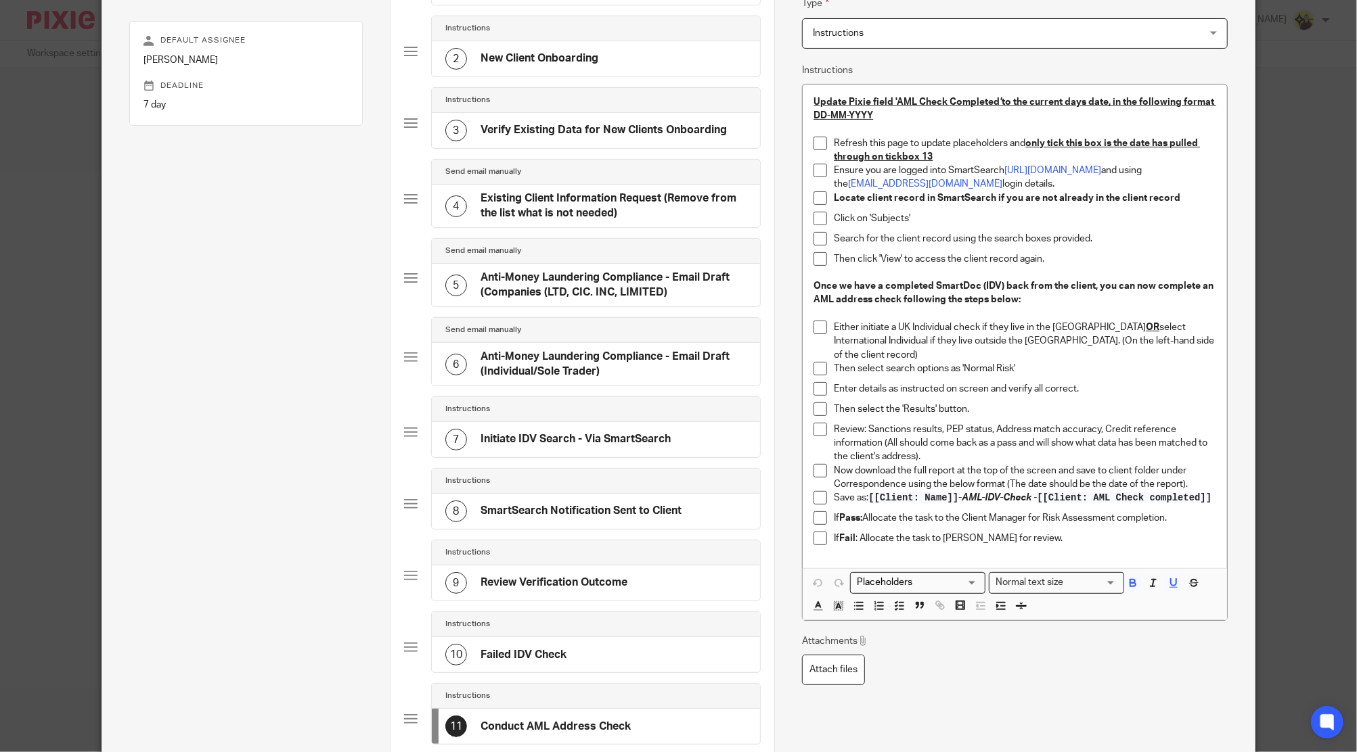
click at [1007, 290] on strong "Once we have a completed SmartDoc (IDV) back from the client, you can now compl…" at bounding box center [1014, 292] width 402 height 23
click at [879, 284] on strong "Once we have a completed SmartDoc (IDV) back from the client, you can now compl…" at bounding box center [1014, 292] width 402 height 23
click at [873, 290] on strong "Once we have recieved a completed SmartDoc (IDV) back from the client, you can …" at bounding box center [1007, 292] width 388 height 23
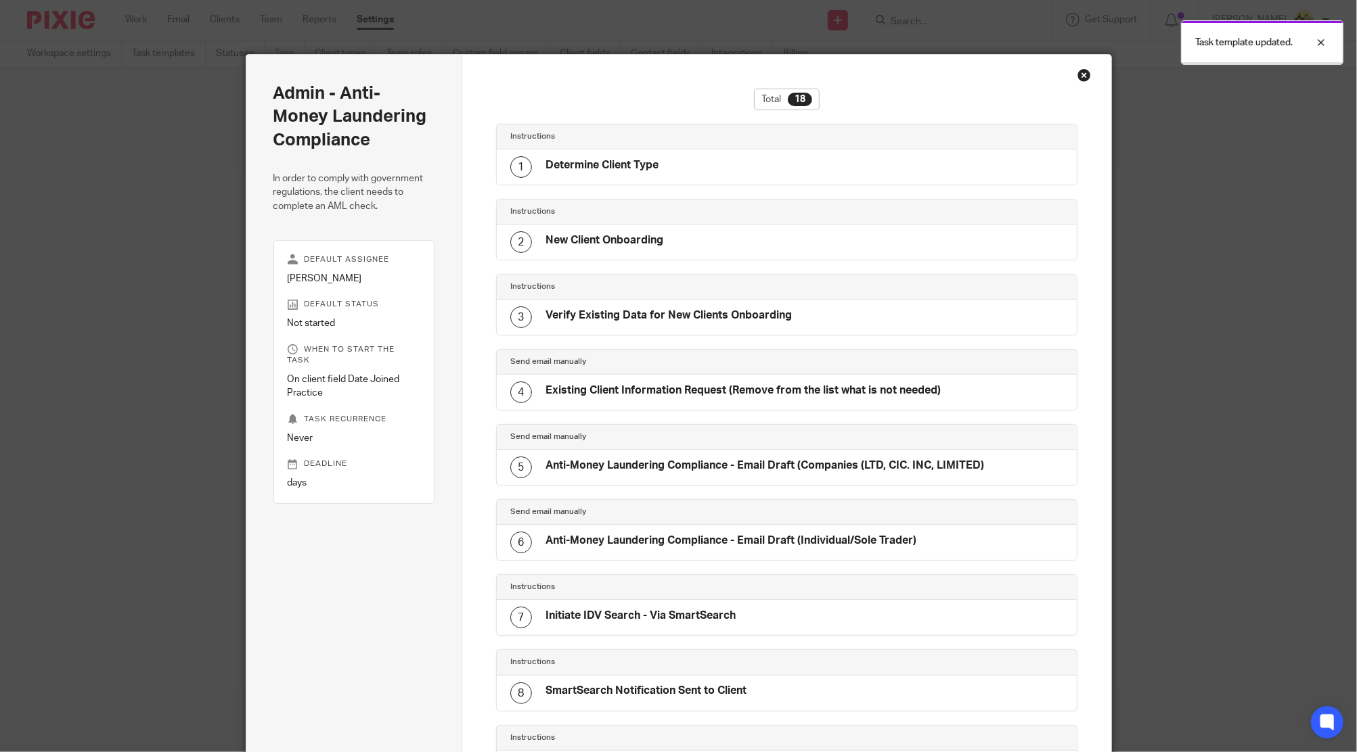
scroll to position [842, 0]
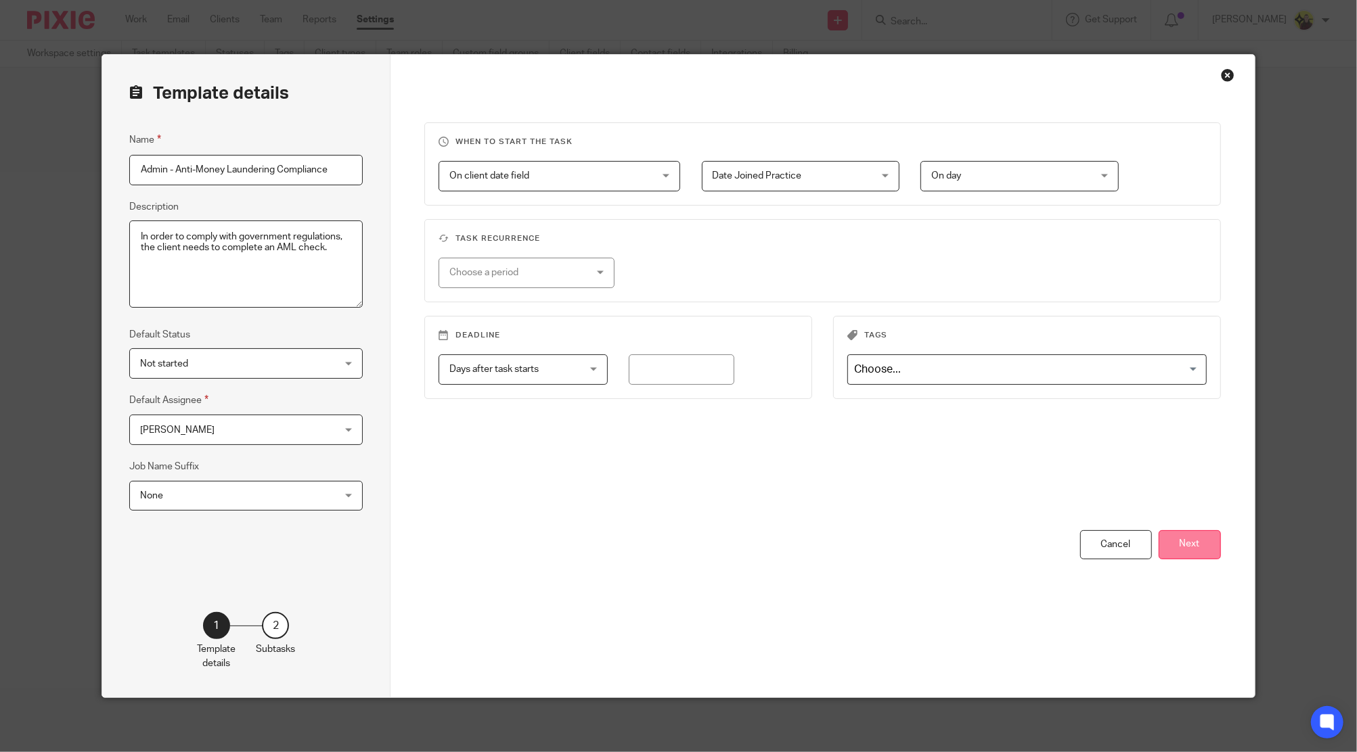
click at [1202, 546] on button "Next" at bounding box center [1189, 544] width 62 height 29
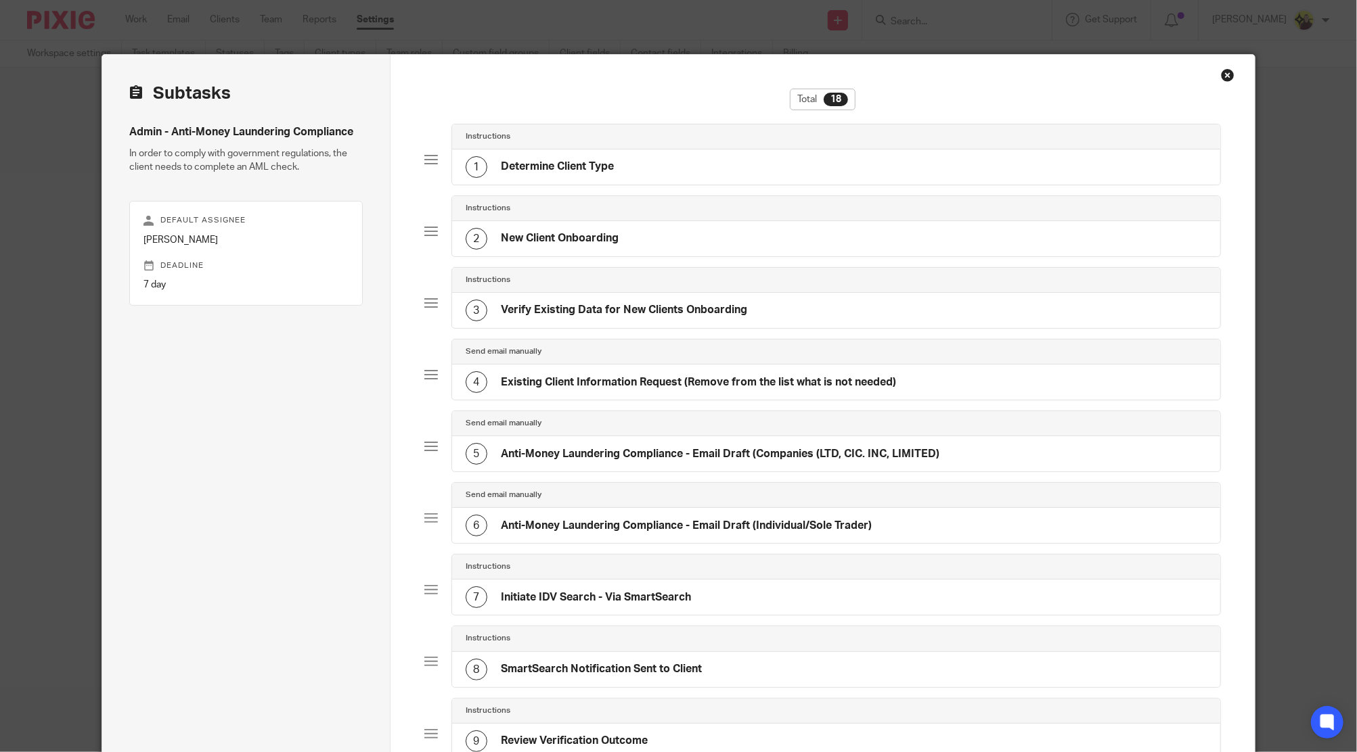
click at [534, 652] on div "8 SmartSearch Notification Sent to Client" at bounding box center [836, 669] width 768 height 35
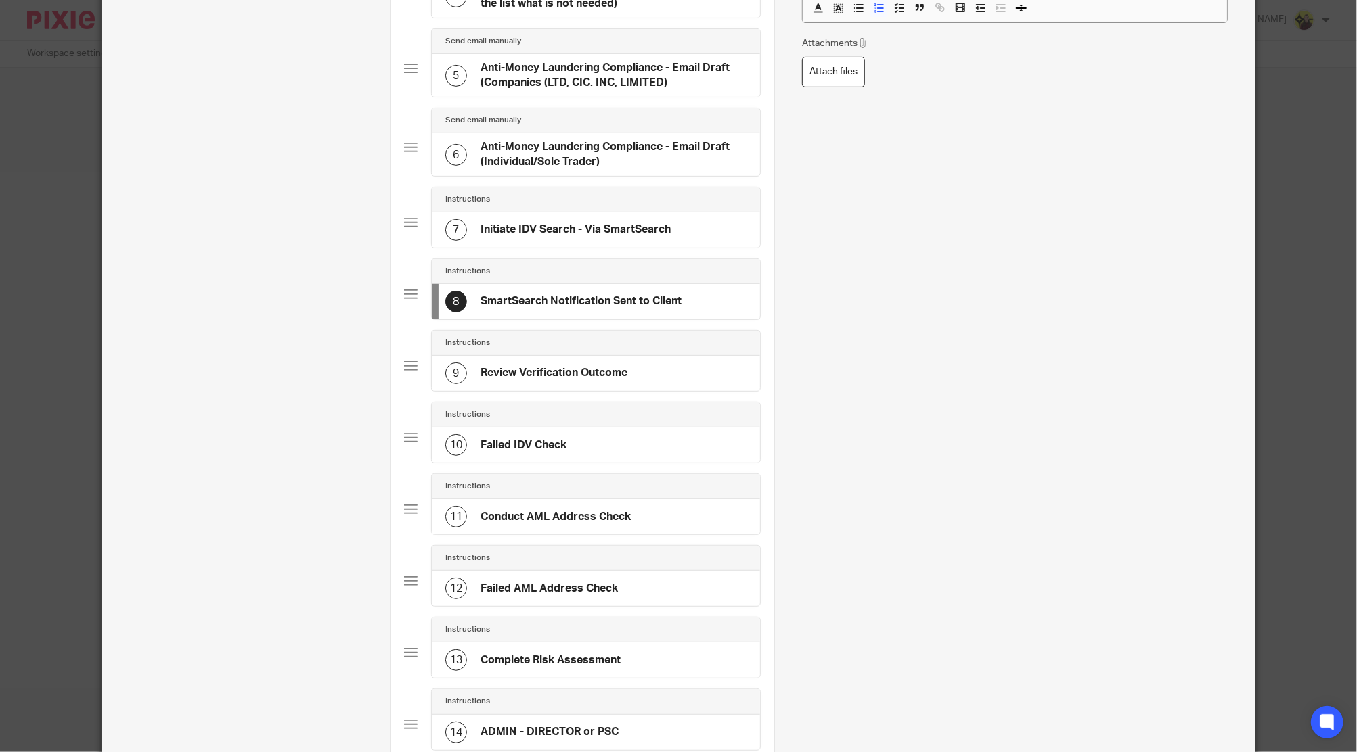
scroll to position [541, 0]
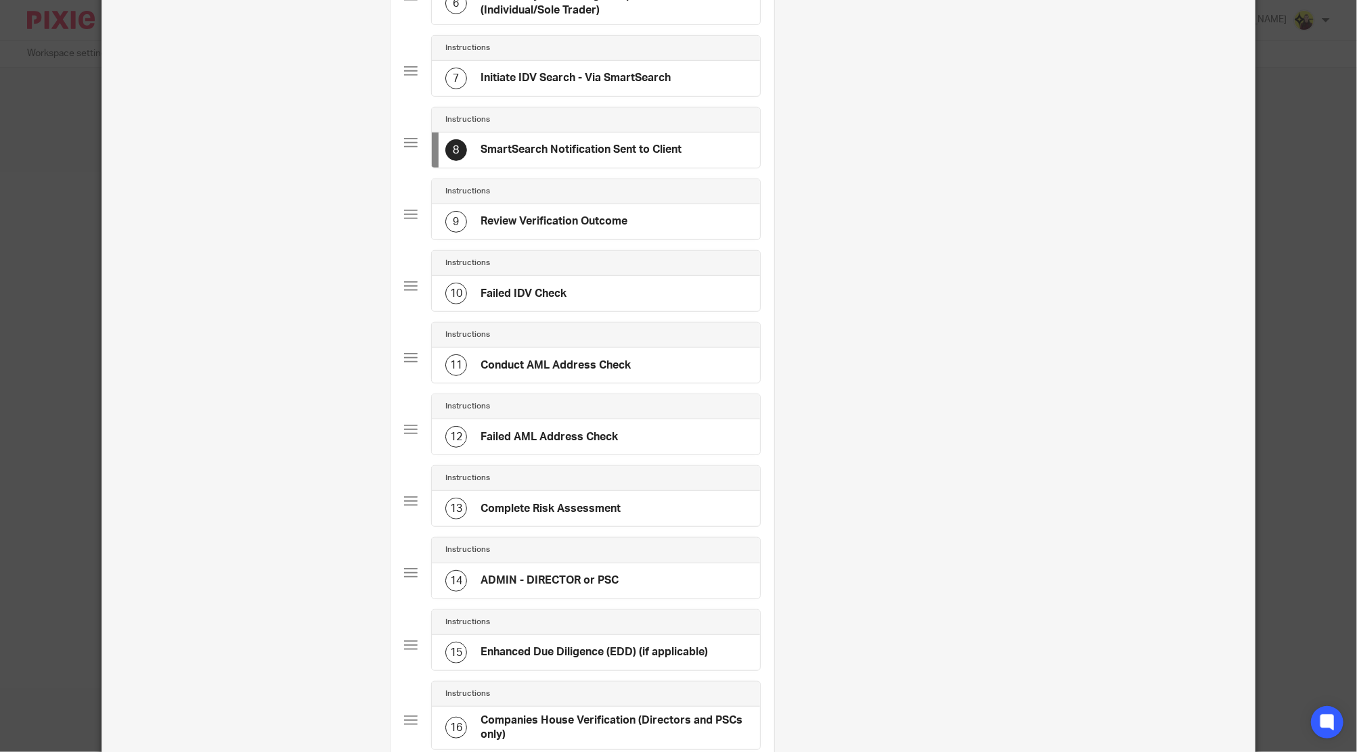
click at [509, 474] on div "Instructions" at bounding box center [595, 478] width 301 height 11
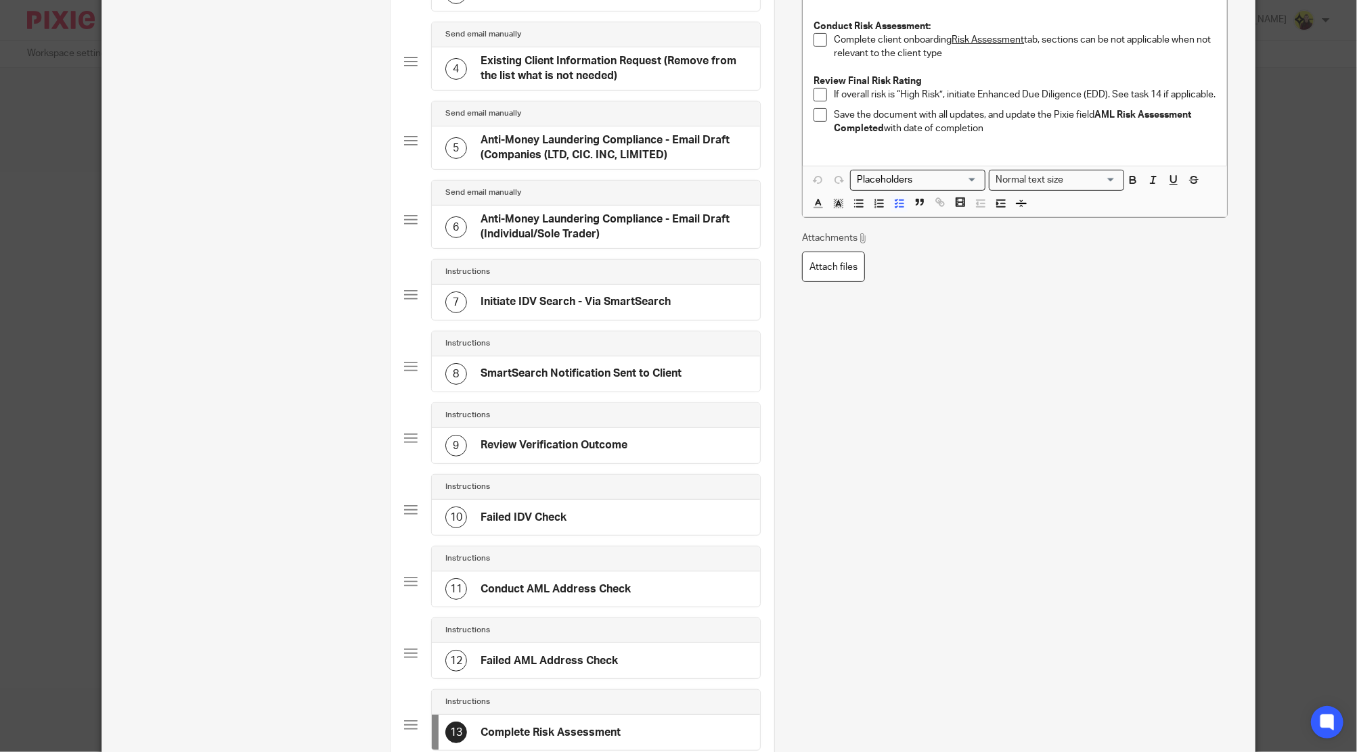
scroll to position [451, 0]
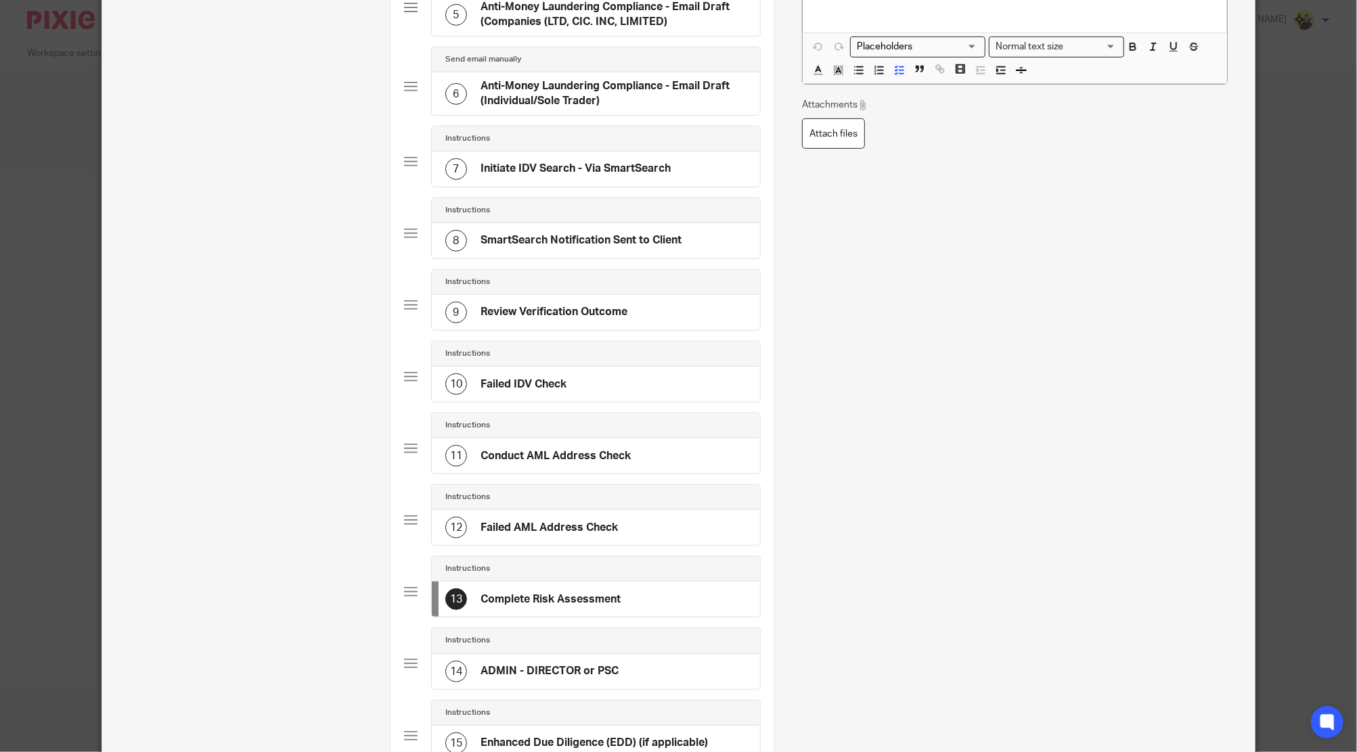
click at [500, 525] on h4 "Failed AML Address Check" at bounding box center [548, 528] width 137 height 14
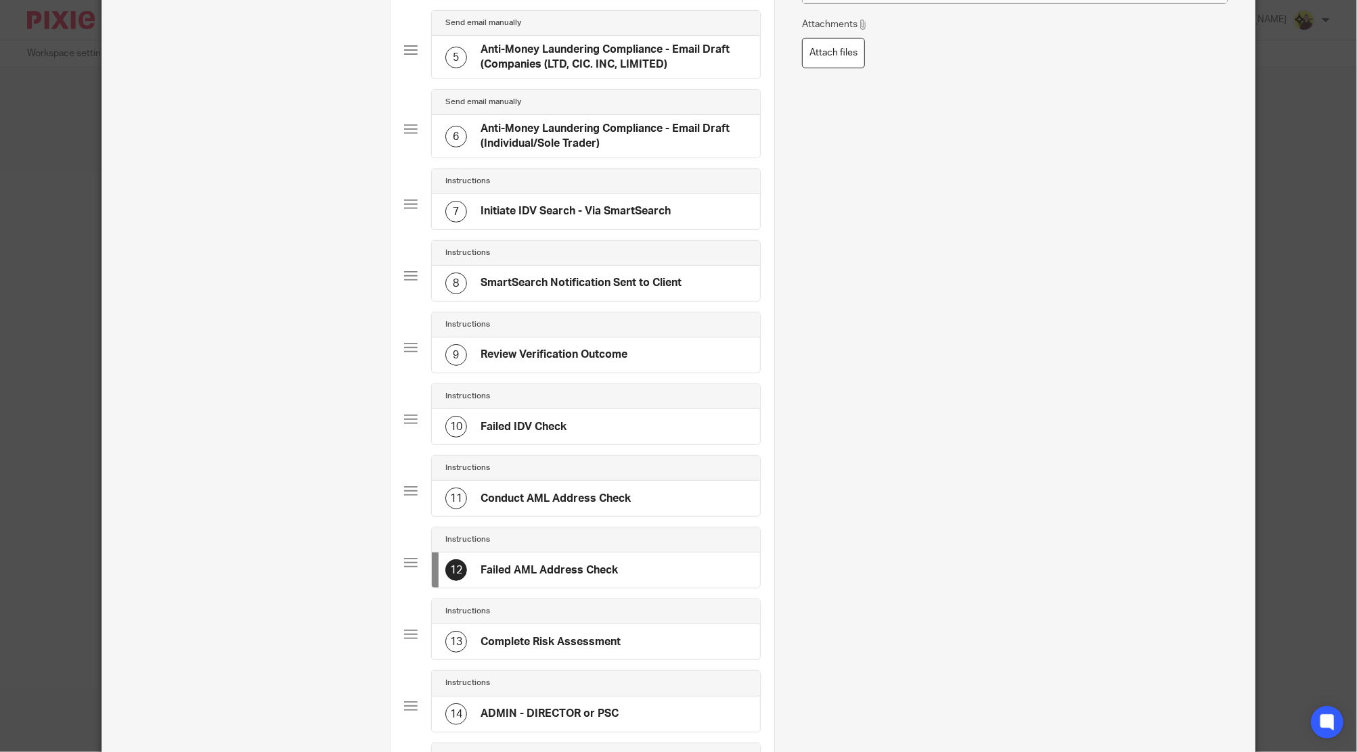
scroll to position [541, 0]
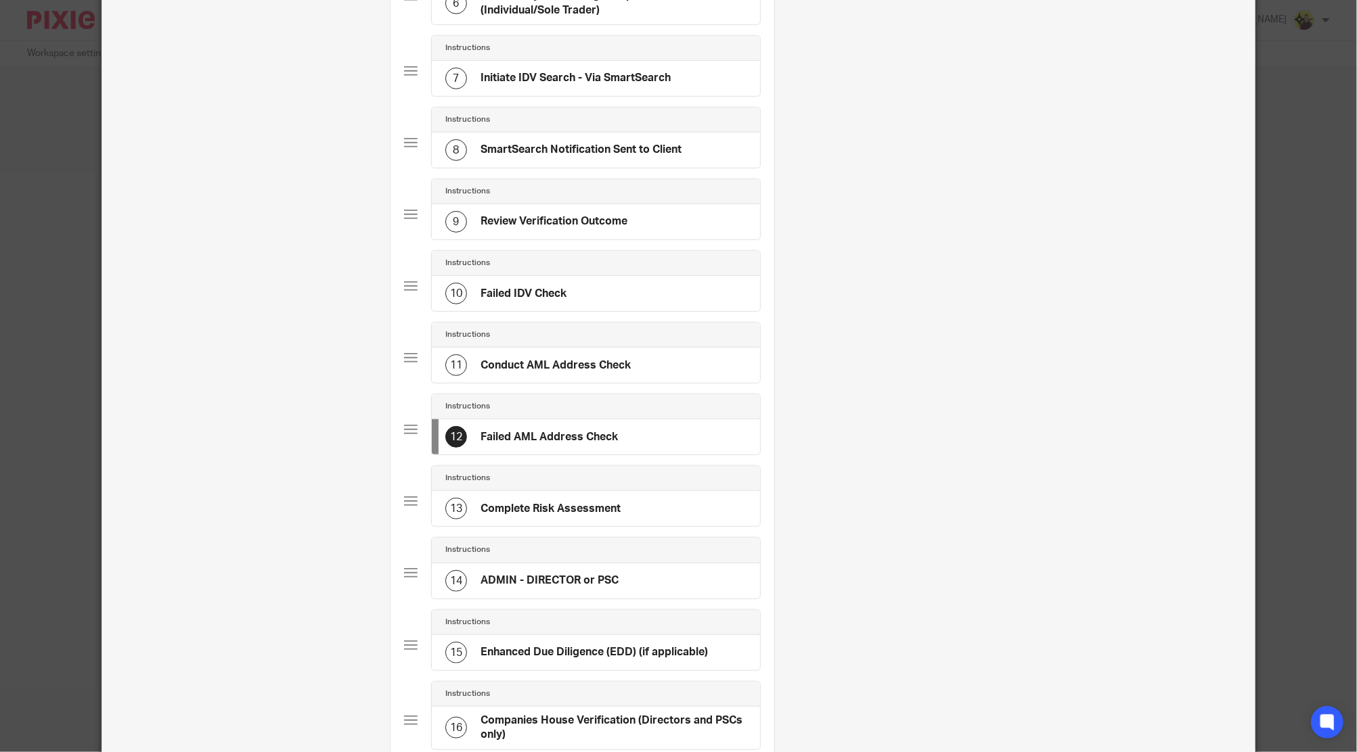
click at [509, 518] on div "13 Complete Risk Assessment" at bounding box center [596, 508] width 328 height 35
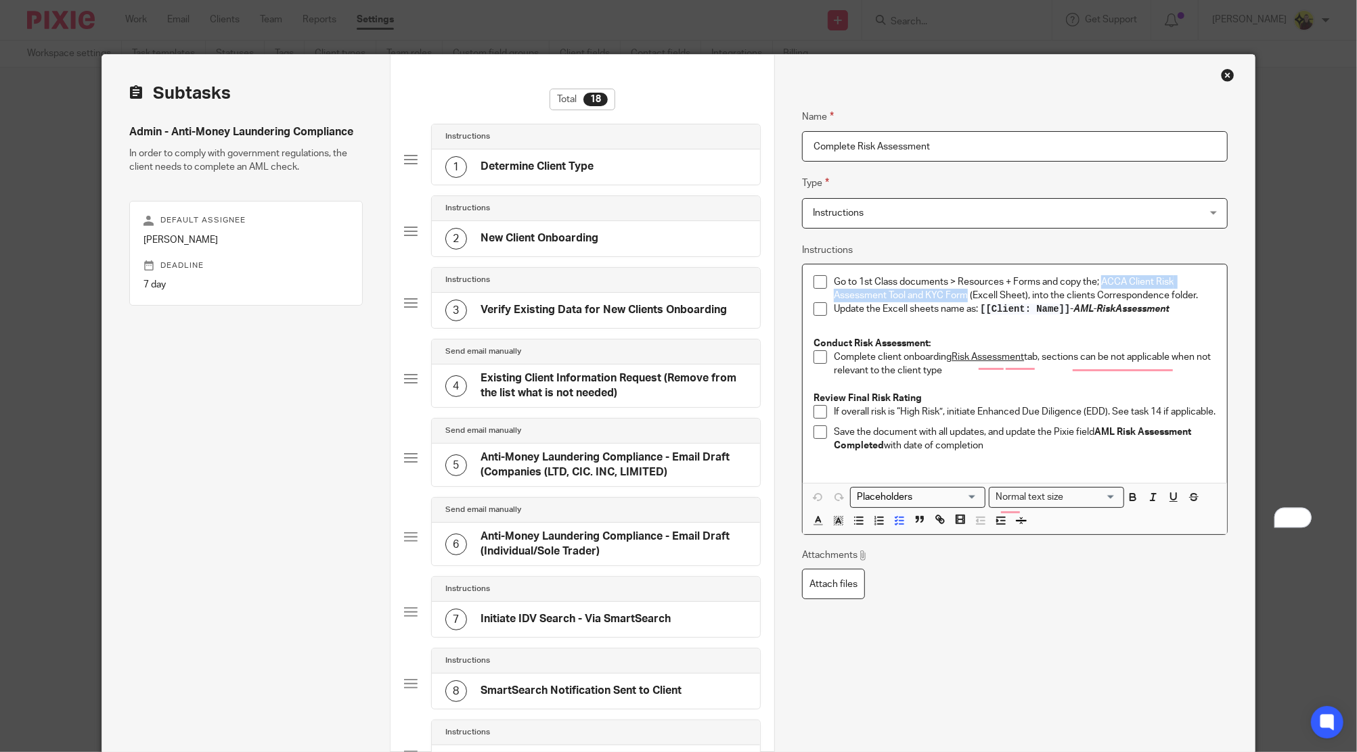
drag, startPoint x: 1097, startPoint y: 279, endPoint x: 961, endPoint y: 295, distance: 137.6
click at [961, 295] on p "Go to 1st Class documents > Resources + Forms and copy the; ACCA Client Risk As…" at bounding box center [1025, 289] width 382 height 28
click at [1127, 503] on icon "button" at bounding box center [1133, 497] width 12 height 12
click at [1078, 344] on p "Conduct Risk Assessment:" at bounding box center [1014, 344] width 402 height 14
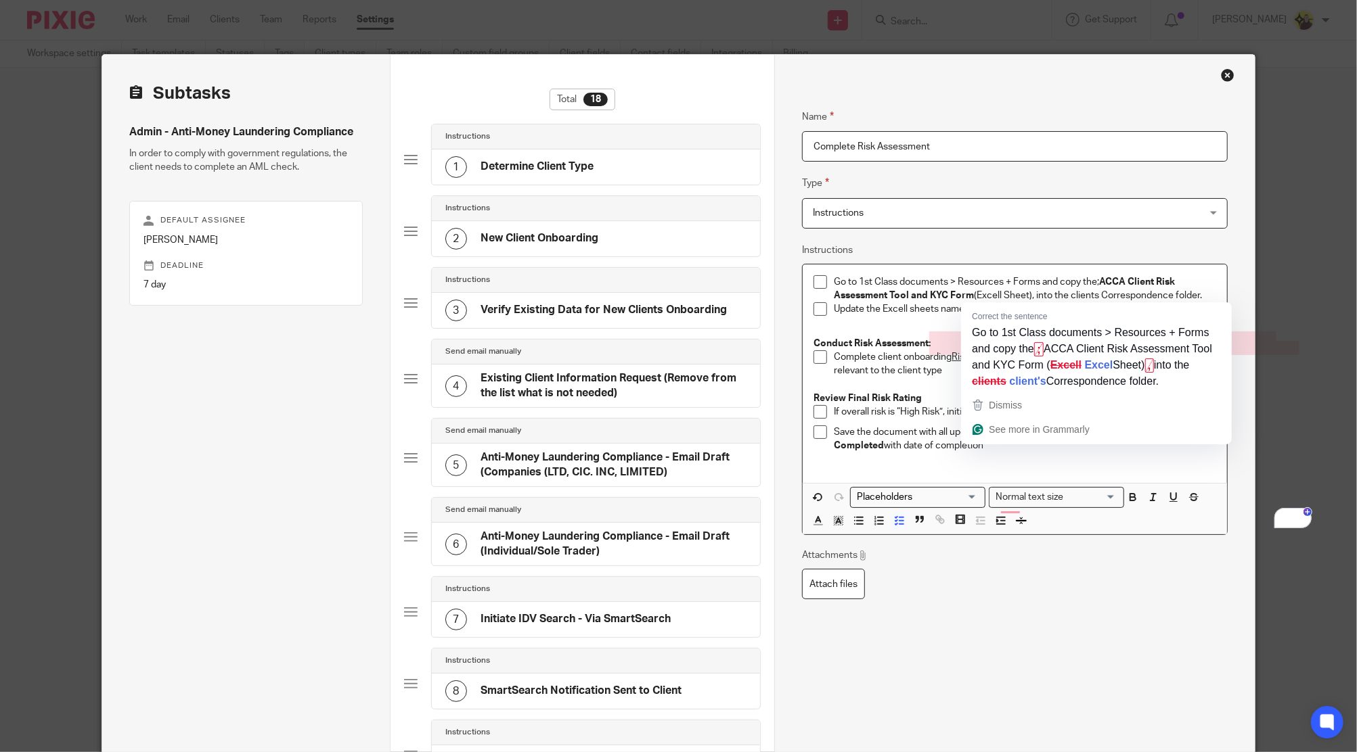
click at [992, 293] on p "Go to 1st Class documents > Resources + Forms and copy the; ACCA Client Risk As…" at bounding box center [1025, 289] width 382 height 28
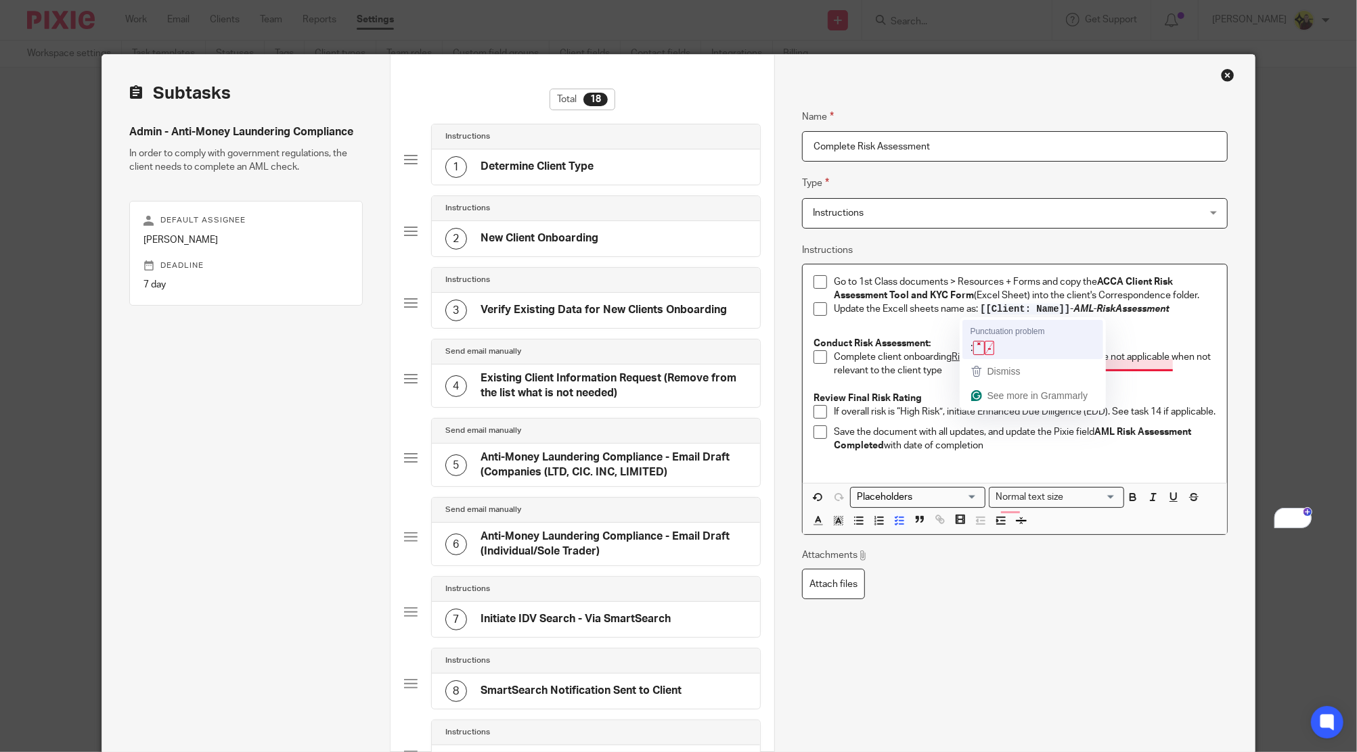
drag, startPoint x: 968, startPoint y: 308, endPoint x: 1012, endPoint y: 334, distance: 51.3
click at [974, 313] on p "Update the Excell sheets name as: [[Client: Name]] - AML-RiskAssessment" at bounding box center [1025, 309] width 382 height 14
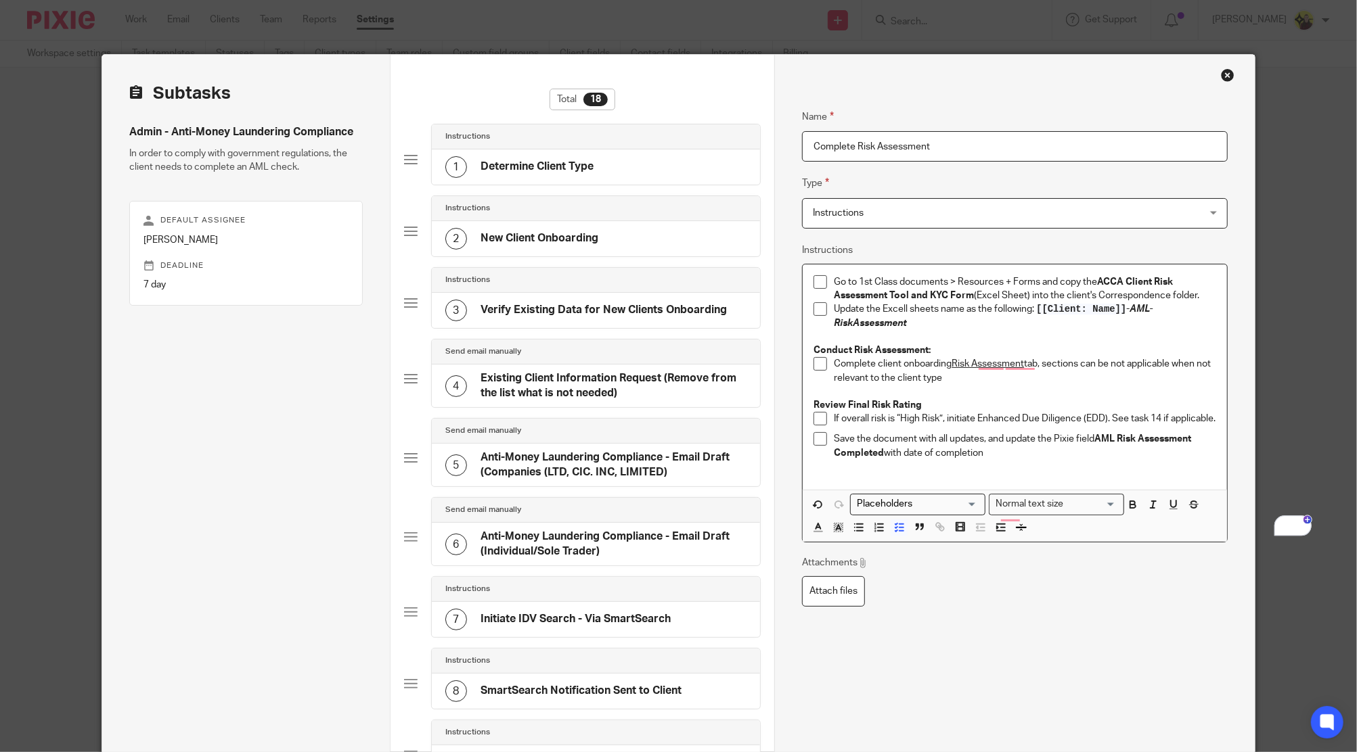
click at [1027, 362] on p "Complete client onboarding Risk Assessment tab, sections can be not applicable …" at bounding box center [1025, 371] width 382 height 28
click at [1100, 360] on p "Complete client onboarding Risk Assessment tab, sections can be not applicable …" at bounding box center [1025, 371] width 382 height 28
click at [1294, 526] on div "4" at bounding box center [1301, 525] width 15 height 15
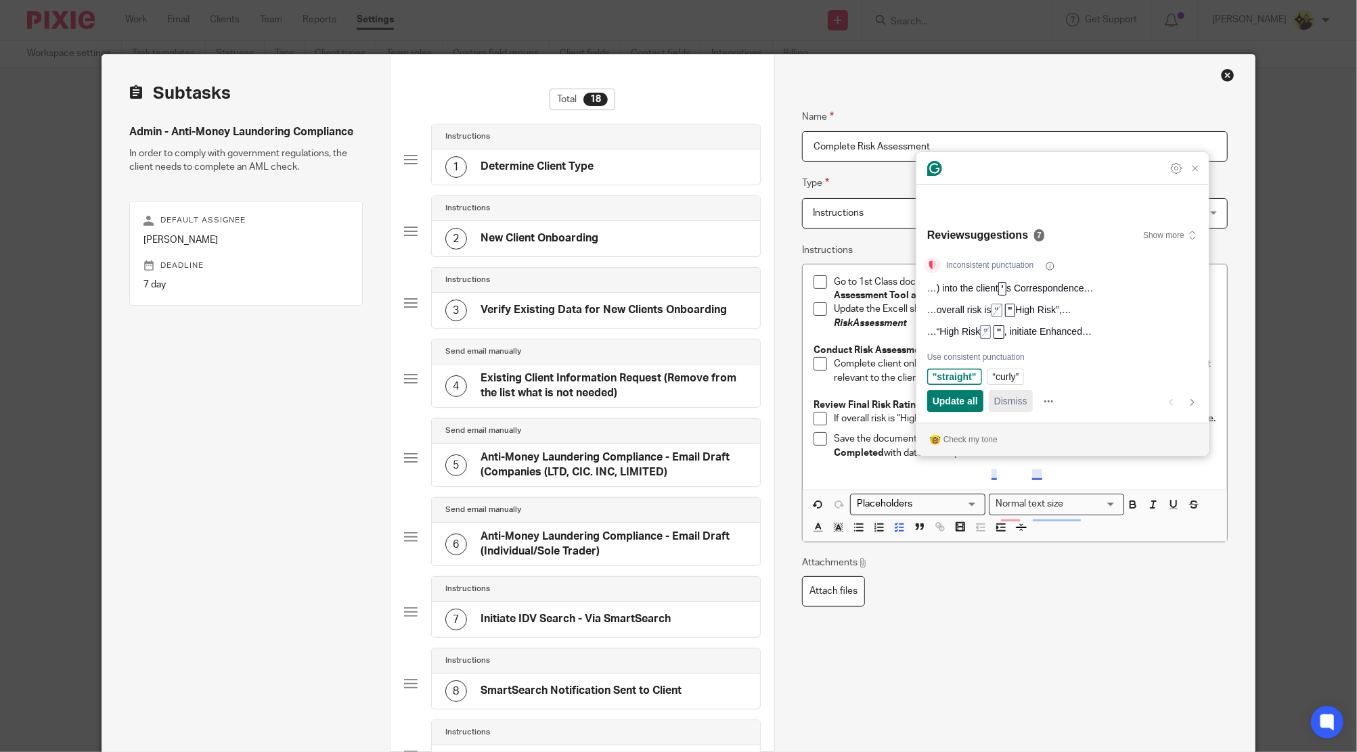
click at [1008, 394] on span "Dismiss" at bounding box center [1010, 401] width 33 height 14
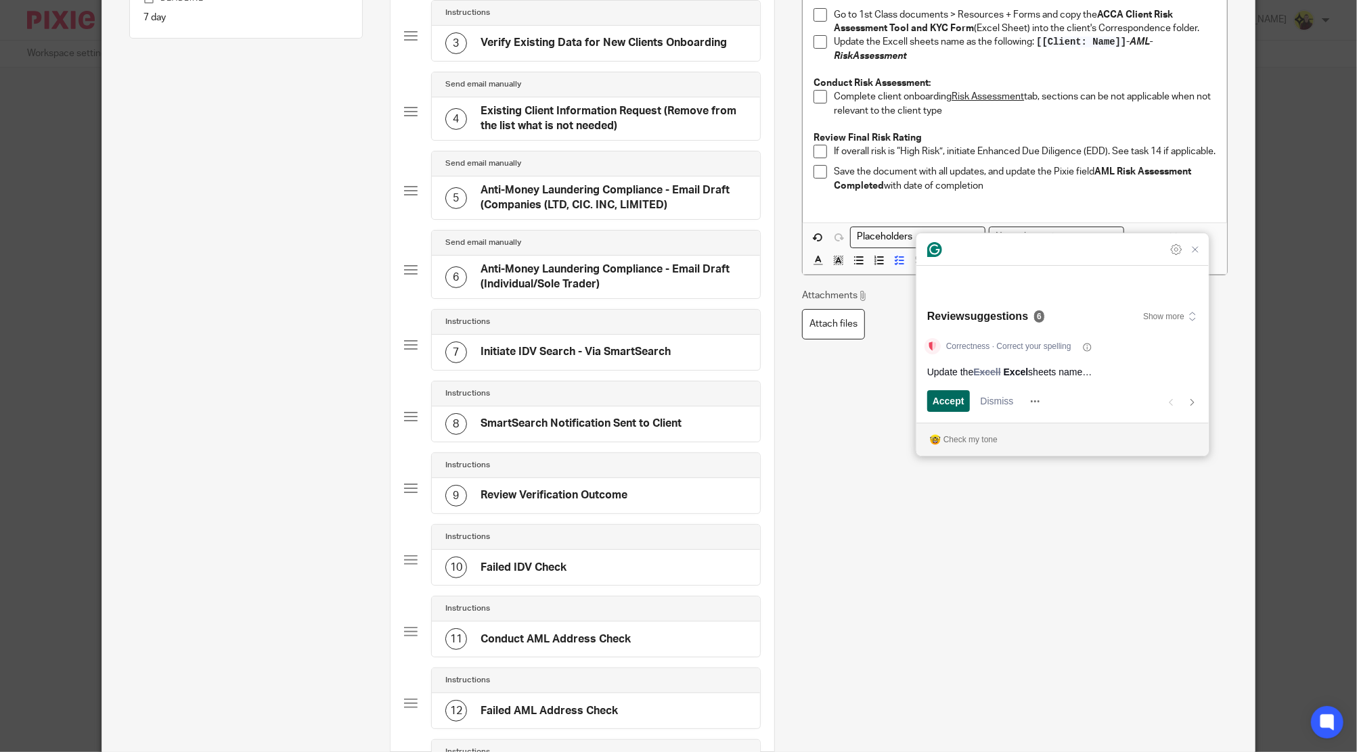
click at [966, 396] on button "Accept and open next suggestion" at bounding box center [948, 401] width 43 height 22
click at [957, 401] on span "Accept" at bounding box center [948, 401] width 32 height 14
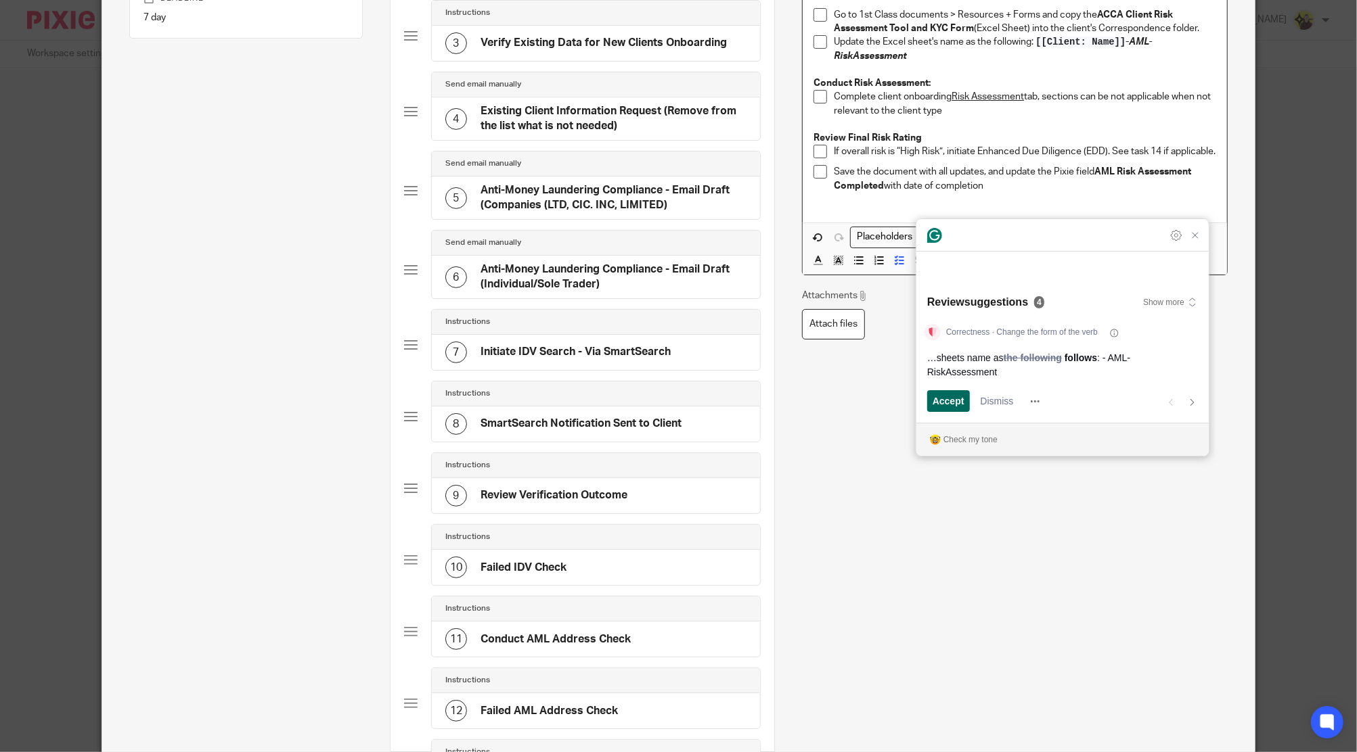
click at [957, 401] on span "Accept" at bounding box center [948, 401] width 32 height 14
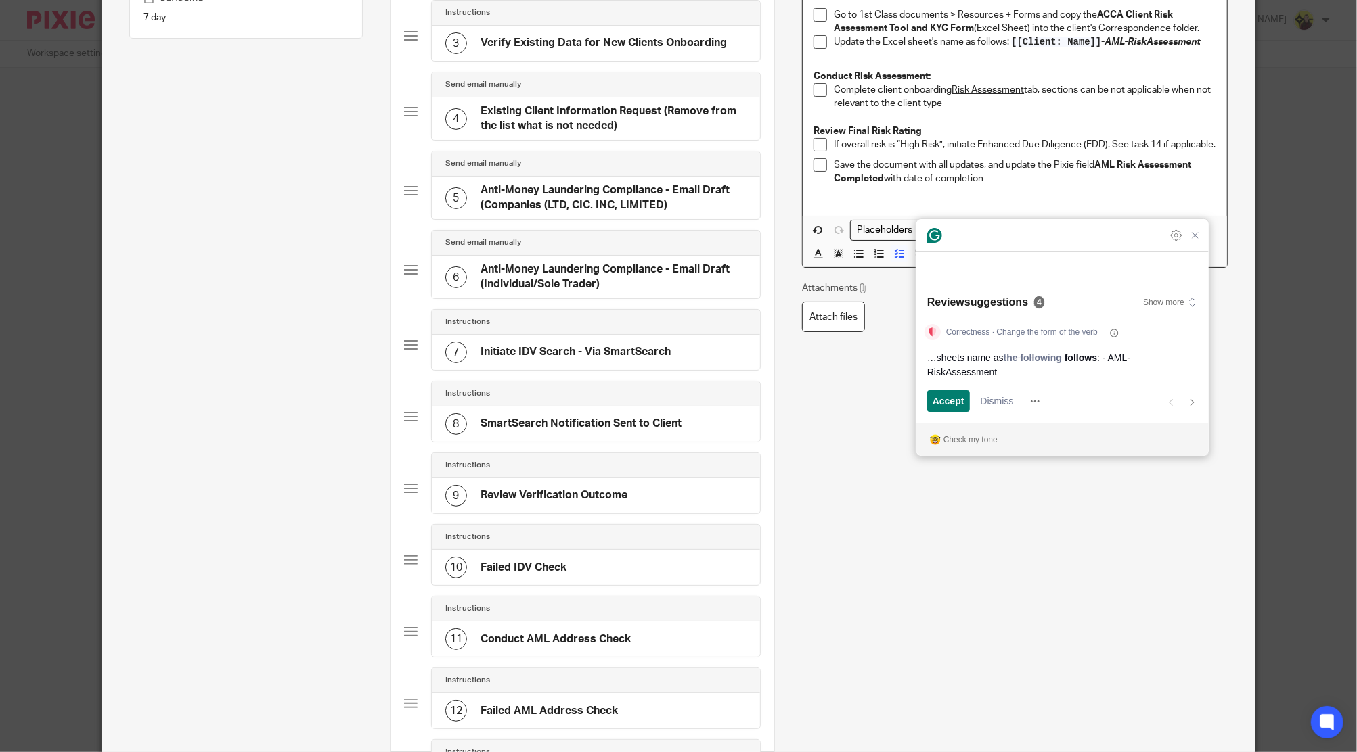
scroll to position [329, 0]
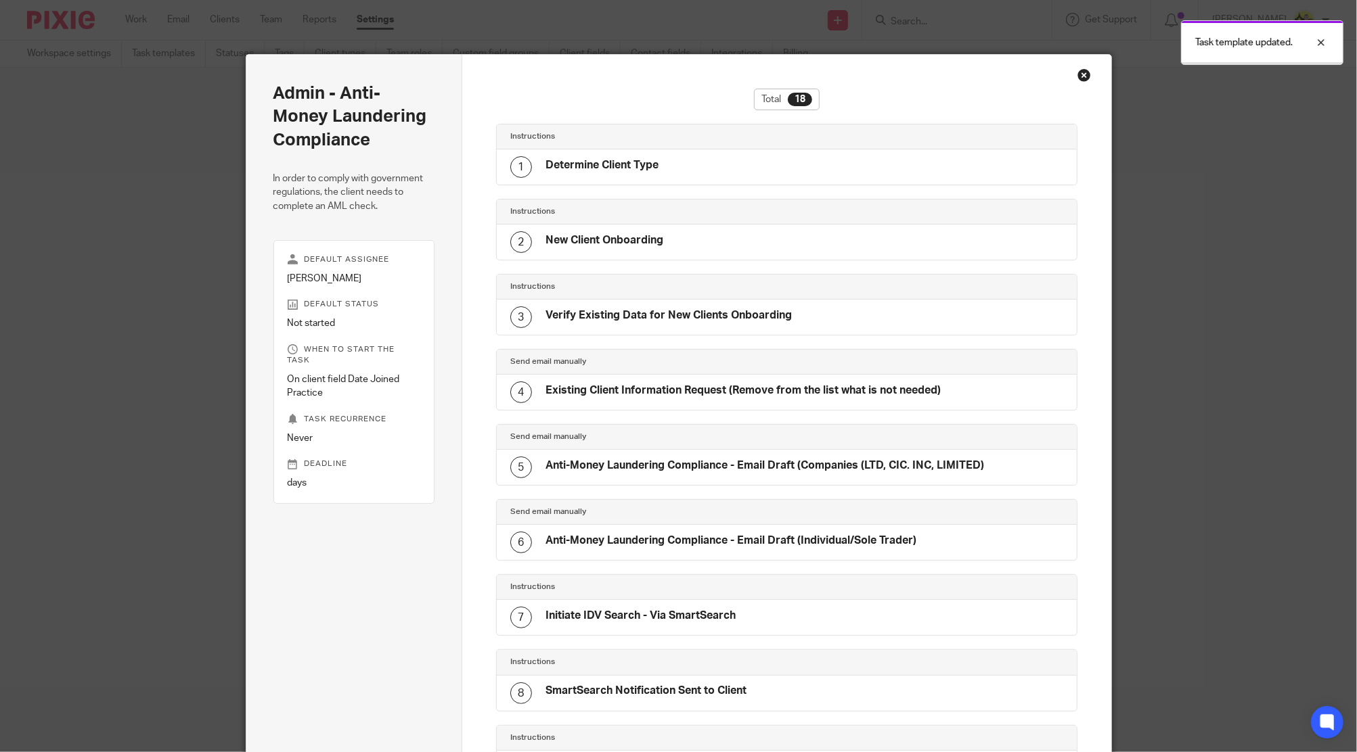
scroll to position [842, 0]
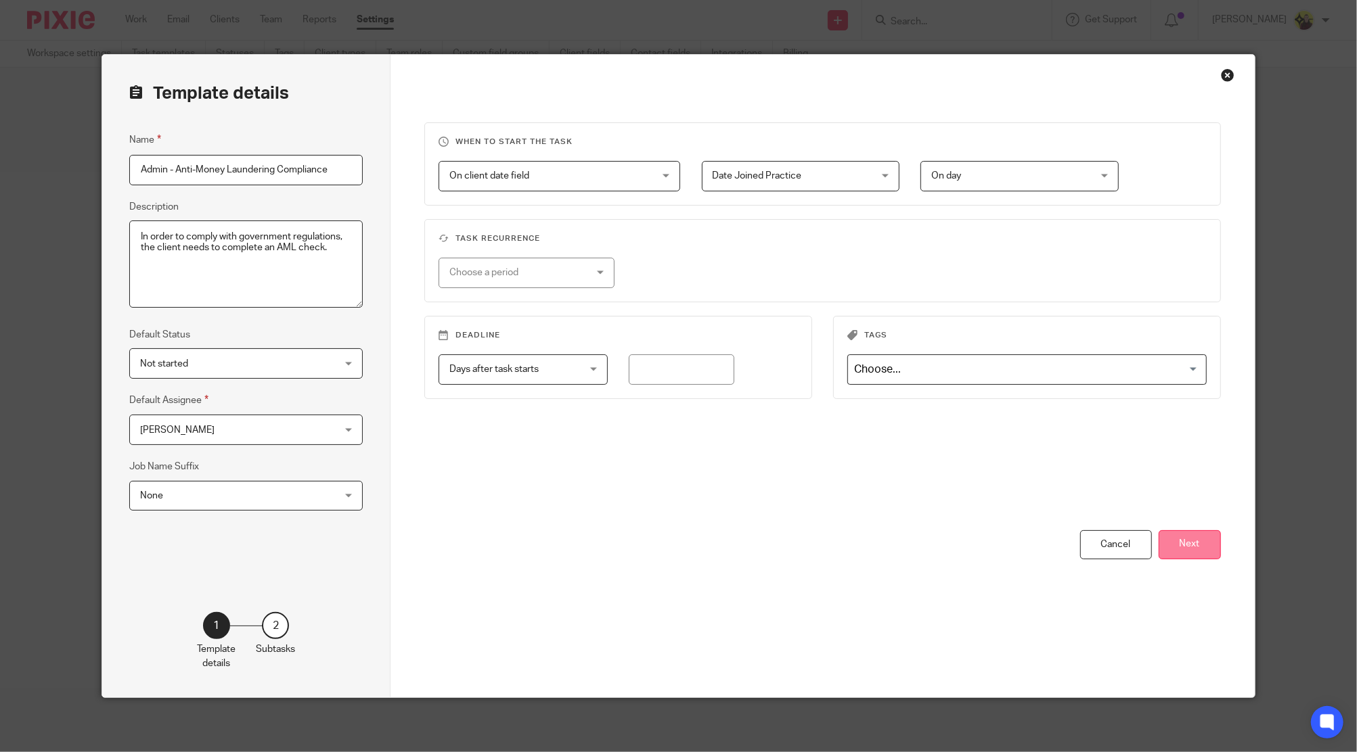
click at [1212, 538] on button "Next" at bounding box center [1189, 544] width 62 height 29
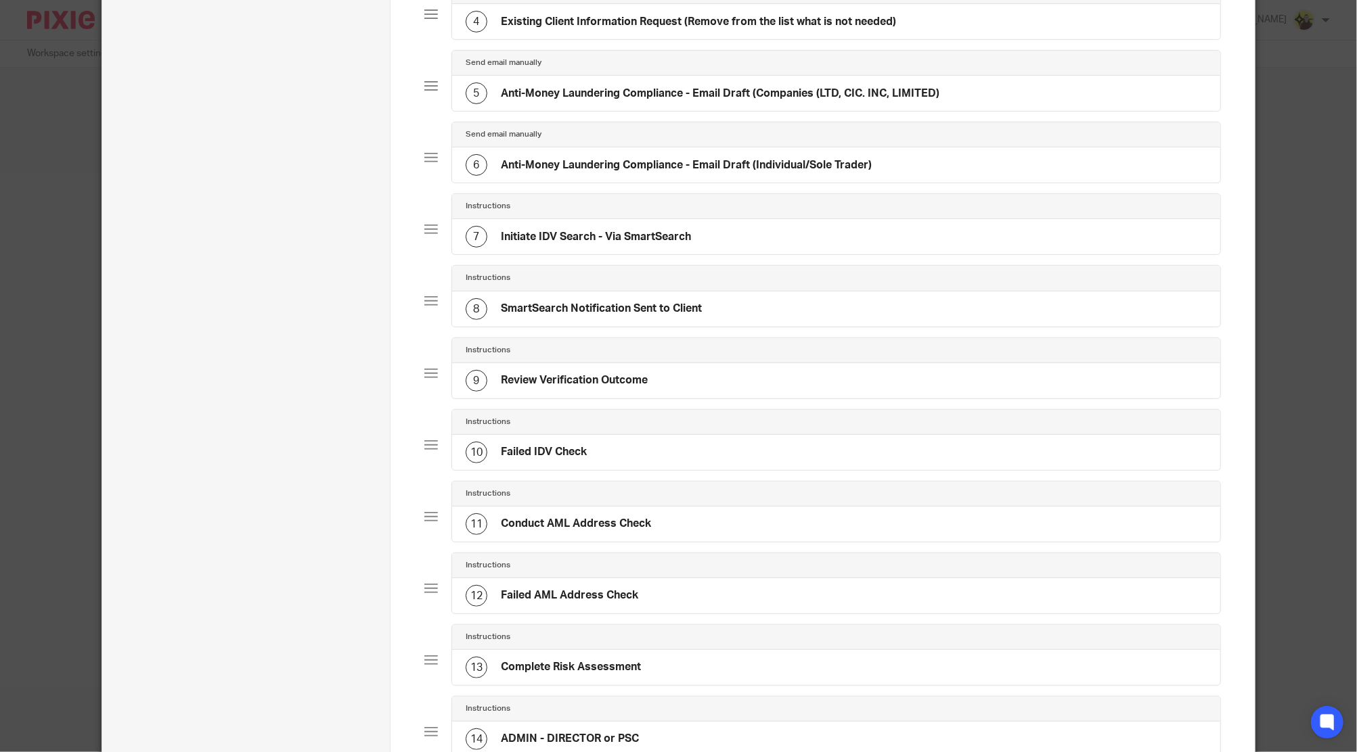
scroll to position [541, 0]
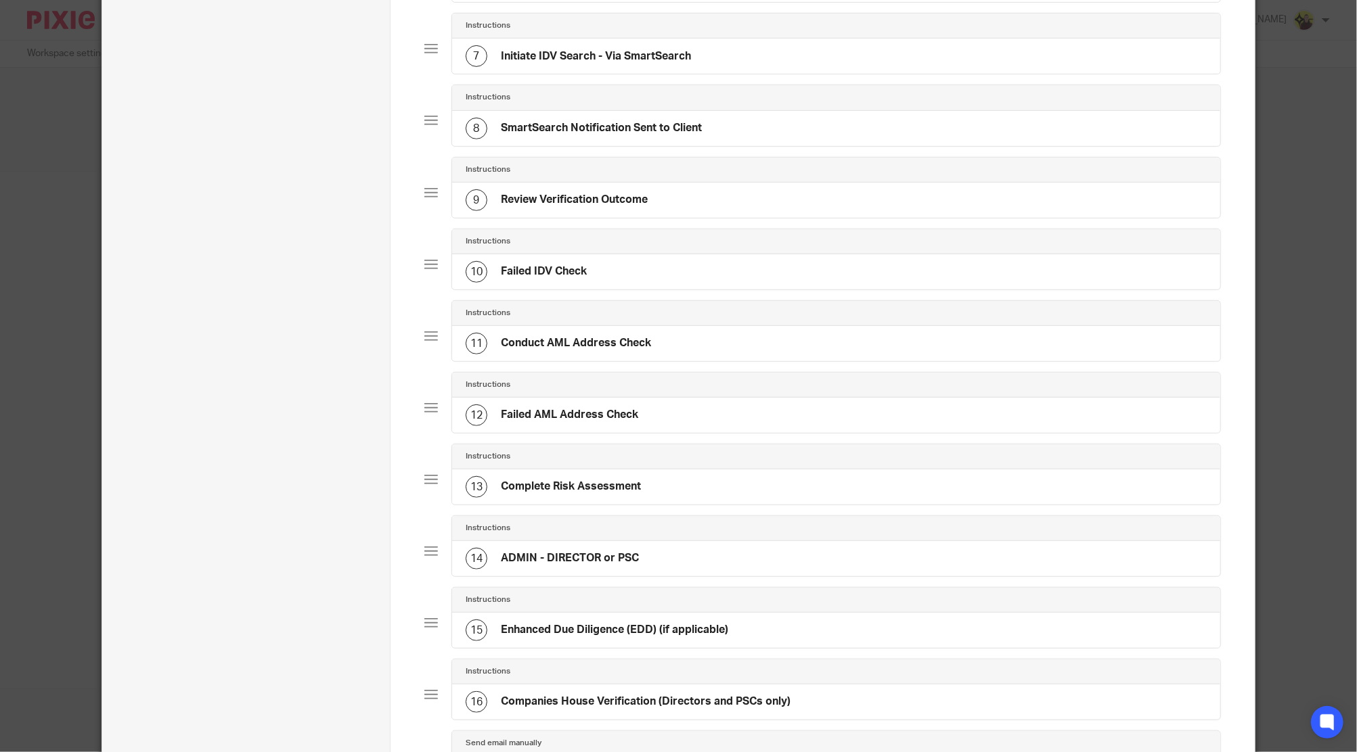
click at [574, 556] on h4 "ADMIN - DIRECTOR or PSC" at bounding box center [570, 558] width 138 height 14
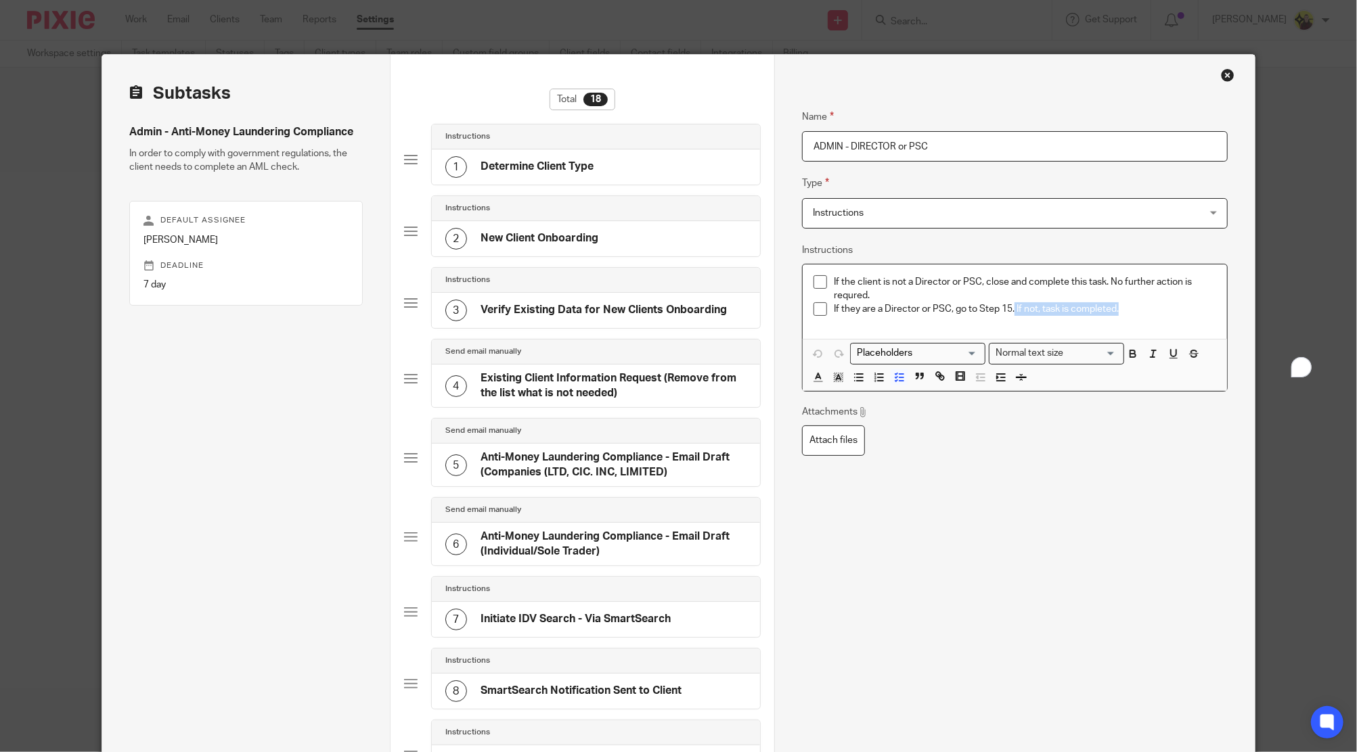
drag, startPoint x: 1119, startPoint y: 311, endPoint x: 1007, endPoint y: 318, distance: 112.5
click at [1007, 318] on div "If they are a Director or PSC, go to Step 15. If not, task is completed." at bounding box center [1025, 312] width 382 height 20
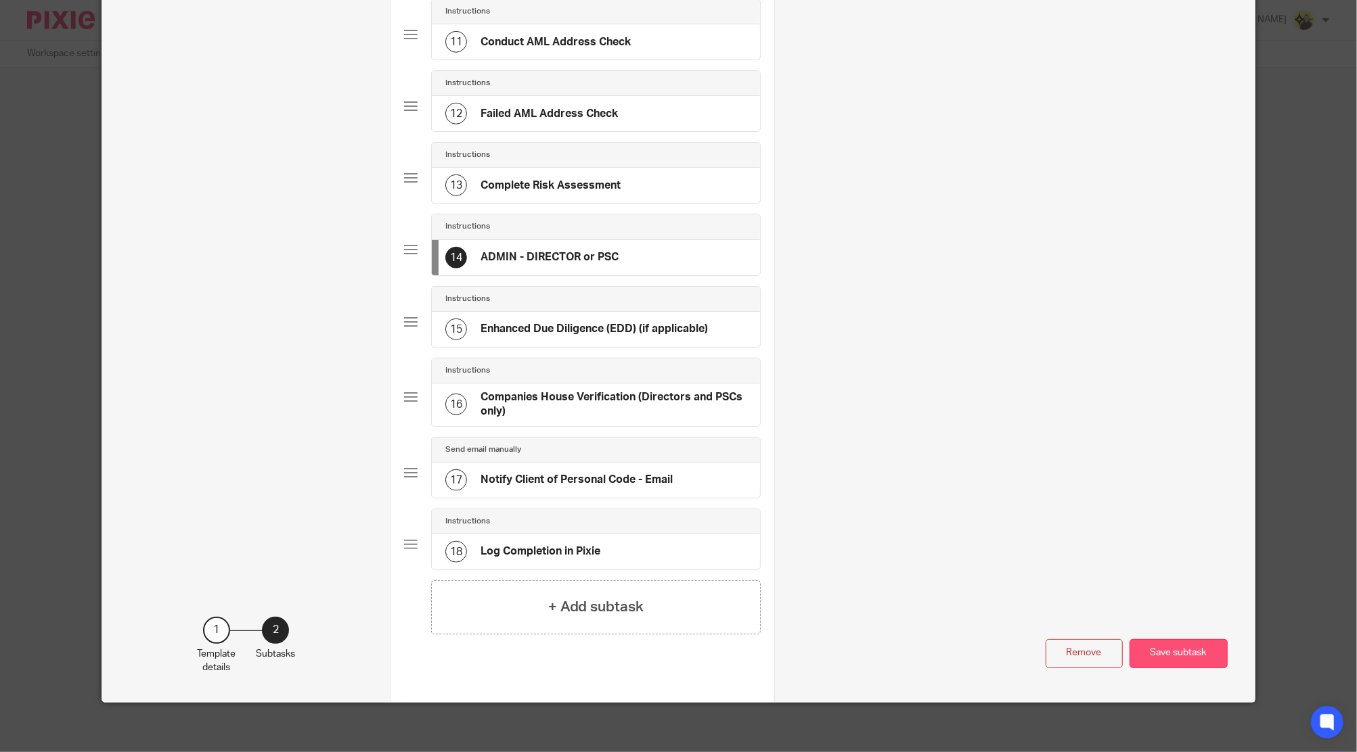
click at [1162, 658] on button "Save subtask" at bounding box center [1178, 653] width 98 height 29
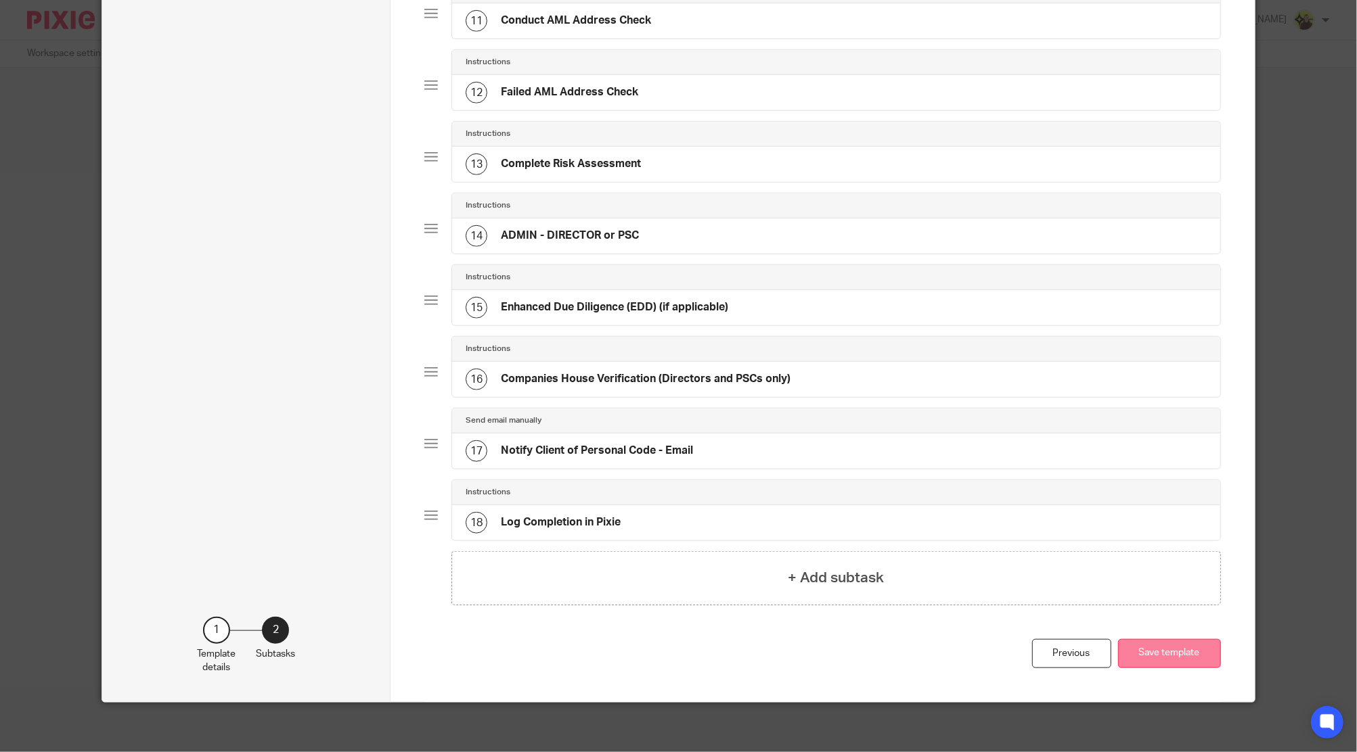
click at [1152, 639] on button "Save template" at bounding box center [1169, 653] width 103 height 29
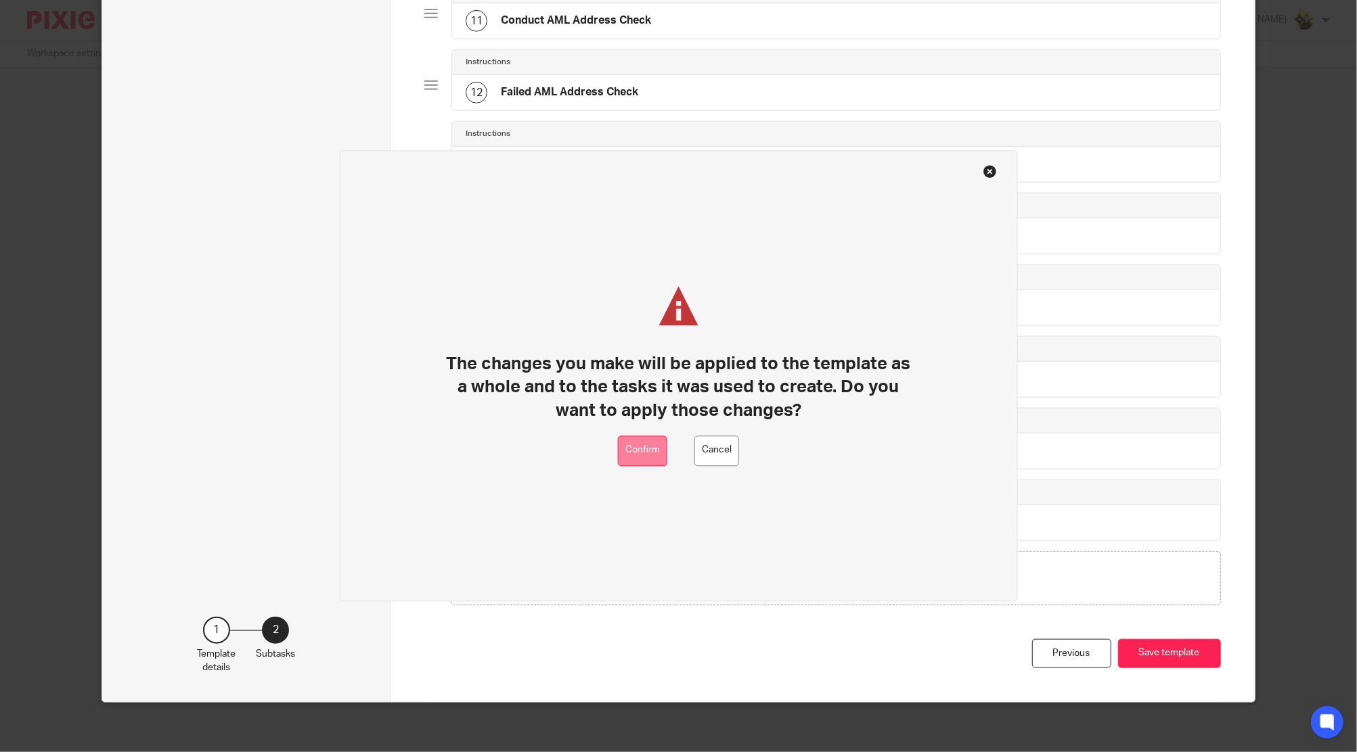
click at [658, 445] on button "Confirm" at bounding box center [642, 451] width 49 height 30
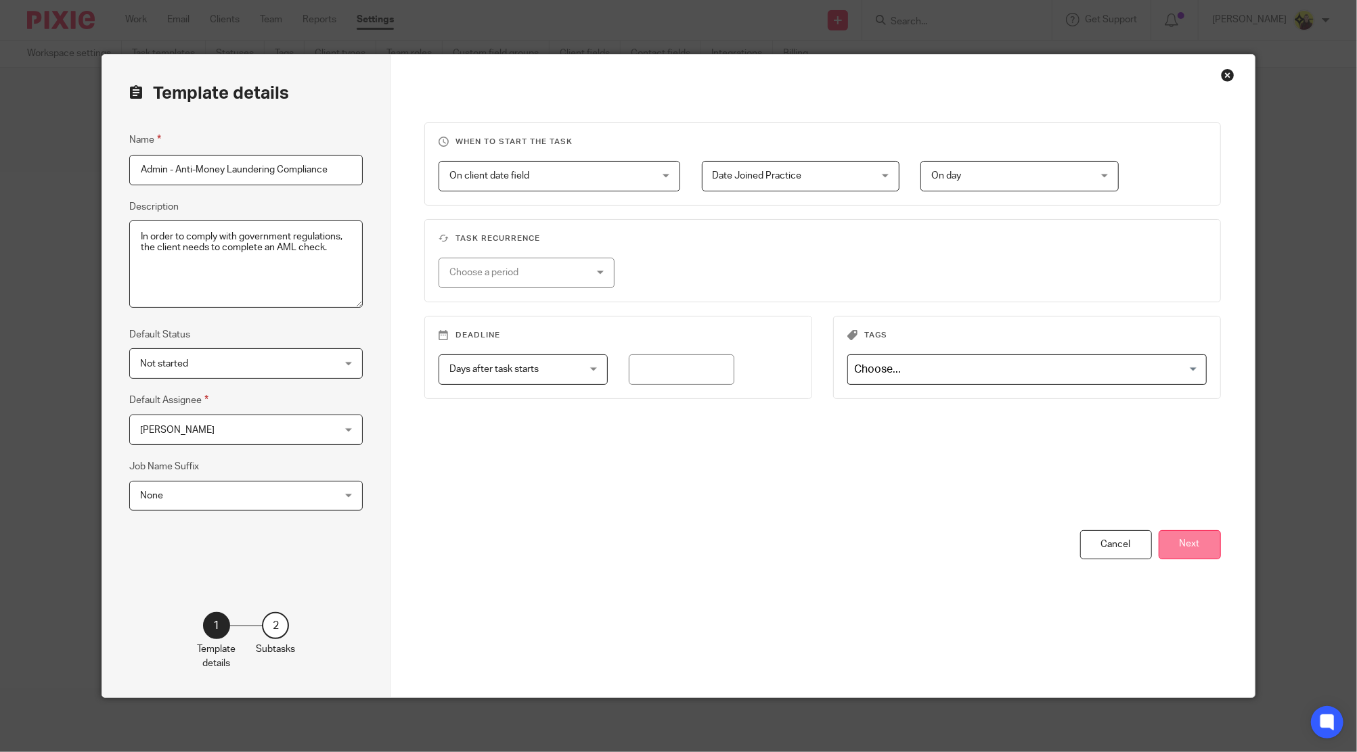
click at [1158, 539] on button "Next" at bounding box center [1189, 544] width 62 height 29
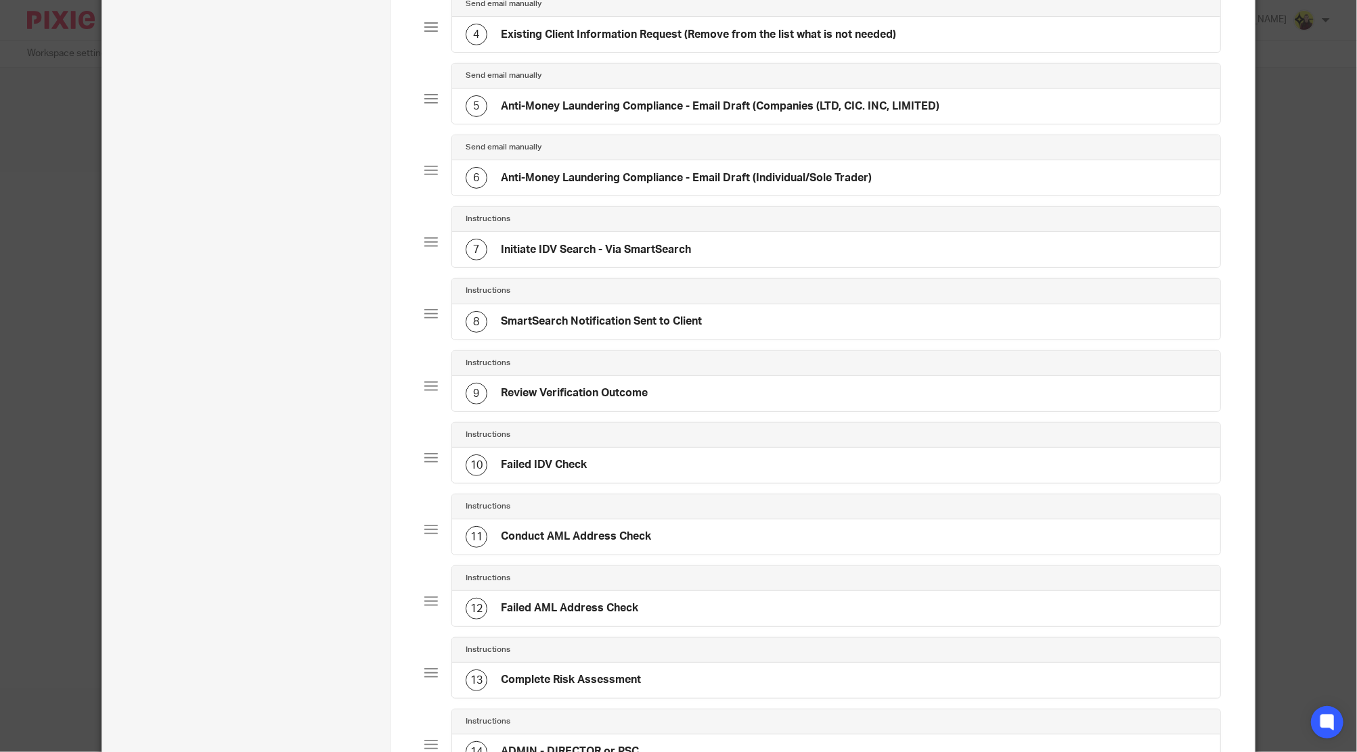
scroll to position [451, 0]
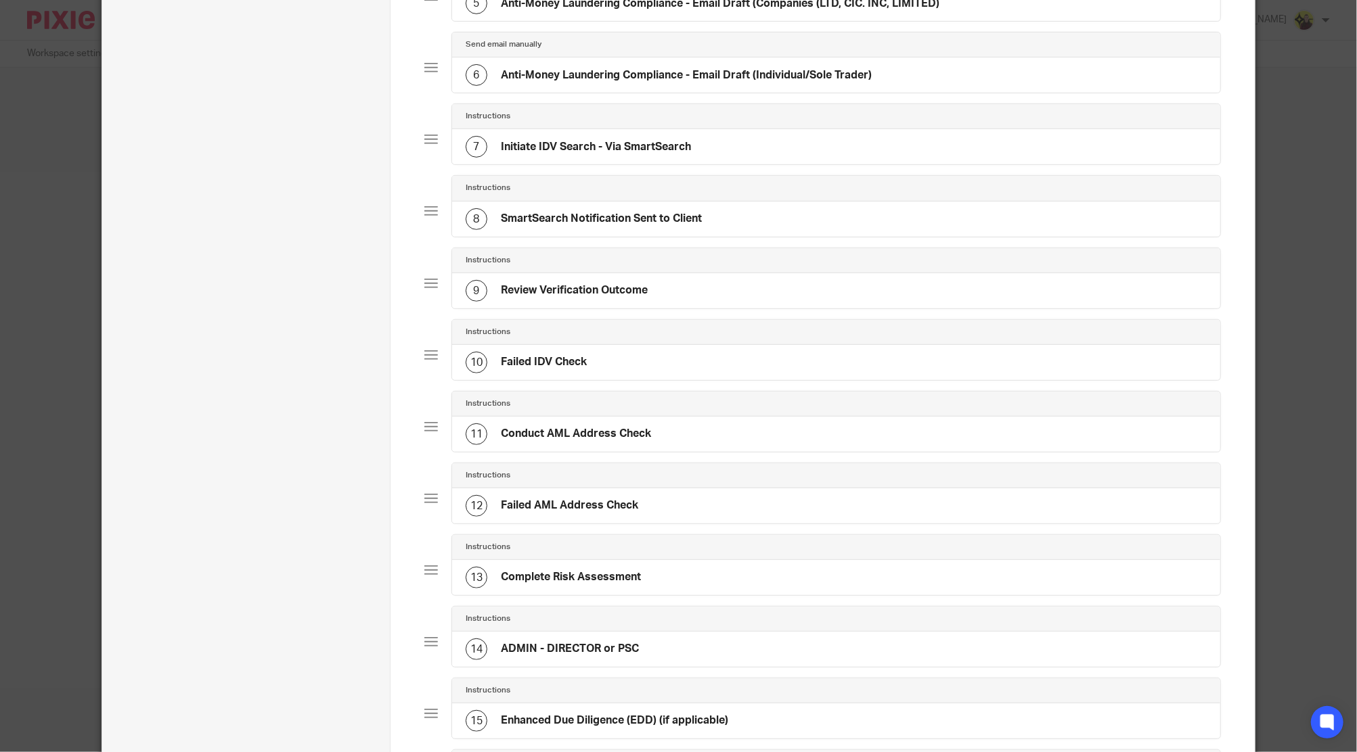
drag, startPoint x: 554, startPoint y: 577, endPoint x: 758, endPoint y: 608, distance: 205.9
click at [555, 576] on h4 "Complete Risk Assessment" at bounding box center [571, 577] width 140 height 14
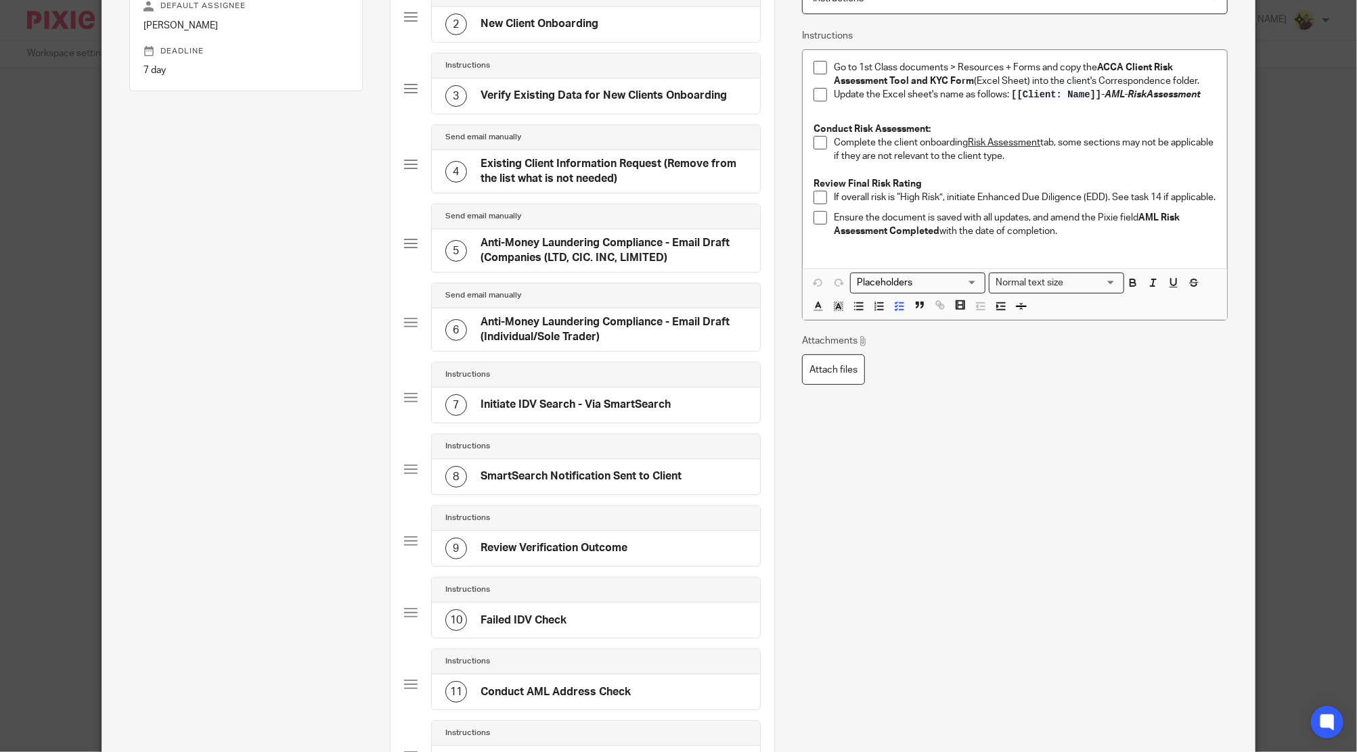
scroll to position [0, 0]
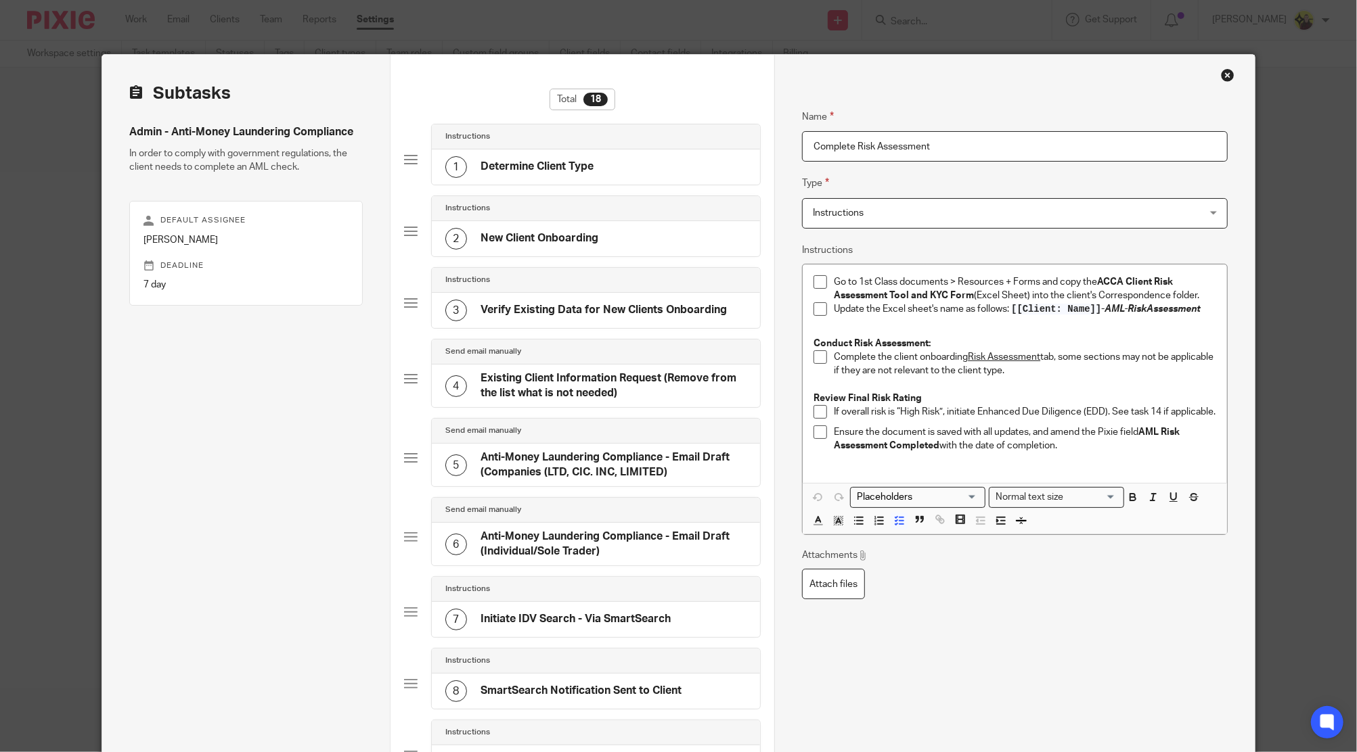
click at [1050, 452] on p "Ensure the document is saved with all updates, and amend the Pixie field AML Ri…" at bounding box center [1025, 440] width 382 height 28
drag, startPoint x: 1162, startPoint y: 463, endPoint x: 1157, endPoint y: 459, distance: 7.2
click at [1157, 453] on p "Ensure the document is saved with all updates, and amend the Pixie field AML Ri…" at bounding box center [1025, 440] width 382 height 28
click at [1130, 497] on icon "button" at bounding box center [1132, 495] width 5 height 3
click at [978, 466] on p "To enrich screen reader interactions, please activate Accessibility in Grammarl…" at bounding box center [1025, 460] width 382 height 14
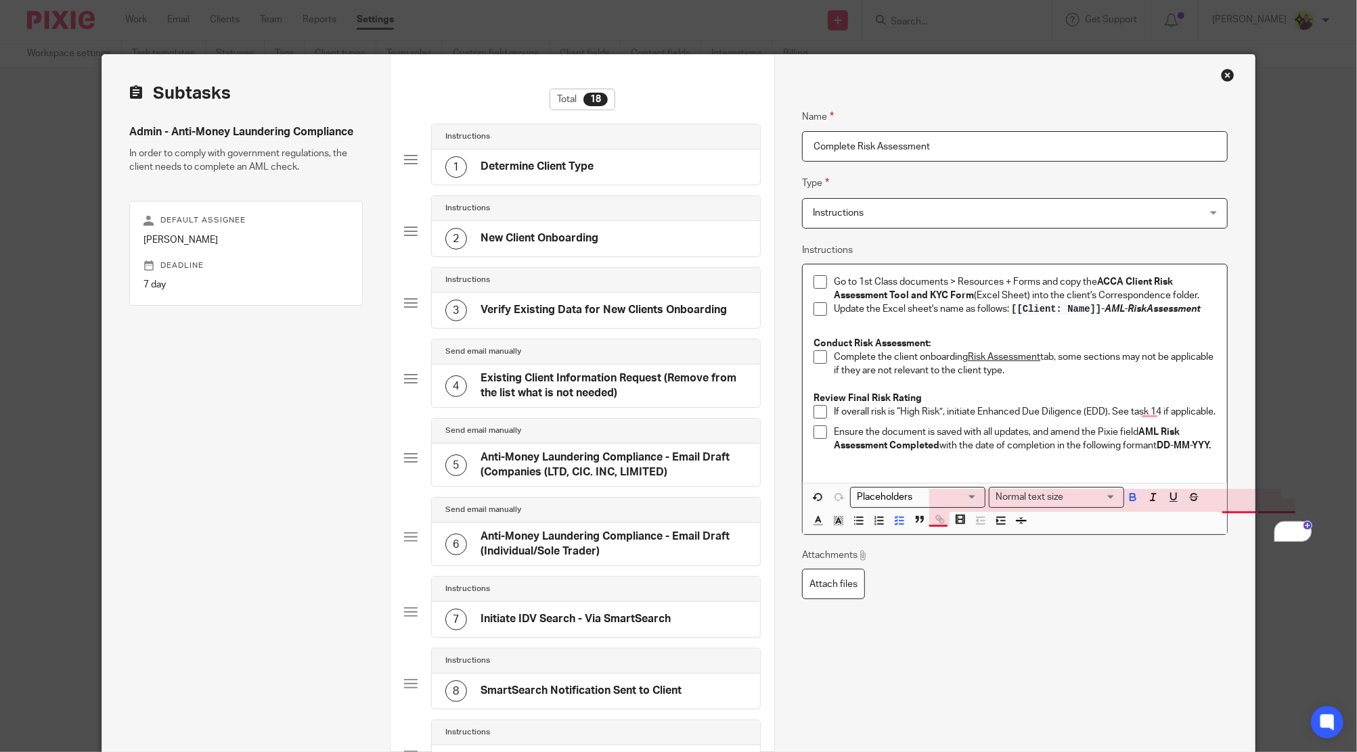
click at [1156, 451] on strong "DD-MM-YYY." at bounding box center [1183, 445] width 54 height 9
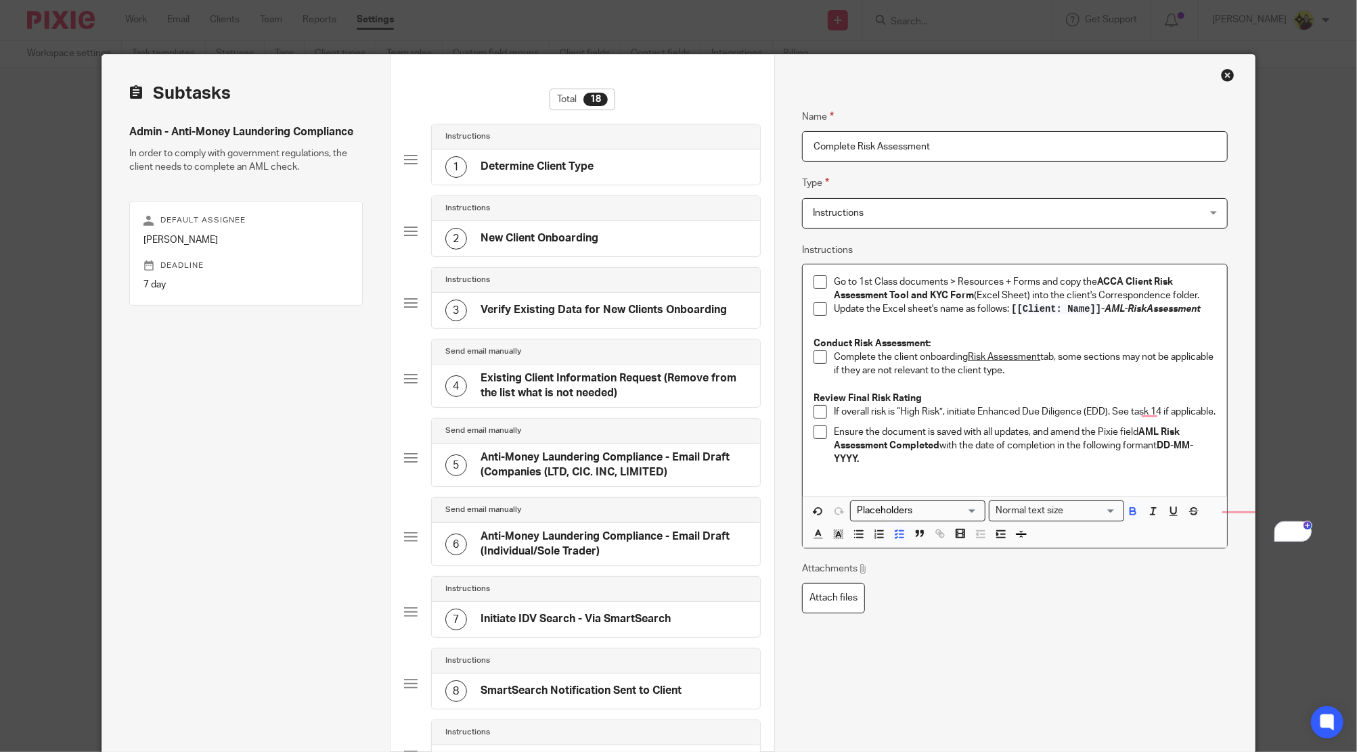
click at [954, 375] on p "Complete the client onboarding Risk Assessment tab, some sections may not be ap…" at bounding box center [1025, 364] width 382 height 28
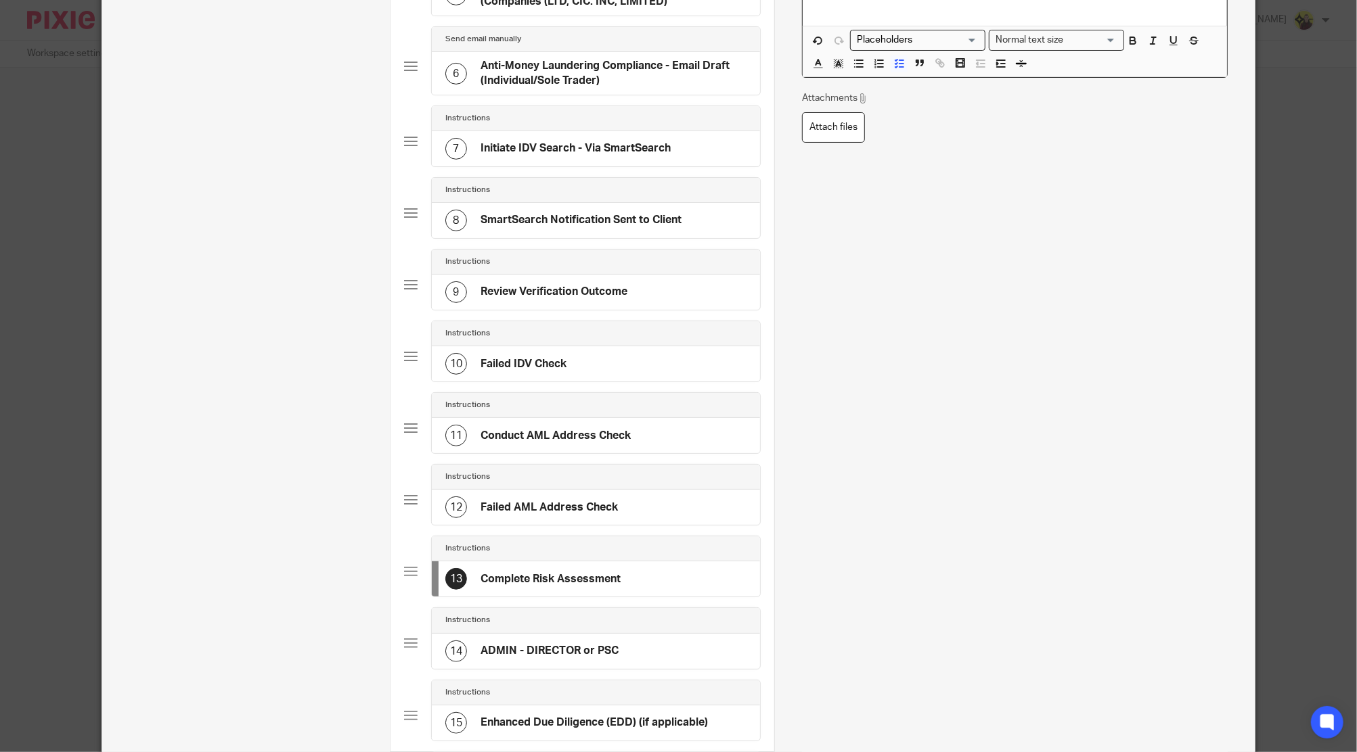
scroll to position [541, 0]
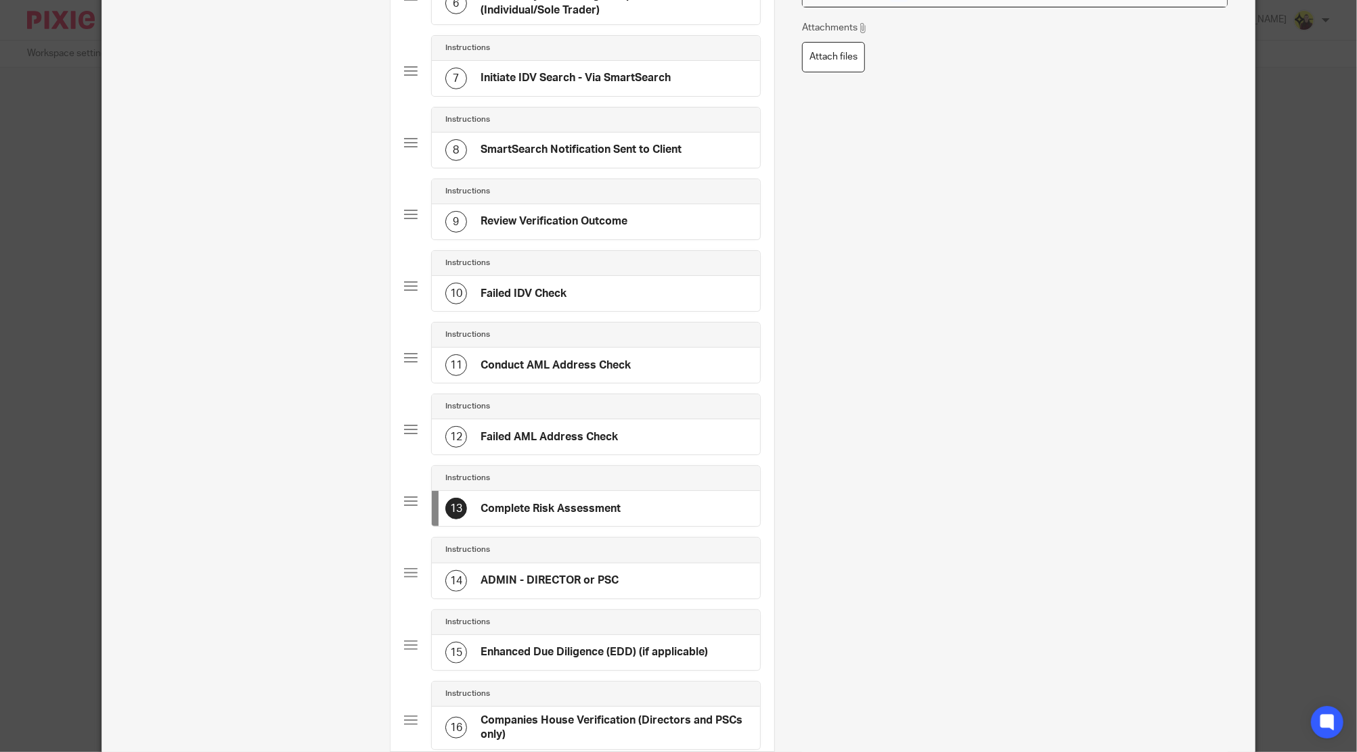
click at [702, 572] on div "14 ADMIN - DIRECTOR or PSC" at bounding box center [596, 581] width 328 height 35
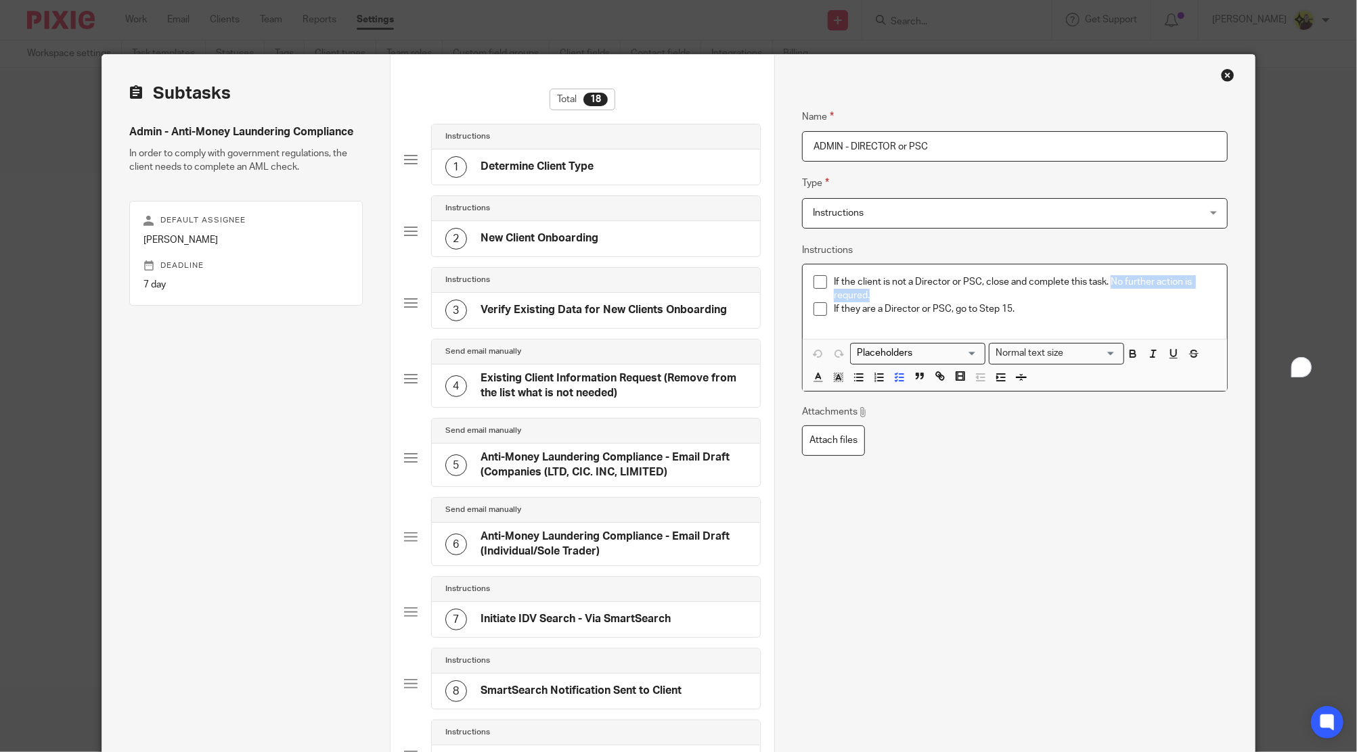
drag, startPoint x: 1136, startPoint y: 288, endPoint x: 1104, endPoint y: 288, distance: 31.8
click at [1104, 288] on p "If the client is not a Director or PSC, close and complete this task. No furthe…" at bounding box center [1025, 289] width 382 height 28
click at [1114, 518] on div "Name ADMIN - DIRECTOR or PSC Type Instructions Instructions Instructions Docume…" at bounding box center [1014, 541] width 425 height 905
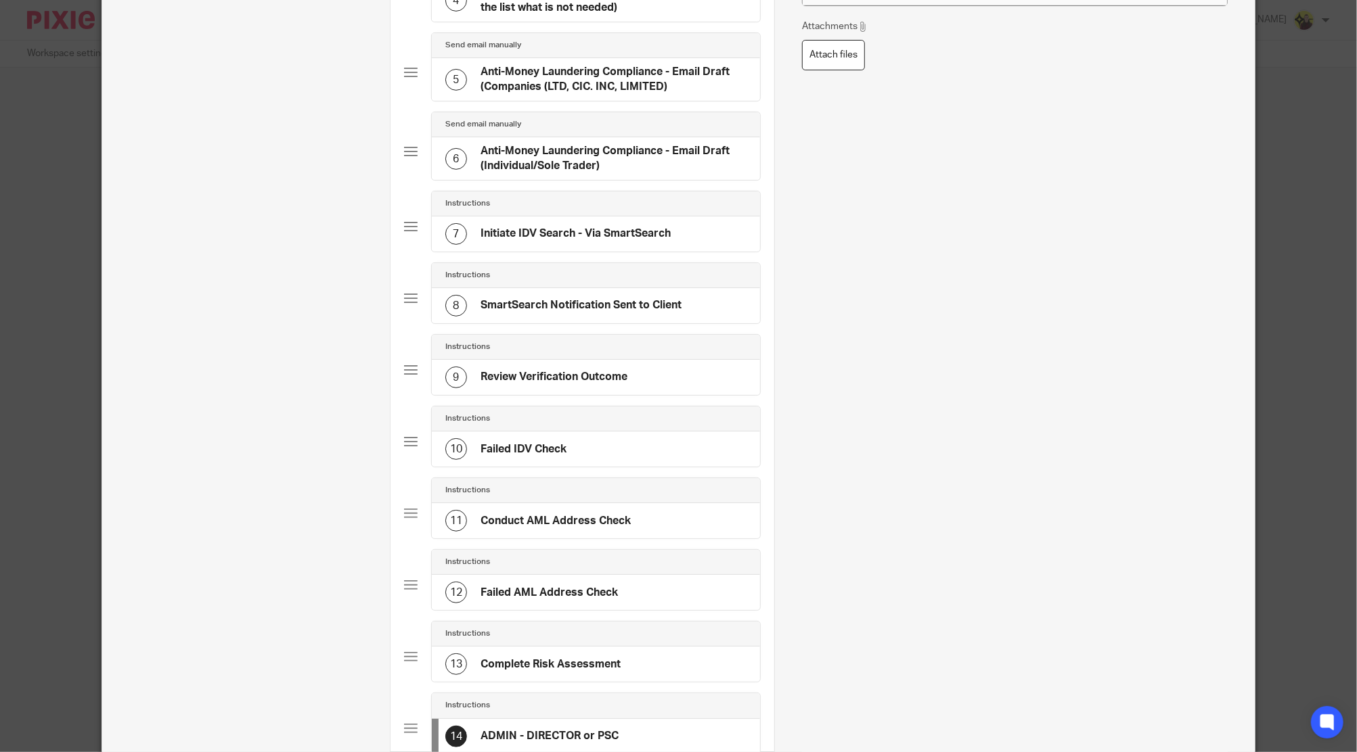
scroll to position [721, 0]
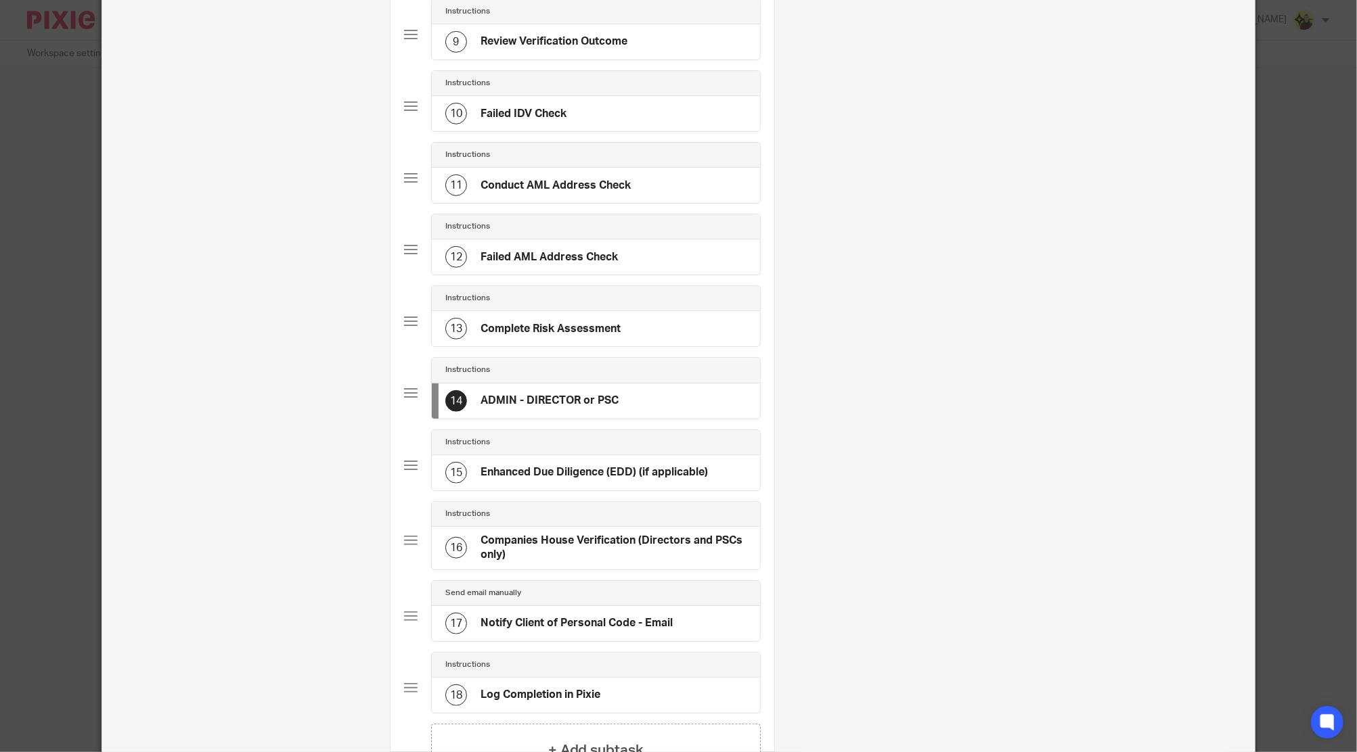
click at [541, 327] on h4 "Complete Risk Assessment" at bounding box center [550, 329] width 140 height 14
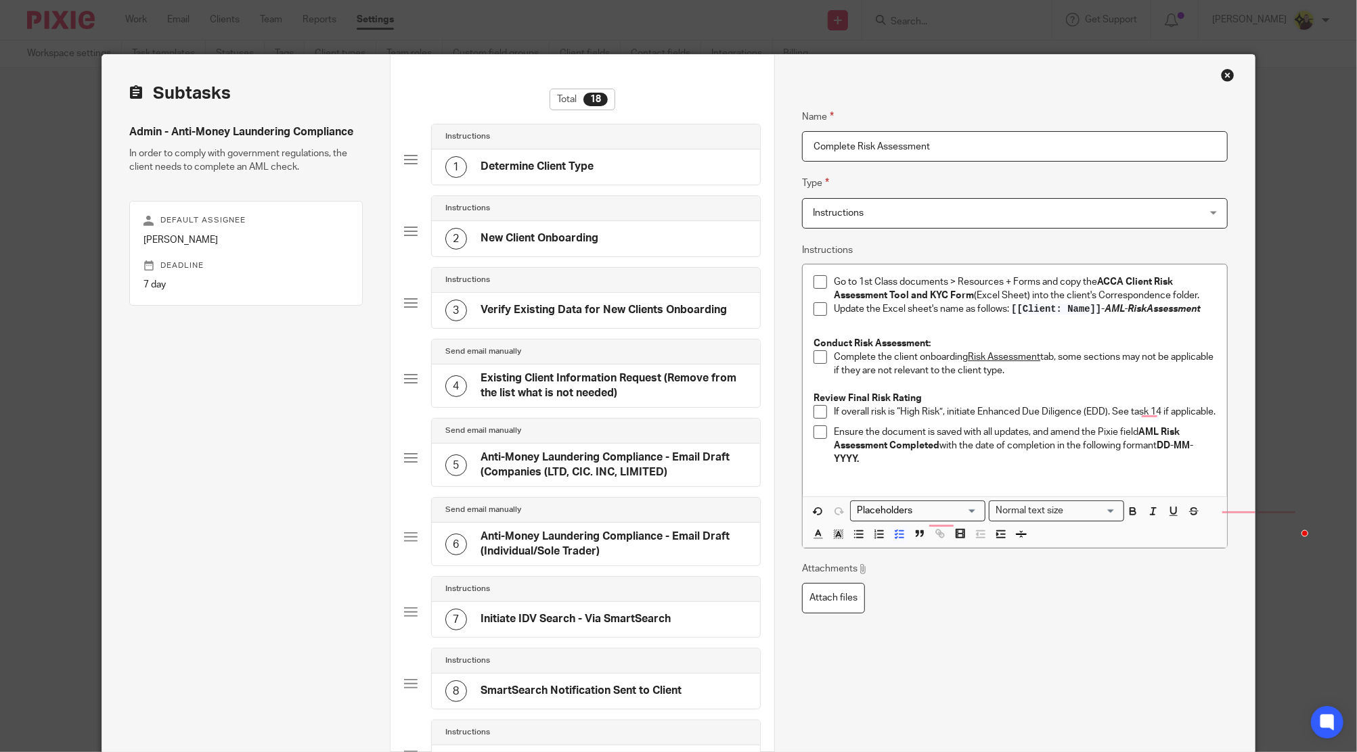
scroll to position [90, 0]
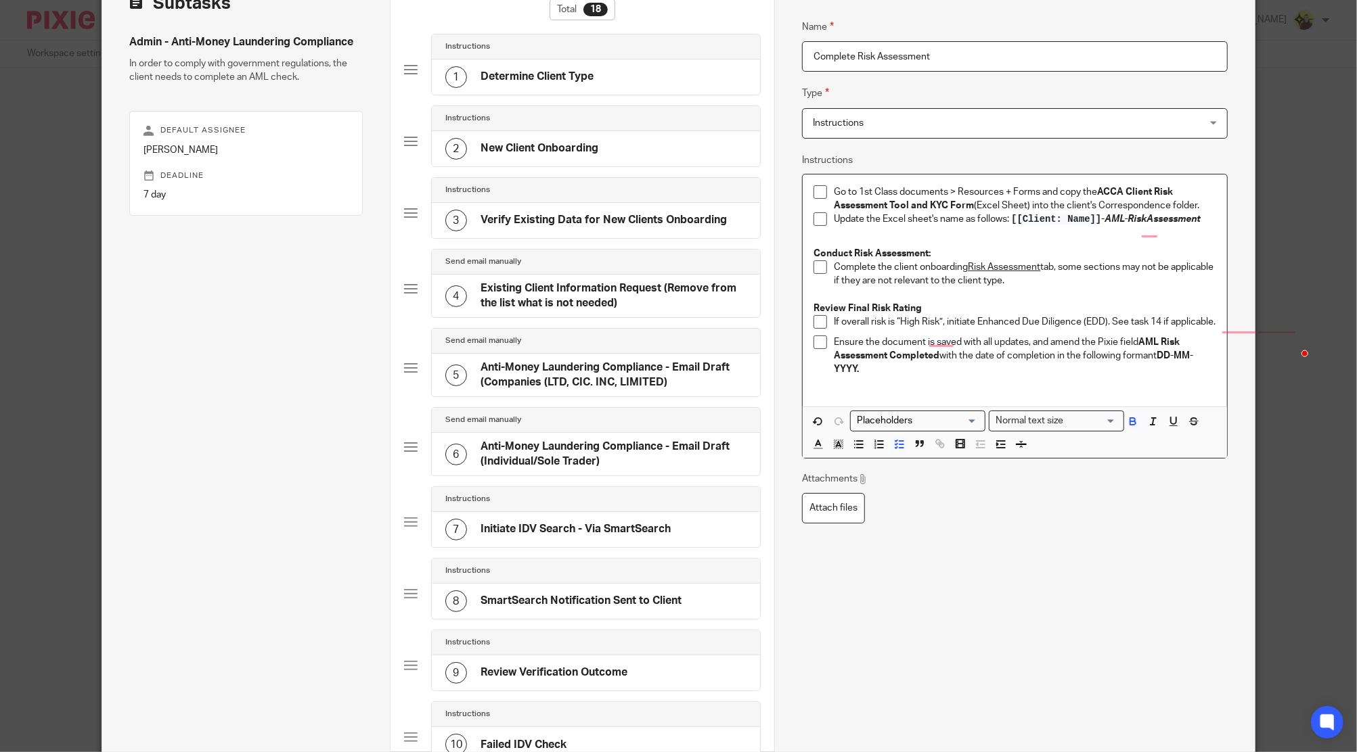
click at [928, 376] on p "Ensure the document is saved with all updates, and amend the Pixie field AML Ri…" at bounding box center [1025, 356] width 382 height 41
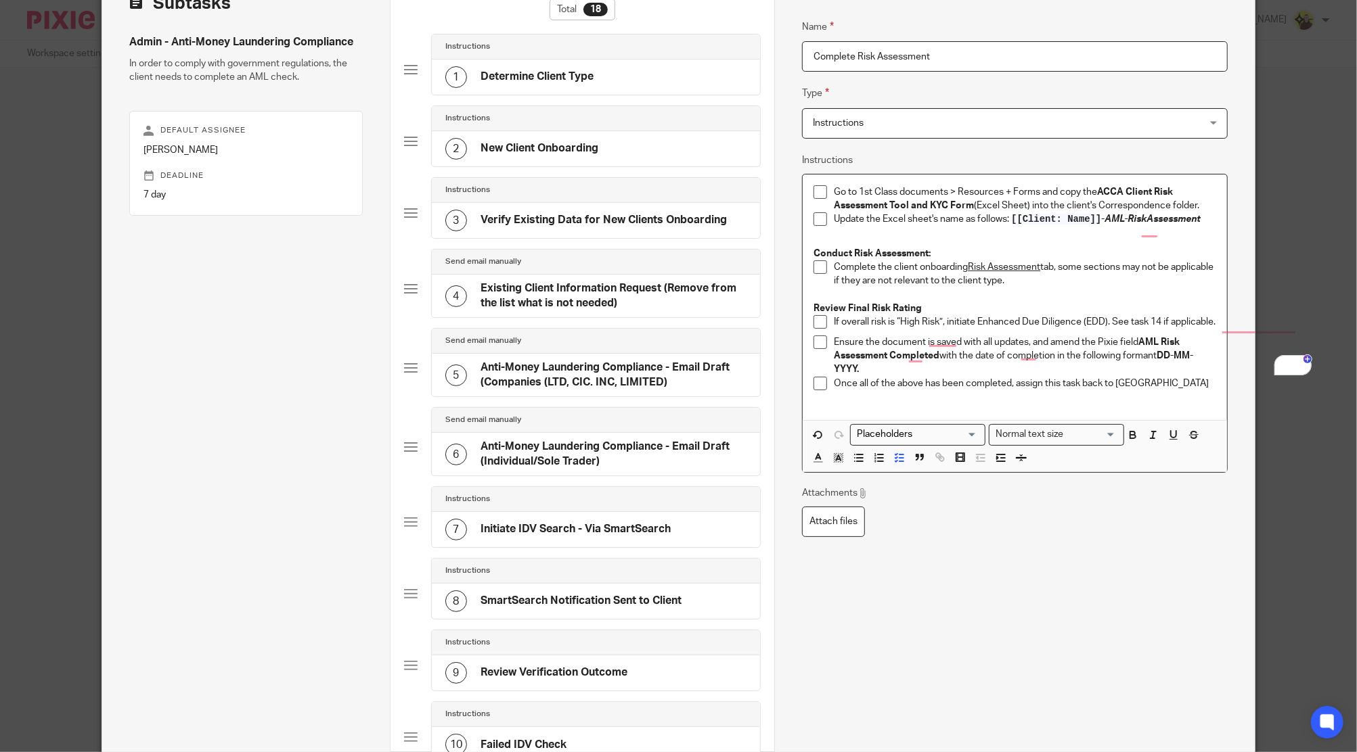
click at [1131, 387] on p "Once all of the above has been completed, assign this task back to ADMIN" at bounding box center [1025, 384] width 382 height 14
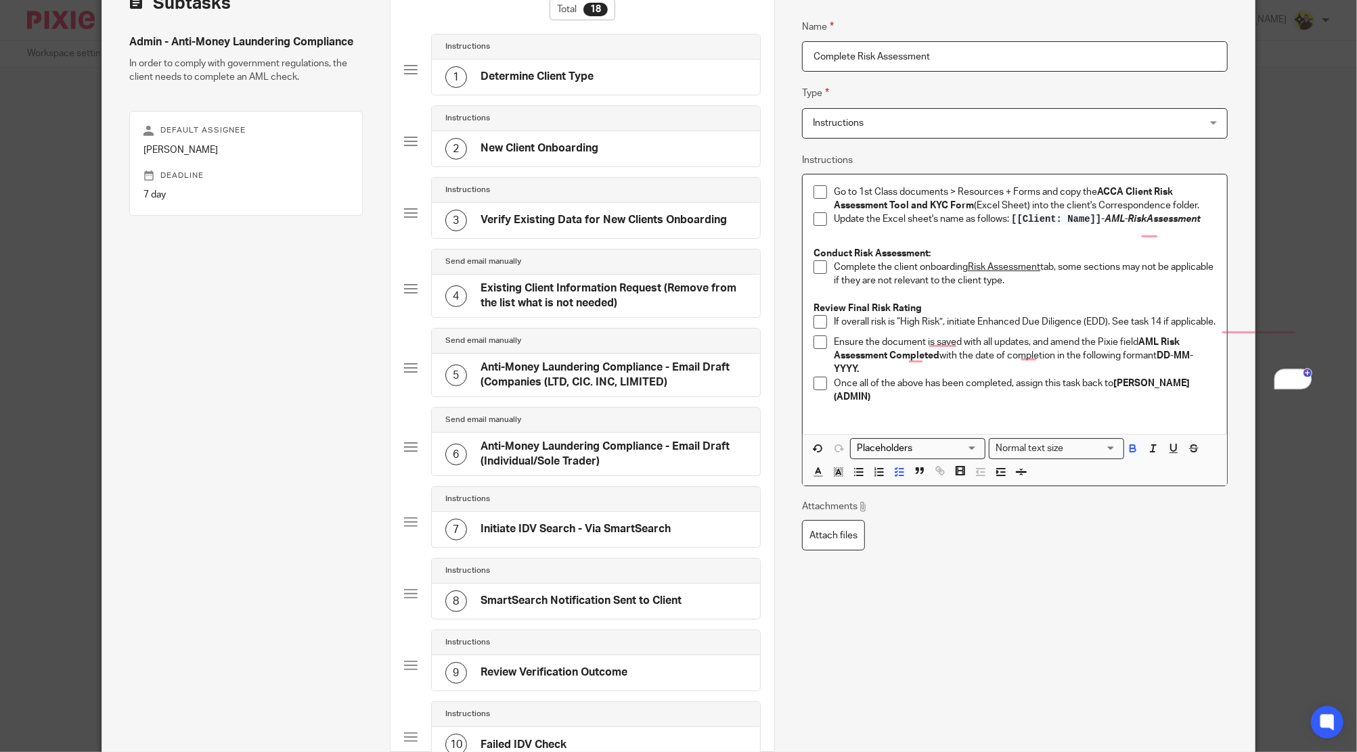
click at [1197, 402] on p "Once all of the above has been completed, assign this task back to Devanshi Dar…" at bounding box center [1025, 391] width 382 height 28
click at [1191, 390] on p "Once all of the above has been completed, assign this task back to Devanshi Dar…" at bounding box center [1025, 391] width 382 height 28
drag, startPoint x: 1124, startPoint y: 406, endPoint x: 1114, endPoint y: 394, distance: 15.3
click at [1114, 394] on p "Once all of the above has been completed, assign this task back to Devanshi Dar…" at bounding box center [1025, 391] width 382 height 28
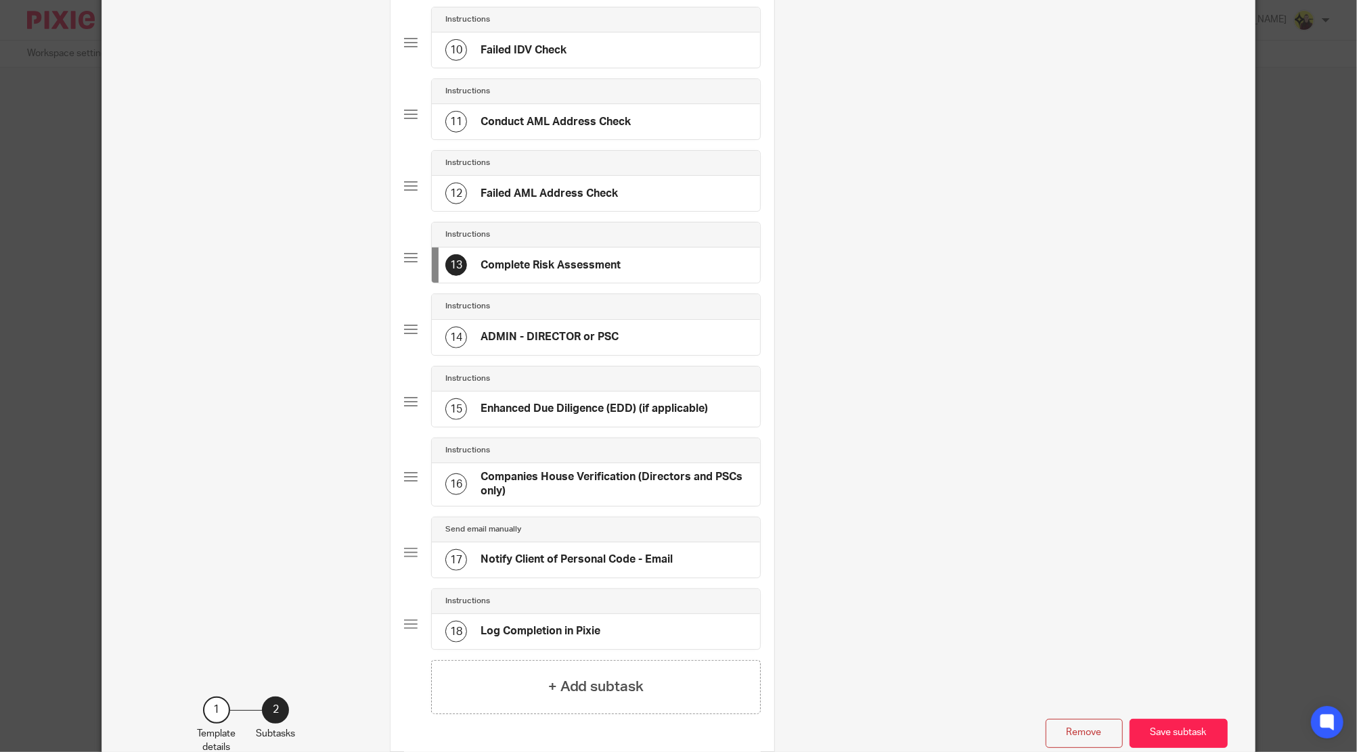
scroll to position [865, 0]
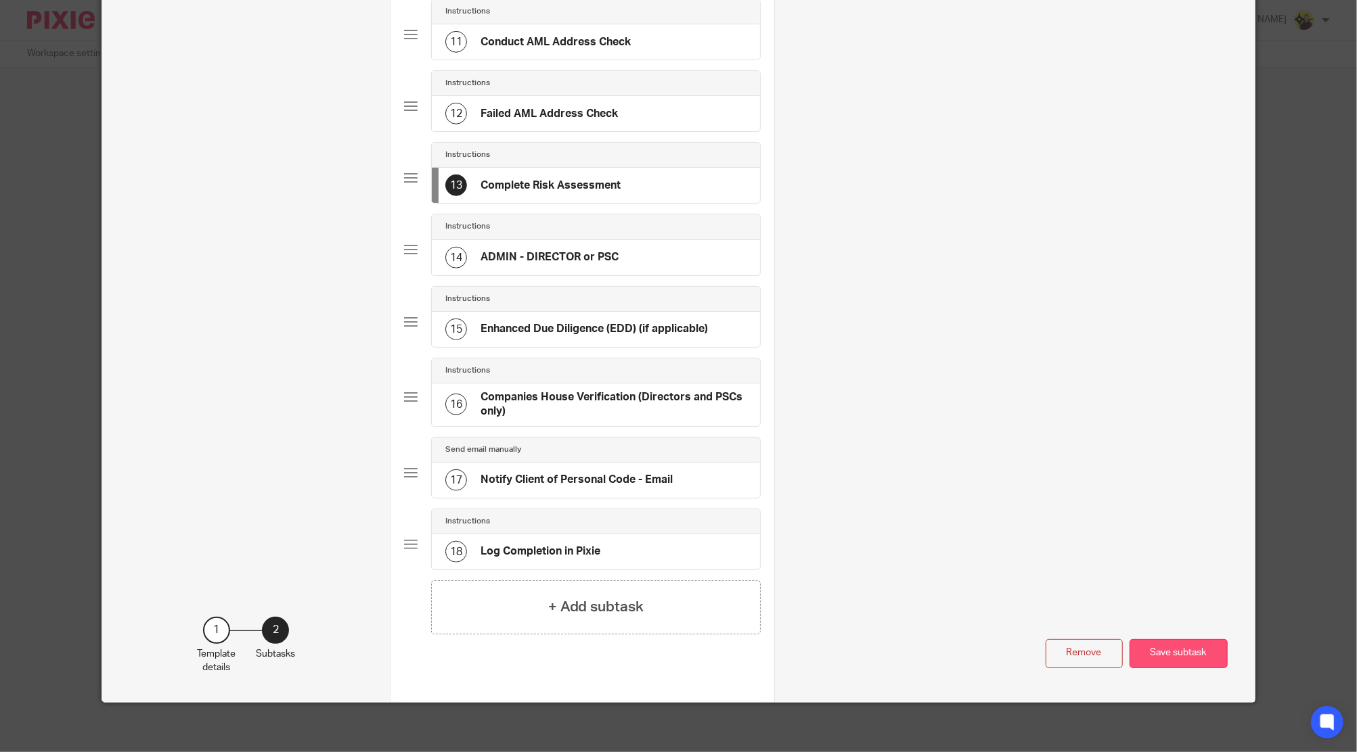
click at [1190, 646] on button "Save subtask" at bounding box center [1178, 653] width 98 height 29
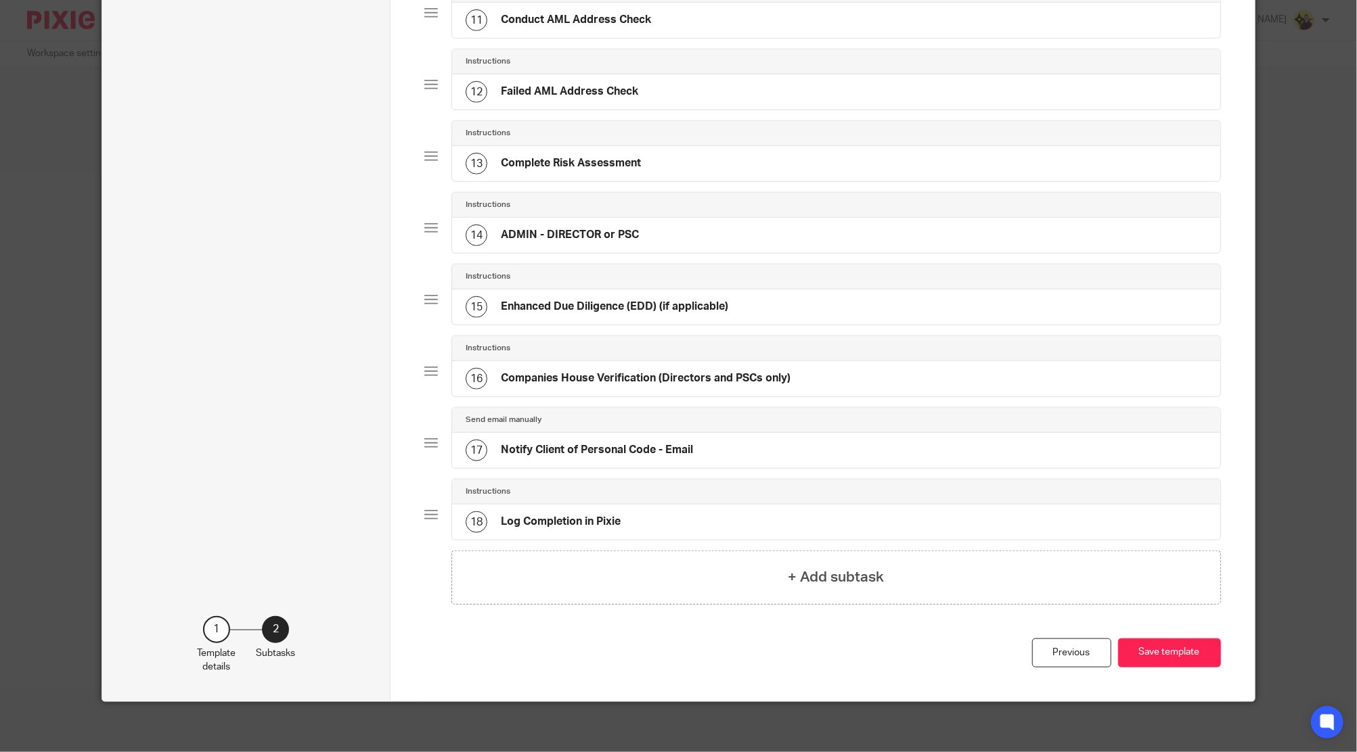
scroll to position [597, 0]
click at [1189, 646] on button "Save template" at bounding box center [1169, 653] width 103 height 29
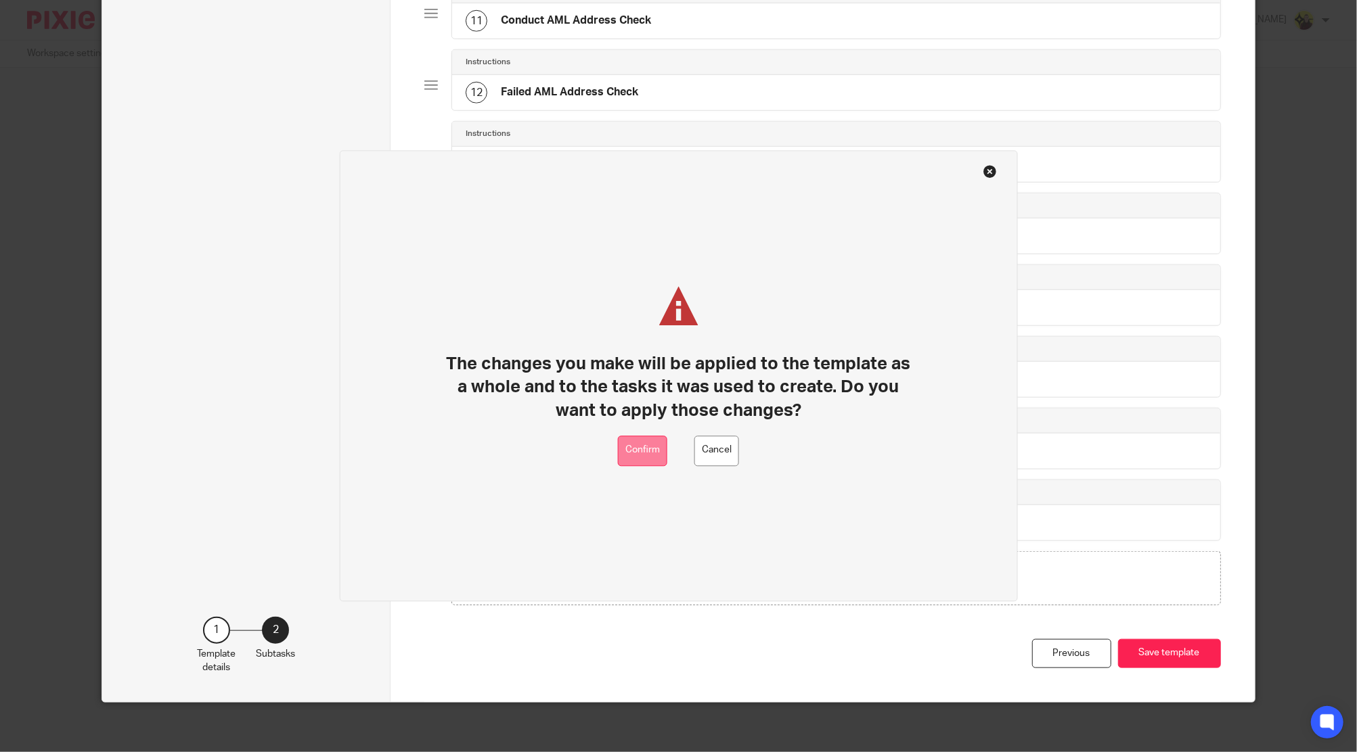
click at [641, 440] on button "Confirm" at bounding box center [642, 451] width 49 height 30
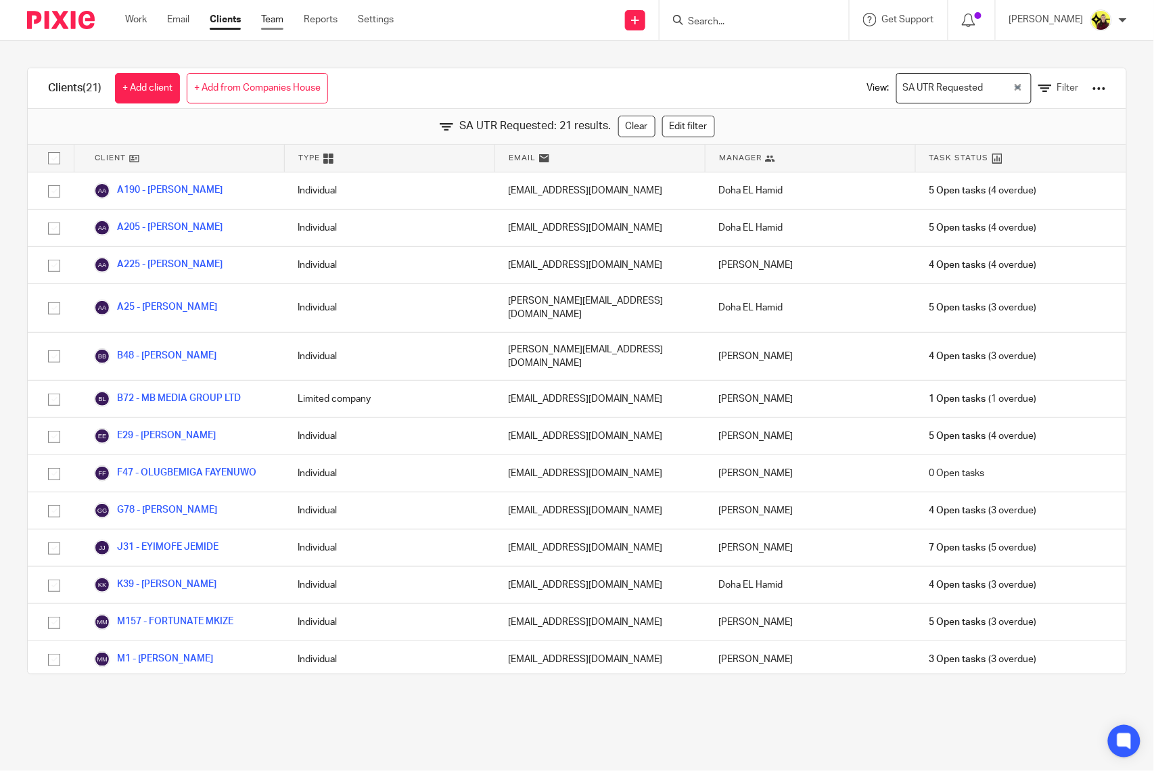
click at [265, 15] on link "Team" at bounding box center [272, 20] width 22 height 14
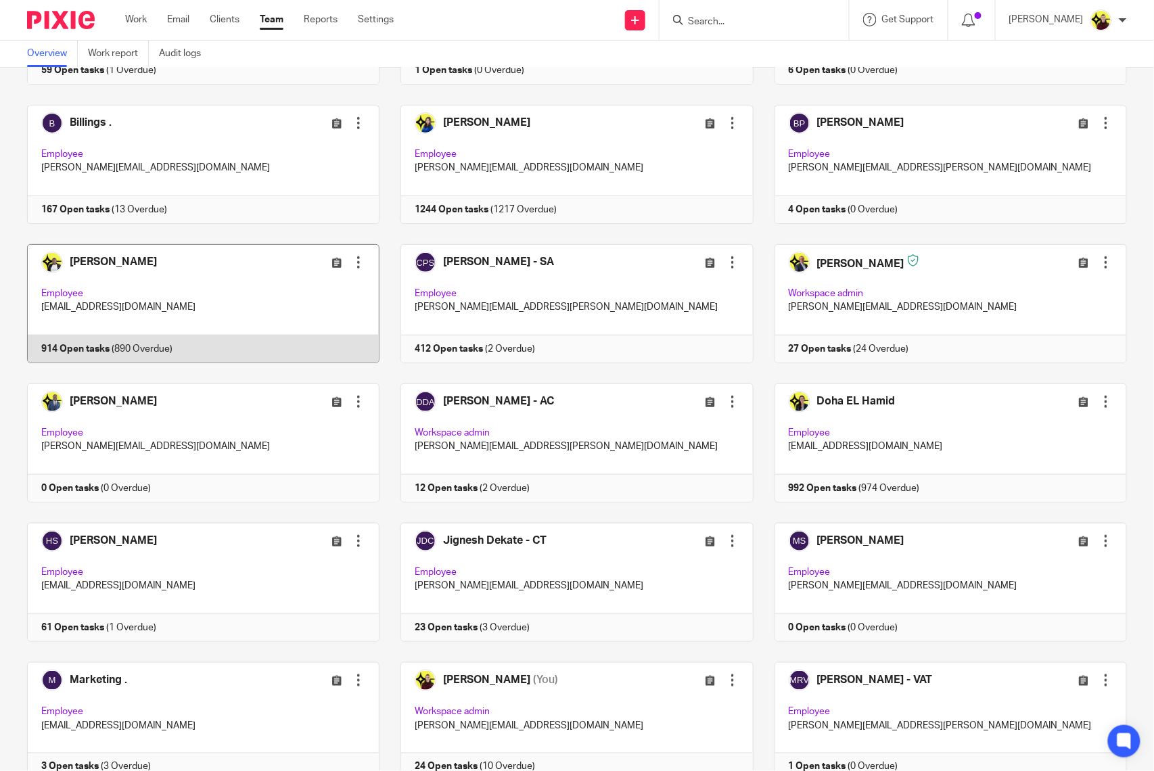
scroll to position [541, 0]
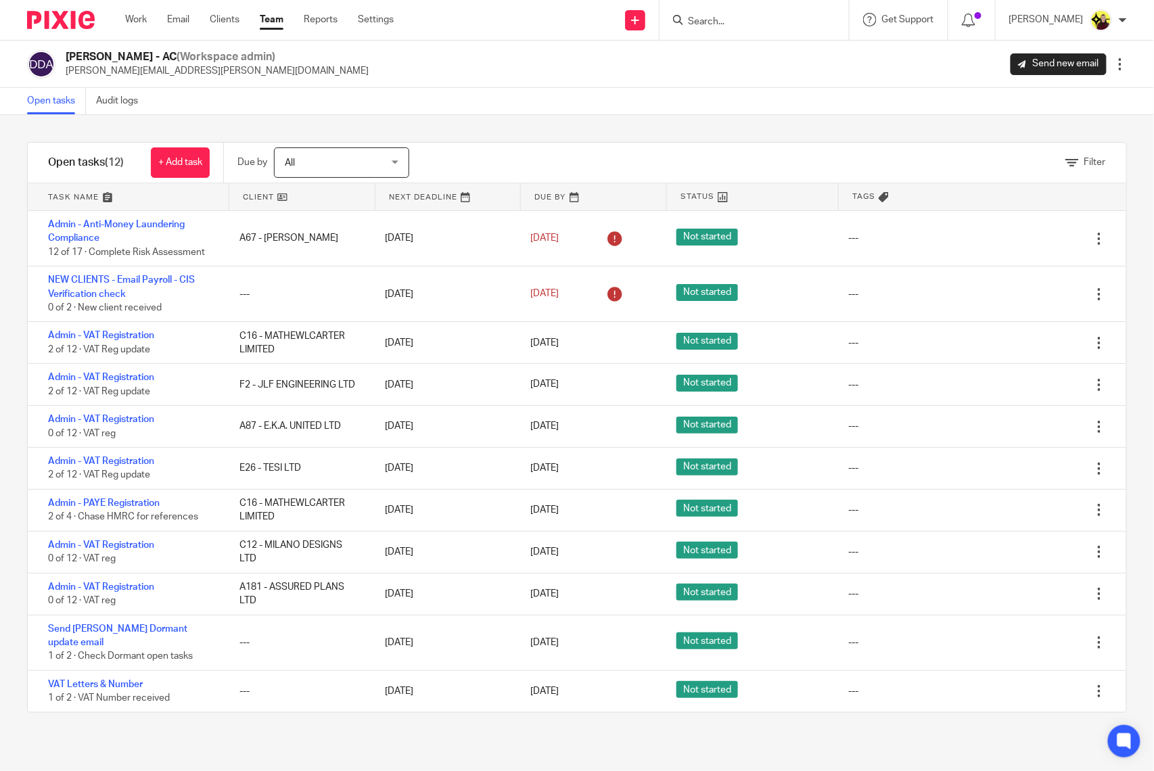
drag, startPoint x: 138, startPoint y: 51, endPoint x: 60, endPoint y: 58, distance: 78.7
click at [60, 58] on div "[PERSON_NAME] - AC (Workspace admin) [PERSON_NAME][EMAIL_ADDRESS][PERSON_NAME][…" at bounding box center [198, 64] width 342 height 28
click at [63, 55] on div "[PERSON_NAME] - AC (Workspace admin) [PERSON_NAME][EMAIL_ADDRESS][PERSON_NAME][…" at bounding box center [198, 64] width 342 height 28
drag, startPoint x: 66, startPoint y: 55, endPoint x: 139, endPoint y: 63, distance: 72.8
click at [139, 63] on h2 "[PERSON_NAME] - AC (Workspace admin)" at bounding box center [217, 57] width 303 height 14
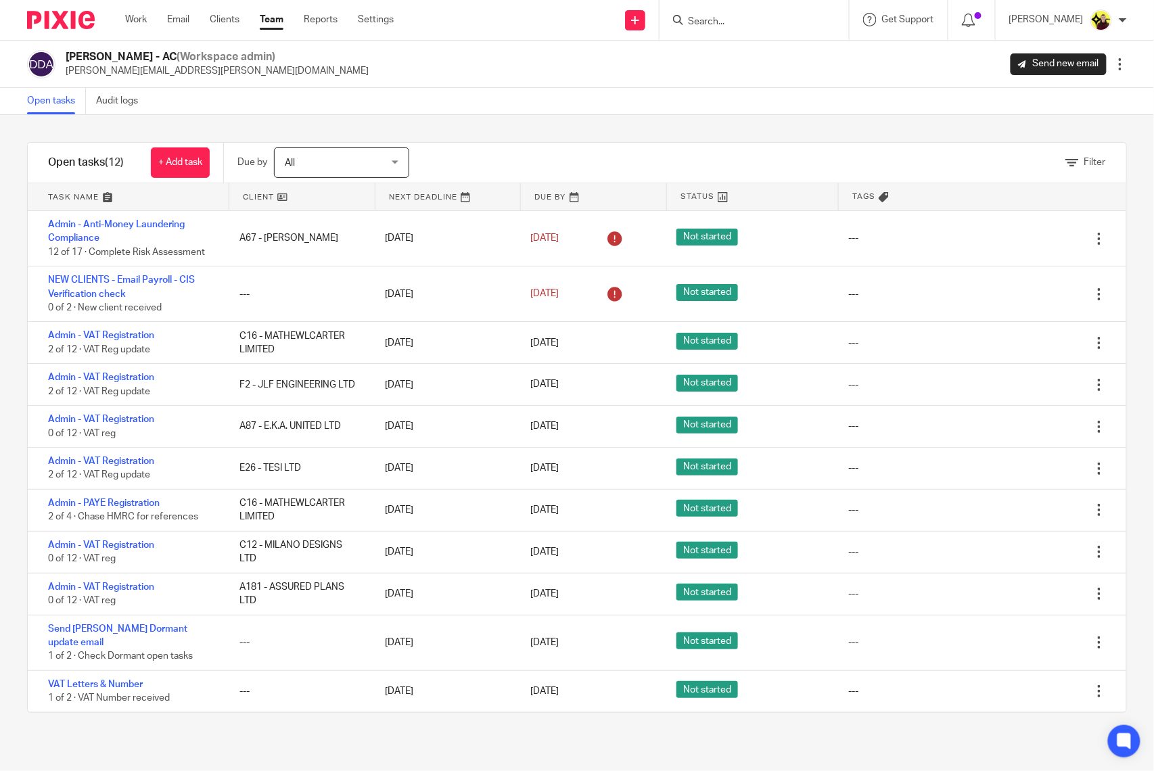
copy h2 "[PERSON_NAME]"
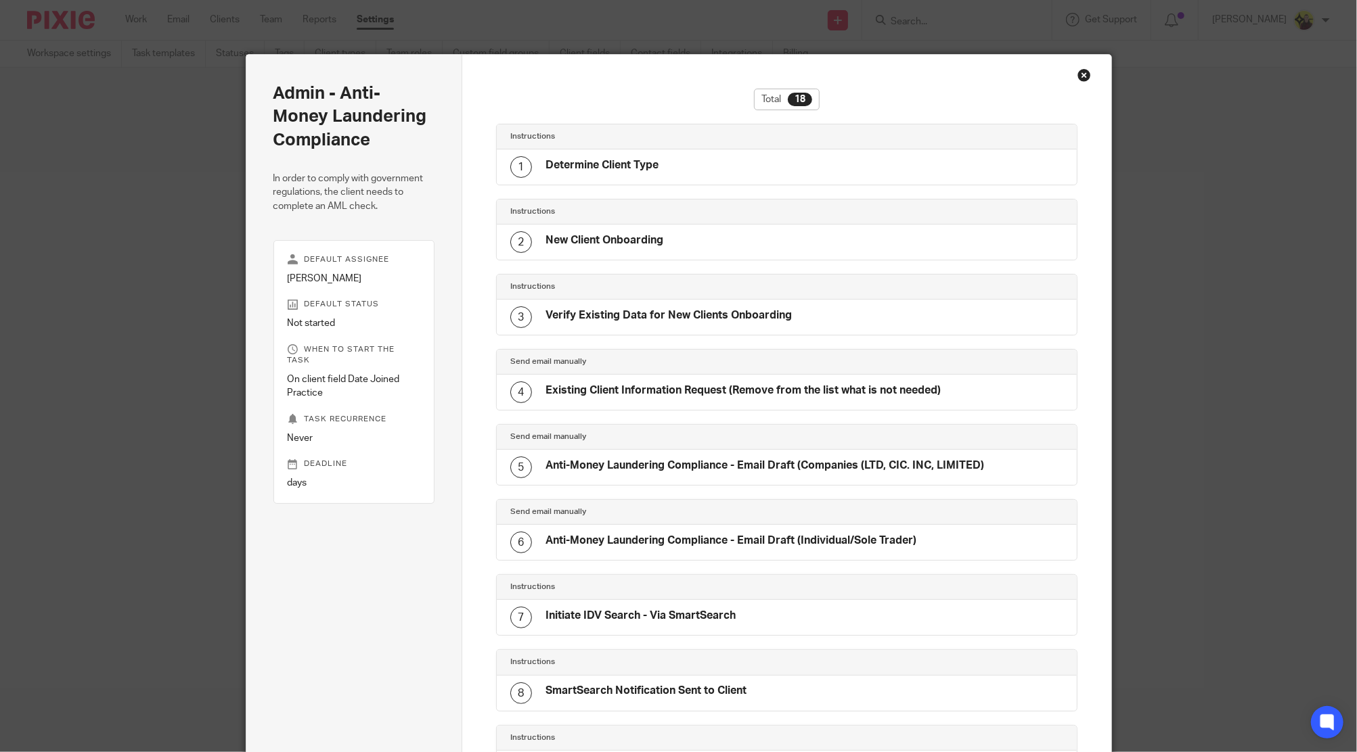
scroll to position [842, 0]
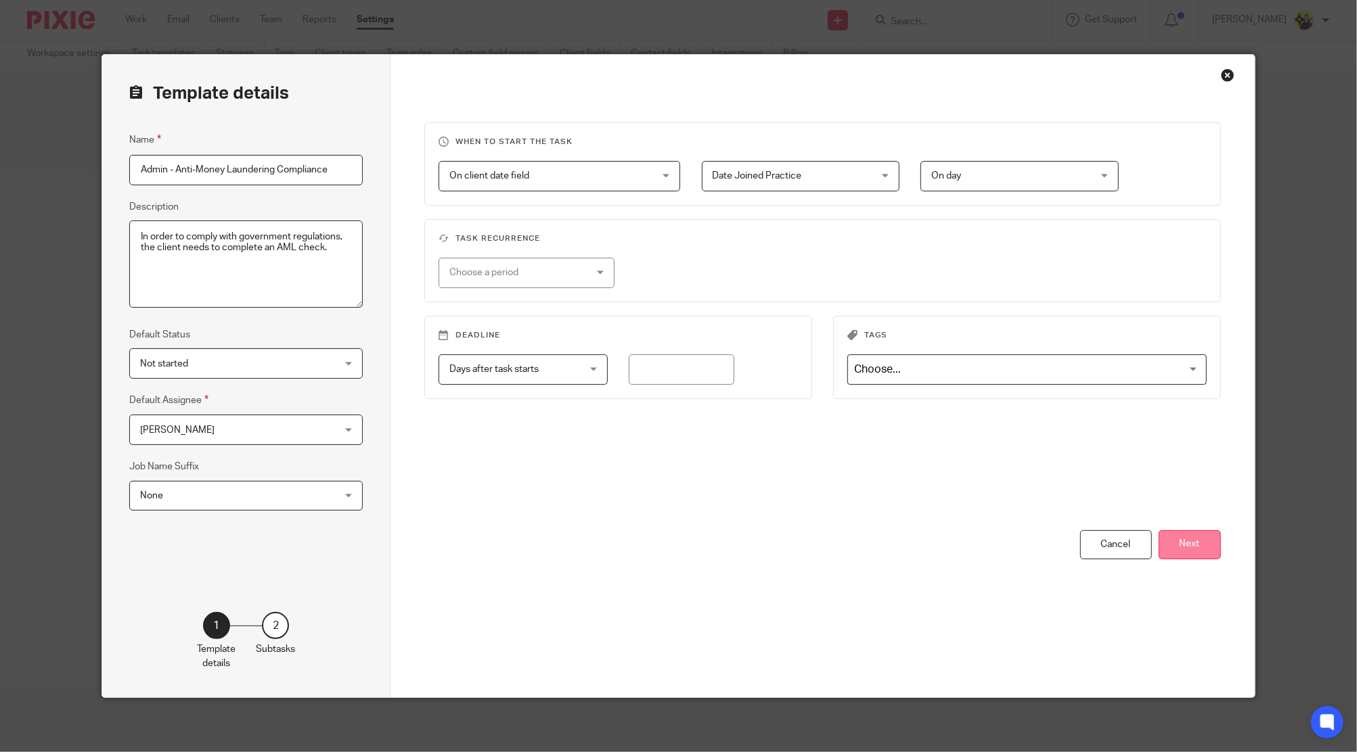
click at [1198, 555] on button "Next" at bounding box center [1189, 544] width 62 height 29
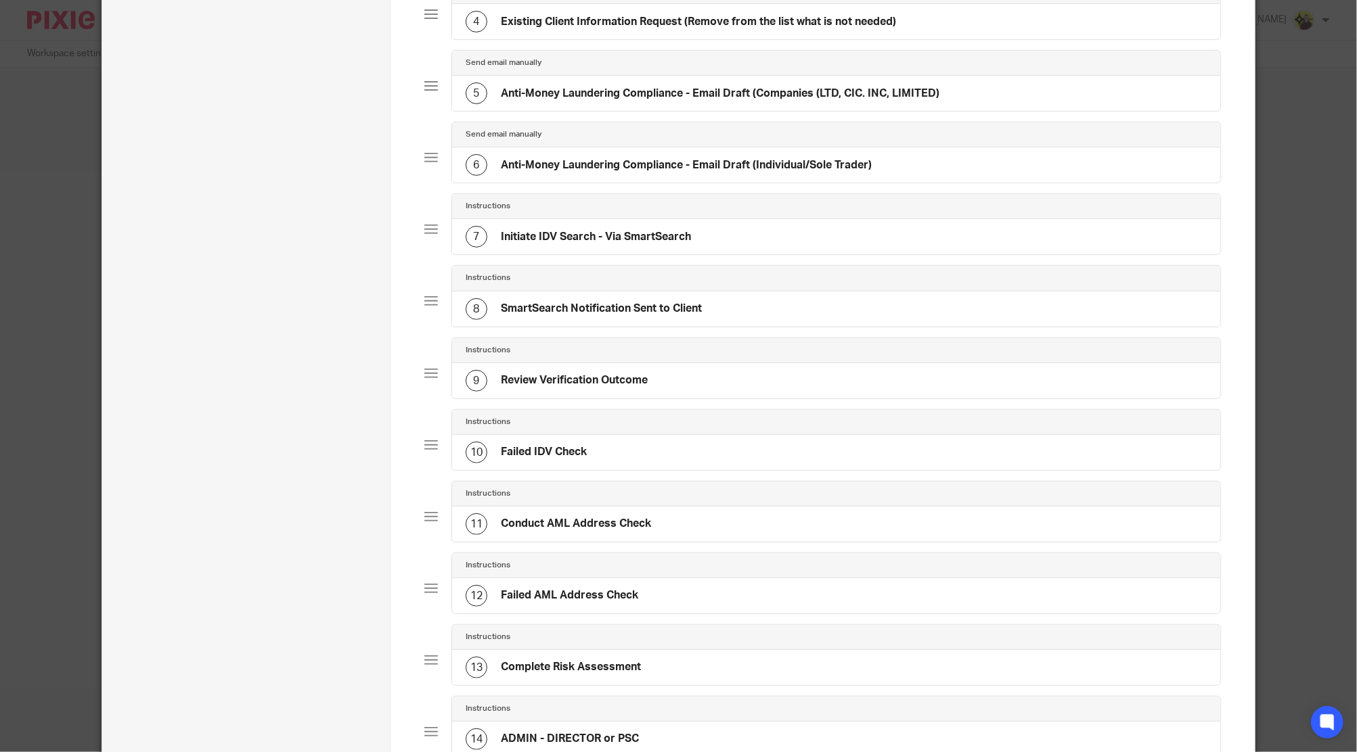
scroll to position [631, 0]
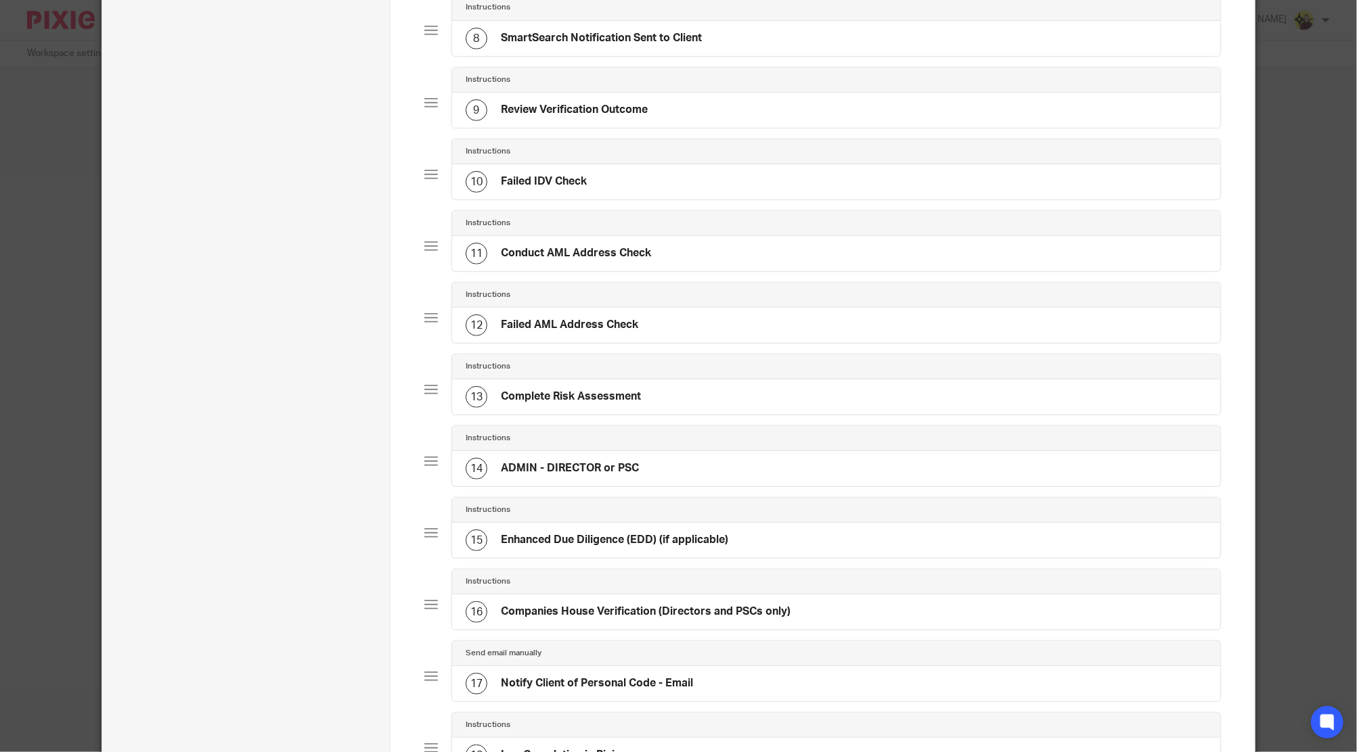
click at [555, 523] on div "15 Enhanced Due Diligence (EDD) (if applicable)" at bounding box center [836, 540] width 768 height 35
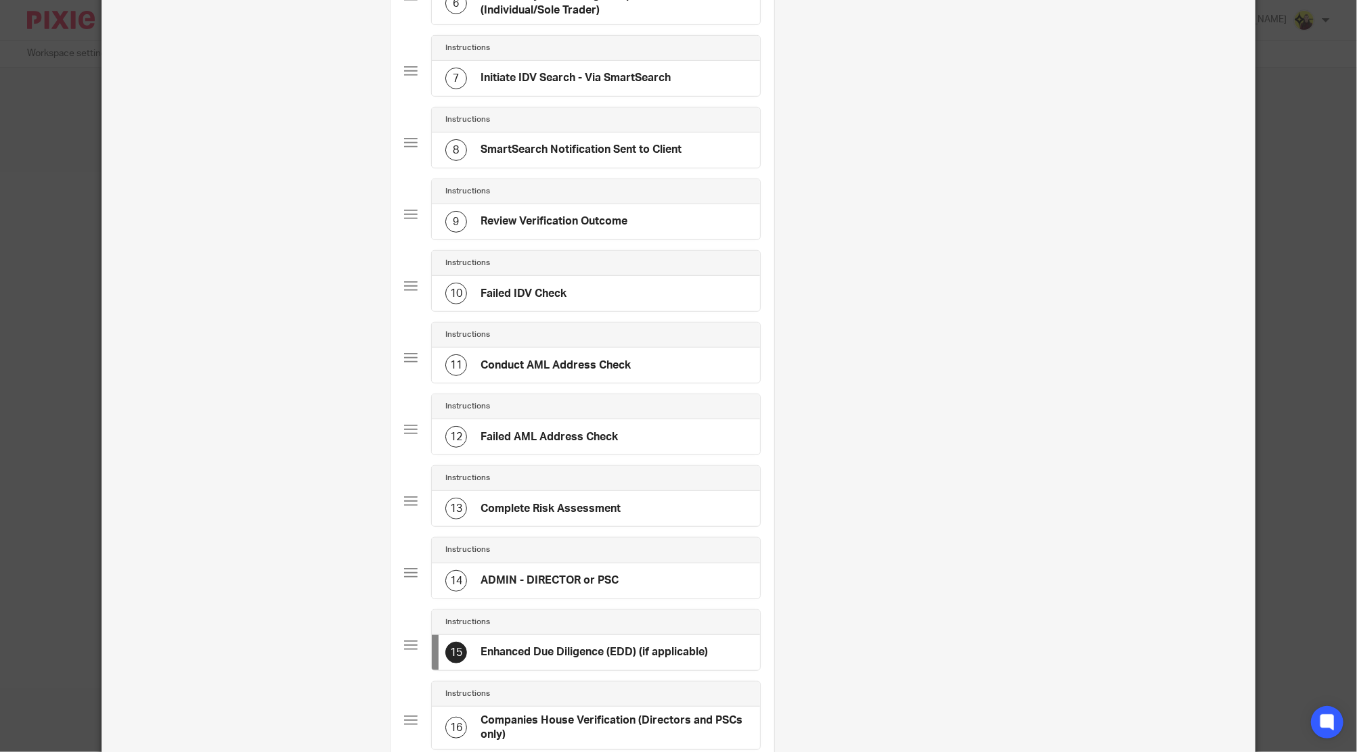
scroll to position [865, 0]
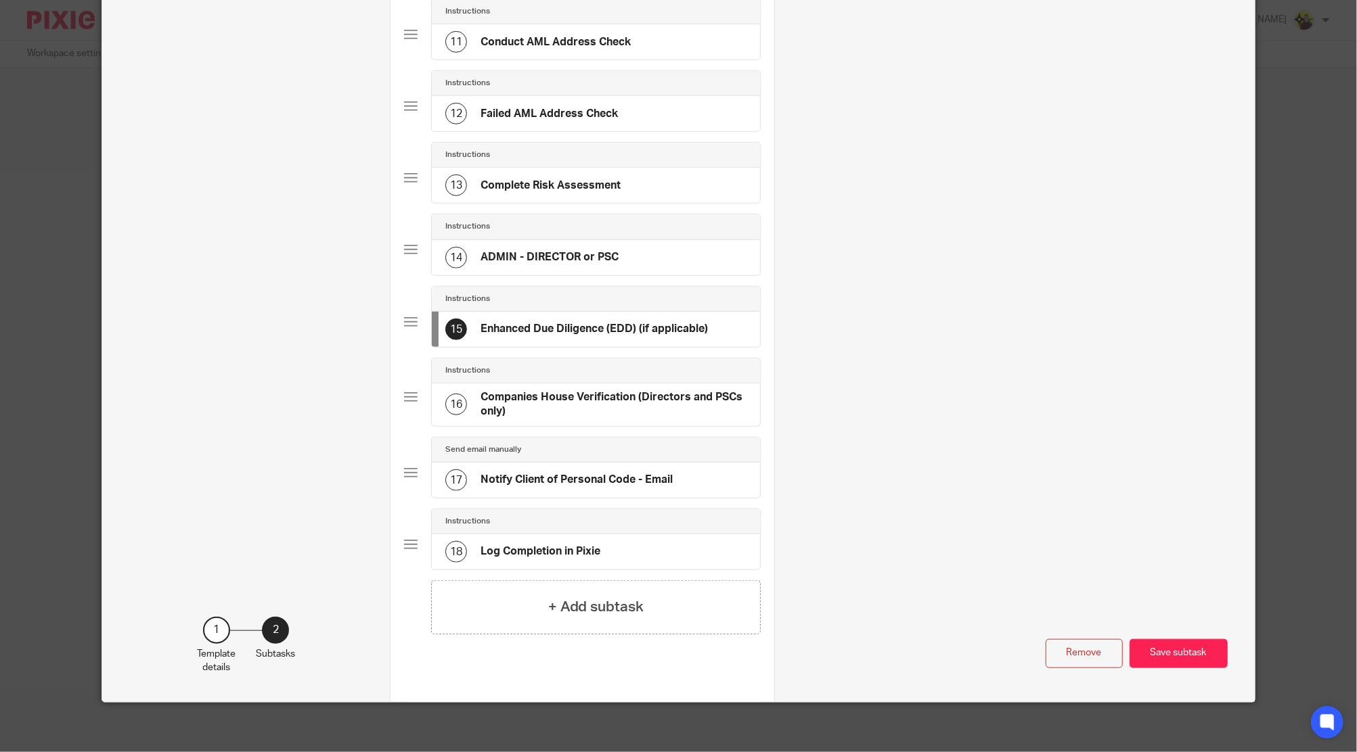
click at [610, 179] on h4 "Complete Risk Assessment" at bounding box center [550, 186] width 140 height 14
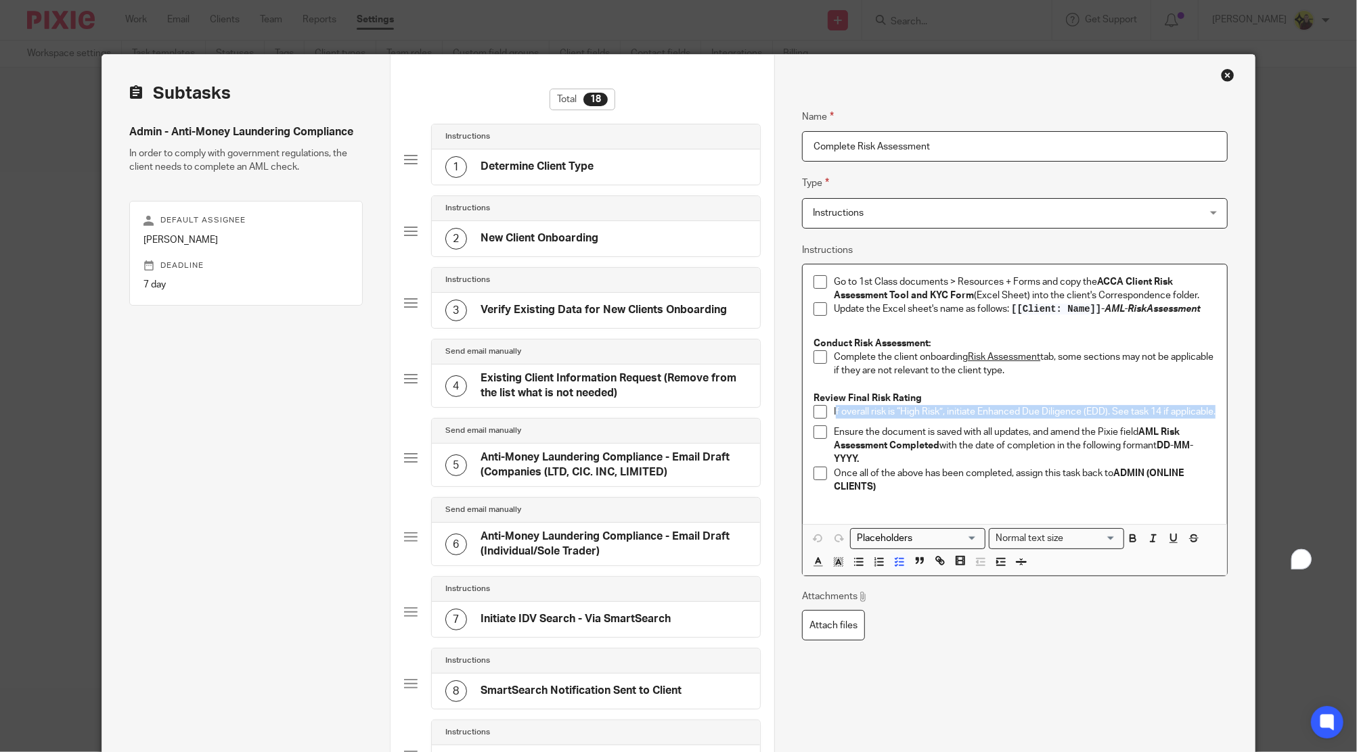
drag, startPoint x: 828, startPoint y: 411, endPoint x: 887, endPoint y: 431, distance: 62.3
click at [887, 419] on p "If overall risk is “High Risk”, initiate Enhanced Due Diligence (EDD). See task…" at bounding box center [1025, 412] width 382 height 14
click at [1157, 418] on p "If overall risk is “High Risk”, initiate Enhanced Due Diligence (EDD). See task…" at bounding box center [1025, 412] width 382 height 14
click at [1164, 417] on p "If overall risk is “High Risk”, initiate Enhanced Due Diligence (EDD). See task…" at bounding box center [1025, 412] width 382 height 14
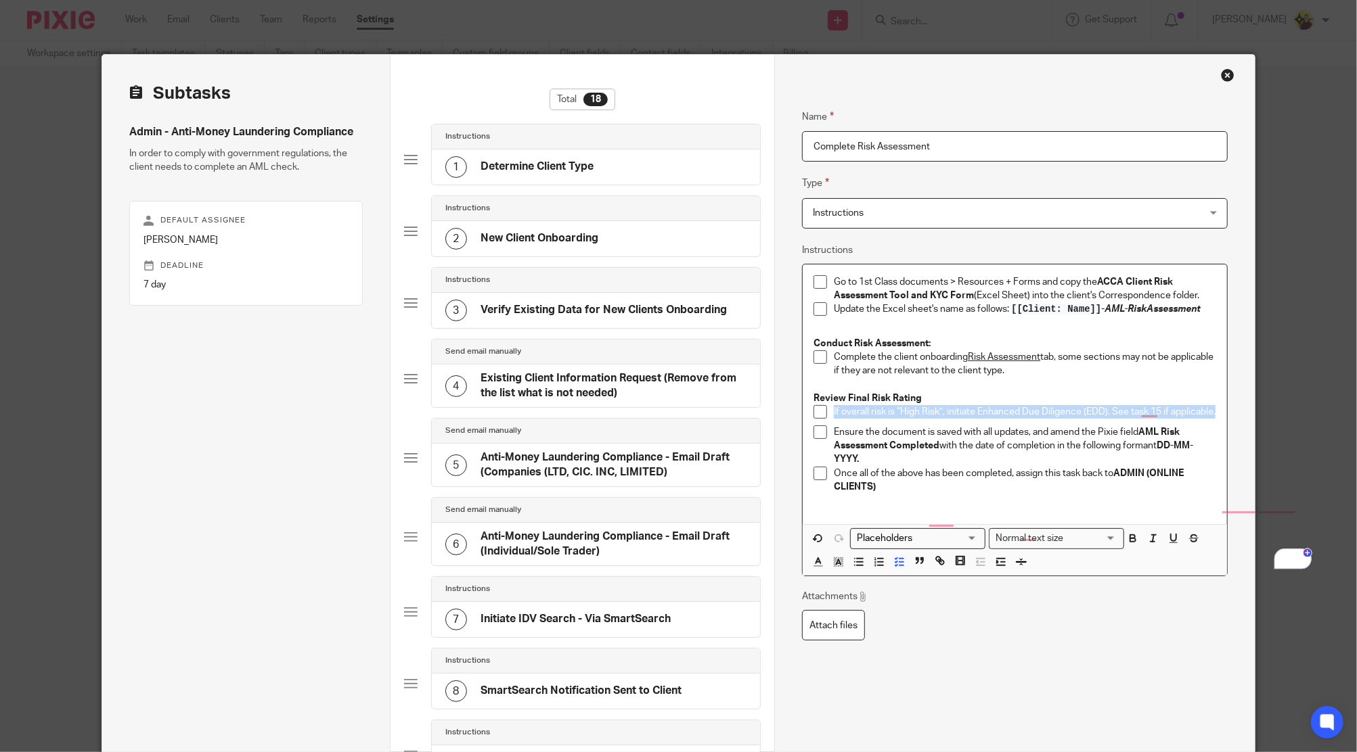
click at [1164, 417] on p "If overall risk is “High Risk”, initiate Enhanced Due Diligence (EDD). See task…" at bounding box center [1025, 412] width 382 height 14
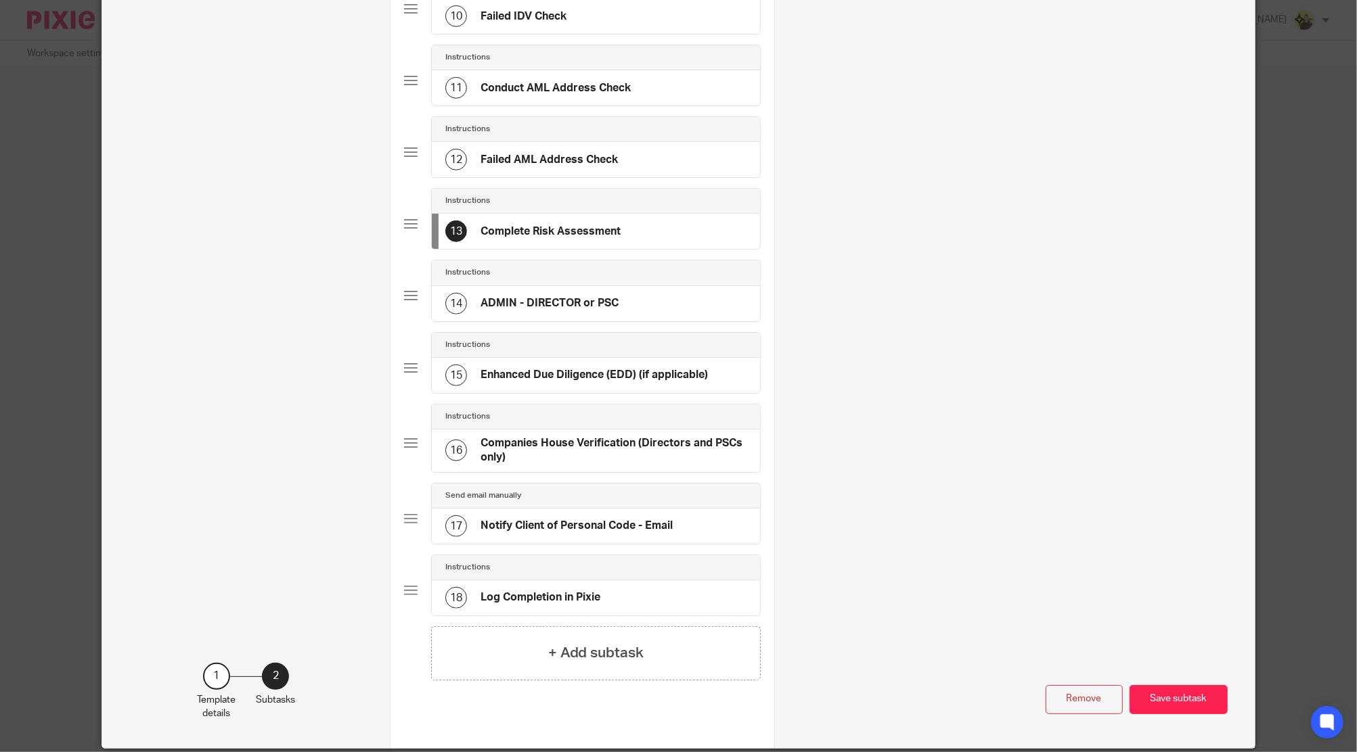
scroll to position [865, 0]
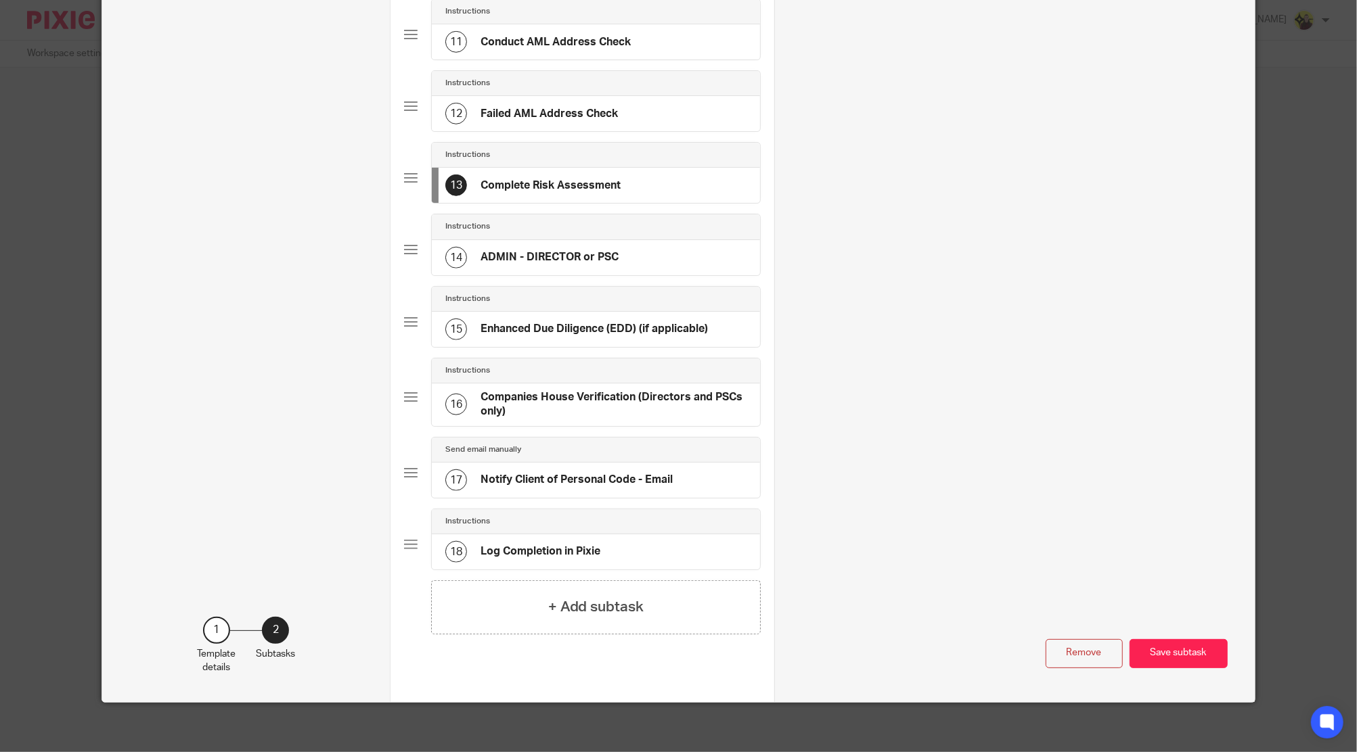
click at [486, 322] on h4 "Enhanced Due Diligence (EDD) (if applicable)" at bounding box center [593, 329] width 227 height 14
click at [495, 194] on div "13 Complete Risk Assessment" at bounding box center [596, 185] width 328 height 35
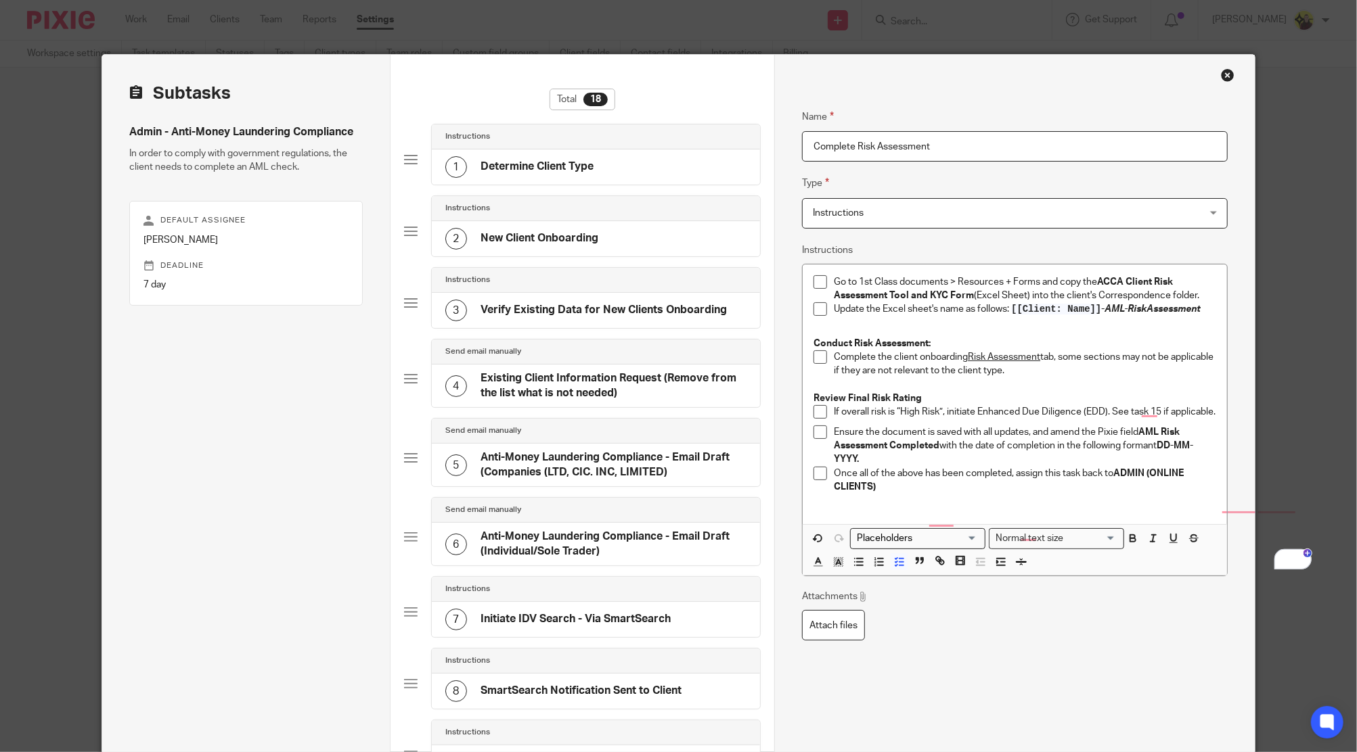
click at [905, 417] on p "If overall risk is “High Risk”, initiate Enhanced Due Diligence (EDD). See task…" at bounding box center [1025, 412] width 382 height 14
click at [898, 419] on p "If overall risk is “High Risk”, initiate Enhanced Due Diligence (EDD). See task…" at bounding box center [1025, 412] width 382 height 14
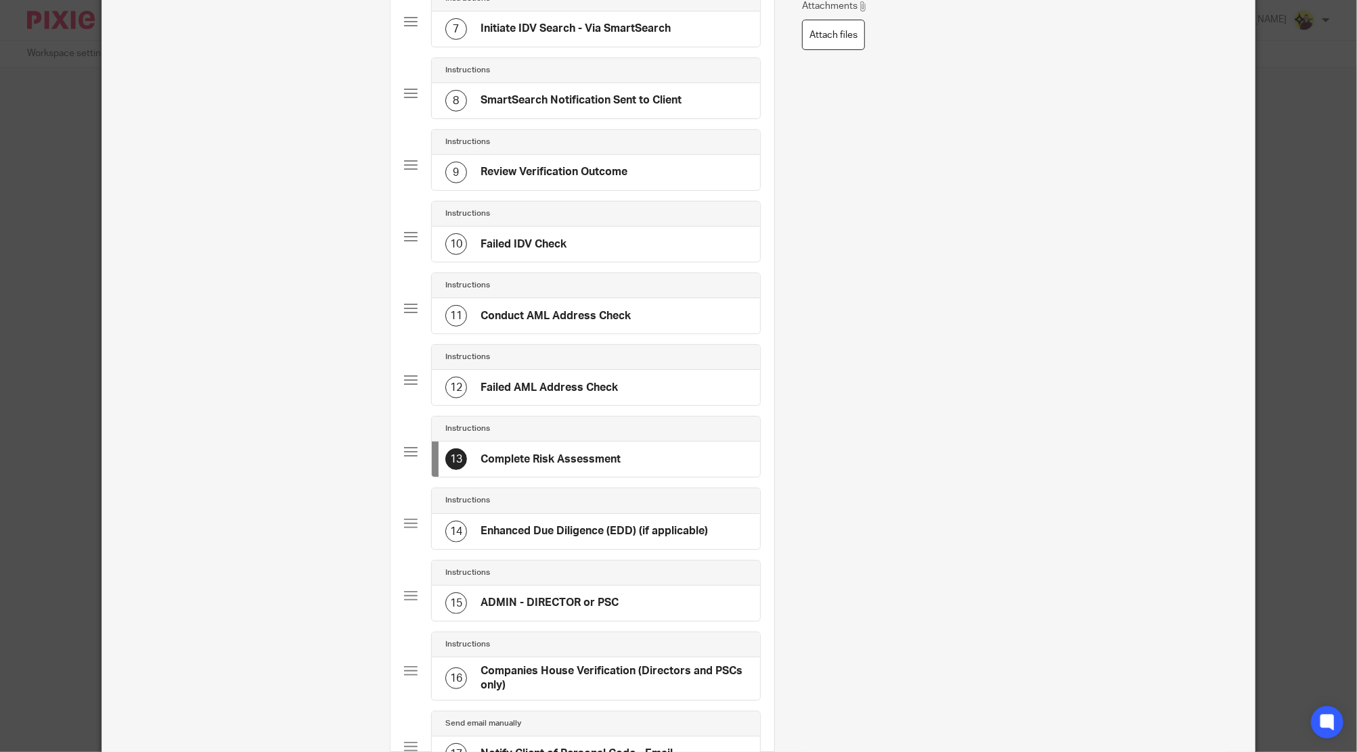
scroll to position [812, 0]
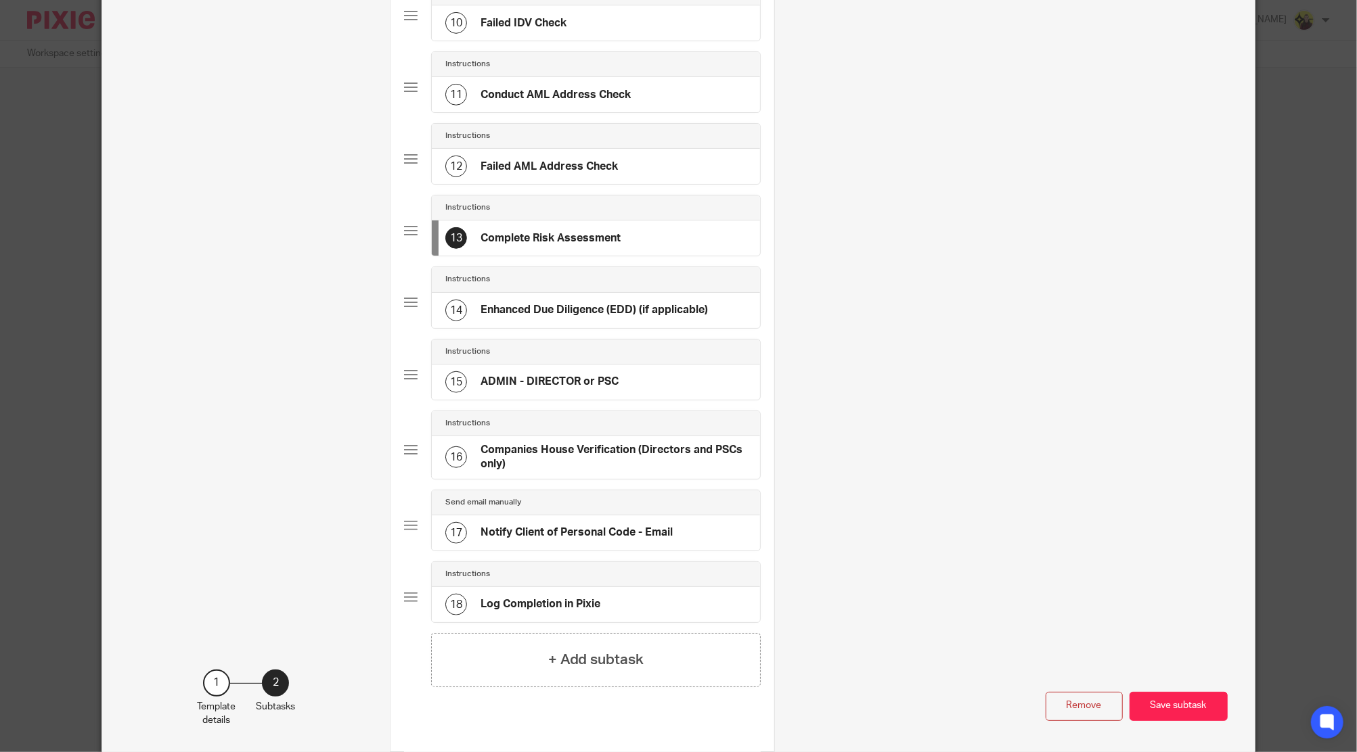
click at [489, 274] on div "Instructions" at bounding box center [595, 279] width 301 height 11
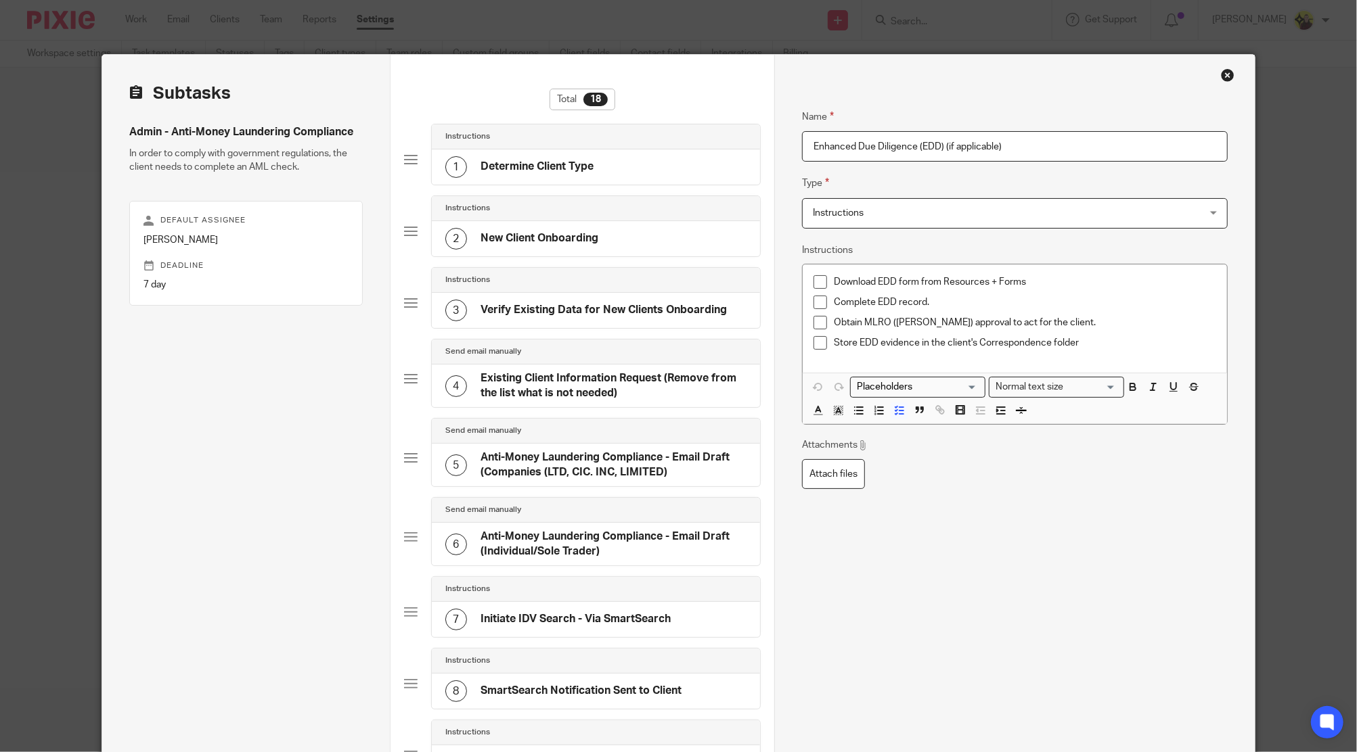
click at [1087, 347] on p "Store EDD evidence in the client's Correspondence folder" at bounding box center [1025, 343] width 382 height 14
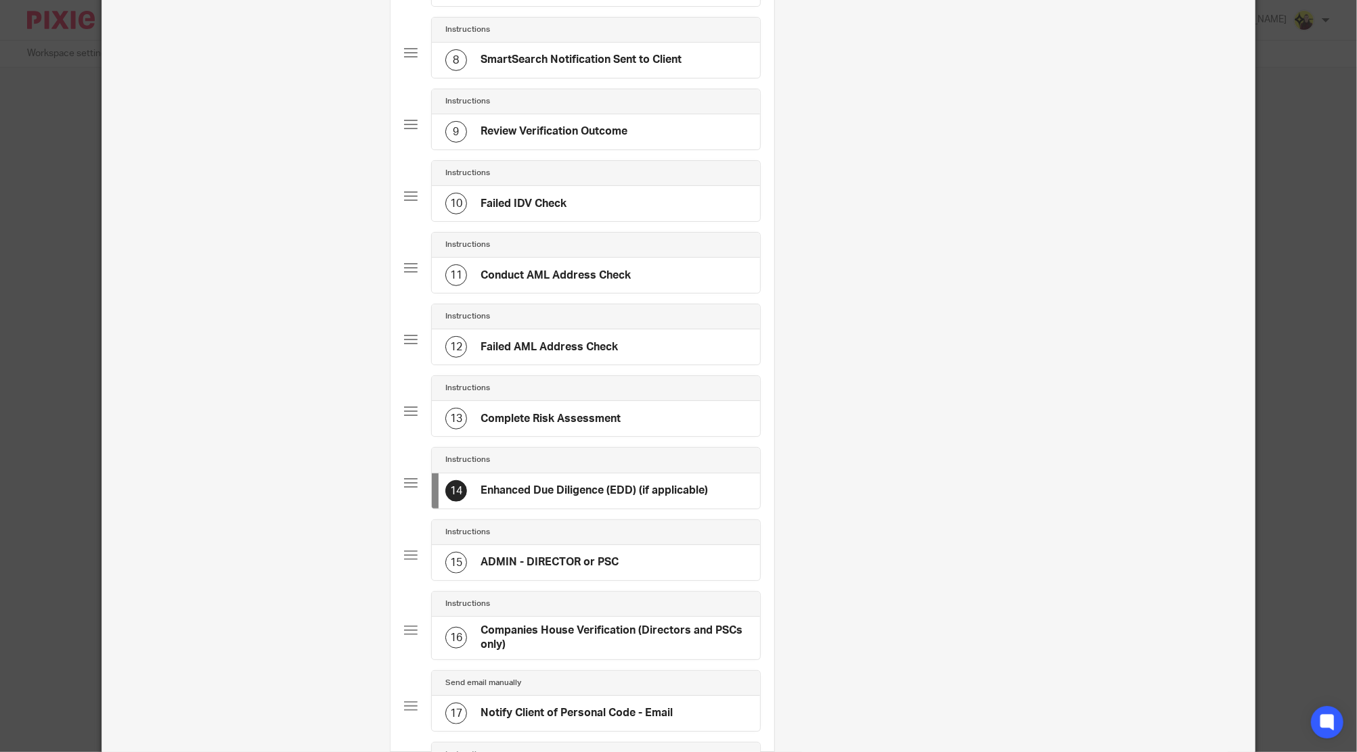
scroll to position [631, 0]
click at [564, 420] on h4 "Complete Risk Assessment" at bounding box center [550, 419] width 140 height 14
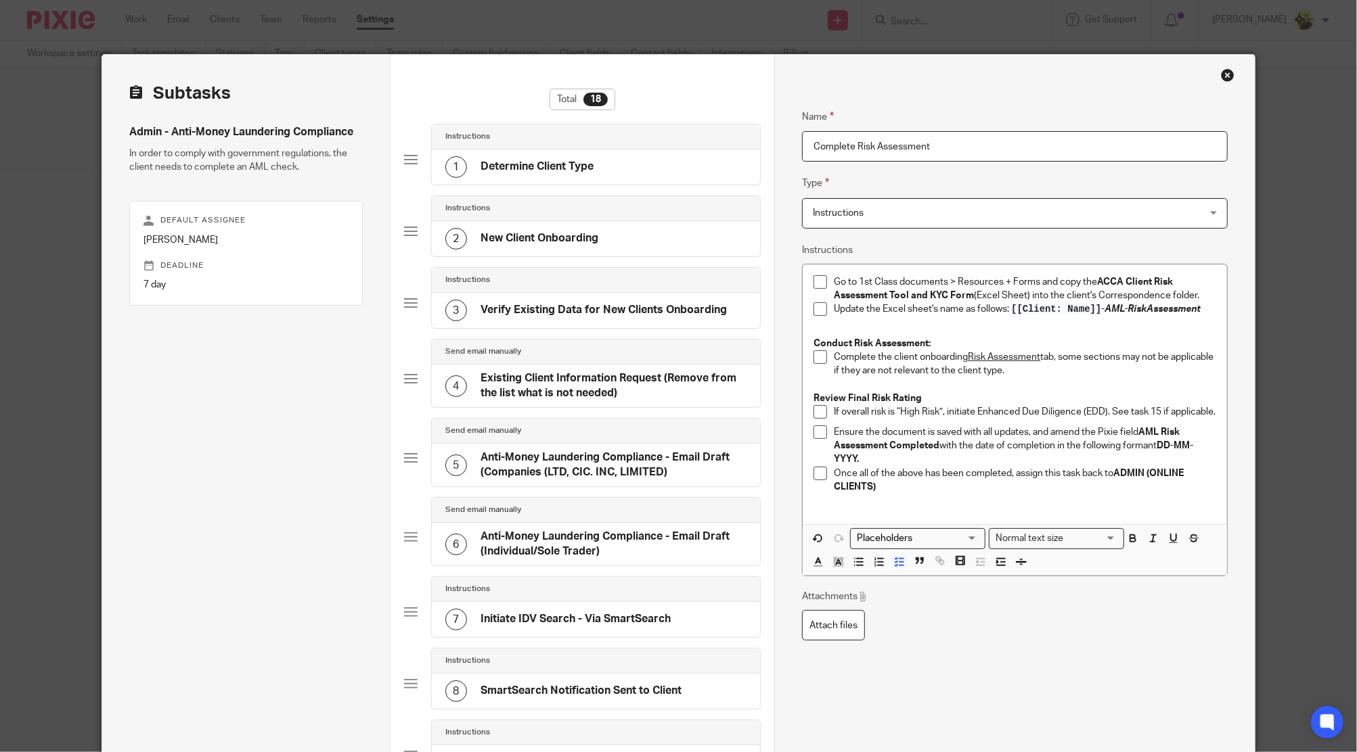
scroll to position [0, 0]
click at [980, 419] on p "If overall risk is “High Risk”, initiate Enhanced Due Diligence (EDD). See task…" at bounding box center [1025, 412] width 382 height 14
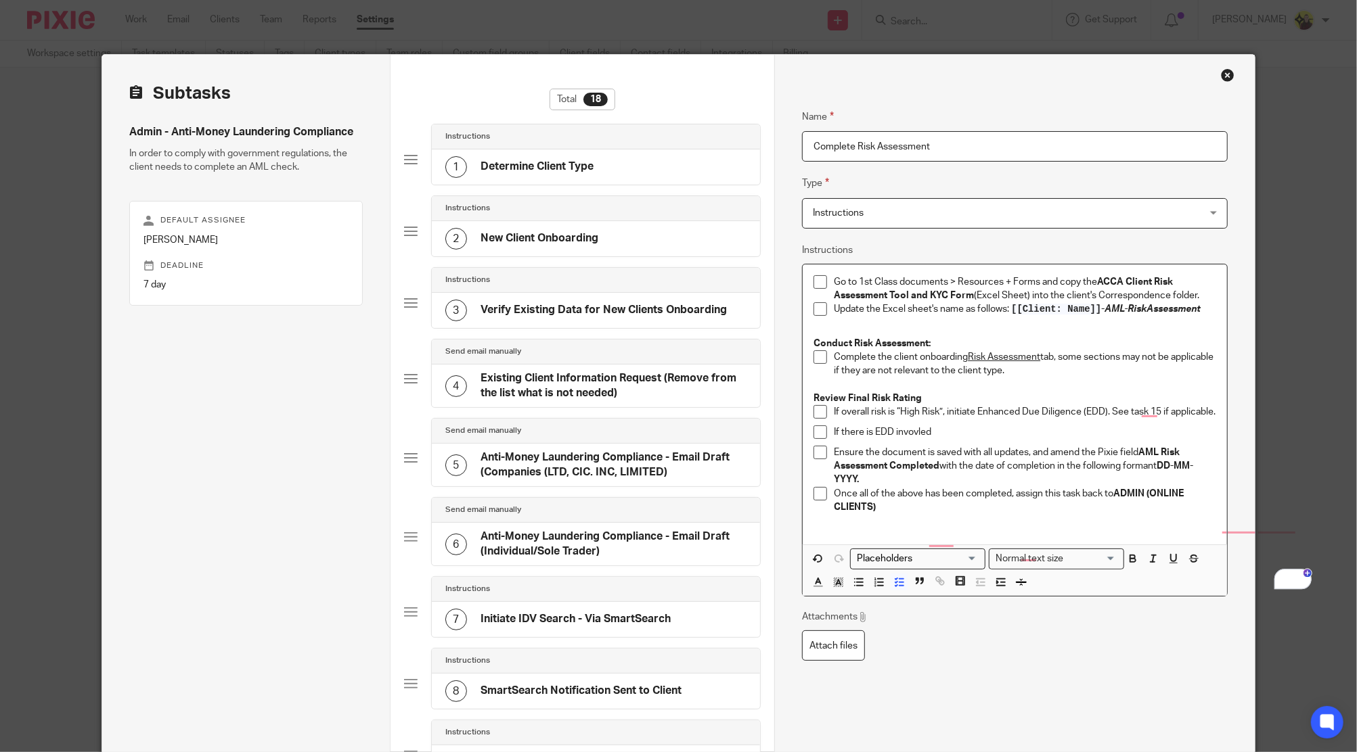
click at [911, 437] on p "If there is EDD invovled" at bounding box center [1025, 433] width 382 height 14
drag, startPoint x: 931, startPoint y: 443, endPoint x: 826, endPoint y: 436, distance: 105.1
click at [834, 436] on p "If there is EDD involved" at bounding box center [1025, 433] width 382 height 14
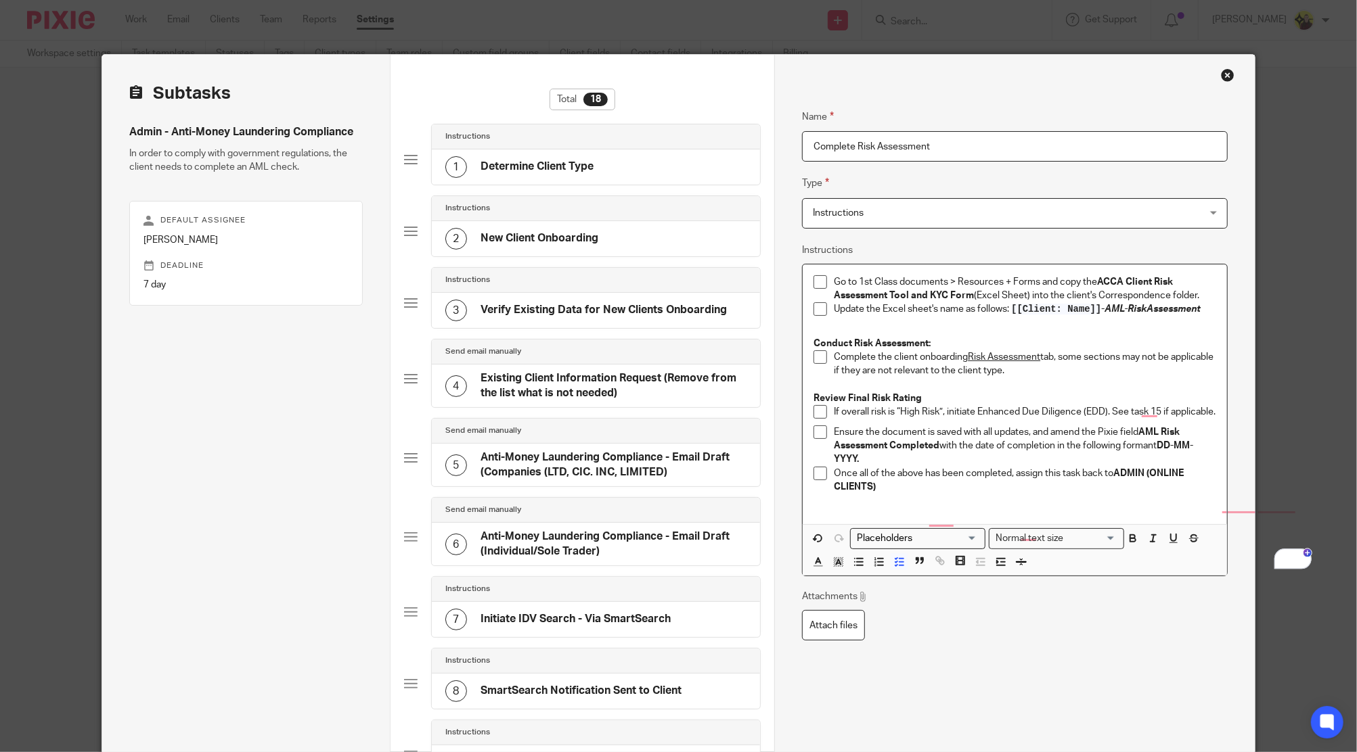
click at [874, 417] on p "If overall risk is “High Risk”, initiate Enhanced Due Diligence (EDD). See task…" at bounding box center [1025, 412] width 382 height 14
drag, startPoint x: 855, startPoint y: 419, endPoint x: 817, endPoint y: 411, distance: 38.6
click at [817, 411] on li "If overall risk is “High Risk”, initiate Enhanced Due Diligence (EDD). See task…" at bounding box center [1014, 415] width 402 height 20
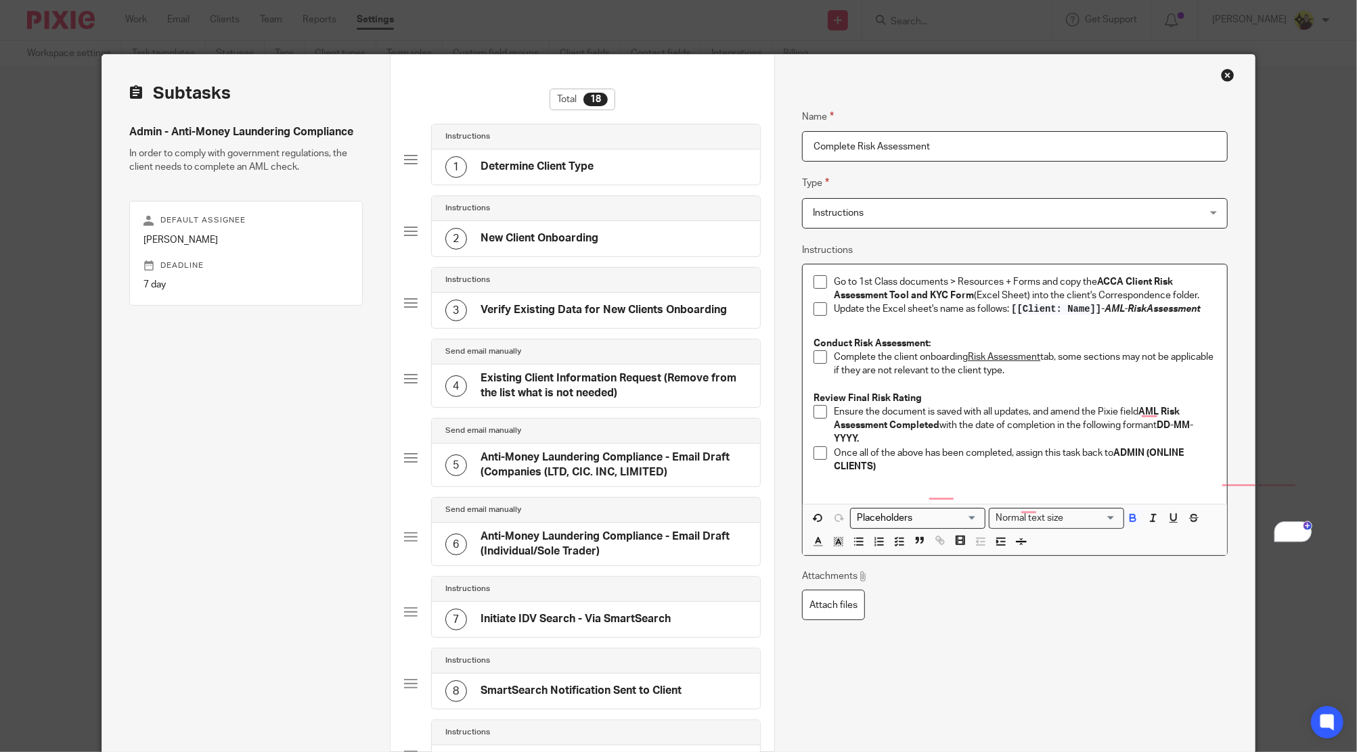
click at [904, 436] on p "Ensure the document is saved with all updates, and amend the Pixie field AML Ri…" at bounding box center [1025, 425] width 382 height 41
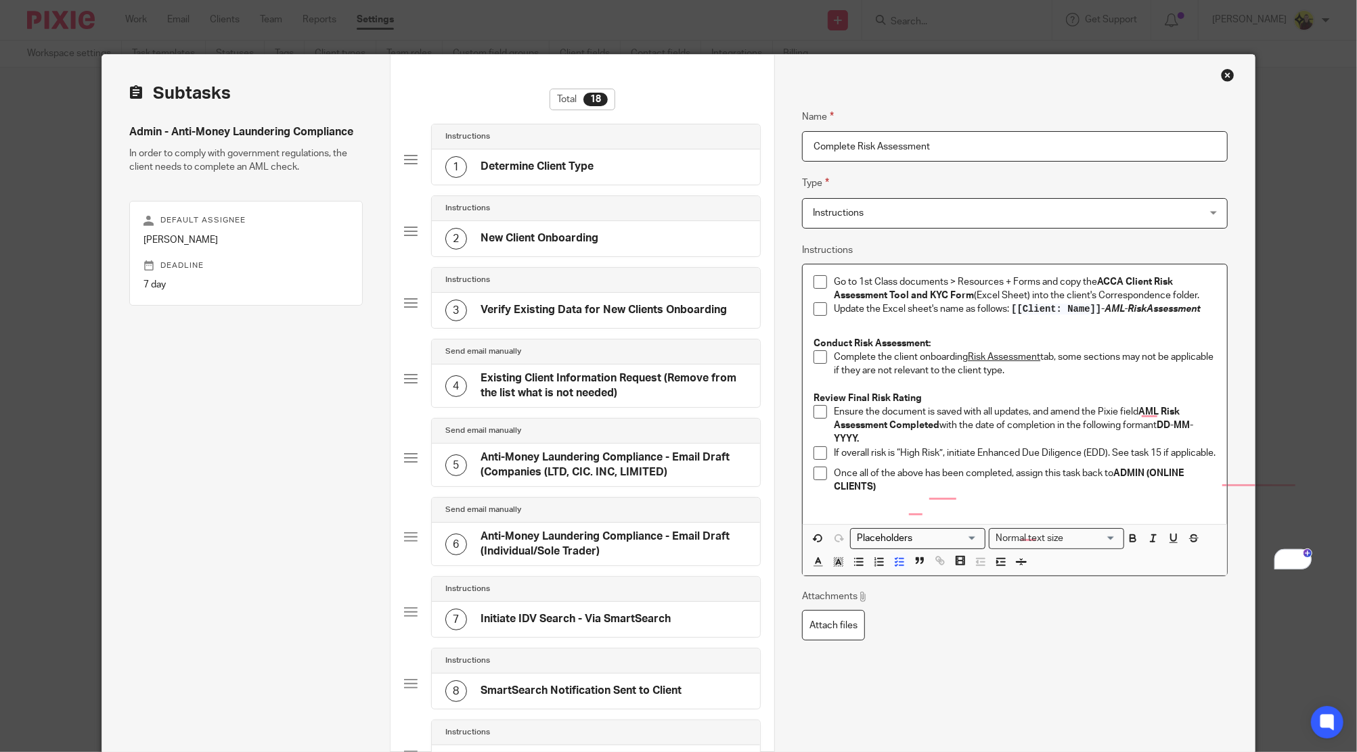
click at [1155, 447] on p "If overall risk is “High Risk”, initiate Enhanced Due Diligence (EDD). See task…" at bounding box center [1025, 454] width 382 height 14
click at [892, 460] on p "If overall risk is “High Risk”, initiate Enhanced Due Diligence (EDD). See task…" at bounding box center [1025, 454] width 382 height 14
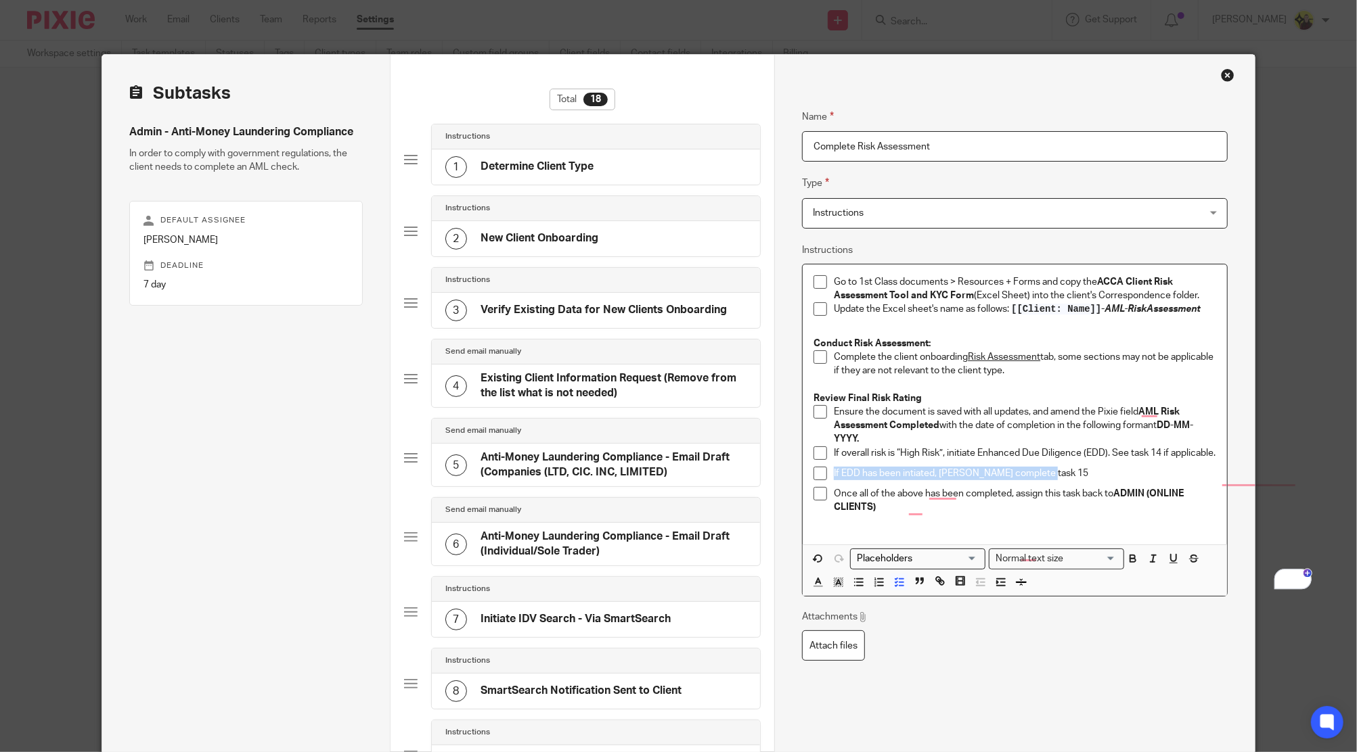
drag, startPoint x: 1041, startPoint y: 481, endPoint x: 804, endPoint y: 480, distance: 237.5
click at [804, 480] on div "Go to 1st Class documents > Resources + Forms and copy the ACCA Client Risk Ass…" at bounding box center [1014, 405] width 424 height 280
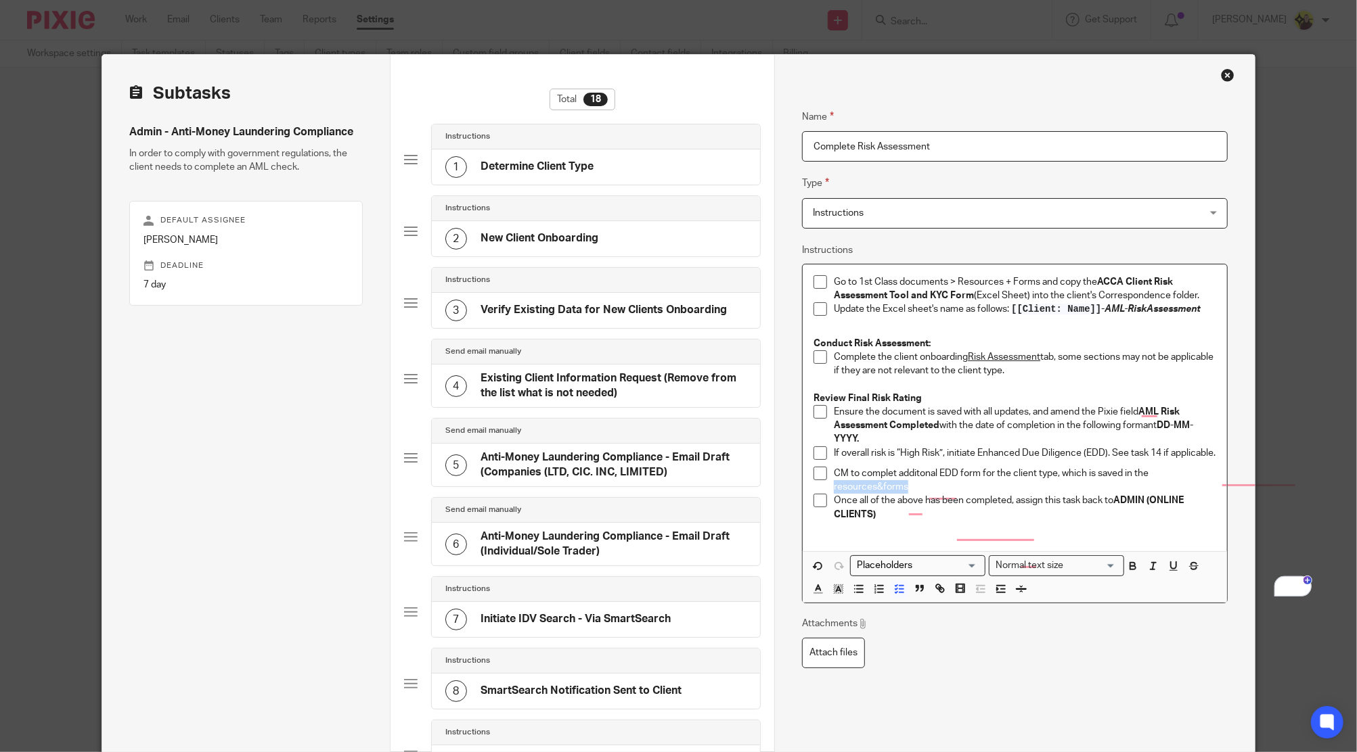
drag, startPoint x: 899, startPoint y: 494, endPoint x: 825, endPoint y: 495, distance: 74.4
click at [825, 495] on li "CM to complet additonal EDD form for the client type, which is saved in the res…" at bounding box center [1014, 481] width 402 height 28
drag, startPoint x: 887, startPoint y: 479, endPoint x: 905, endPoint y: 496, distance: 24.9
click at [887, 480] on p "CM to complet additonal EDD form for the client type, which is saved in the Res…" at bounding box center [1025, 481] width 382 height 28
click at [925, 522] on p "Once all of the above has been completed, assign this task back to ADMIN (ONLIN…" at bounding box center [1025, 508] width 382 height 28
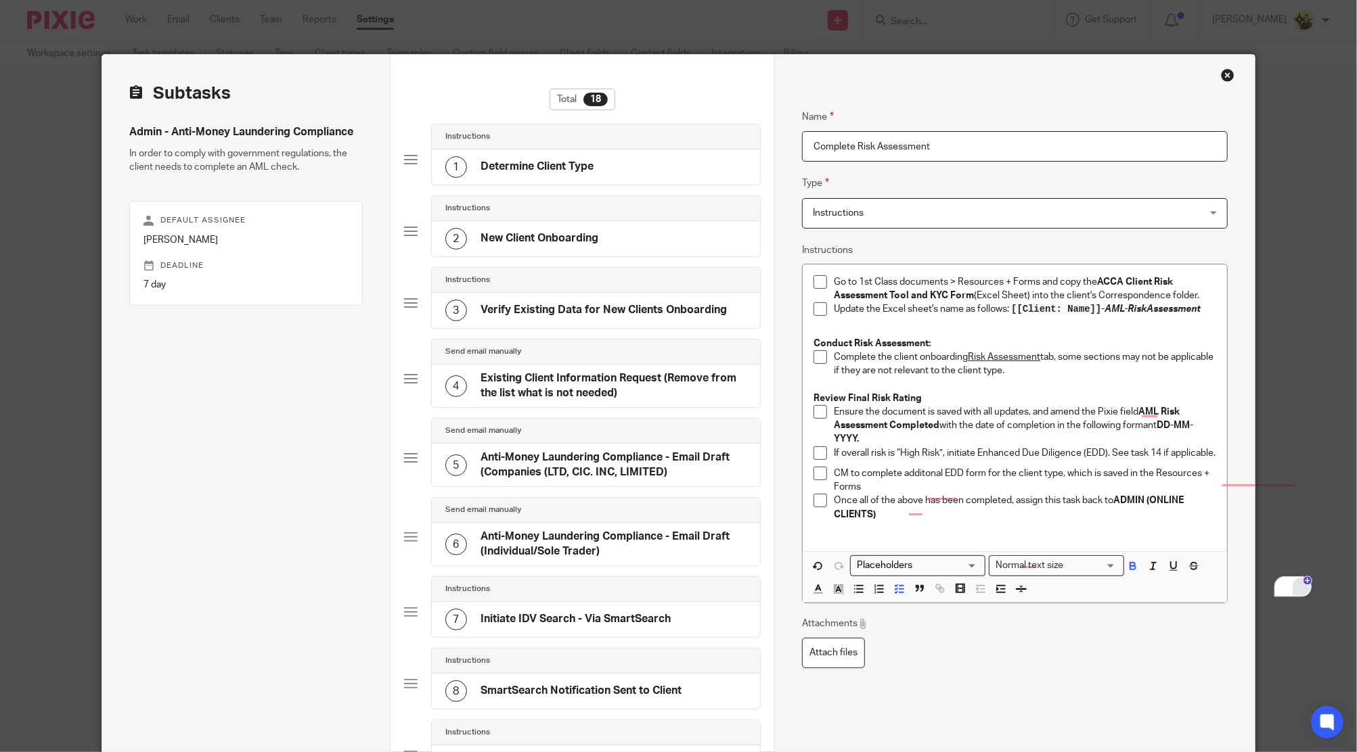
click at [1294, 589] on div "3" at bounding box center [1301, 586] width 16 height 16
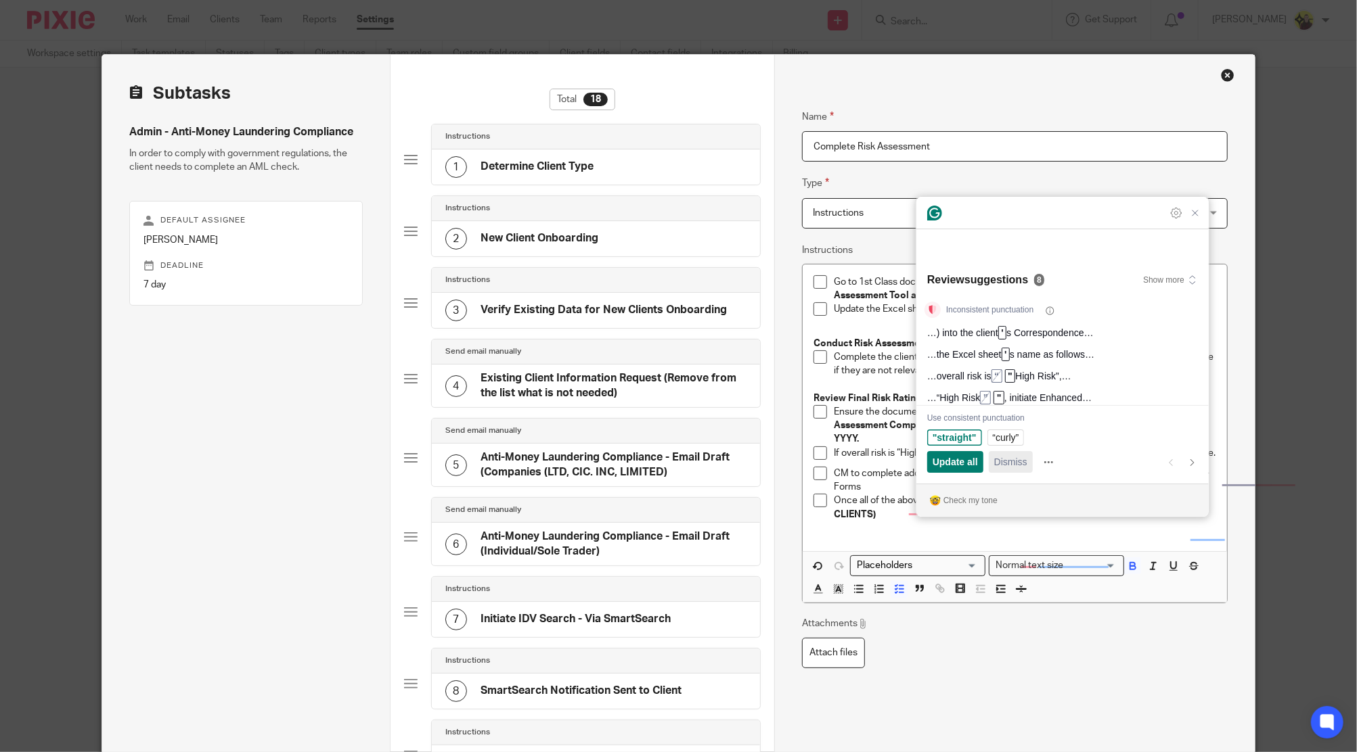
click at [1012, 462] on span "Dismiss" at bounding box center [1010, 462] width 33 height 14
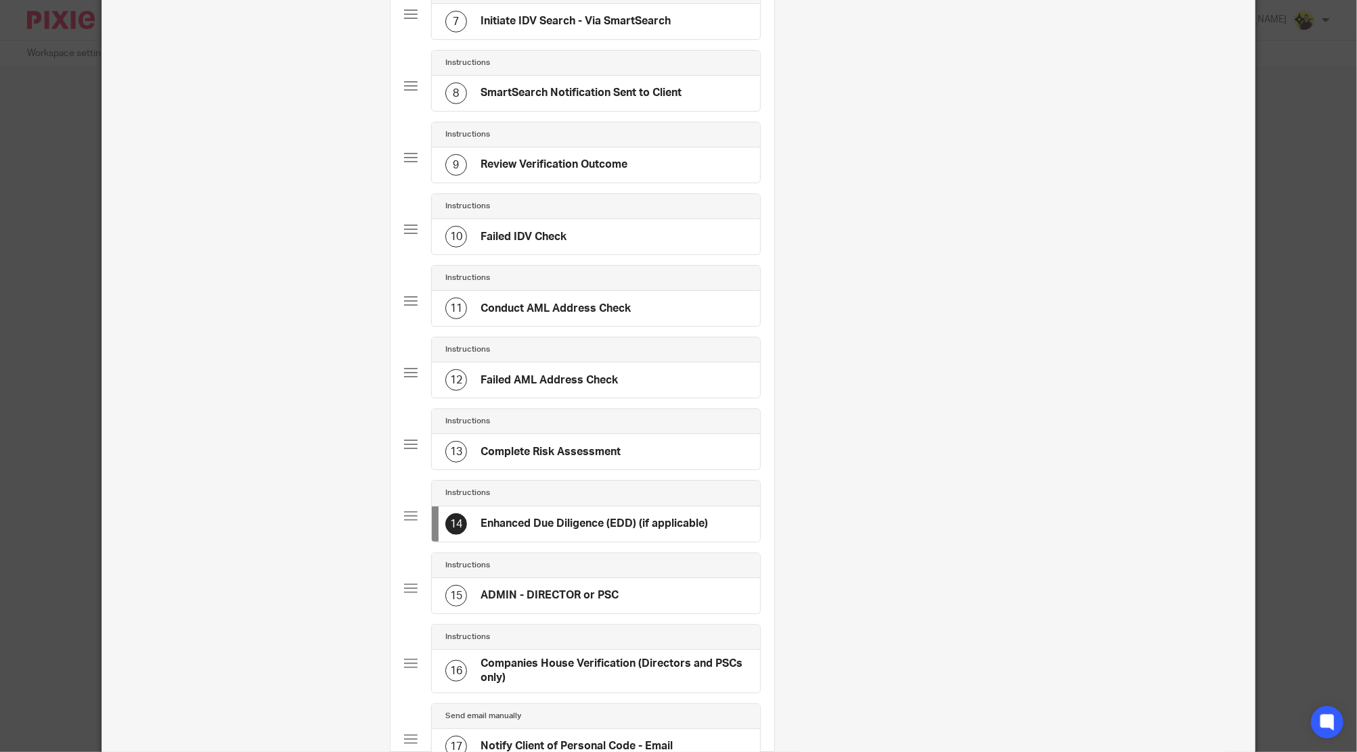
scroll to position [684, 0]
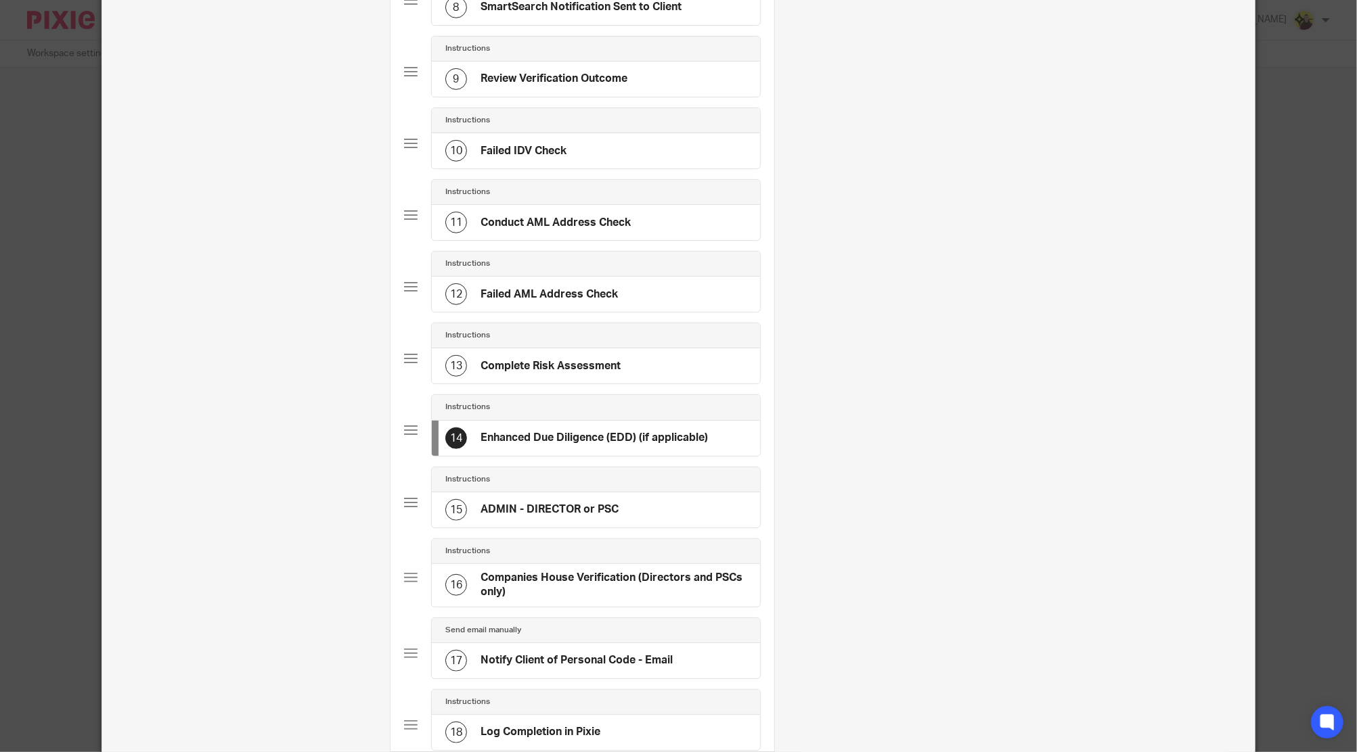
click at [582, 361] on h4 "Complete Risk Assessment" at bounding box center [550, 366] width 140 height 14
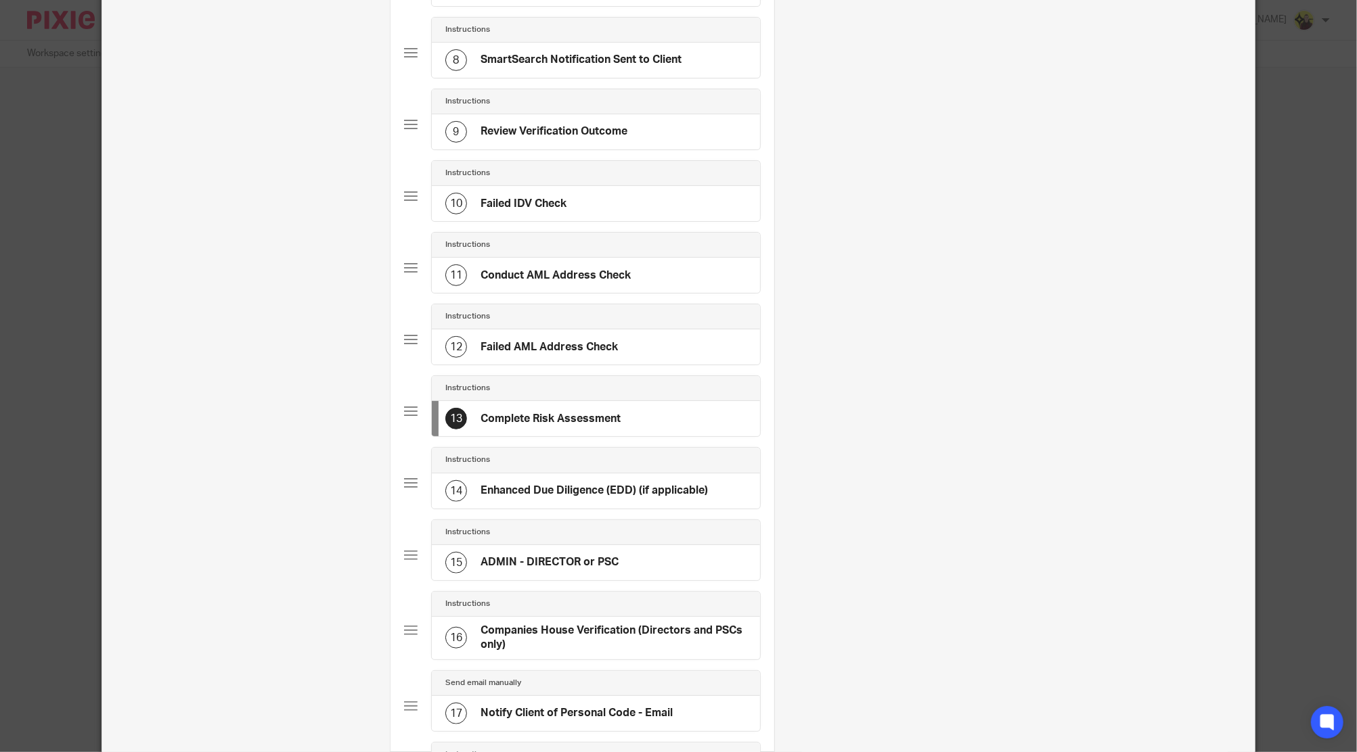
click at [571, 480] on div "14 Enhanced Due Diligence (EDD) (if applicable)" at bounding box center [576, 491] width 263 height 22
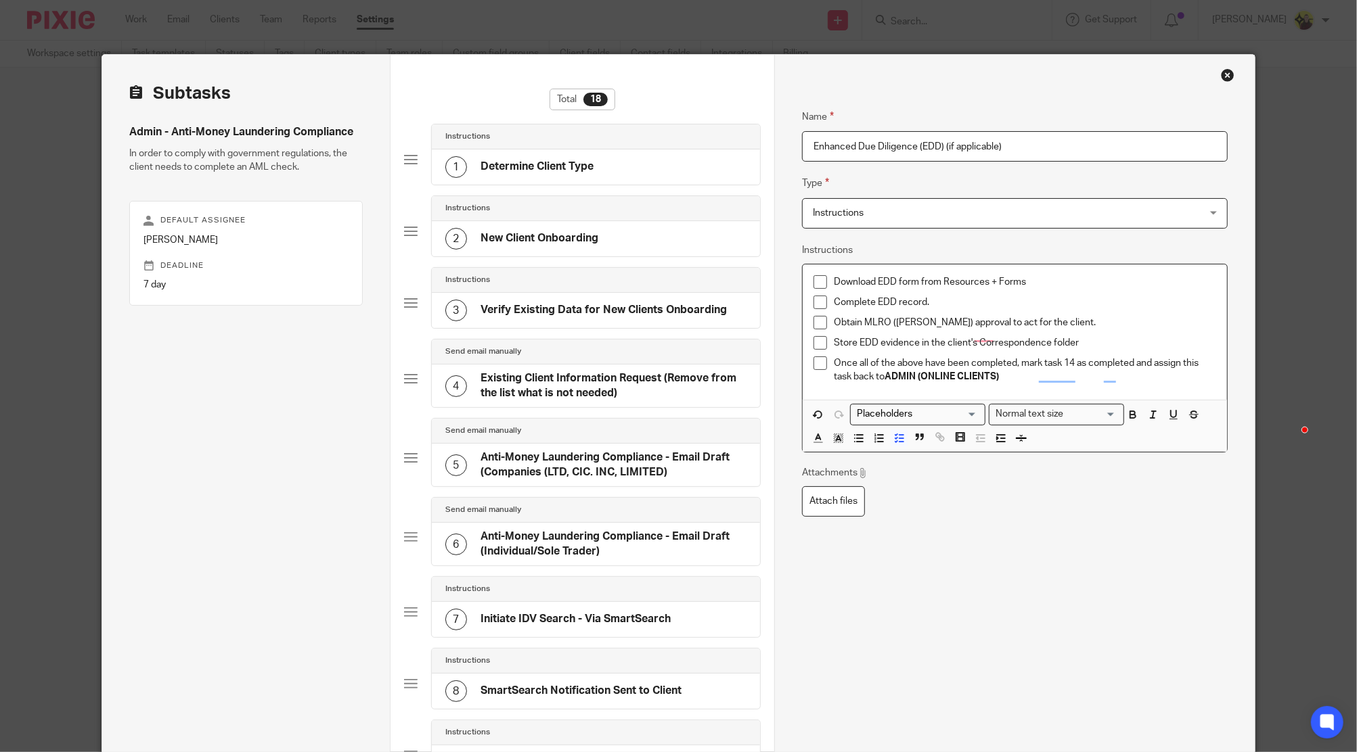
drag, startPoint x: 932, startPoint y: 327, endPoint x: 965, endPoint y: 349, distance: 39.4
click at [934, 327] on p "Obtain MLRO ([PERSON_NAME]) approval to act for the client." at bounding box center [1025, 323] width 382 height 14
click at [952, 321] on p "Obtain MLRO ([PERSON_NAME] or [PERSON_NAME]) approval to act for the client." at bounding box center [1025, 323] width 382 height 14
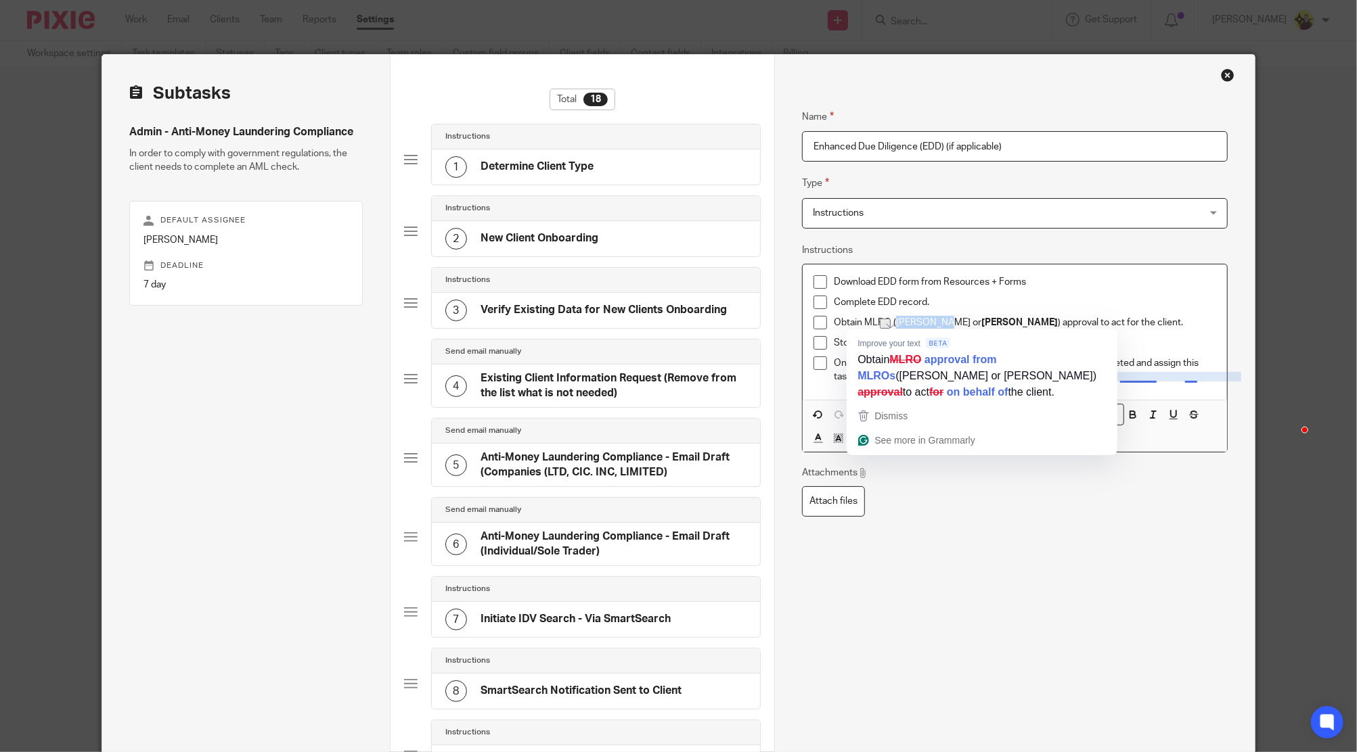
drag, startPoint x: 932, startPoint y: 324, endPoint x: 890, endPoint y: 323, distance: 42.0
click at [890, 323] on p "Obtain MLRO ([PERSON_NAME] or [PERSON_NAME] ) approval to act for the client." at bounding box center [1025, 323] width 382 height 14
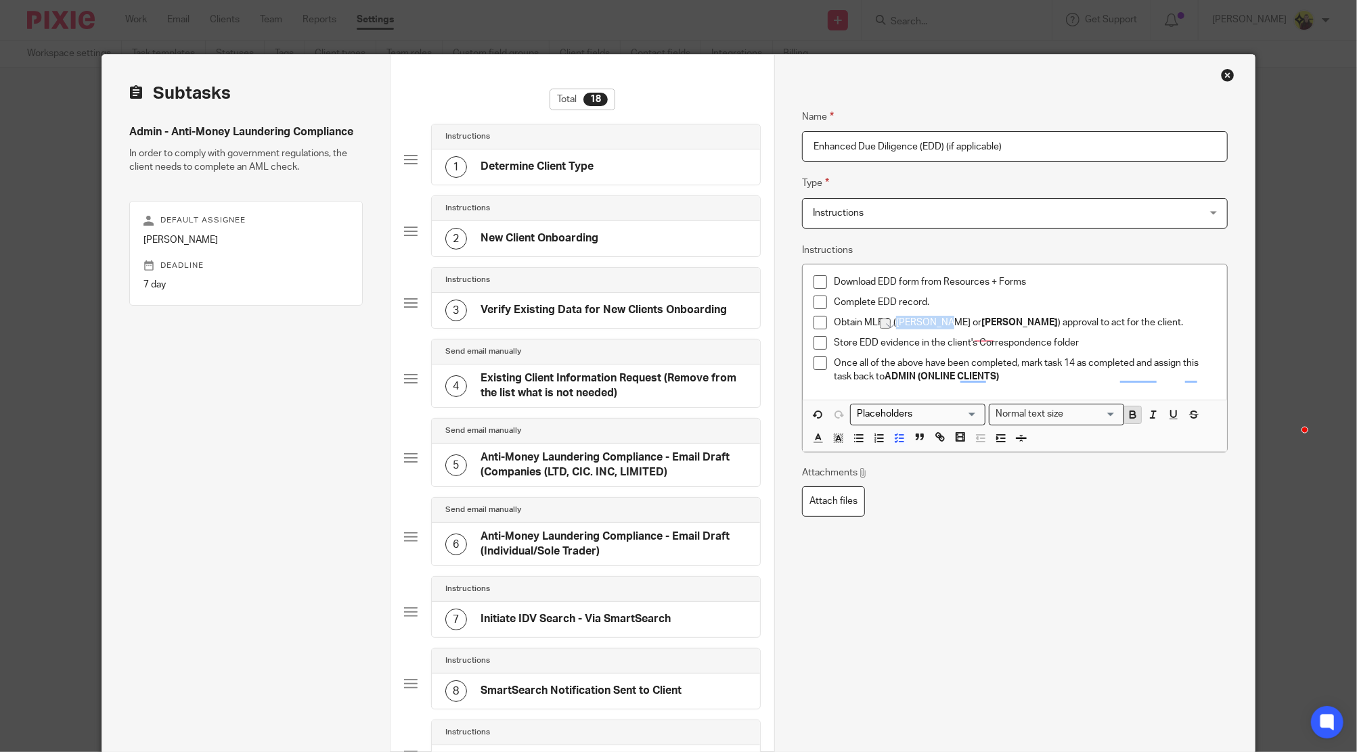
click at [1124, 407] on button "button" at bounding box center [1132, 415] width 17 height 17
click at [942, 325] on p "Obtain MLRO ( [PERSON_NAME] or [PERSON_NAME] ) approval to act for the client." at bounding box center [1025, 323] width 382 height 14
drag, startPoint x: 1016, startPoint y: 321, endPoint x: 936, endPoint y: 333, distance: 80.0
click at [936, 333] on div "Obtain MLRO ( [PERSON_NAME] or [PERSON_NAME] ) approval to act for the client." at bounding box center [1025, 326] width 382 height 20
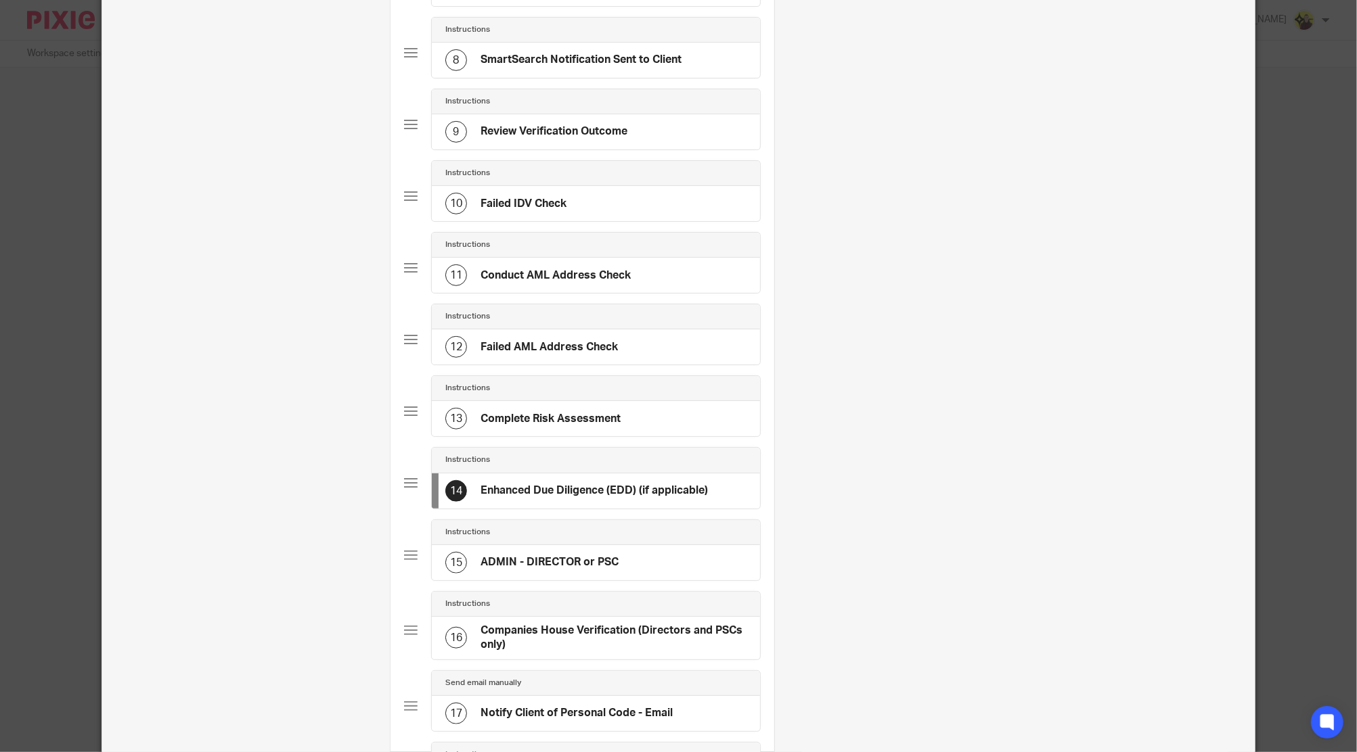
scroll to position [631, 0]
click at [538, 418] on h4 "Complete Risk Assessment" at bounding box center [550, 419] width 140 height 14
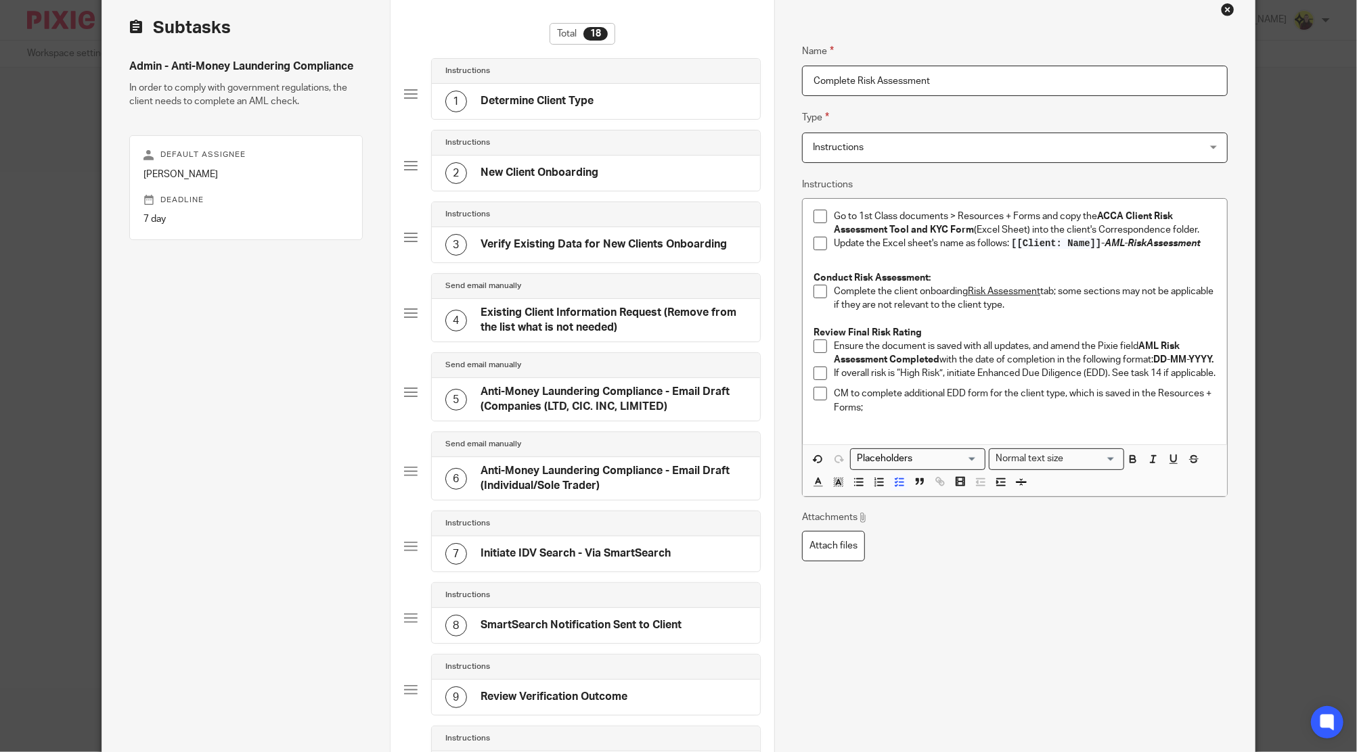
scroll to position [357, 0]
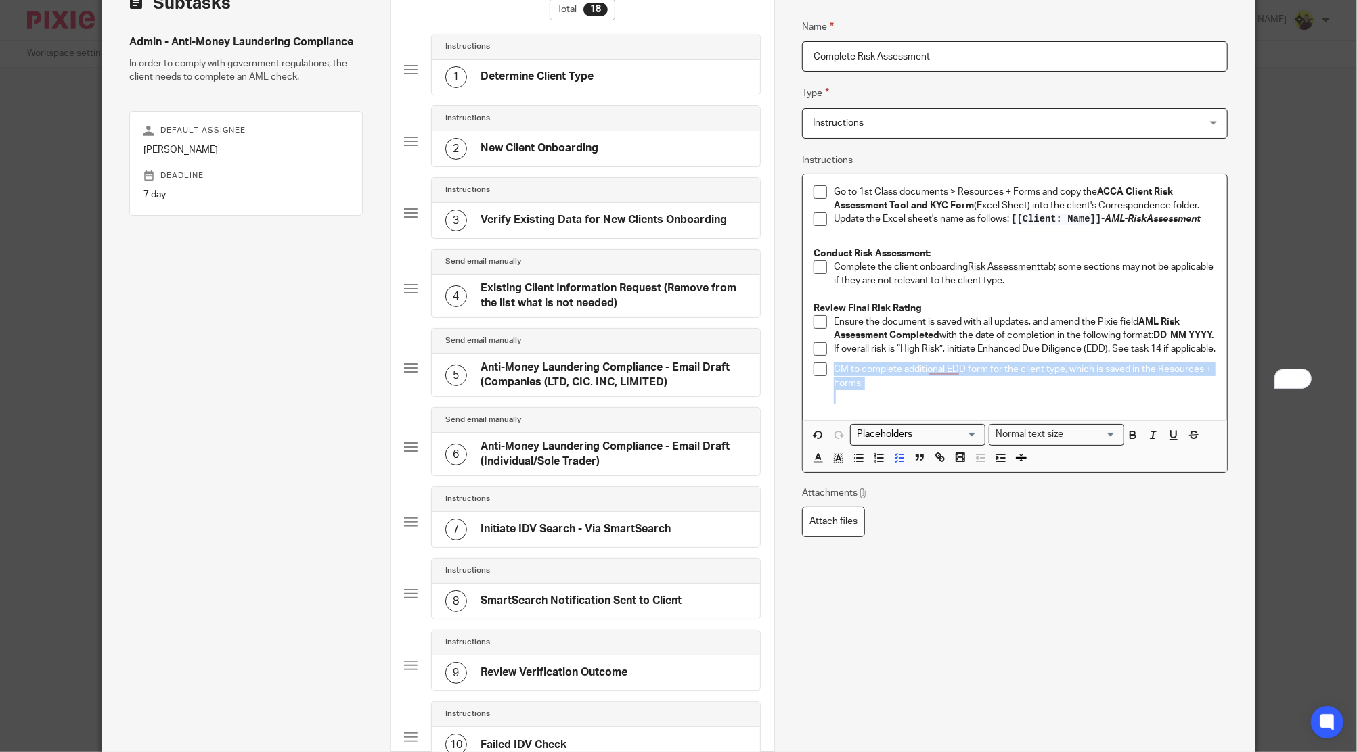
drag, startPoint x: 827, startPoint y: 389, endPoint x: 871, endPoint y: 413, distance: 49.9
click at [871, 404] on div "CM to complete additional EDD form for the client type, which is saved in the R…" at bounding box center [1025, 383] width 382 height 41
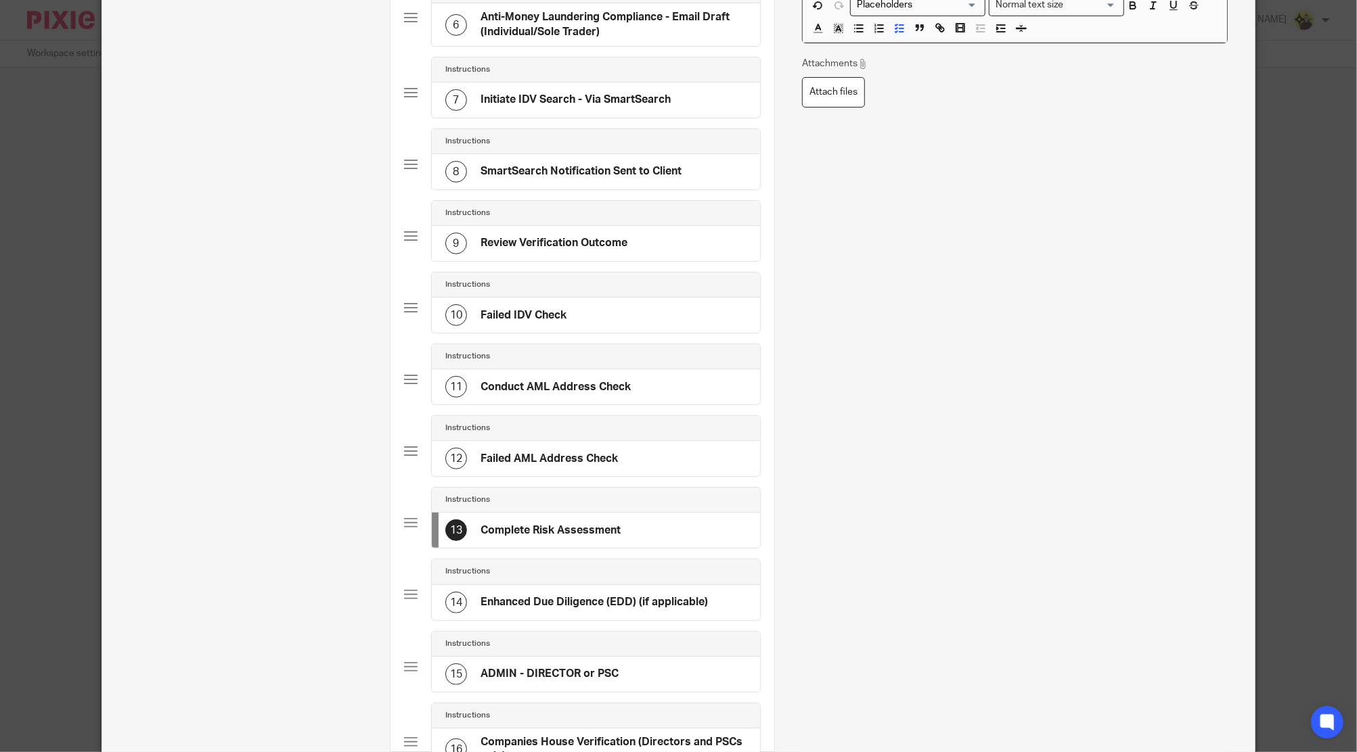
scroll to position [541, 0]
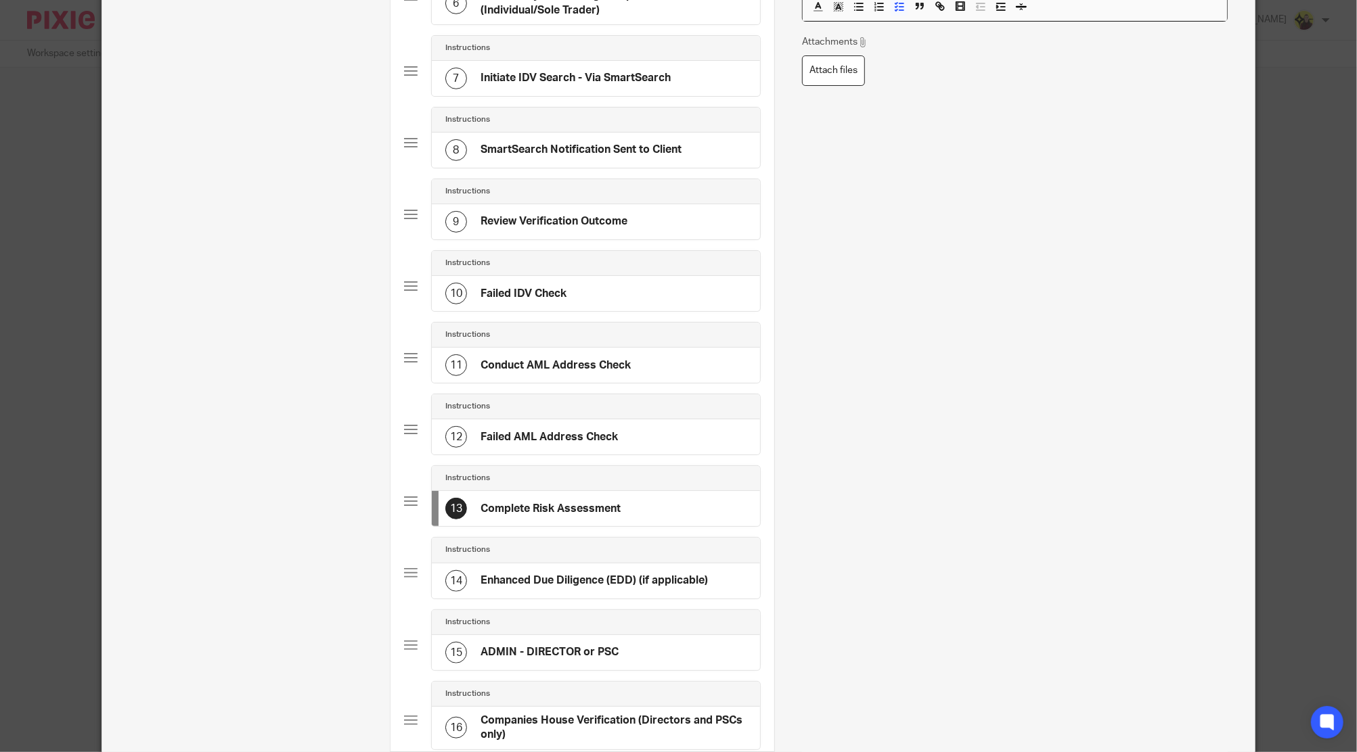
click at [511, 582] on h4 "Enhanced Due Diligence (EDD) (if applicable)" at bounding box center [593, 581] width 227 height 14
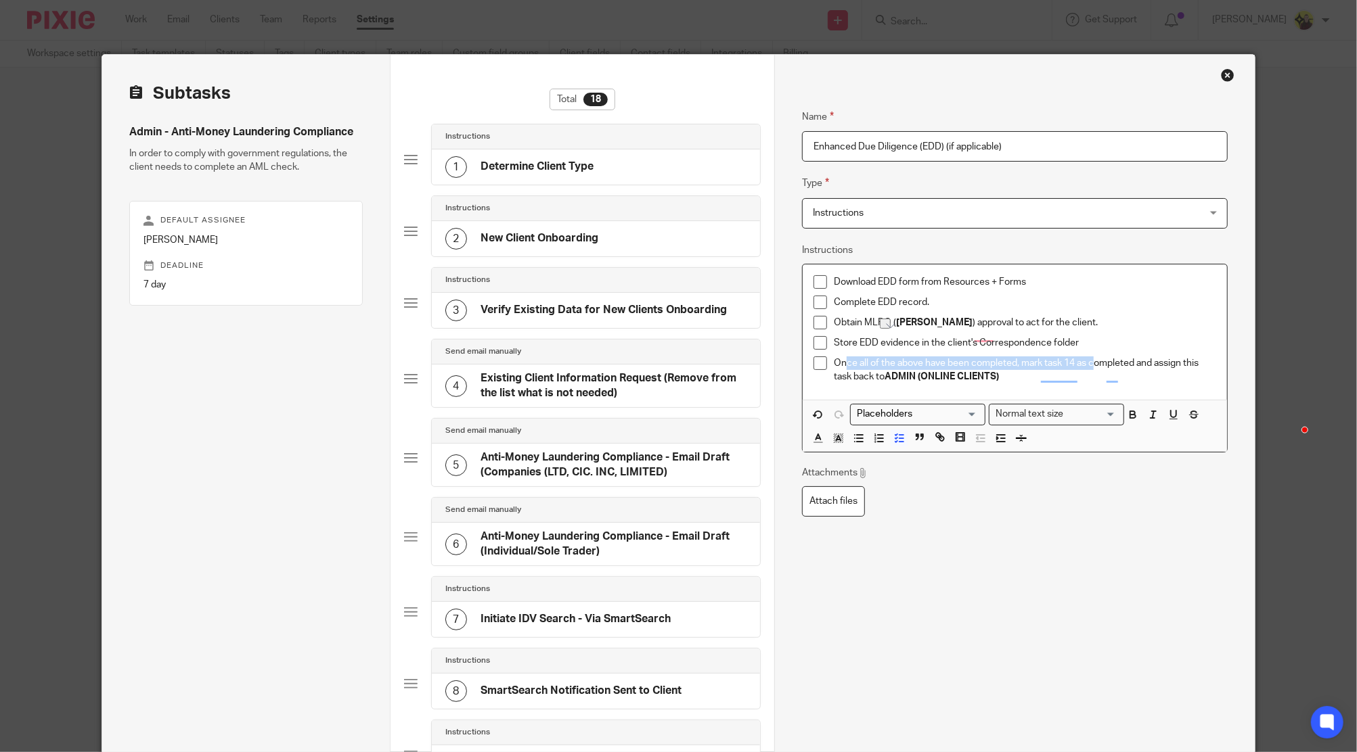
drag, startPoint x: 839, startPoint y: 360, endPoint x: 1089, endPoint y: 359, distance: 250.3
click at [1089, 359] on p "Once all of the above have been completed, mark task 14 as completed and assign…" at bounding box center [1025, 371] width 382 height 28
click at [1035, 320] on p "Obtain MLRO ( Yemi Ajala ) approval to act for the client." at bounding box center [1025, 323] width 382 height 14
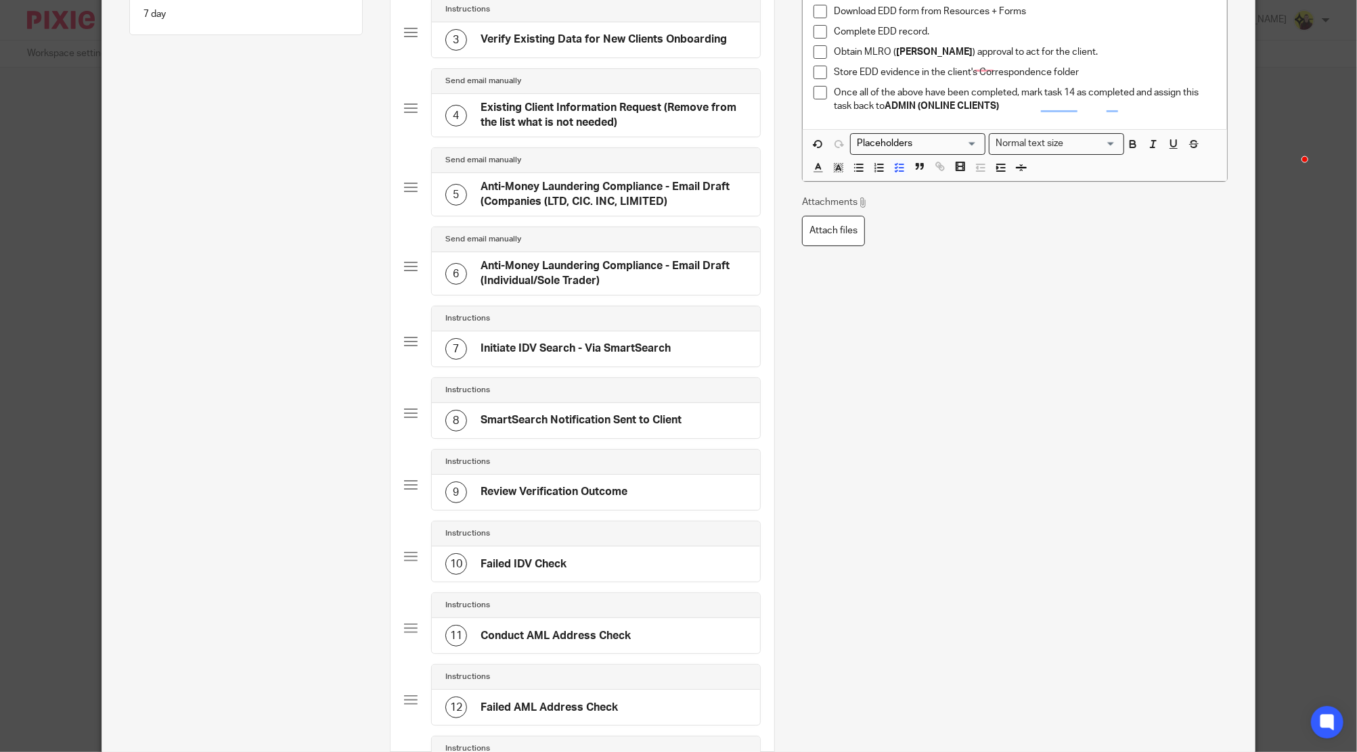
scroll to position [708, 0]
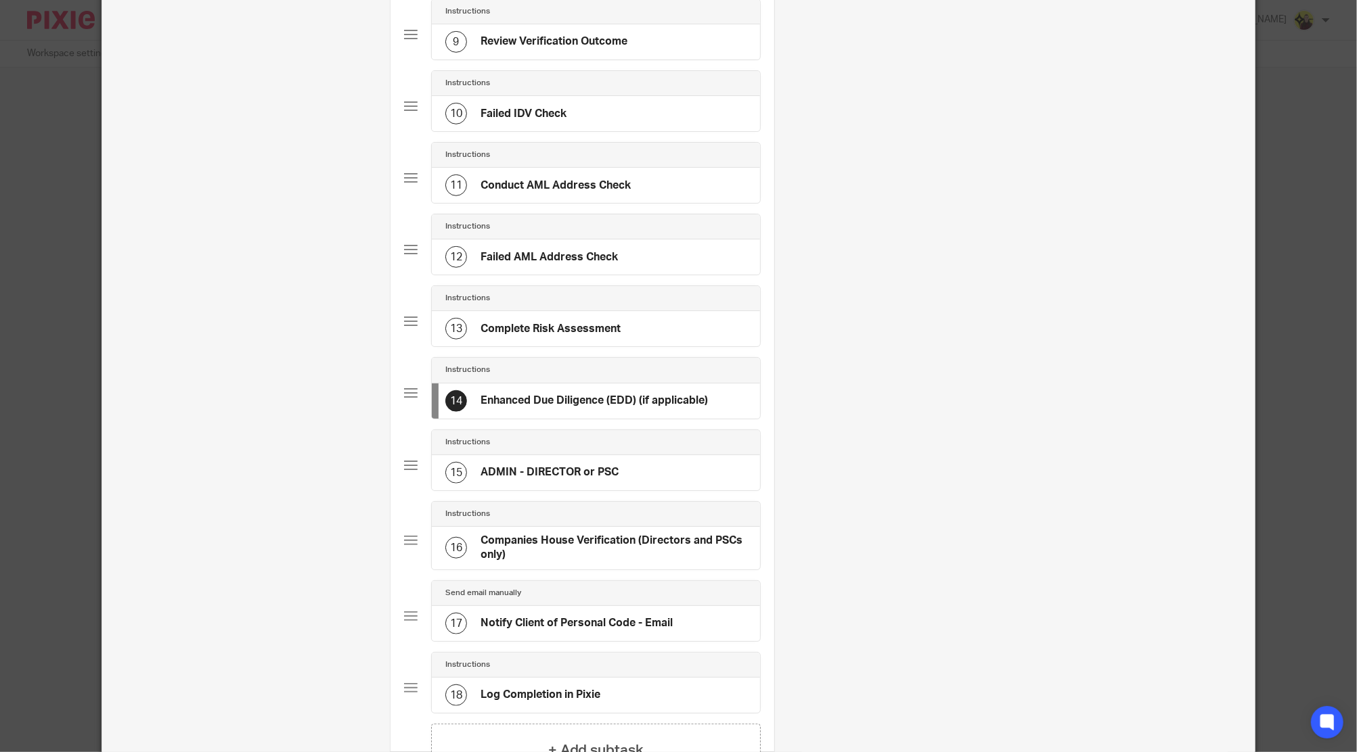
drag, startPoint x: 483, startPoint y: 472, endPoint x: 745, endPoint y: 438, distance: 264.0
click at [484, 472] on h4 "ADMIN - DIRECTOR or PSC" at bounding box center [549, 472] width 138 height 14
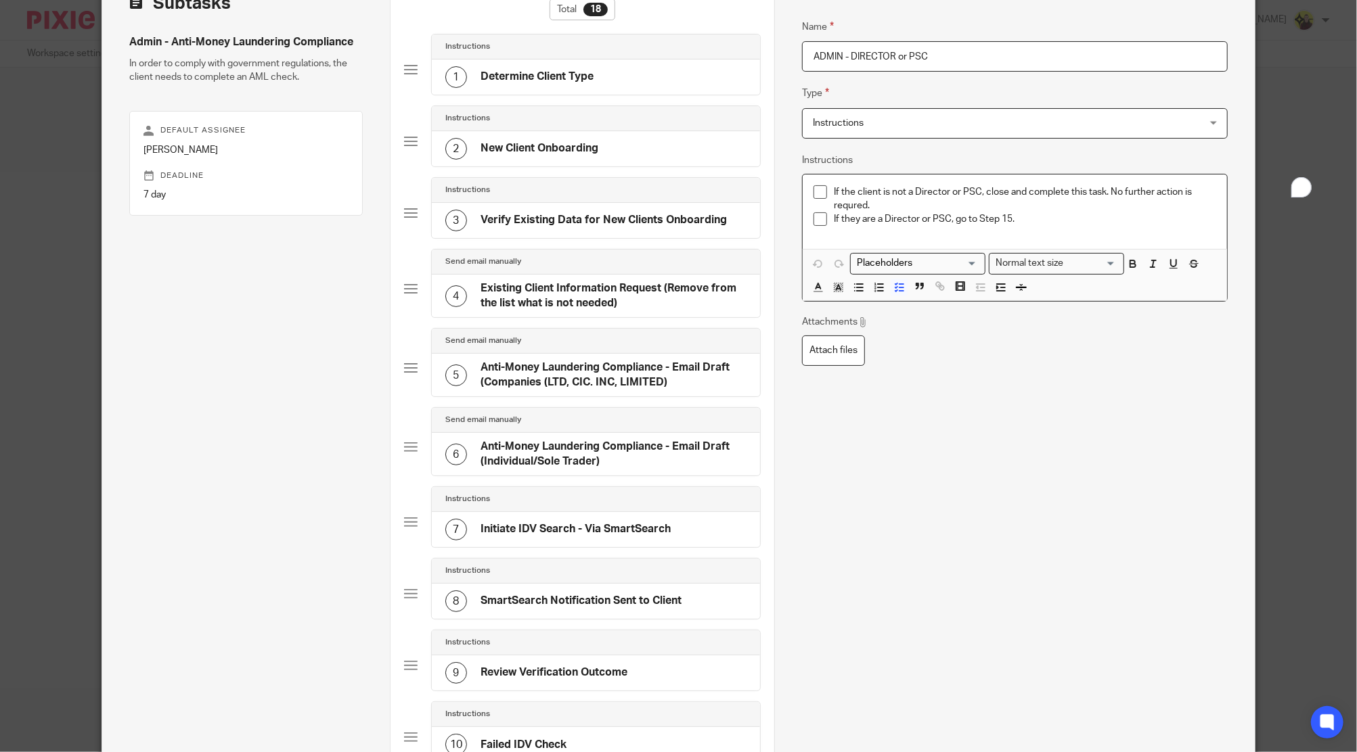
click at [1007, 220] on p "If they are a Director or PSC, go to Step 15." at bounding box center [1025, 219] width 382 height 14
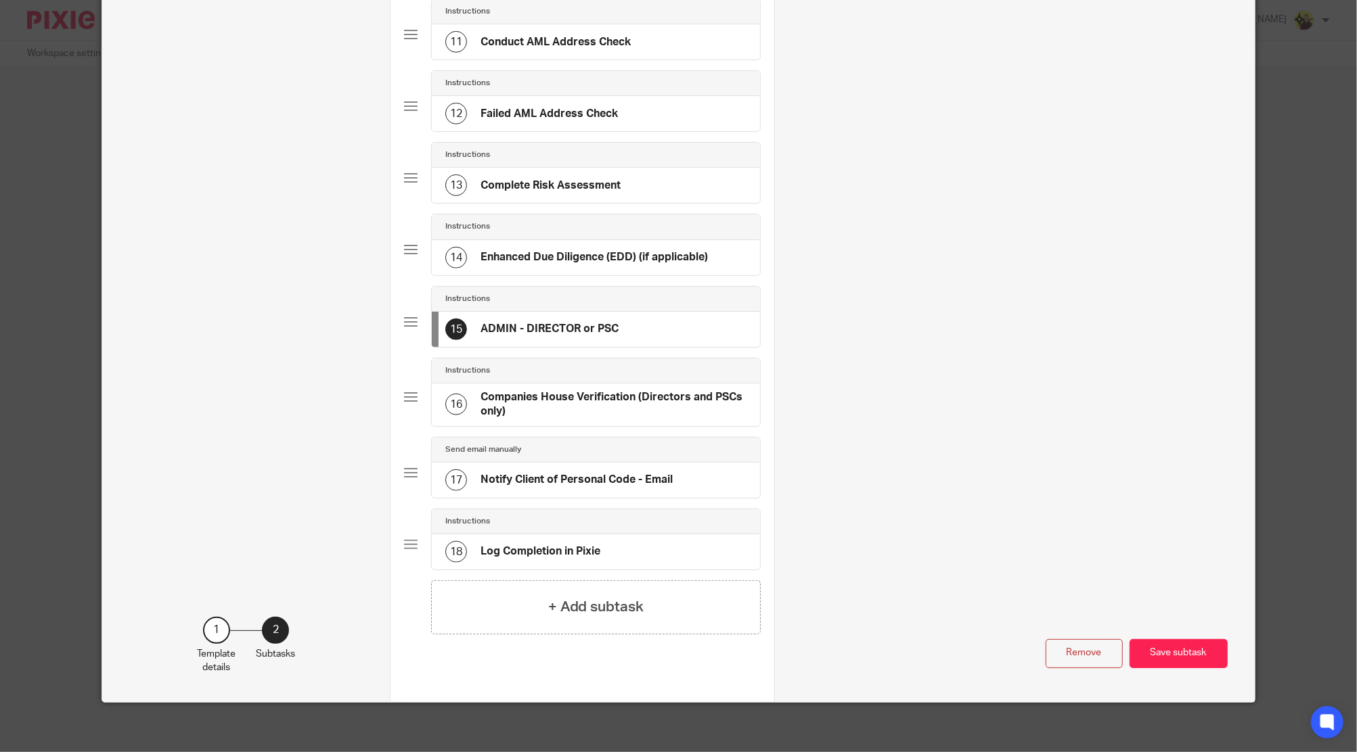
click at [563, 415] on h4 "Companies House Verification (Directors and PSCs only)" at bounding box center [613, 404] width 266 height 29
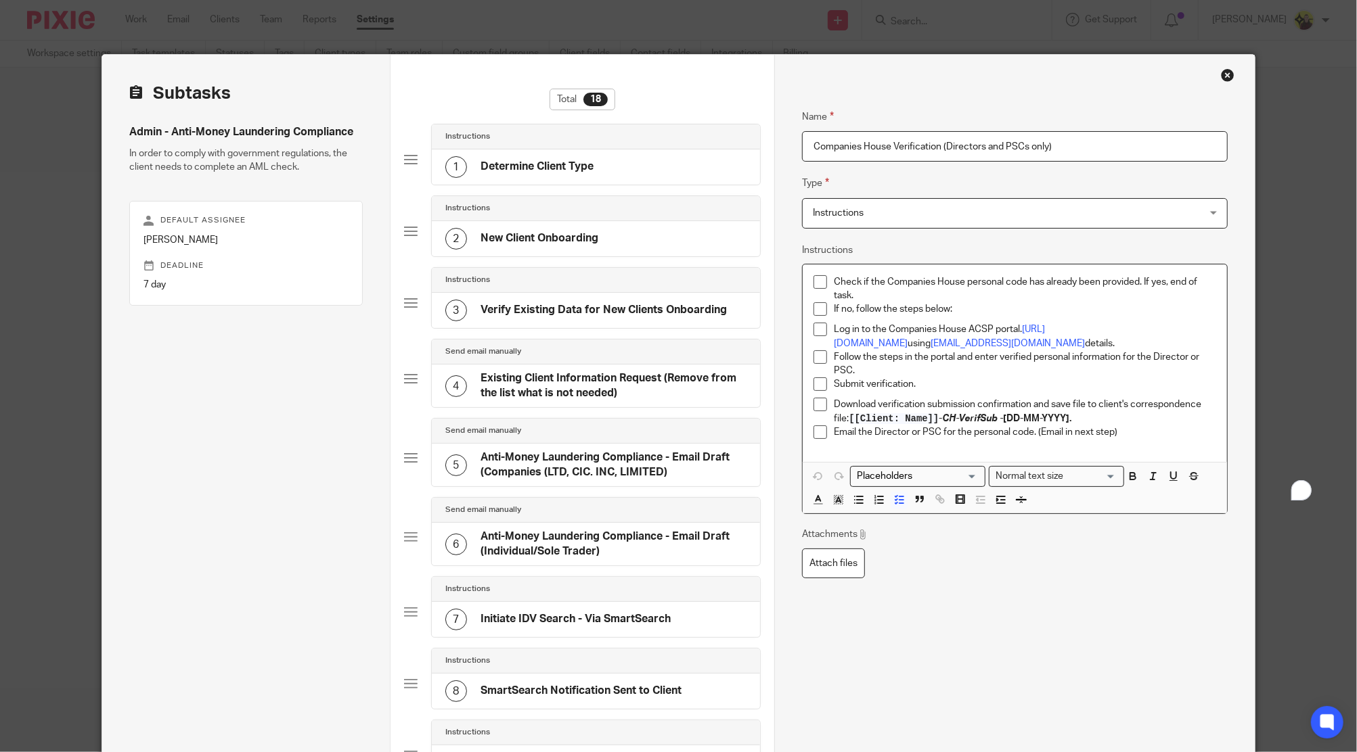
click at [1133, 282] on p "Check if the Companies House personal code has already been provided. If yes, e…" at bounding box center [1025, 289] width 382 height 28
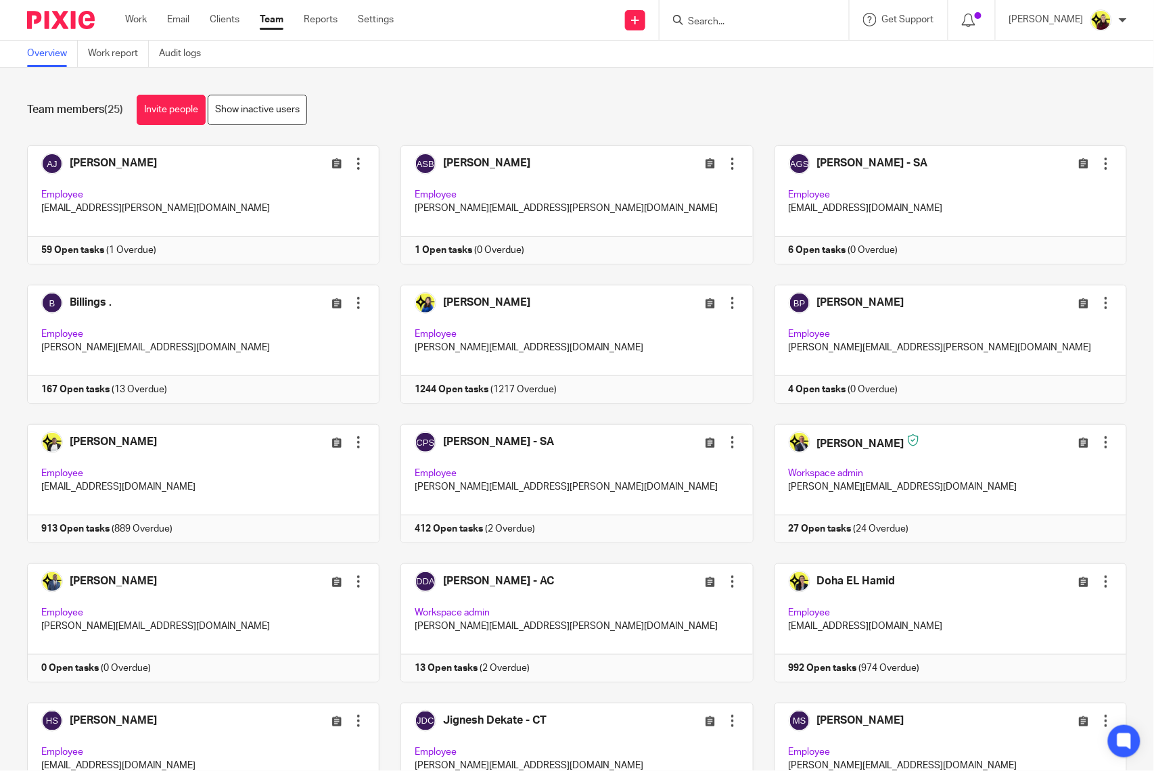
scroll to position [90, 0]
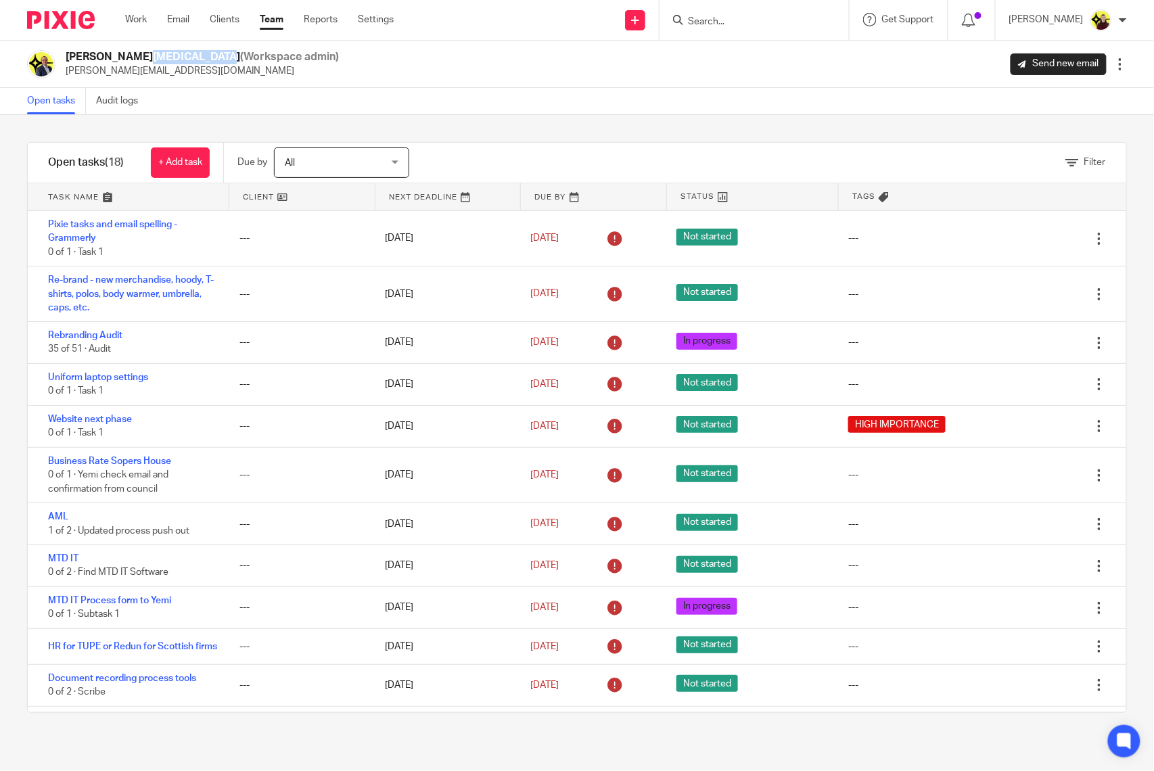
drag, startPoint x: 0, startPoint y: 0, endPoint x: 68, endPoint y: 54, distance: 87.2
click at [68, 54] on h2 "[PERSON_NAME][MEDICAL_DATA] (Workspace admin)" at bounding box center [202, 57] width 273 height 14
copy h2 "[PERSON_NAME][MEDICAL_DATA]"
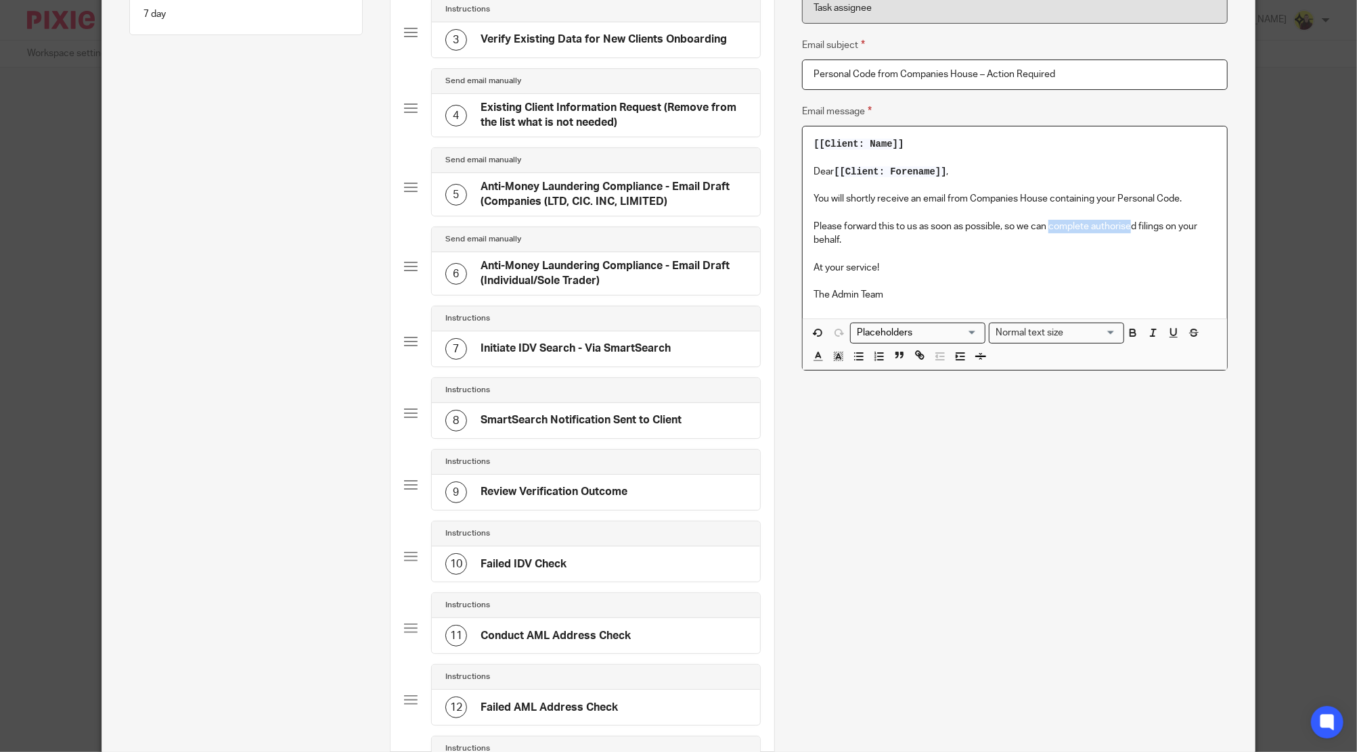
drag, startPoint x: 1045, startPoint y: 229, endPoint x: 1129, endPoint y: 232, distance: 84.0
click at [1129, 232] on p "Please forward this to us as soon as possible, so we can complete authorised fi…" at bounding box center [1014, 234] width 402 height 28
click at [877, 148] on span "[[Client: Name]]" at bounding box center [858, 144] width 90 height 11
drag, startPoint x: 911, startPoint y: 143, endPoint x: 643, endPoint y: 110, distance: 270.0
click at [643, 110] on div "Subtasks Admin - Anti-Money Laundering Compliance In order to comply with gover…" at bounding box center [678, 540] width 1152 height 1512
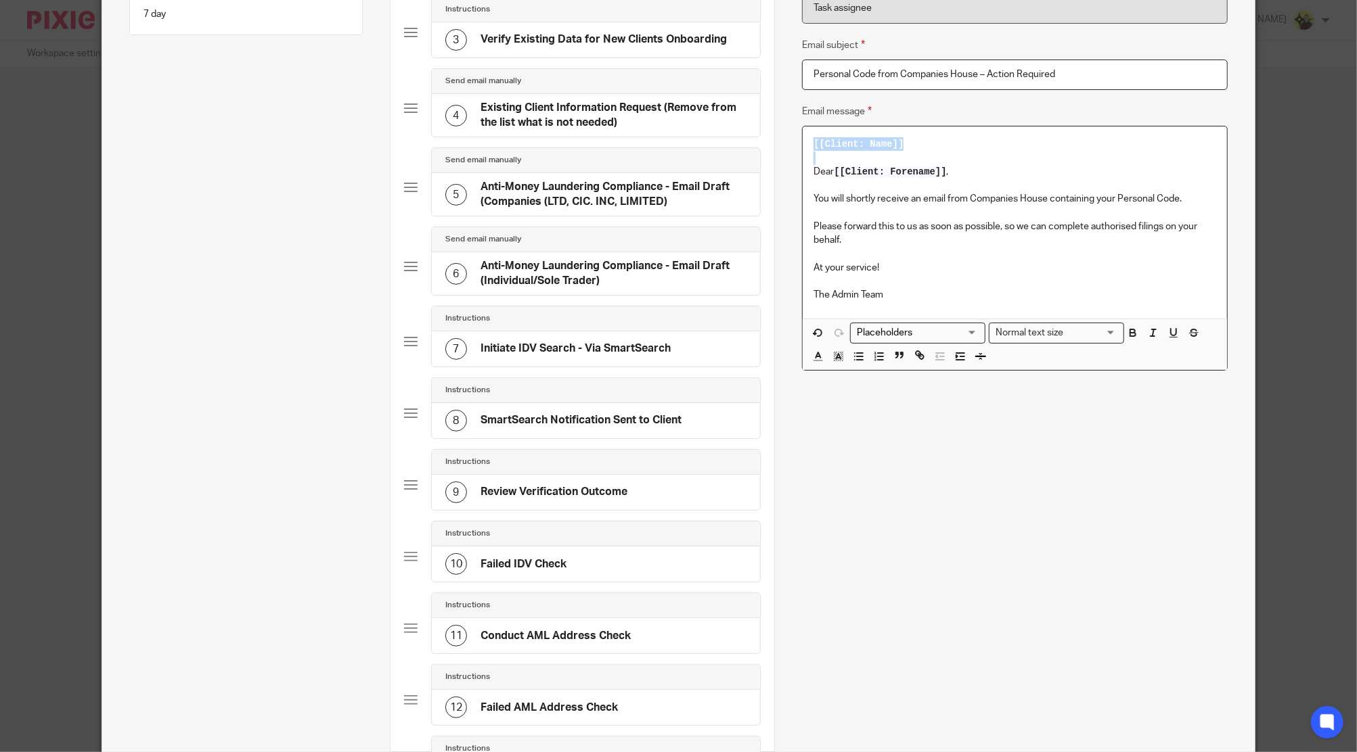
drag, startPoint x: 928, startPoint y: 160, endPoint x: 861, endPoint y: 137, distance: 70.8
click at [861, 137] on div "[[Client: Name]] Dear [[Client: Forename]] , You will shortly receive an email …" at bounding box center [1014, 222] width 424 height 191
click at [913, 143] on p "[[Client: Name]]" at bounding box center [1014, 144] width 402 height 14
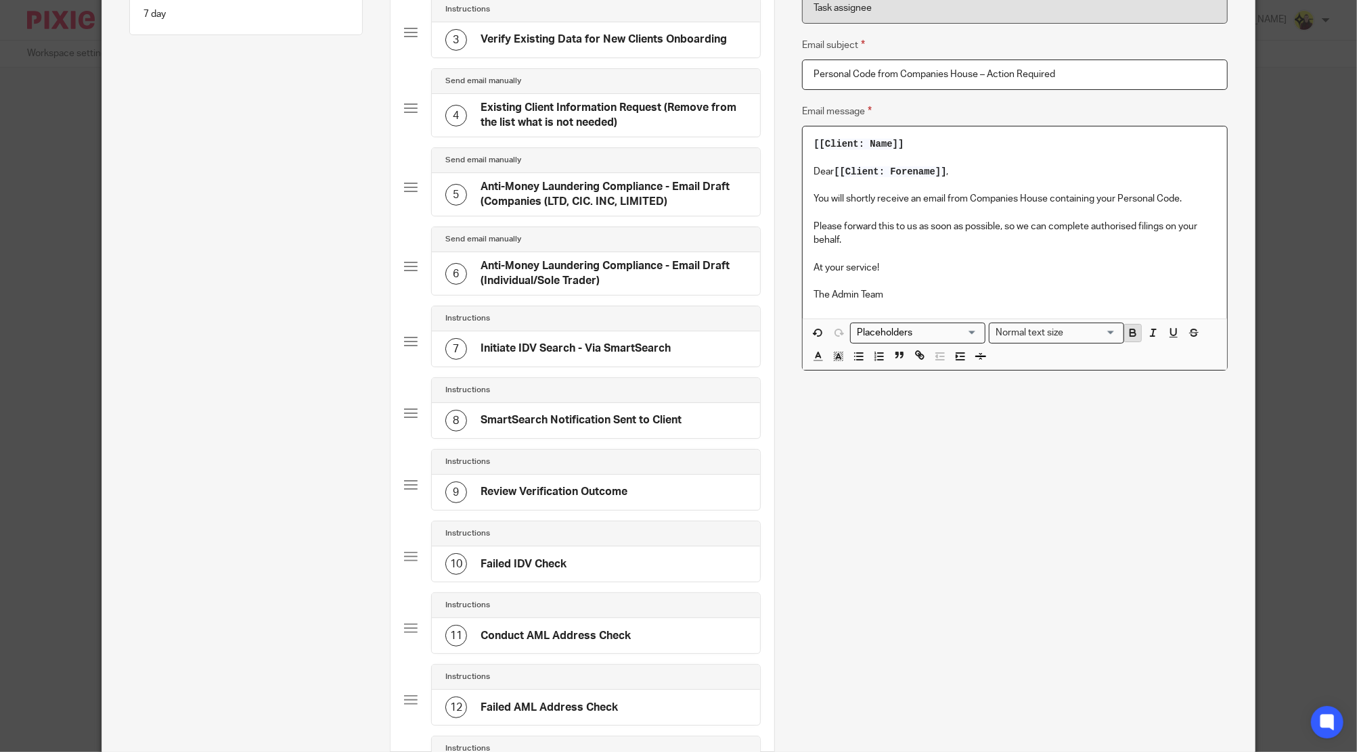
click at [1127, 327] on icon "button" at bounding box center [1133, 333] width 12 height 12
click at [1034, 201] on p "You will shortly receive an email from Companies House containing your Personal…" at bounding box center [1014, 199] width 402 height 14
drag, startPoint x: 1001, startPoint y: 227, endPoint x: 1007, endPoint y: 243, distance: 17.3
click at [1007, 243] on p "Please forward this to us as soon as possible, so we can complete authorised fi…" at bounding box center [1014, 234] width 402 height 28
click at [1167, 330] on icon "button" at bounding box center [1173, 333] width 12 height 12
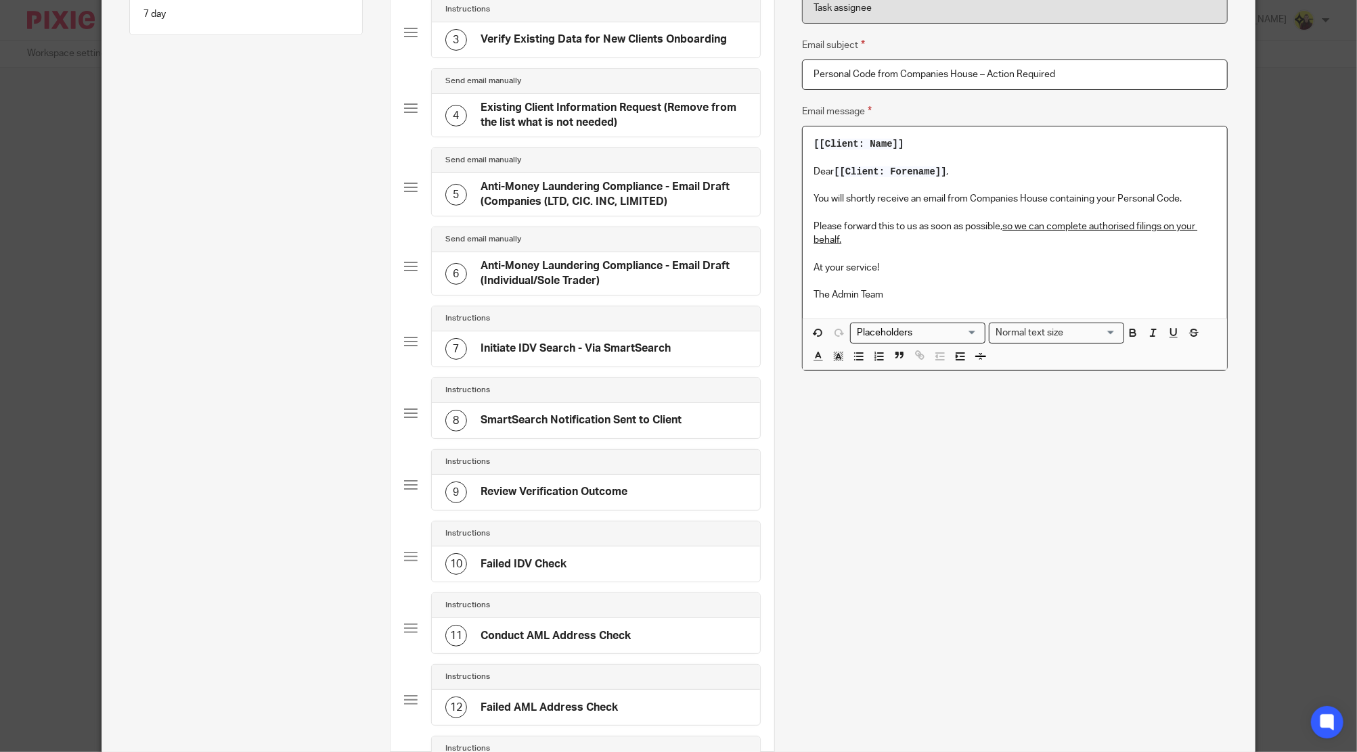
click at [1070, 258] on p "To enrich screen reader interactions, please activate Accessibility in Grammarl…" at bounding box center [1014, 254] width 402 height 14
drag, startPoint x: 1001, startPoint y: 229, endPoint x: 1069, endPoint y: 267, distance: 77.9
click at [1077, 257] on div "[[Client: Name]] Dear [[Client: Forename]] , You will shortly receive an email …" at bounding box center [1014, 222] width 424 height 191
click at [1018, 283] on p "To enrich screen reader interactions, please activate Accessibility in Grammarl…" at bounding box center [1014, 282] width 402 height 14
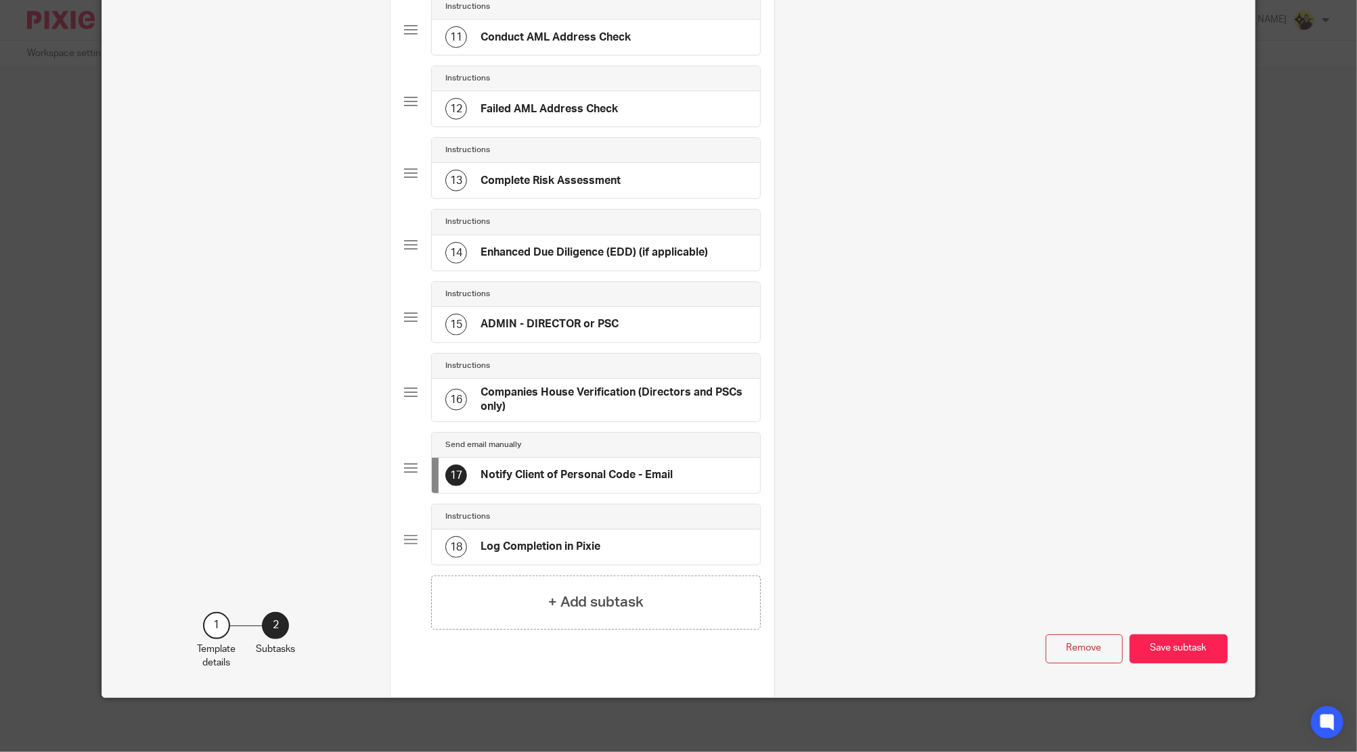
click at [604, 532] on div "18 Log Completion in Pixie" at bounding box center [596, 547] width 328 height 35
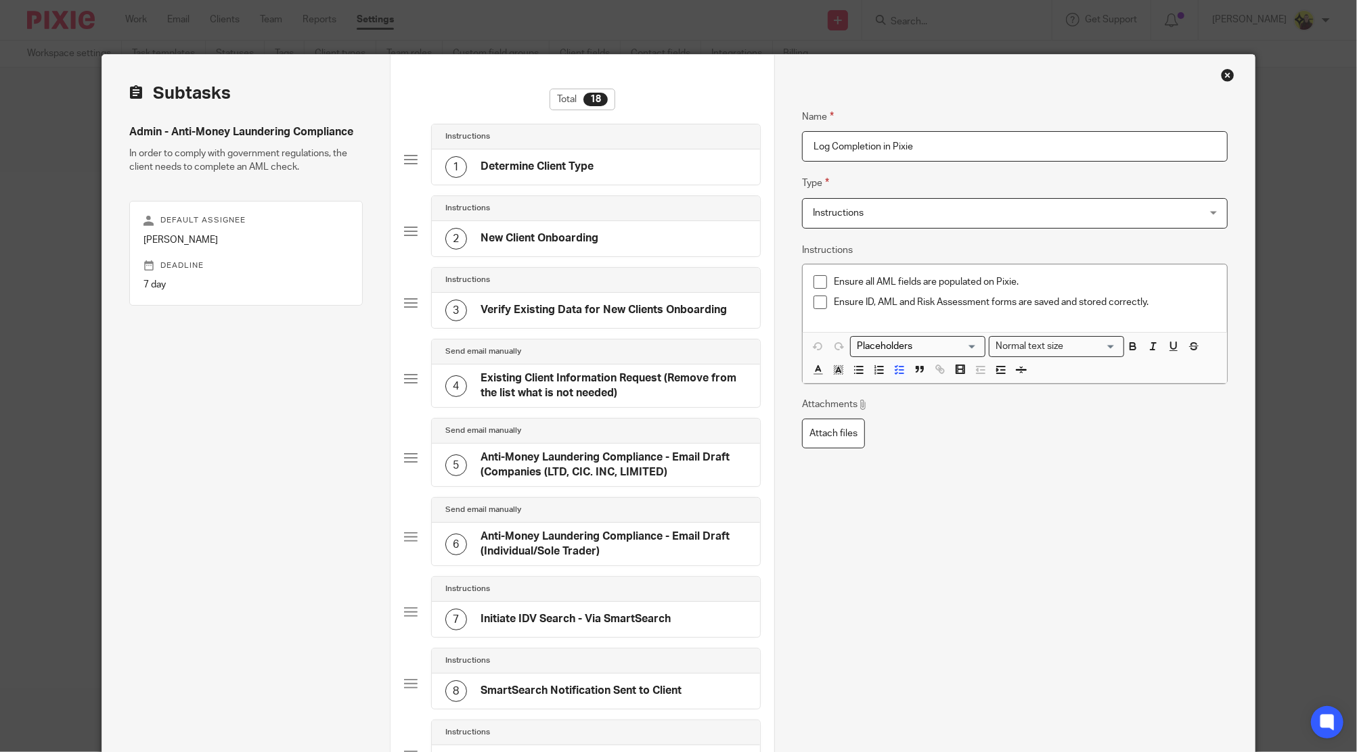
drag, startPoint x: 1145, startPoint y: 296, endPoint x: 1235, endPoint y: 327, distance: 94.6
click at [1149, 298] on p "Ensure ID, AML and Risk Assessment forms are saved and stored correctly." at bounding box center [1025, 303] width 382 height 14
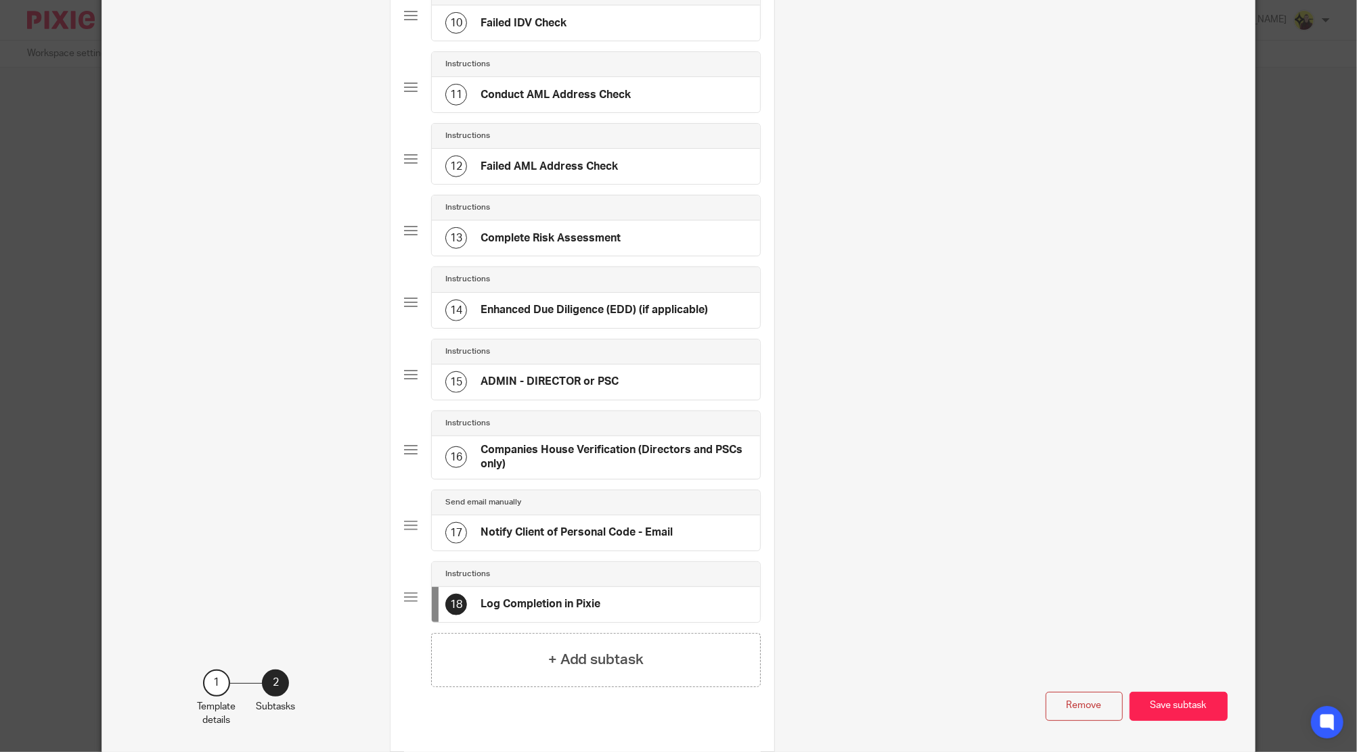
click at [591, 237] on h4 "Complete Risk Assessment" at bounding box center [550, 238] width 140 height 14
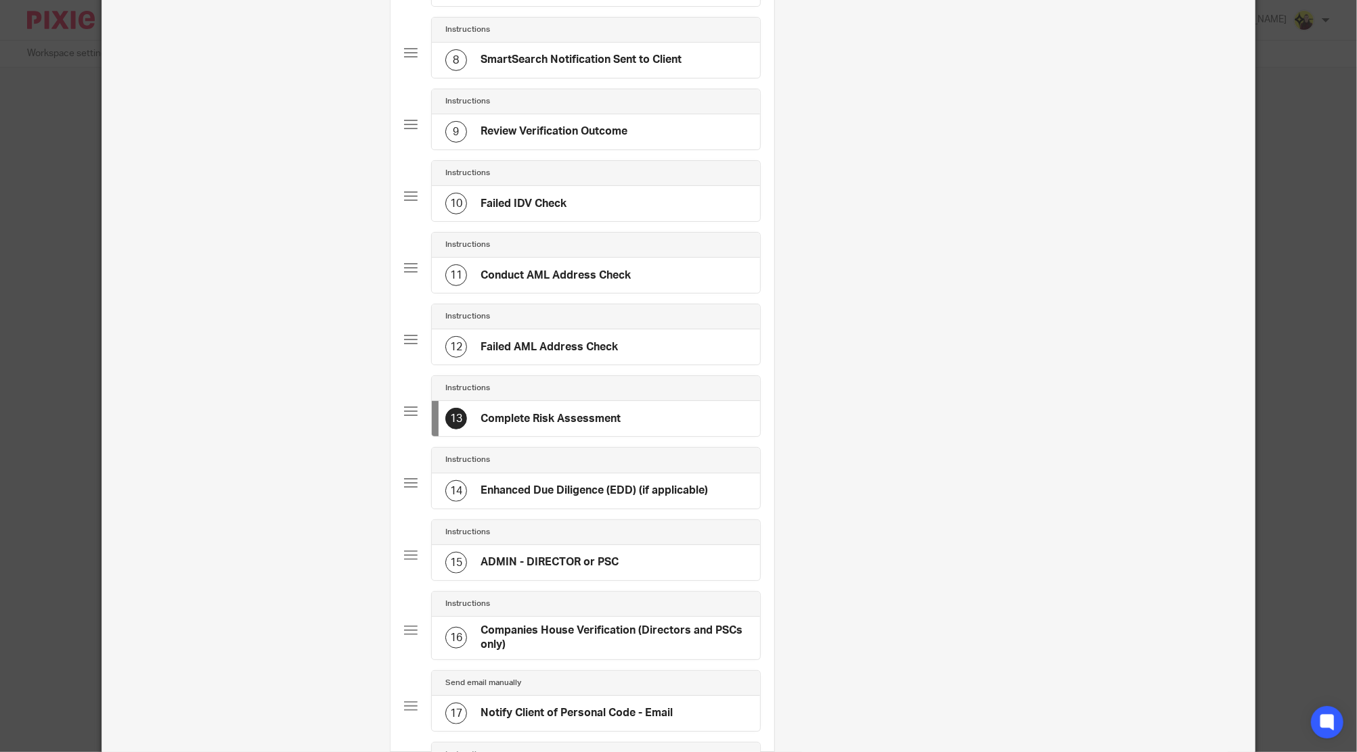
click at [547, 500] on div "14 Enhanced Due Diligence (EDD) (if applicable)" at bounding box center [596, 491] width 328 height 35
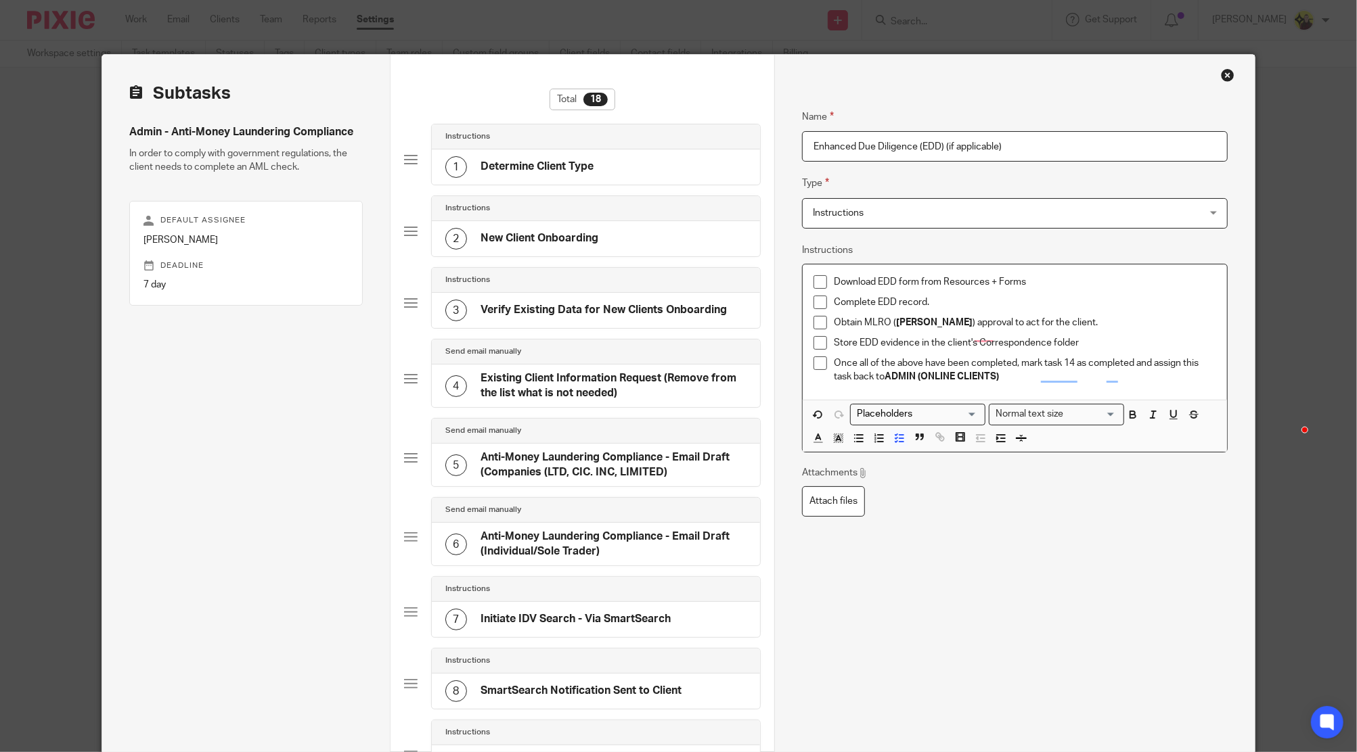
click at [1041, 285] on p "Download EDD form from Resources + Forms" at bounding box center [1025, 282] width 382 height 14
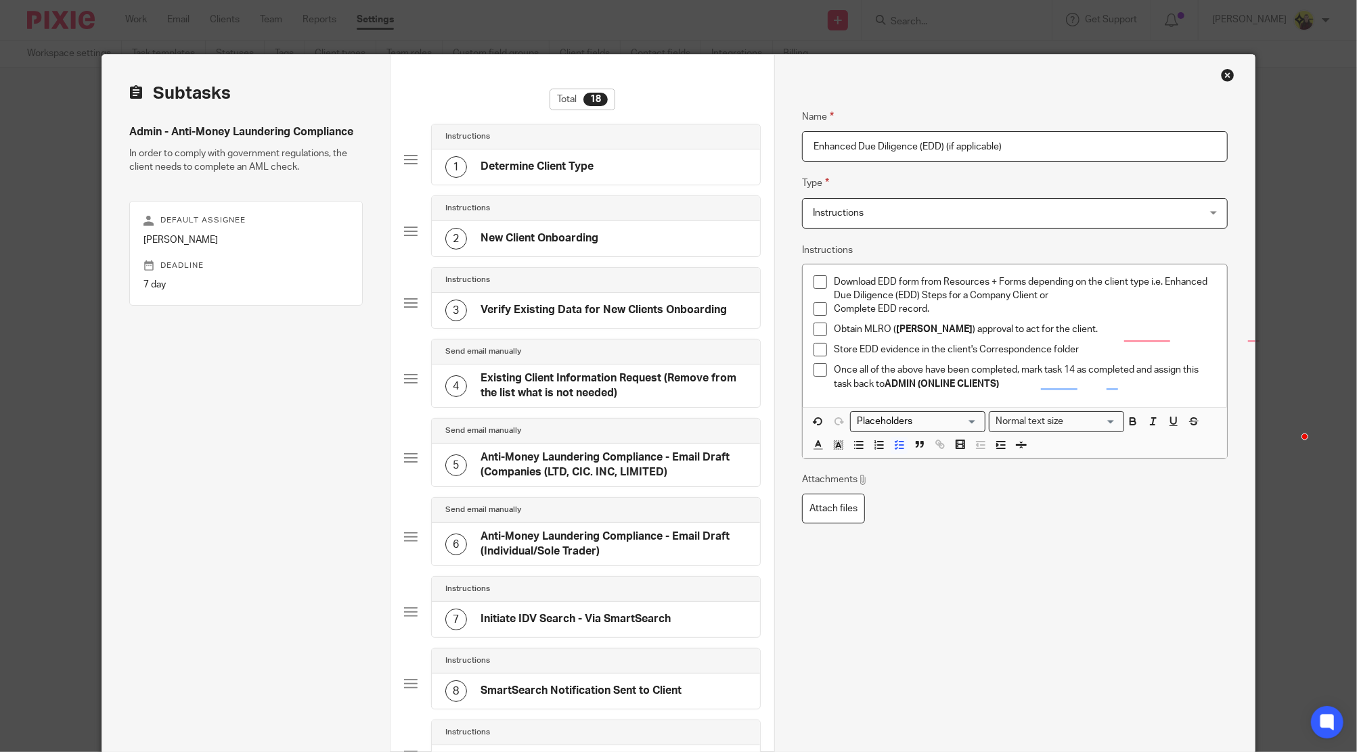
click at [1053, 299] on p "Download EDD form from Resources + Forms depending on the client type i.e. Enha…" at bounding box center [1025, 289] width 382 height 28
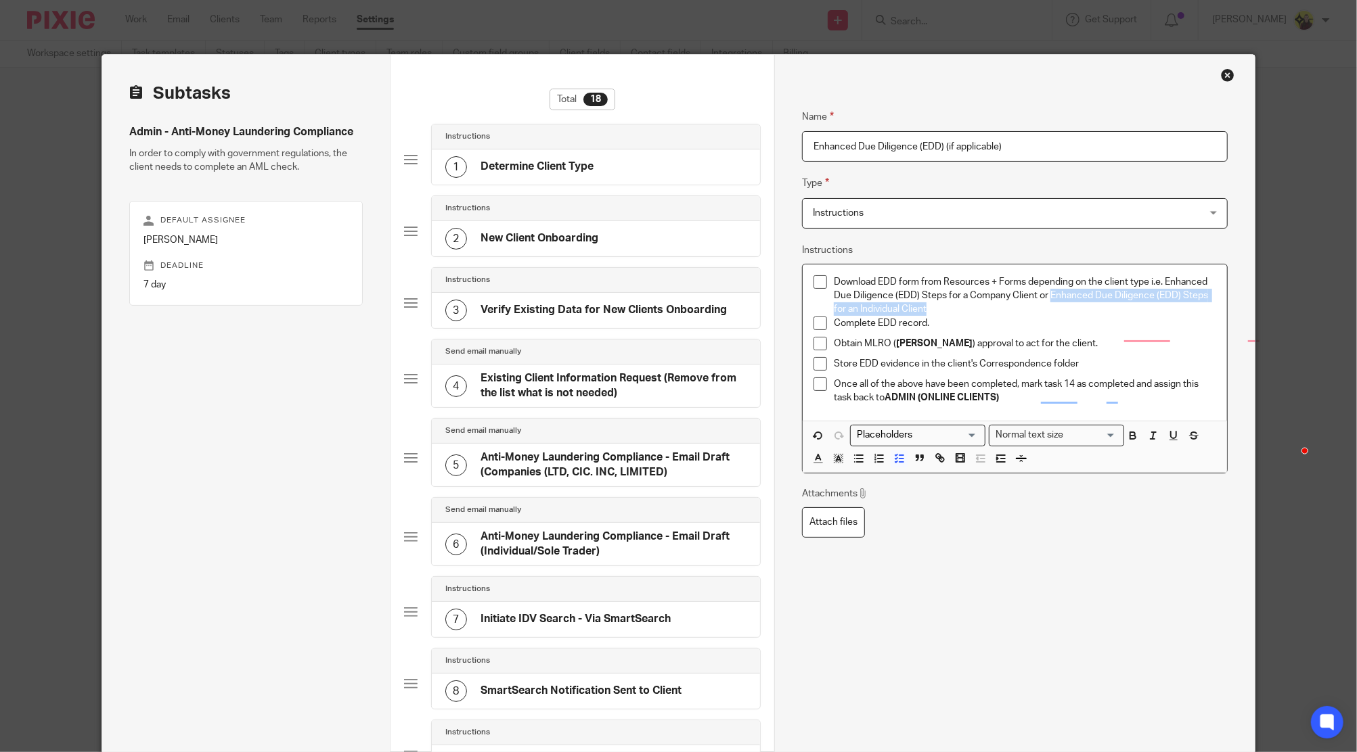
drag, startPoint x: 1043, startPoint y: 296, endPoint x: 1051, endPoint y: 306, distance: 12.0
click at [1051, 306] on p "Download EDD form from Resources + Forms depending on the client type i.e. Enha…" at bounding box center [1025, 295] width 382 height 41
click at [1147, 433] on icon "button" at bounding box center [1153, 436] width 12 height 12
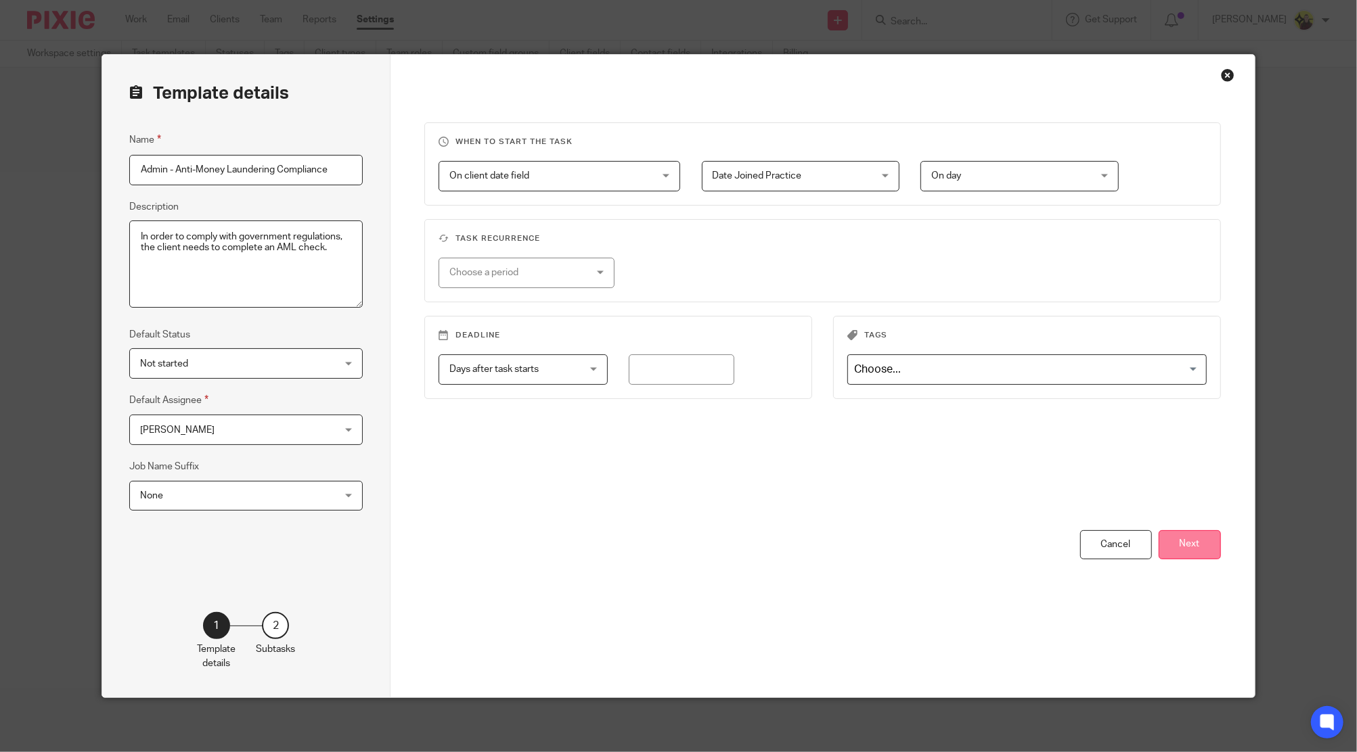
click at [1189, 538] on button "Next" at bounding box center [1189, 544] width 62 height 29
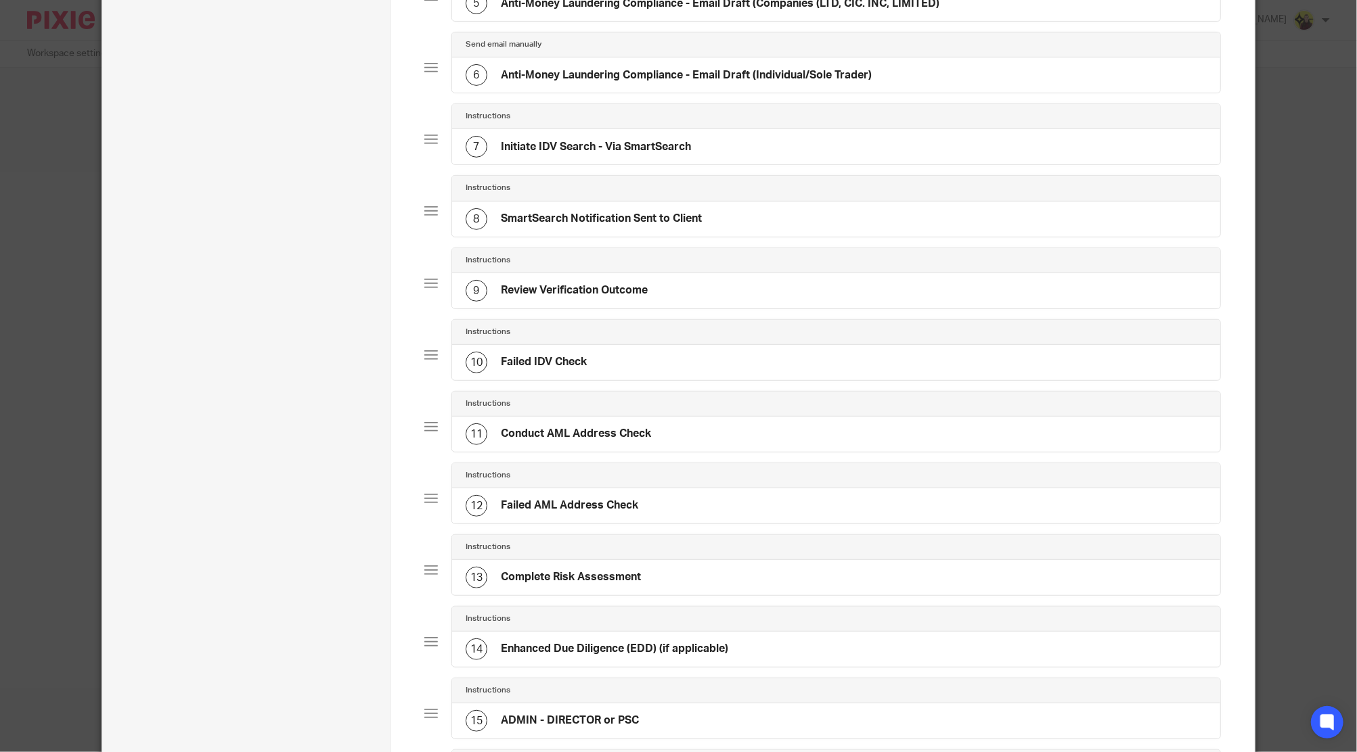
scroll to position [541, 0]
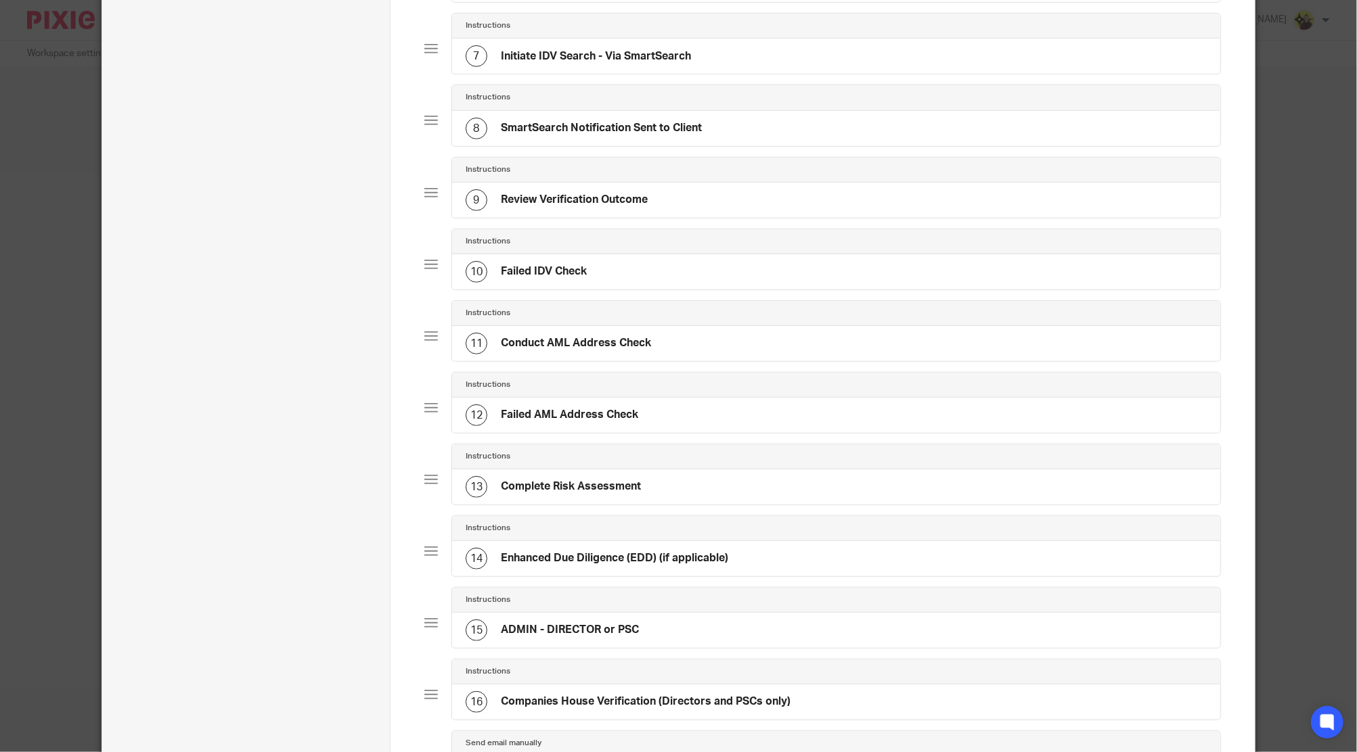
click at [570, 413] on h4 "Failed AML Address Check" at bounding box center [569, 415] width 137 height 14
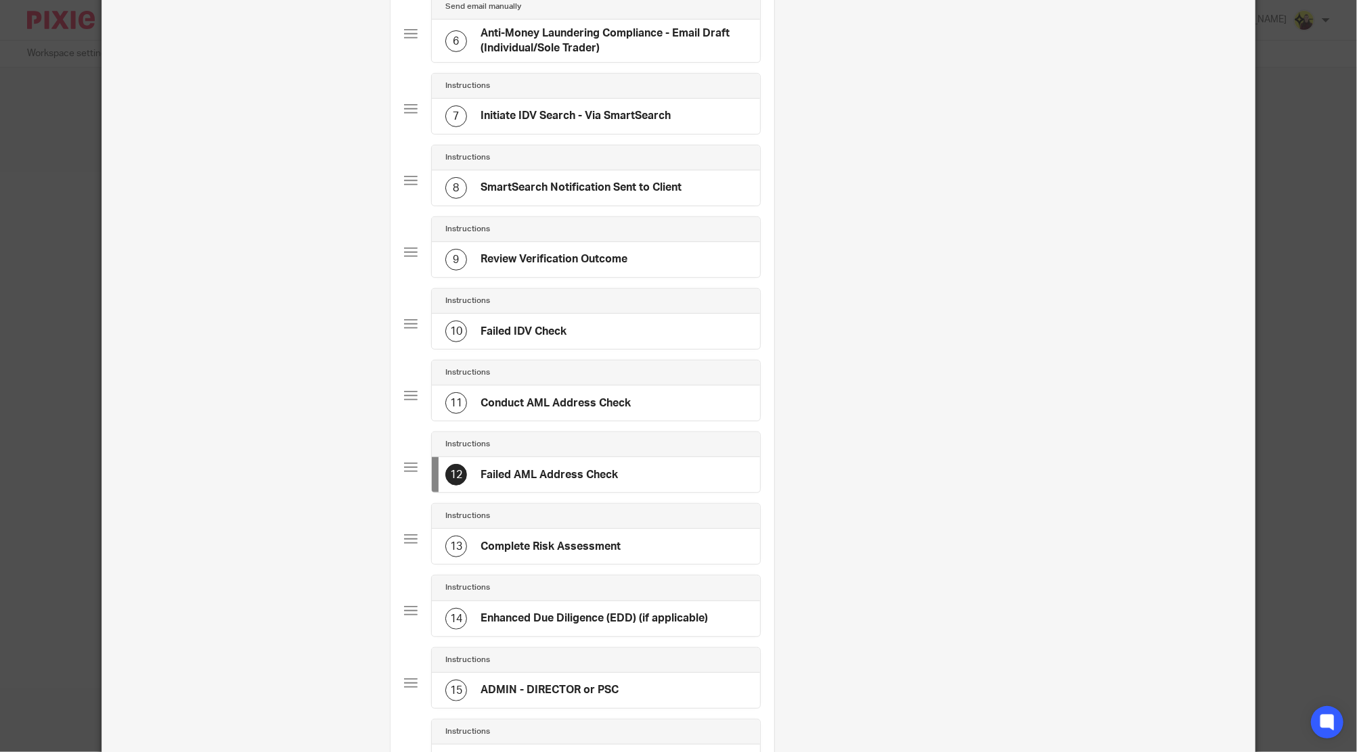
scroll to position [631, 0]
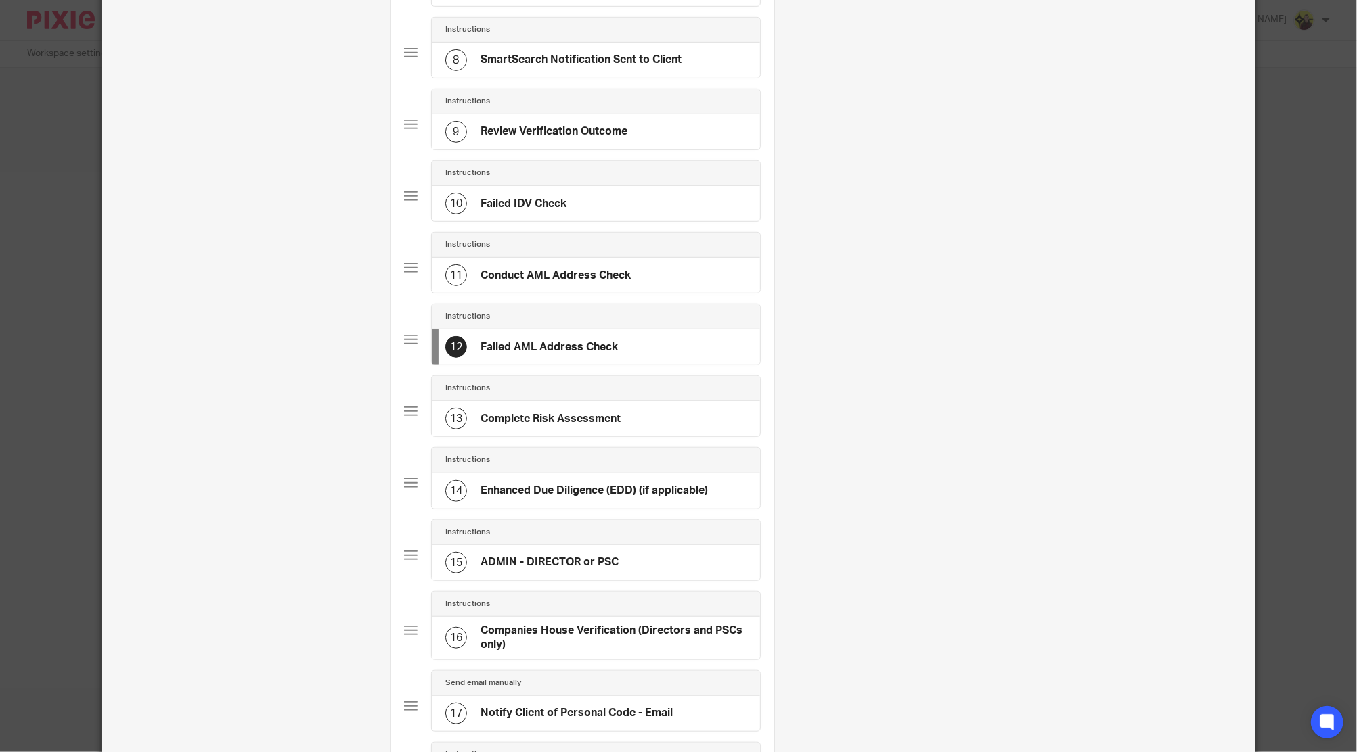
click at [524, 419] on h4 "Complete Risk Assessment" at bounding box center [550, 419] width 140 height 14
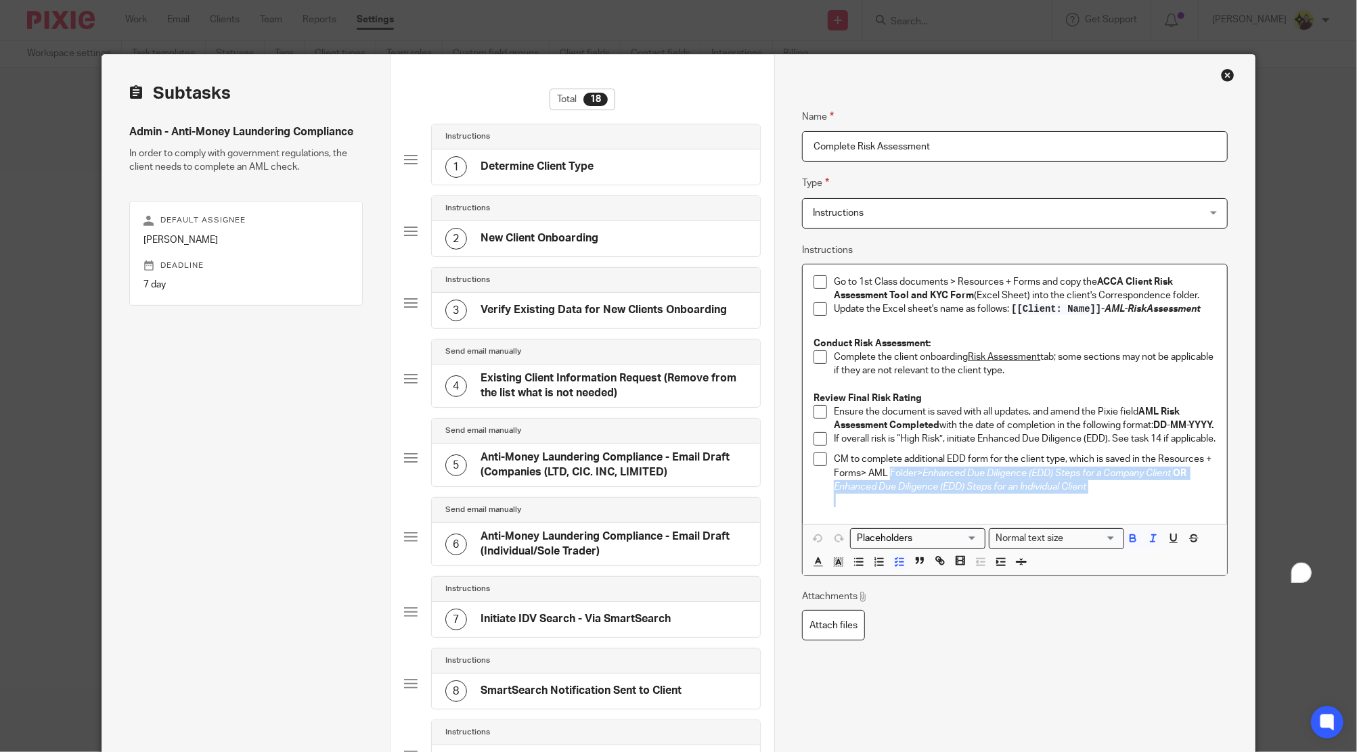
drag, startPoint x: 1104, startPoint y: 515, endPoint x: 883, endPoint y: 495, distance: 222.1
click at [883, 495] on div "CM to complete additional EDD form for the client type, which is saved in the R…" at bounding box center [1025, 480] width 382 height 55
click at [852, 446] on p "If overall risk is “High Risk”, initiate Enhanced Due Diligence (EDD). See task…" at bounding box center [1025, 439] width 382 height 14
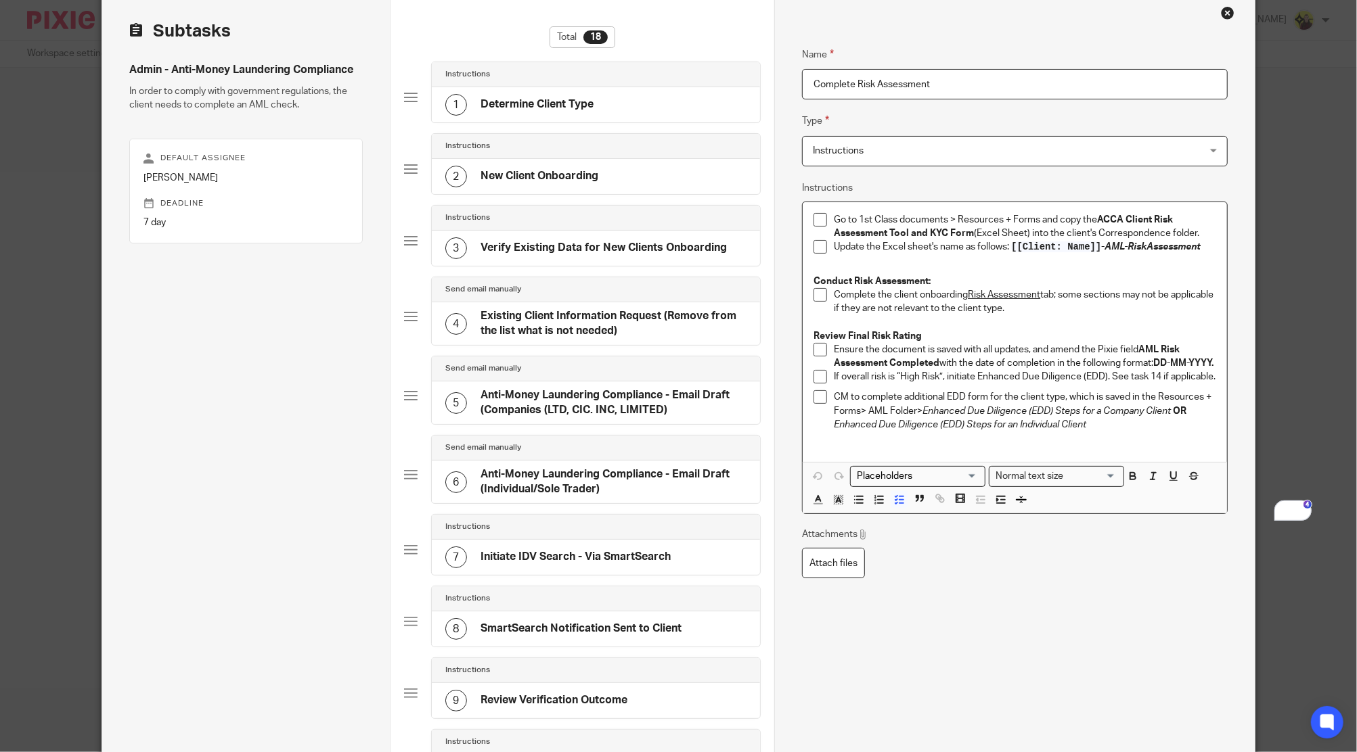
scroll to position [90, 0]
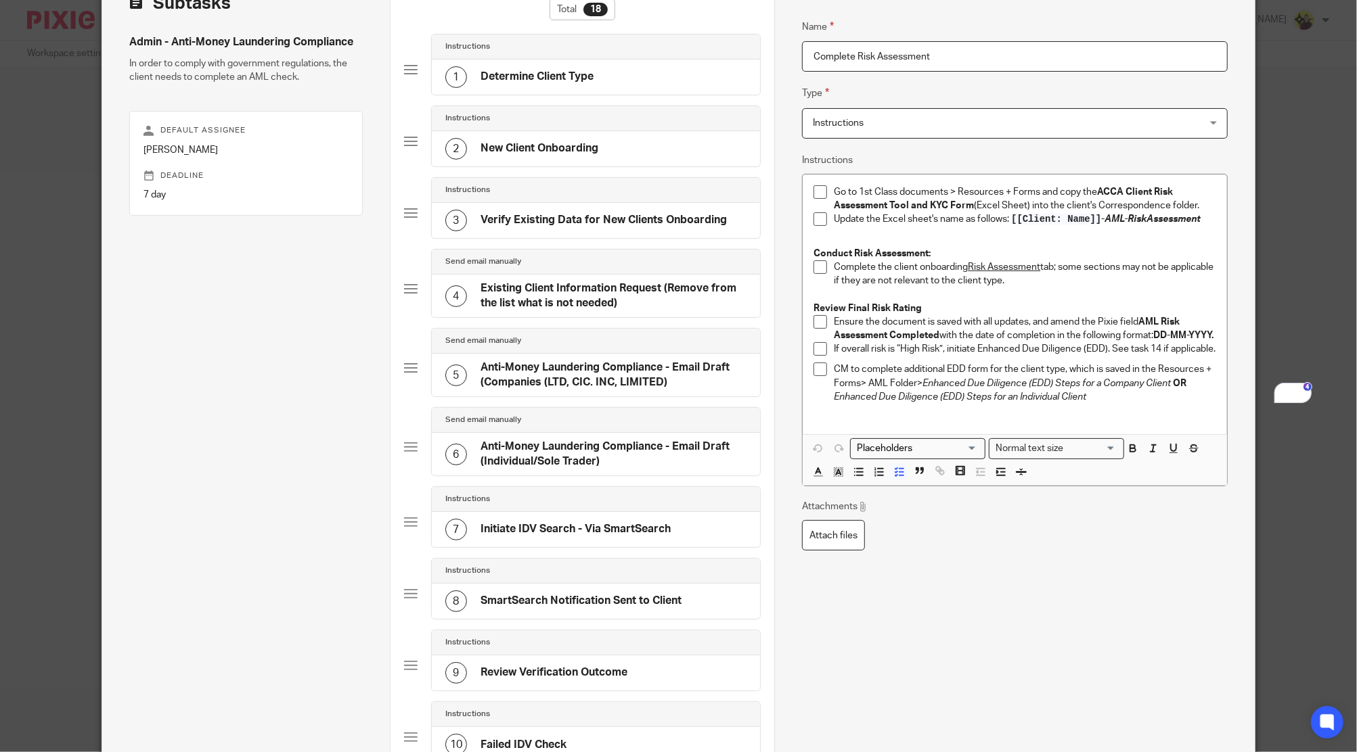
click at [957, 47] on input "Complete Risk Assessment" at bounding box center [1014, 56] width 425 height 30
click at [939, 220] on p "Update the Excel sheet's name as follows: [[Client: Name]] - AML-RiskAssessment" at bounding box center [1025, 219] width 382 height 14
click at [1036, 191] on p "Go to 1st Class documents > Resources + Forms and copy the ACCA Client Risk Ass…" at bounding box center [1025, 199] width 382 height 28
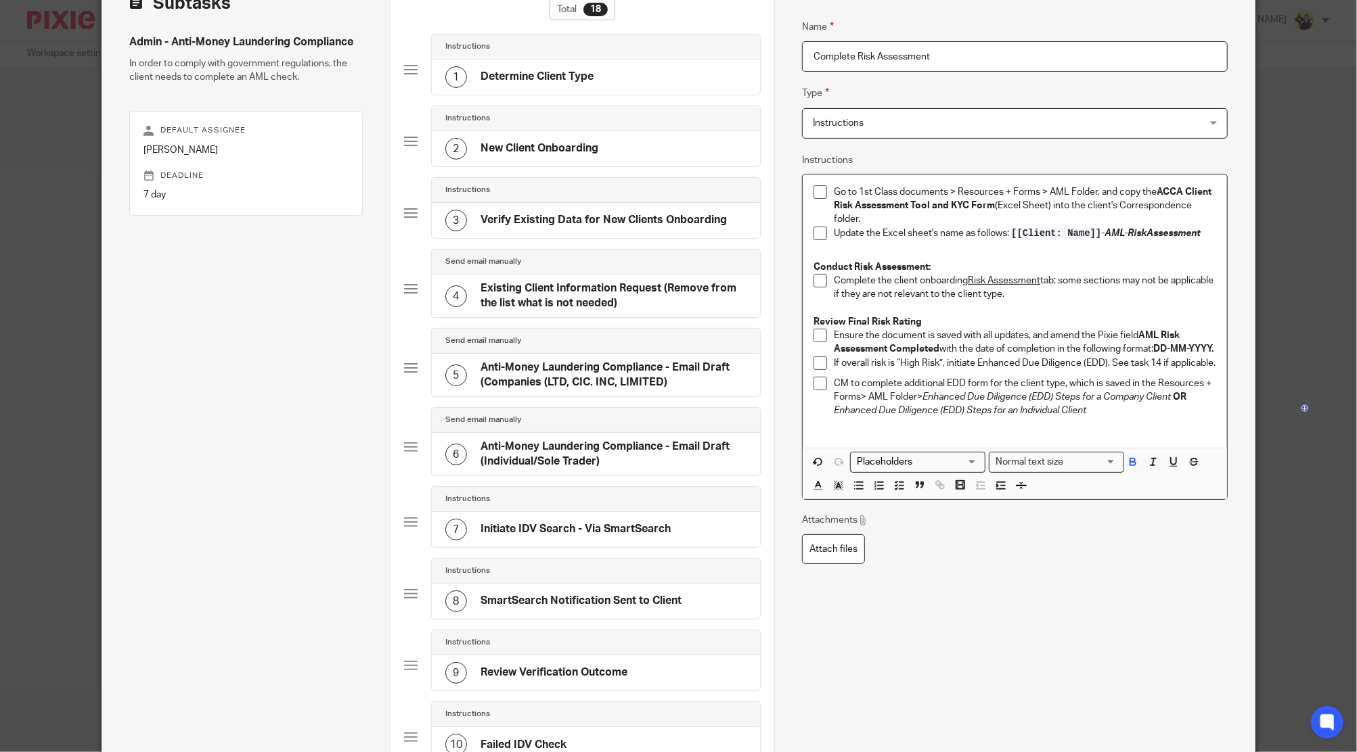
click at [1062, 264] on p "Conduct Risk Assessment:" at bounding box center [1014, 267] width 402 height 14
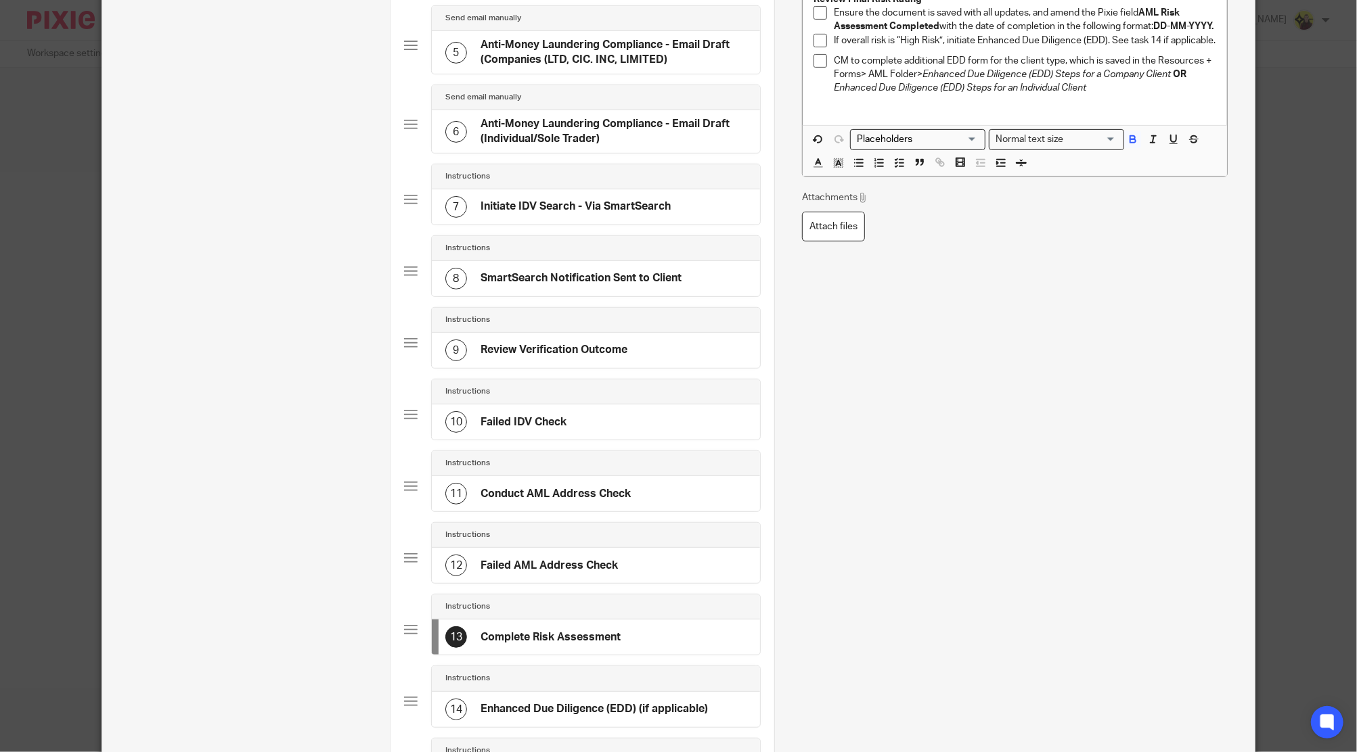
scroll to position [180, 0]
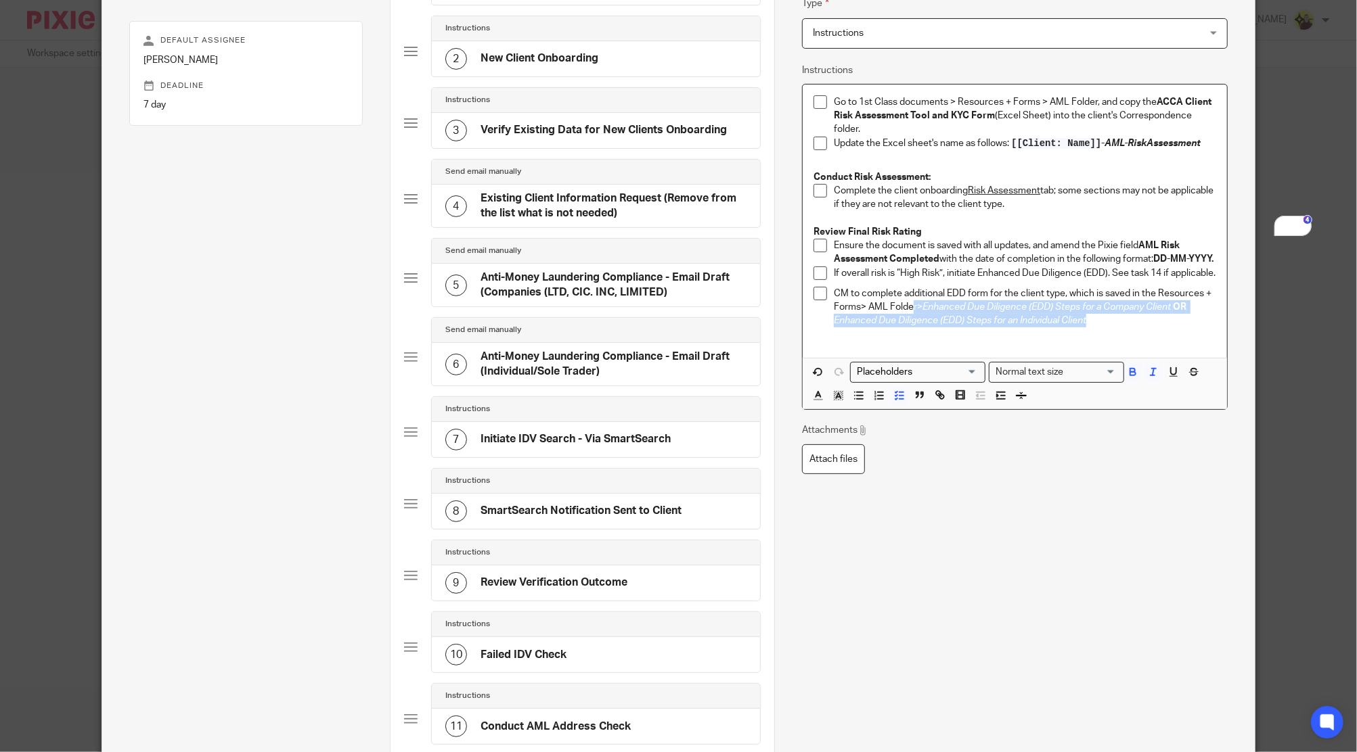
drag, startPoint x: 1100, startPoint y: 342, endPoint x: 905, endPoint y: 330, distance: 195.9
click at [905, 328] on p "CM to complete additional EDD form for the client type, which is saved in the R…" at bounding box center [1025, 307] width 382 height 41
click at [936, 325] on em "Enhanced Due Diligence (EDD) Steps for an Individual Client" at bounding box center [960, 320] width 252 height 9
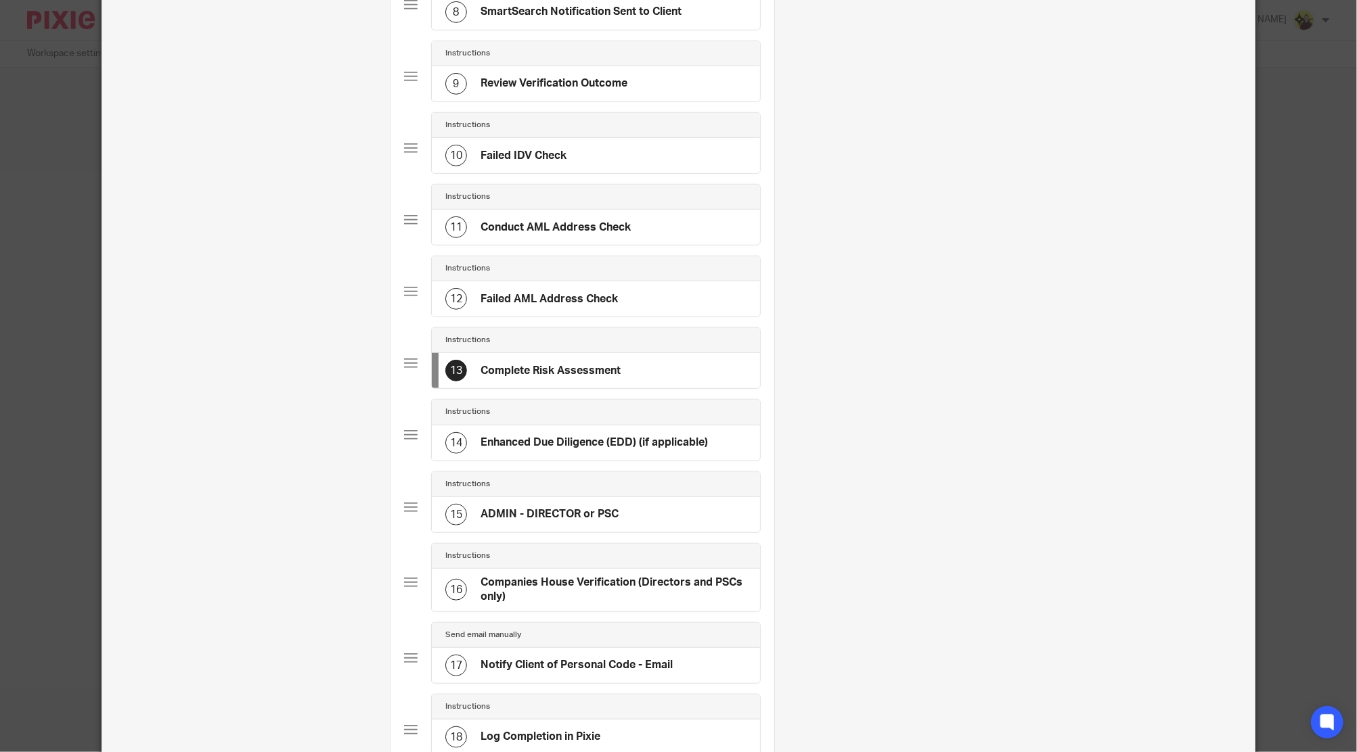
scroll to position [721, 0]
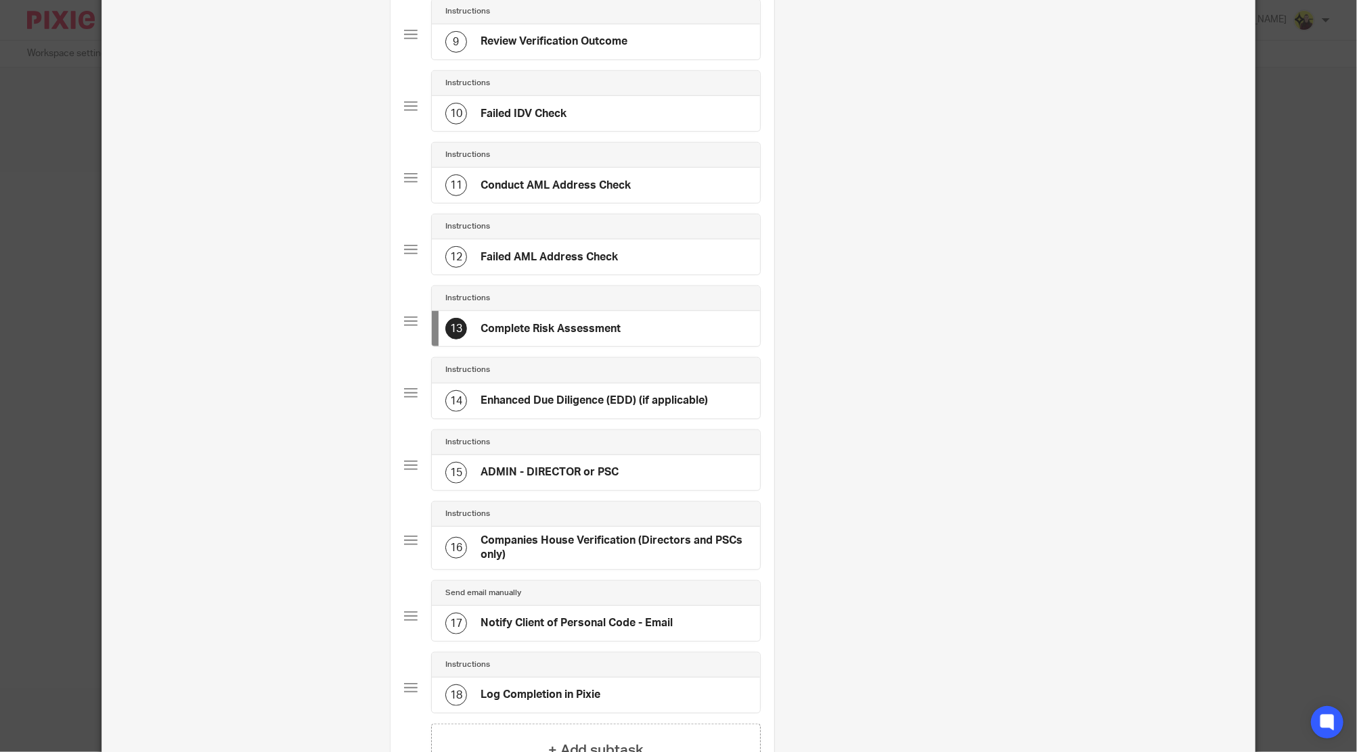
click at [682, 394] on h4 "Enhanced Due Diligence (EDD) (if applicable)" at bounding box center [593, 401] width 227 height 14
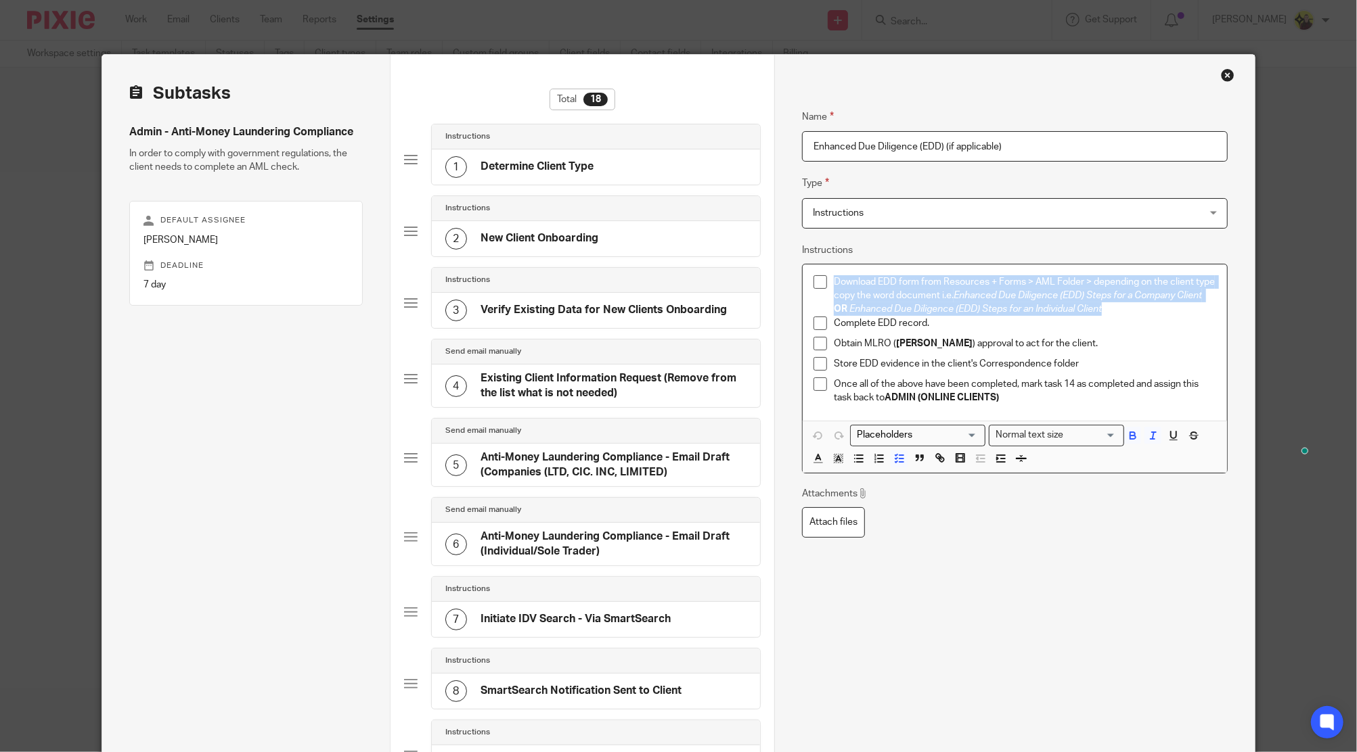
drag, startPoint x: 1129, startPoint y: 305, endPoint x: 740, endPoint y: 225, distance: 397.9
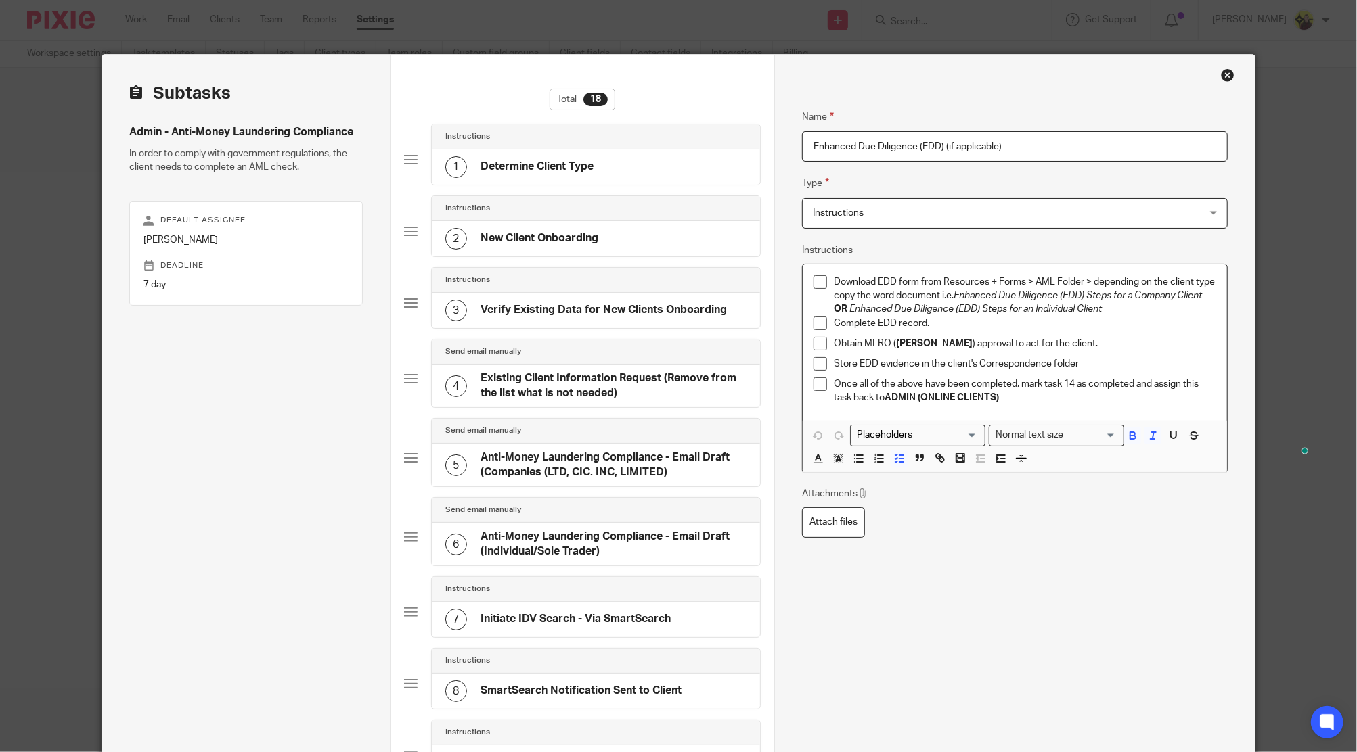
click at [1027, 327] on p "Complete EDD record." at bounding box center [1025, 324] width 382 height 14
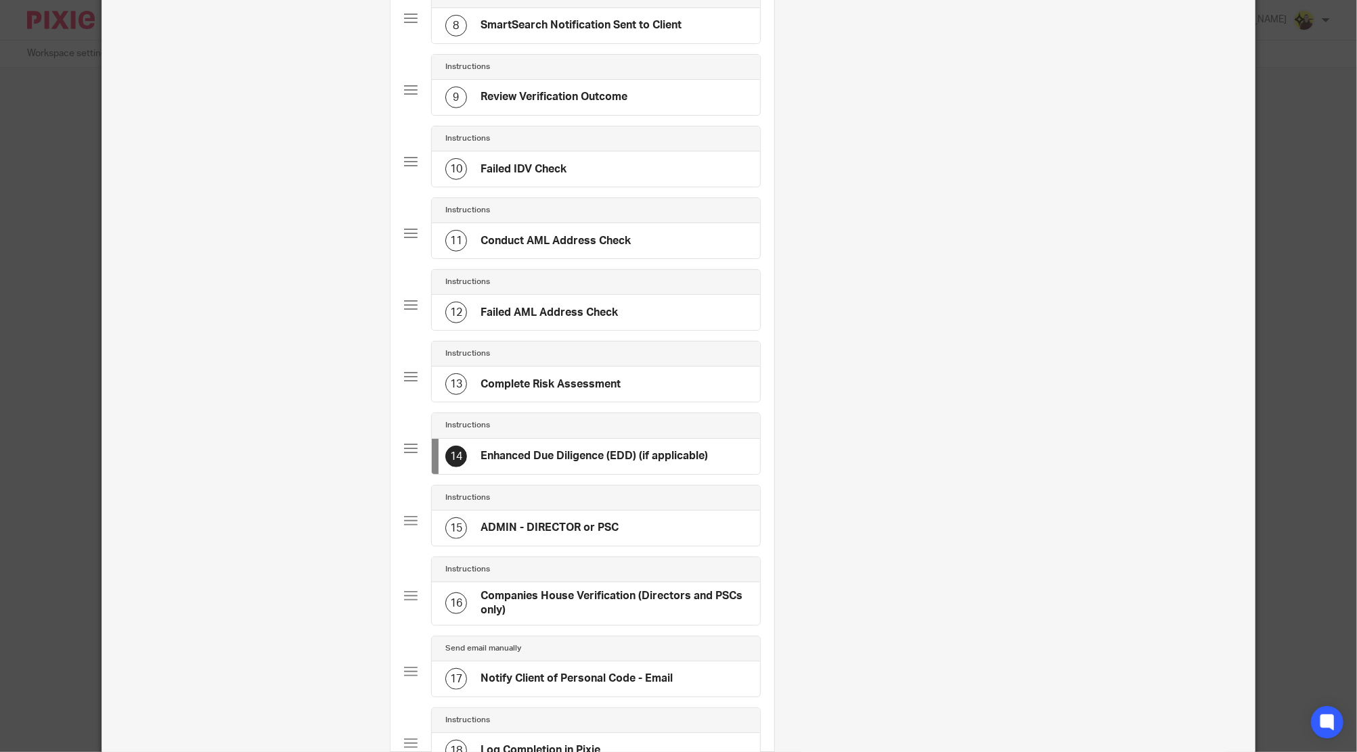
scroll to position [721, 0]
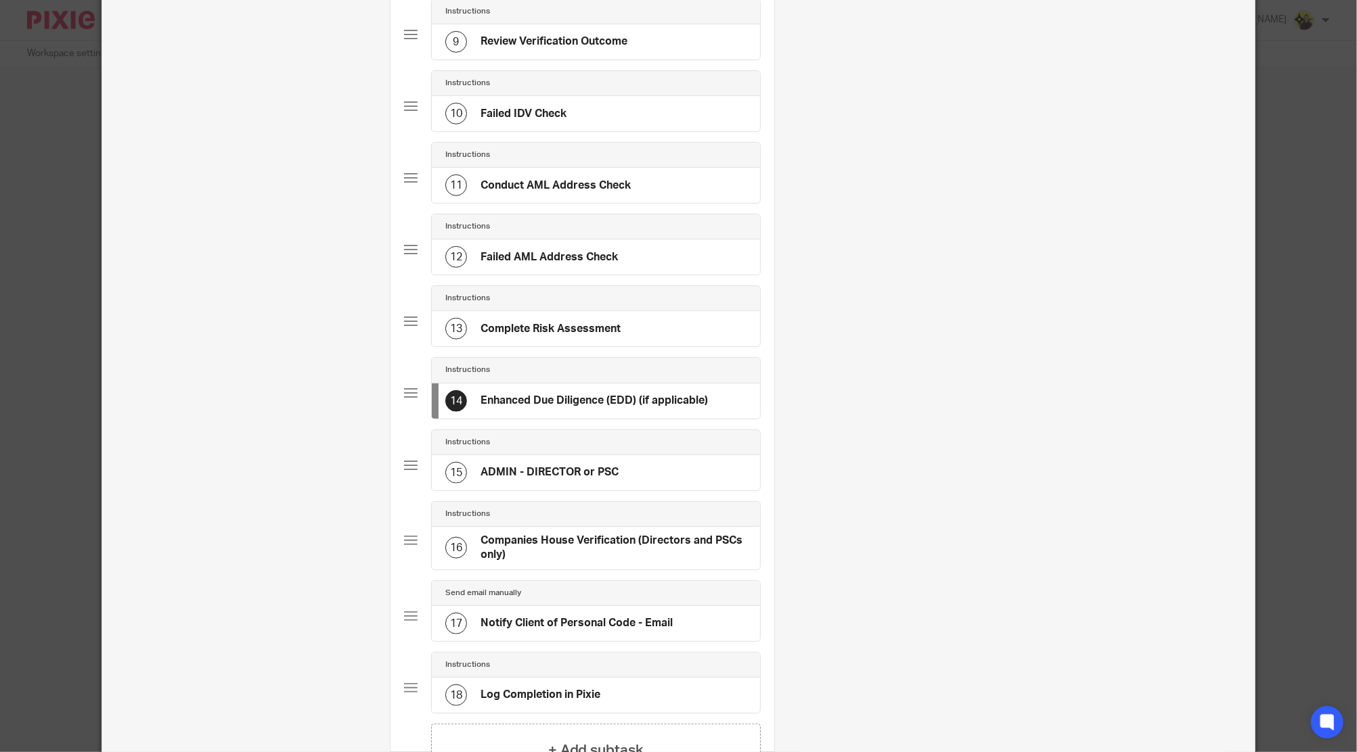
click at [606, 447] on div "Instructions" at bounding box center [596, 442] width 328 height 25
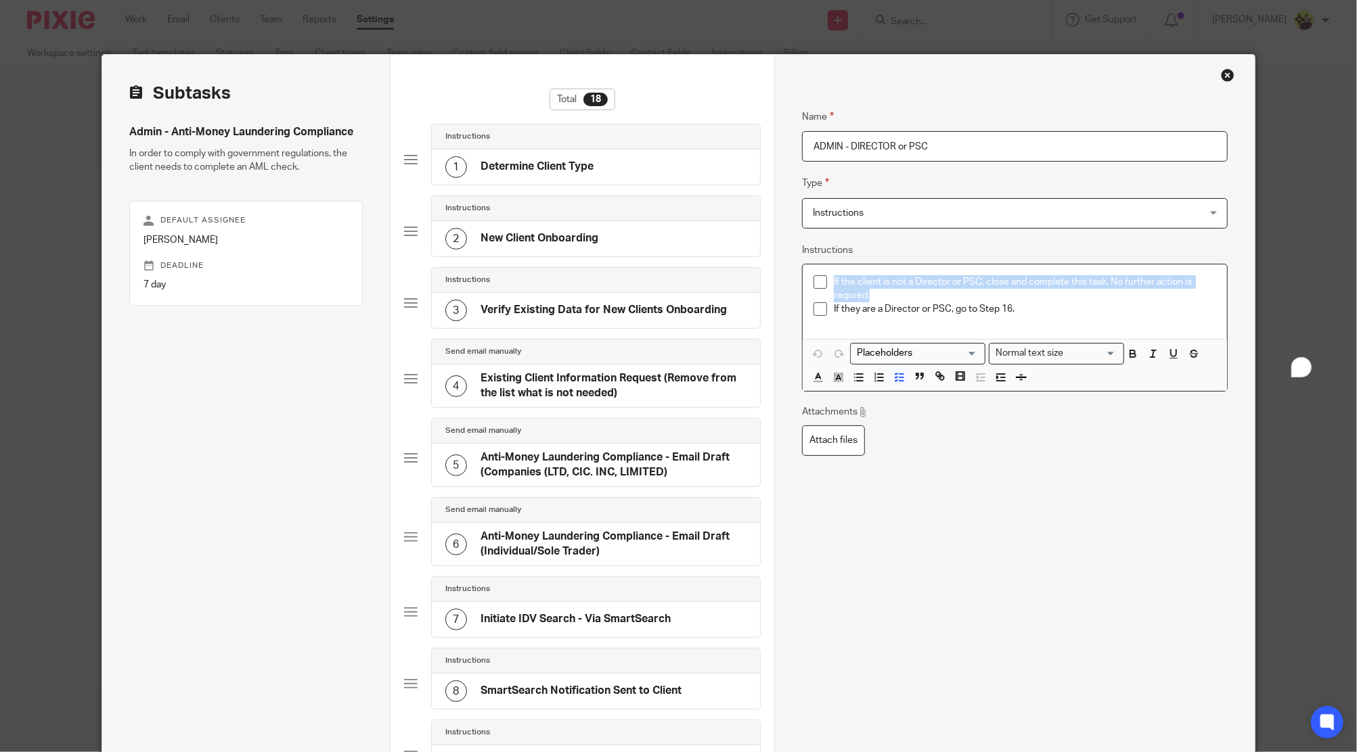
drag, startPoint x: 1118, startPoint y: 295, endPoint x: 761, endPoint y: 254, distance: 358.9
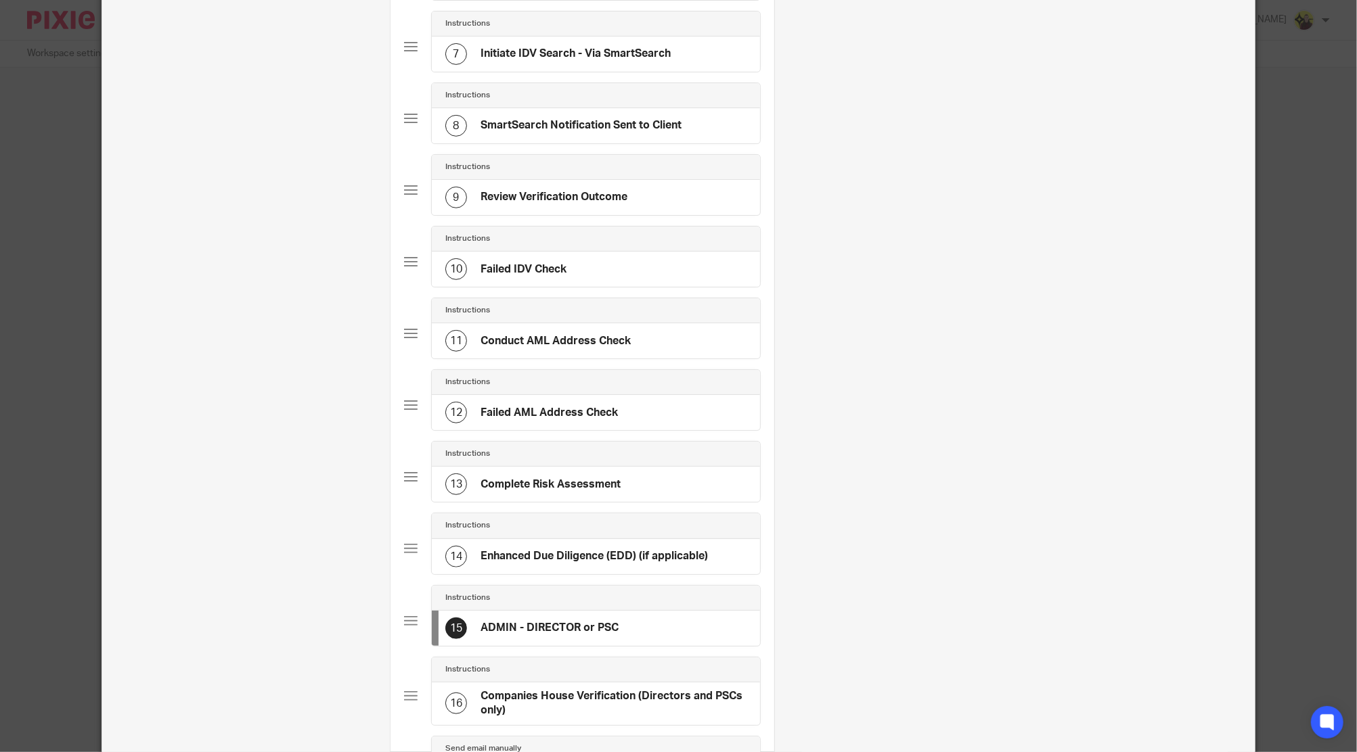
scroll to position [631, 0]
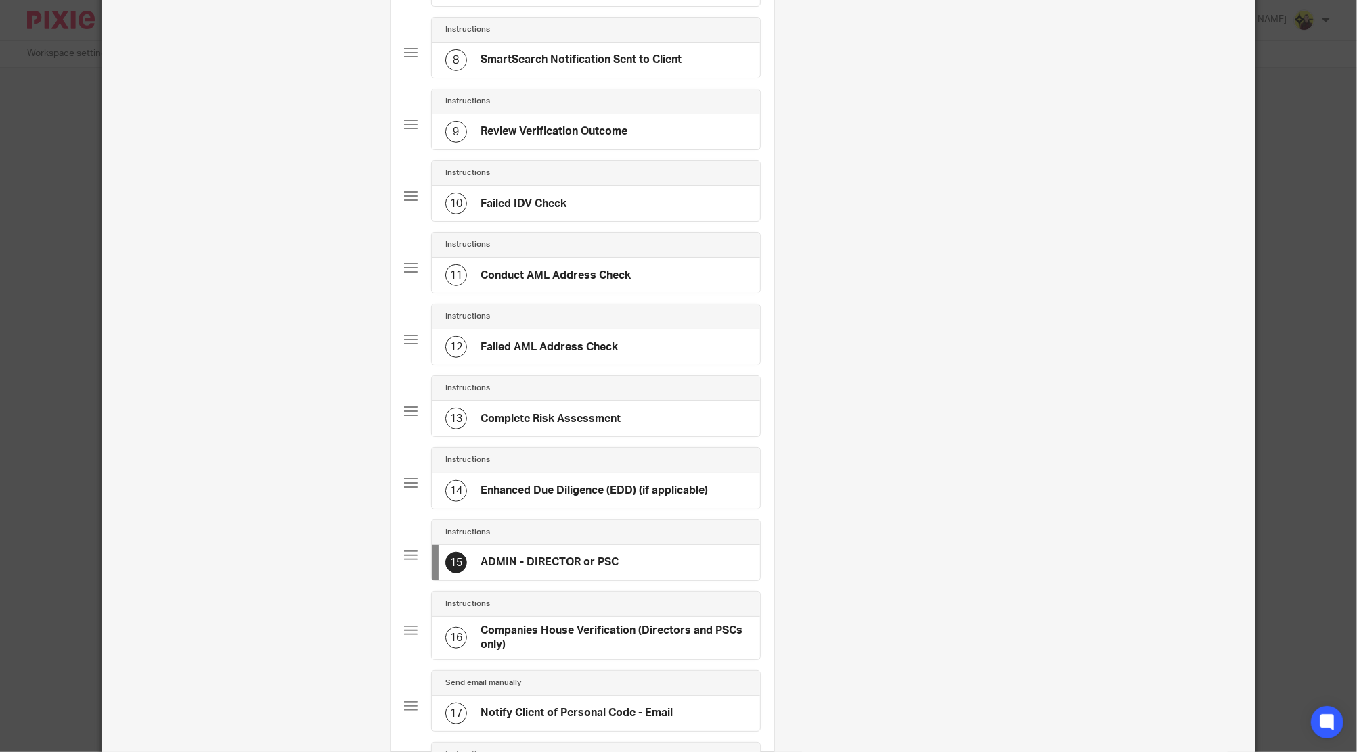
click at [542, 624] on h4 "Companies House Verification (Directors and PSCs only)" at bounding box center [613, 638] width 266 height 29
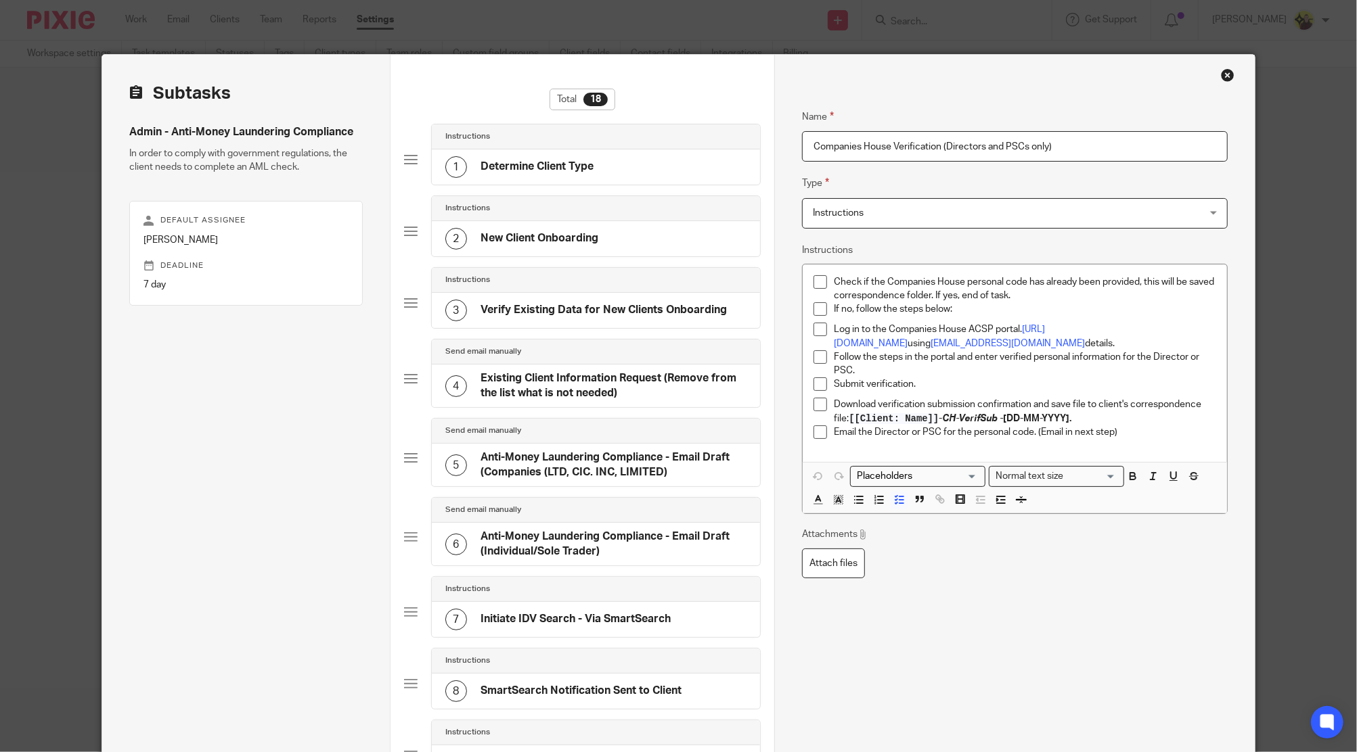
click at [1066, 415] on strong "[[Client: Name]] - CH-VerifSub - [DD-MM-YYYY]." at bounding box center [959, 418] width 223 height 9
click at [1168, 311] on p "If no, follow the steps below:" at bounding box center [1025, 309] width 382 height 14
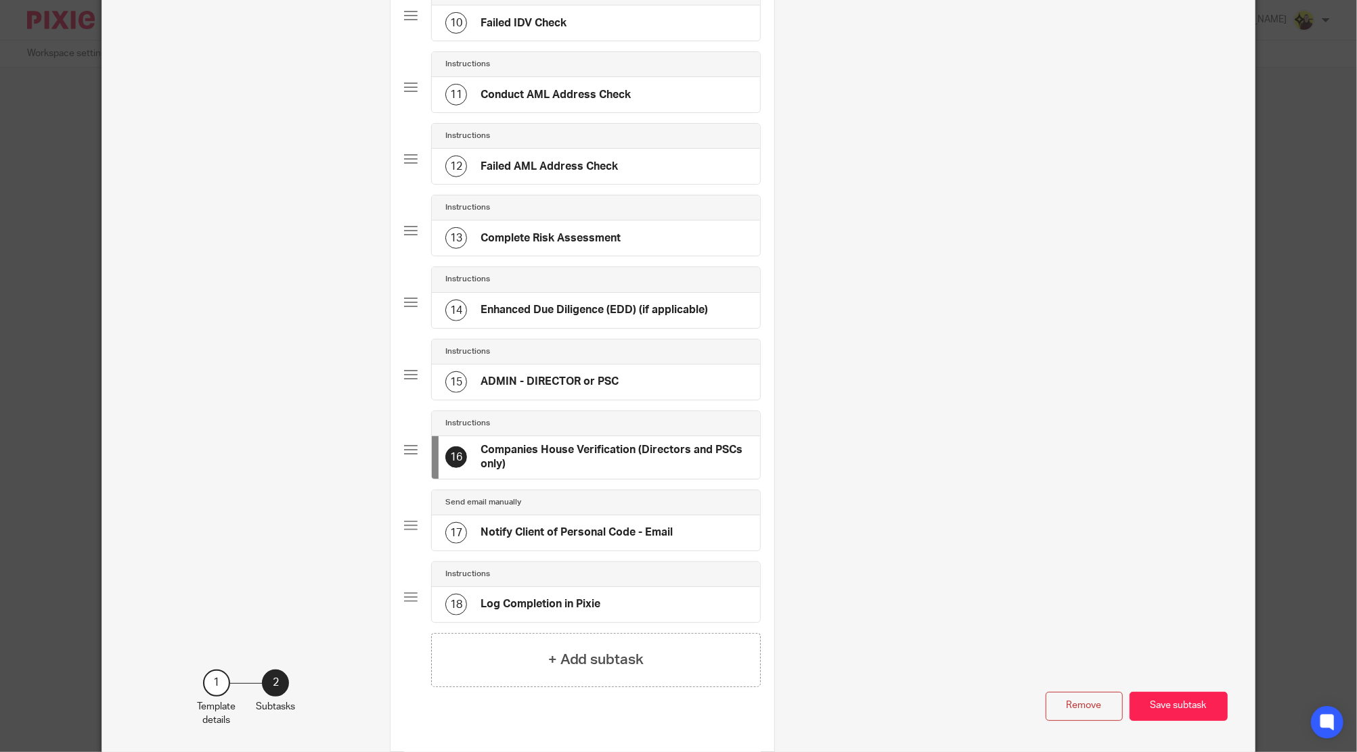
click at [631, 516] on div "17 Notify Client of Personal Code - Email" at bounding box center [596, 533] width 328 height 35
click at [620, 587] on div "18 Log Completion in Pixie" at bounding box center [596, 604] width 328 height 35
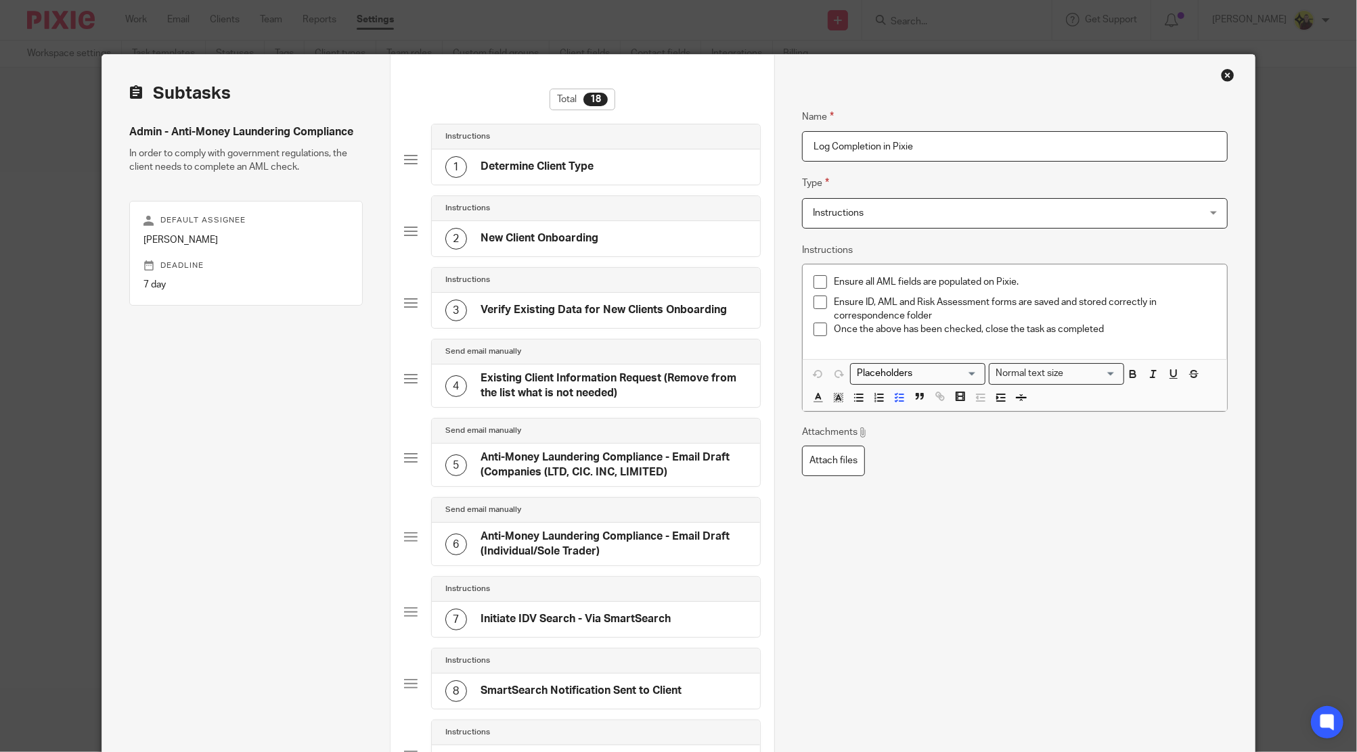
click at [1120, 316] on p "Ensure ID, AML and Risk Assessment forms are saved and stored correctly in corr…" at bounding box center [1025, 310] width 382 height 28
click at [1156, 337] on div "Once the above has been checked, close the task as completed" at bounding box center [1025, 333] width 382 height 20
click at [1089, 316] on p "Ensure ID, AML and Risk Assessment forms are saved and stored correctly in corr…" at bounding box center [1025, 310] width 382 height 28
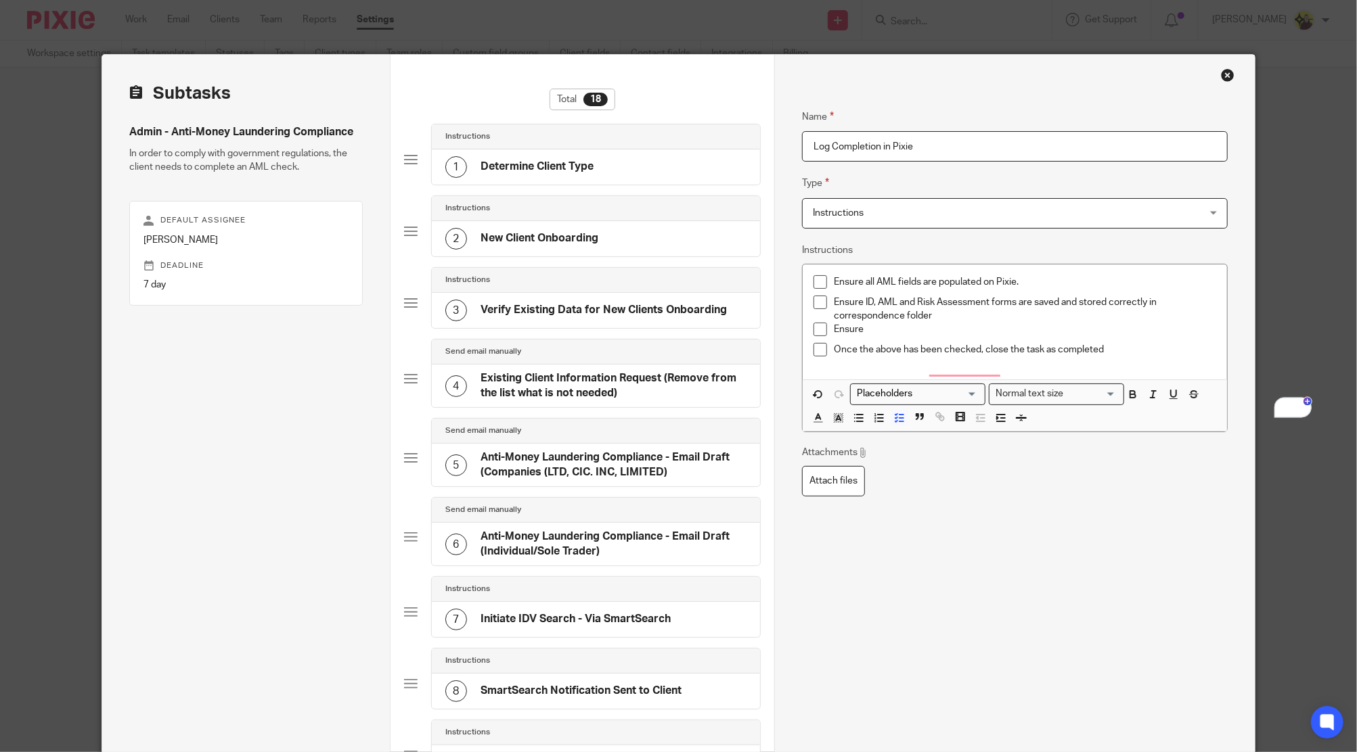
click at [936, 327] on p "Ensure" at bounding box center [1025, 330] width 382 height 14
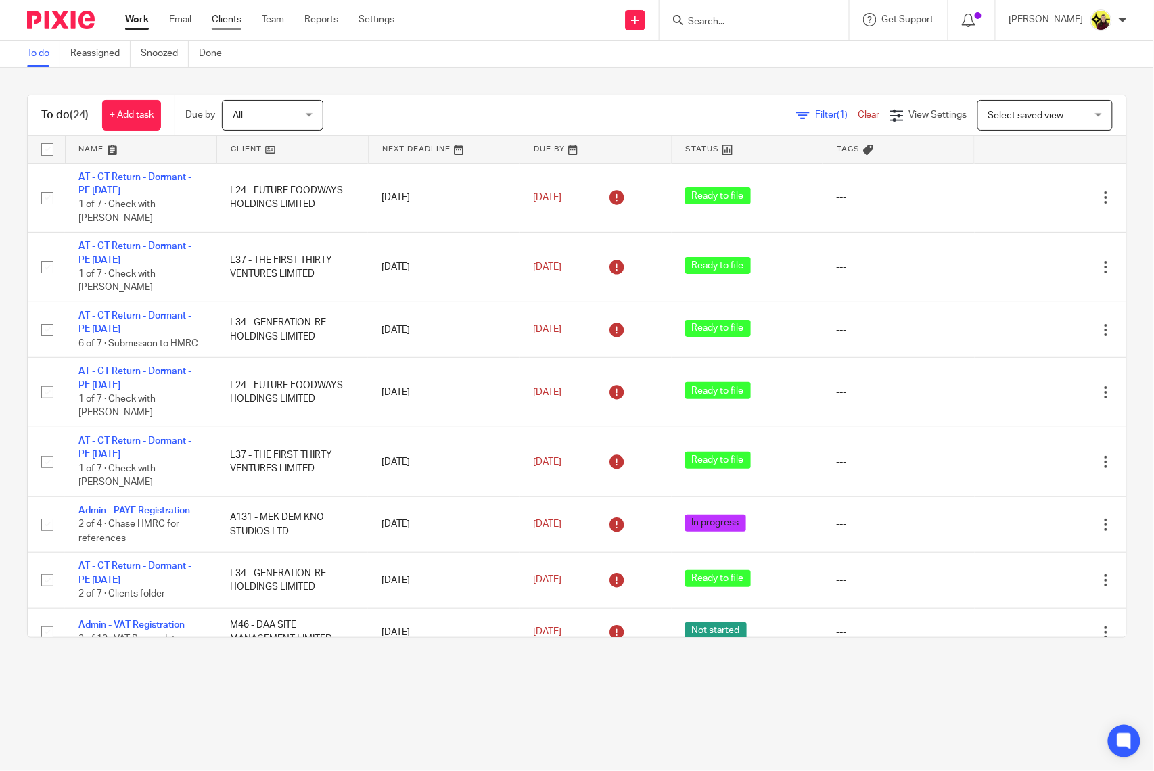
click at [219, 16] on link "Clients" at bounding box center [227, 20] width 30 height 14
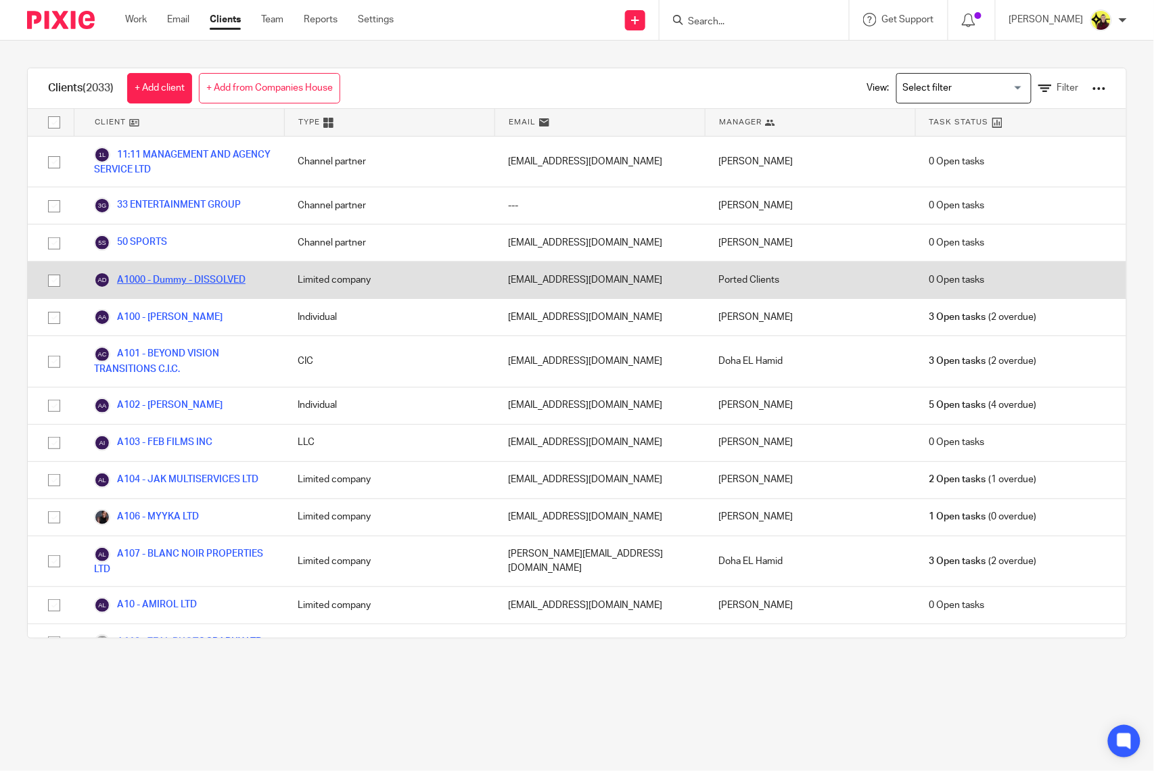
click at [223, 277] on link "A1000 - Dummy - DISSOLVED" at bounding box center [170, 280] width 152 height 16
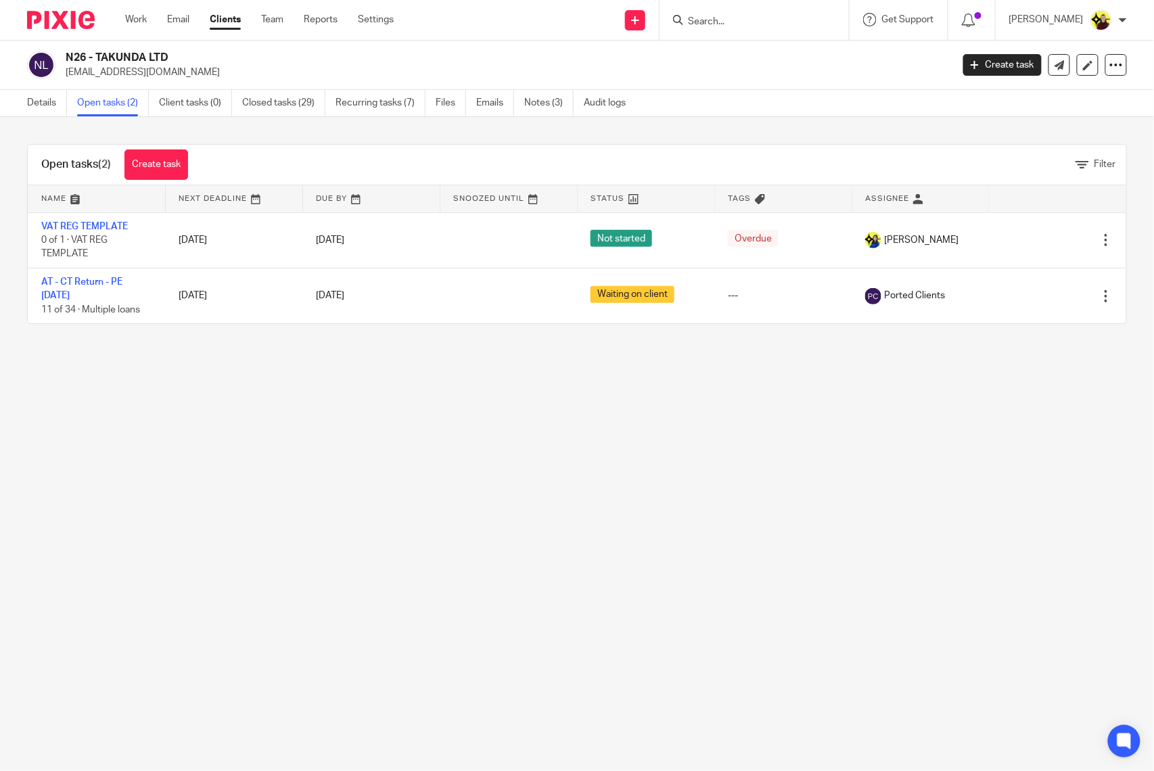
click at [383, 23] on link "Settings" at bounding box center [376, 20] width 36 height 14
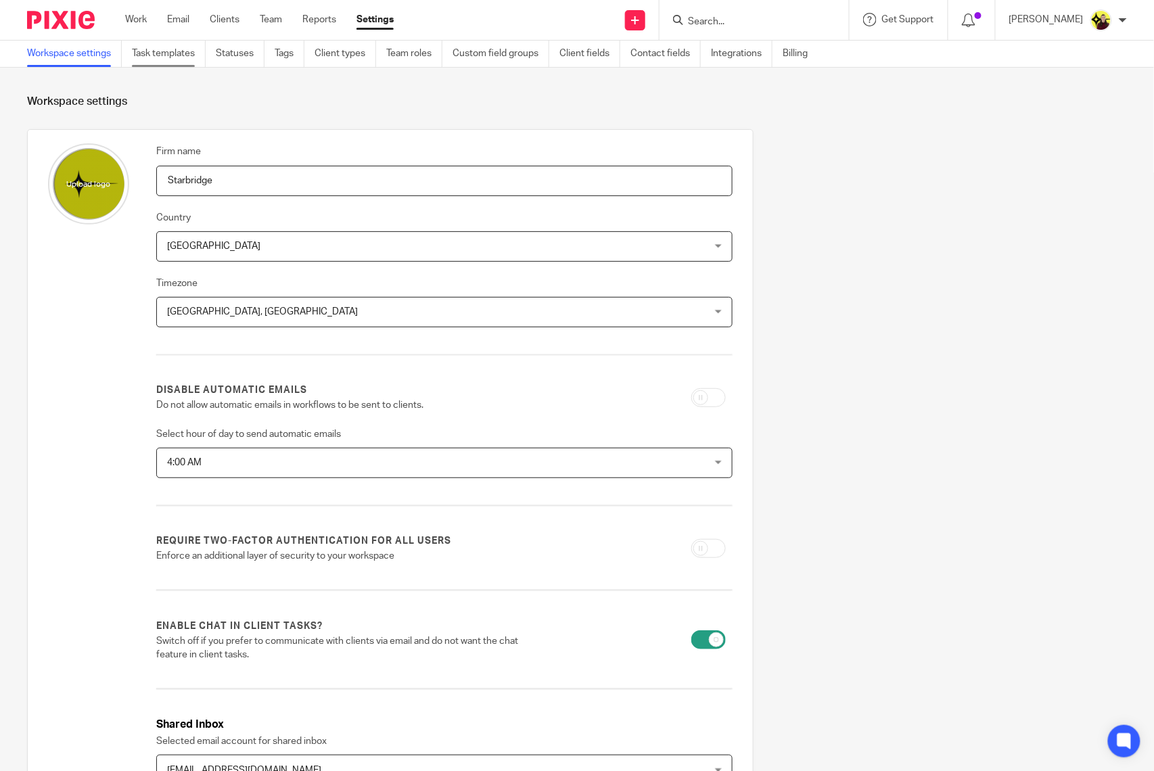
click at [203, 50] on link "Task templates" at bounding box center [169, 54] width 74 height 26
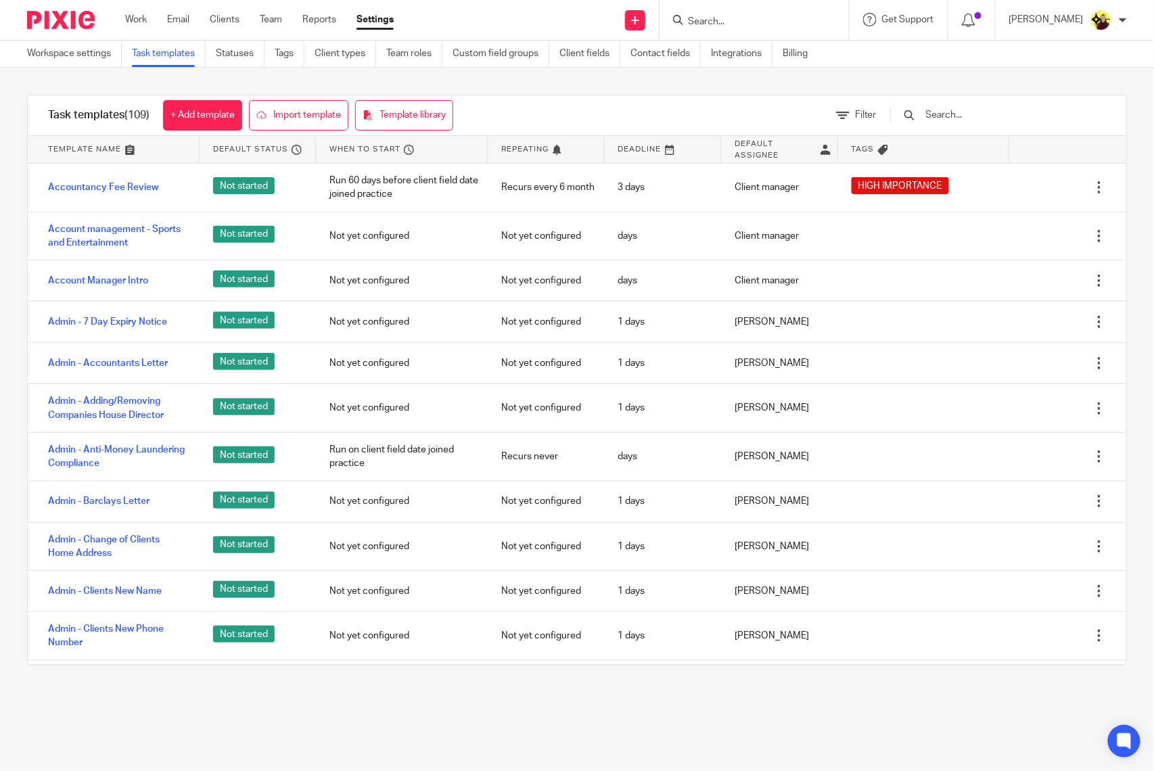
click at [978, 118] on input "text" at bounding box center [1004, 115] width 158 height 15
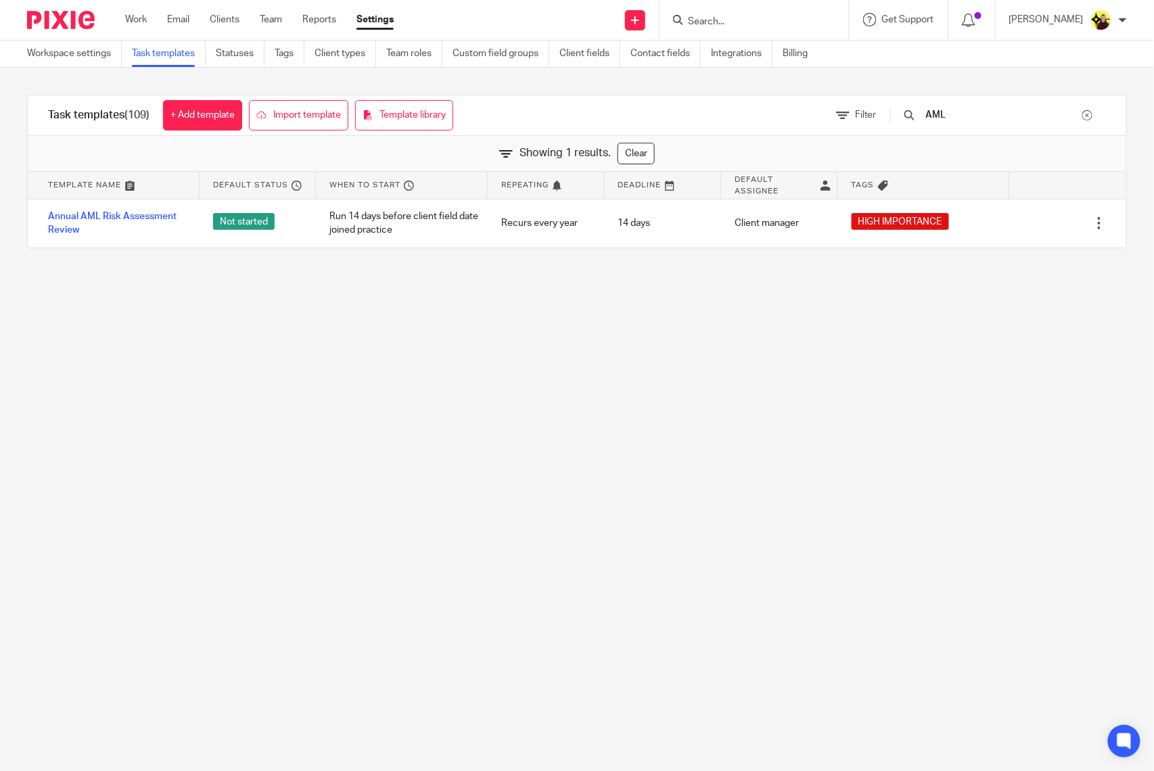
click at [961, 106] on div "AML" at bounding box center [991, 115] width 229 height 40
click at [959, 108] on input "AML" at bounding box center [1004, 115] width 158 height 15
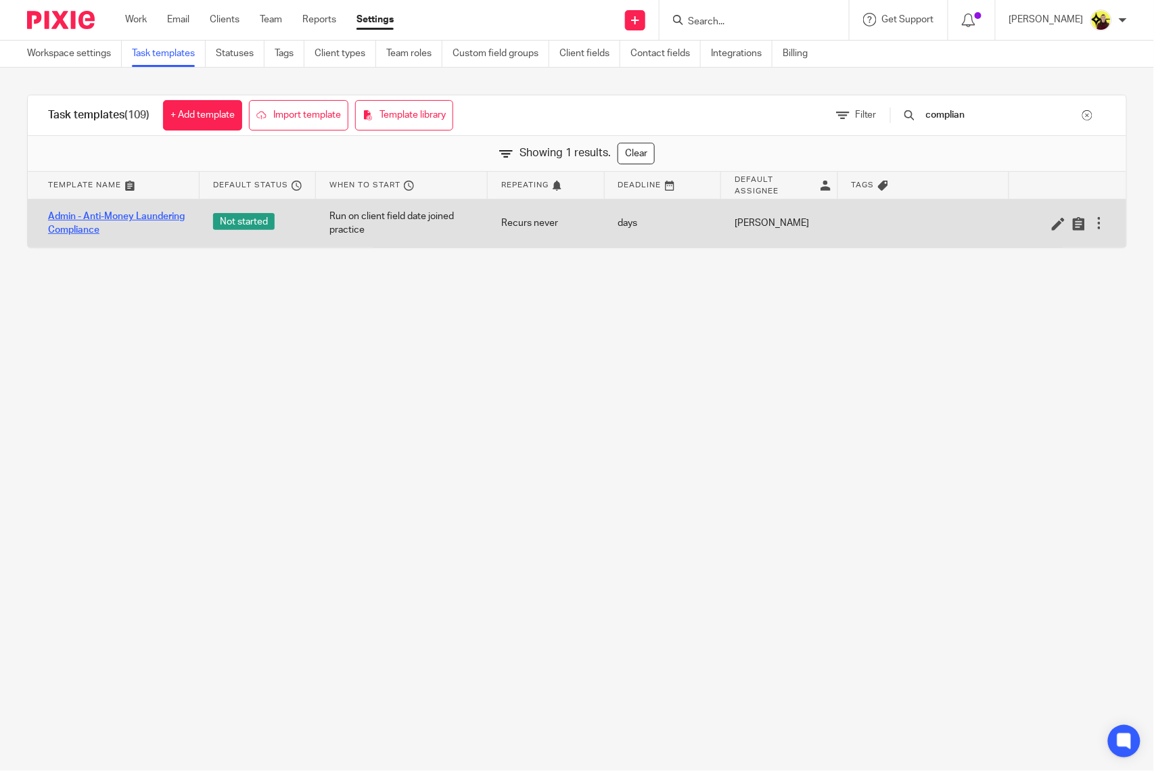
type input "complian"
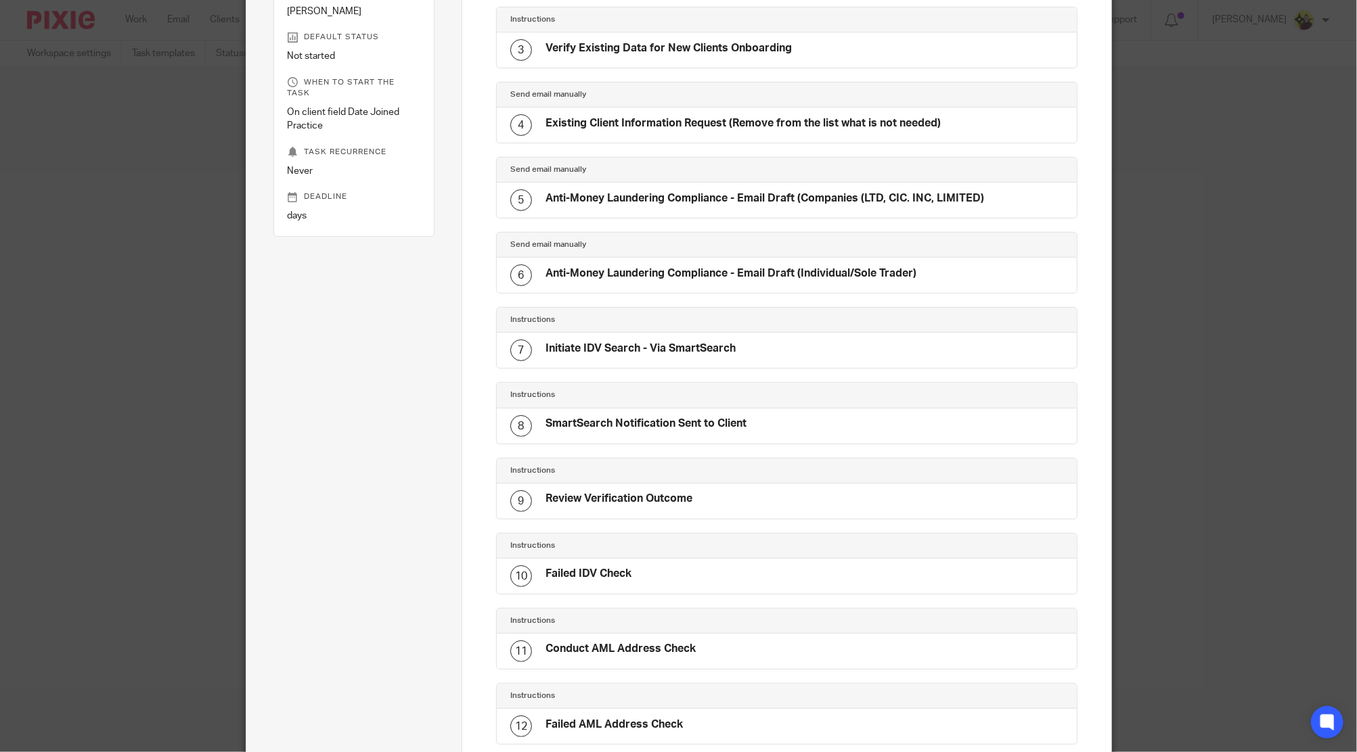
scroll to position [391, 0]
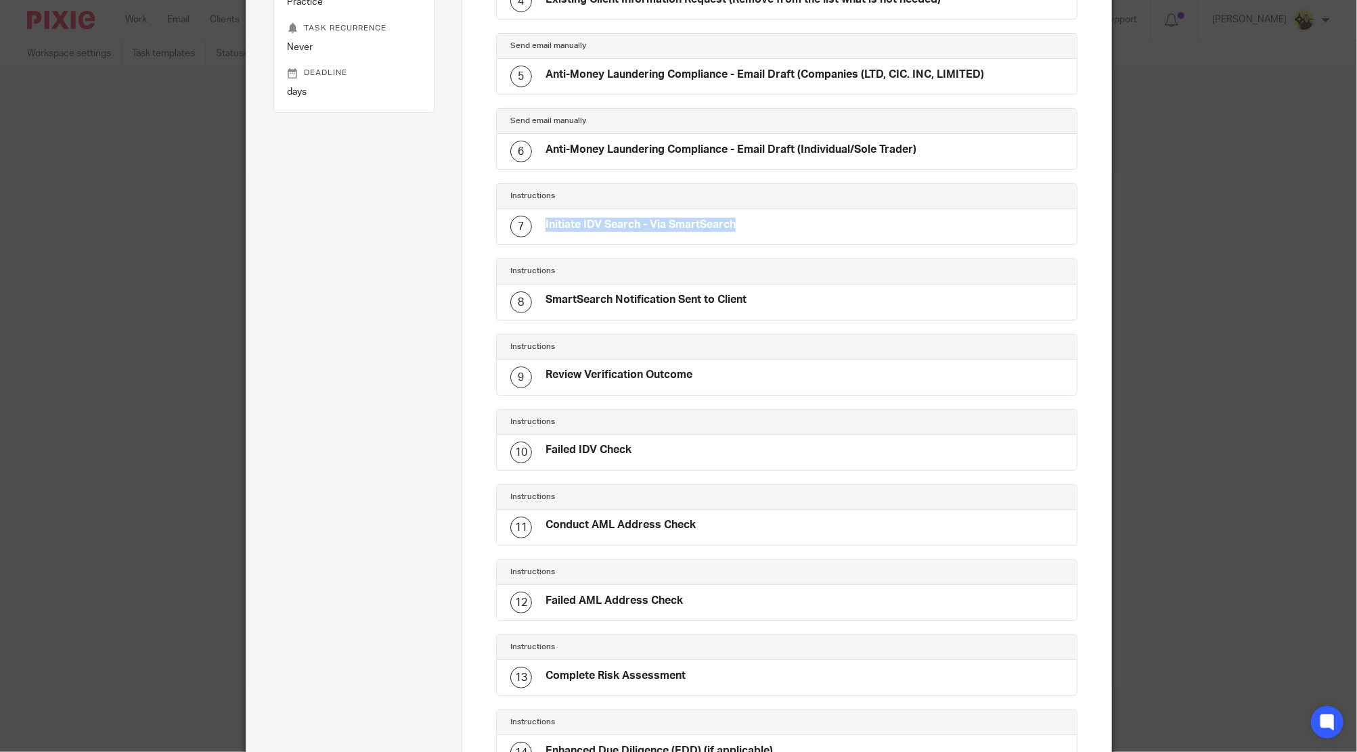
drag, startPoint x: 538, startPoint y: 215, endPoint x: 818, endPoint y: 227, distance: 280.3
click at [818, 227] on div "7 Initiate IDV Search - Via SmartSearch" at bounding box center [787, 226] width 580 height 35
drag, startPoint x: 530, startPoint y: 302, endPoint x: 889, endPoint y: 301, distance: 358.6
click at [889, 301] on div "8 SmartSearch Notification Sent to Client" at bounding box center [787, 302] width 580 height 35
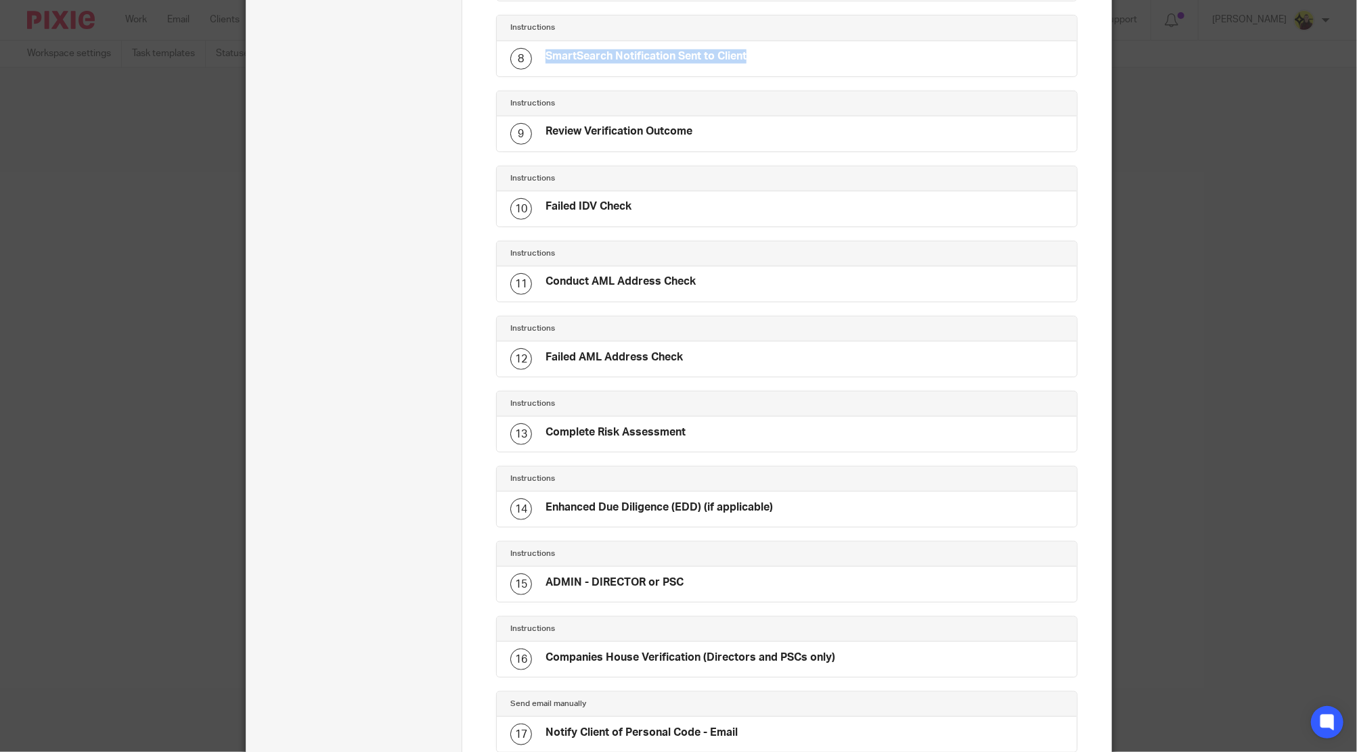
scroll to position [662, 0]
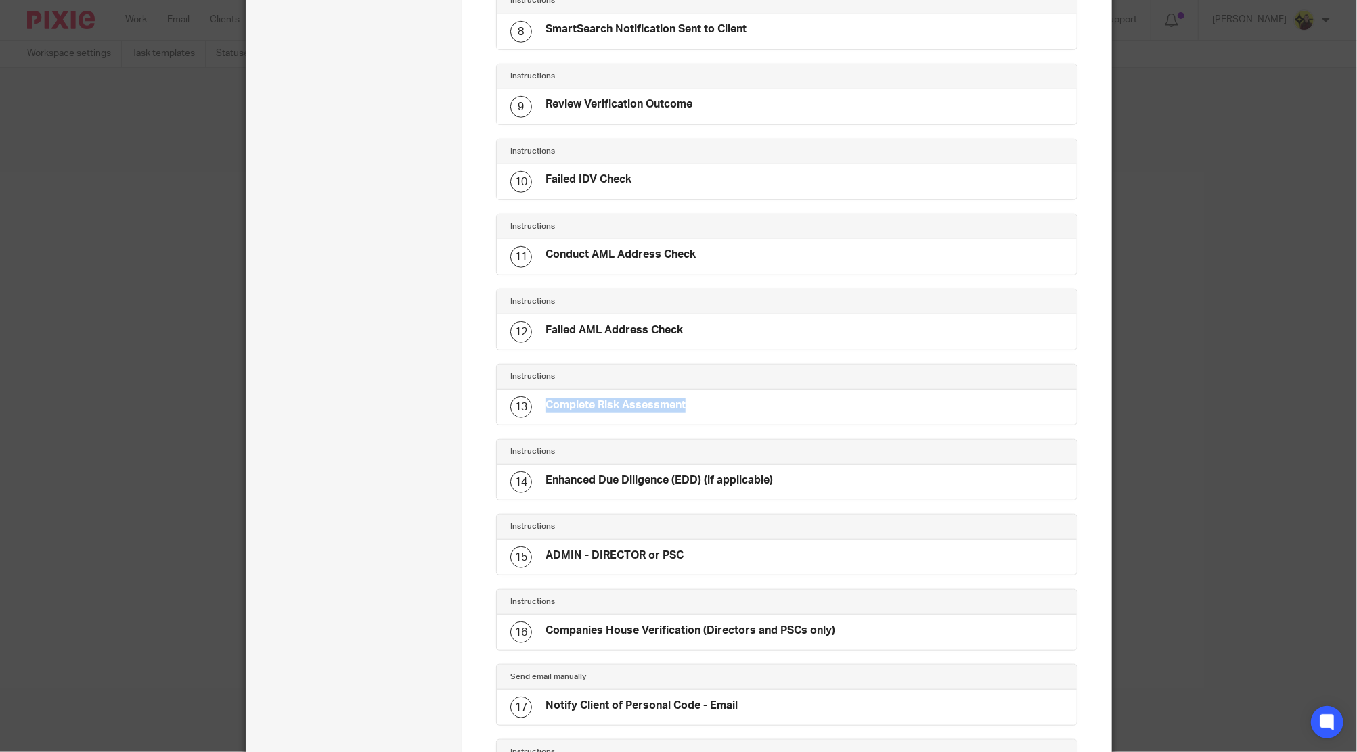
drag, startPoint x: 578, startPoint y: 390, endPoint x: 533, endPoint y: 394, distance: 44.9
click at [533, 394] on div "13 Complete Risk Assessment" at bounding box center [787, 407] width 580 height 35
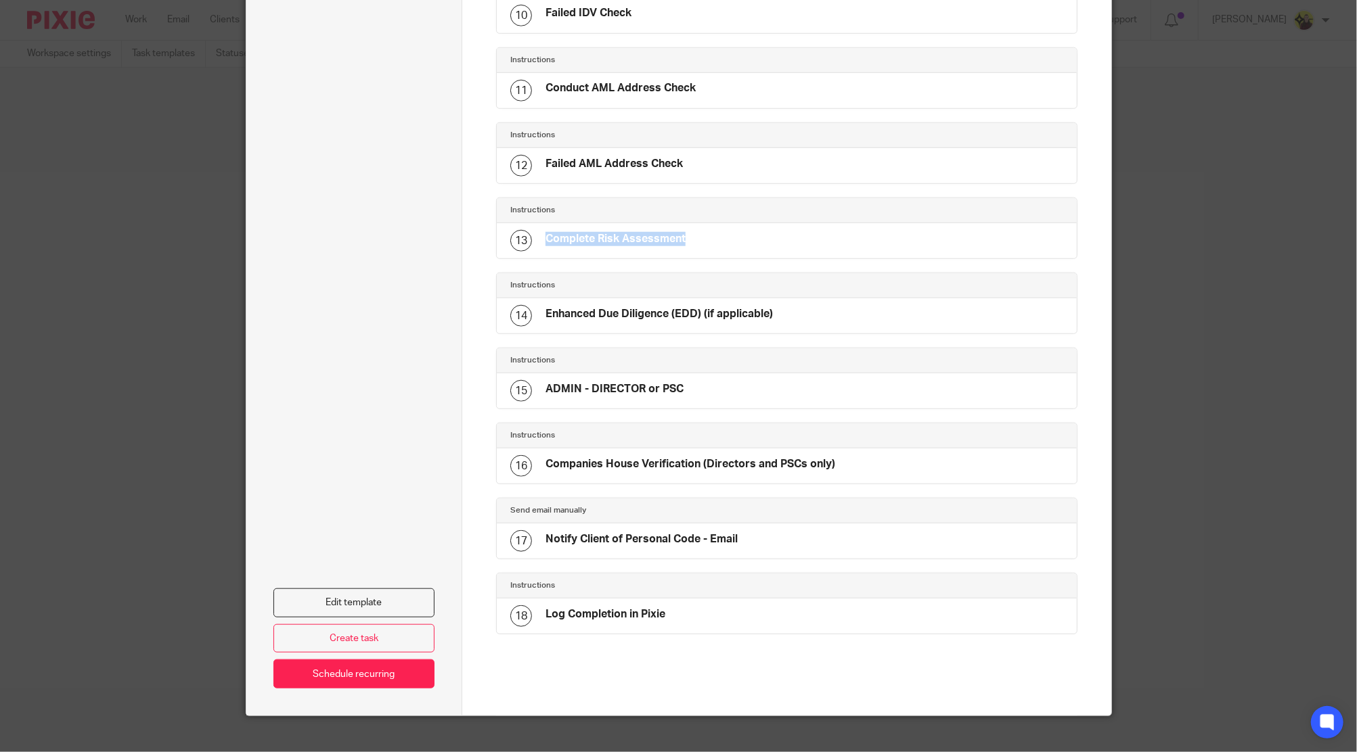
scroll to position [842, 0]
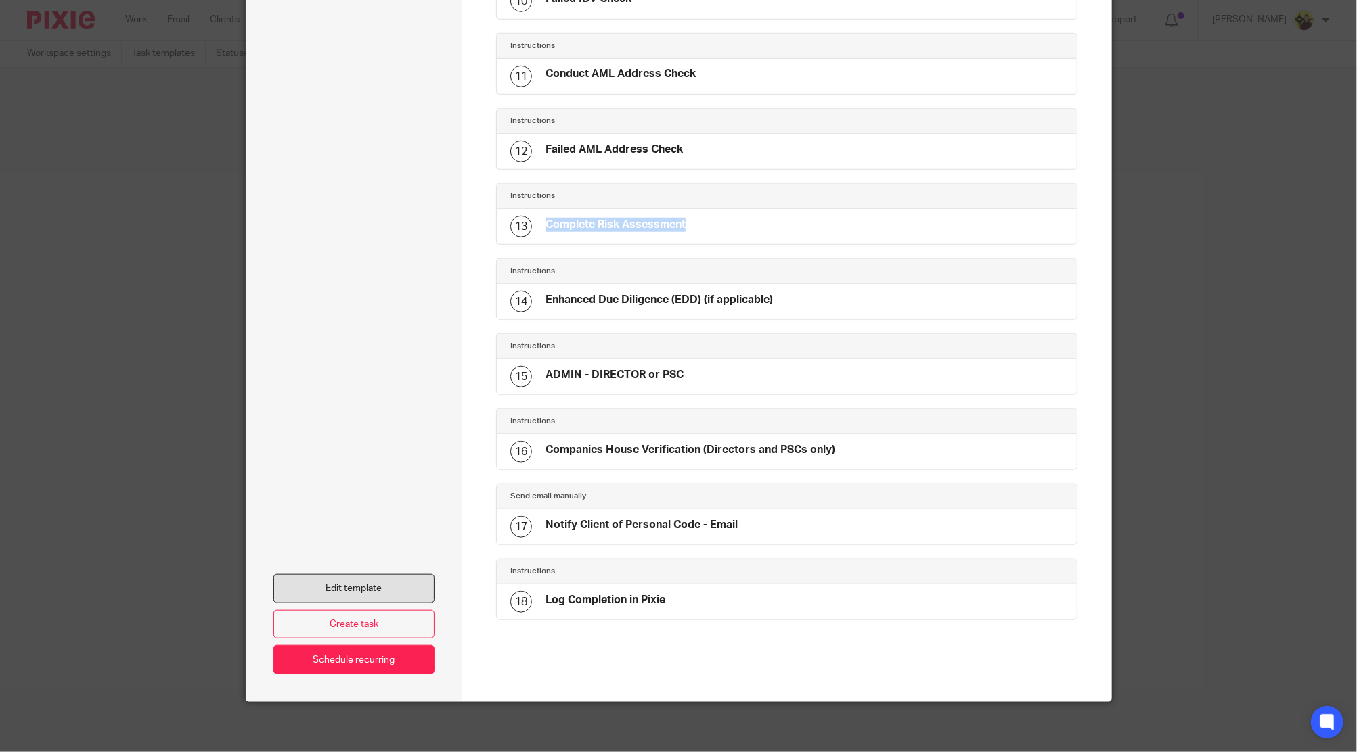
click at [411, 576] on link "Edit template" at bounding box center [354, 588] width 162 height 29
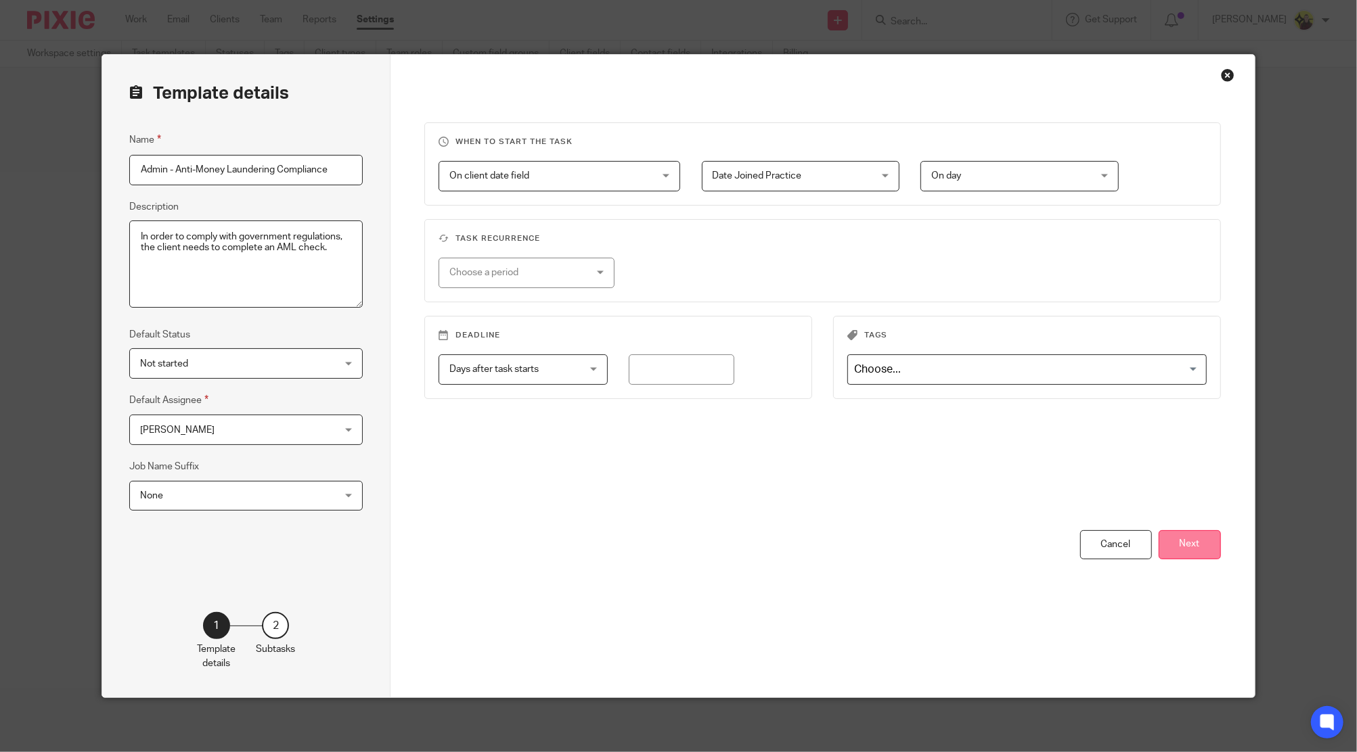
click at [1187, 549] on button "Next" at bounding box center [1189, 544] width 62 height 29
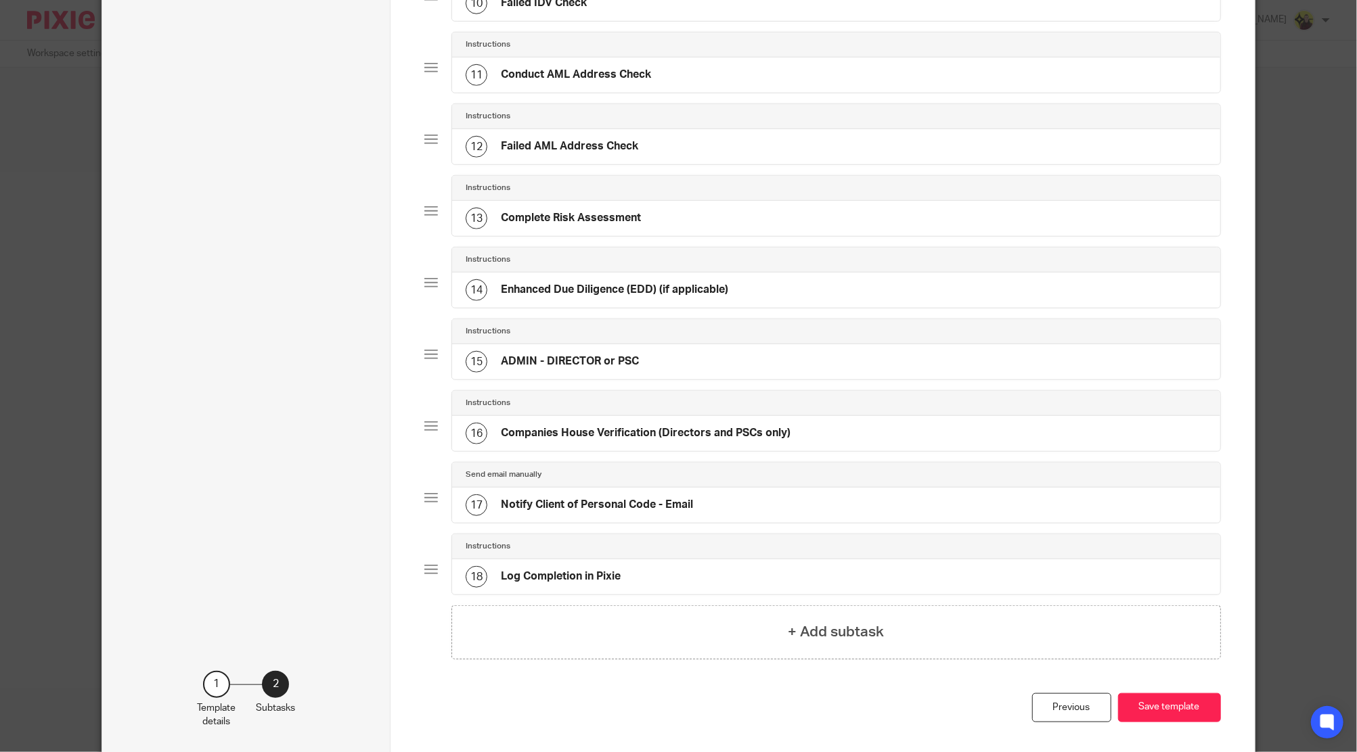
scroll to position [864, 0]
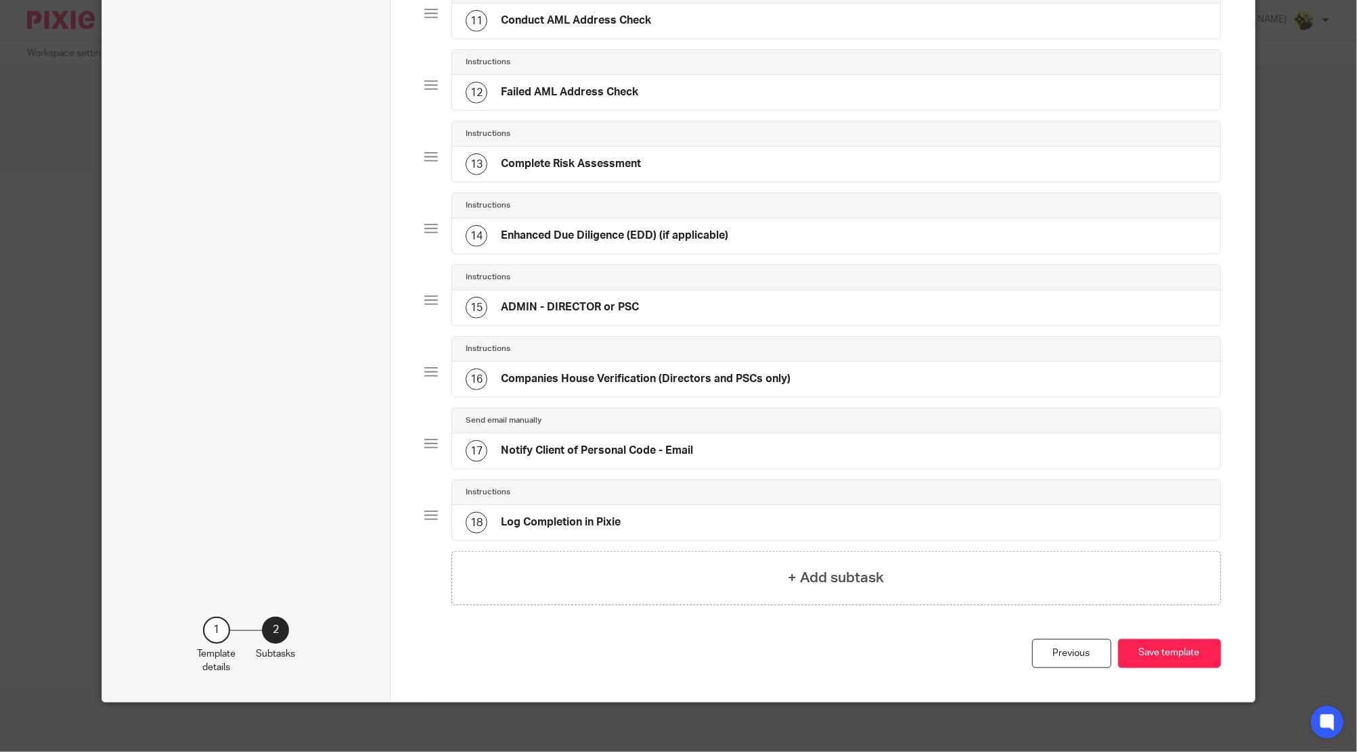
click at [589, 162] on h4 "Complete Risk Assessment" at bounding box center [571, 164] width 140 height 14
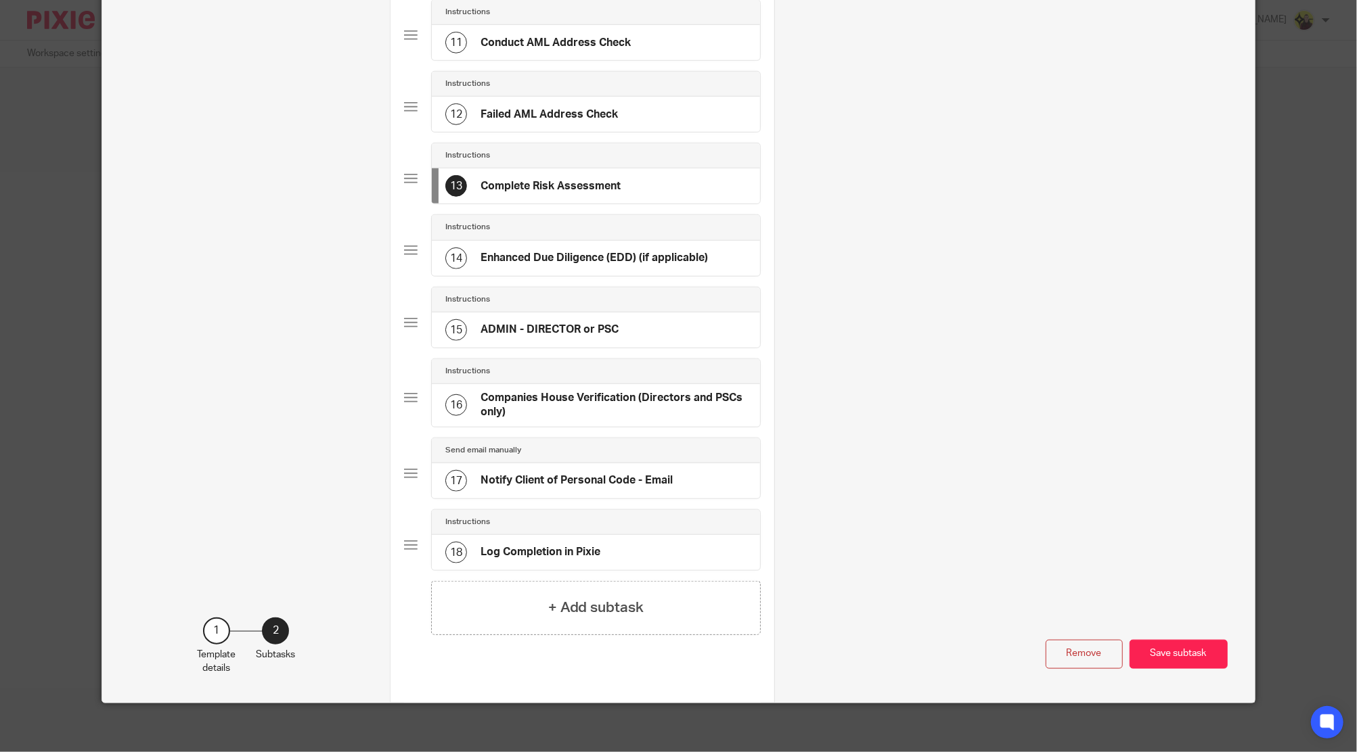
scroll to position [0, 0]
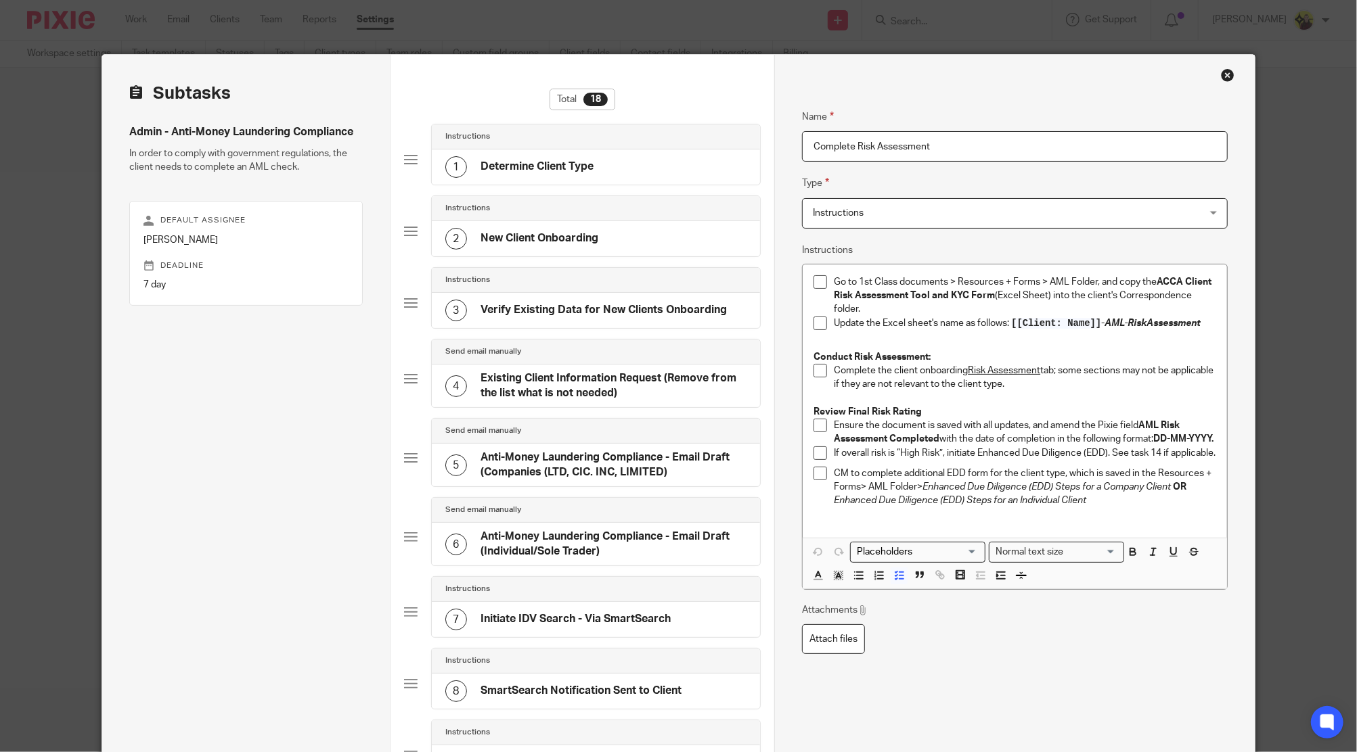
click at [929, 203] on span "Instructions" at bounding box center [978, 213] width 331 height 28
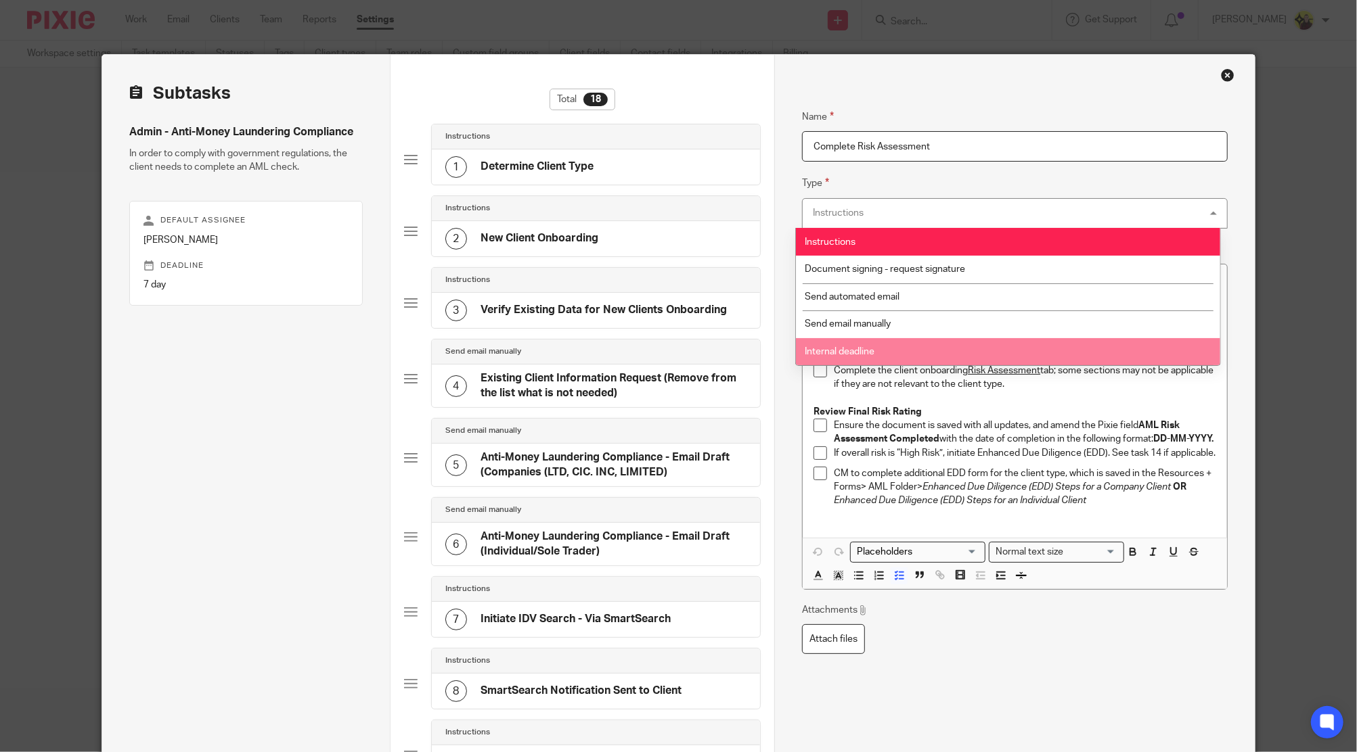
click at [955, 460] on p "If overall risk is “High Risk”, initiate Enhanced Due Diligence (EDD). See task…" at bounding box center [1025, 454] width 382 height 14
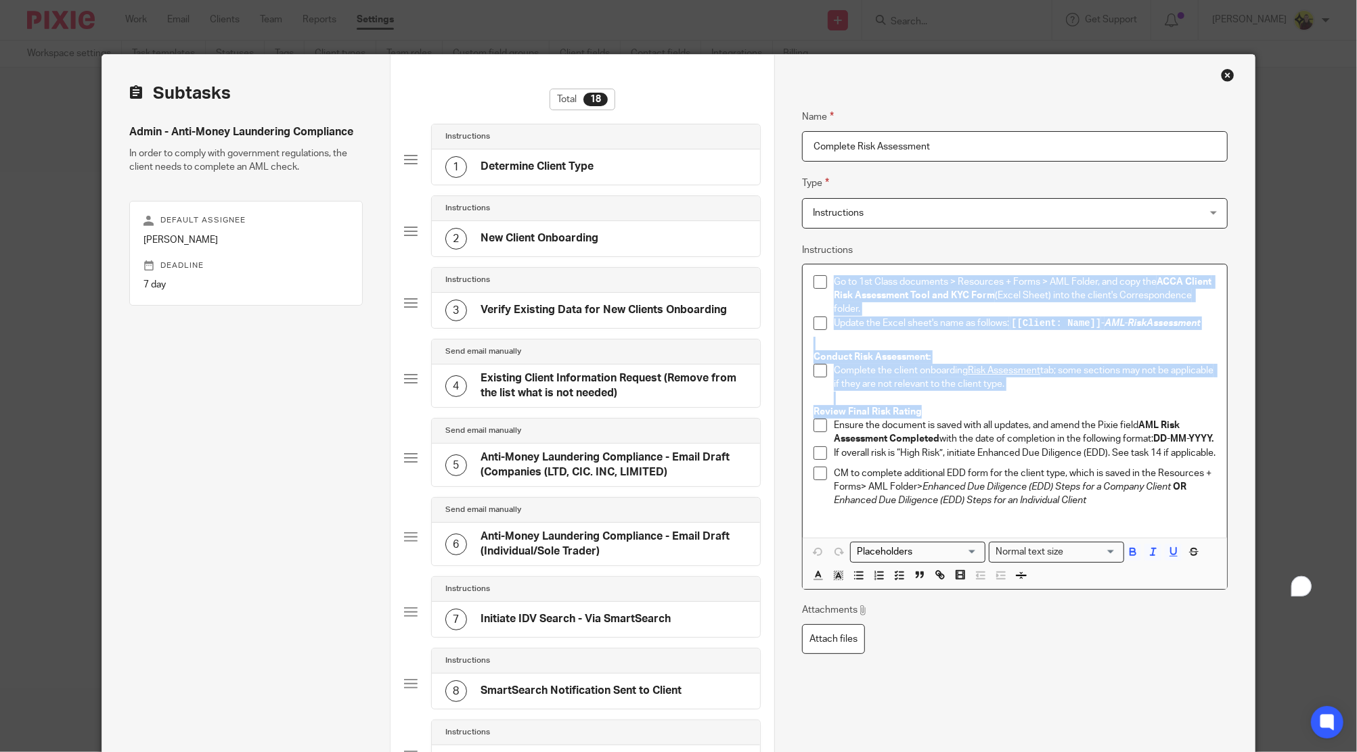
copy div "Go to 1st Class documents > Resources + Forms > AML Folder, and copy the ACCA C…"
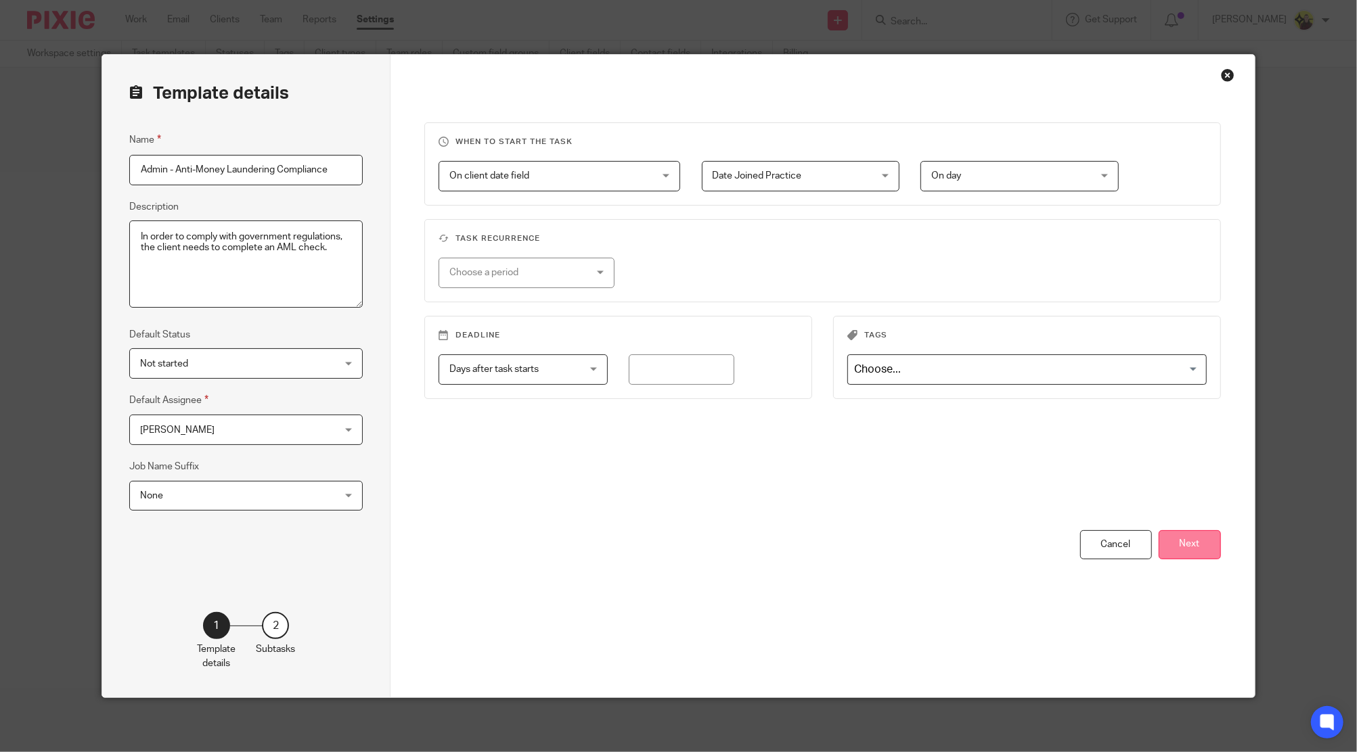
click at [1206, 547] on button "Next" at bounding box center [1189, 544] width 62 height 29
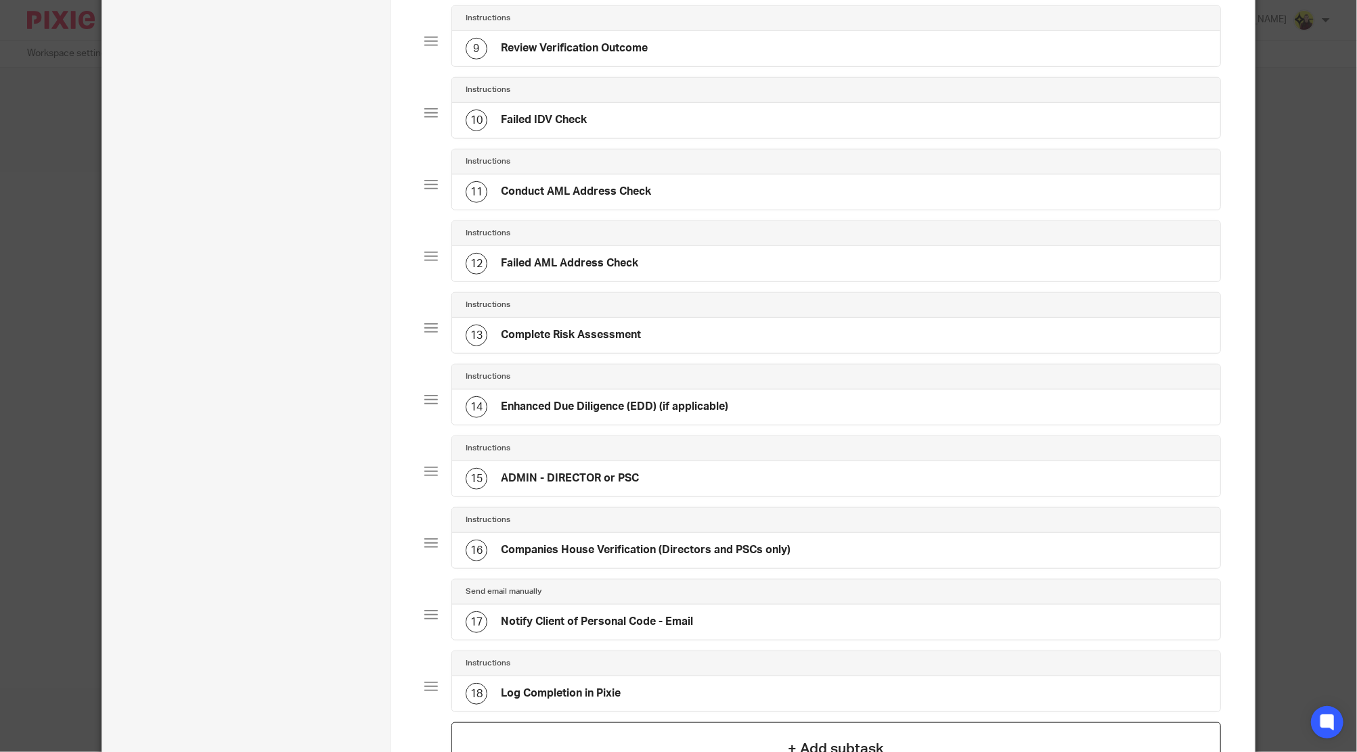
scroll to position [812, 0]
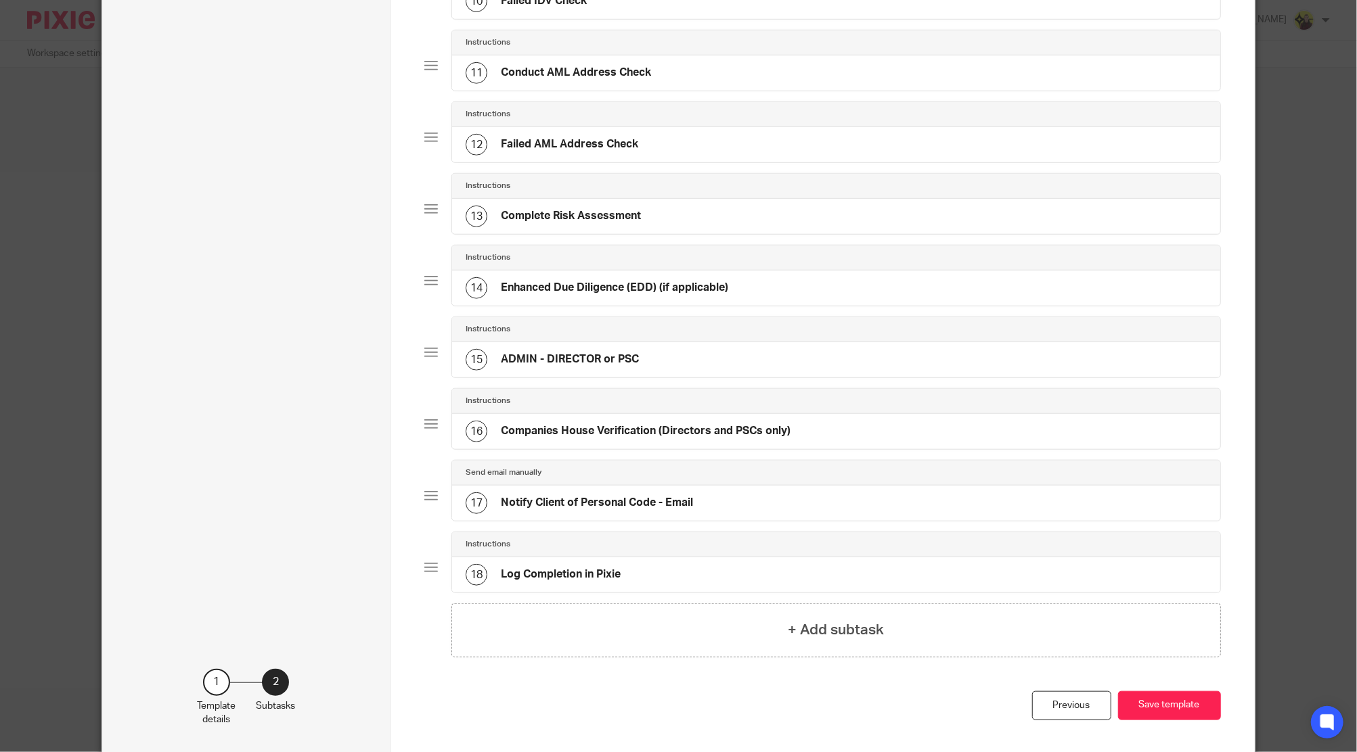
click at [523, 620] on div "+ Add subtask" at bounding box center [835, 631] width 769 height 54
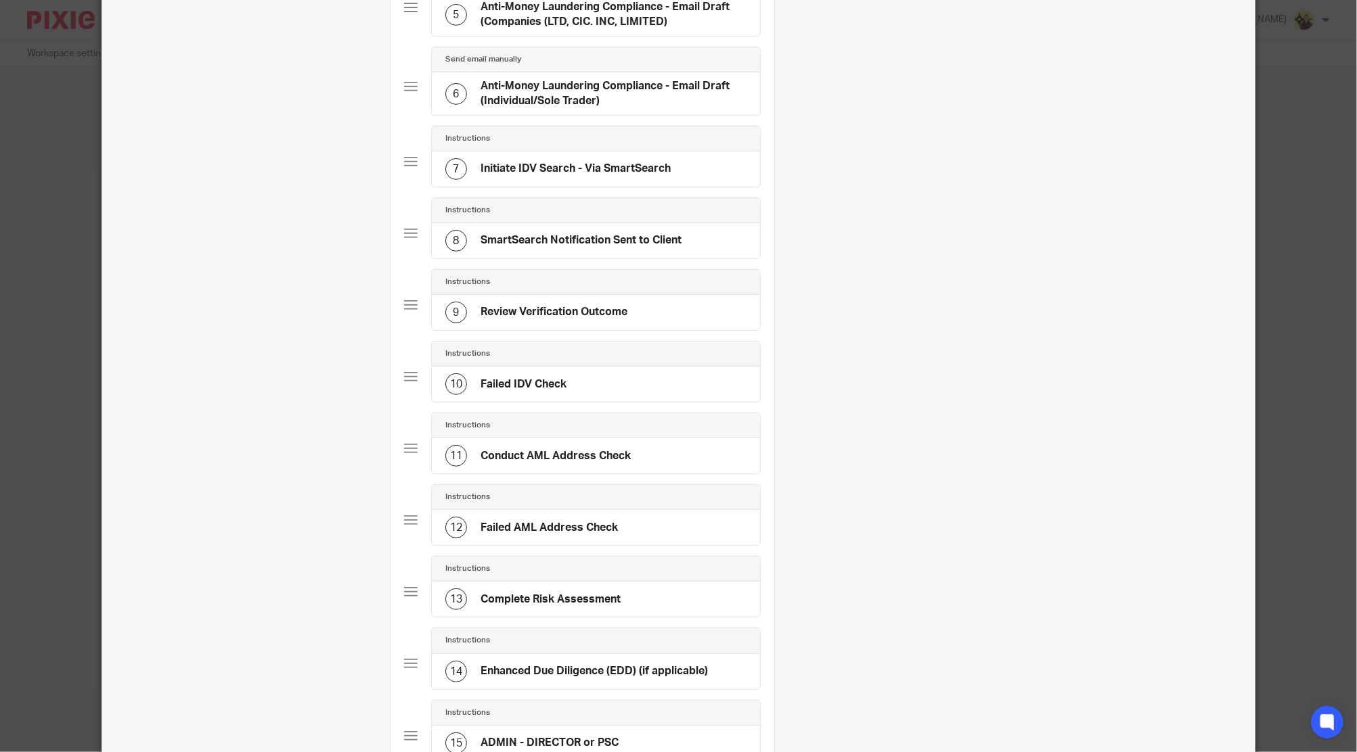
scroll to position [936, 0]
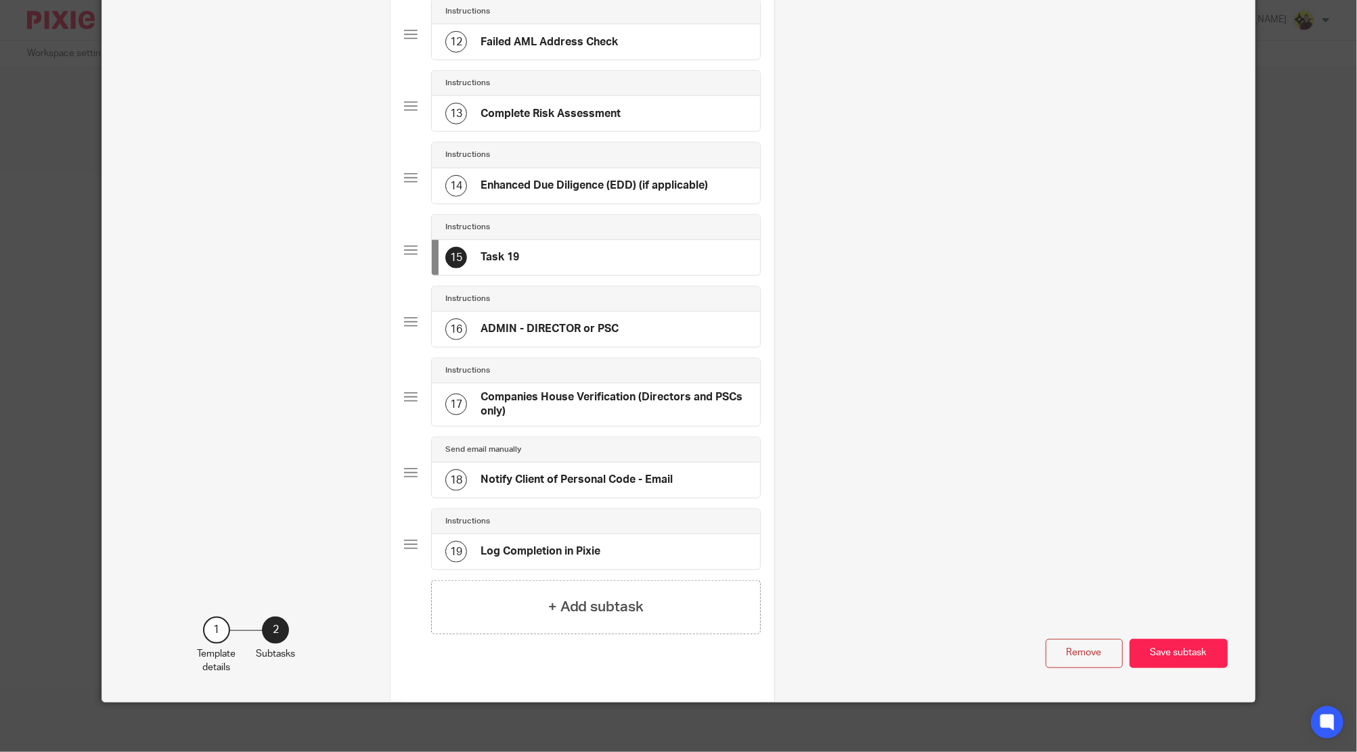
click at [519, 322] on h4 "ADMIN - DIRECTOR or PSC" at bounding box center [549, 329] width 138 height 14
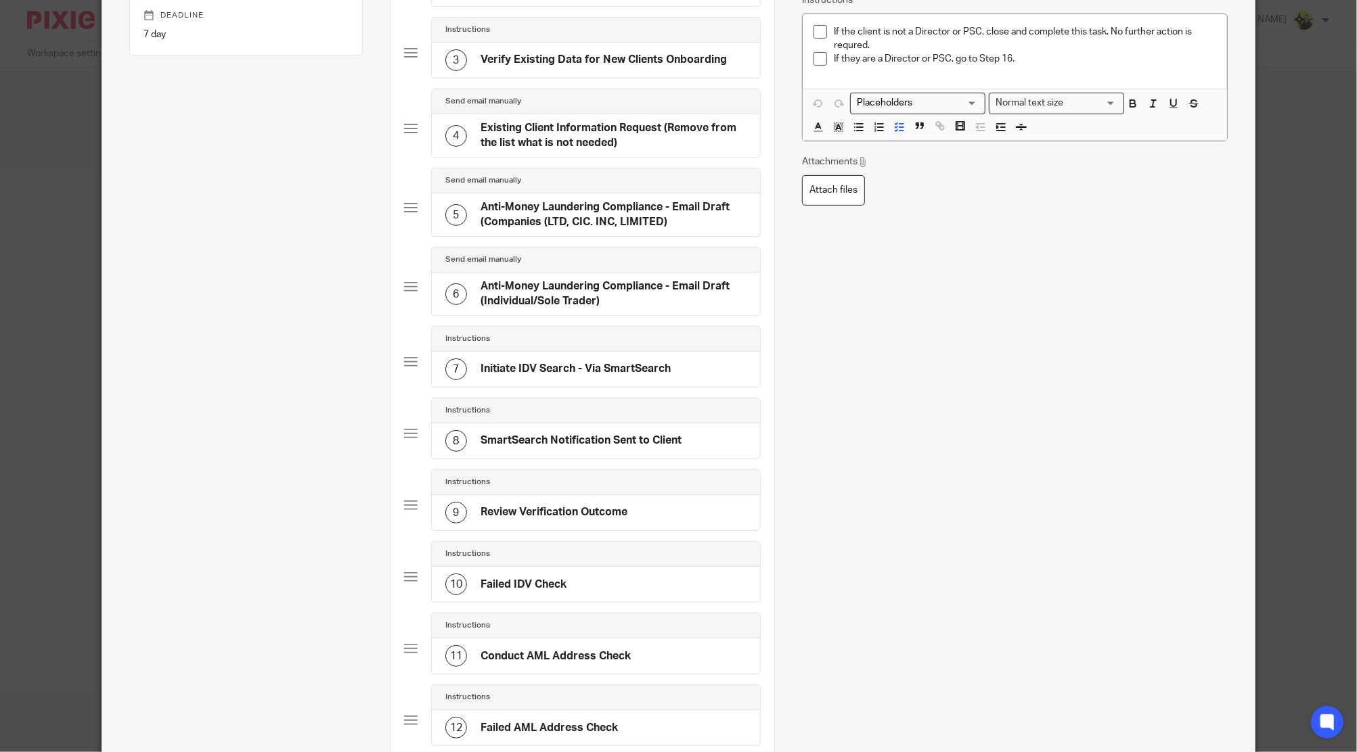
scroll to position [0, 0]
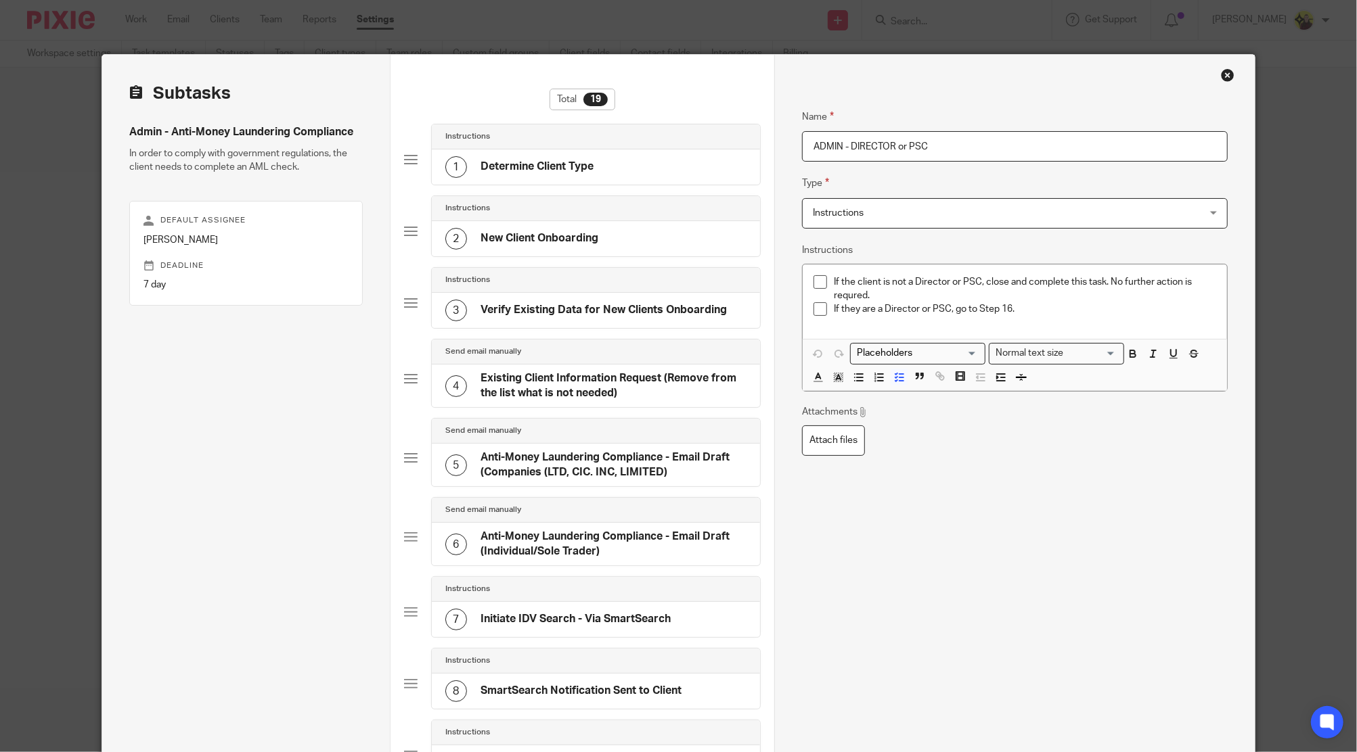
click at [1004, 300] on p "If the client is not a Director or PSC, close and complete this task. No furthe…" at bounding box center [1025, 289] width 382 height 28
drag, startPoint x: 1004, startPoint y: 306, endPoint x: 1033, endPoint y: 327, distance: 36.3
click at [1005, 307] on p "If they are a Director or PSC, go to Step 16." at bounding box center [1025, 309] width 382 height 14
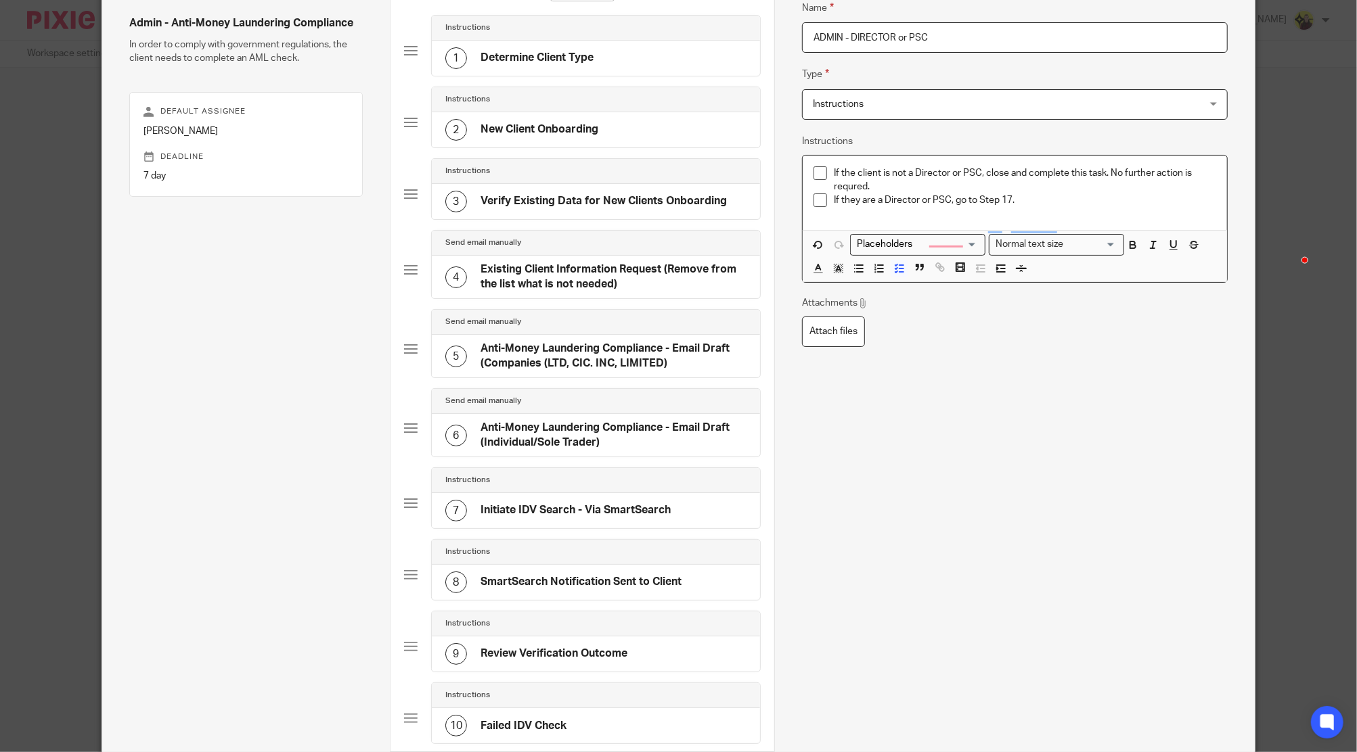
scroll to position [631, 0]
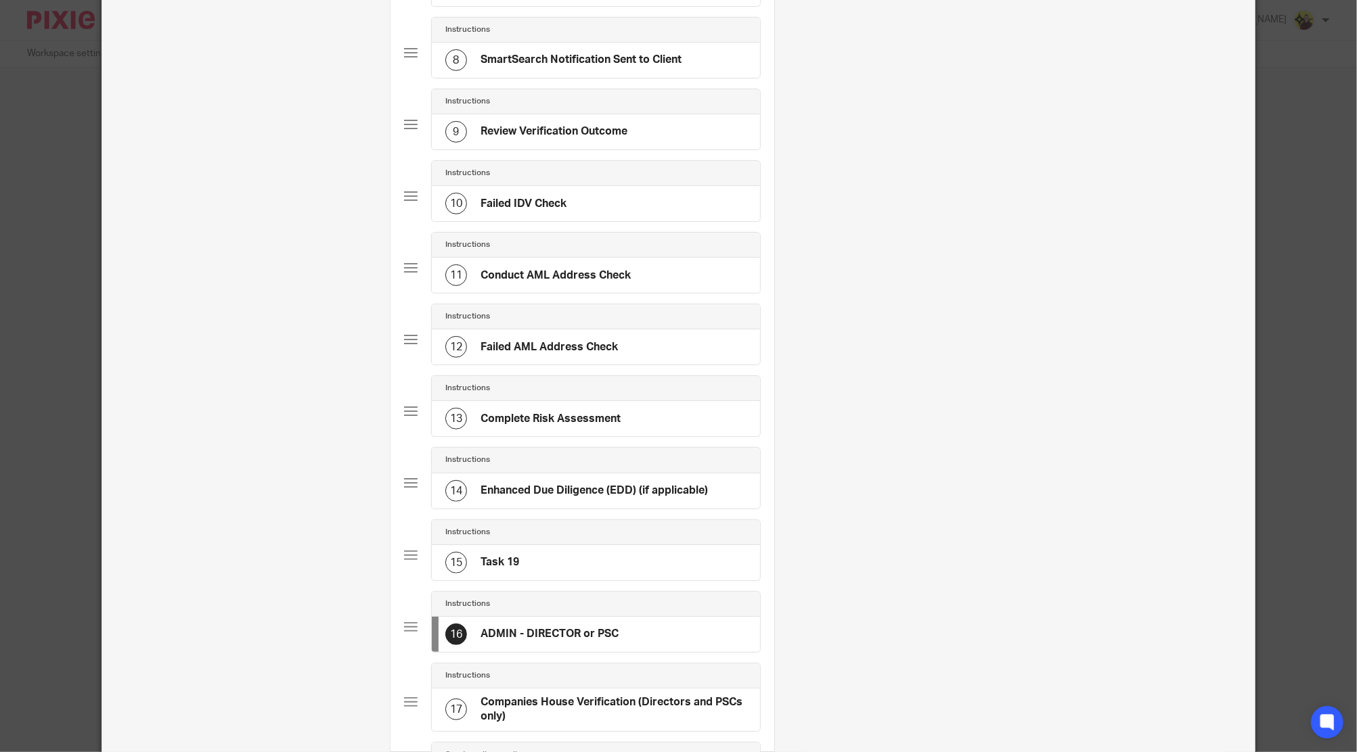
click at [502, 545] on div "15 Task 19" at bounding box center [596, 562] width 328 height 35
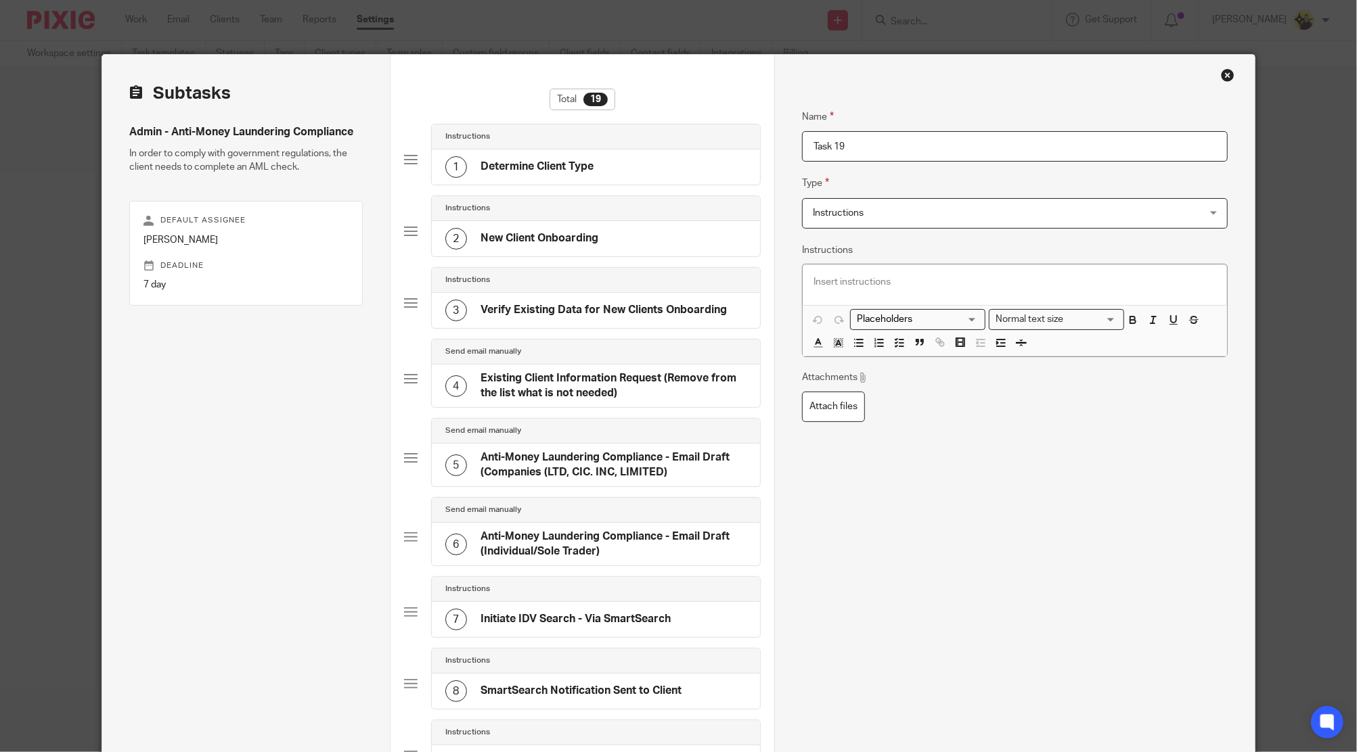
click at [867, 187] on fieldset "Type Instructions Instructions Instructions Document signing - request signatur…" at bounding box center [1014, 201] width 425 height 53
click at [862, 194] on fieldset "Type Instructions Instructions Instructions Document signing - request signatur…" at bounding box center [1014, 201] width 425 height 53
click at [842, 201] on span "Instructions" at bounding box center [978, 213] width 331 height 28
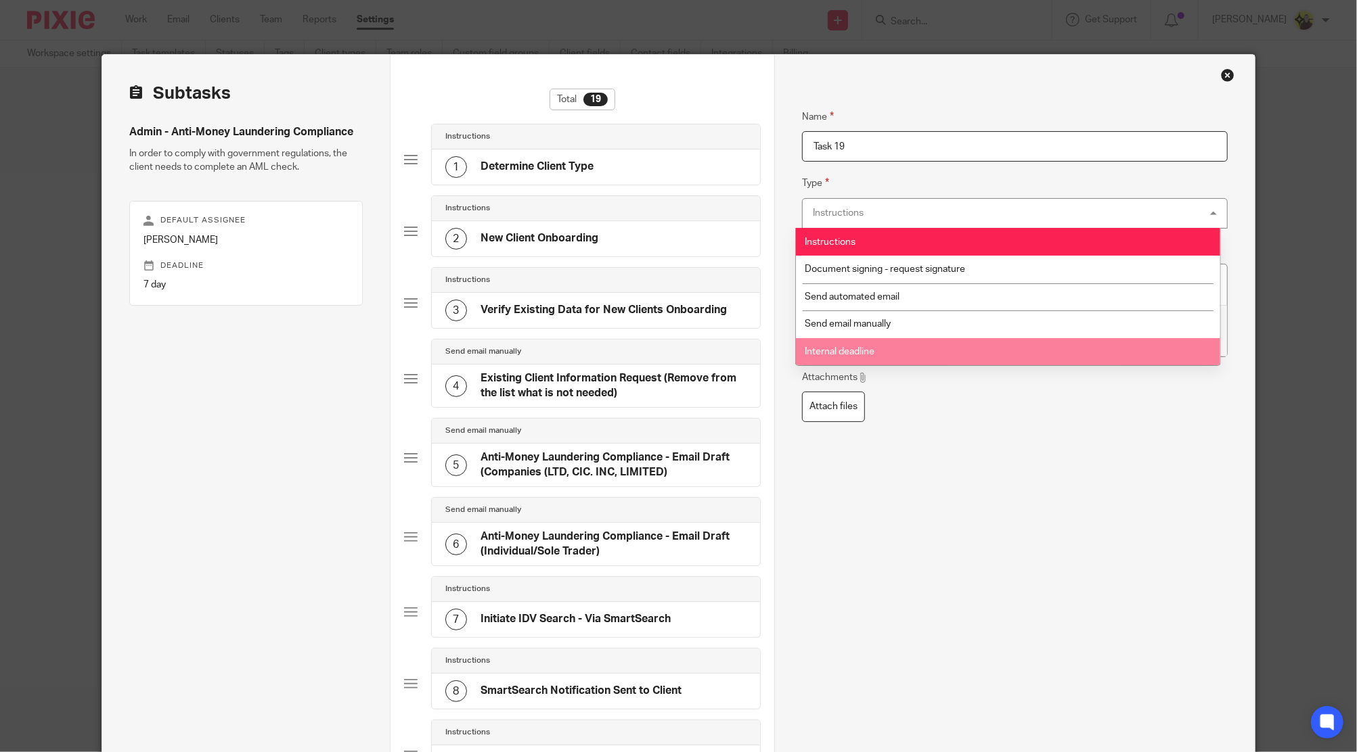
click at [852, 341] on li "Internal deadline" at bounding box center [1008, 352] width 424 height 28
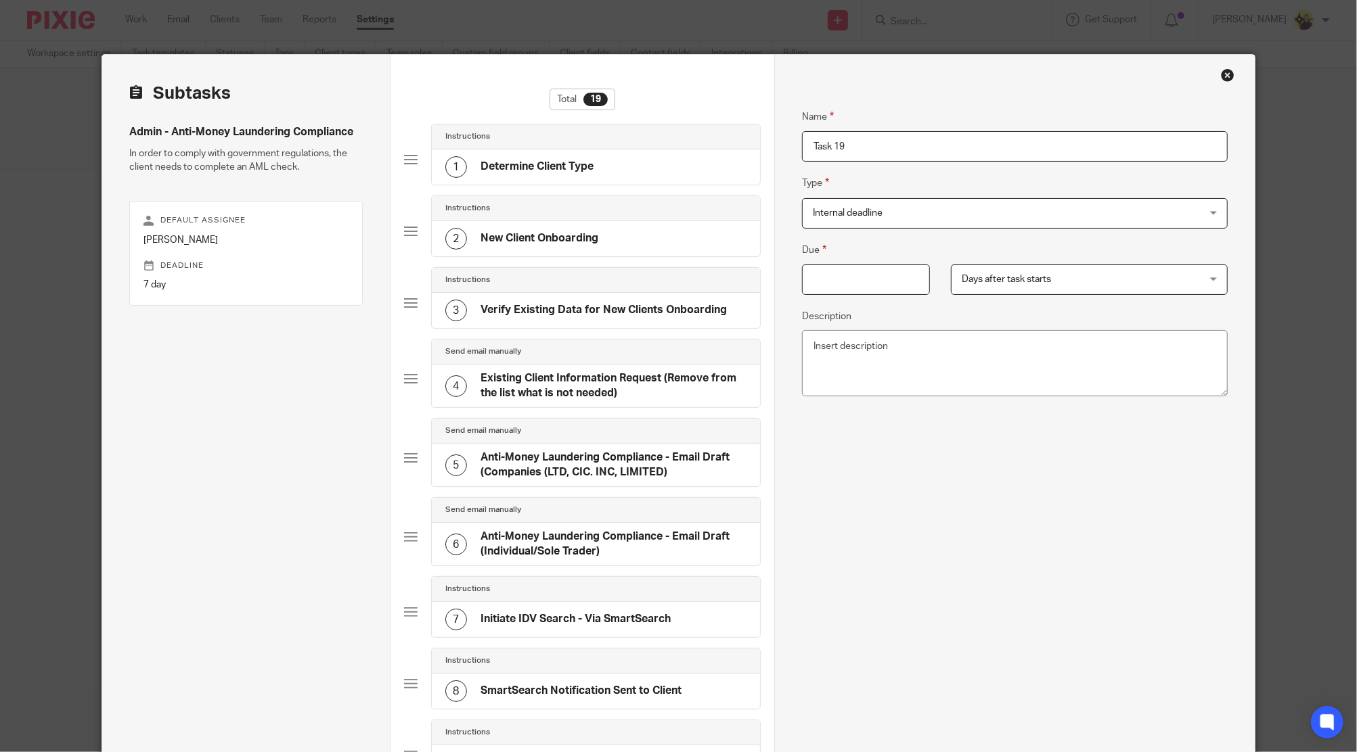
click at [896, 140] on input "Task 19" at bounding box center [1014, 146] width 425 height 30
drag, startPoint x: 895, startPoint y: 140, endPoint x: 638, endPoint y: 116, distance: 258.2
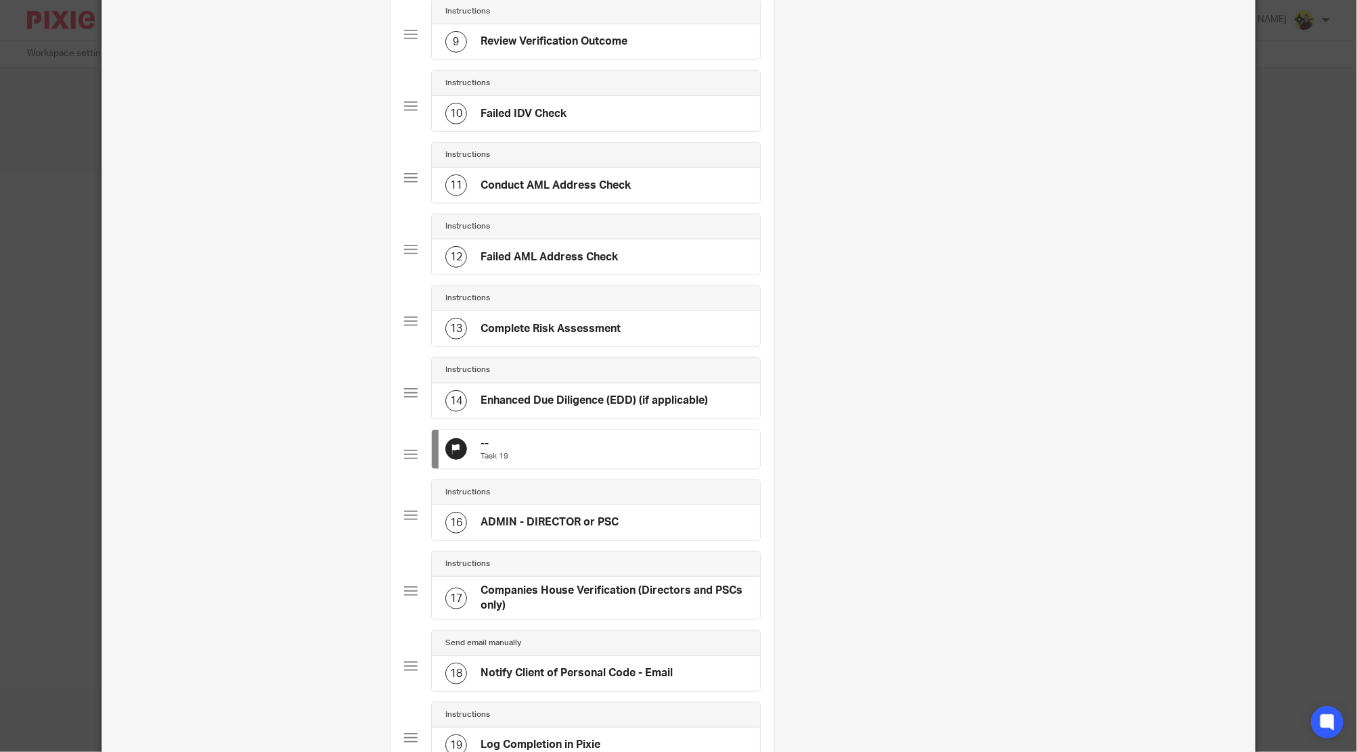
click at [509, 403] on h4 "Enhanced Due Diligence (EDD) (if applicable)" at bounding box center [593, 401] width 227 height 14
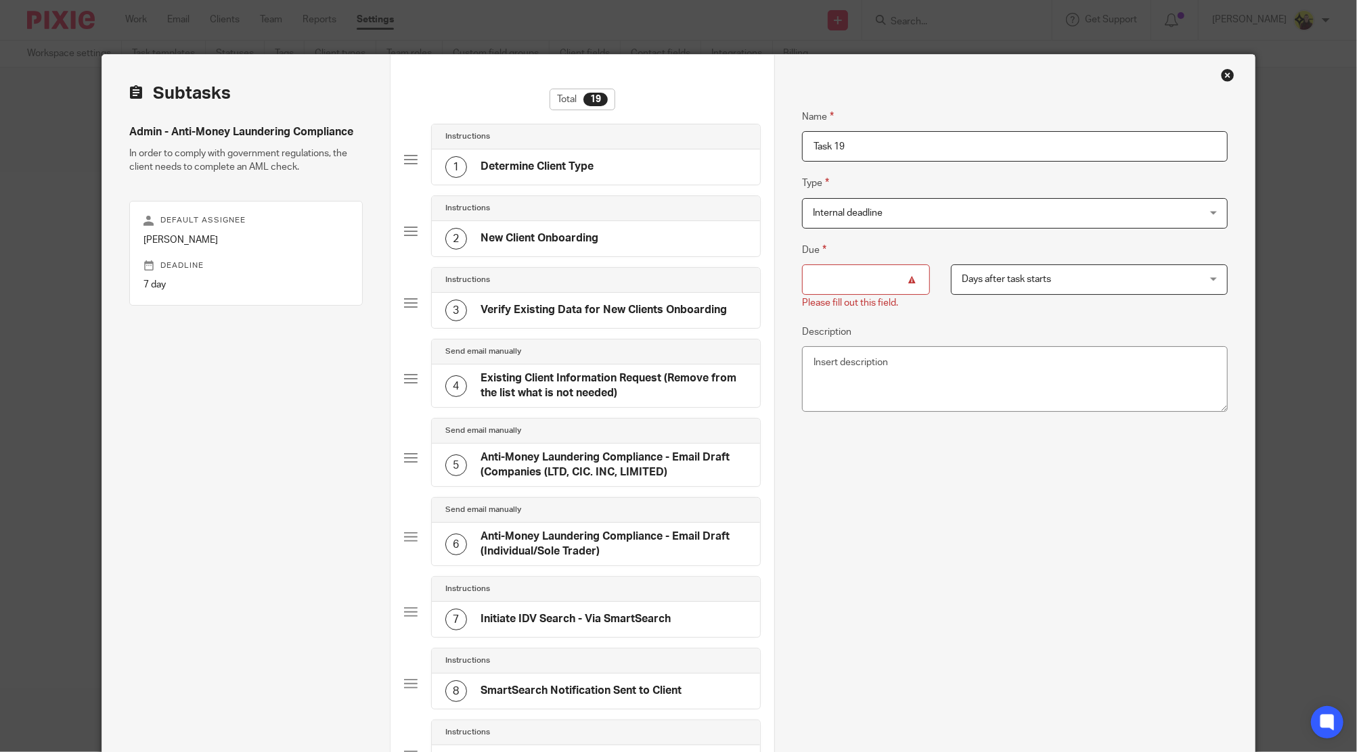
click at [847, 273] on input "Due" at bounding box center [866, 280] width 128 height 30
click at [900, 286] on input "Due" at bounding box center [866, 280] width 128 height 30
type input "3"
click at [835, 360] on textarea "Description" at bounding box center [1014, 363] width 425 height 66
drag, startPoint x: 886, startPoint y: 141, endPoint x: 691, endPoint y: 147, distance: 194.3
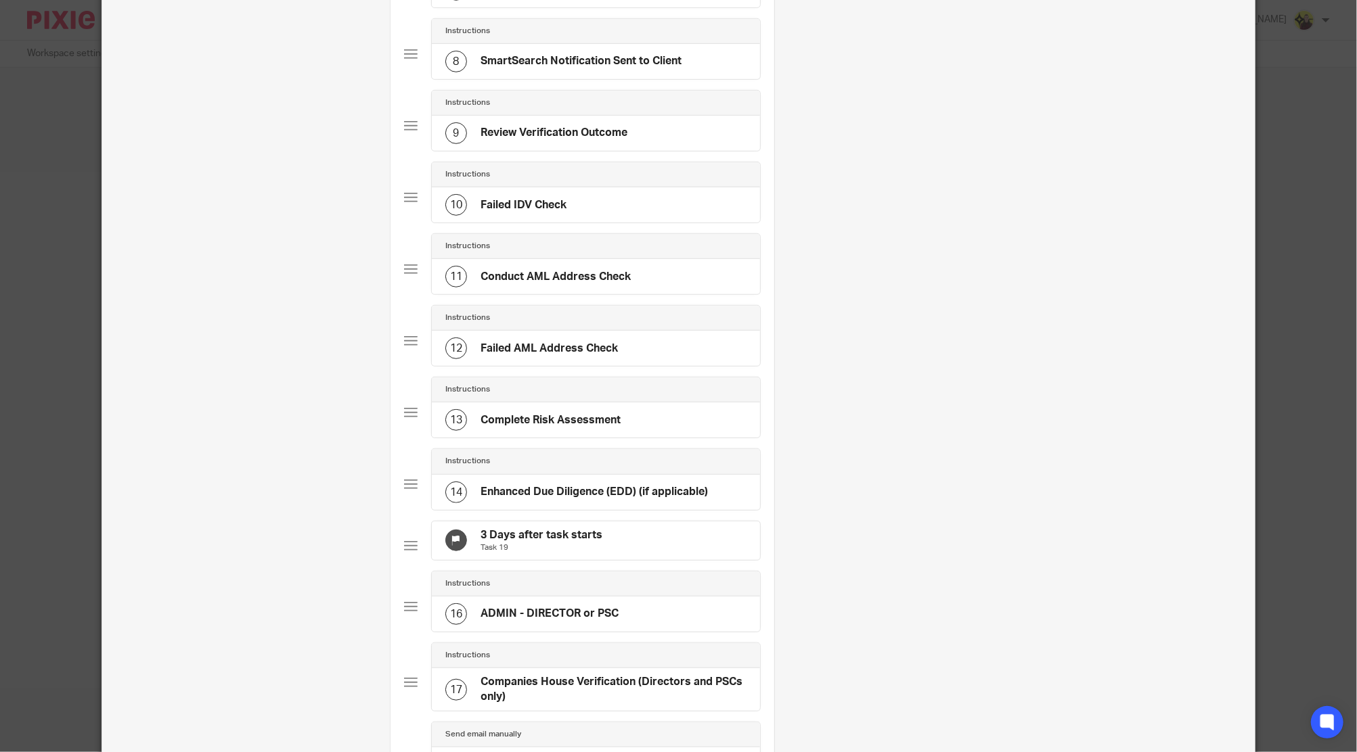
scroll to position [812, 0]
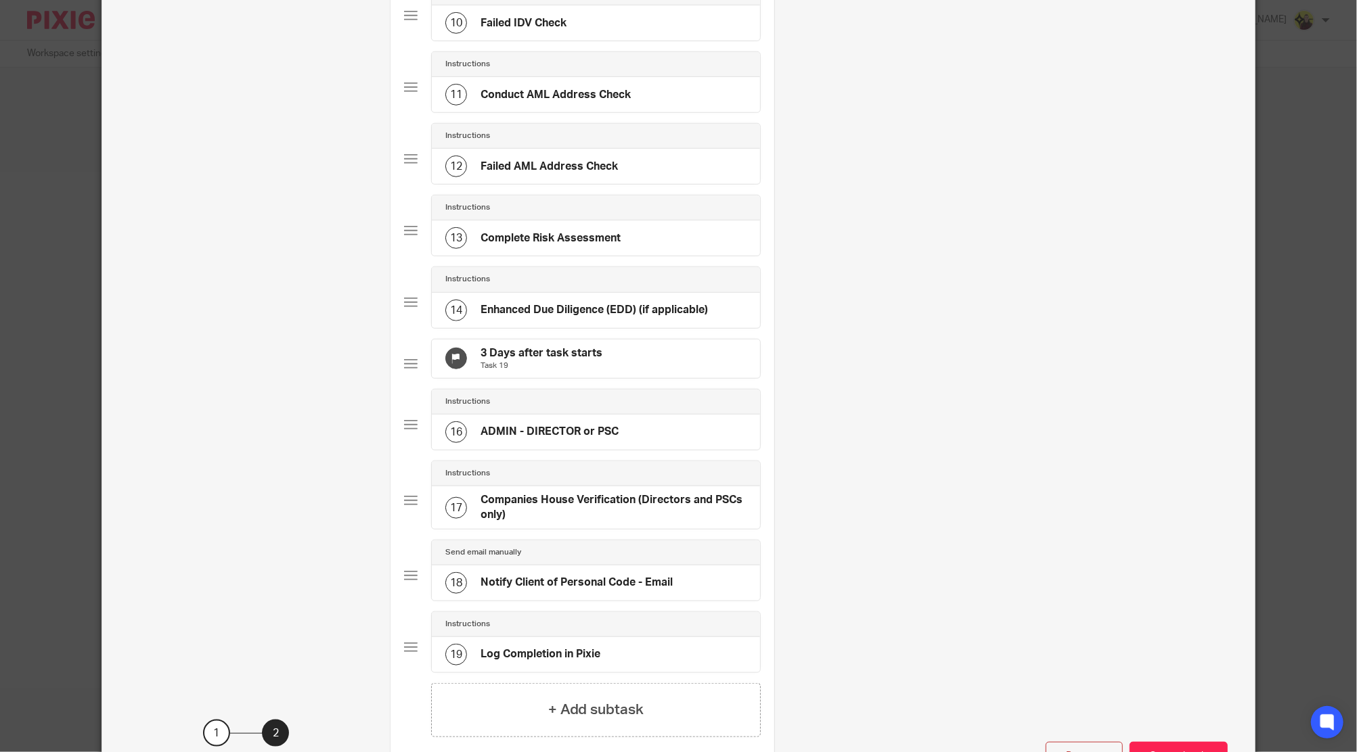
click at [585, 339] on div "3 Days after task starts Task 19" at bounding box center [595, 359] width 329 height 41
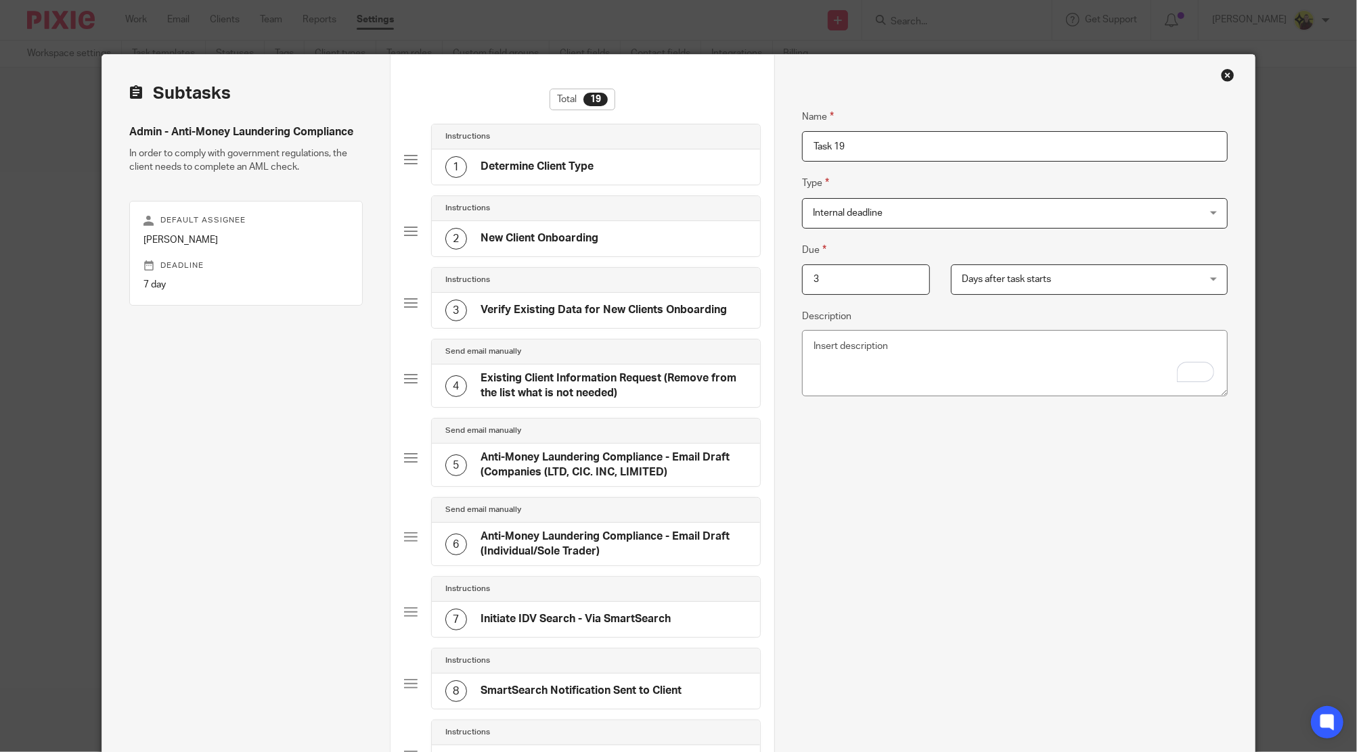
click at [902, 151] on input "Task 19" at bounding box center [1014, 146] width 425 height 30
click at [970, 275] on span "Days after task starts" at bounding box center [1005, 279] width 89 height 9
click at [866, 356] on textarea "Description" at bounding box center [1014, 363] width 425 height 66
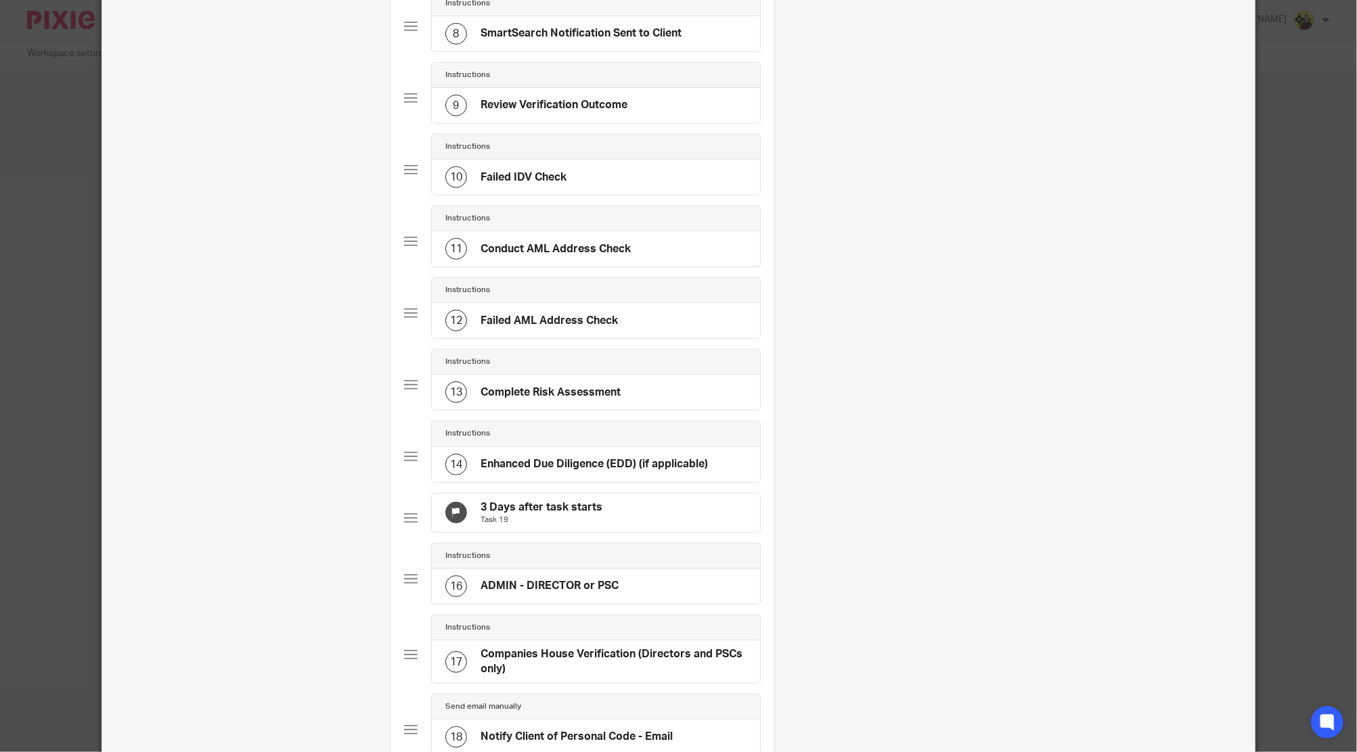
scroll to position [721, 0]
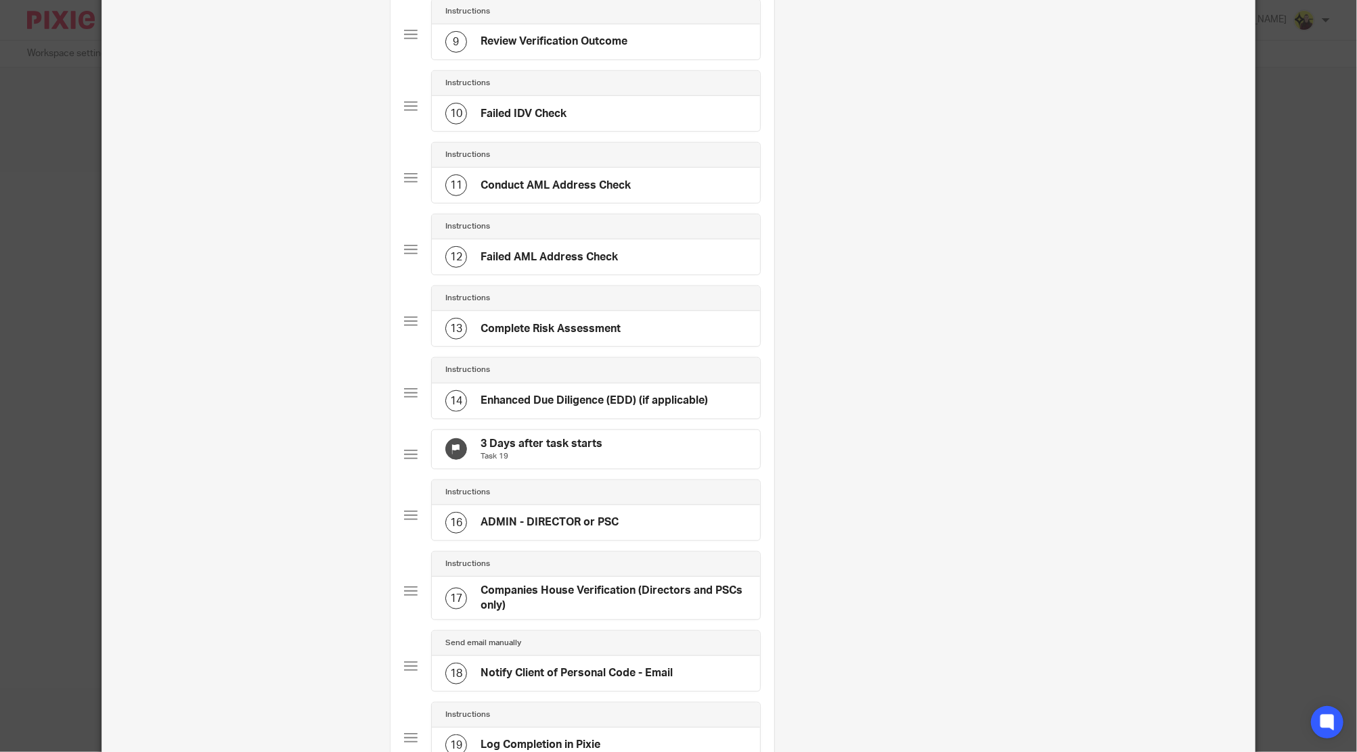
click at [652, 399] on h4 "Enhanced Due Diligence (EDD) (if applicable)" at bounding box center [593, 401] width 227 height 14
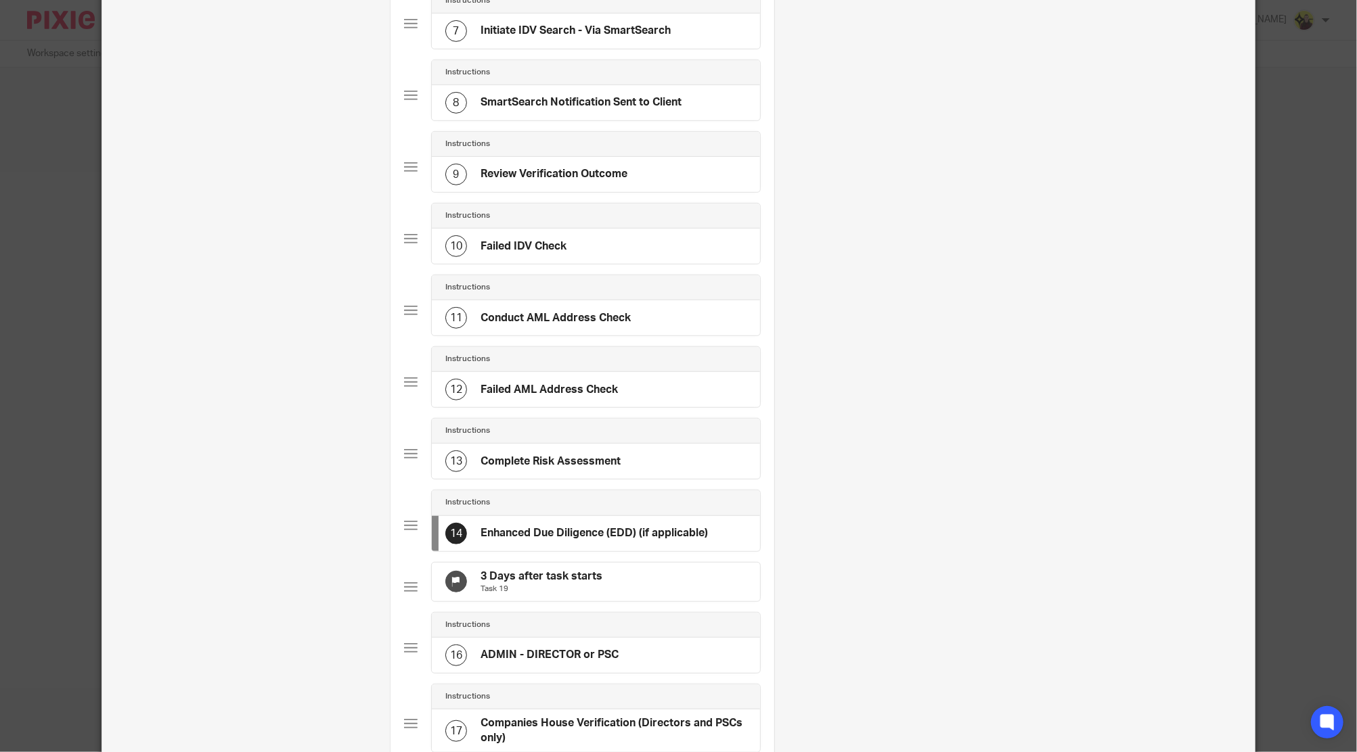
scroll to position [631, 0]
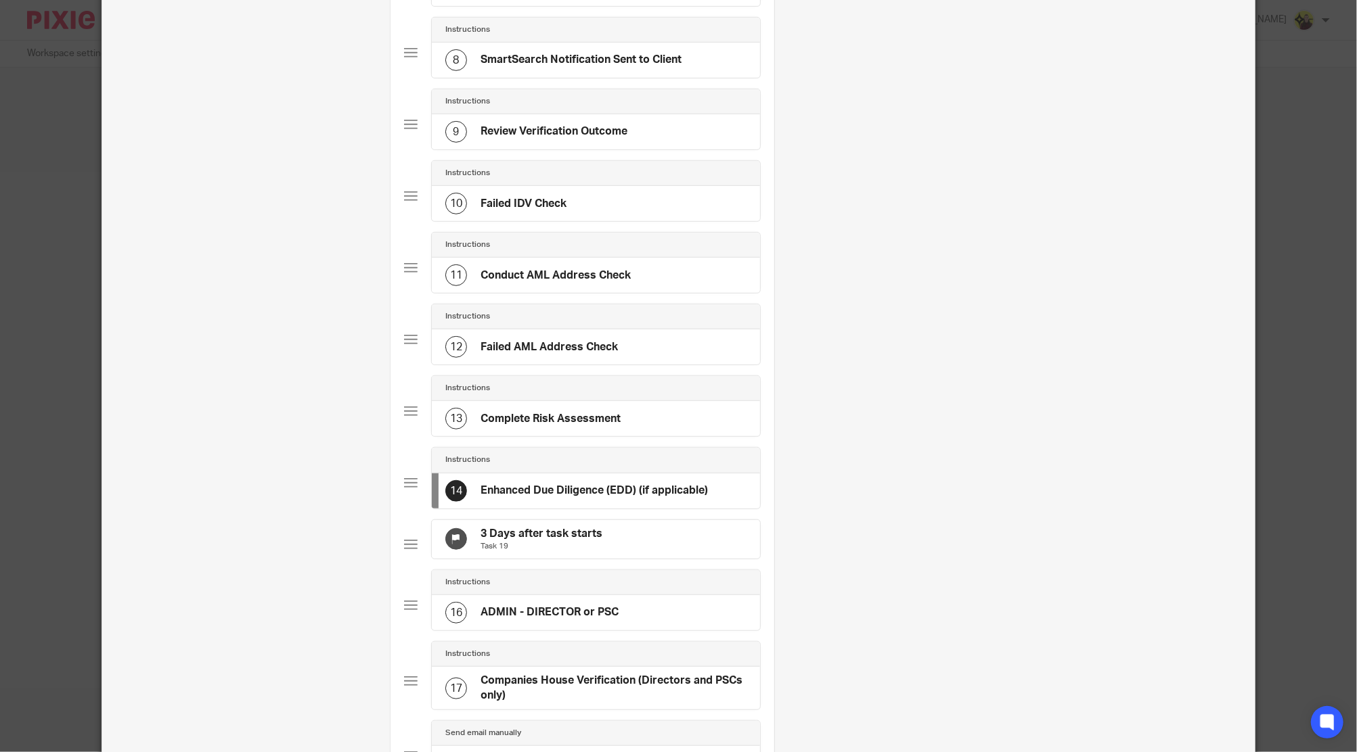
click at [607, 524] on div "3 Days after task starts Task 19" at bounding box center [596, 539] width 328 height 39
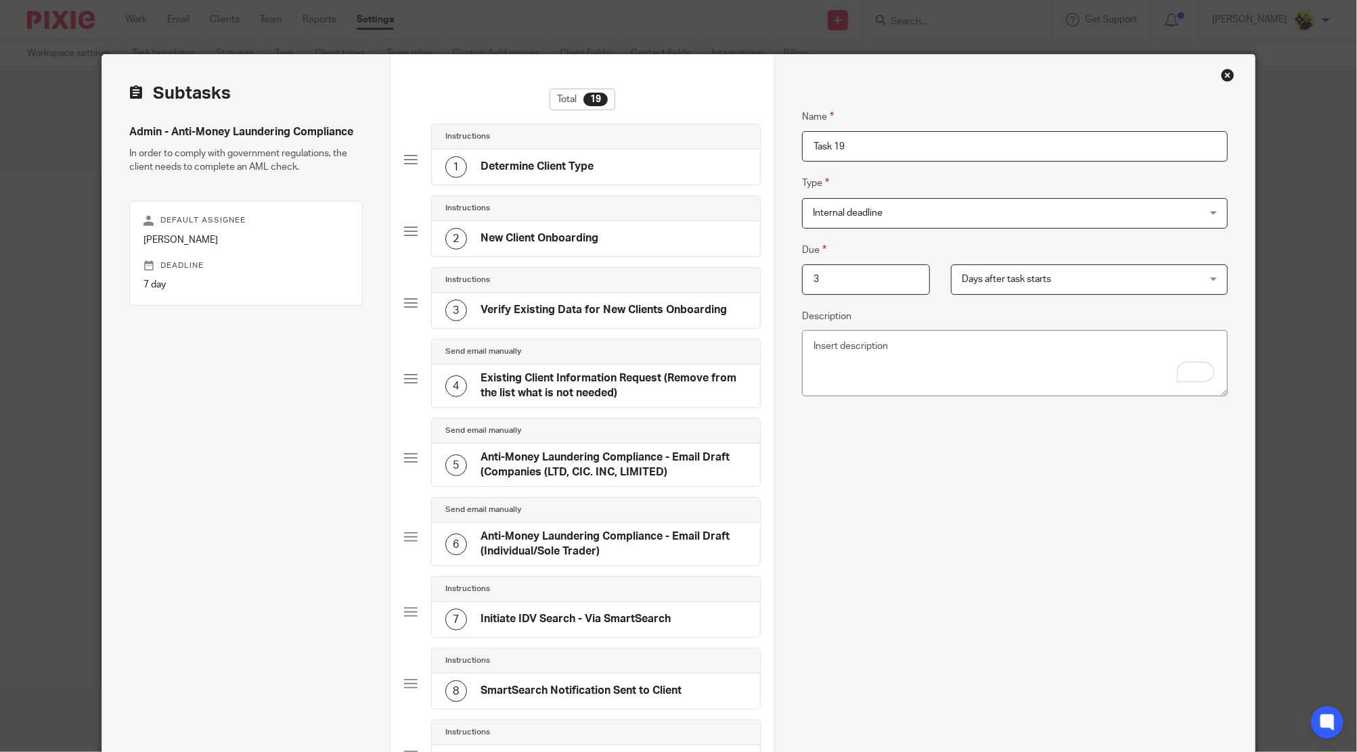
click at [1059, 261] on fieldset "Due 3 Days after task starts Days after task starts Days after task starts Week…" at bounding box center [1014, 268] width 425 height 53
click at [1052, 278] on span "Days after task starts" at bounding box center [1067, 279] width 212 height 28
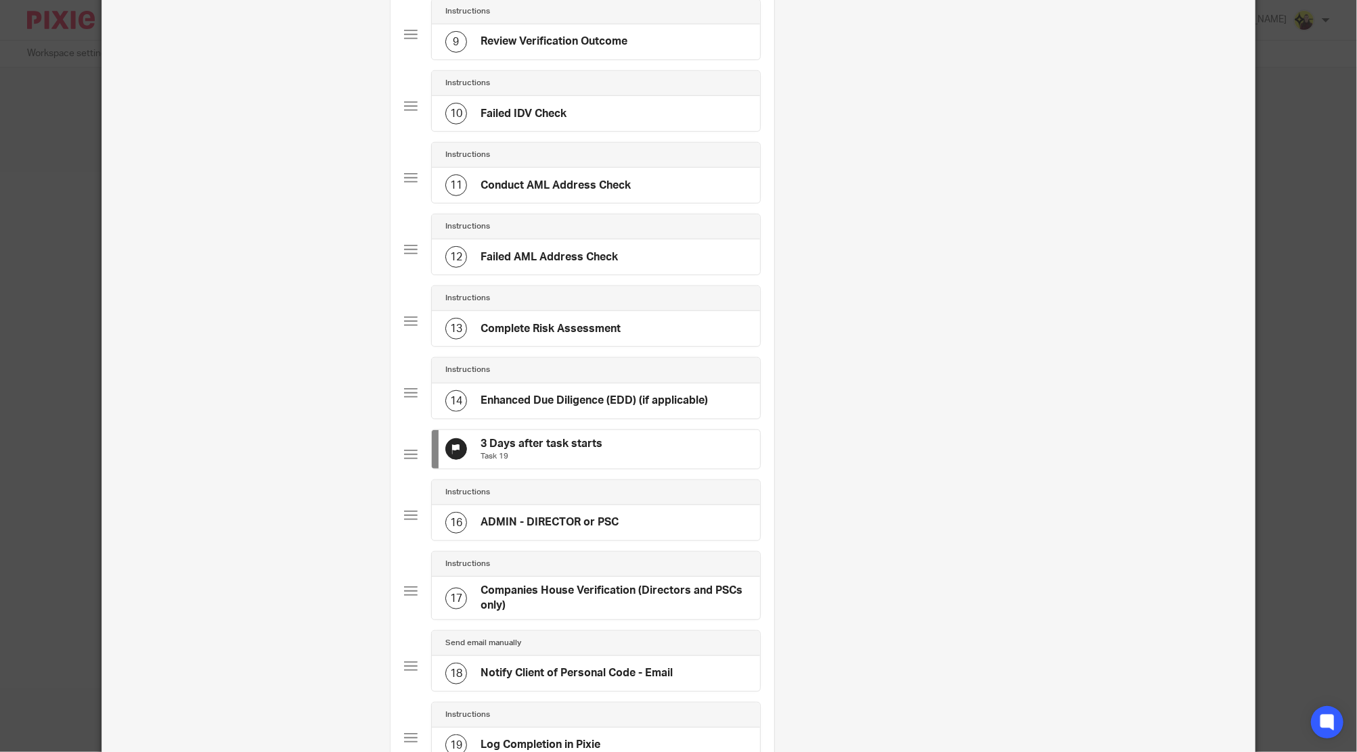
click at [591, 437] on h4 "3 Days after task starts" at bounding box center [541, 444] width 122 height 14
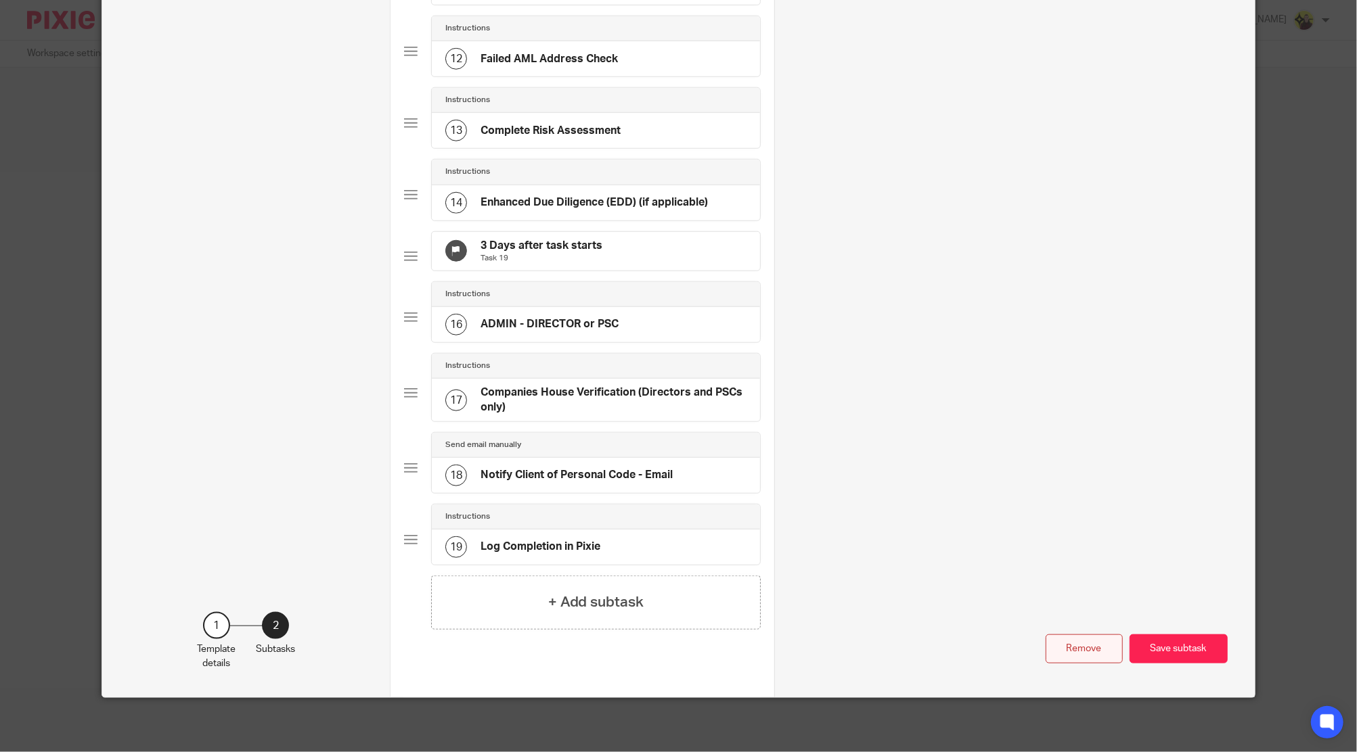
click at [1063, 647] on button "Remove" at bounding box center [1083, 649] width 77 height 29
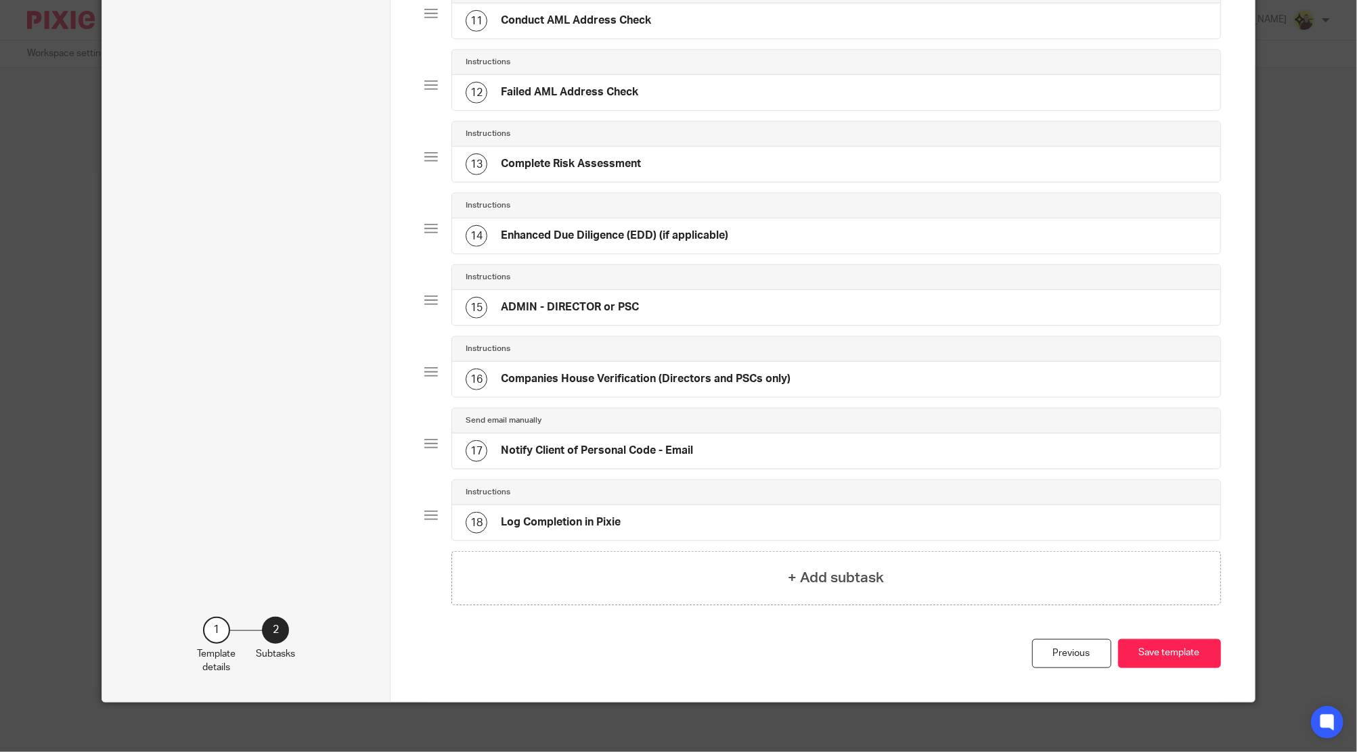
click at [578, 230] on h4 "Enhanced Due Diligence (EDD) (if applicable)" at bounding box center [614, 236] width 227 height 14
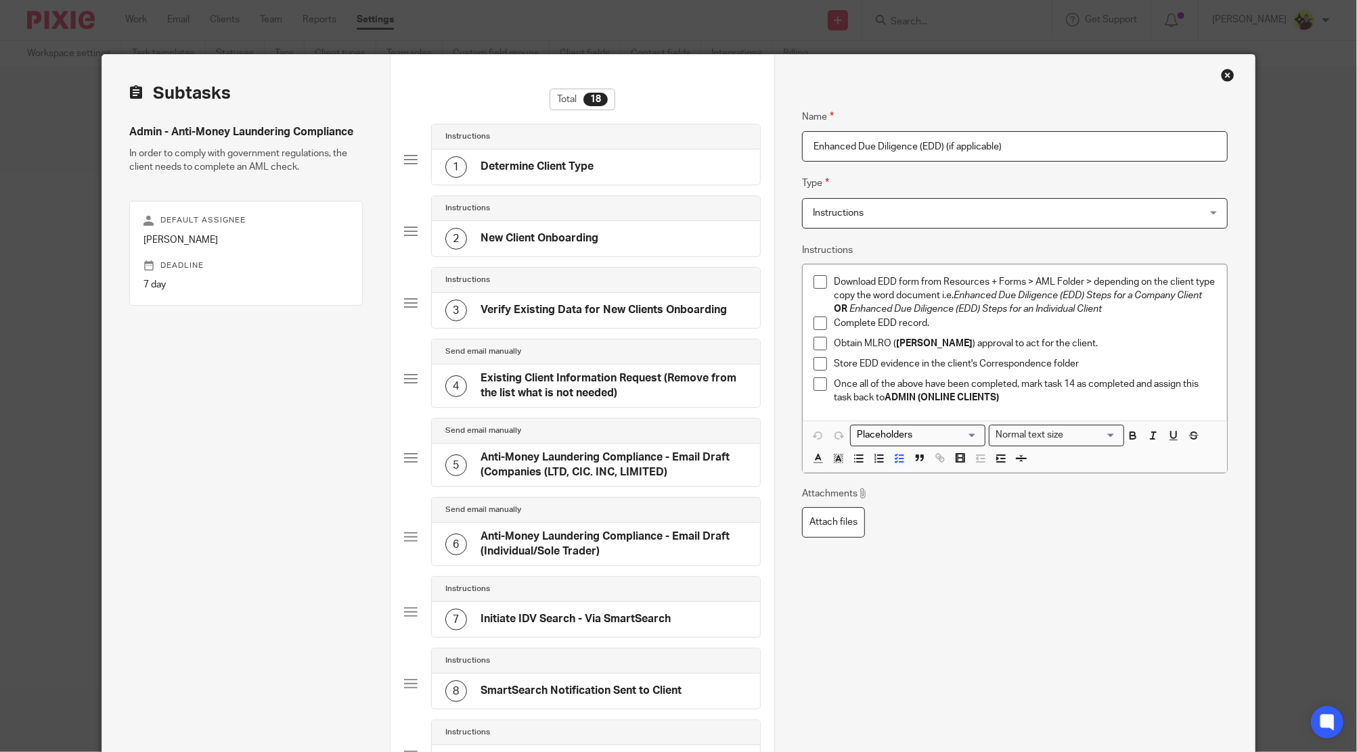
click at [938, 198] on div "Instructions Instructions" at bounding box center [1014, 213] width 425 height 30
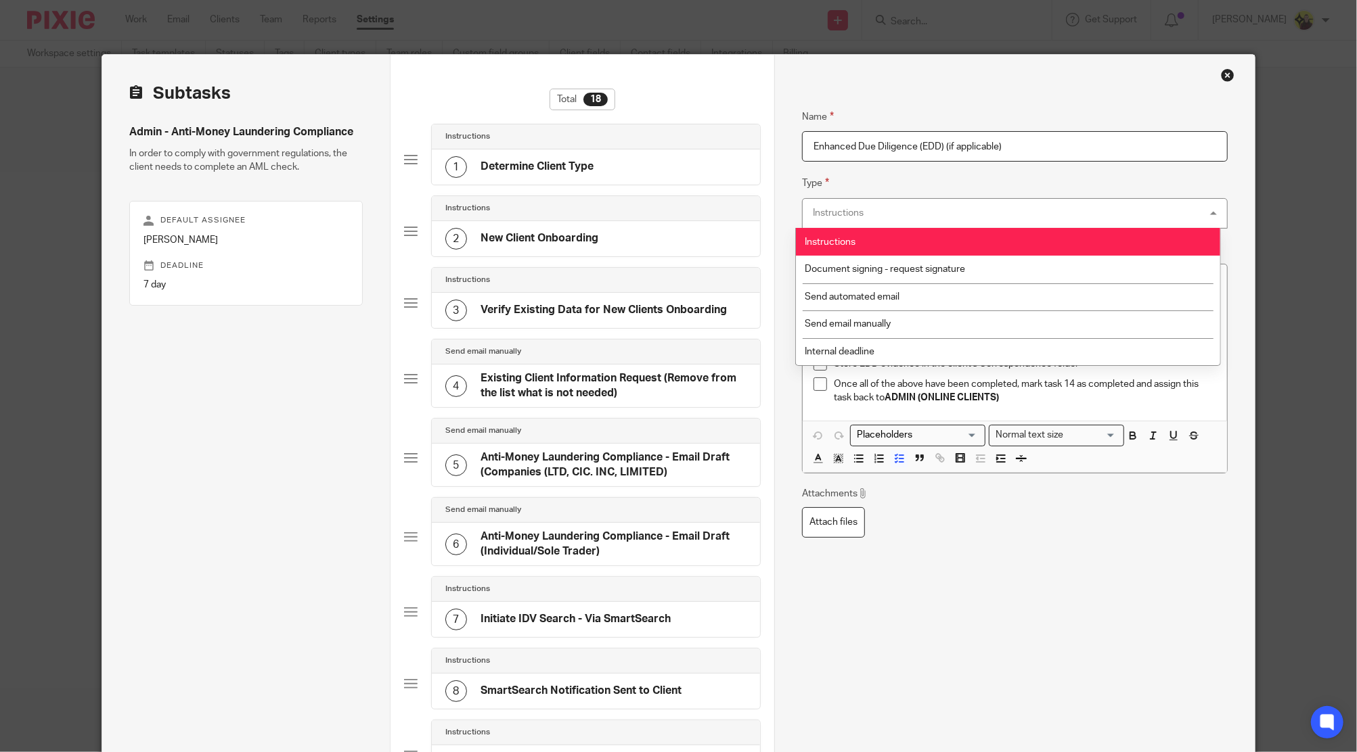
click at [942, 170] on div "Name Enhanced Due Diligence (EDD) (if applicable) Type Instructions Instruction…" at bounding box center [1014, 562] width 425 height 946
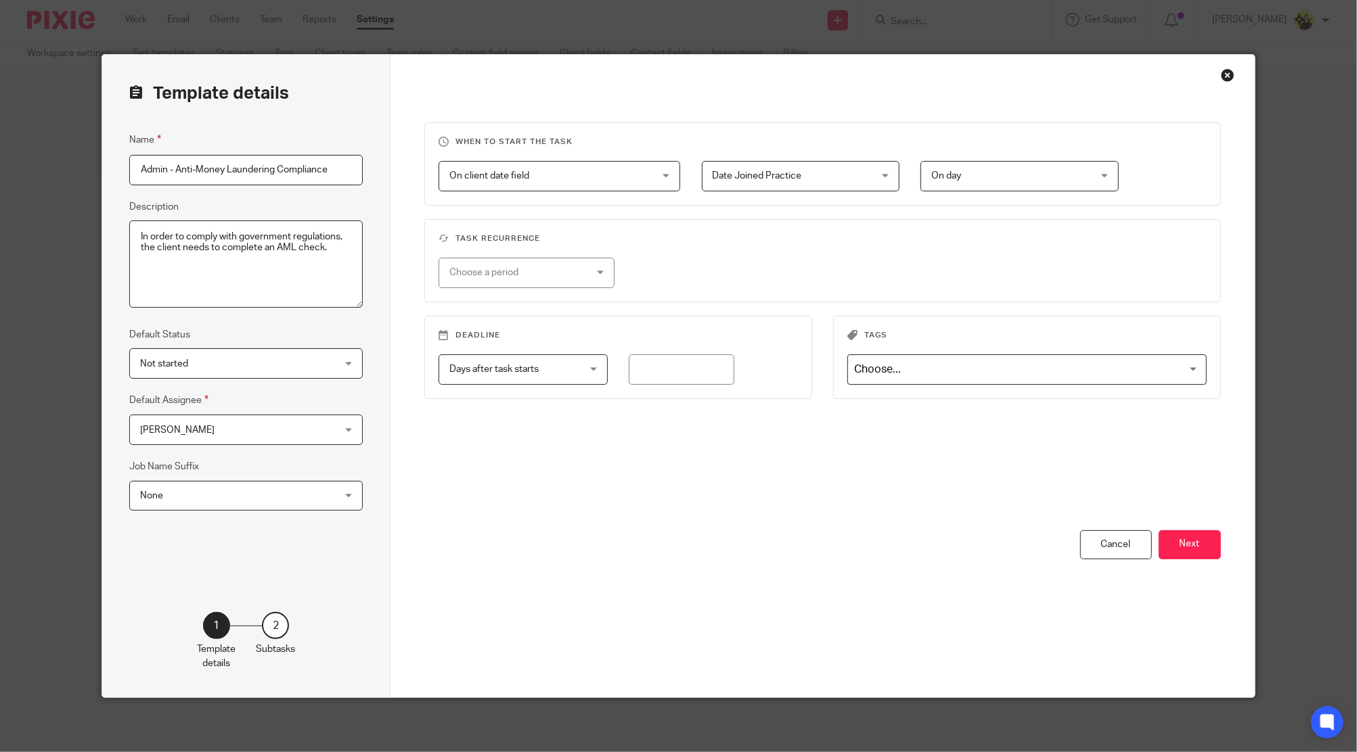
click at [499, 360] on span "Days after task starts" at bounding box center [512, 369] width 126 height 28
click at [518, 338] on h3 "Deadline" at bounding box center [617, 335] width 359 height 11
click at [649, 359] on input "number" at bounding box center [682, 370] width 106 height 30
type input "7"
click at [671, 419] on div "Deadline Days after task starts Days after task starts Days after task starts W…" at bounding box center [811, 371] width 817 height 110
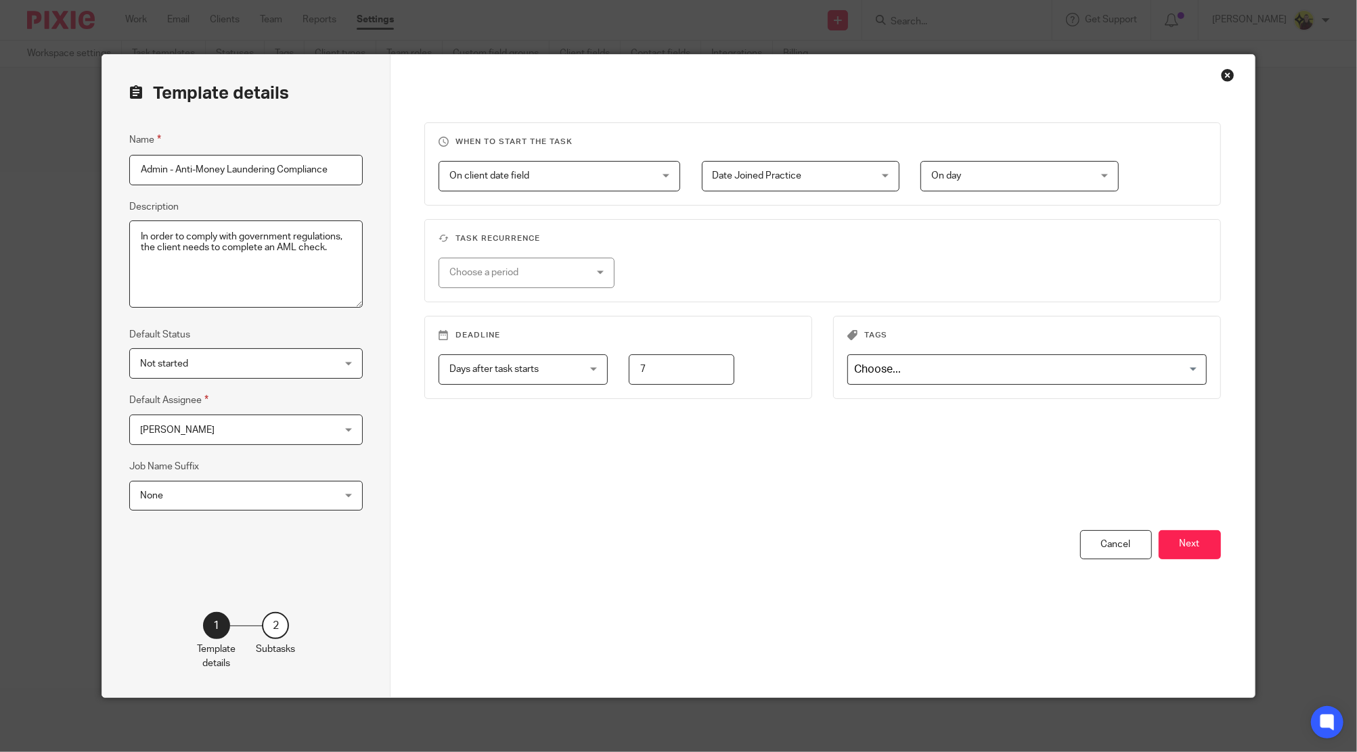
click at [533, 361] on span "Days after task starts" at bounding box center [512, 369] width 126 height 28
click at [601, 324] on fieldset "Deadline Days after task starts Days after task starts Days after task starts W…" at bounding box center [618, 357] width 388 height 83
click at [1187, 537] on button "Next" at bounding box center [1189, 544] width 62 height 29
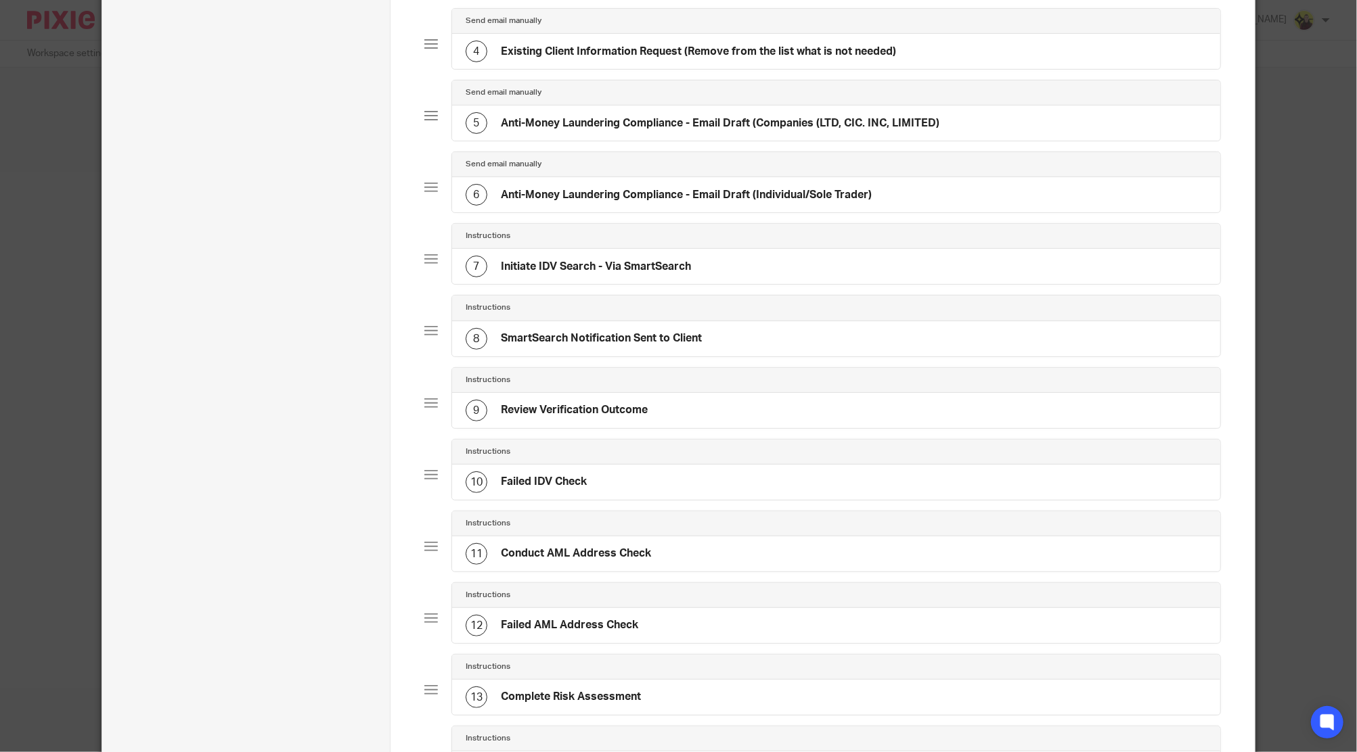
scroll to position [541, 0]
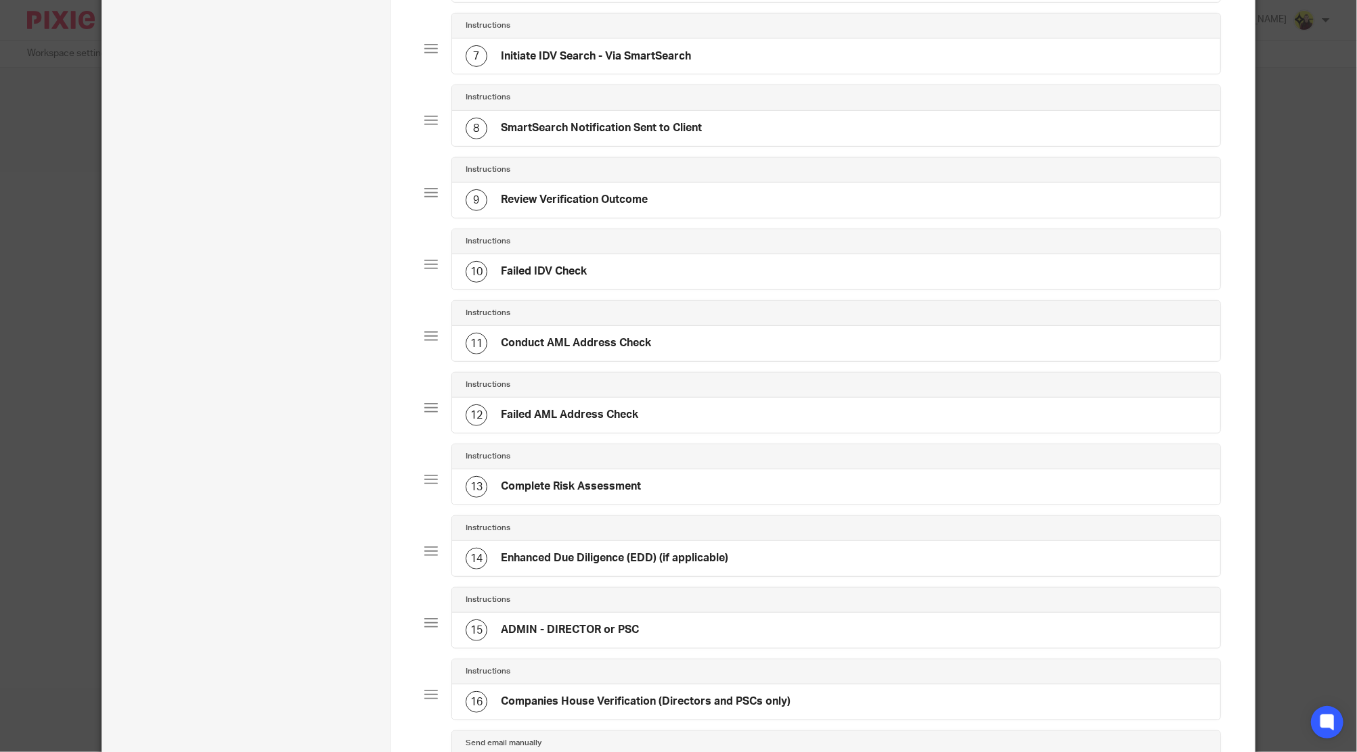
click at [644, 535] on div "Instructions" at bounding box center [836, 528] width 768 height 25
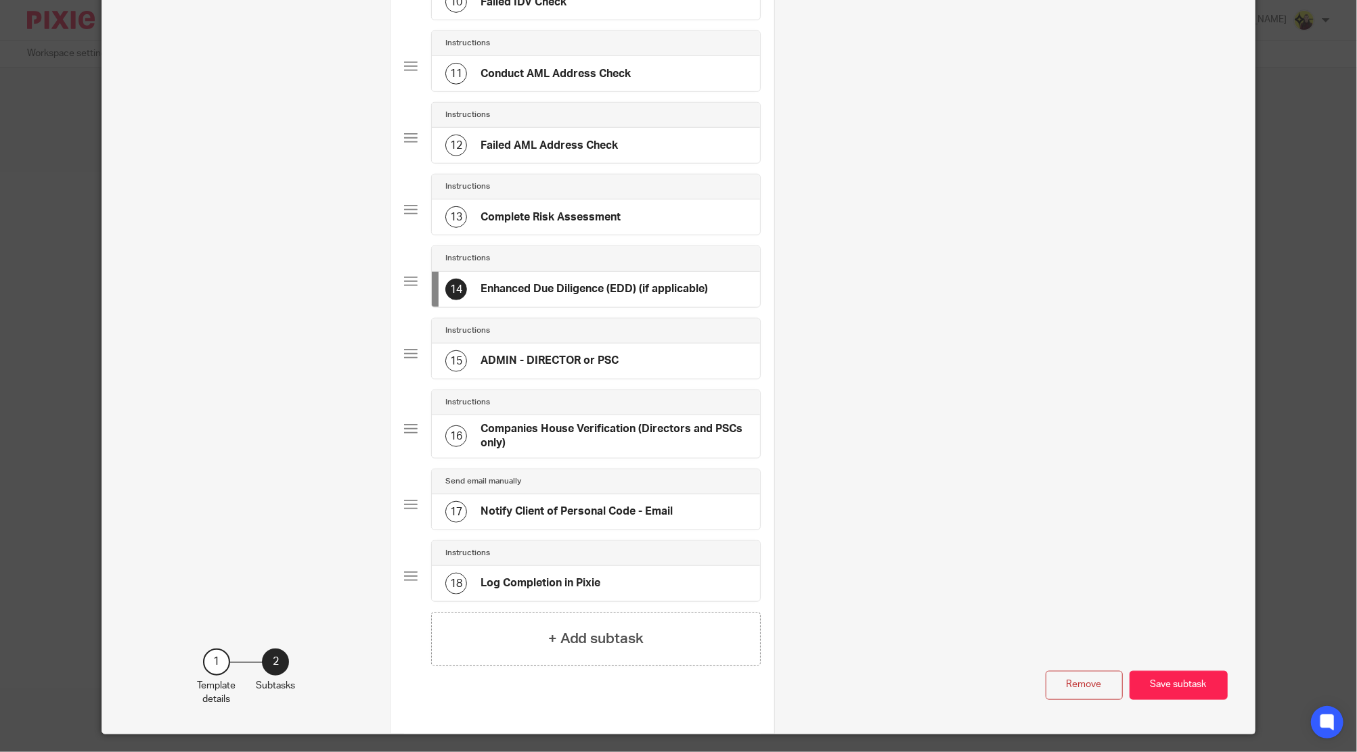
scroll to position [865, 0]
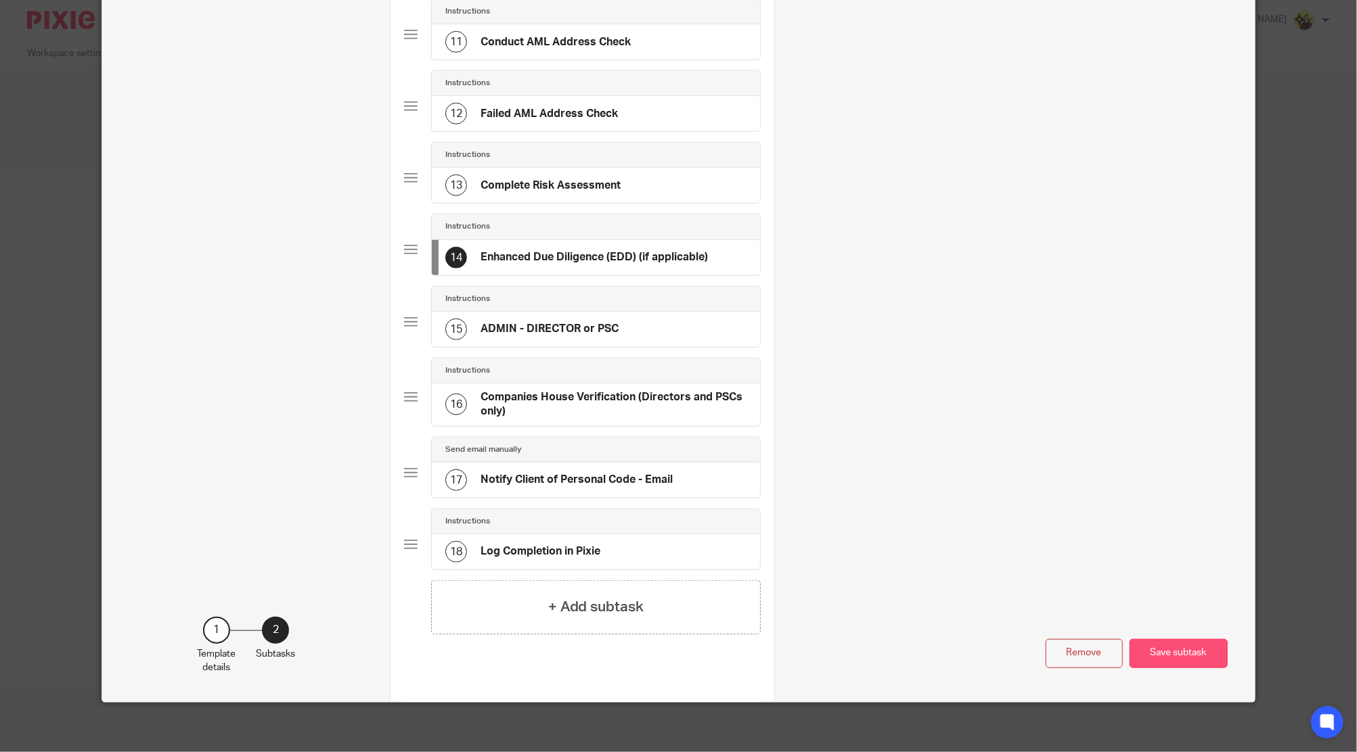
click at [1166, 639] on button "Save subtask" at bounding box center [1178, 653] width 98 height 29
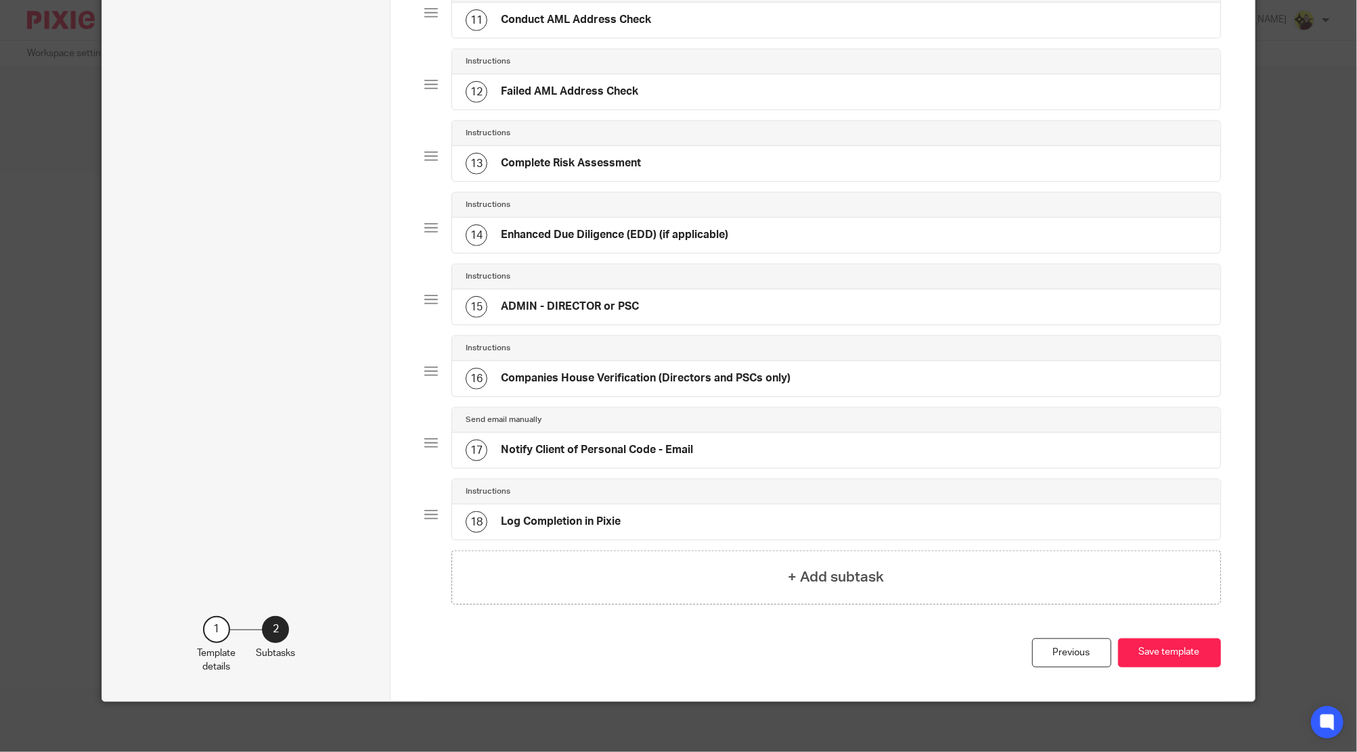
scroll to position [864, 0]
click at [1147, 647] on button "Save template" at bounding box center [1169, 653] width 103 height 29
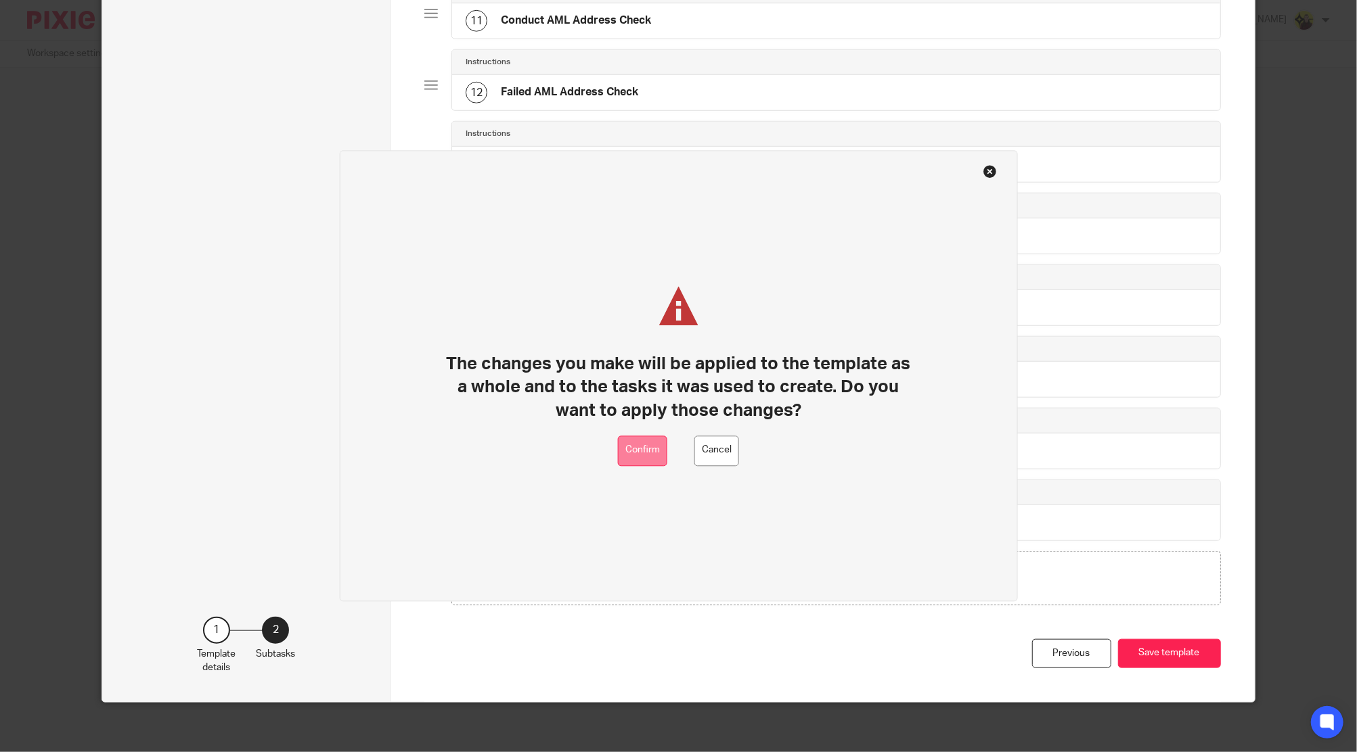
click at [649, 461] on button "Confirm" at bounding box center [642, 451] width 49 height 30
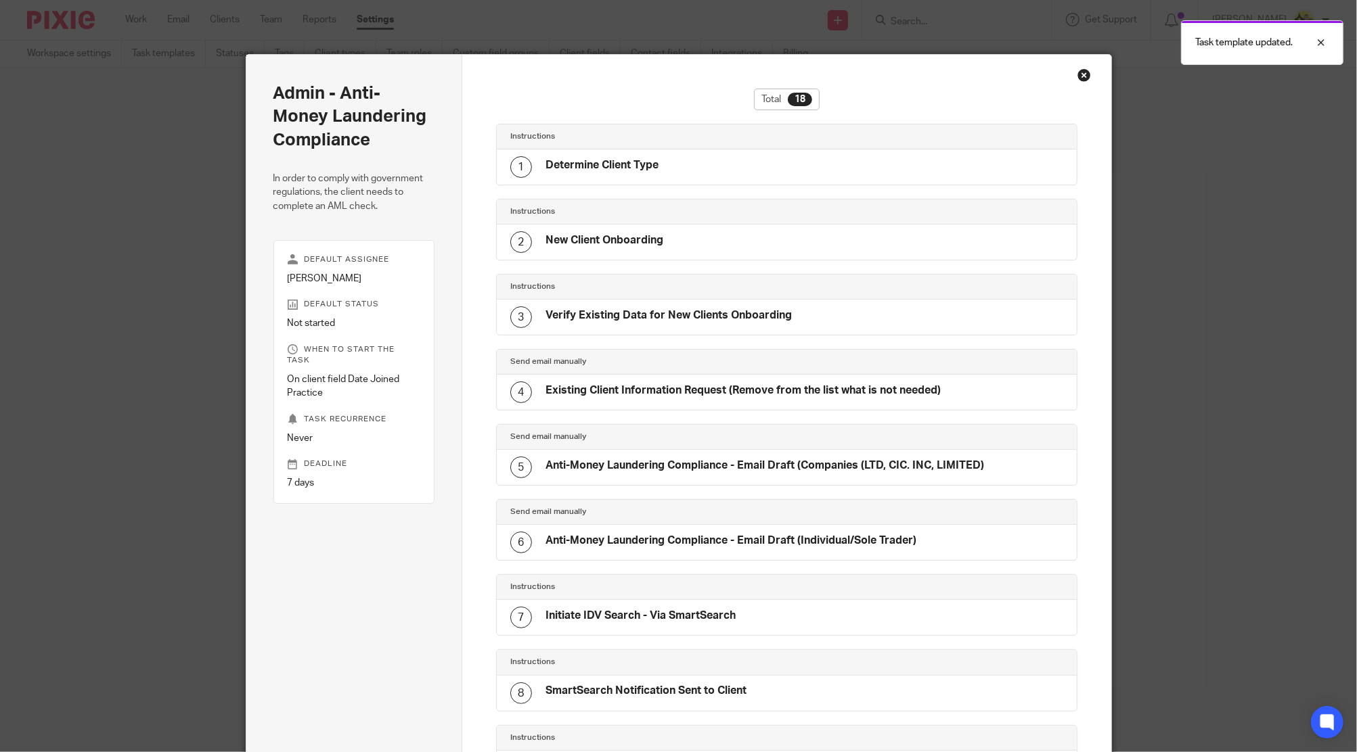
click at [1077, 72] on div "Close this dialog window" at bounding box center [1084, 75] width 14 height 14
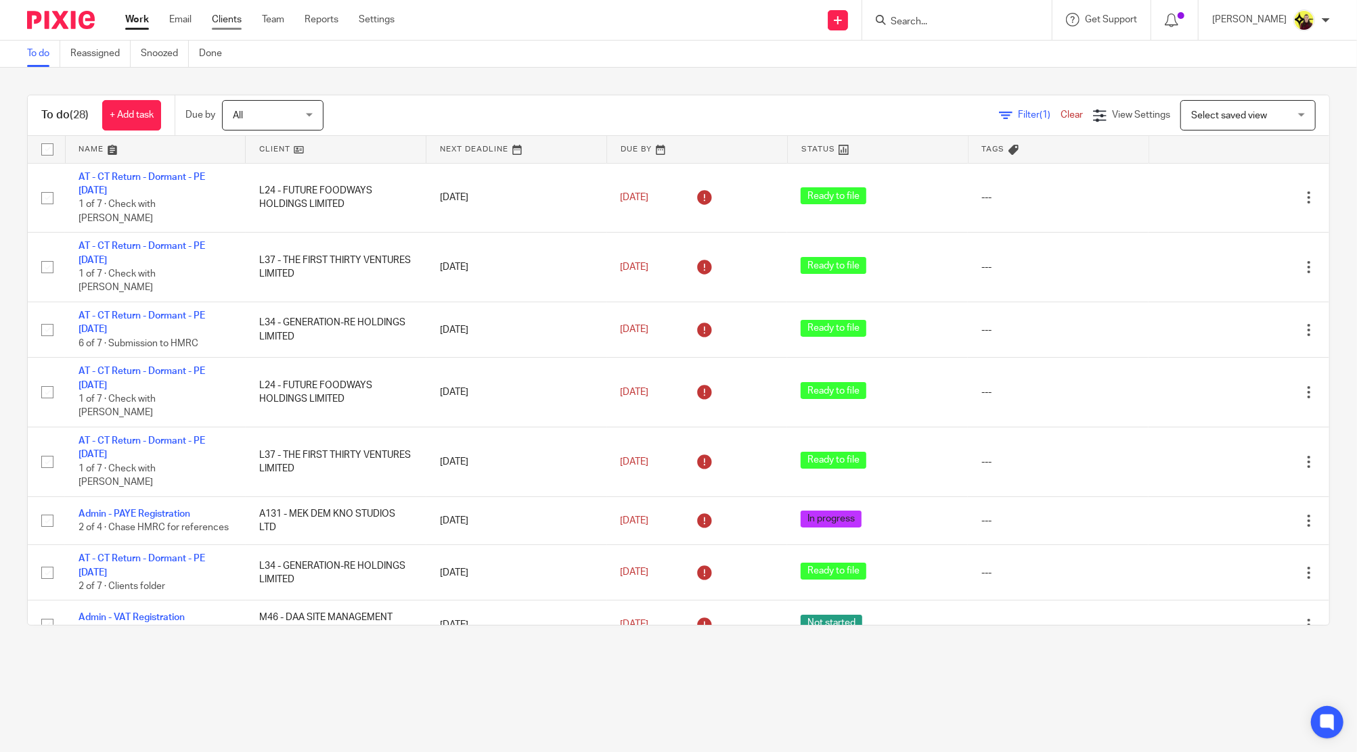
click at [227, 22] on link "Clients" at bounding box center [227, 20] width 30 height 14
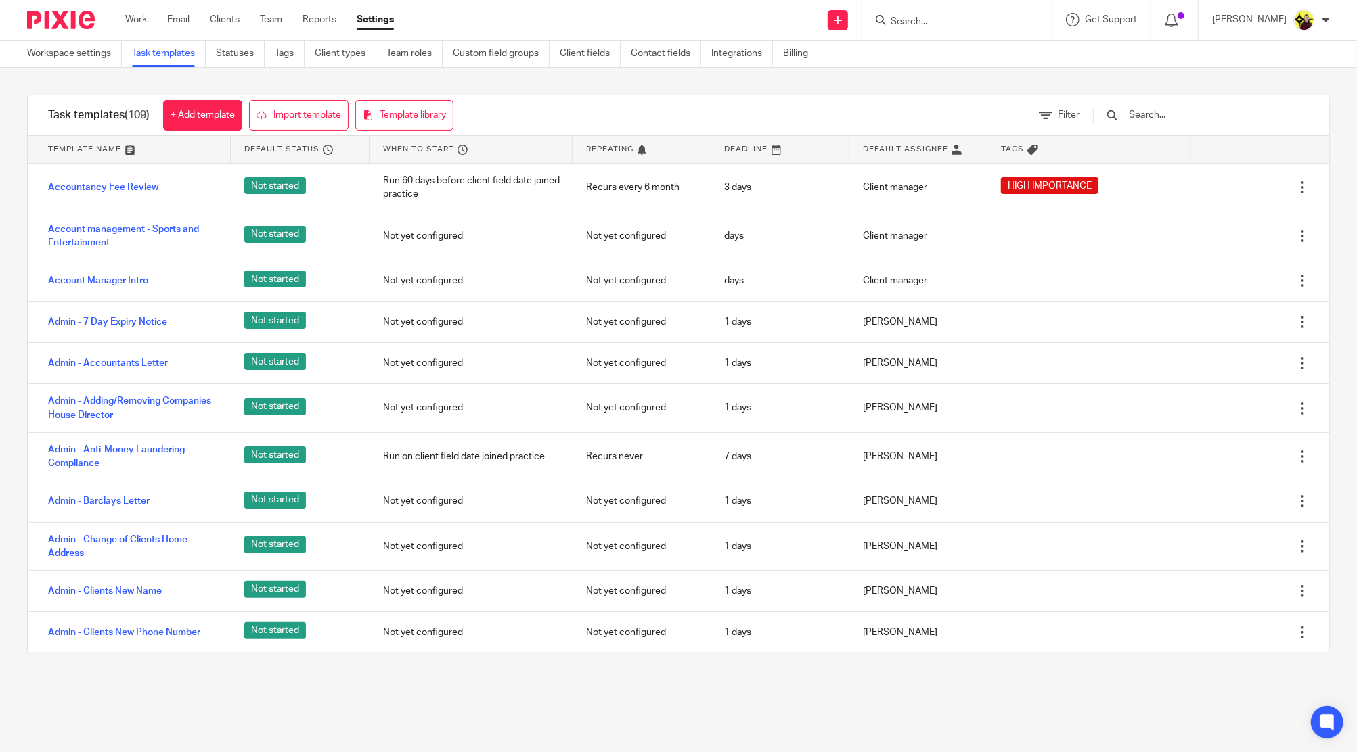
click at [1169, 113] on input "text" at bounding box center [1206, 115] width 158 height 15
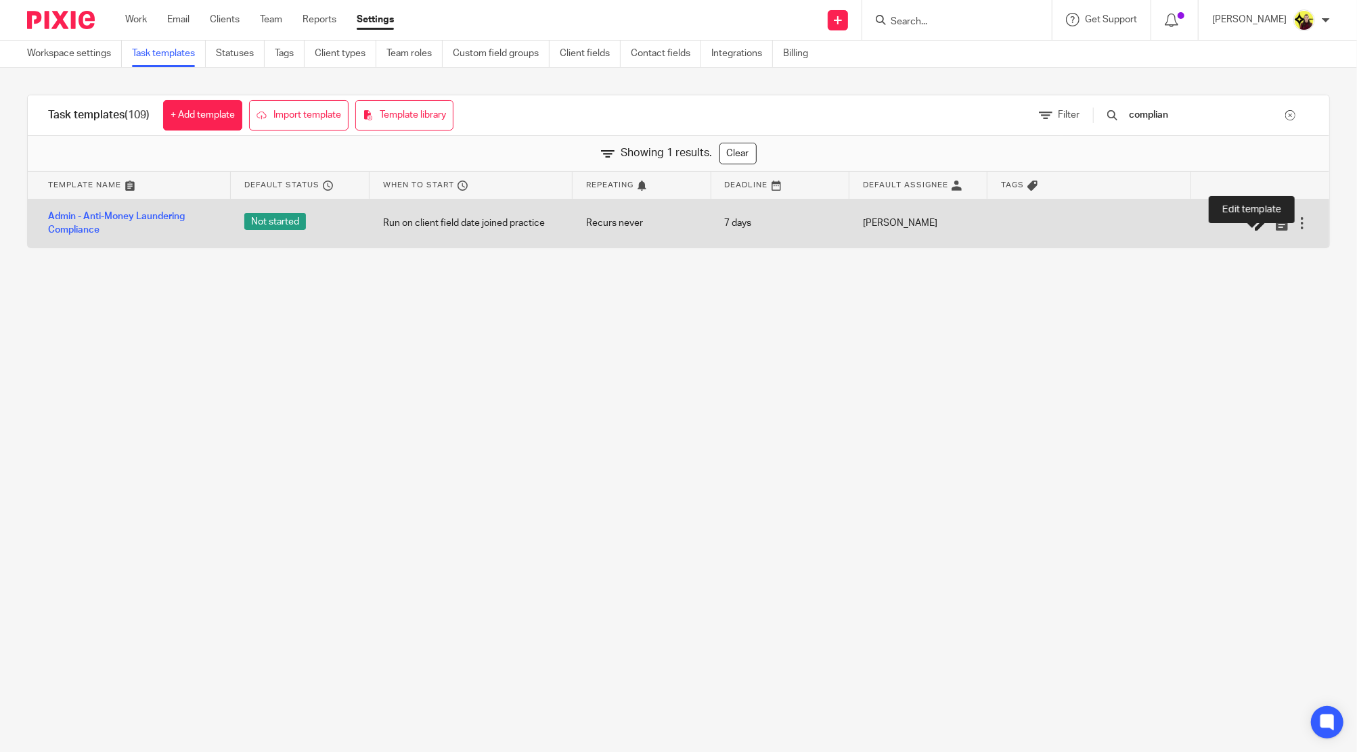
type input "complian"
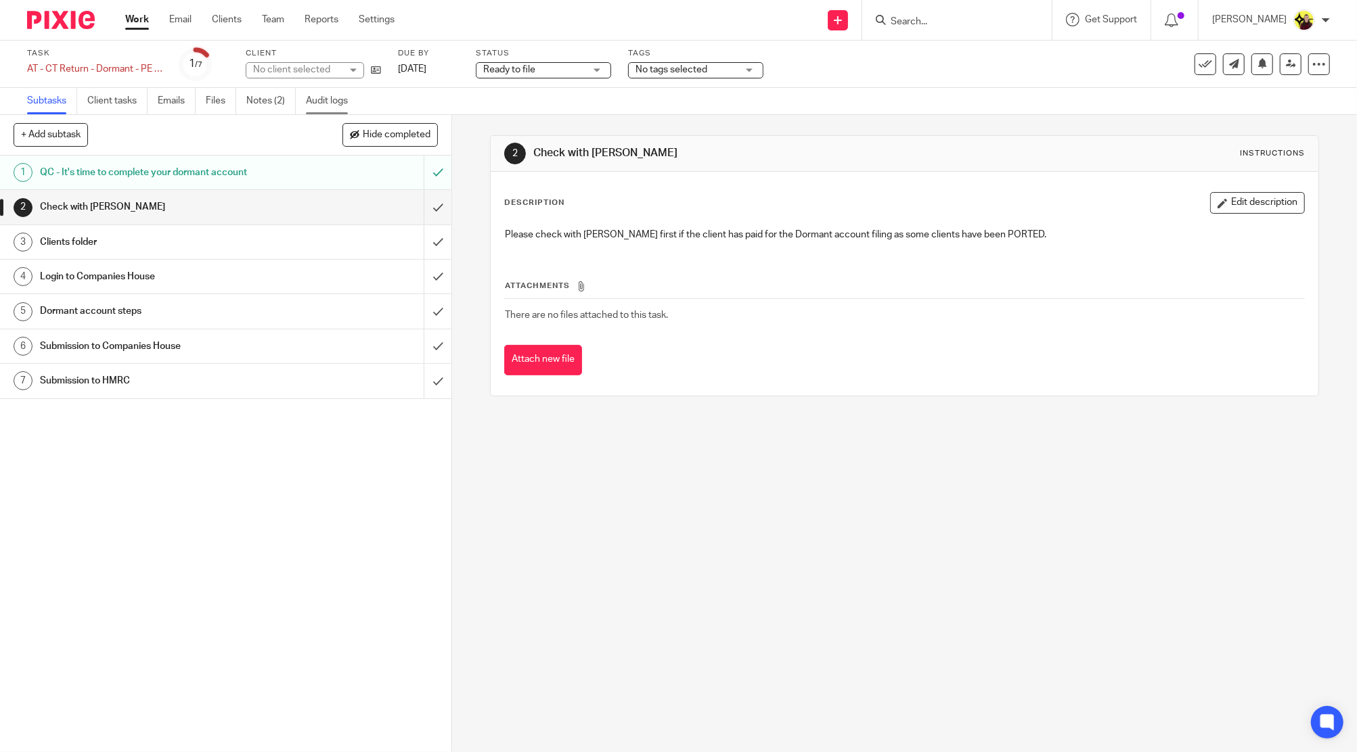
click at [315, 95] on link "Audit logs" at bounding box center [332, 101] width 52 height 26
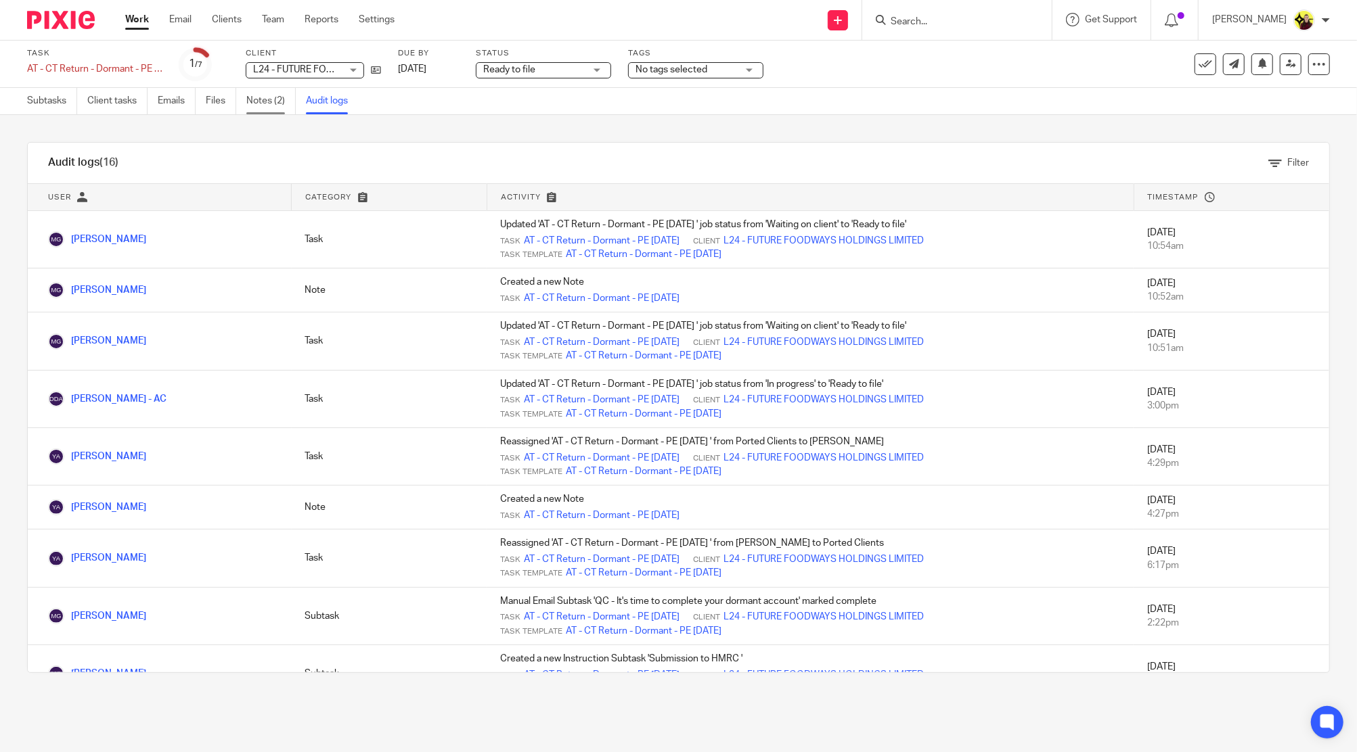
click at [286, 109] on link "Notes (2)" at bounding box center [270, 101] width 49 height 26
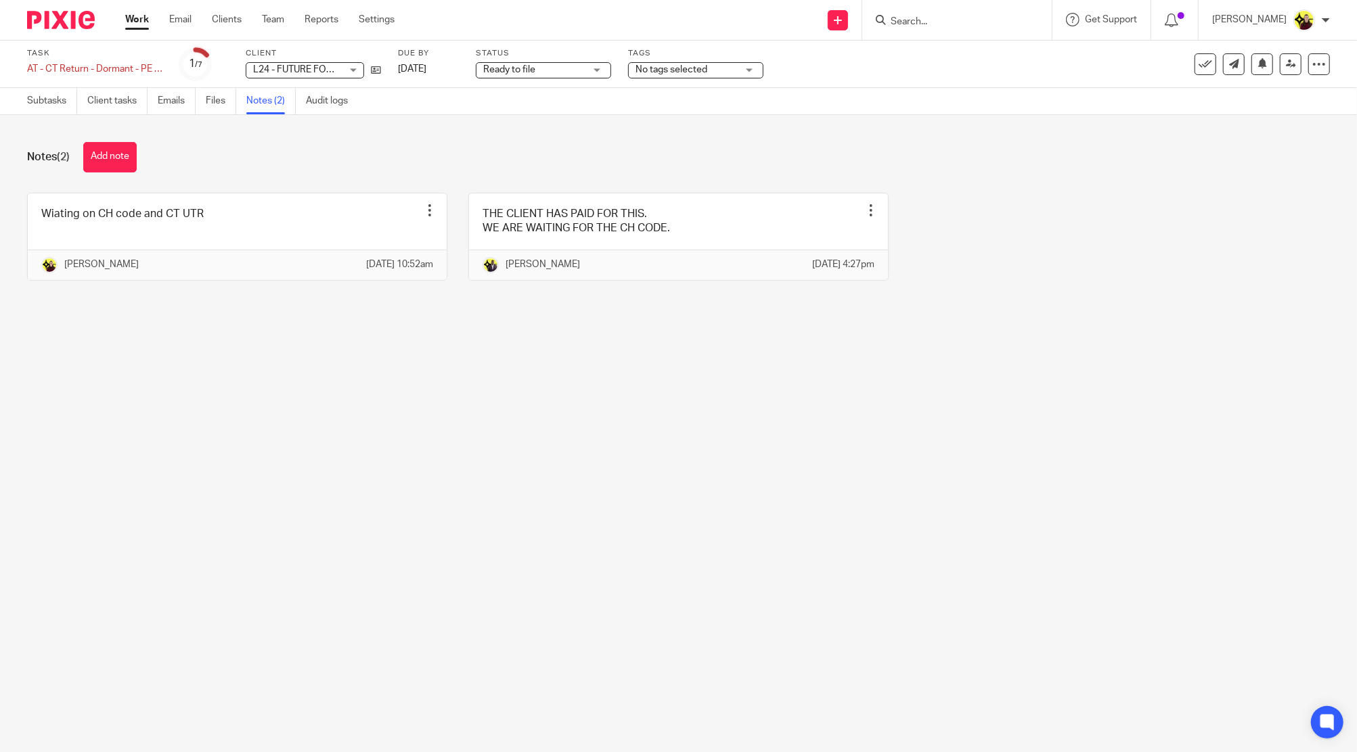
click at [953, 24] on input "Search" at bounding box center [950, 22] width 122 height 12
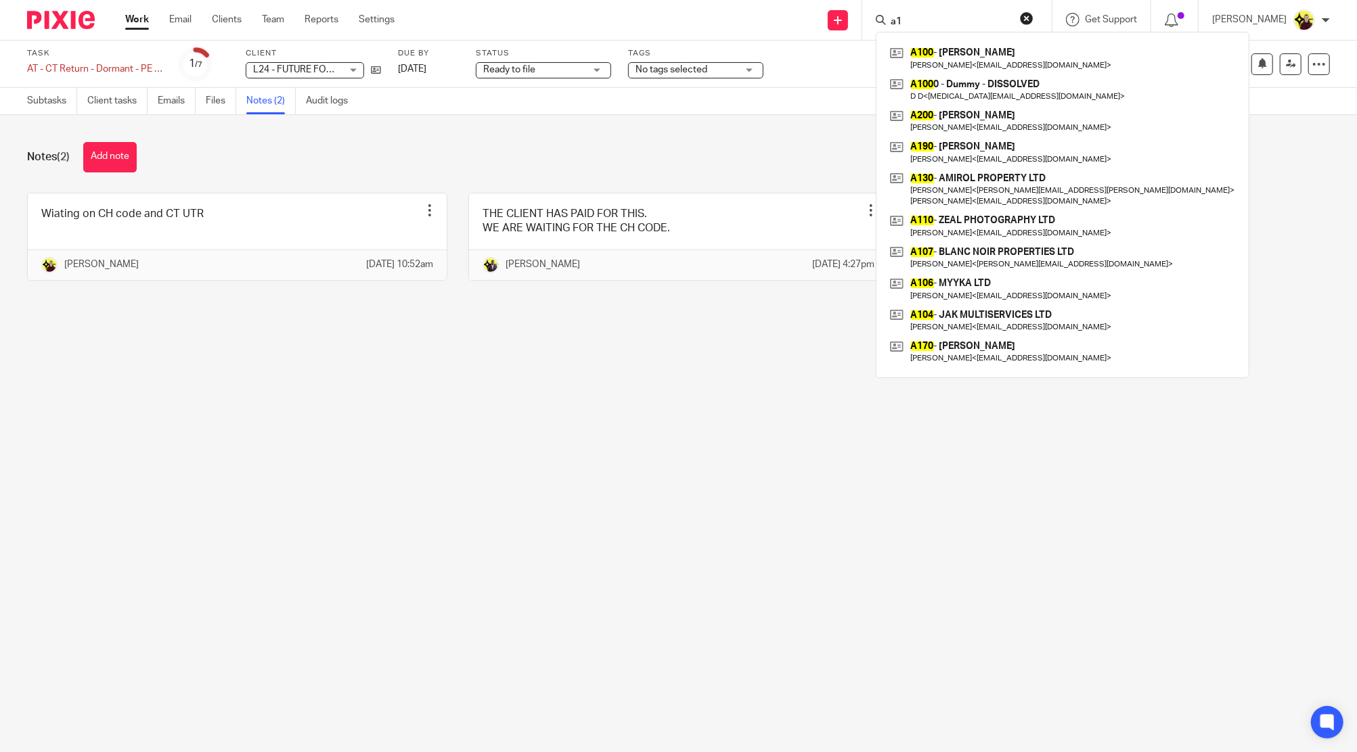
type input "a"
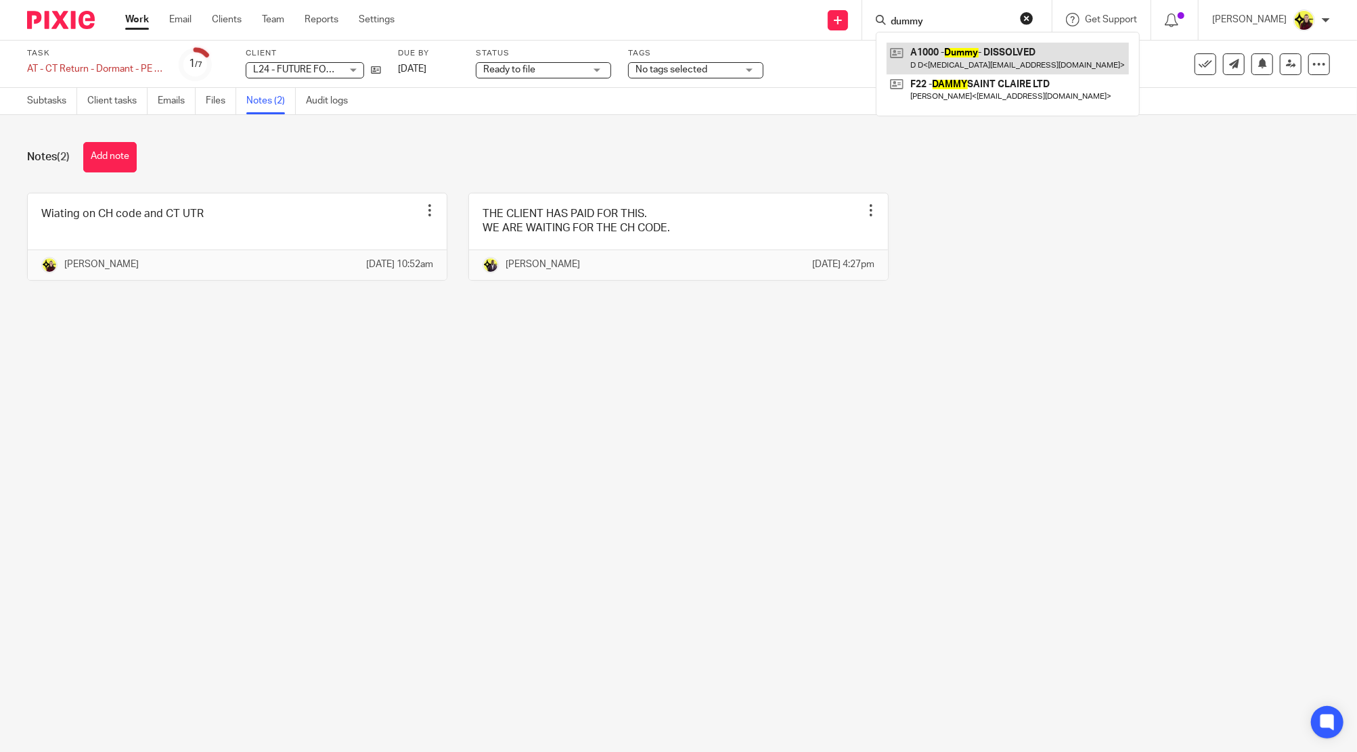
type input "dummy"
click at [1004, 50] on link at bounding box center [1007, 58] width 242 height 31
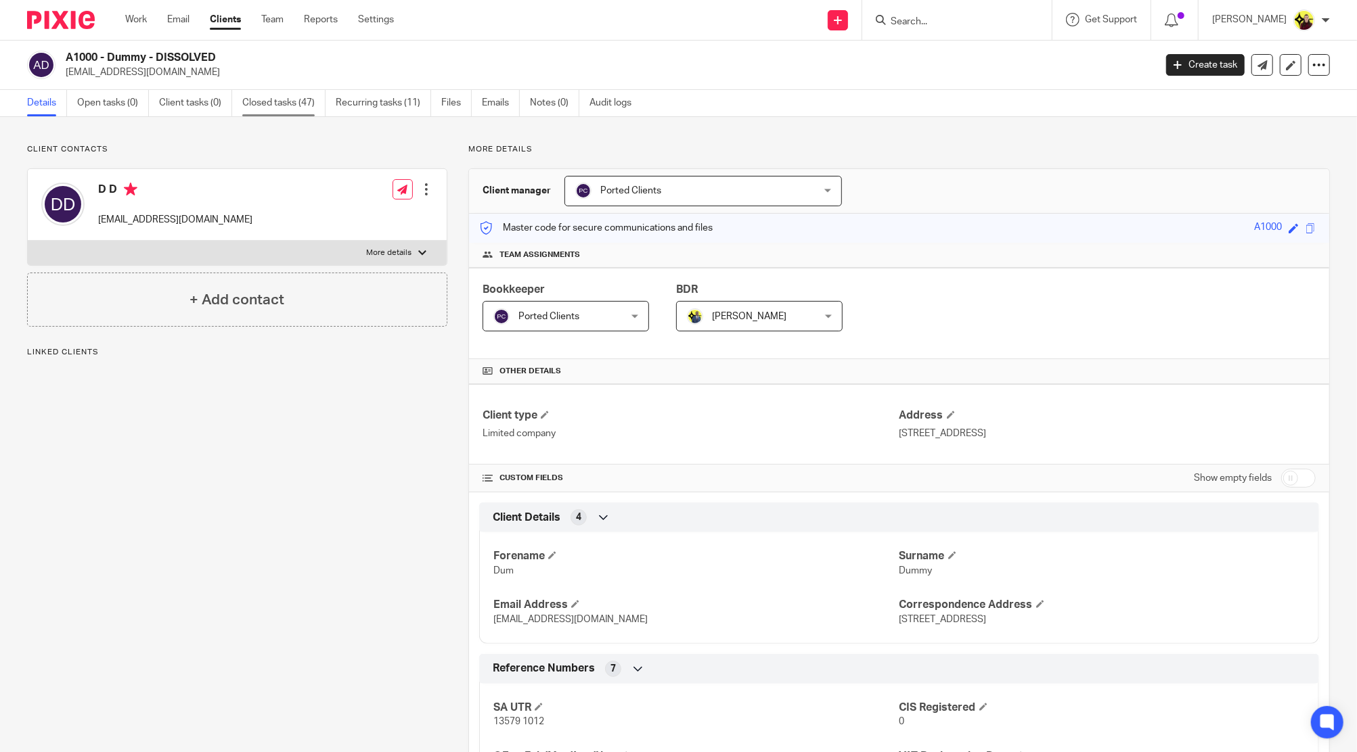
click at [276, 114] on link "Closed tasks (47)" at bounding box center [283, 103] width 83 height 26
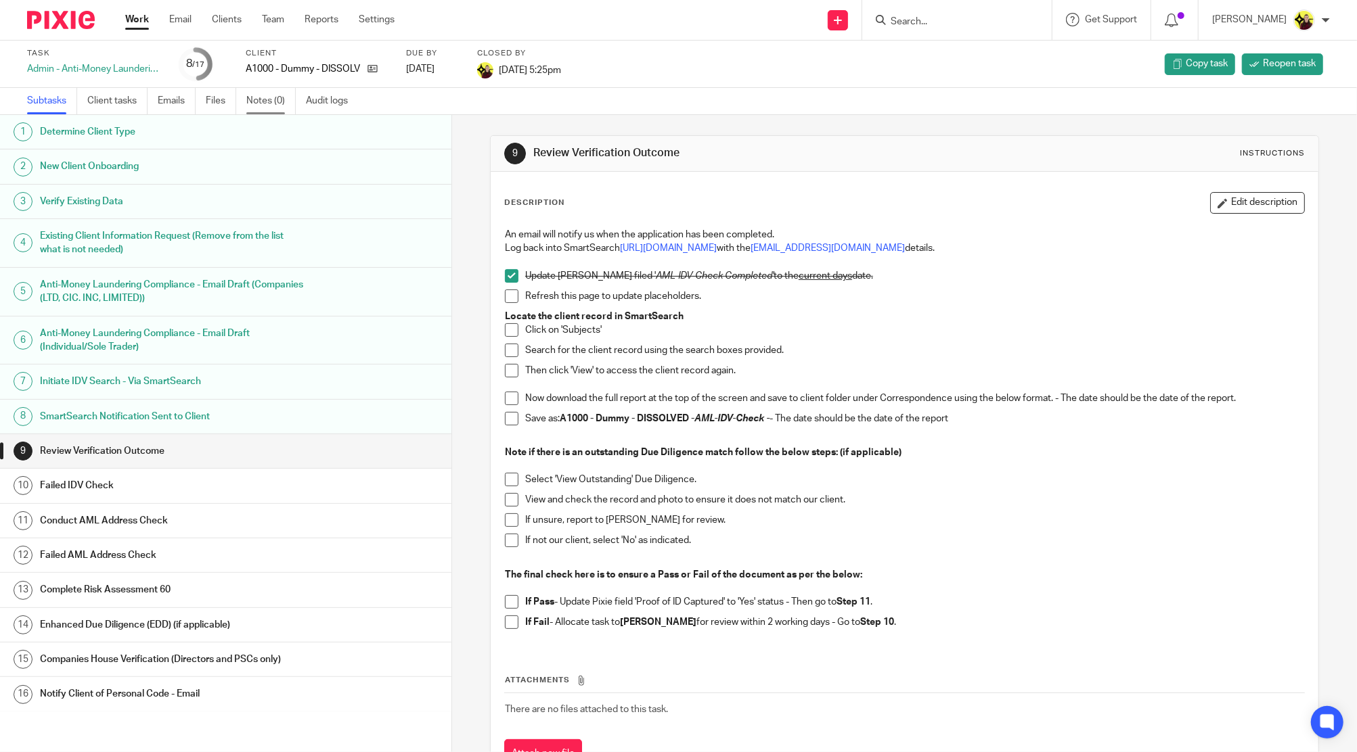
click at [281, 110] on link "Notes (0)" at bounding box center [270, 101] width 49 height 26
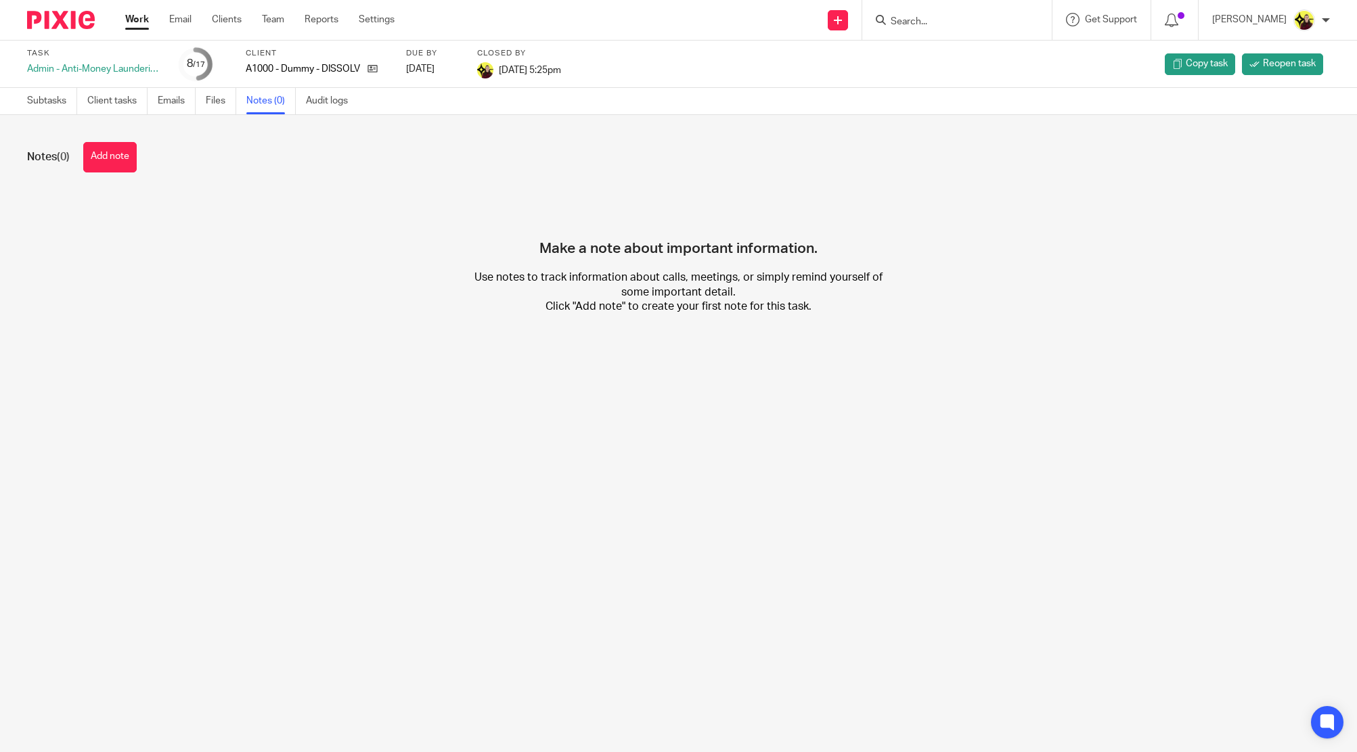
click at [85, 183] on div "Notes (0) Add note Make a note about important information. Use notes to track …" at bounding box center [678, 238] width 1357 height 247
click at [92, 176] on div "Notes (0) Add note Make a note about important information. Use notes to track …" at bounding box center [678, 238] width 1357 height 247
click at [102, 165] on button "Add note" at bounding box center [109, 157] width 53 height 30
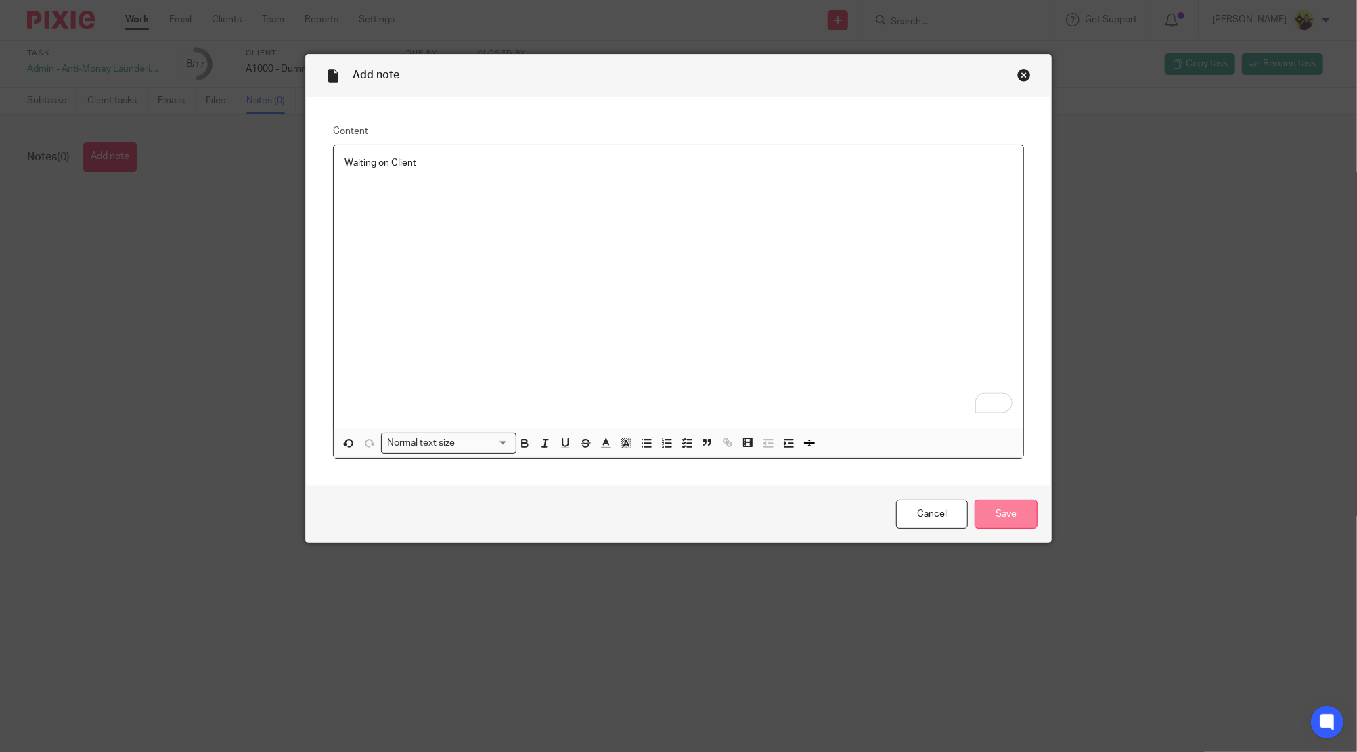
click at [1009, 511] on input "Save" at bounding box center [1005, 514] width 63 height 29
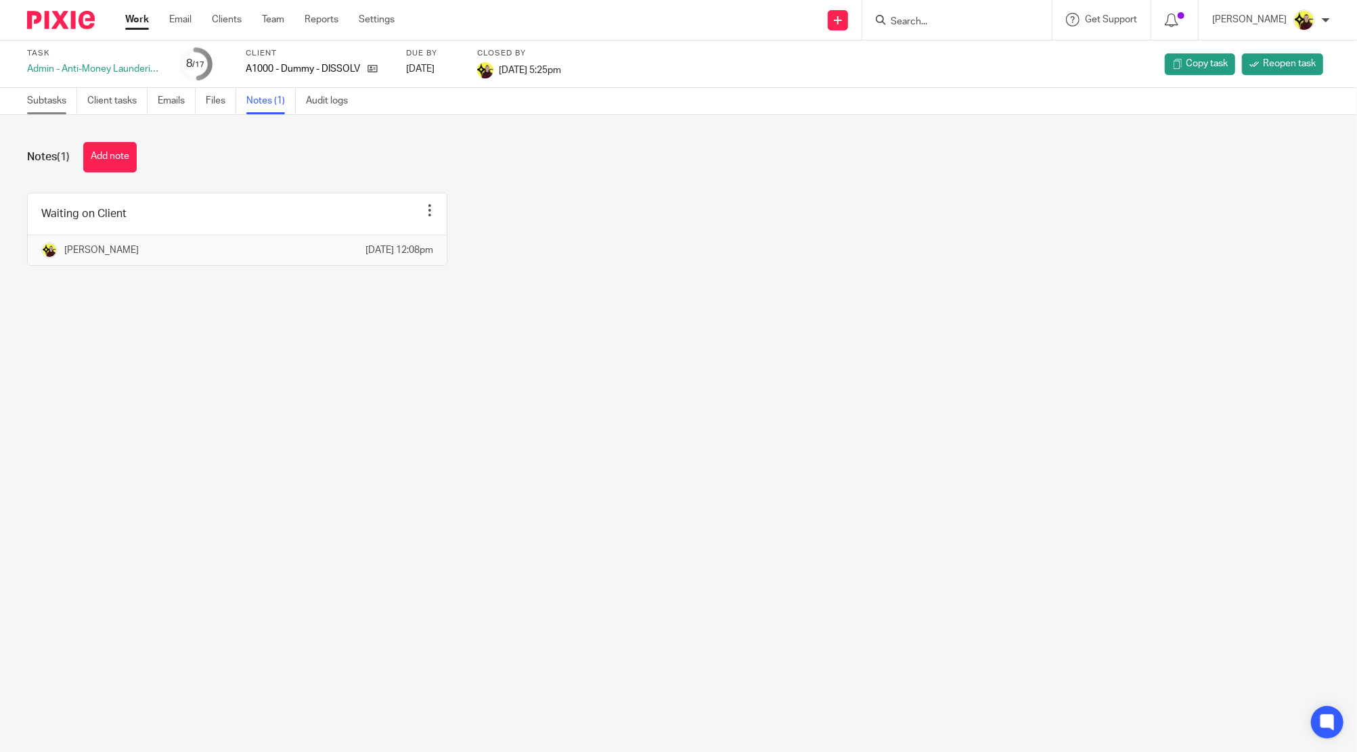
click at [76, 99] on link "Subtasks" at bounding box center [52, 101] width 50 height 26
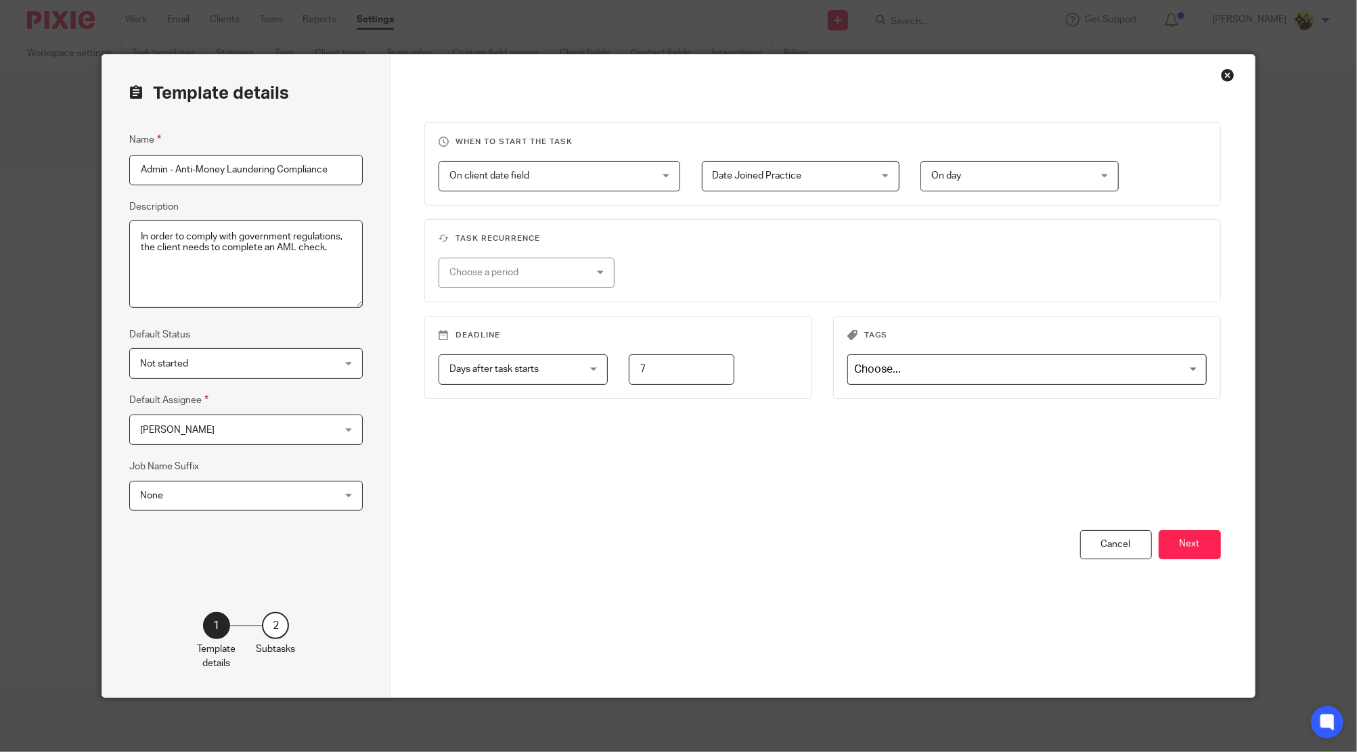
click at [1206, 566] on div "You have unsaved changes Cancel Next" at bounding box center [822, 613] width 796 height 167
click at [1196, 556] on button "Next" at bounding box center [1189, 544] width 62 height 29
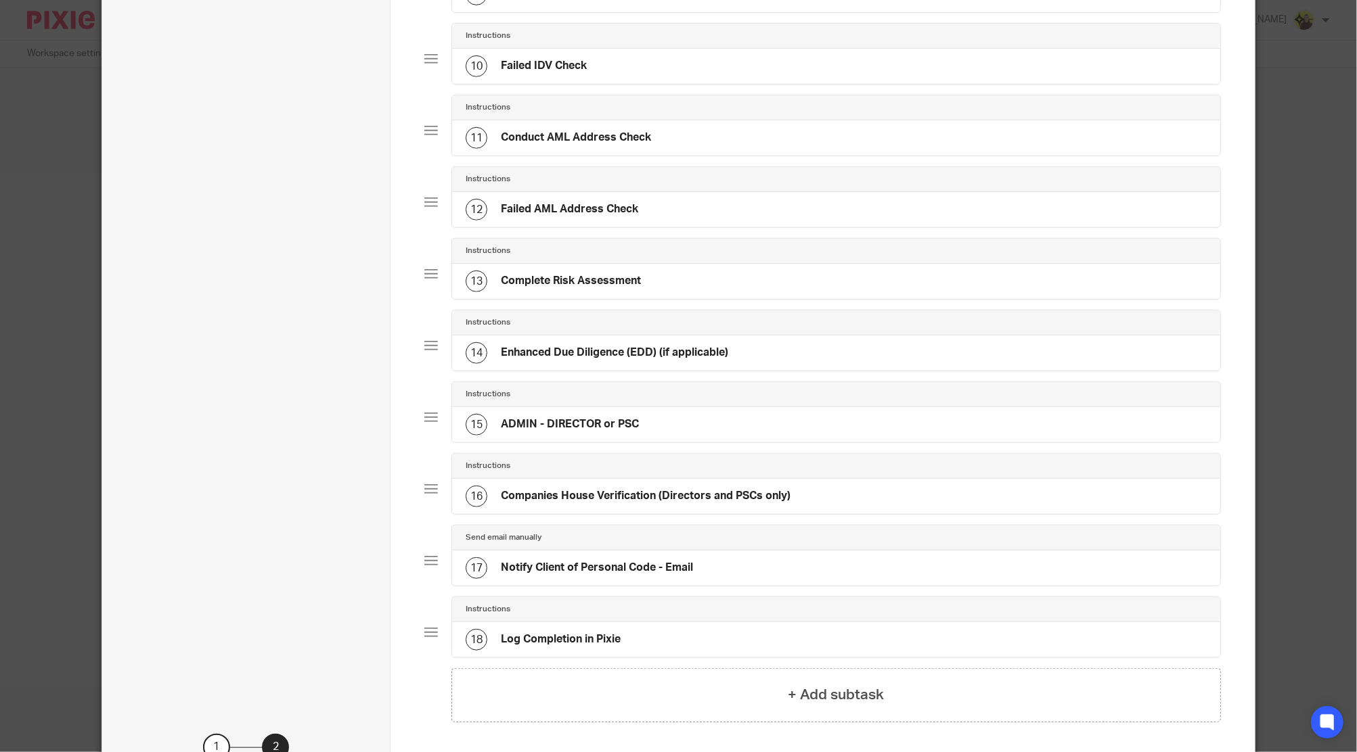
scroll to position [774, 0]
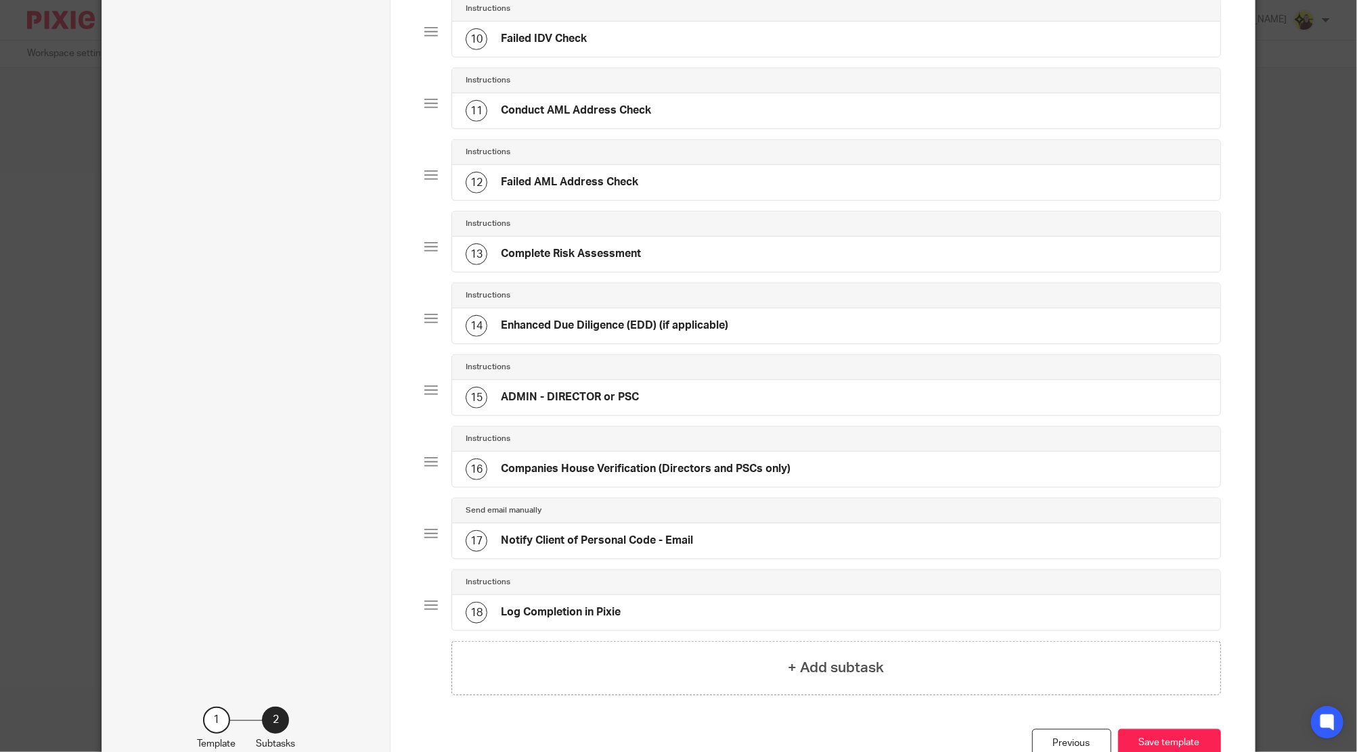
click at [721, 319] on h4 "Enhanced Due Diligence (EDD) (if applicable)" at bounding box center [614, 326] width 227 height 14
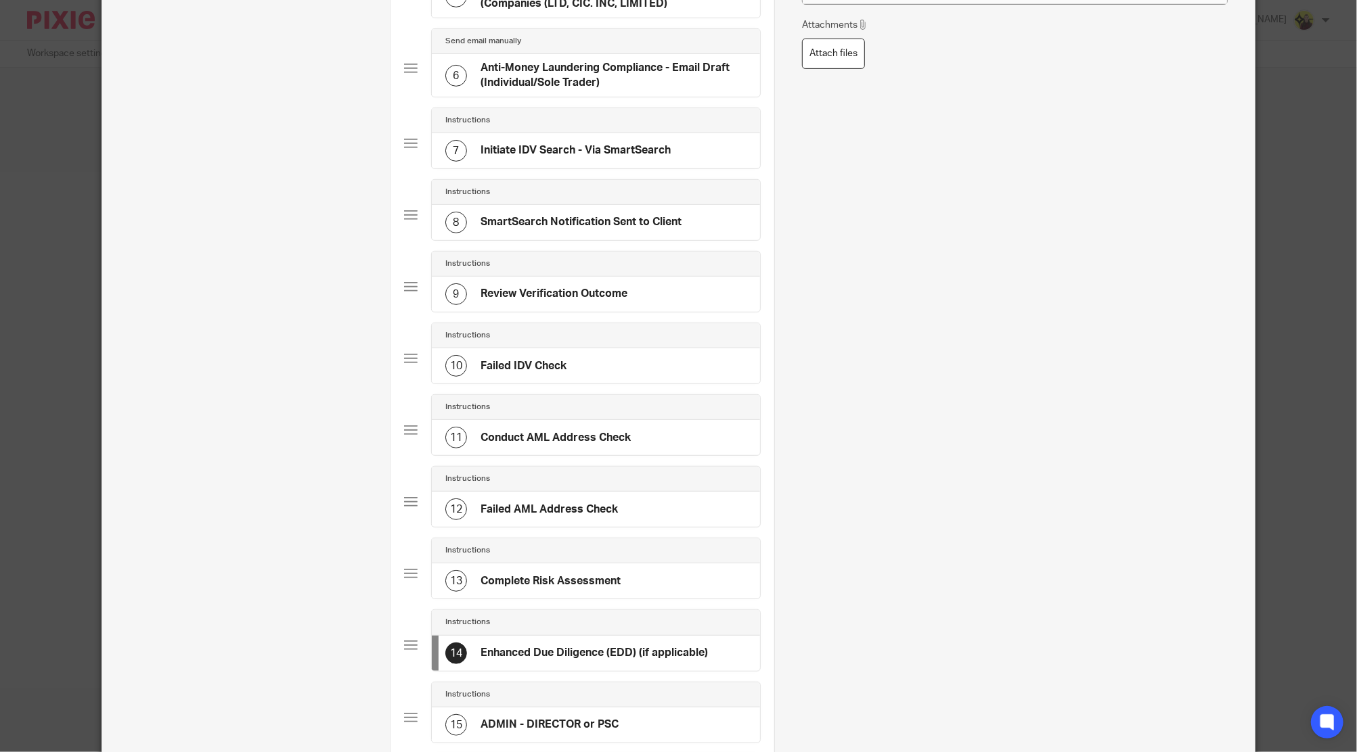
scroll to position [721, 0]
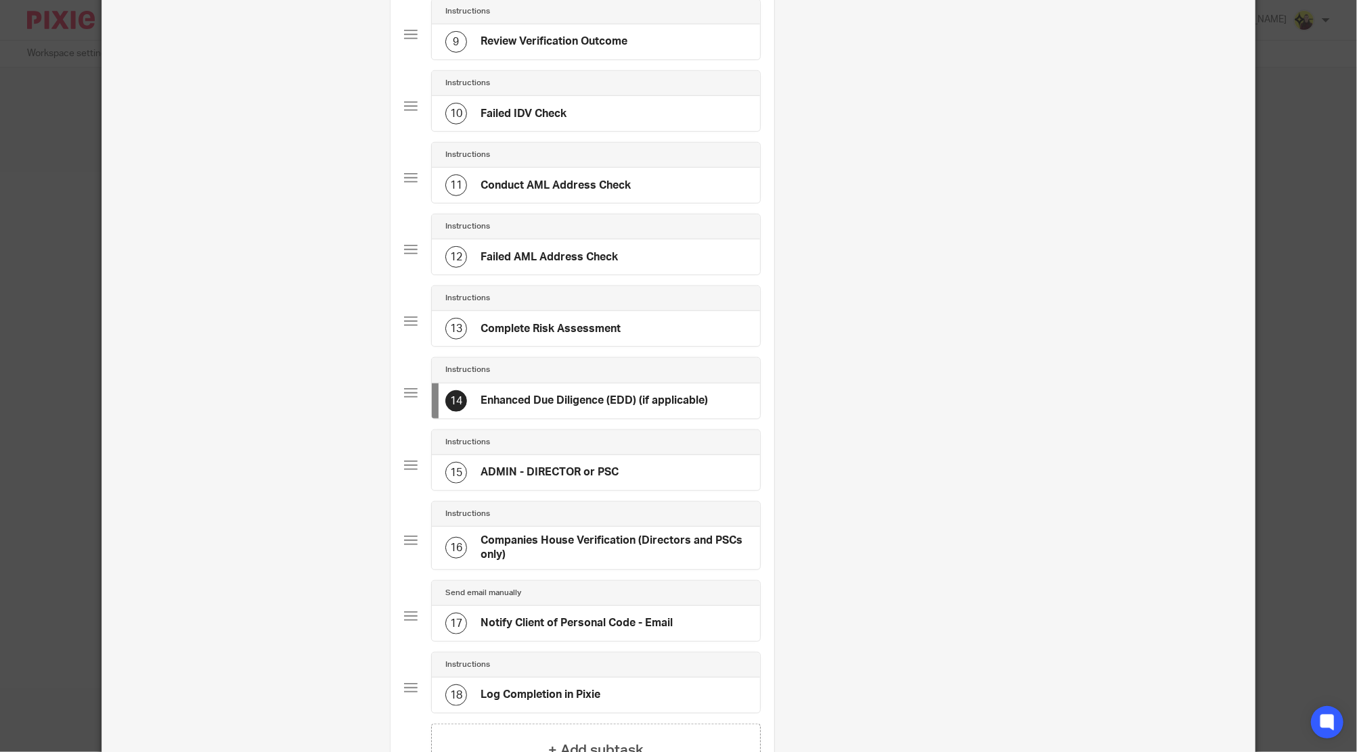
click at [568, 313] on div "13 Complete Risk Assessment" at bounding box center [596, 328] width 328 height 35
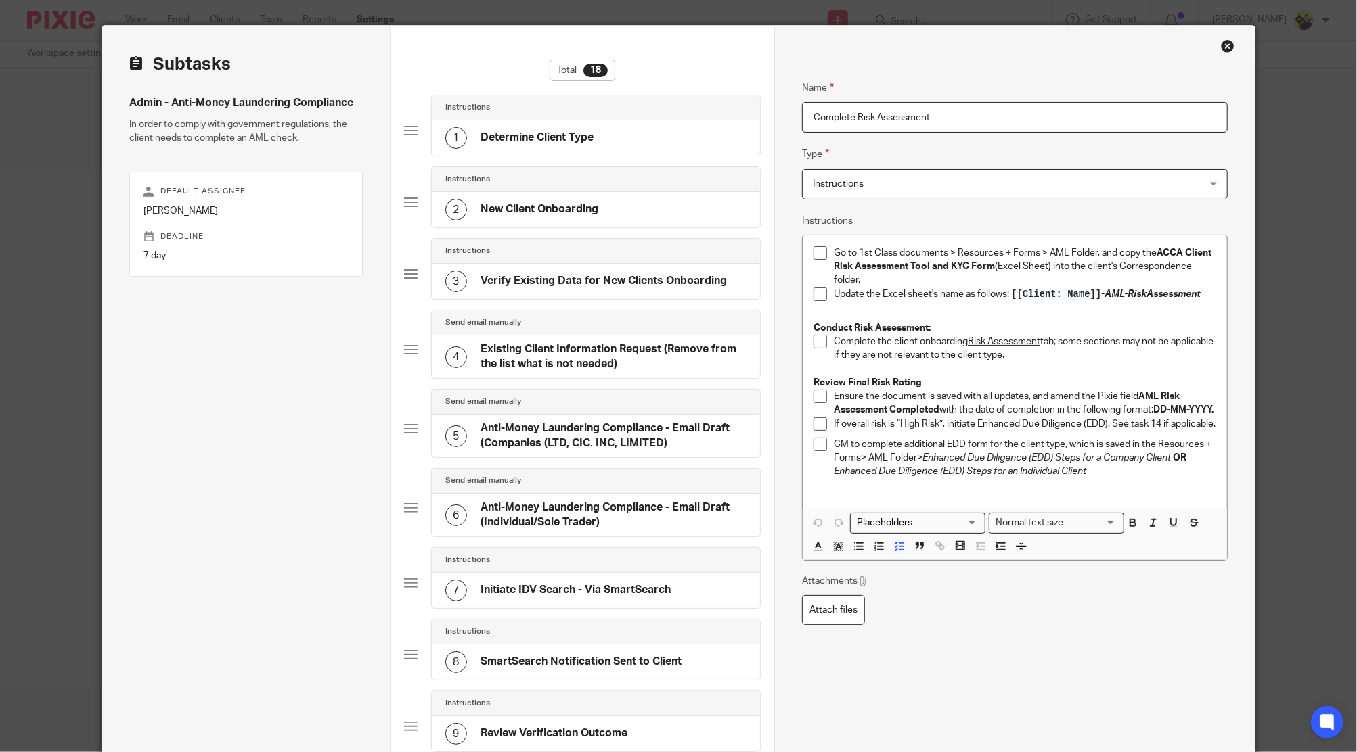
scroll to position [0, 0]
